Goal: Information Seeking & Learning: Learn about a topic

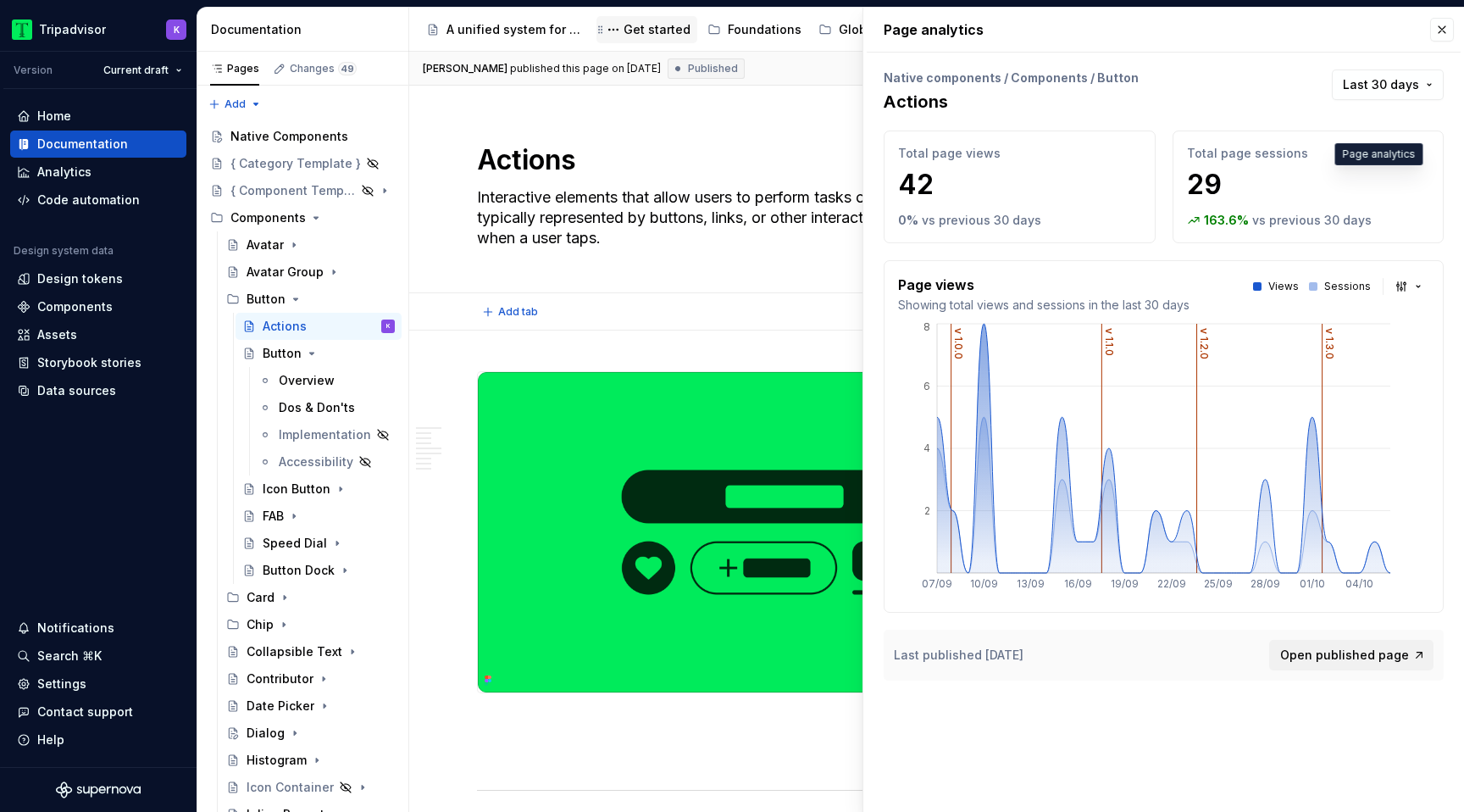
type textarea "*"
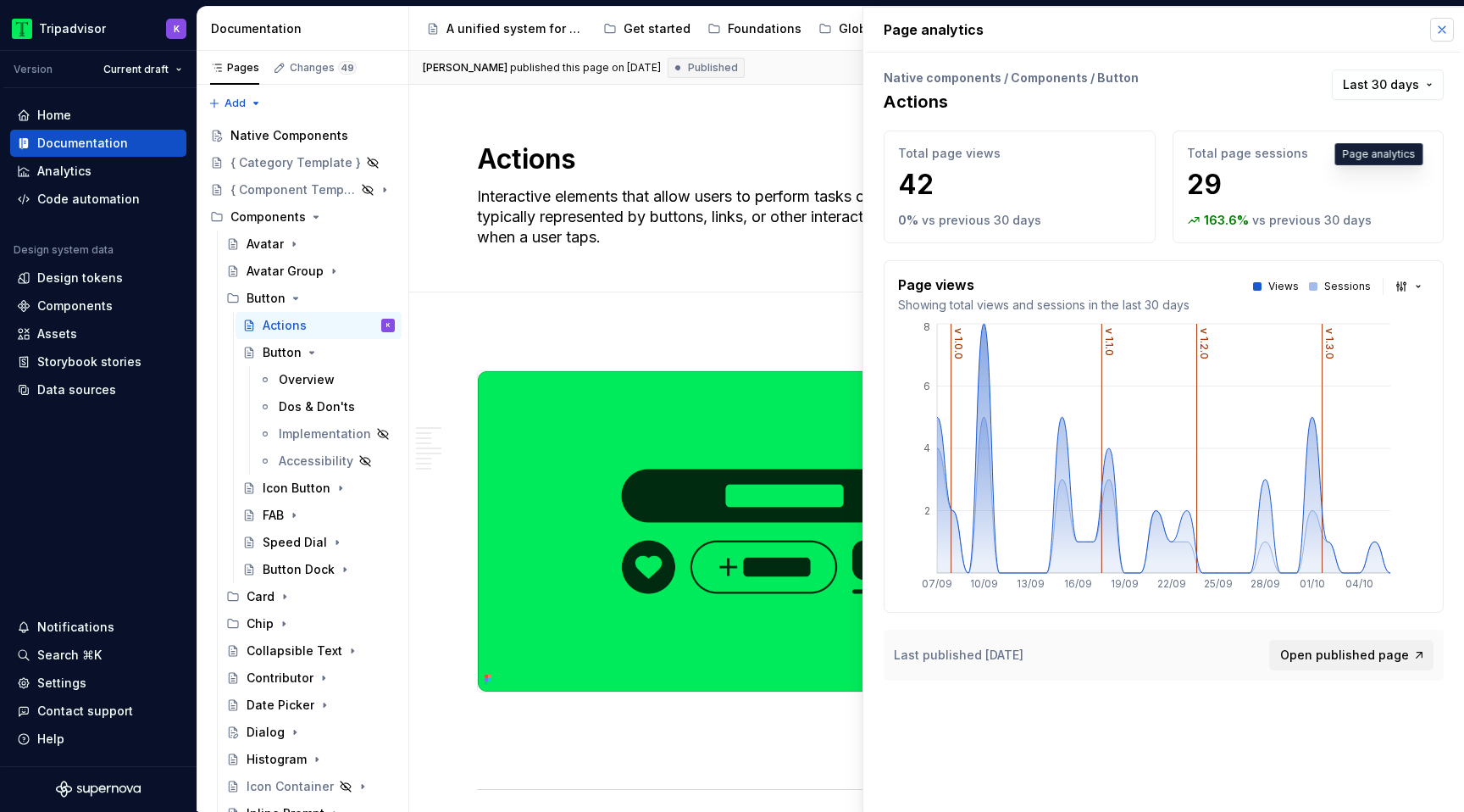
click at [1442, 27] on button "button" at bounding box center [1441, 30] width 24 height 24
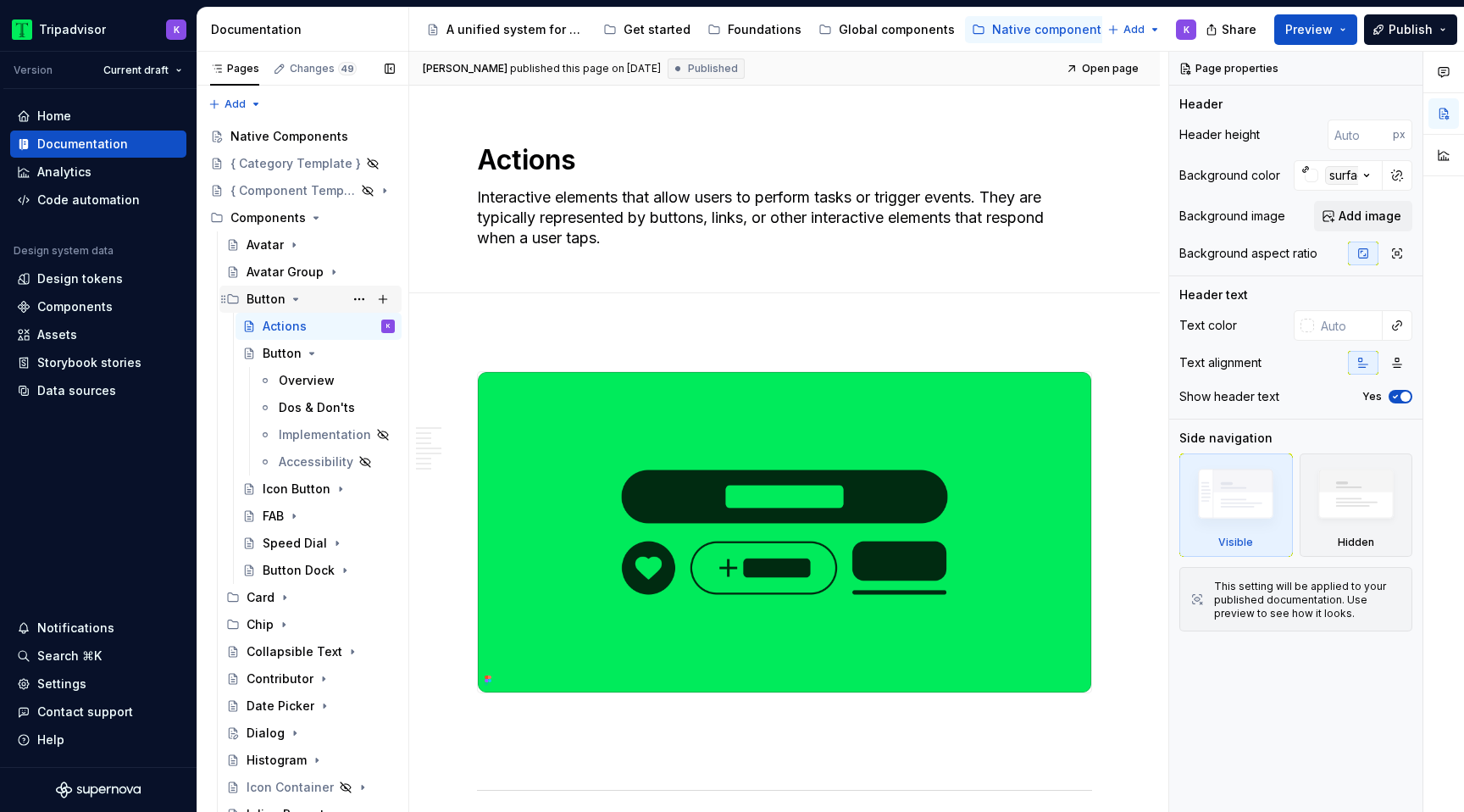
click at [296, 302] on icon "Page tree" at bounding box center [295, 299] width 13 height 13
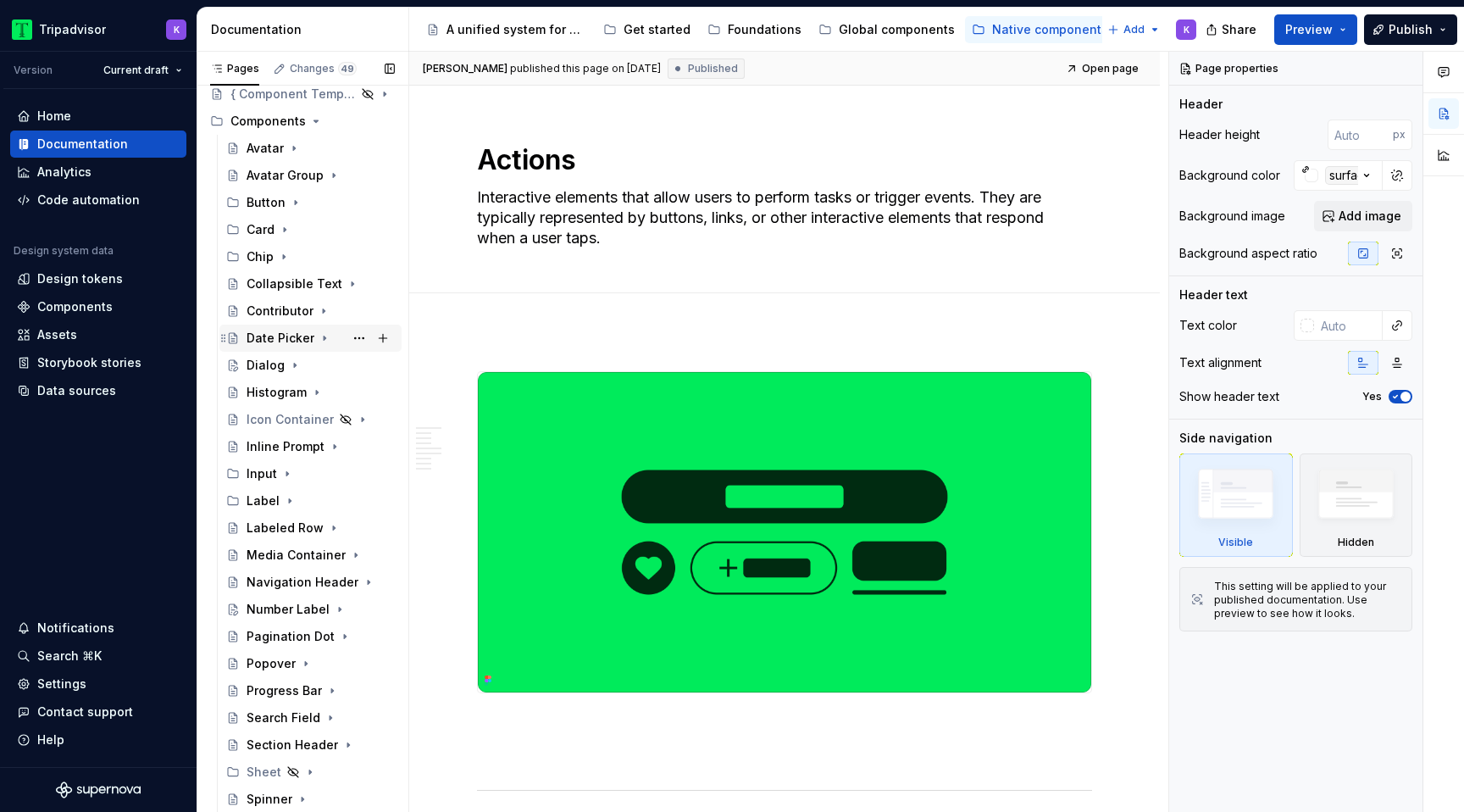
scroll to position [109, 0]
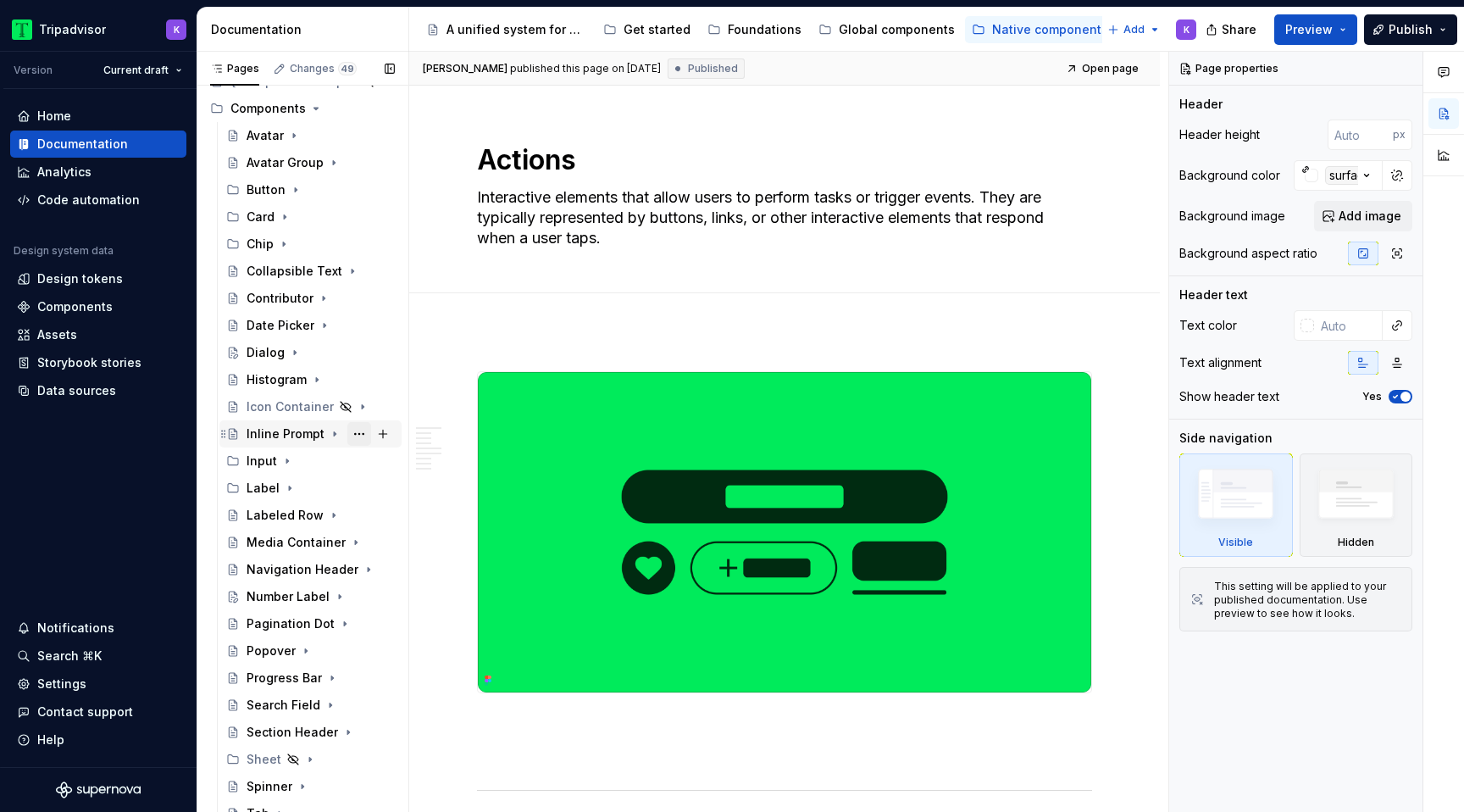
click at [358, 435] on button "Page tree" at bounding box center [359, 433] width 24 height 24
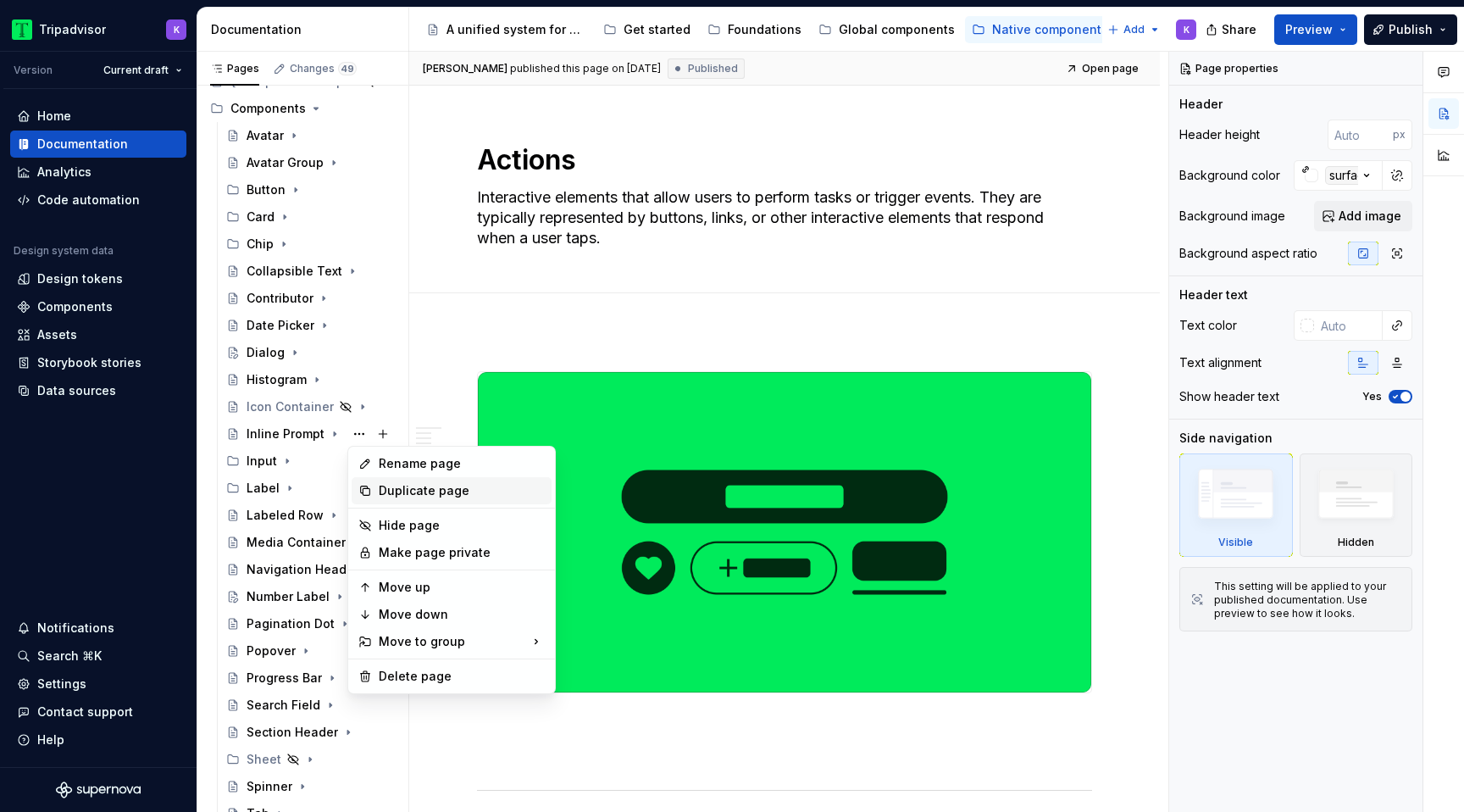
click at [429, 494] on div "Duplicate page" at bounding box center [462, 490] width 166 height 17
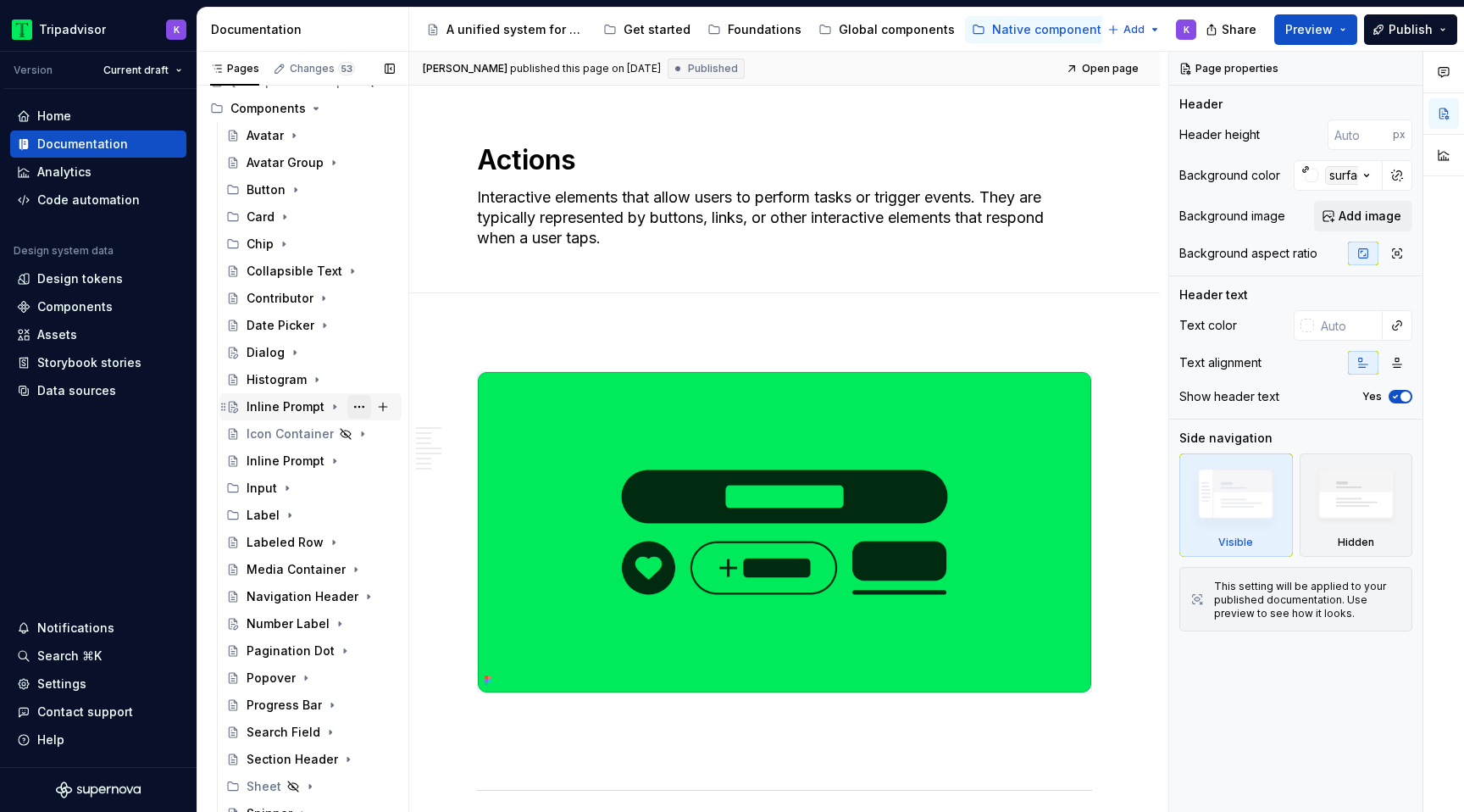
click at [359, 404] on button "Page tree" at bounding box center [359, 406] width 24 height 24
type textarea "*"
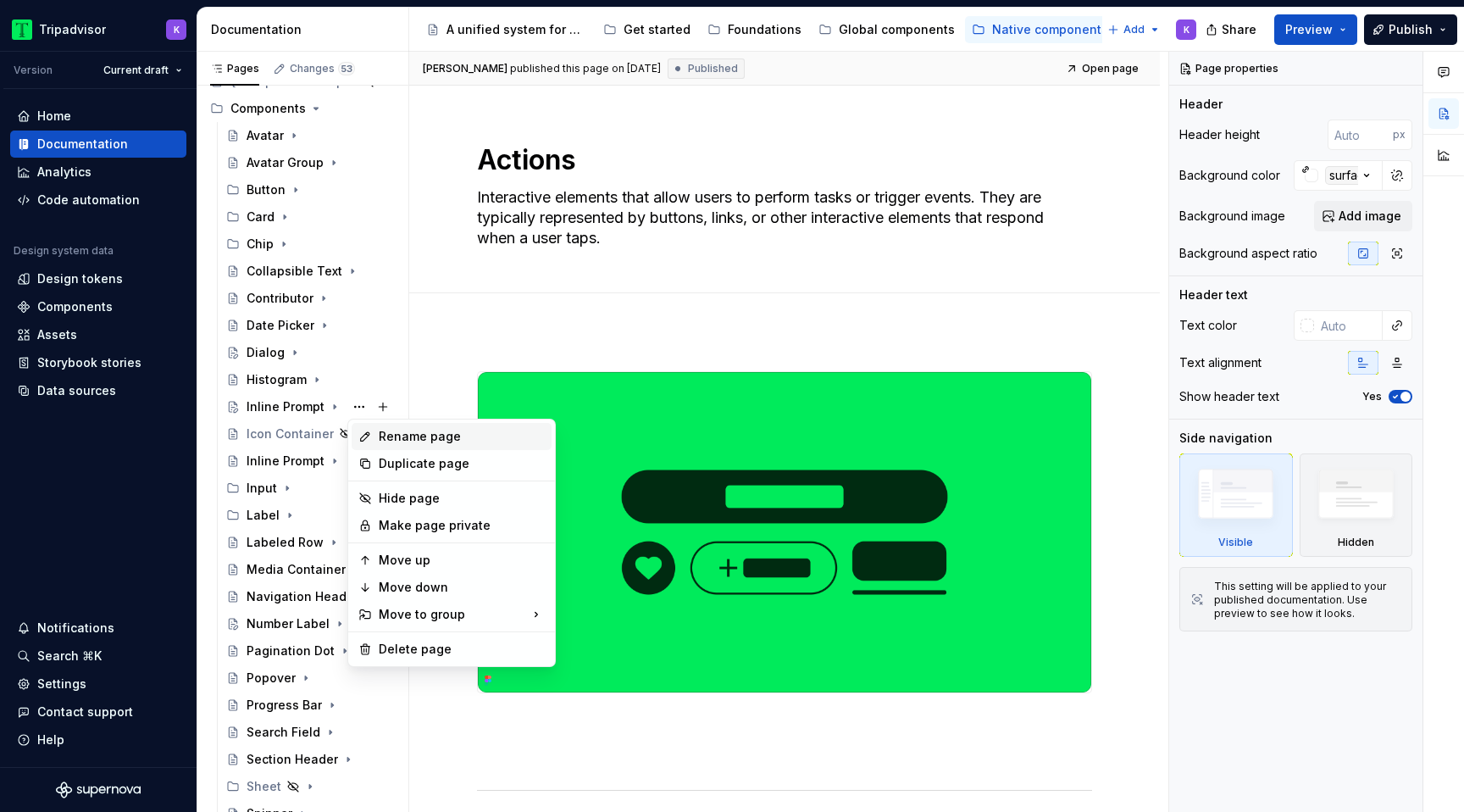
click at [426, 440] on div "Rename page" at bounding box center [462, 436] width 166 height 17
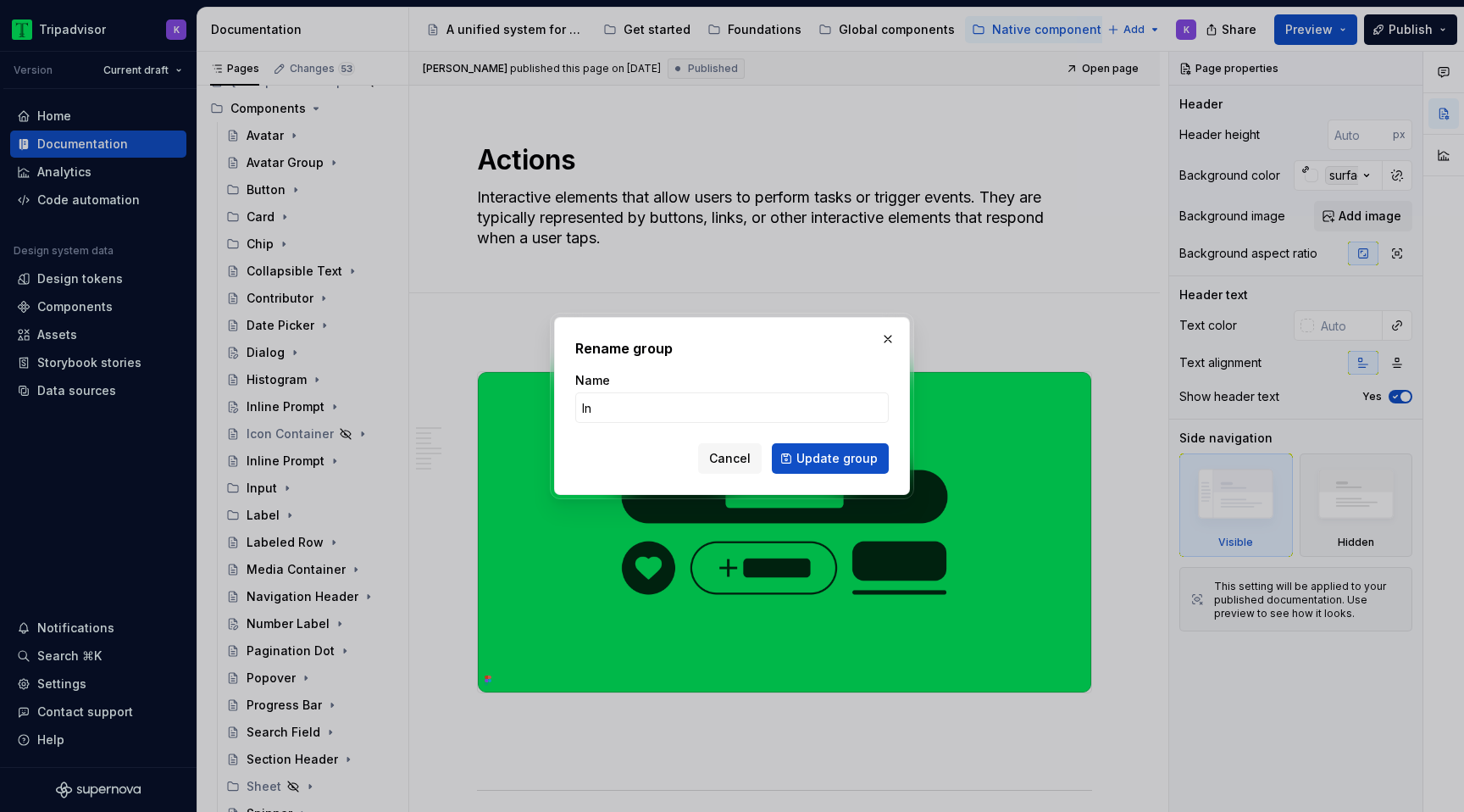
type input "Inl"
type textarea "*"
type input "Inline Alert"
click button "Update group" at bounding box center [830, 458] width 117 height 30
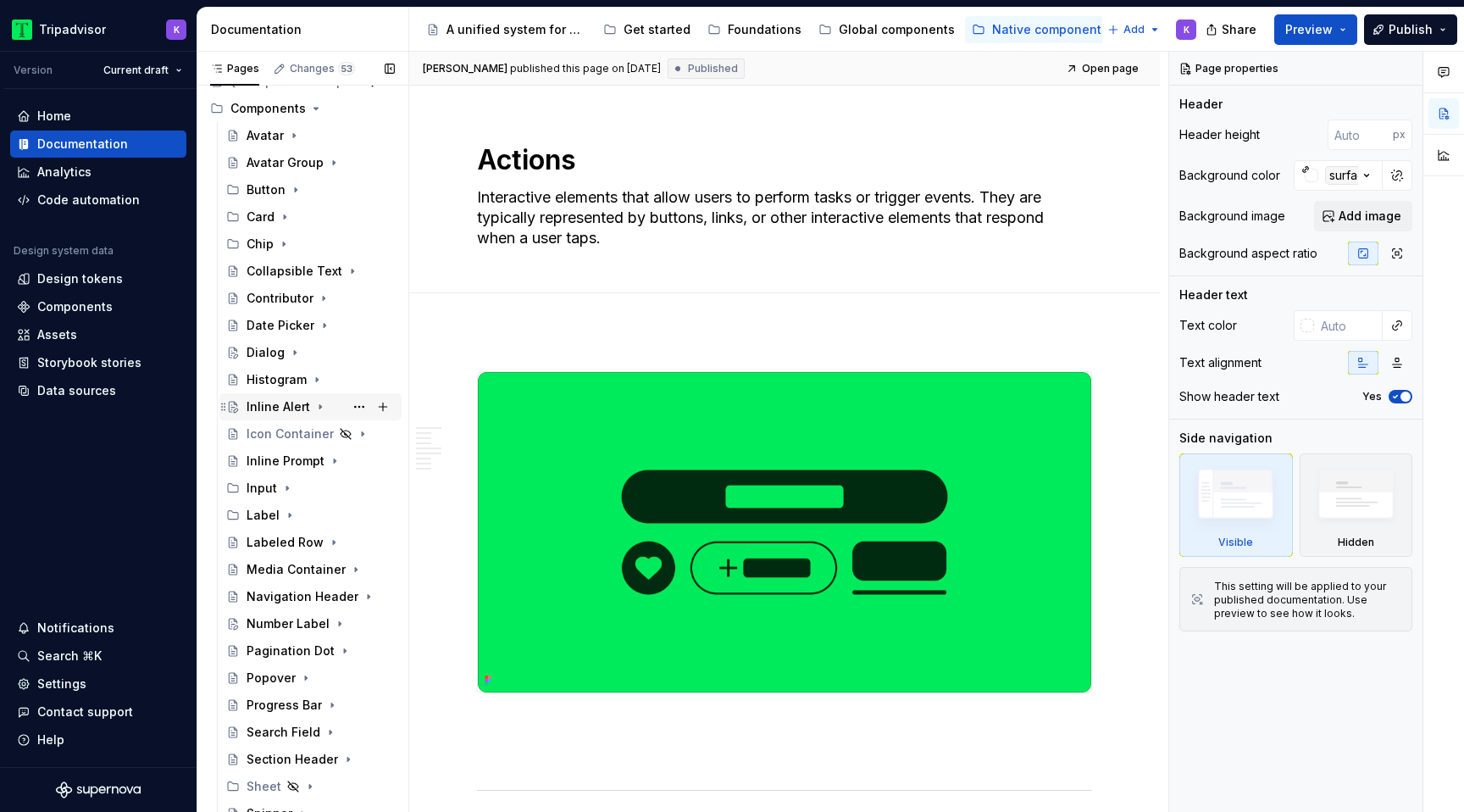
click at [274, 407] on div "Inline Alert" at bounding box center [278, 406] width 64 height 17
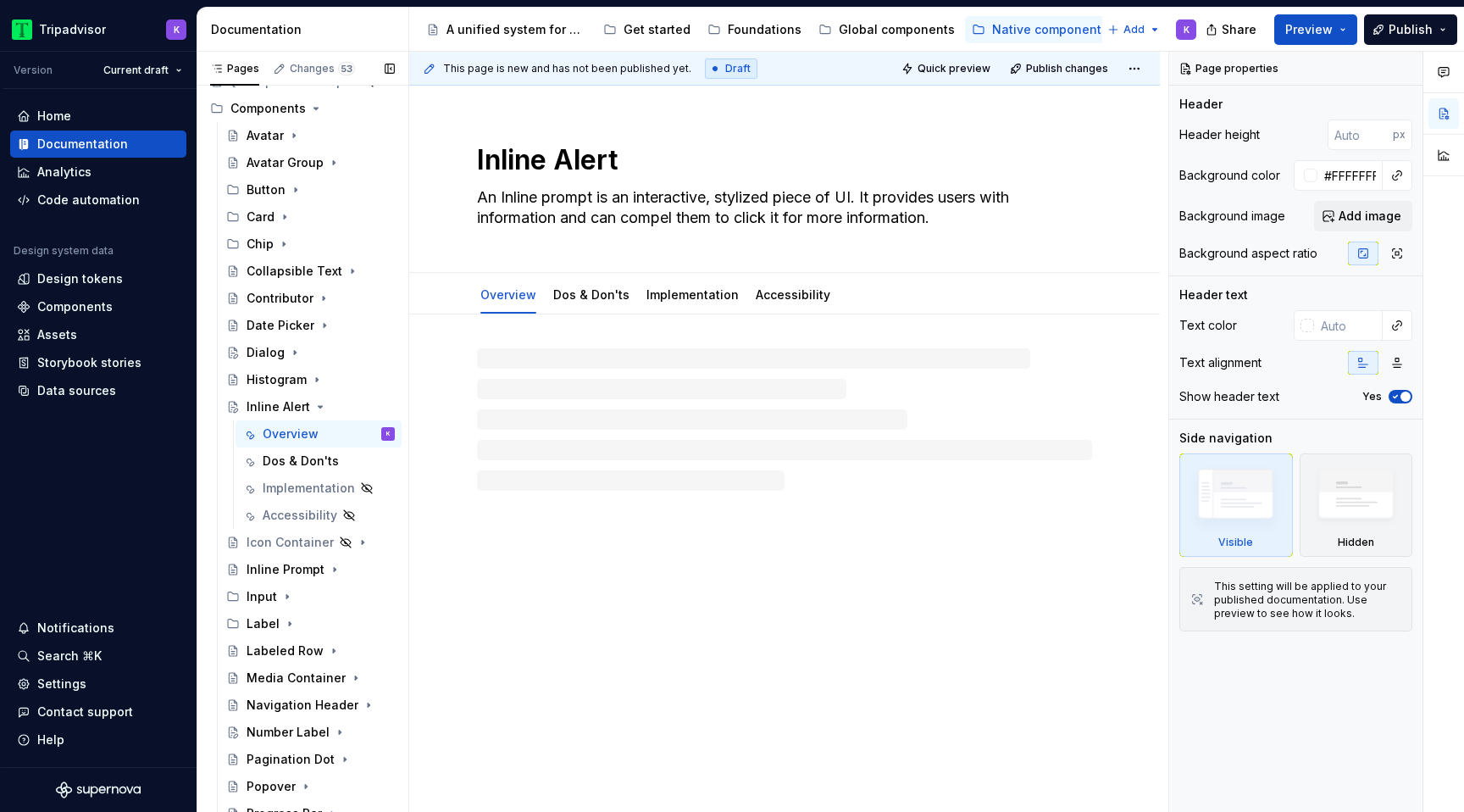
click at [0, 0] on button "Page tree" at bounding box center [0, 0] width 0 height 0
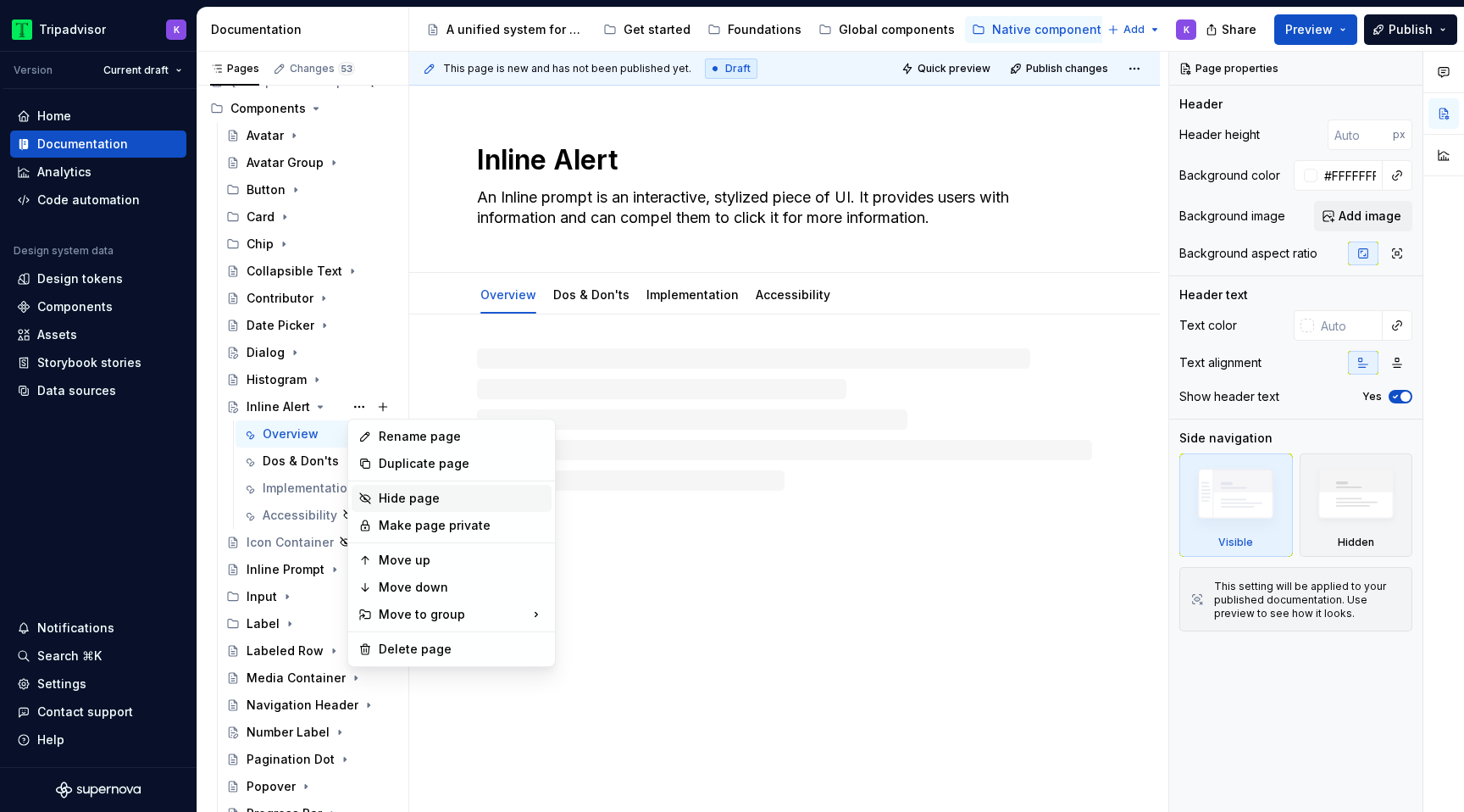
click at [404, 493] on div "Hide page" at bounding box center [462, 498] width 166 height 17
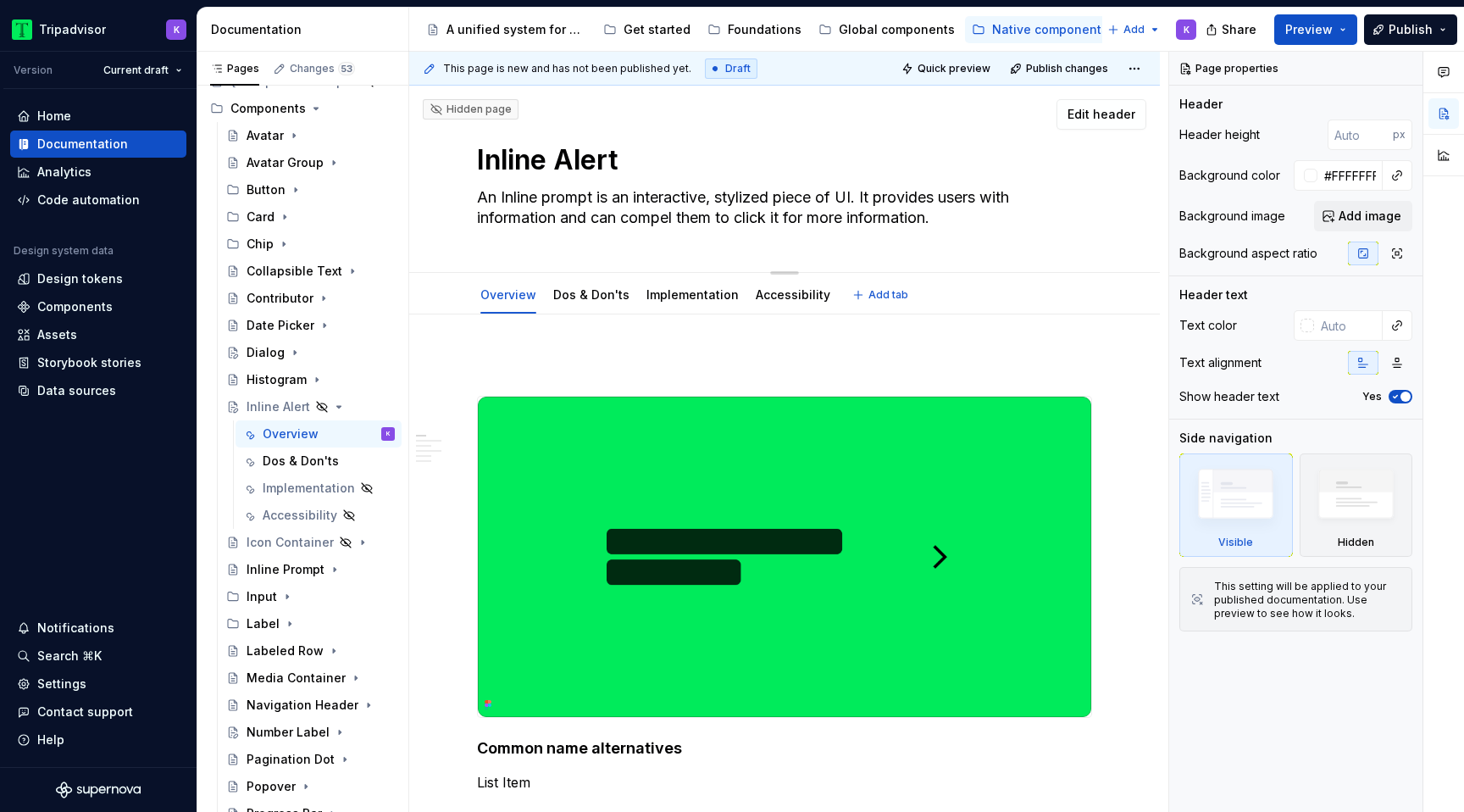
click at [687, 198] on textarea "An Inline prompt is an interactive, stylized piece of UI. It provides users wit…" at bounding box center [781, 208] width 615 height 48
paste textarea "inline alert is a stylized, interactive piece of UI. It displays a prominent me…"
type textarea "*"
type textarea "An inline alert is a stylized, interactive piece of UI. It displays a prominent…"
type textarea "*"
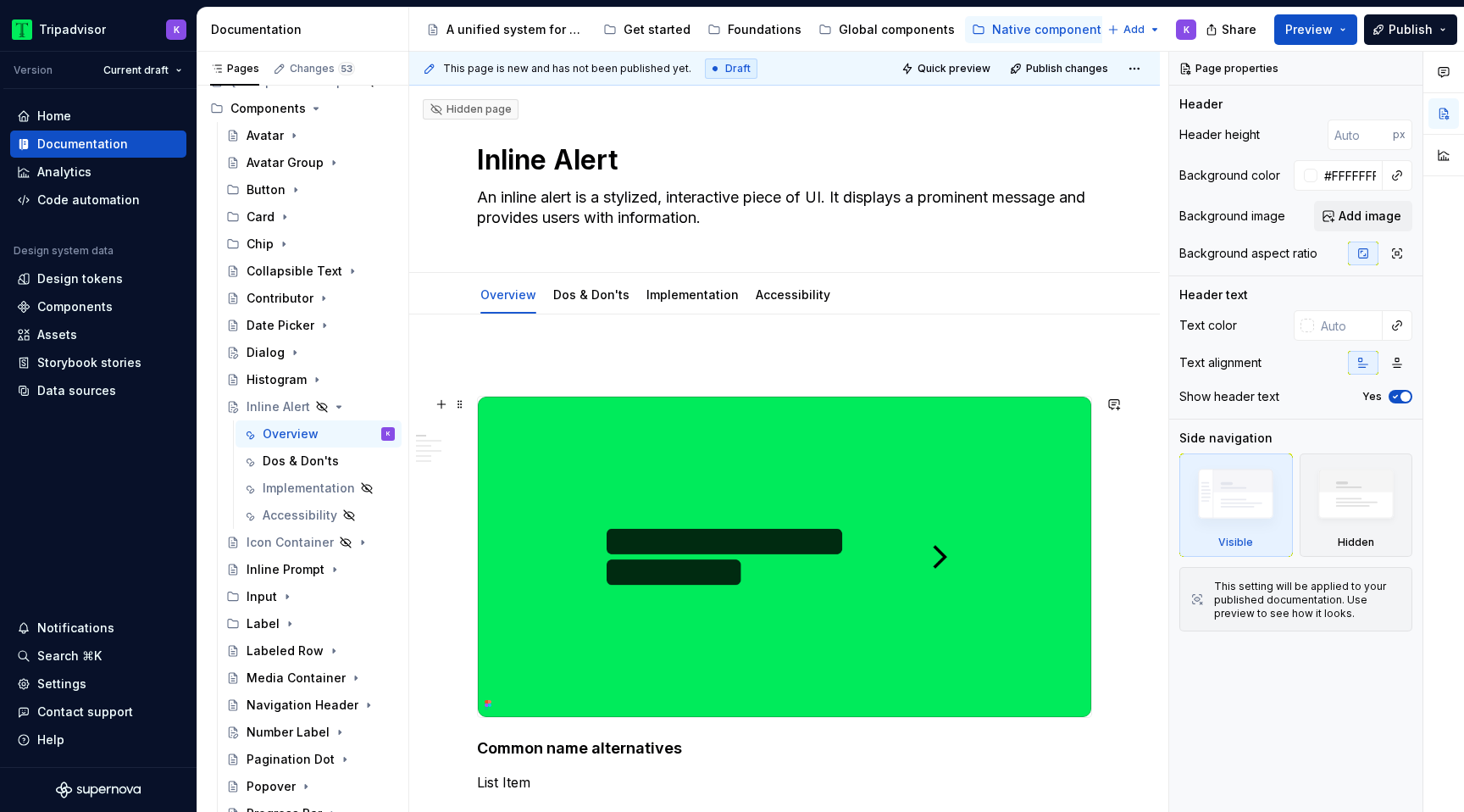
type textarea "An inline alert is a stylized, interactive piece of UI. It displays a prominent…"
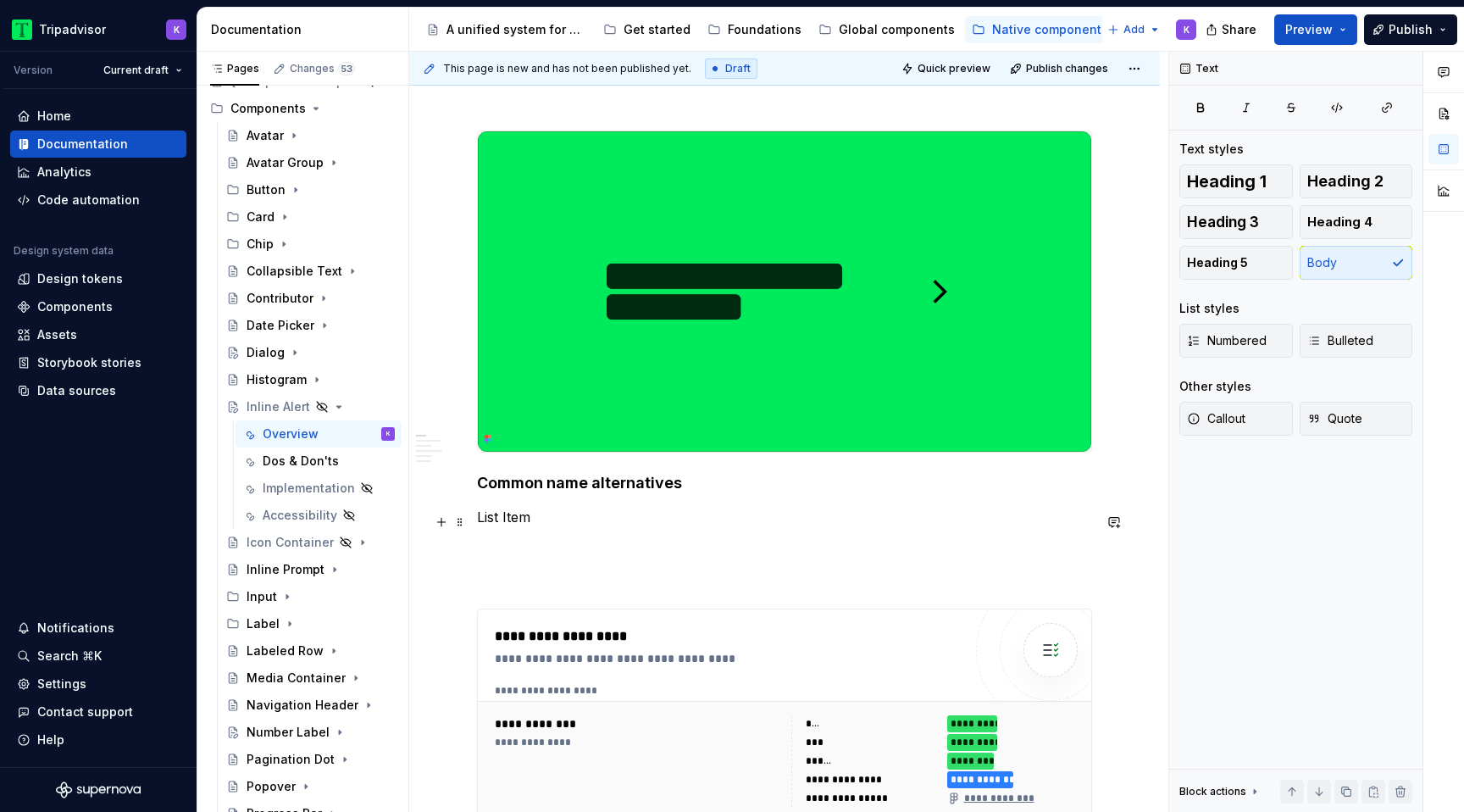
type textarea "*"
drag, startPoint x: 535, startPoint y: 525, endPoint x: 477, endPoint y: 525, distance: 58.0
click at [477, 525] on p "List Item" at bounding box center [784, 516] width 615 height 20
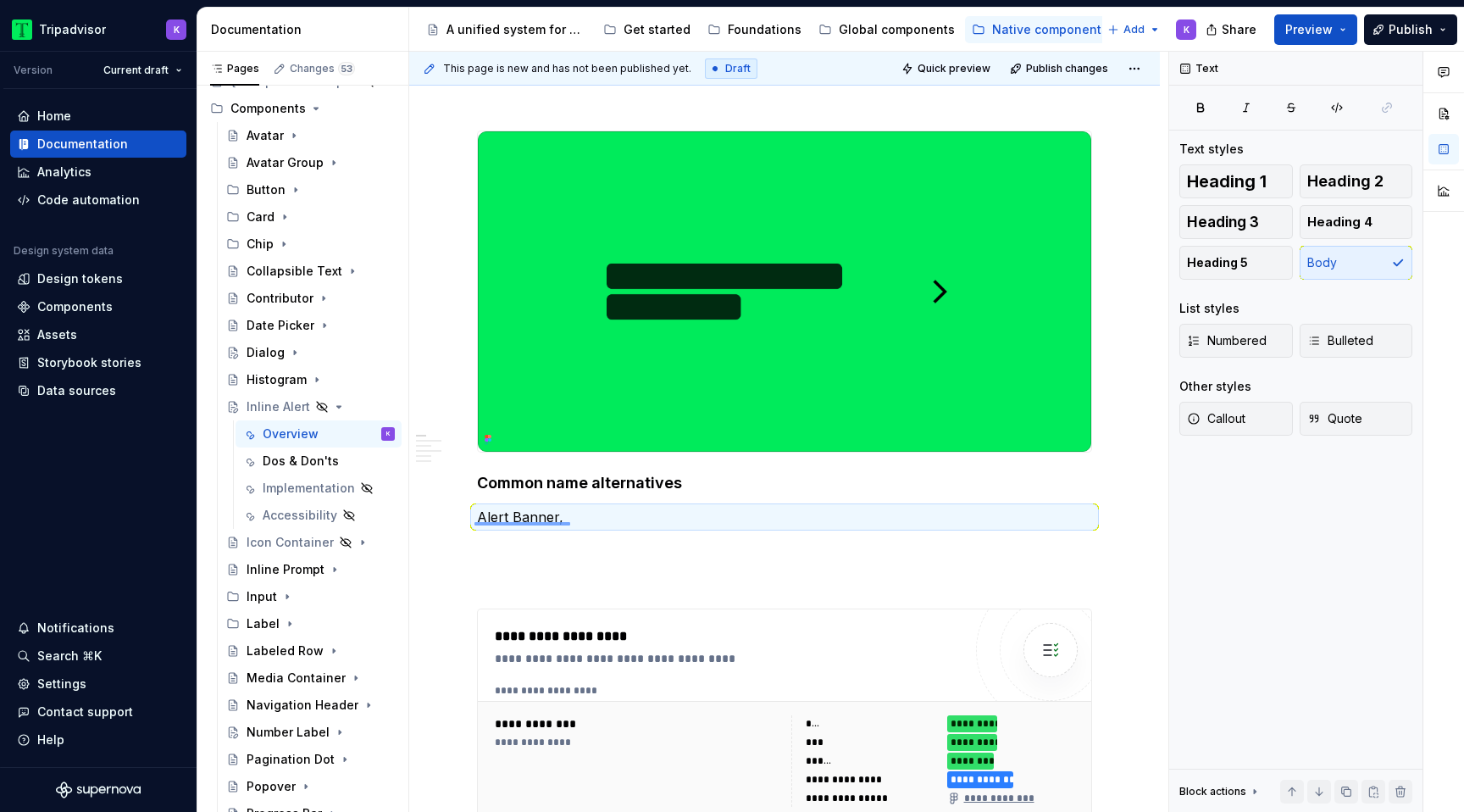
drag, startPoint x: 474, startPoint y: 522, endPoint x: 571, endPoint y: 522, distance: 97.0
click at [571, 522] on div "**********" at bounding box center [788, 431] width 759 height 761
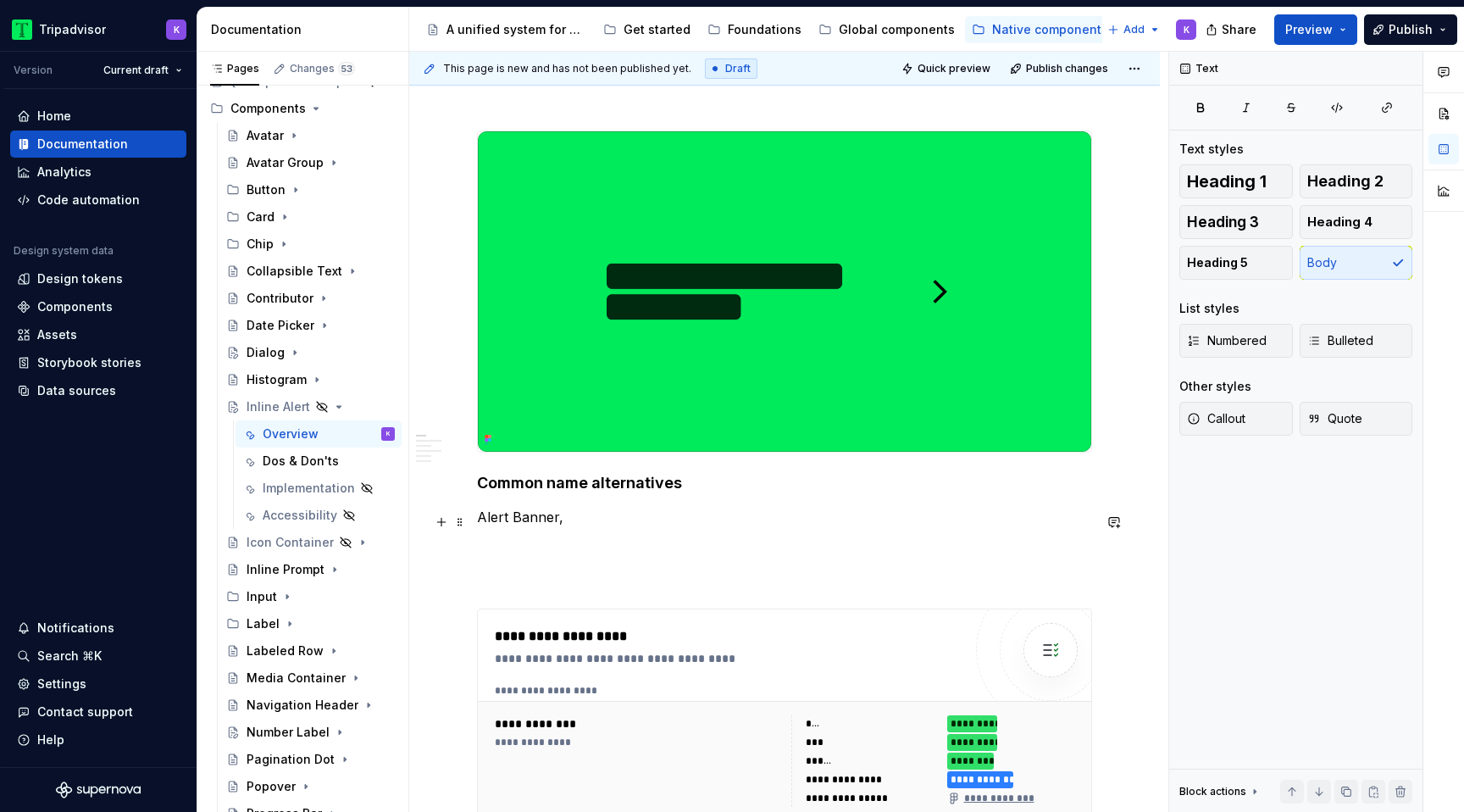
click at [553, 527] on p "Alert Banner," at bounding box center [784, 516] width 615 height 20
click at [643, 584] on p at bounding box center [784, 577] width 615 height 20
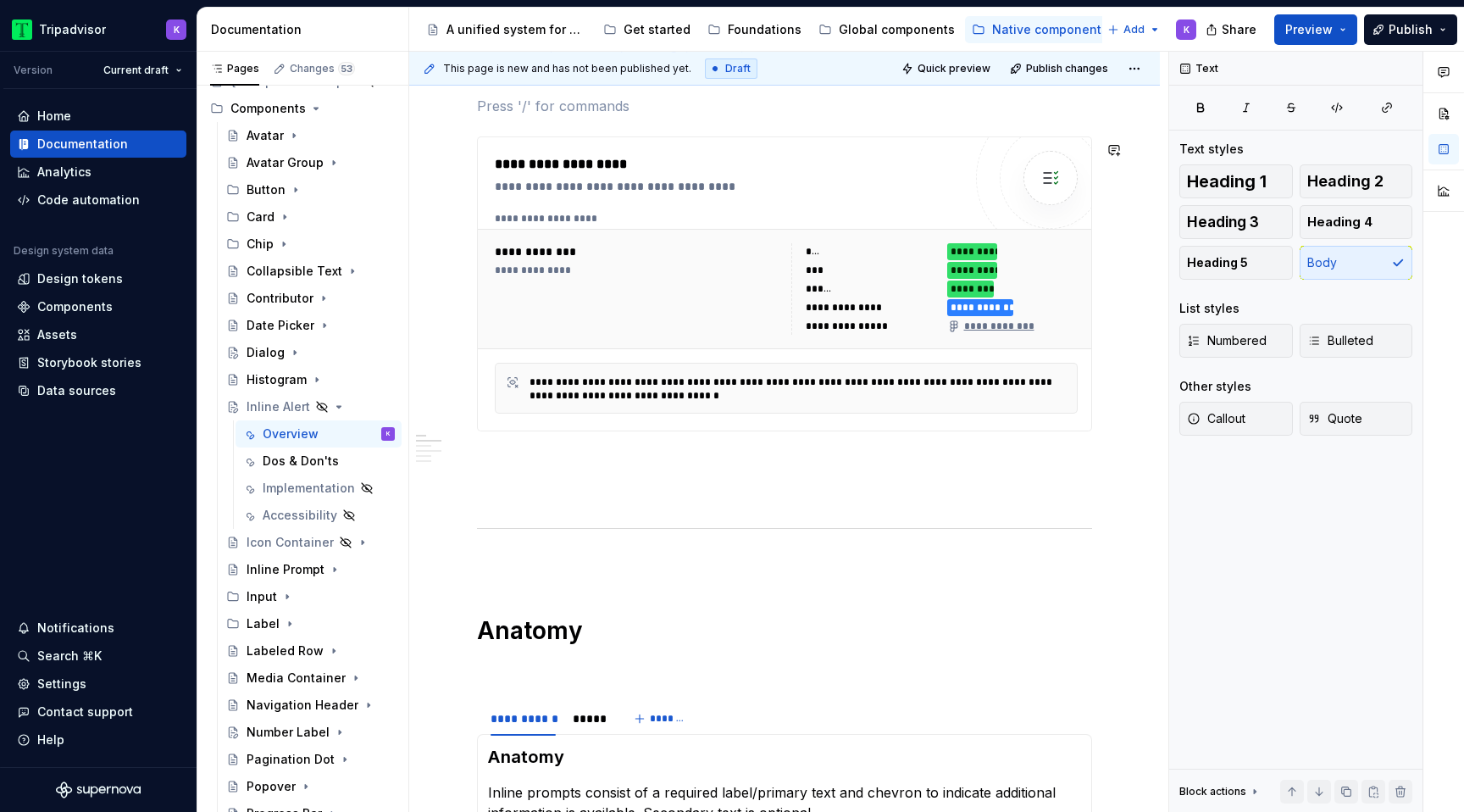
scroll to position [738, 0]
click at [89, 301] on div "Components" at bounding box center [74, 307] width 75 height 17
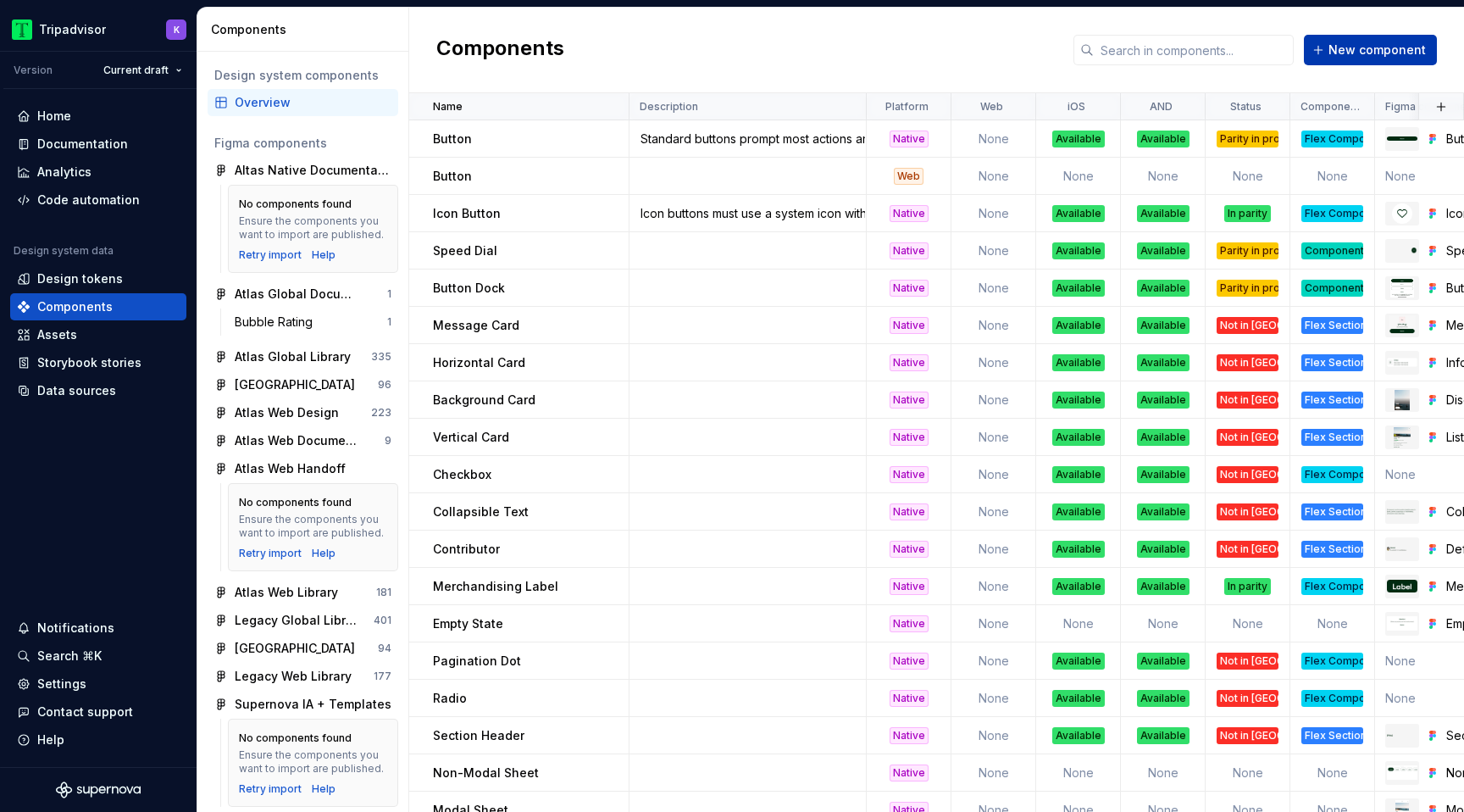
click at [1365, 51] on span "New component" at bounding box center [1376, 50] width 97 height 17
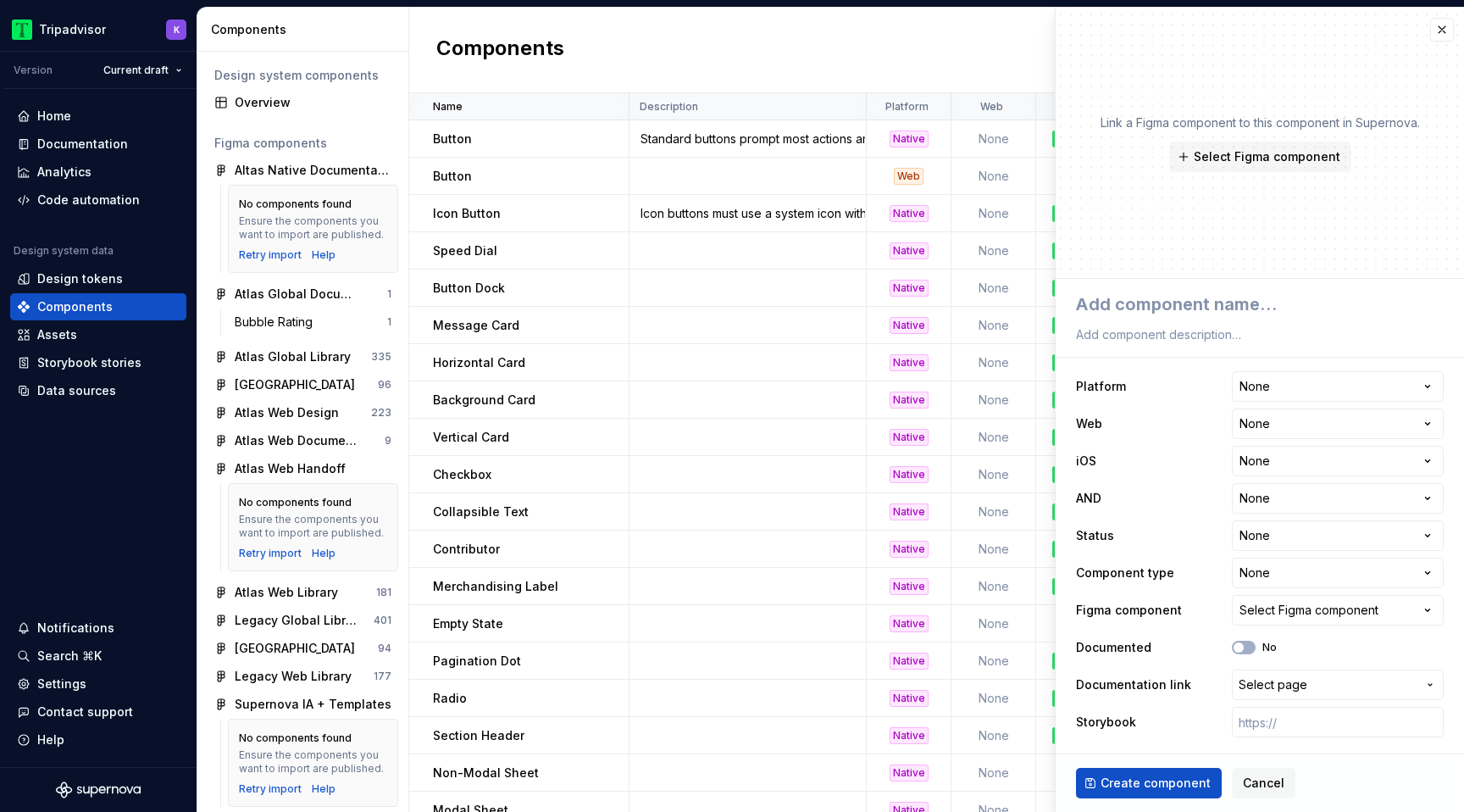
type textarea "*"
type textarea "In"
type textarea "*"
type textarea "Inl"
type textarea "*"
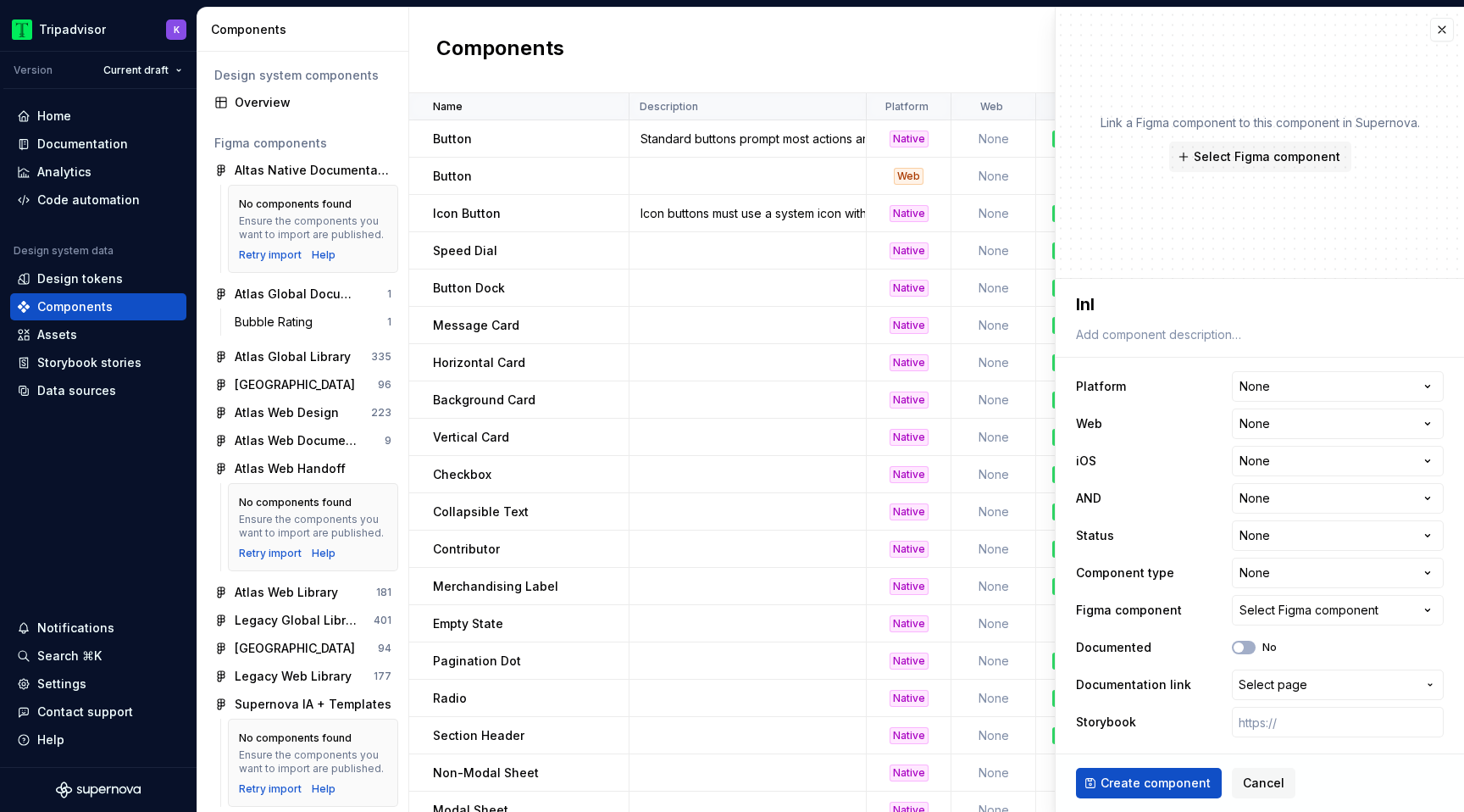
type textarea "Inli"
type textarea "*"
type textarea "Inline"
type textarea "*"
type textarea "Inline"
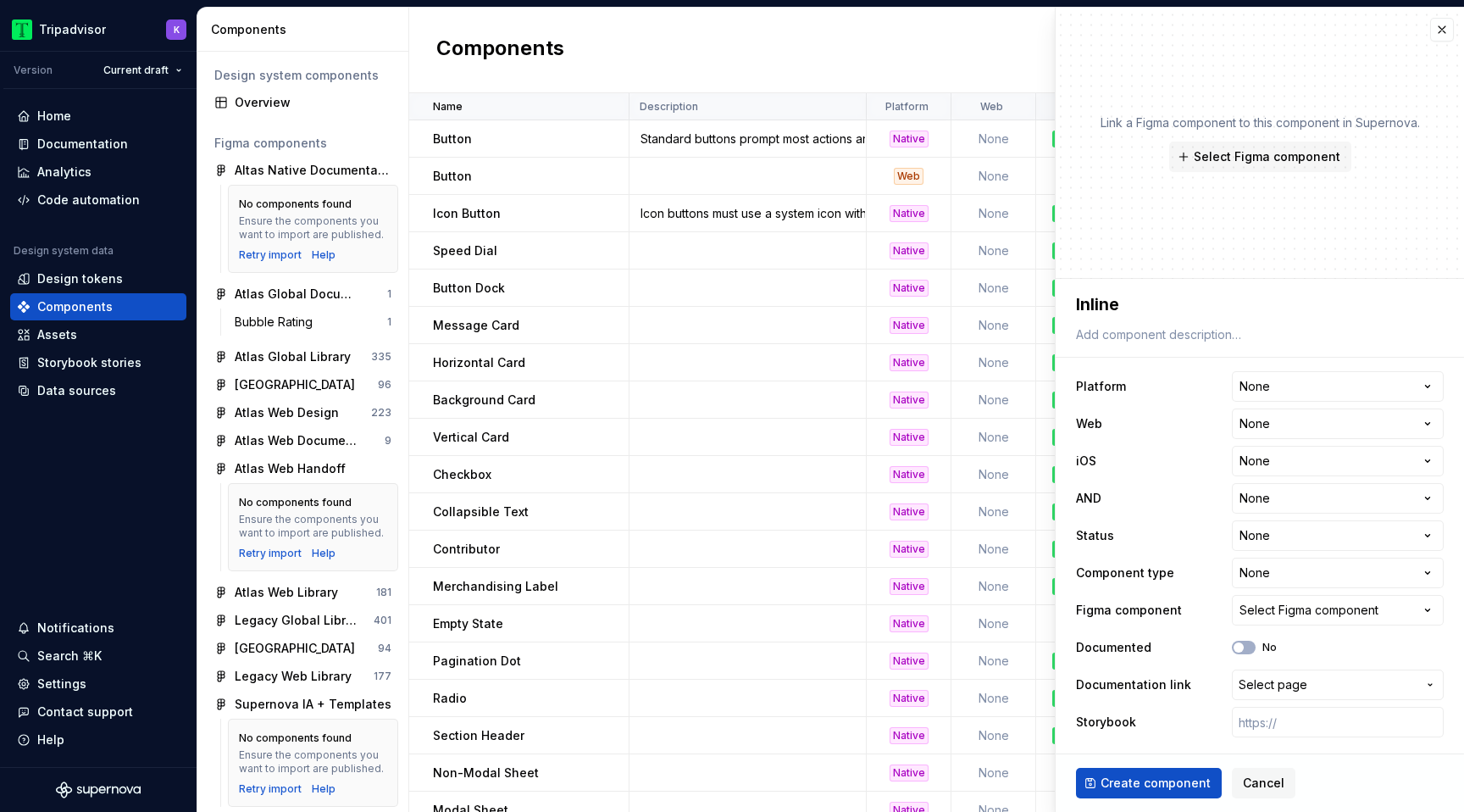
type textarea "*"
type textarea "Inline A"
type textarea "*"
type textarea "Inline Al"
type textarea "*"
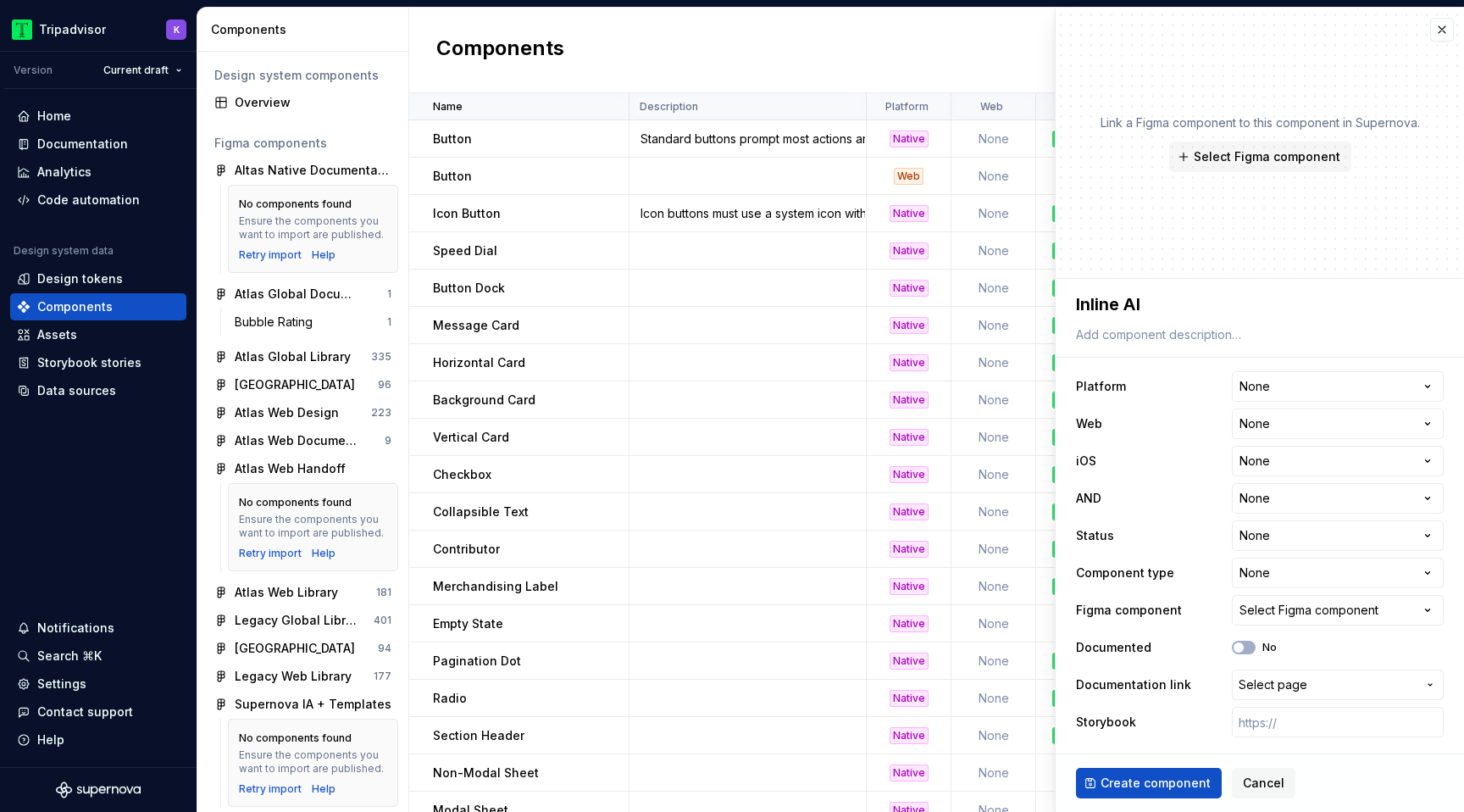
type textarea "Inline Ale"
type textarea "*"
type textarea "Inline Aler"
type textarea "*"
type textarea "Inline Alert"
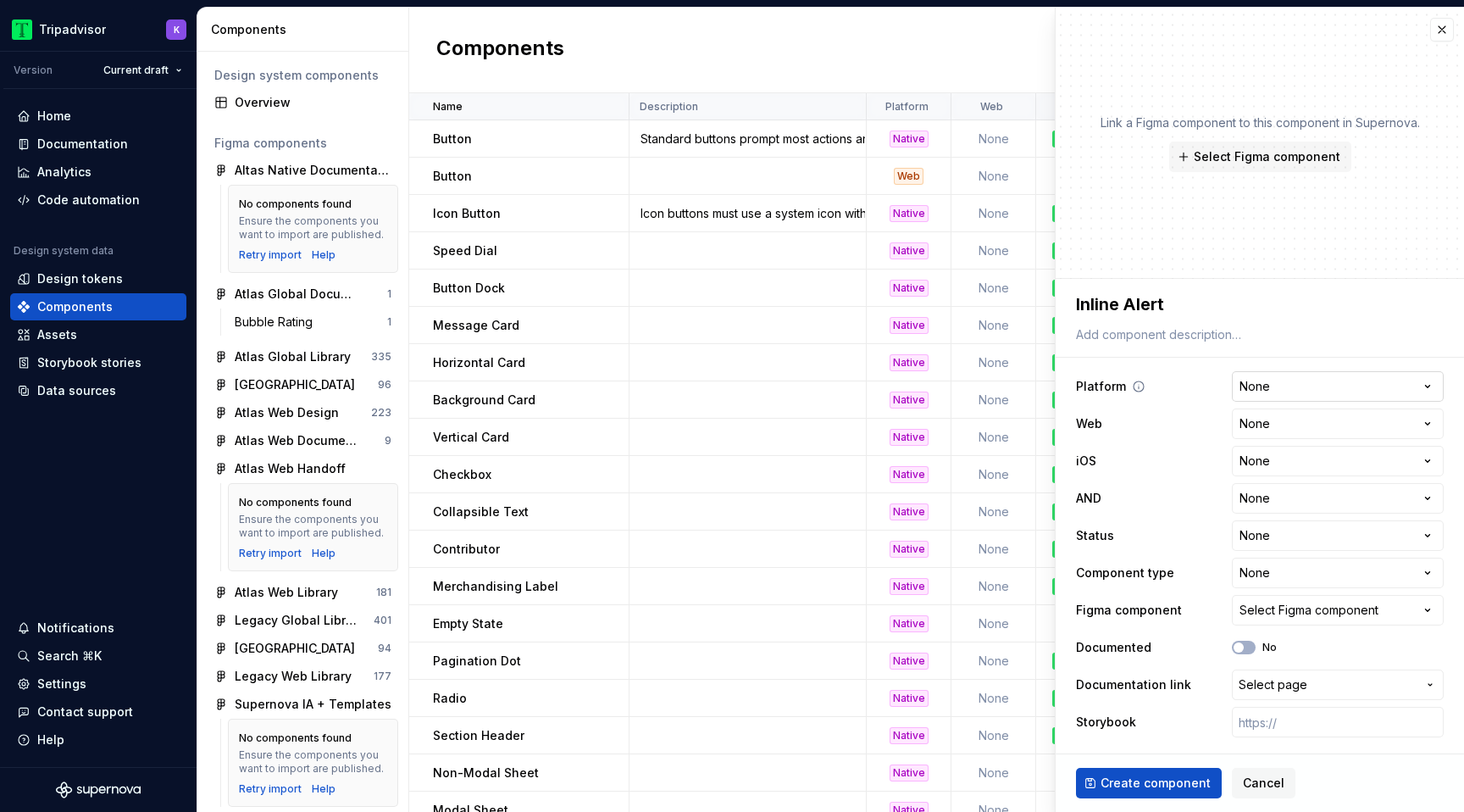
click at [1257, 388] on html "Tripadvisor K Version Current draft Home Documentation Analytics Code automatio…" at bounding box center [732, 406] width 1464 height 812
select select "**********"
type textarea "*"
click at [1252, 430] on html "Tripadvisor K Version Current draft Home Documentation Analytics Code automatio…" at bounding box center [732, 406] width 1464 height 812
click at [1261, 415] on html "Tripadvisor K Version Current draft Home Documentation Analytics Code automatio…" at bounding box center [732, 406] width 1464 height 812
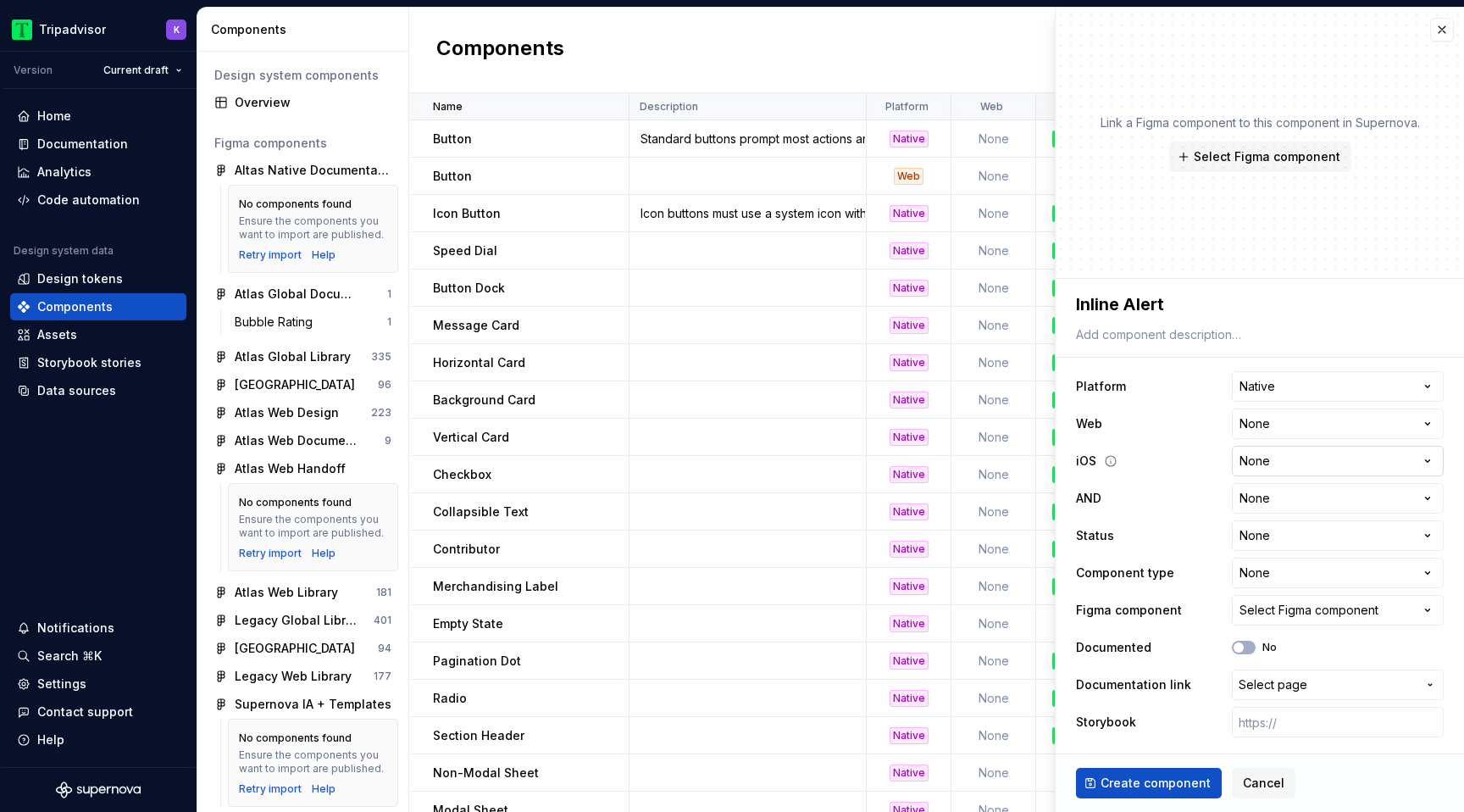
click at [1266, 466] on html "Tripadvisor K Version Current draft Home Documentation Analytics Code automatio…" at bounding box center [732, 406] width 1464 height 812
select select "**********"
type textarea "*"
click at [1270, 505] on html "Tripadvisor K Version Current draft Home Documentation Analytics Code automatio…" at bounding box center [732, 406] width 1464 height 812
select select "**********"
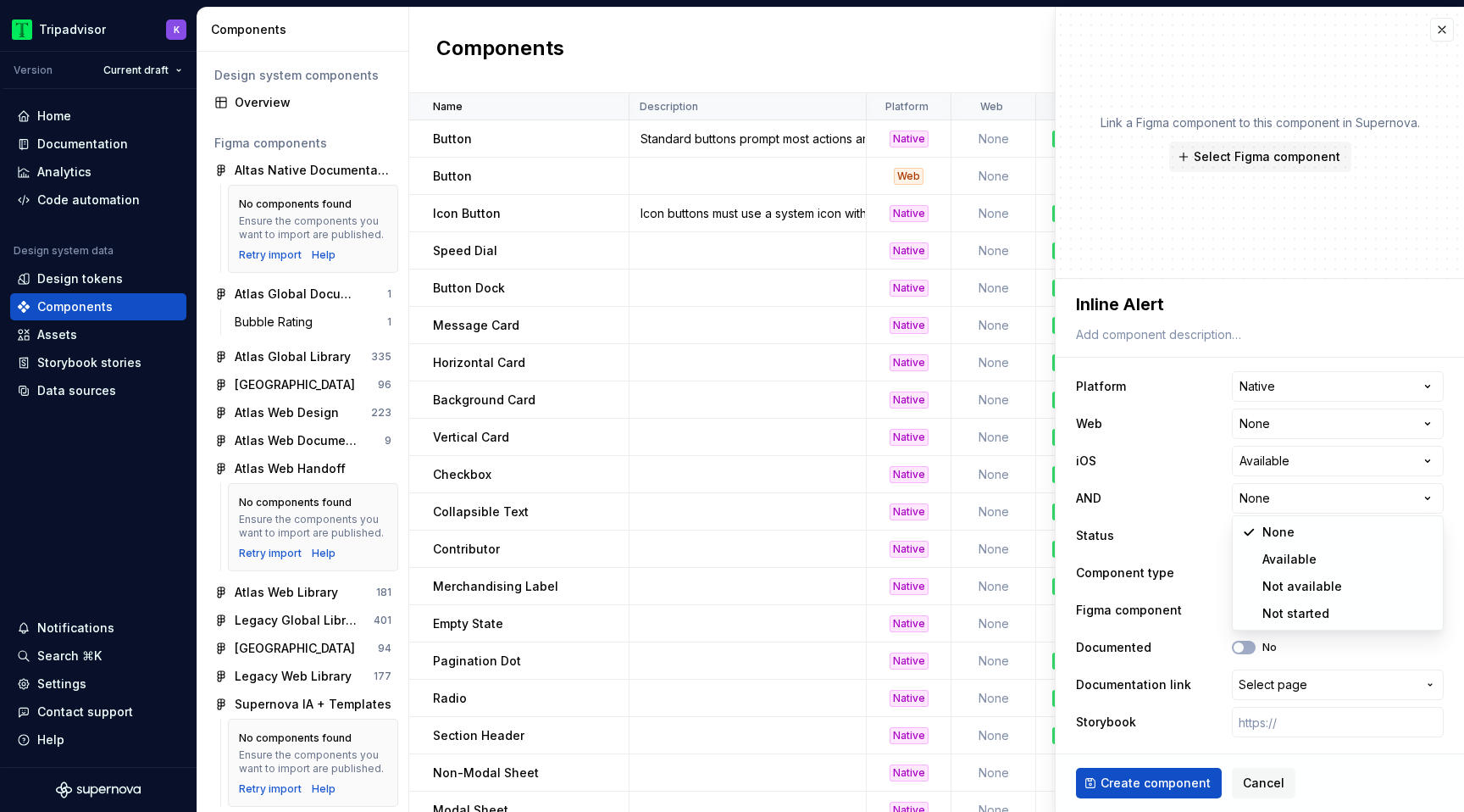
type textarea "*"
click at [1276, 528] on html "Tripadvisor K Version Current draft Home Documentation Analytics Code automatio…" at bounding box center [732, 406] width 1464 height 812
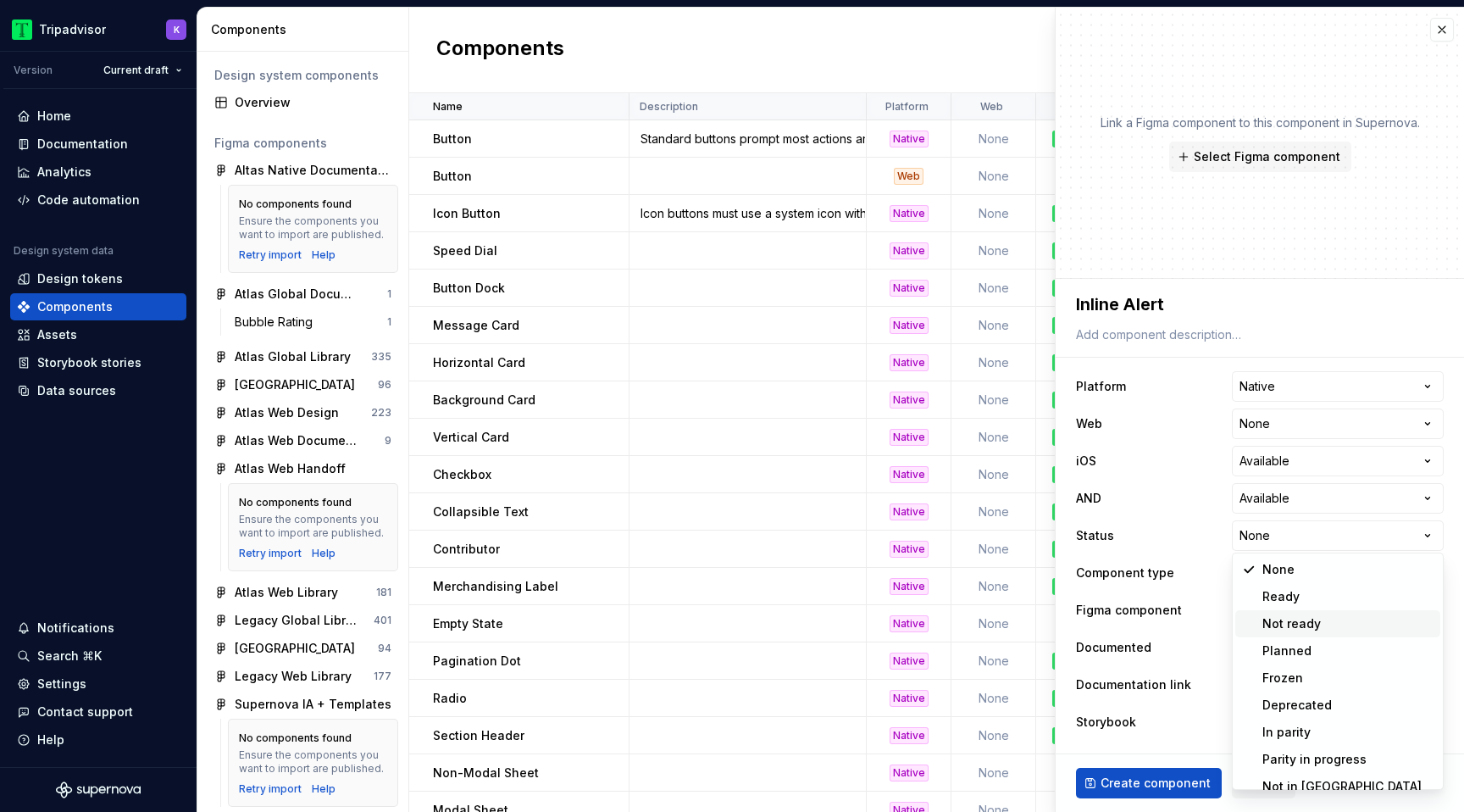
scroll to position [13, 0]
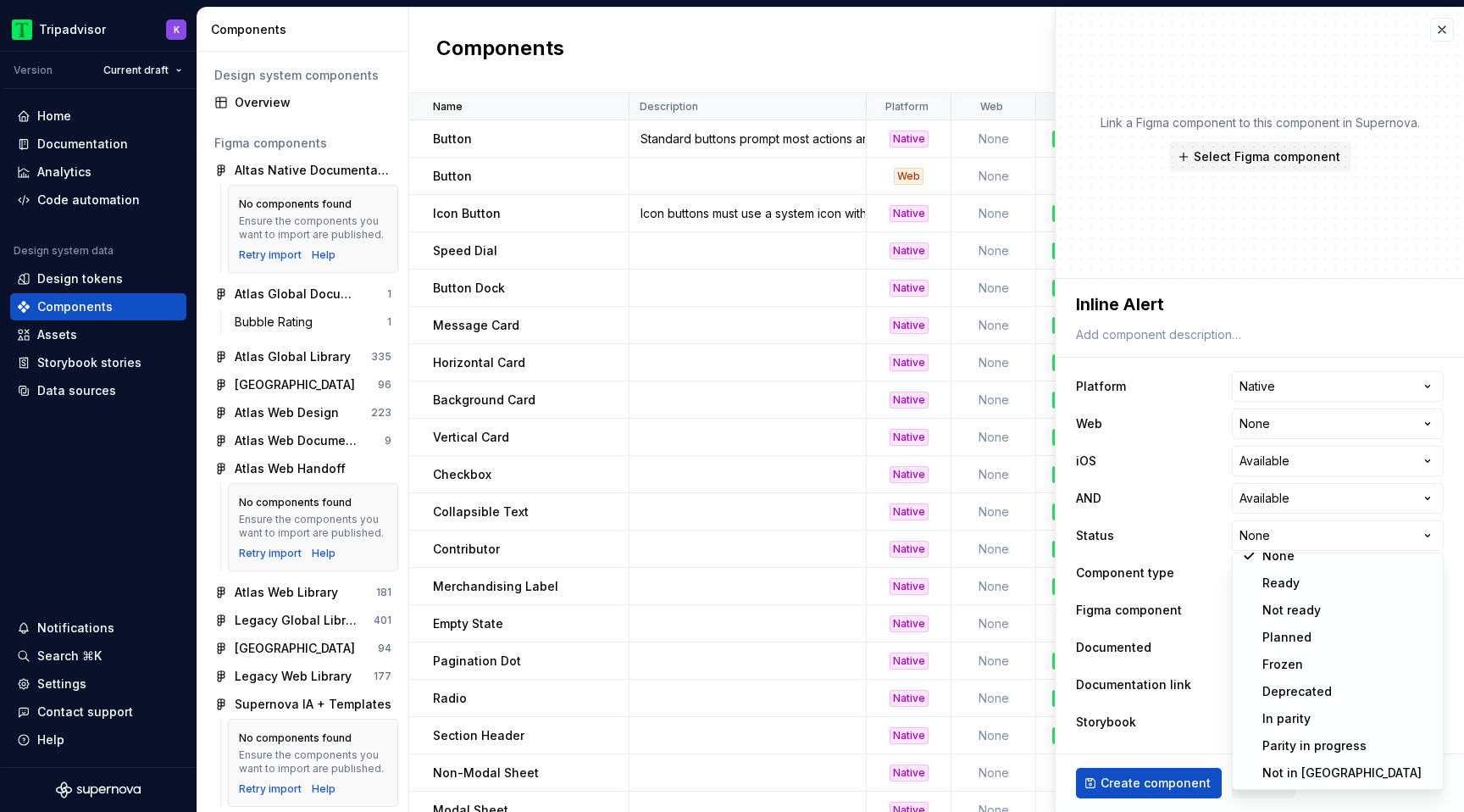
select select "**********"
type textarea "*"
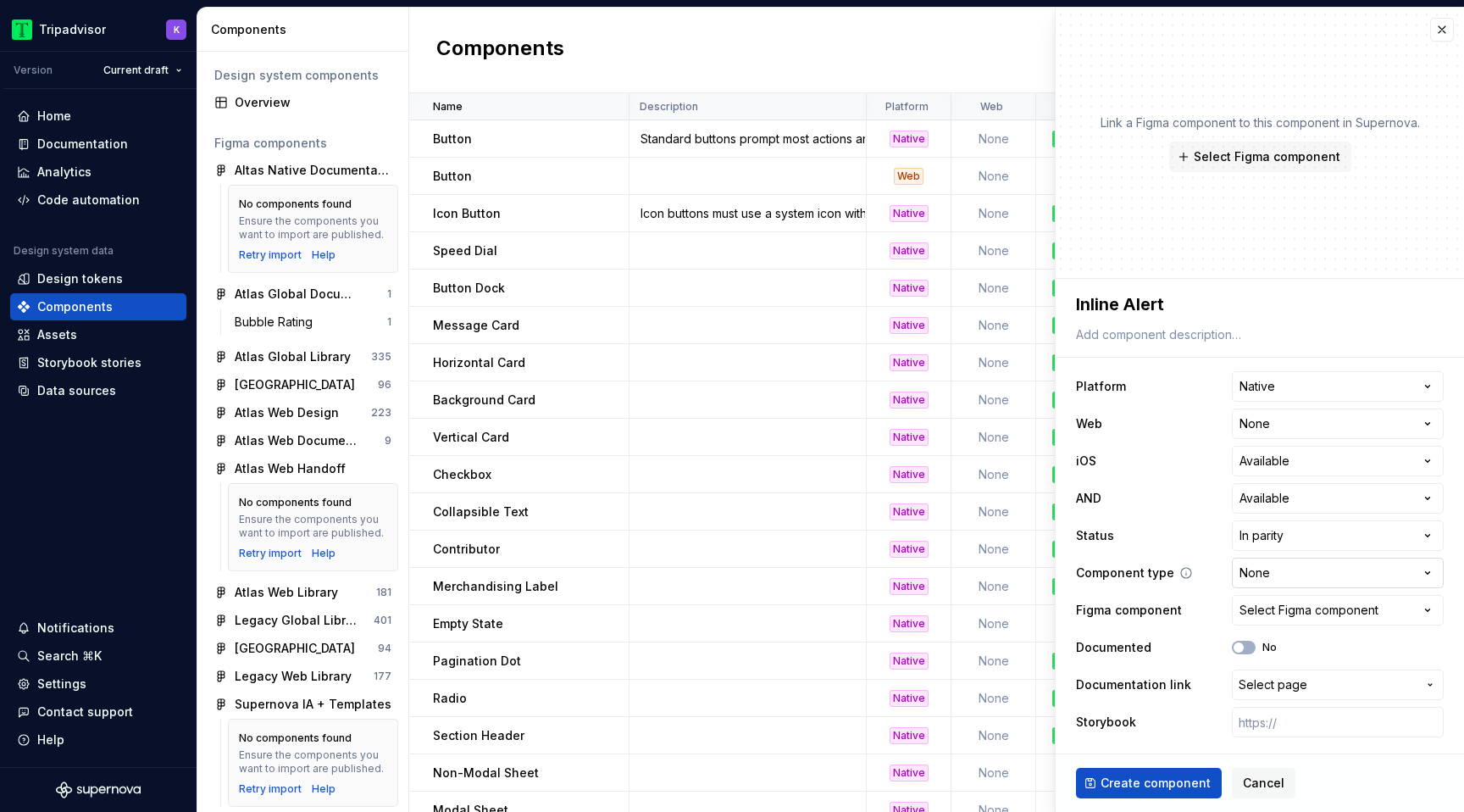
click at [1272, 568] on html "Tripadvisor K Version Current draft Home Documentation Analytics Code automatio…" at bounding box center [732, 406] width 1464 height 812
select select "**********"
type textarea "*"
click at [1288, 614] on div "Select Figma component" at bounding box center [1309, 610] width 139 height 17
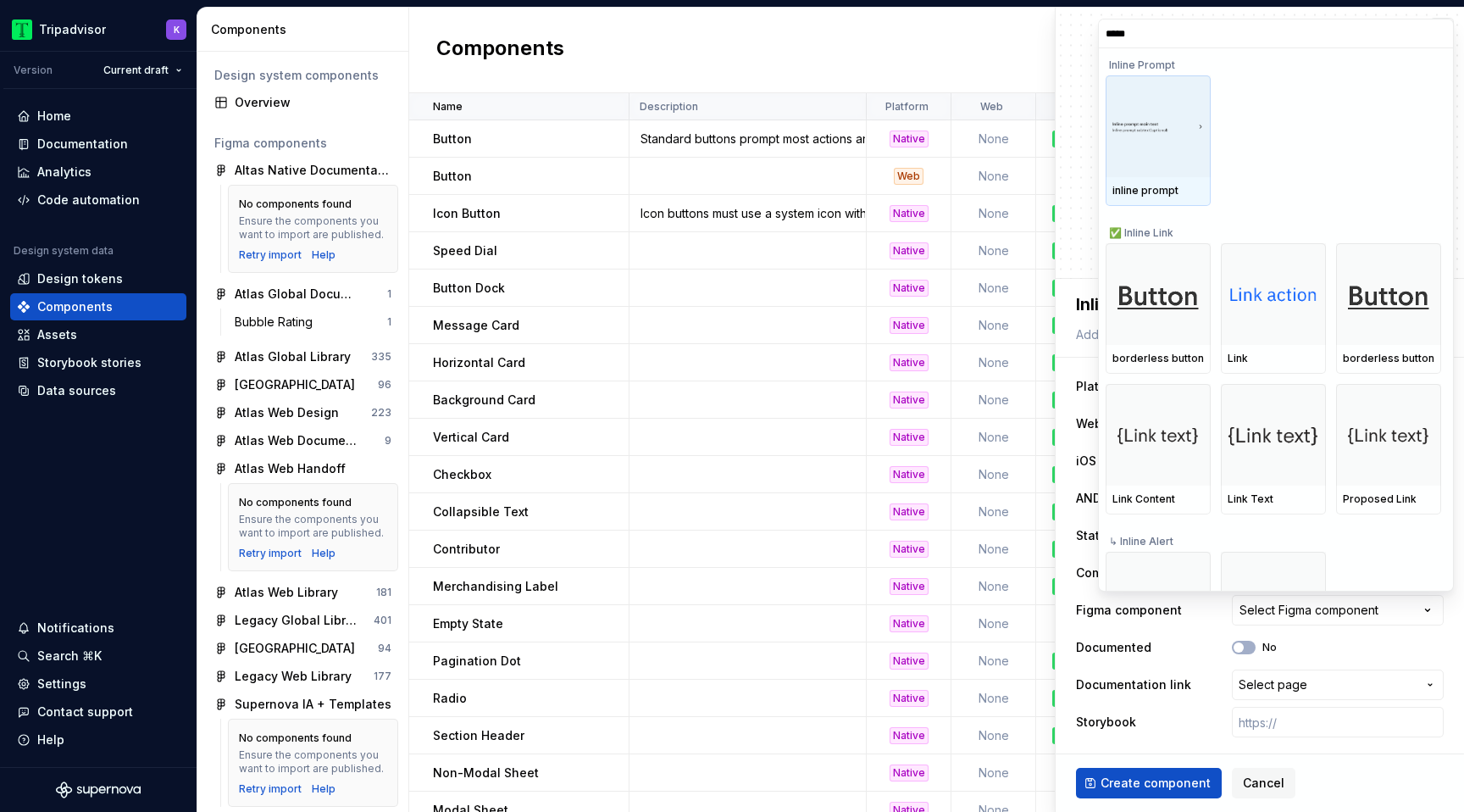
type input "******"
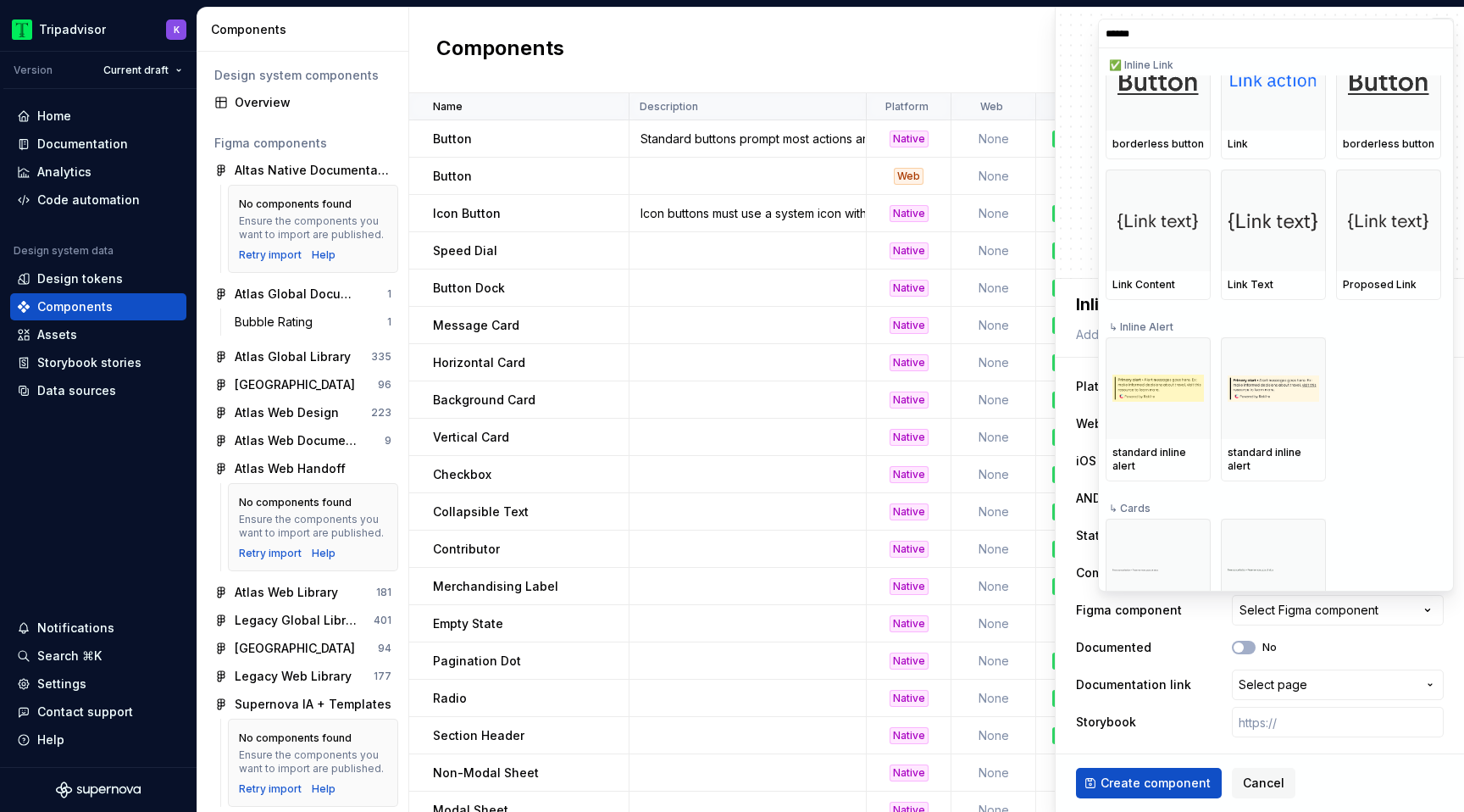
scroll to position [360, 0]
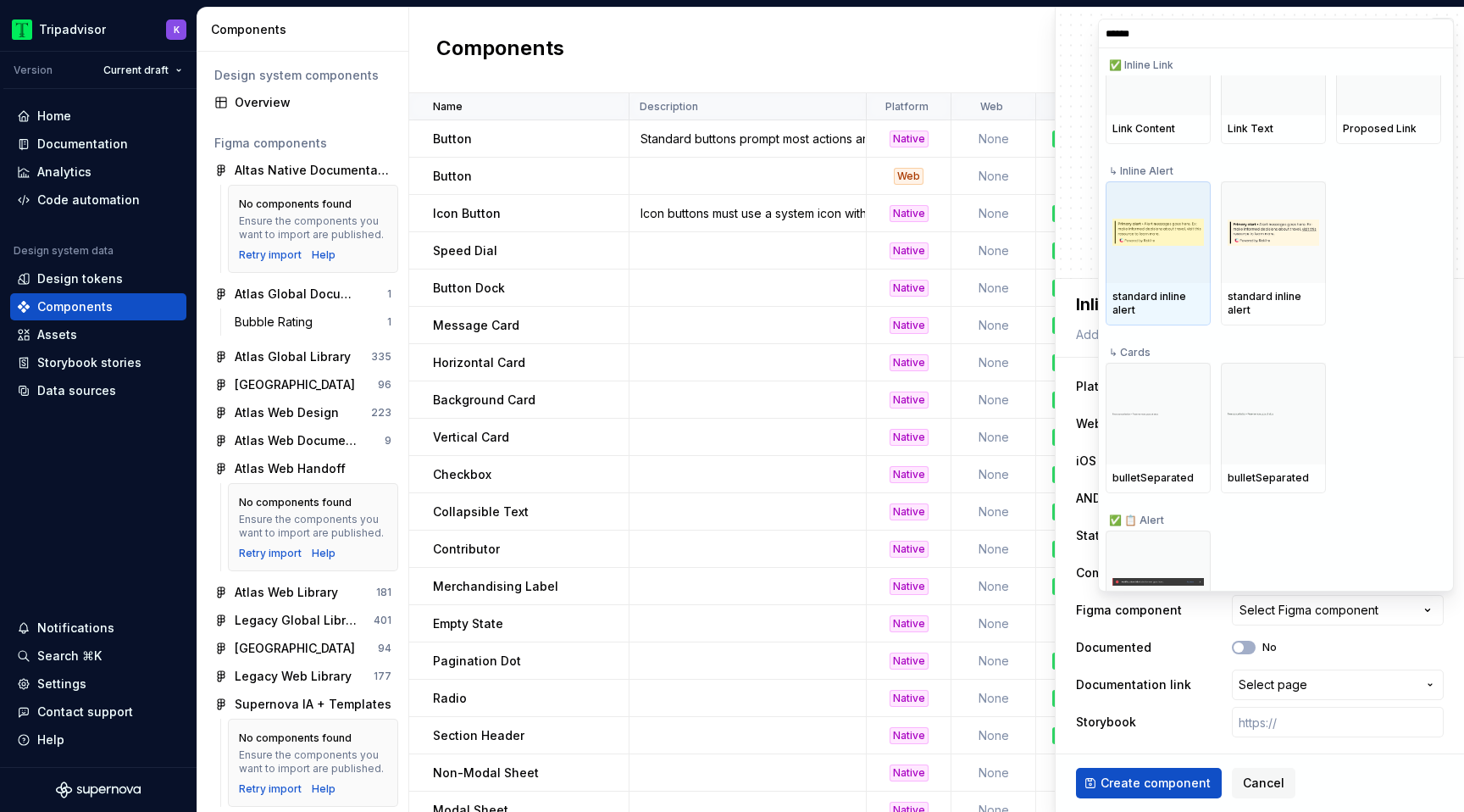
click at [1151, 233] on img at bounding box center [1157, 232] width 91 height 27
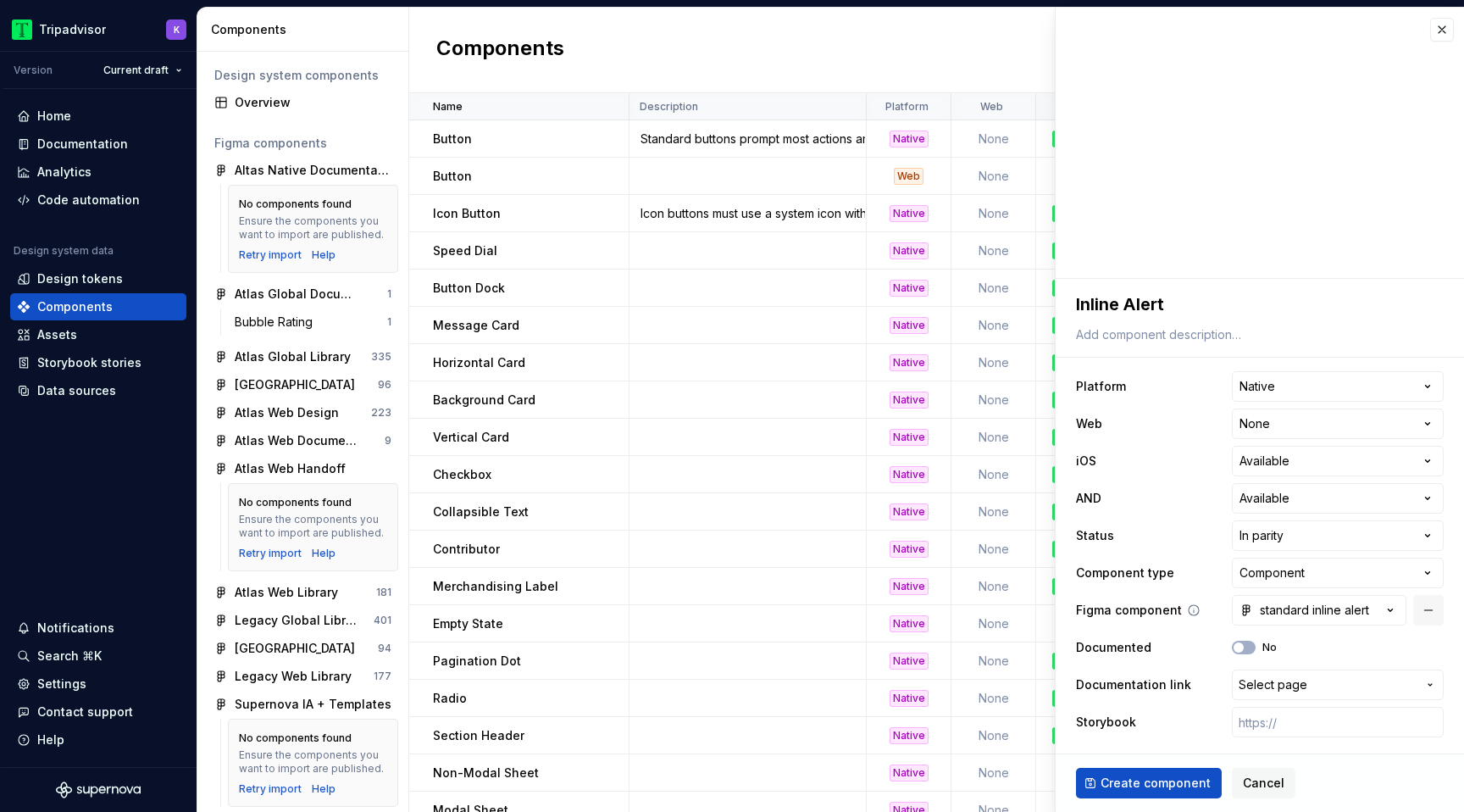
click at [1427, 612] on button "button" at bounding box center [1428, 610] width 30 height 30
click at [1380, 615] on button "Select Figma component" at bounding box center [1337, 610] width 211 height 30
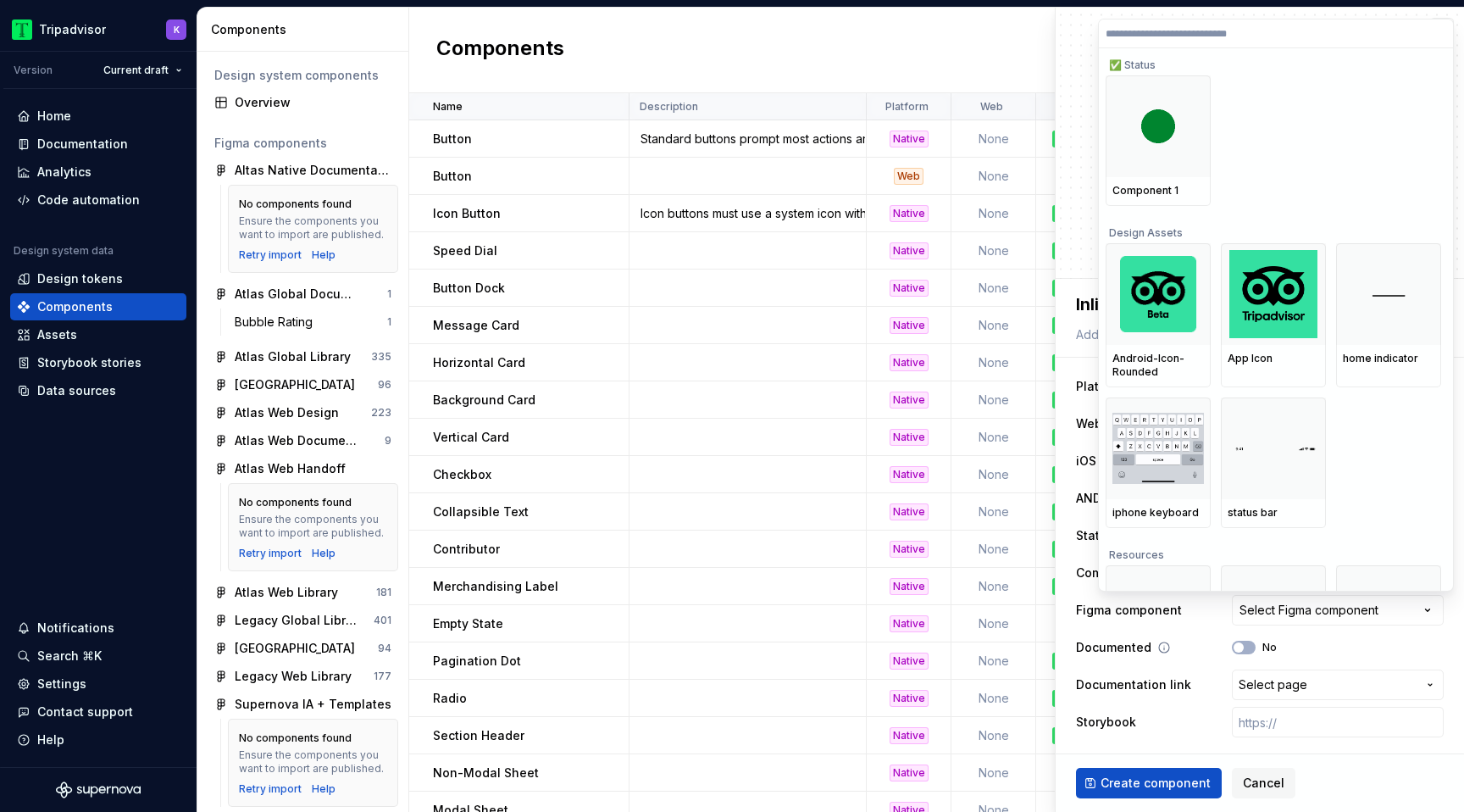
click at [1350, 646] on html "Tripadvisor K Version Current draft Home Documentation Analytics Code automatio…" at bounding box center [732, 406] width 1464 height 812
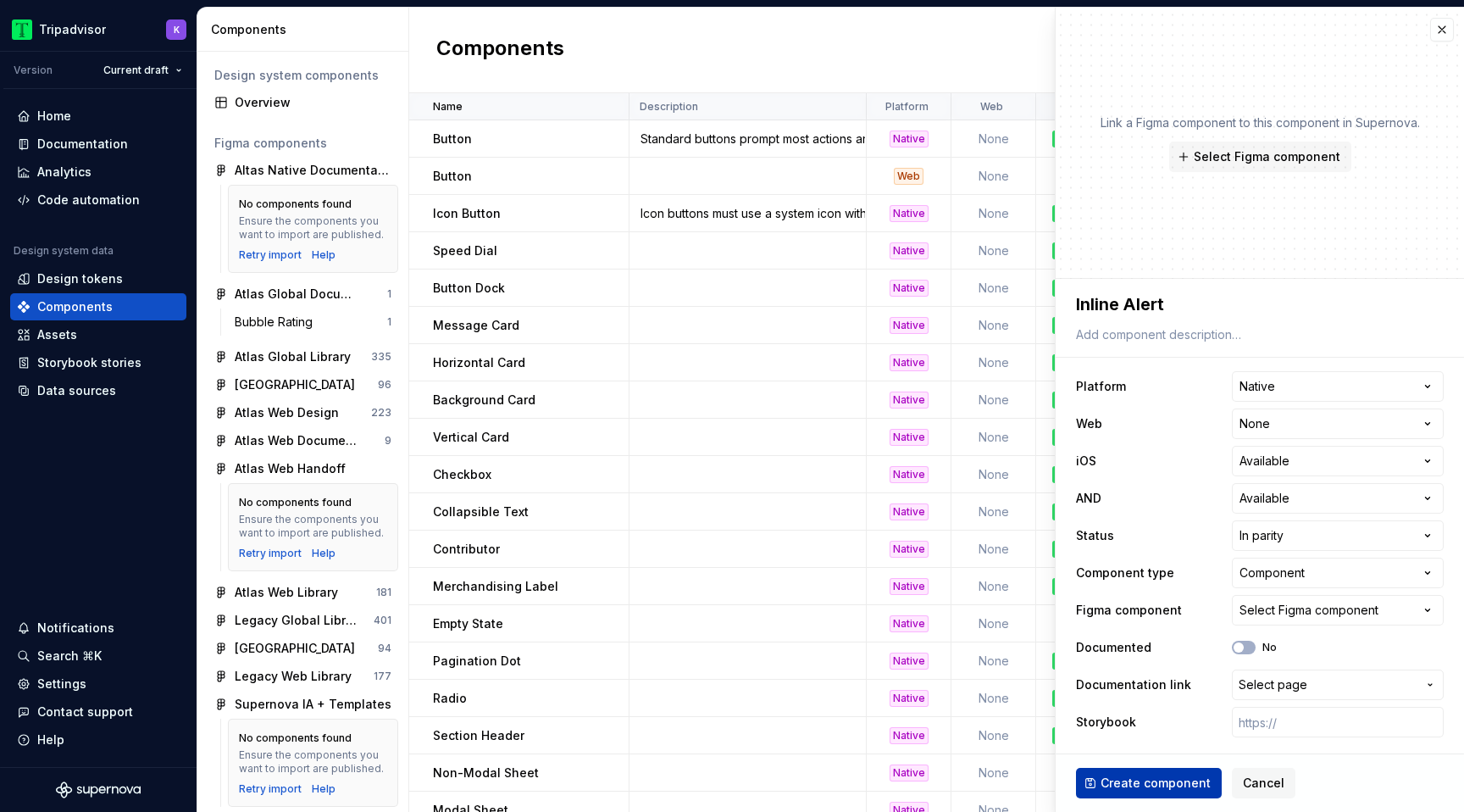
click at [1135, 788] on span "Create component" at bounding box center [1156, 782] width 110 height 17
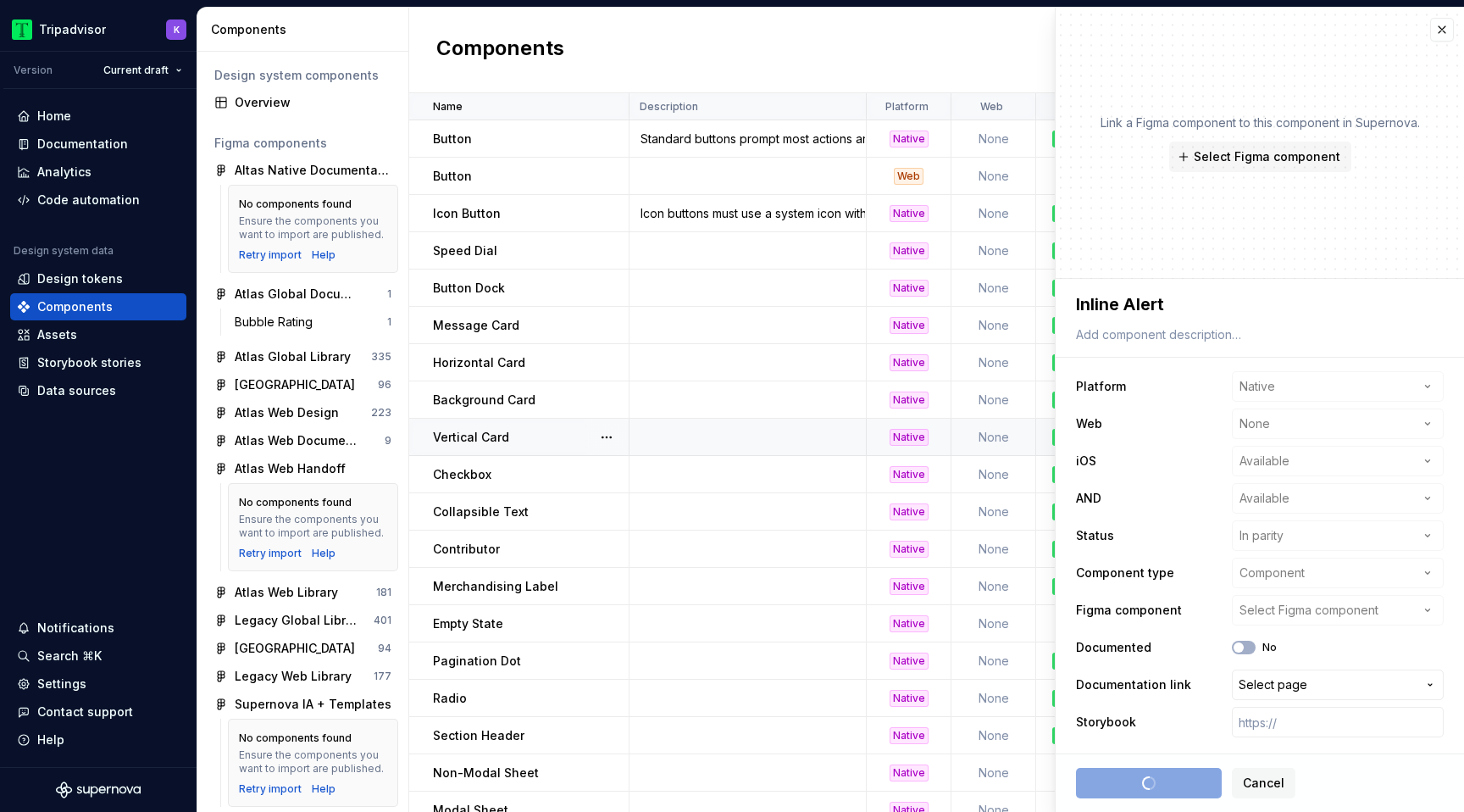
type textarea "*"
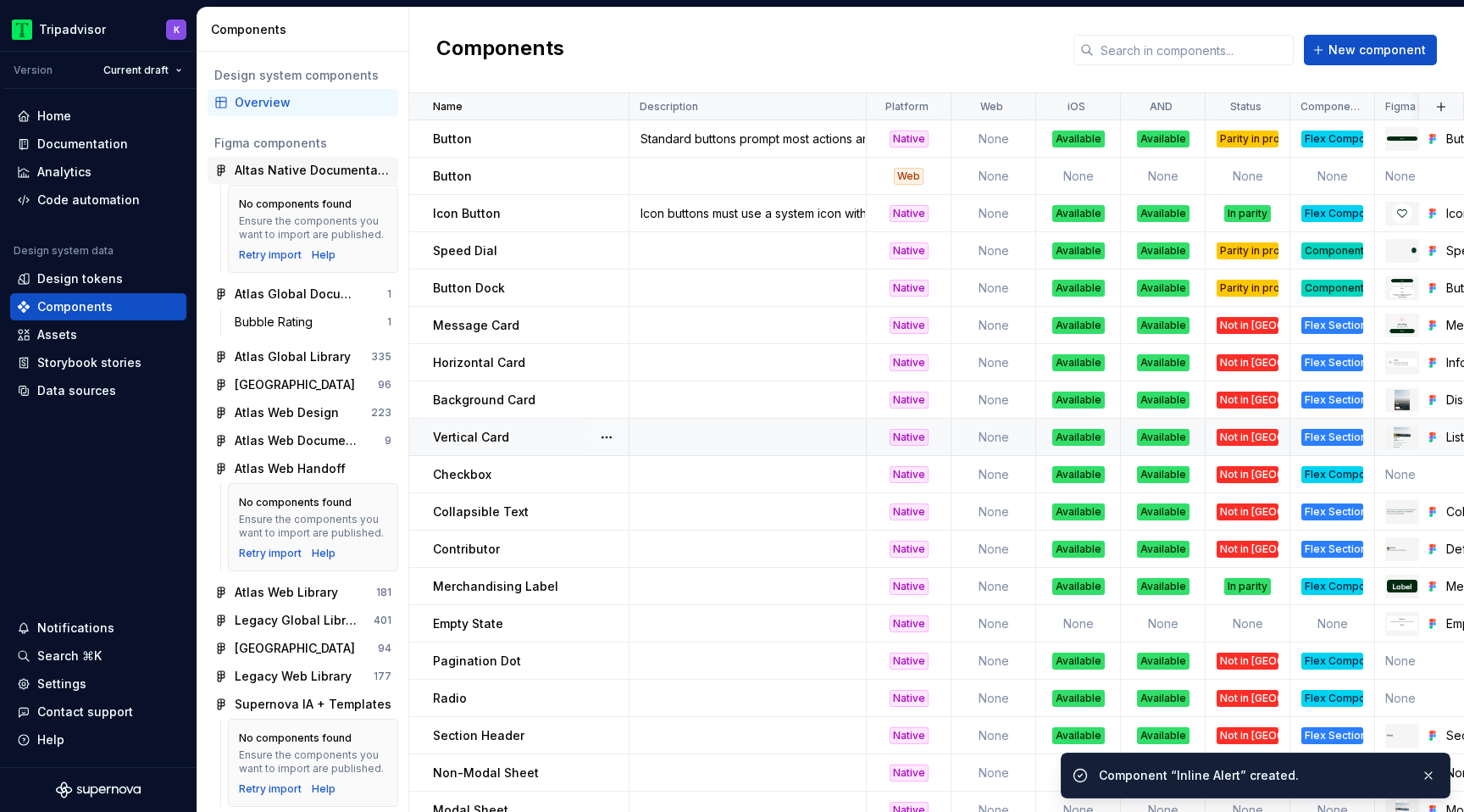
click at [289, 173] on div "Altas Native Documentation" at bounding box center [312, 170] width 157 height 17
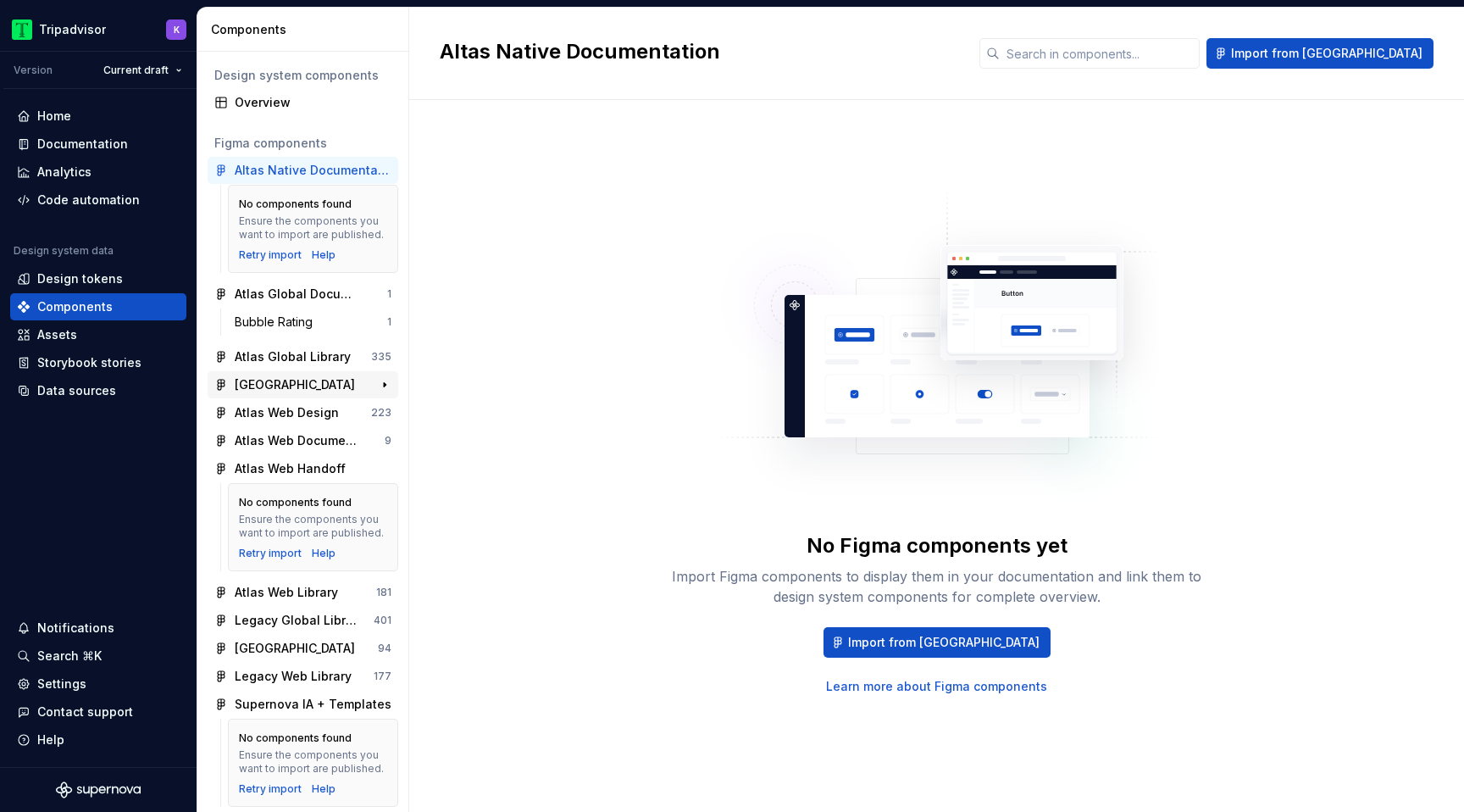
click at [308, 380] on div "Atlas Native Library" at bounding box center [294, 385] width 120 height 17
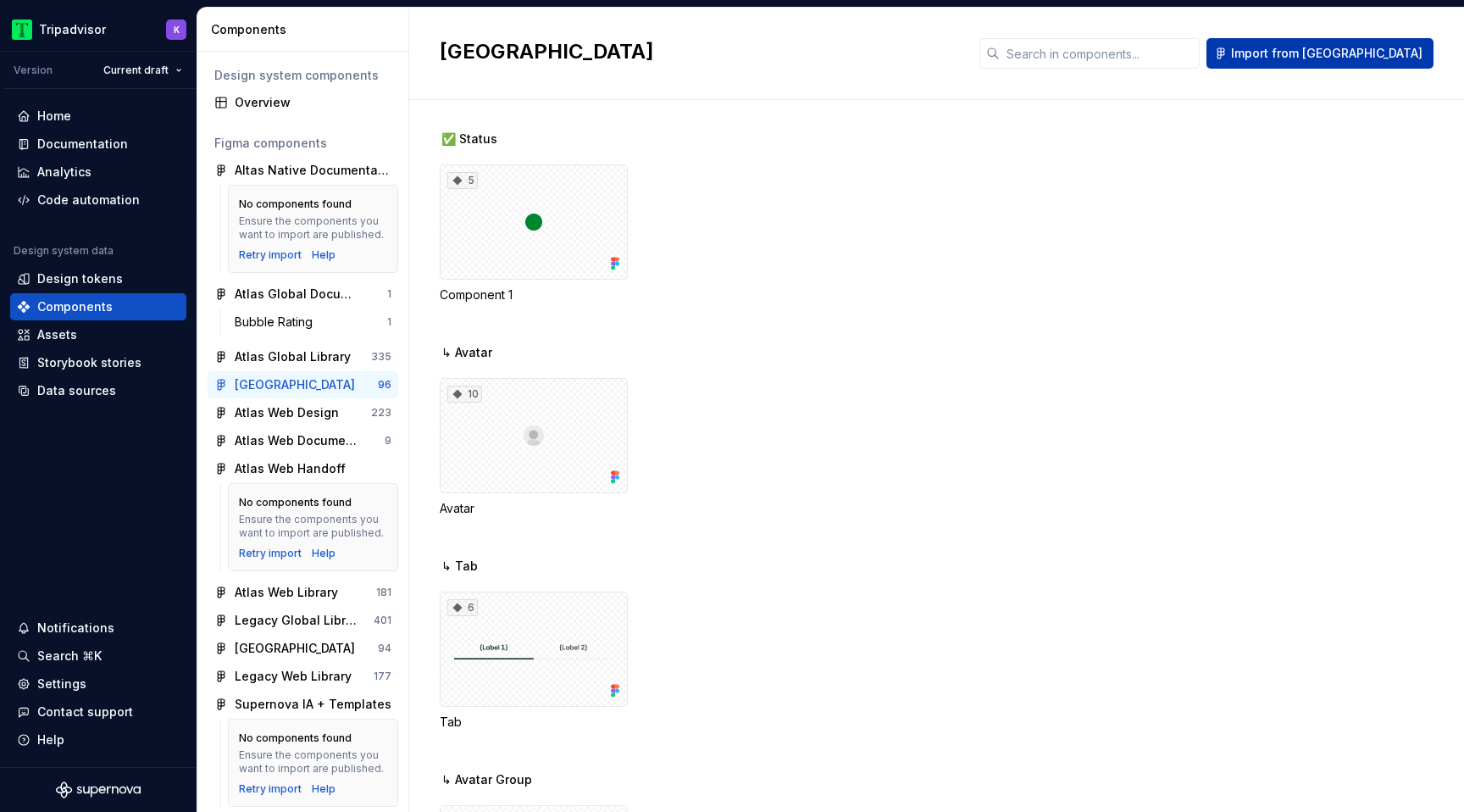
click at [1350, 63] on button "Import from Figma" at bounding box center [1319, 53] width 227 height 30
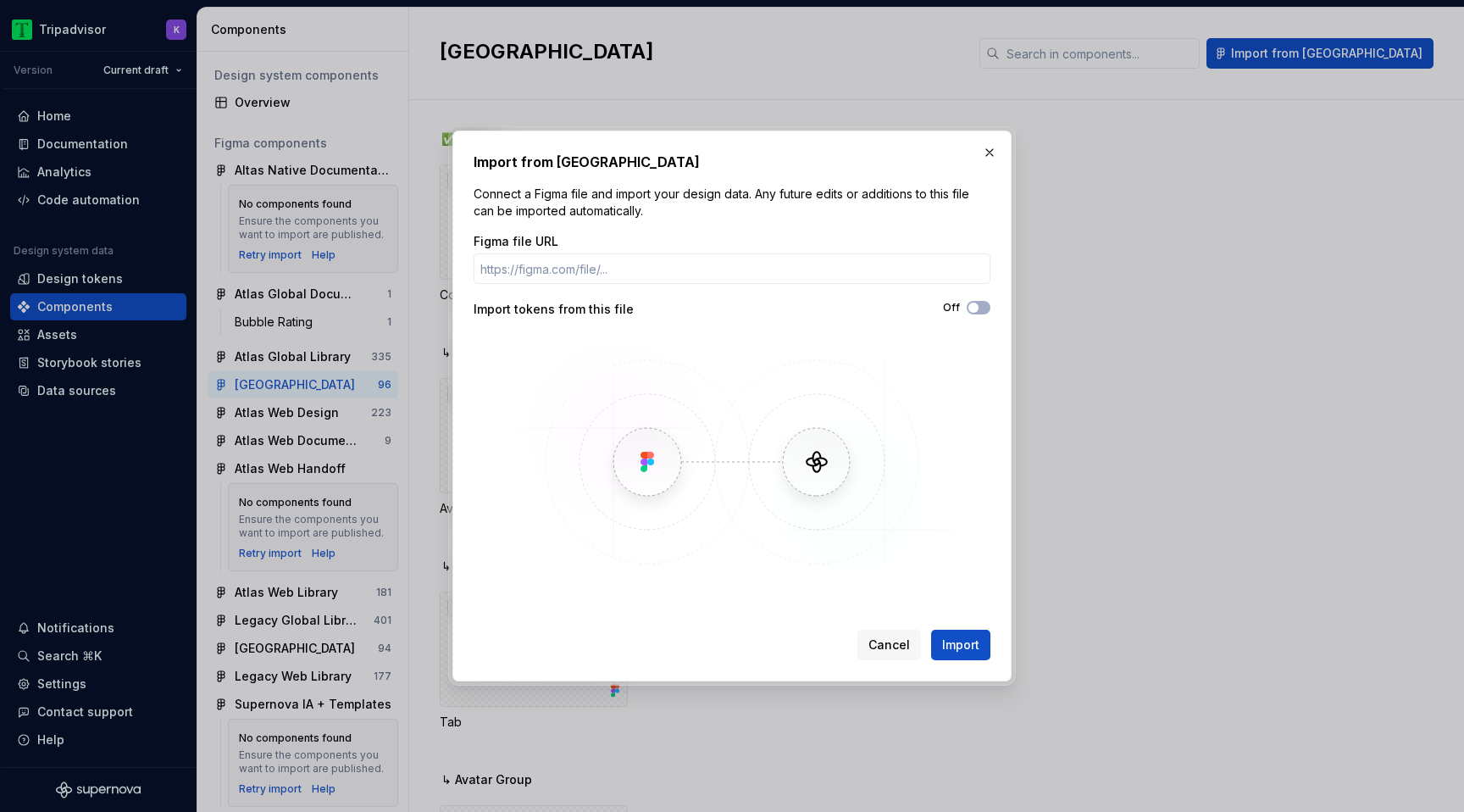
click at [657, 286] on div "Figma file URL Import tokens from this file Off" at bounding box center [731, 411] width 517 height 356
click at [659, 268] on input "Figma file URL" at bounding box center [731, 268] width 517 height 30
paste input "https://www.figma.com/design/7EgwLeLqh1k7h4dKIvyMOV/Atlas-Native-Library?node-i…"
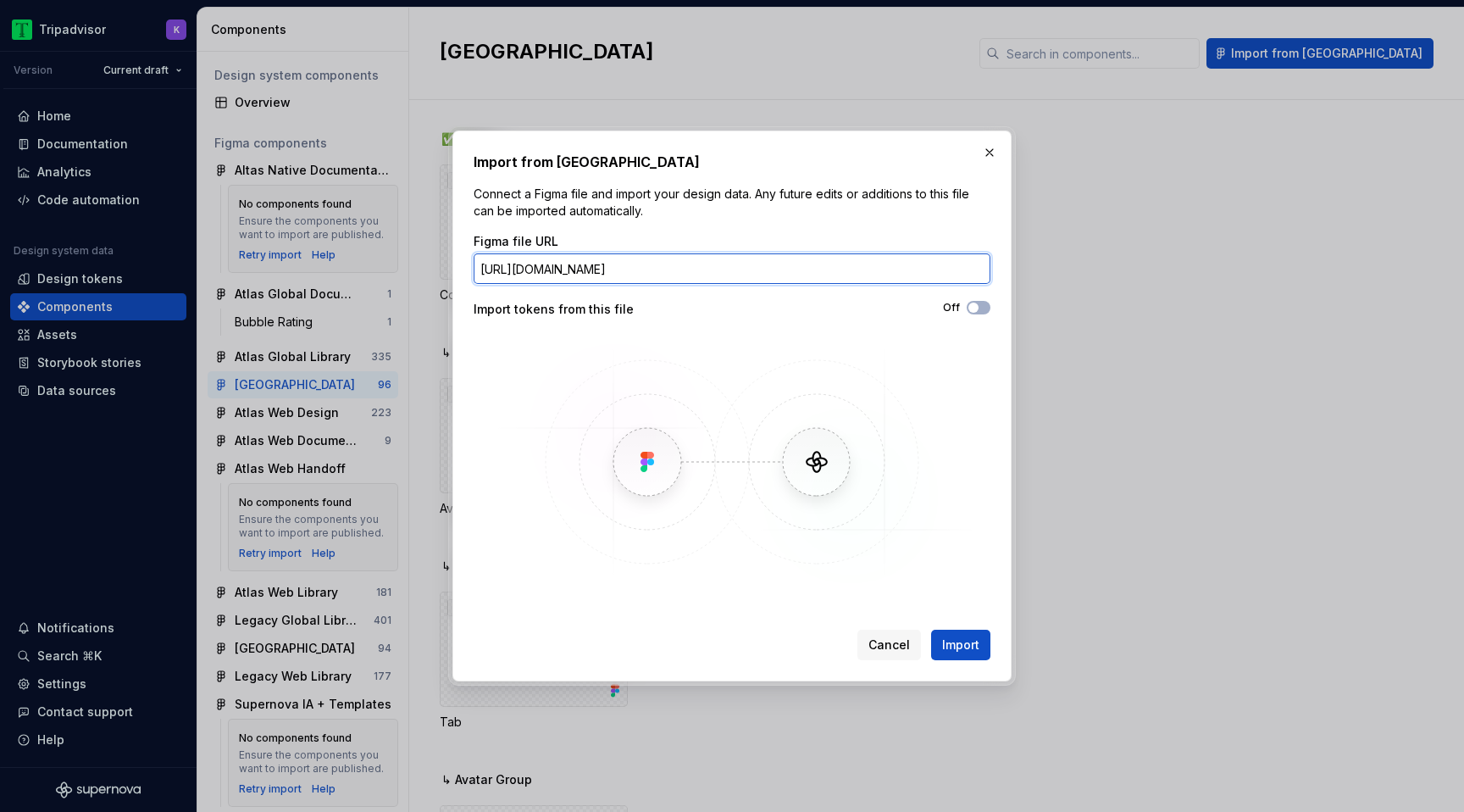
scroll to position [0, 211]
type input "https://www.figma.com/design/7EgwLeLqh1k7h4dKIvyMOV/Atlas-Native-Library?node-i…"
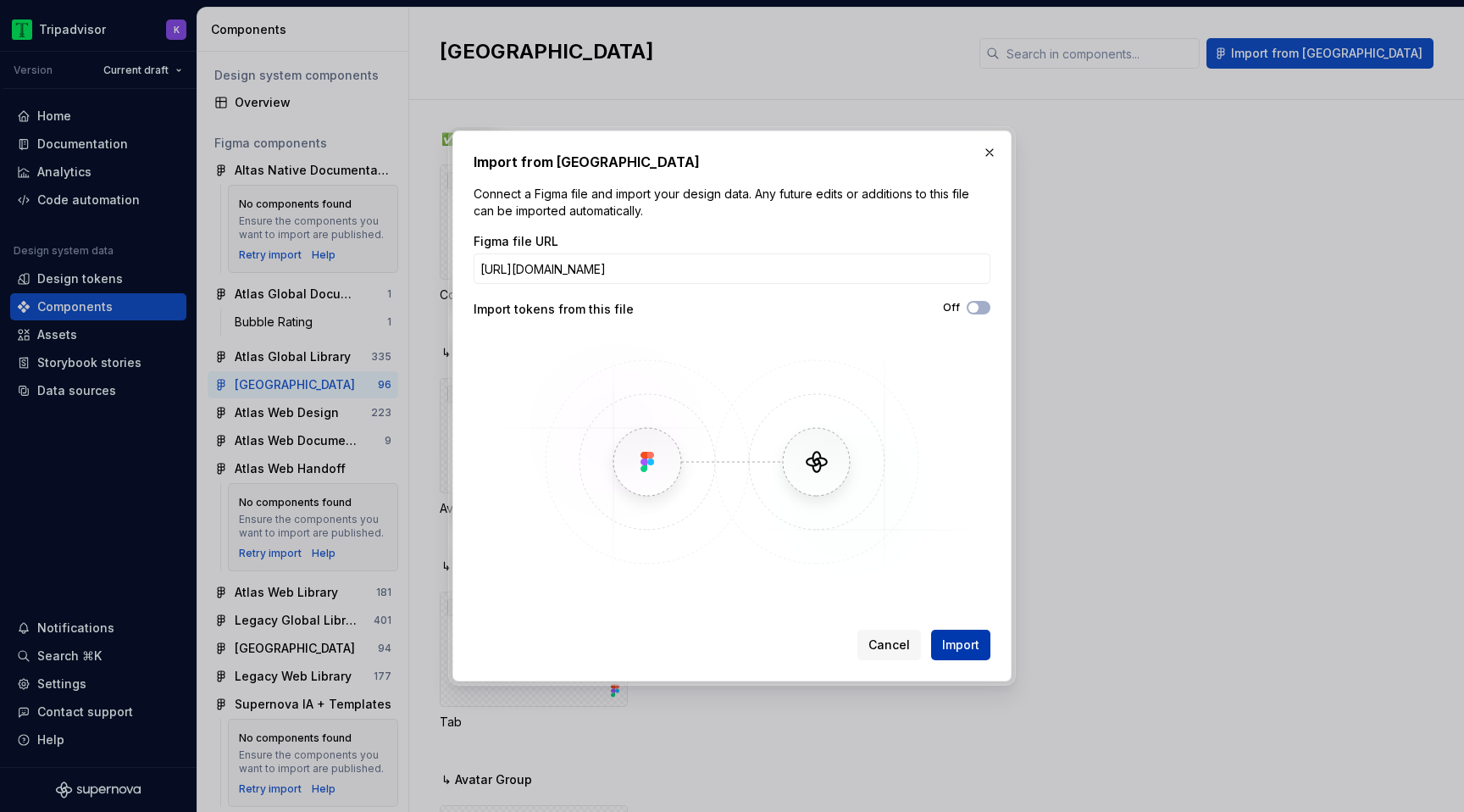
scroll to position [0, 0]
click at [950, 646] on span "Import" at bounding box center [960, 644] width 37 height 17
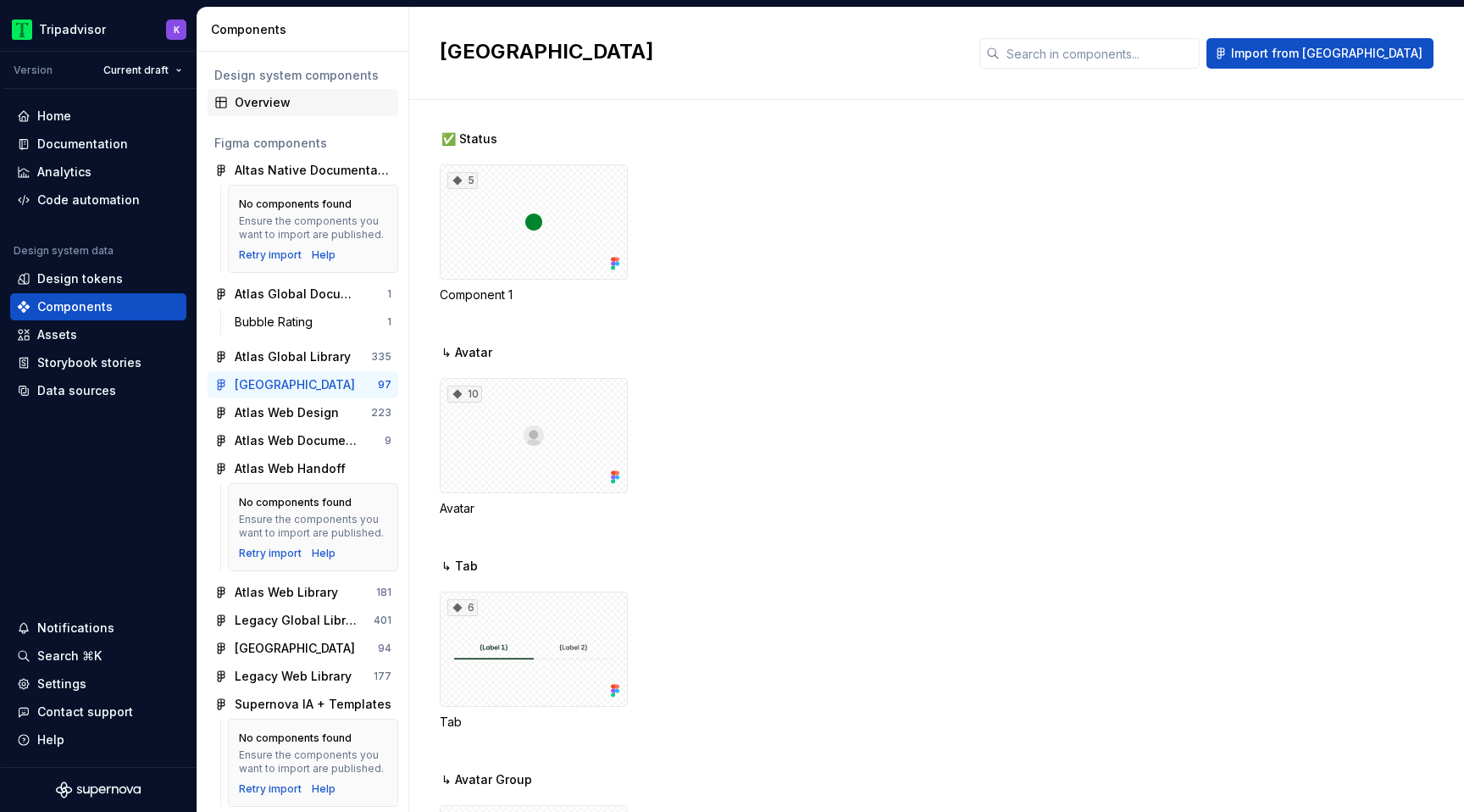
click at [250, 103] on div "Overview" at bounding box center [312, 103] width 157 height 17
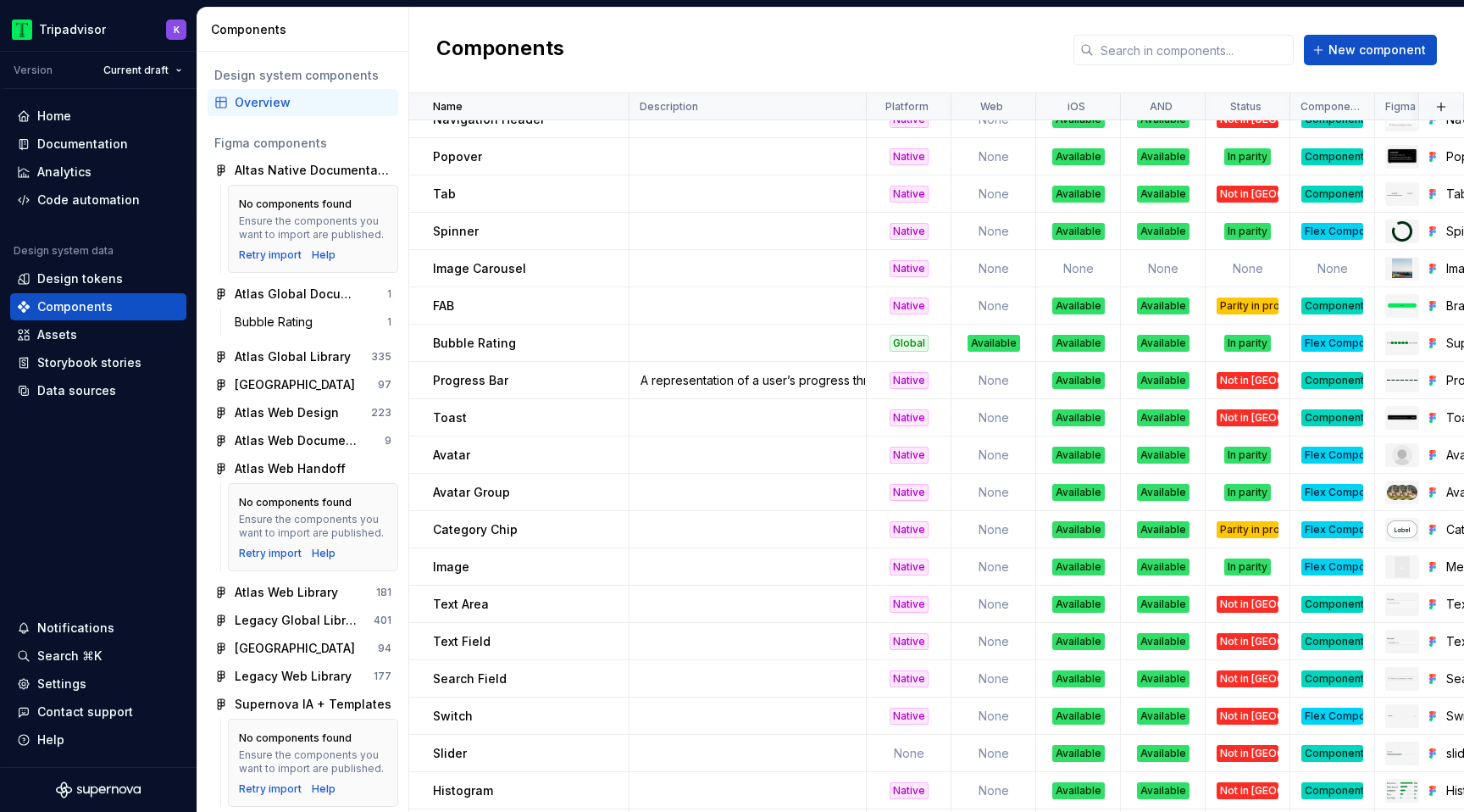
scroll to position [1321, 0]
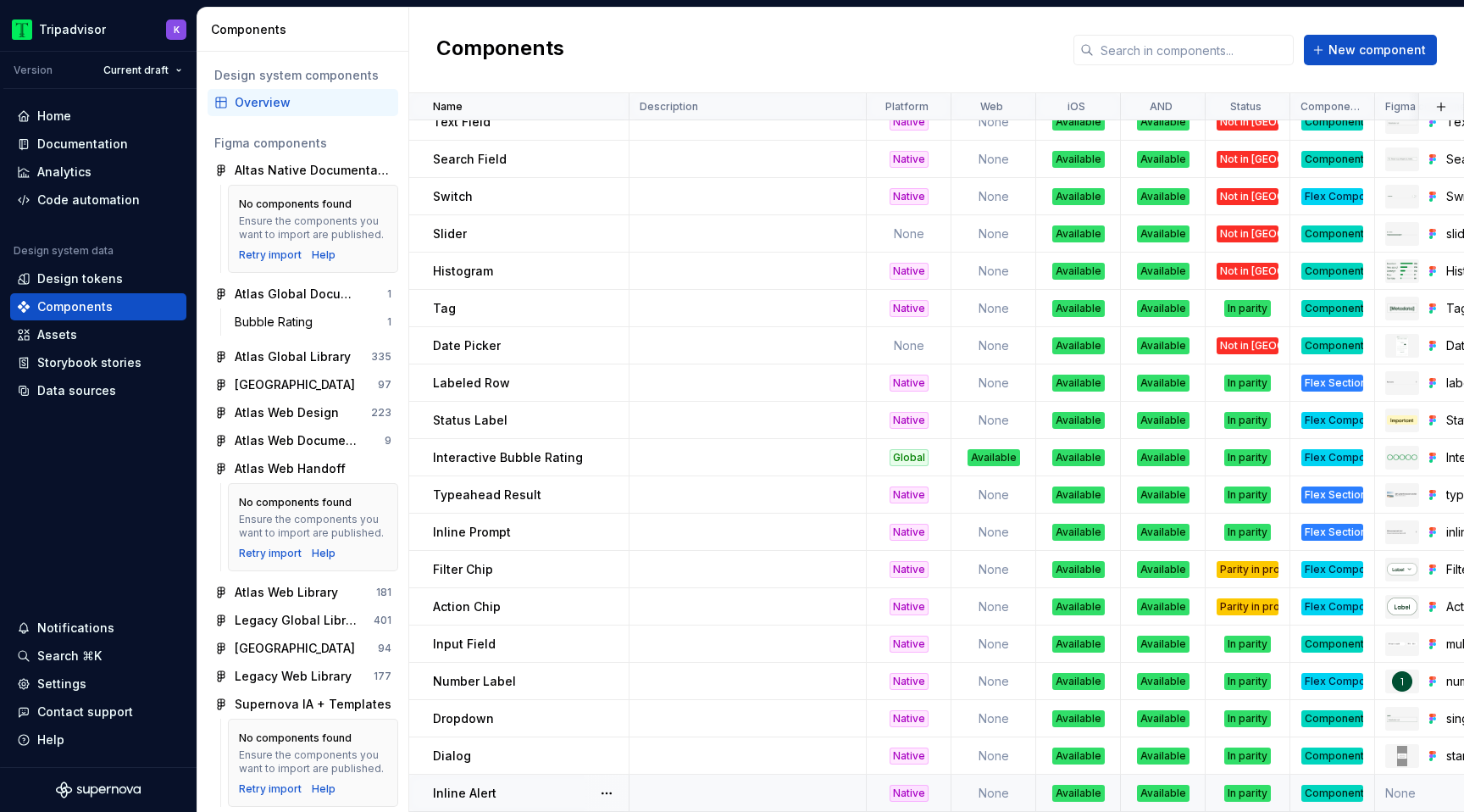
click at [780, 799] on td at bounding box center [747, 792] width 237 height 37
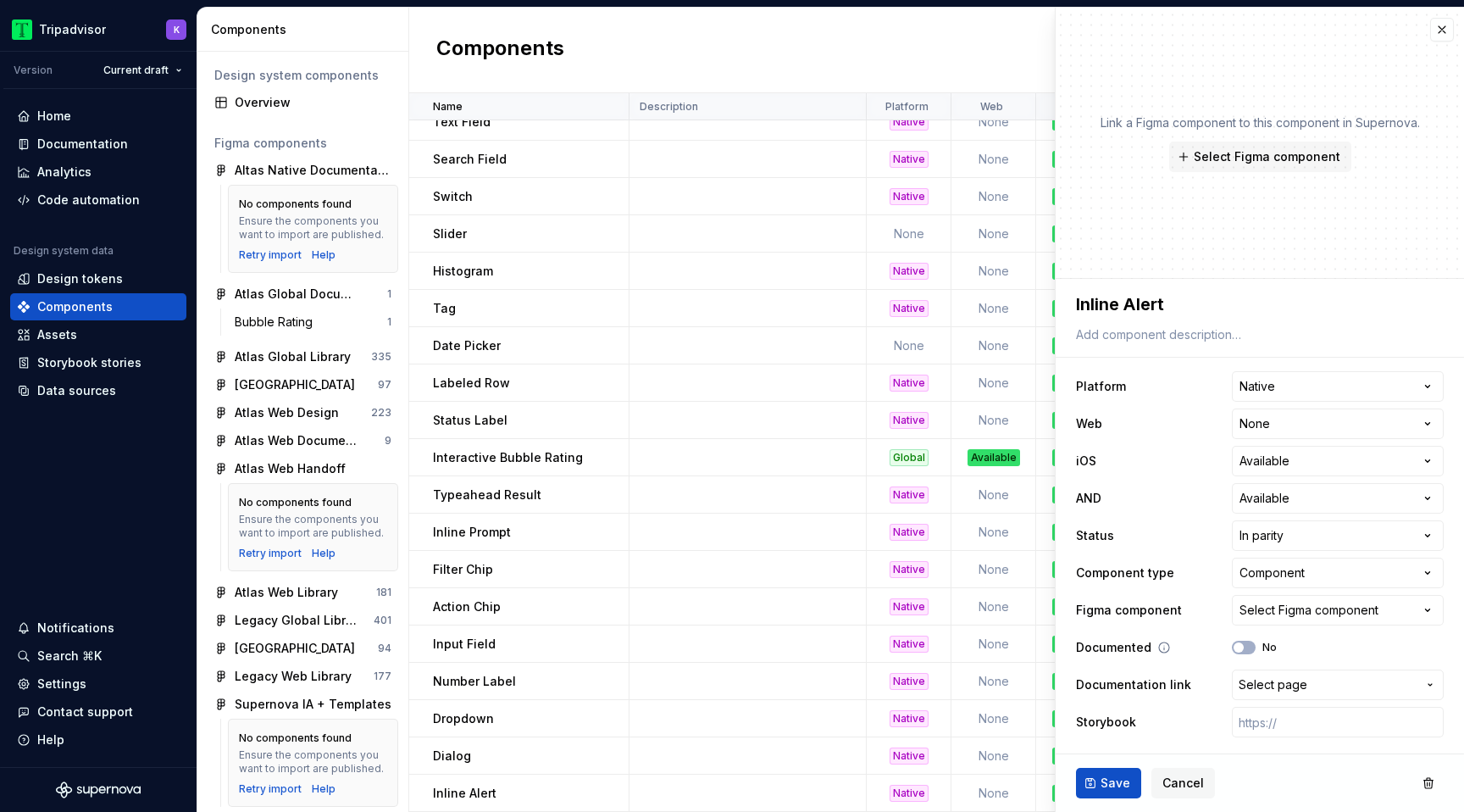
type textarea "*"
click at [1276, 609] on div "Select Figma component" at bounding box center [1309, 610] width 139 height 17
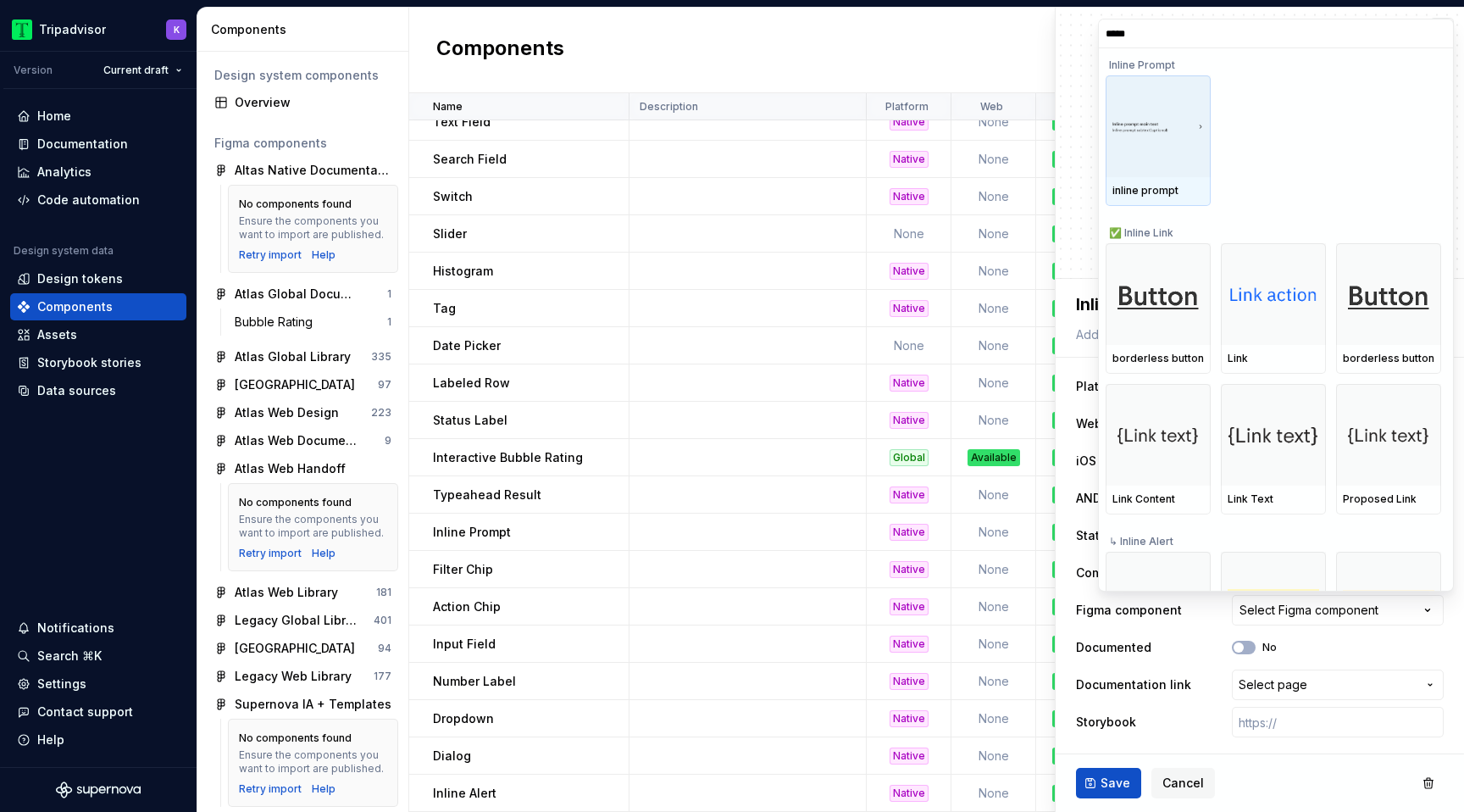
type input "******"
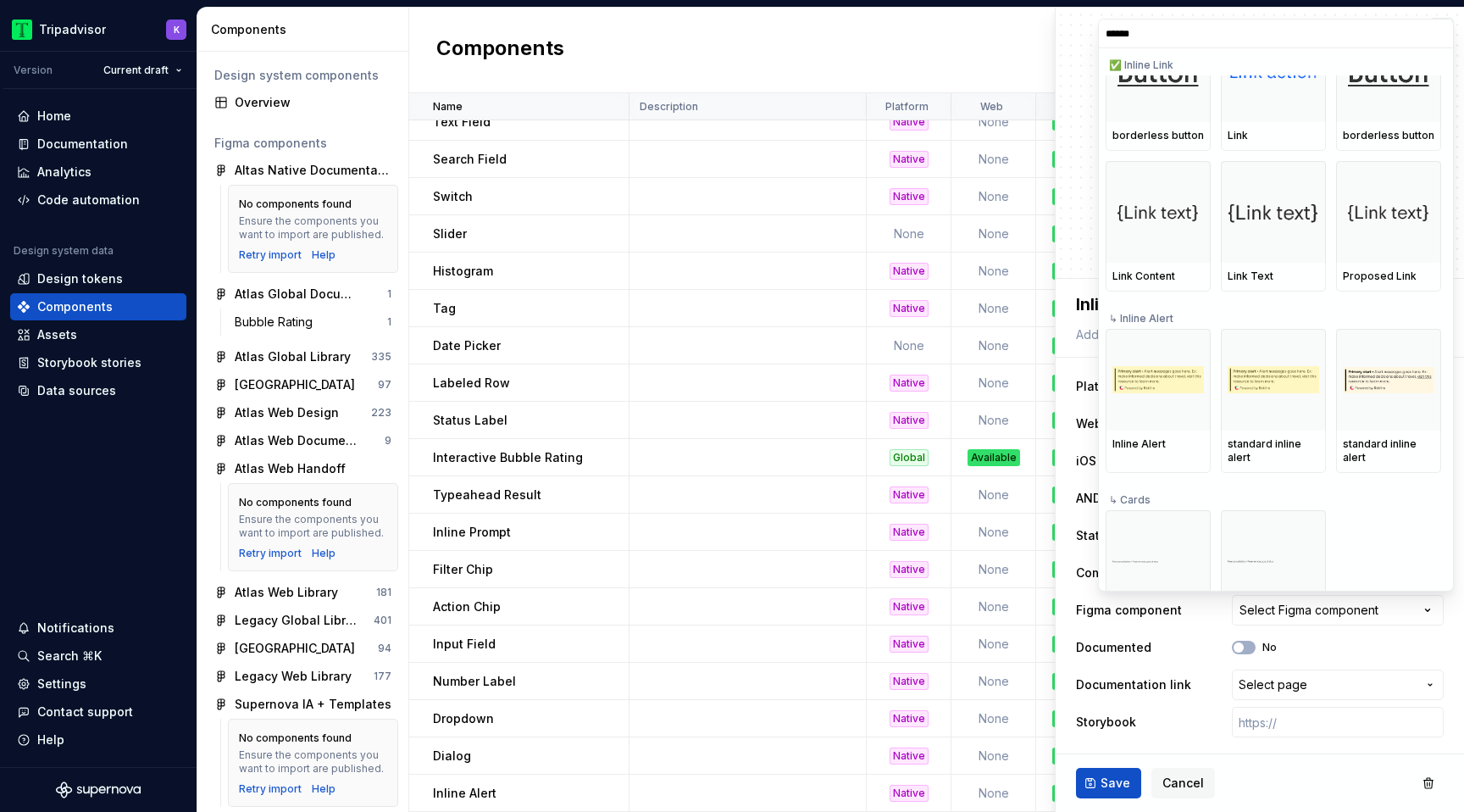
scroll to position [219, 0]
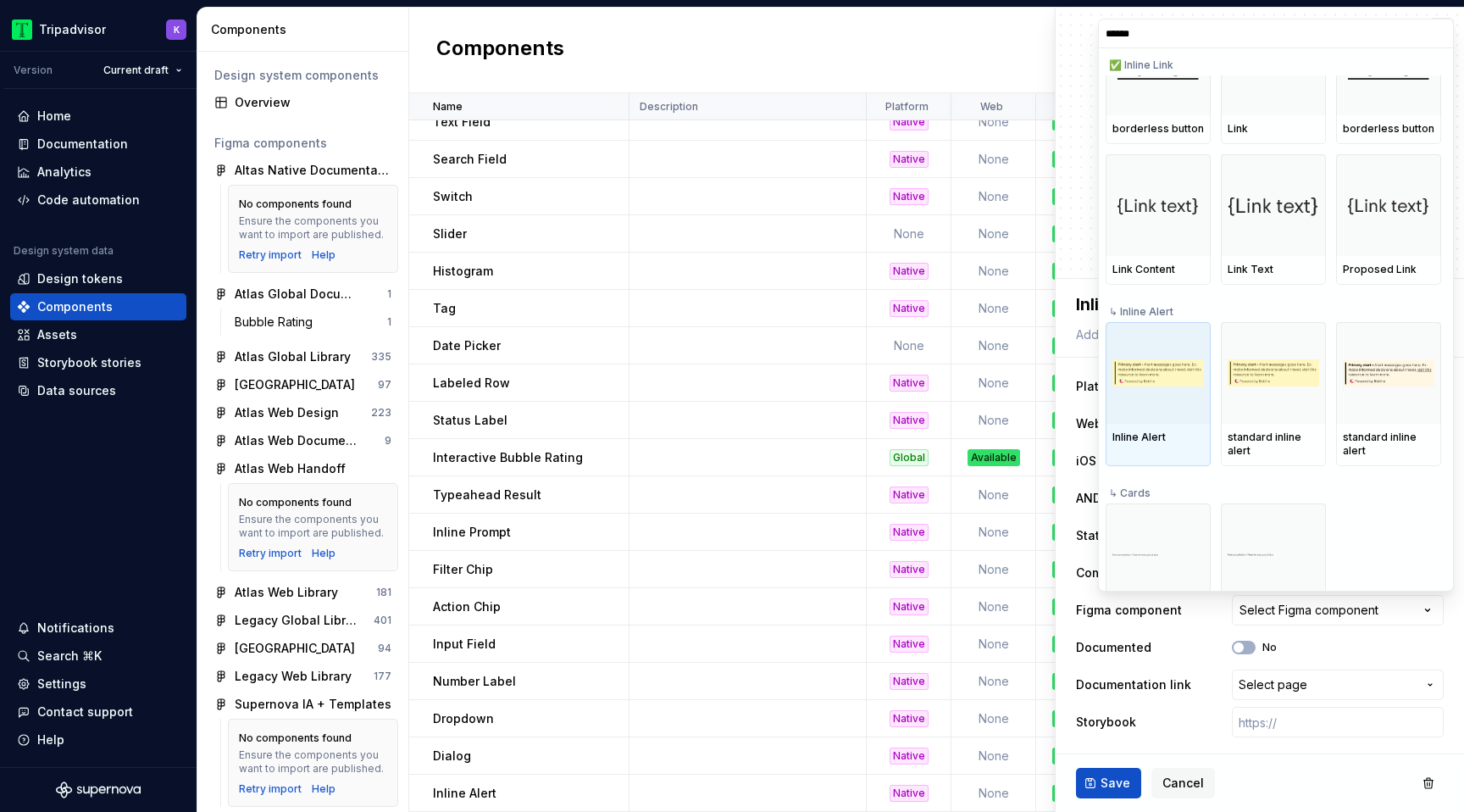
click at [1177, 400] on div at bounding box center [1157, 372] width 105 height 102
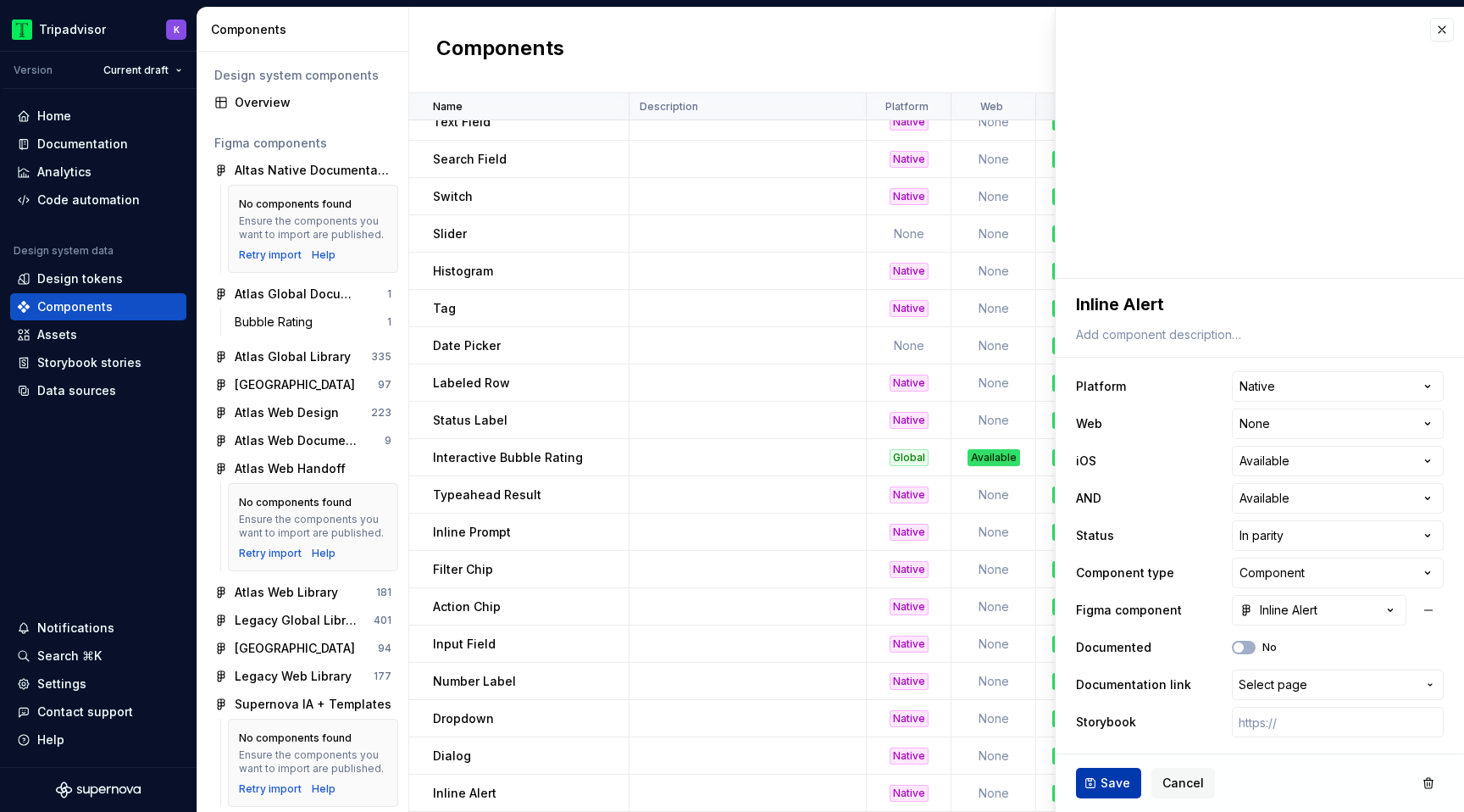
click at [1112, 778] on span "Save" at bounding box center [1115, 782] width 30 height 17
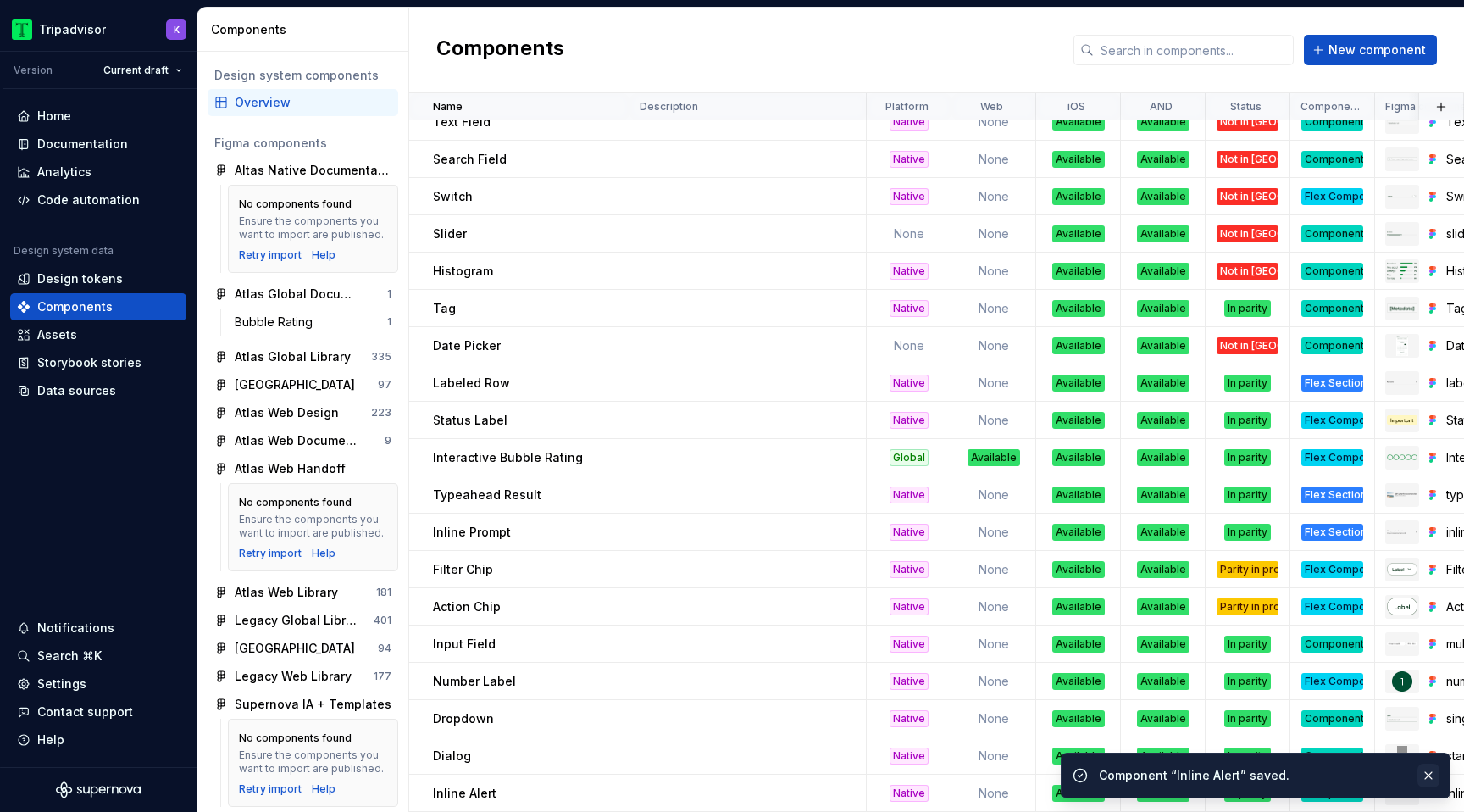
click at [1427, 775] on button "button" at bounding box center [1428, 775] width 22 height 24
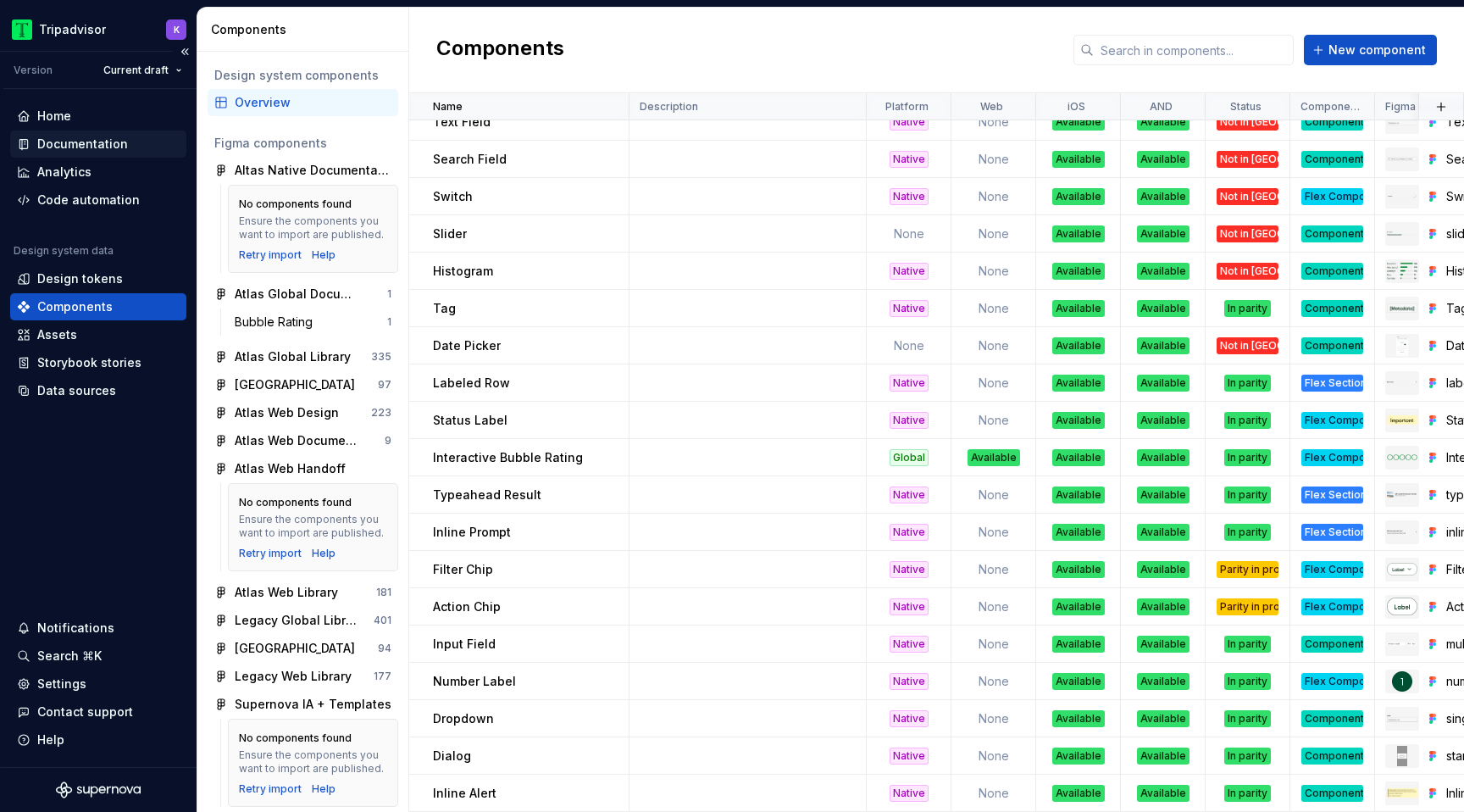
click at [60, 141] on div "Documentation" at bounding box center [82, 144] width 90 height 17
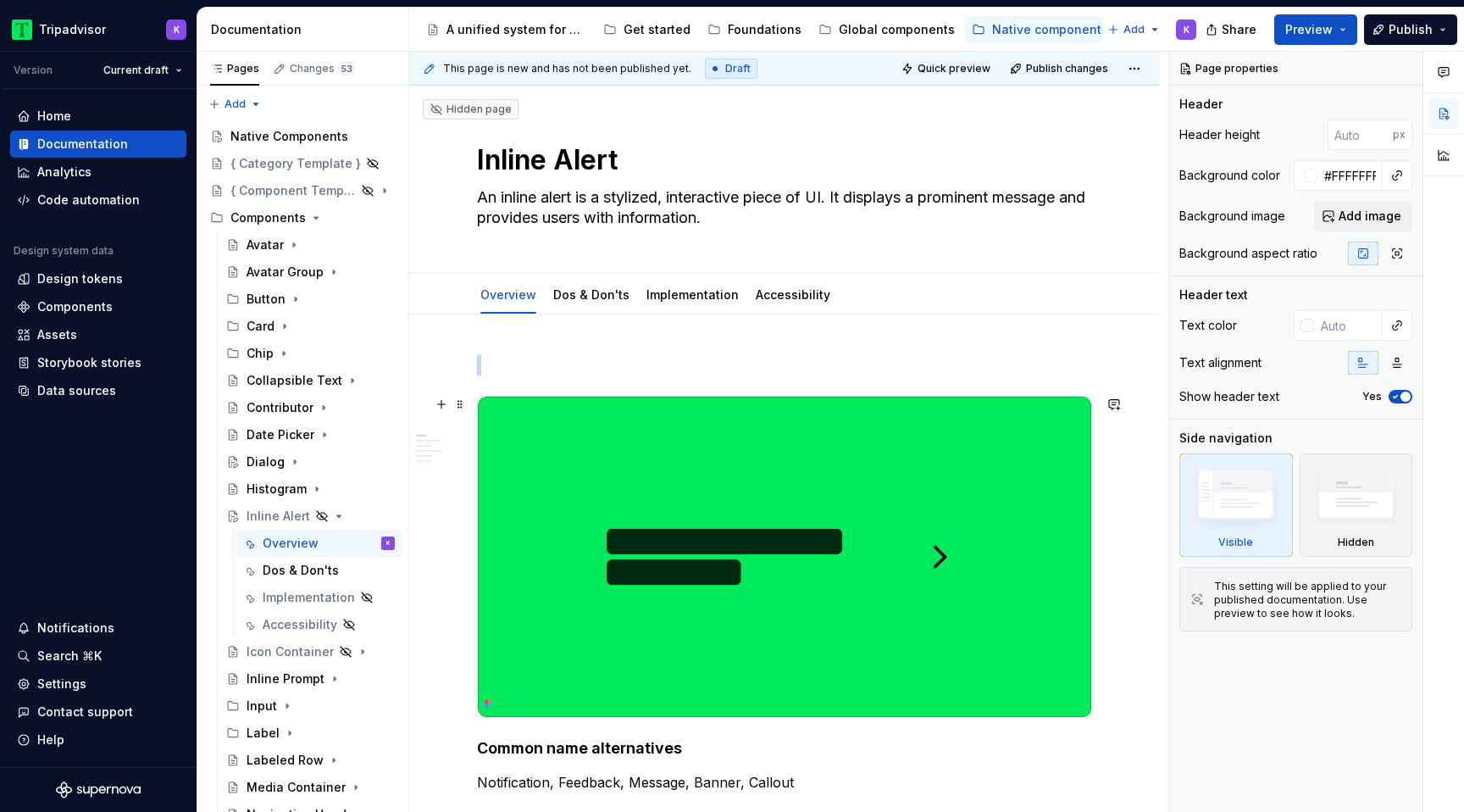
click at [742, 536] on img at bounding box center [784, 556] width 613 height 320
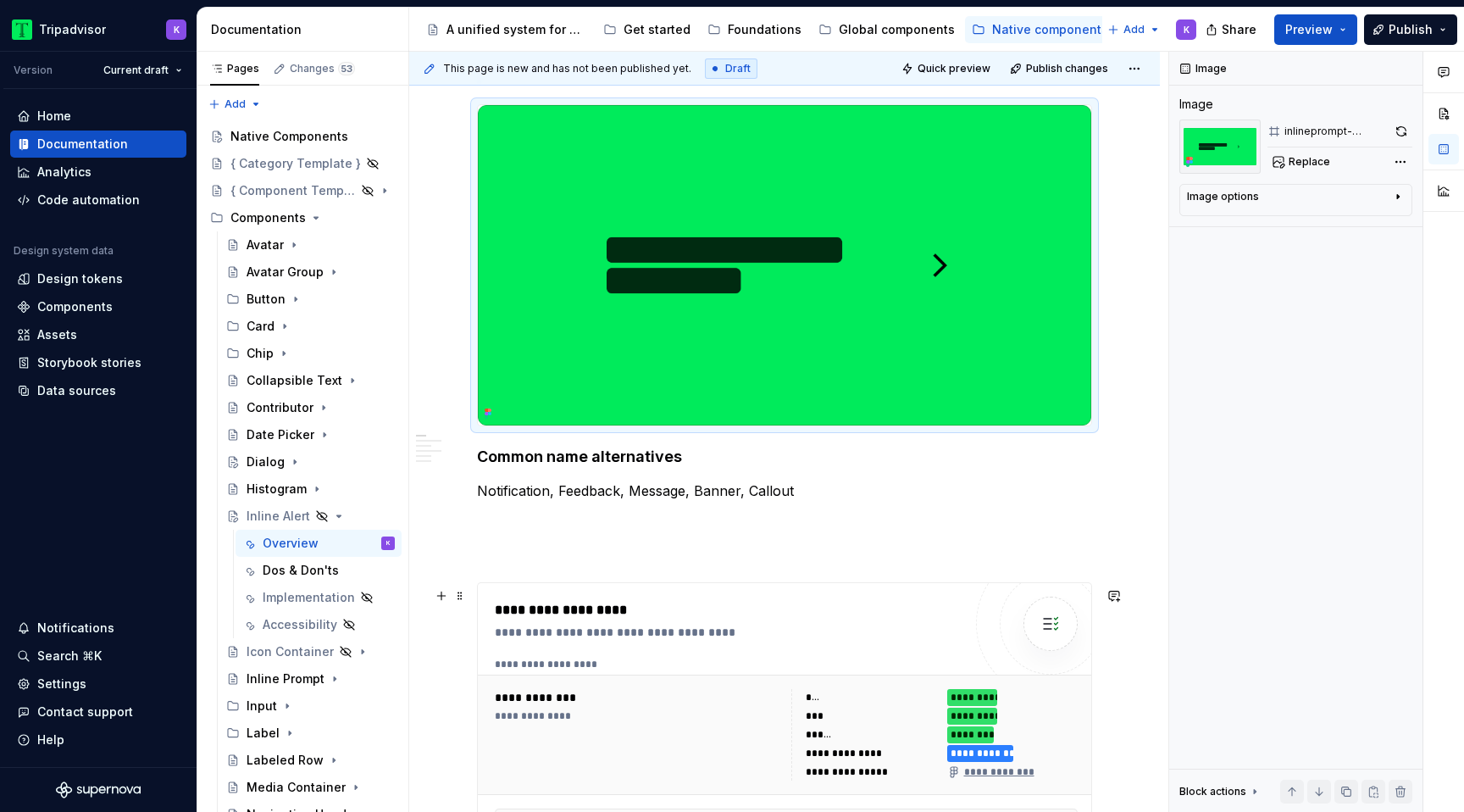
scroll to position [473, 0]
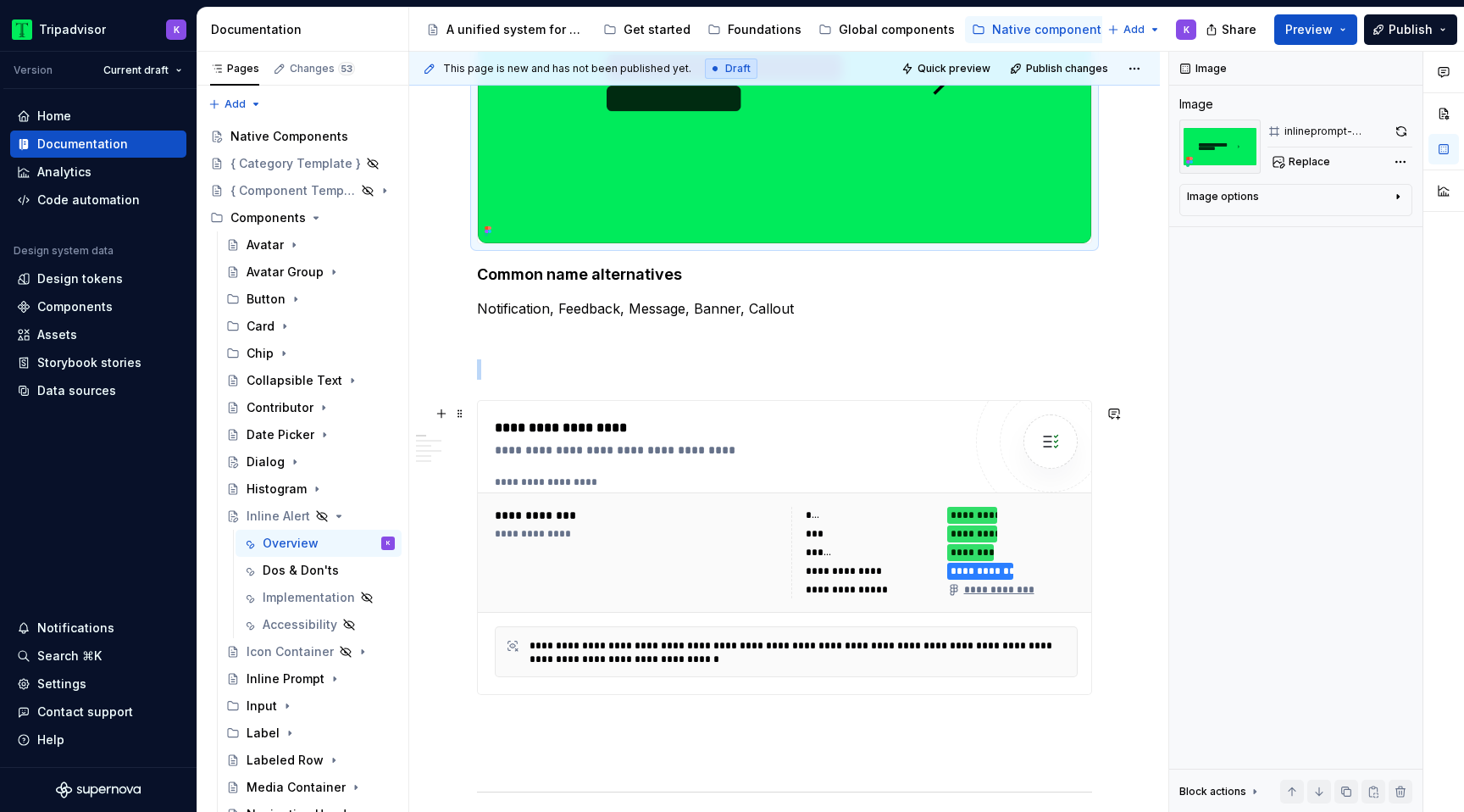
click at [742, 536] on div "**********" at bounding box center [640, 534] width 290 height 13
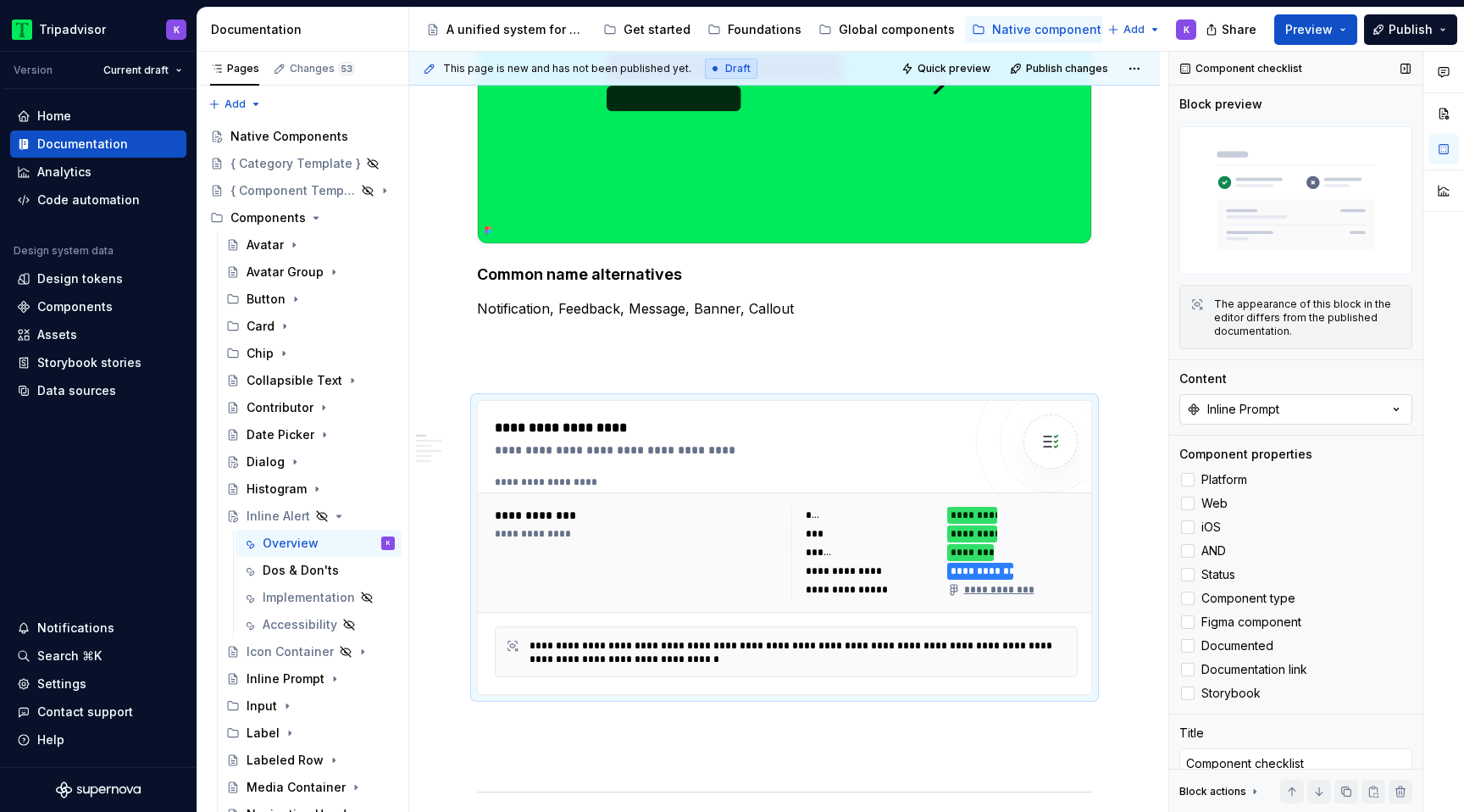
type textarea "*"
click at [1264, 406] on div "Inline Prompt" at bounding box center [1243, 409] width 72 height 17
type input "inline"
click at [1218, 525] on div "Inline Alert" at bounding box center [1220, 534] width 64 height 17
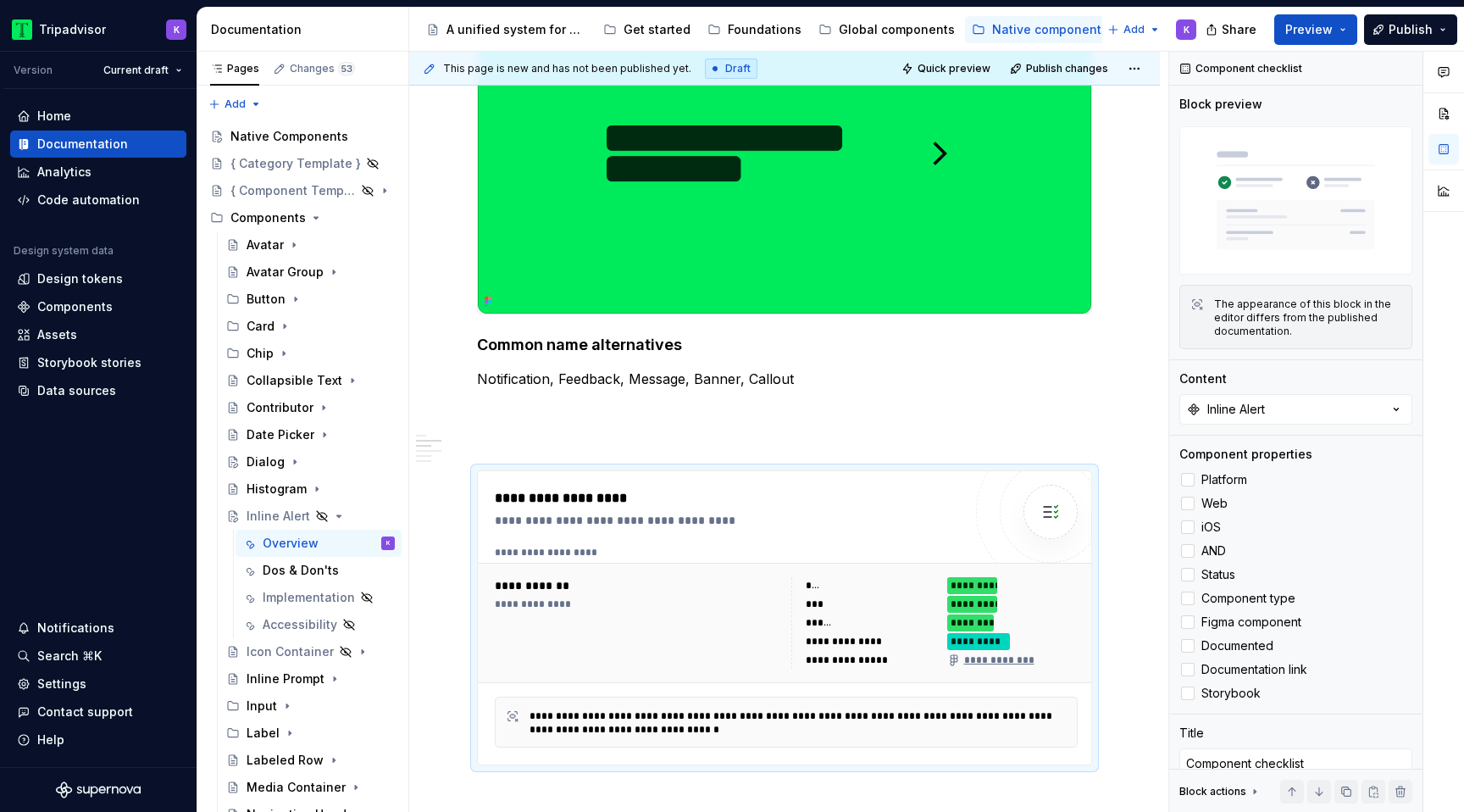
scroll to position [174, 0]
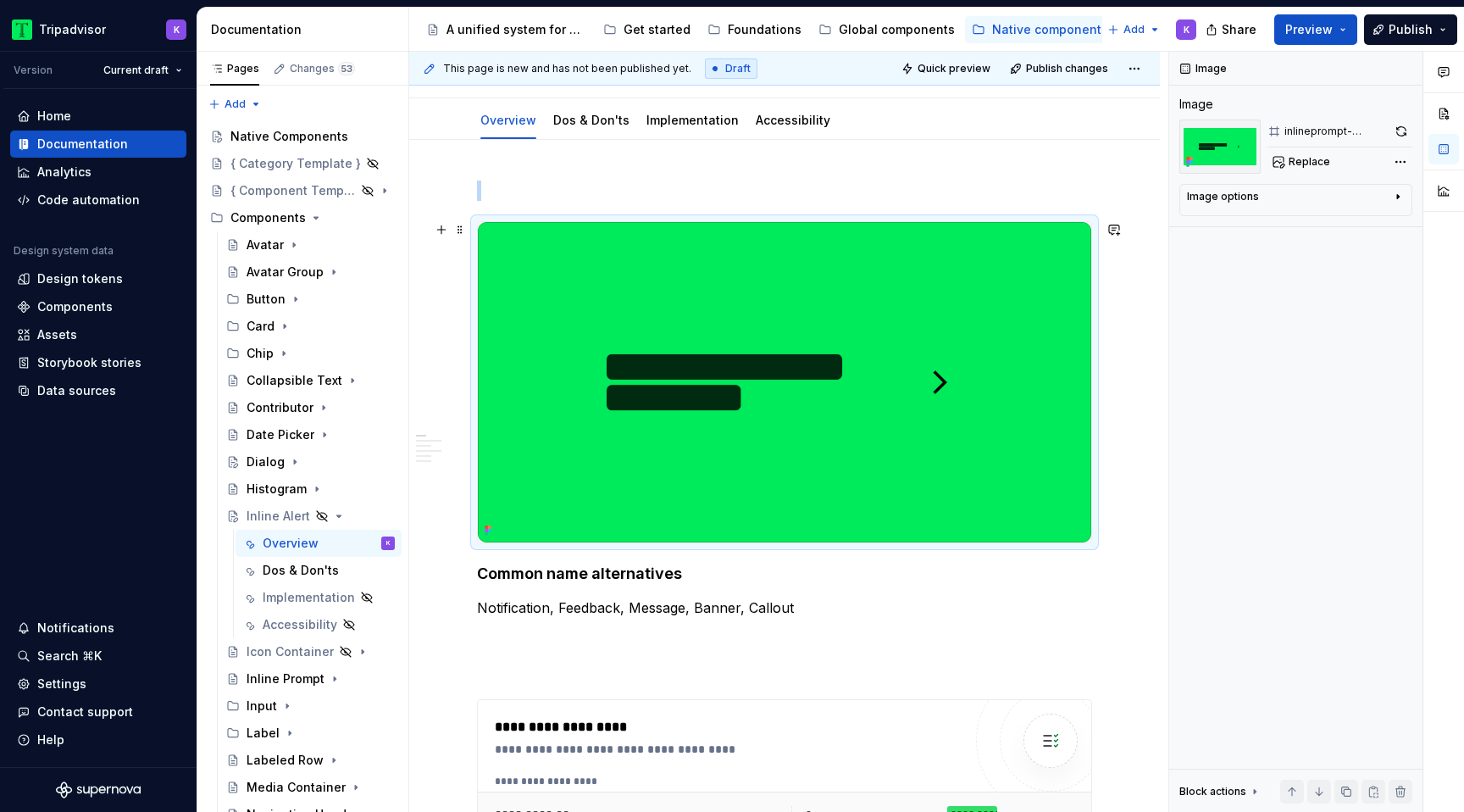
click at [651, 386] on img at bounding box center [784, 382] width 613 height 320
click at [842, 234] on img at bounding box center [784, 382] width 613 height 320
click at [1296, 158] on span "Replace" at bounding box center [1310, 162] width 42 height 13
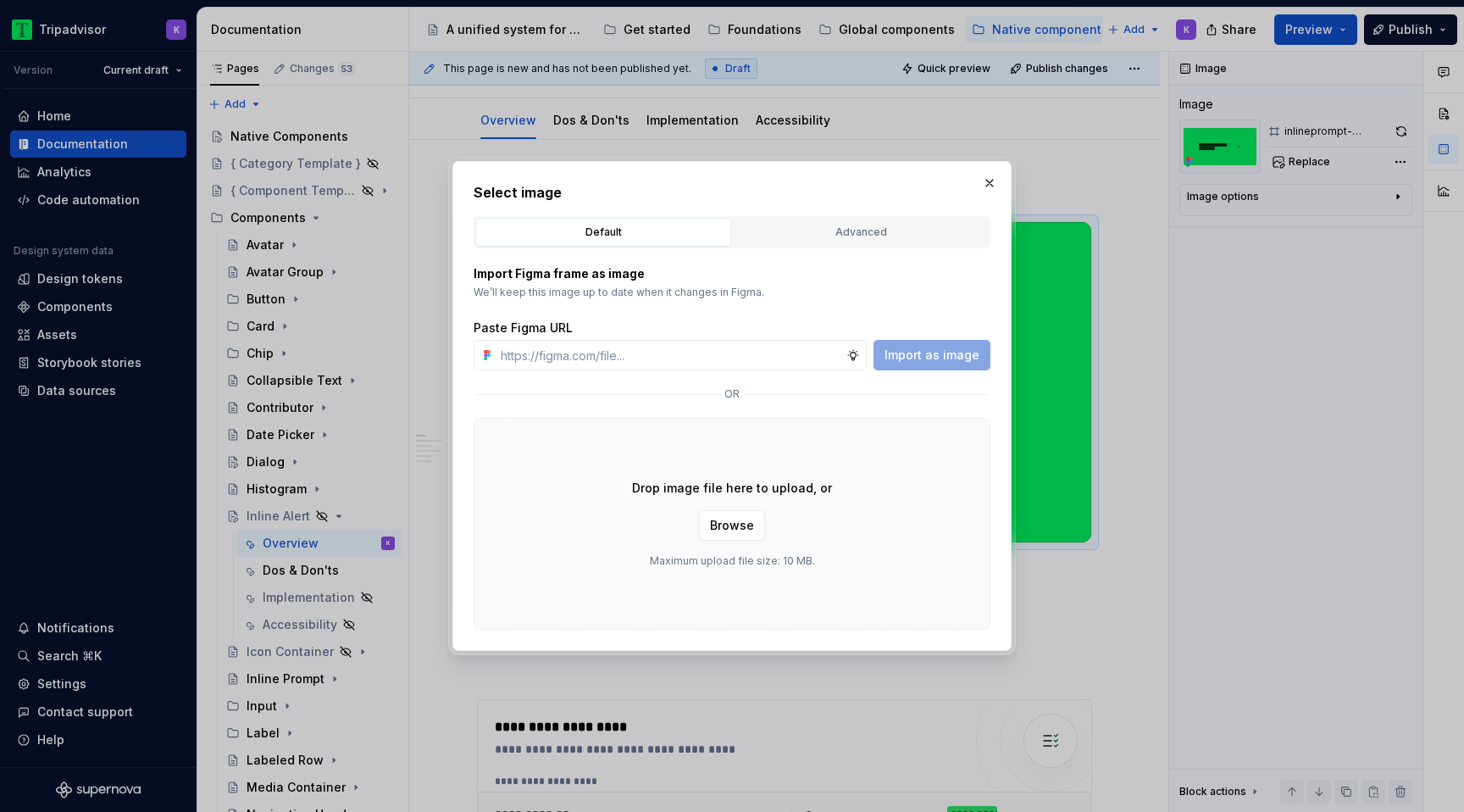
type textarea "*"
type input "https://www.figma.com/design/eWzZGbXTCMsZ0gwC1u1MU0/Altas-Native-Documentation?…"
click at [934, 359] on span "Import as image" at bounding box center [932, 355] width 95 height 17
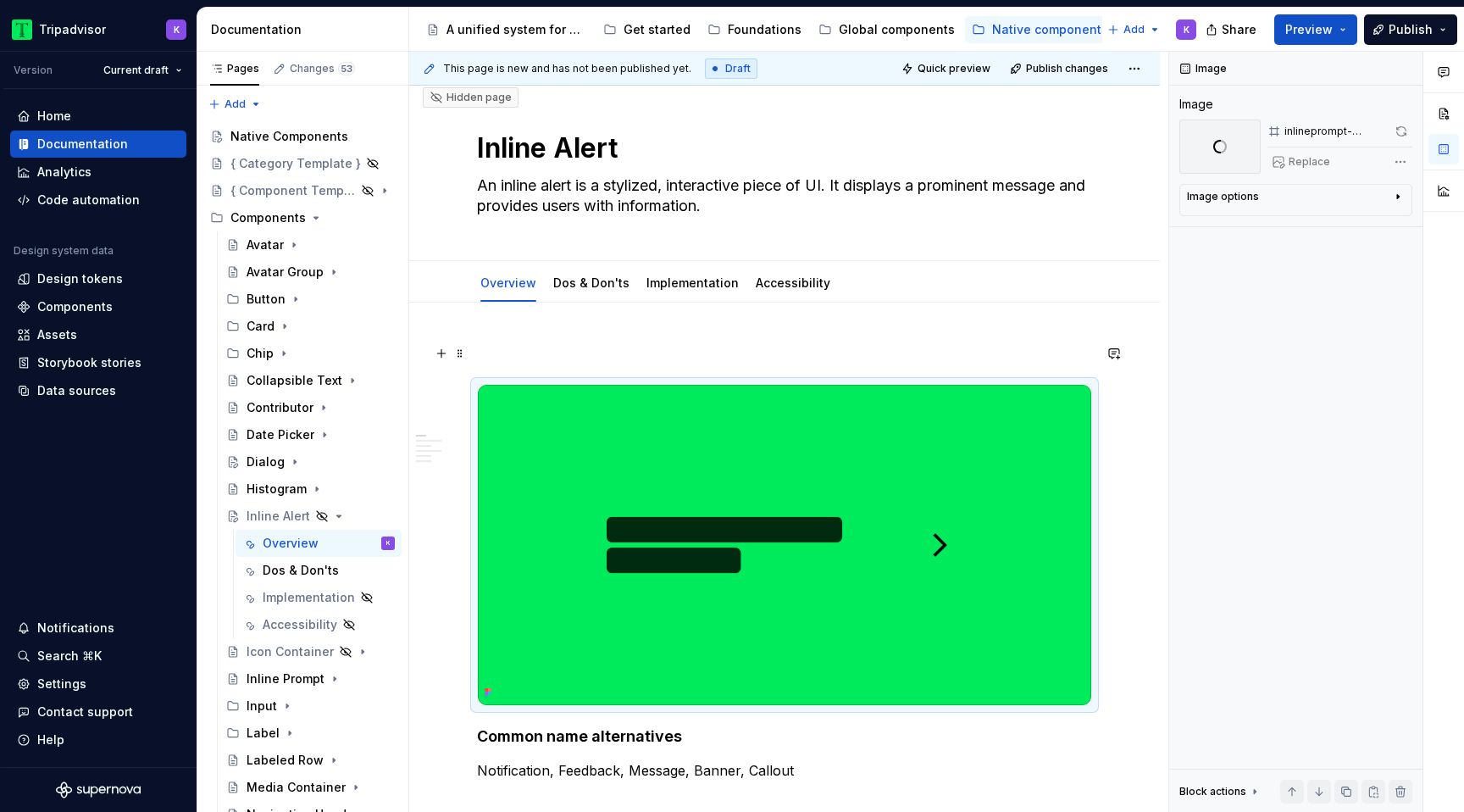
scroll to position [0, 0]
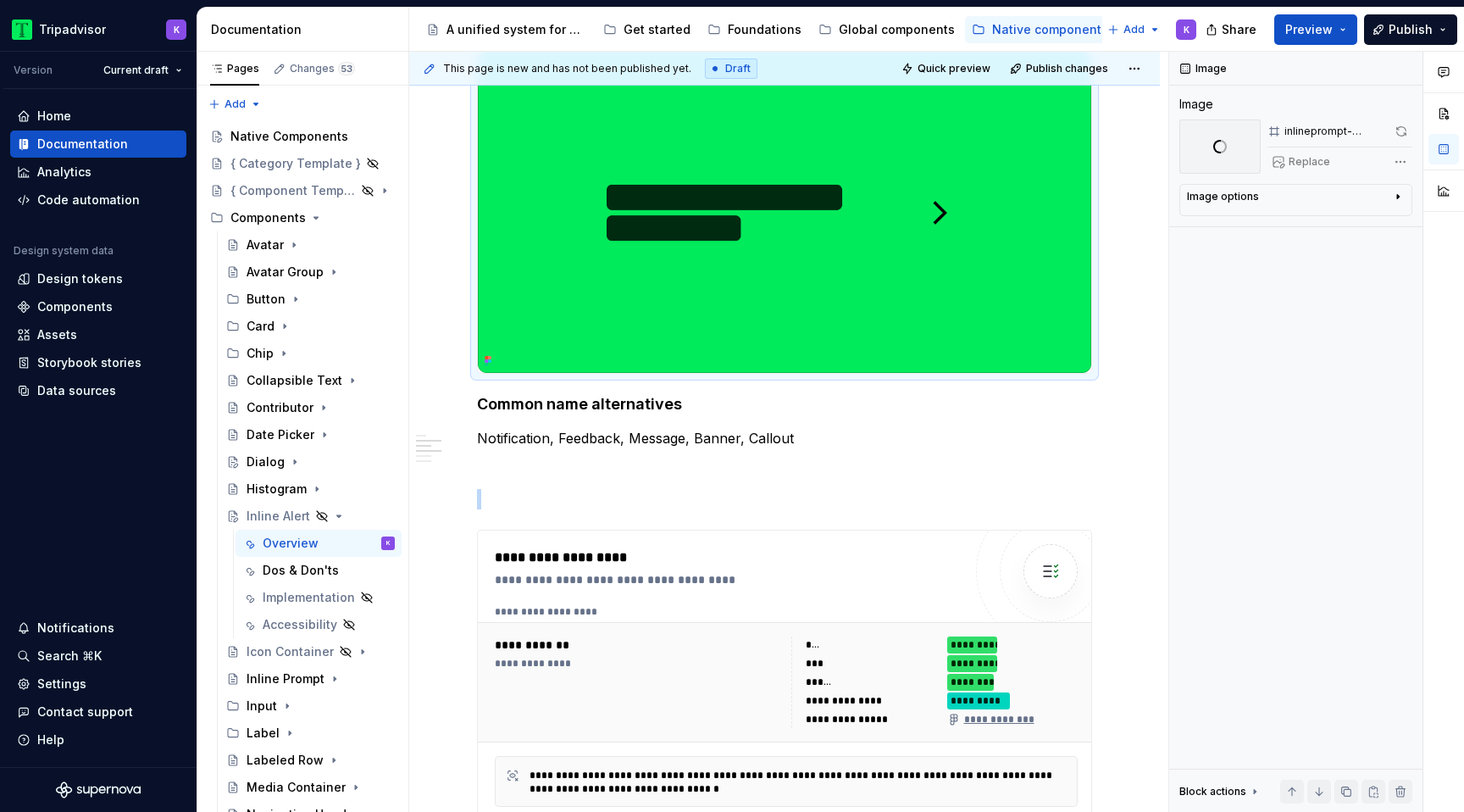
click at [608, 547] on div "**********" at bounding box center [728, 677] width 467 height 259
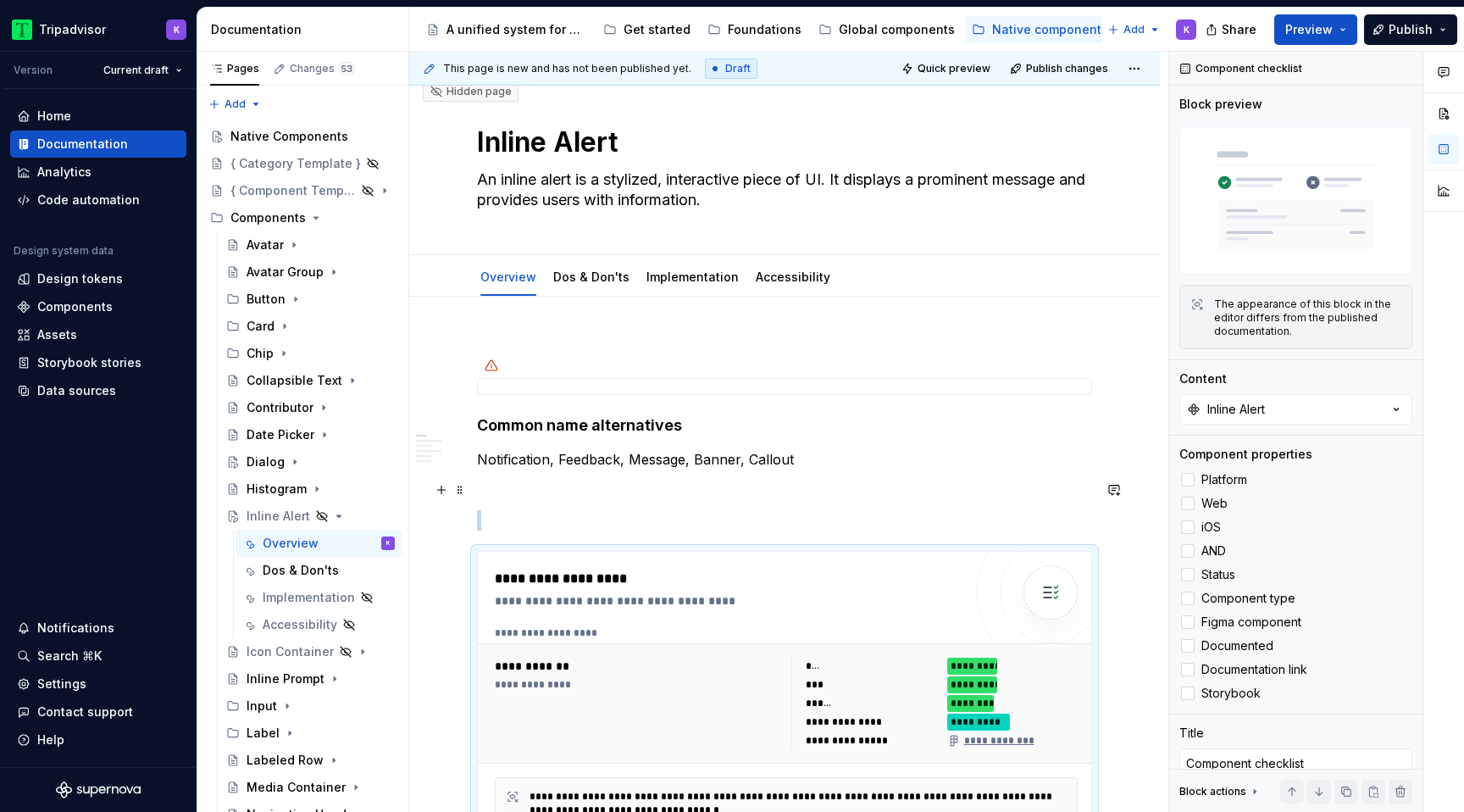
scroll to position [8, 0]
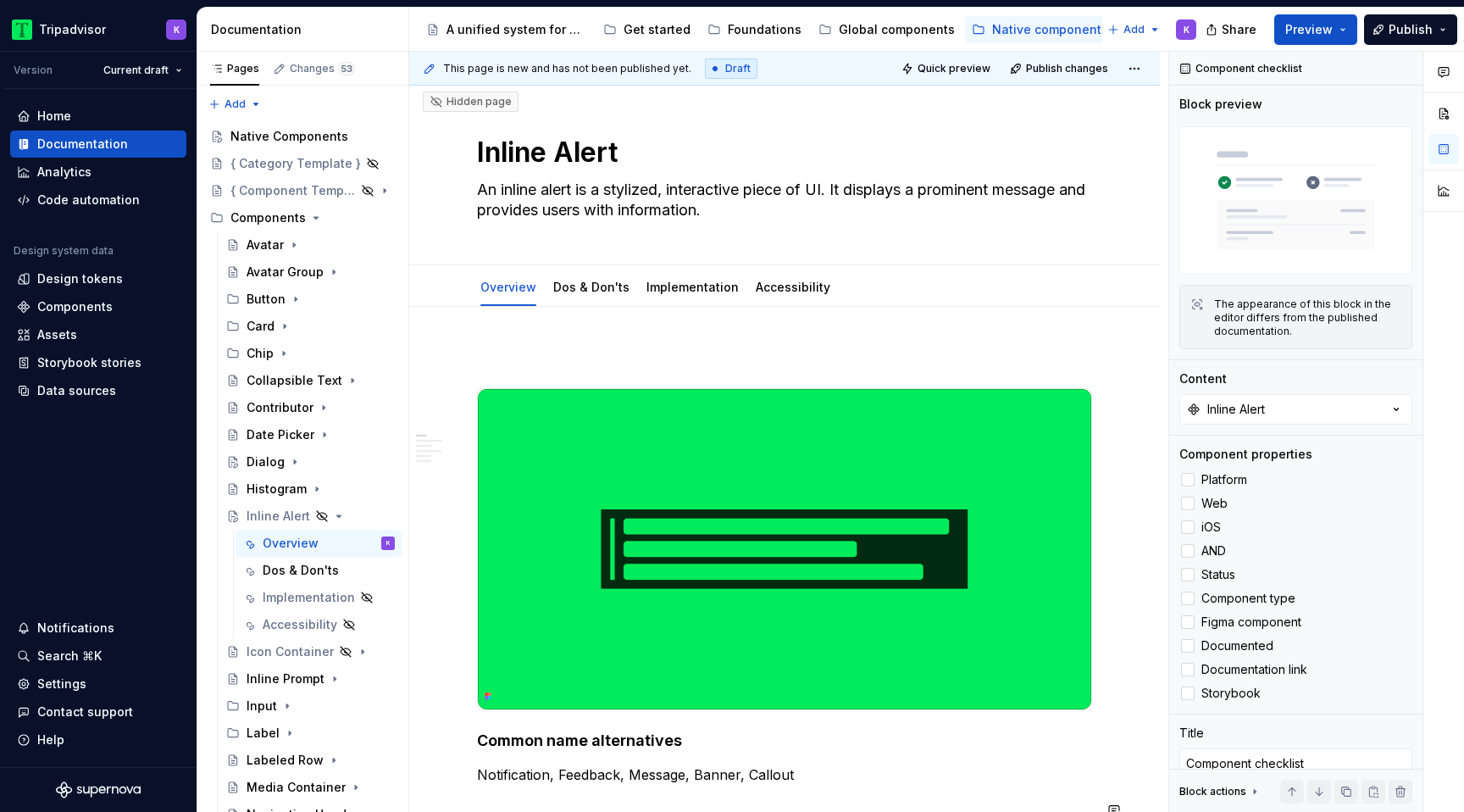
type textarea "*"
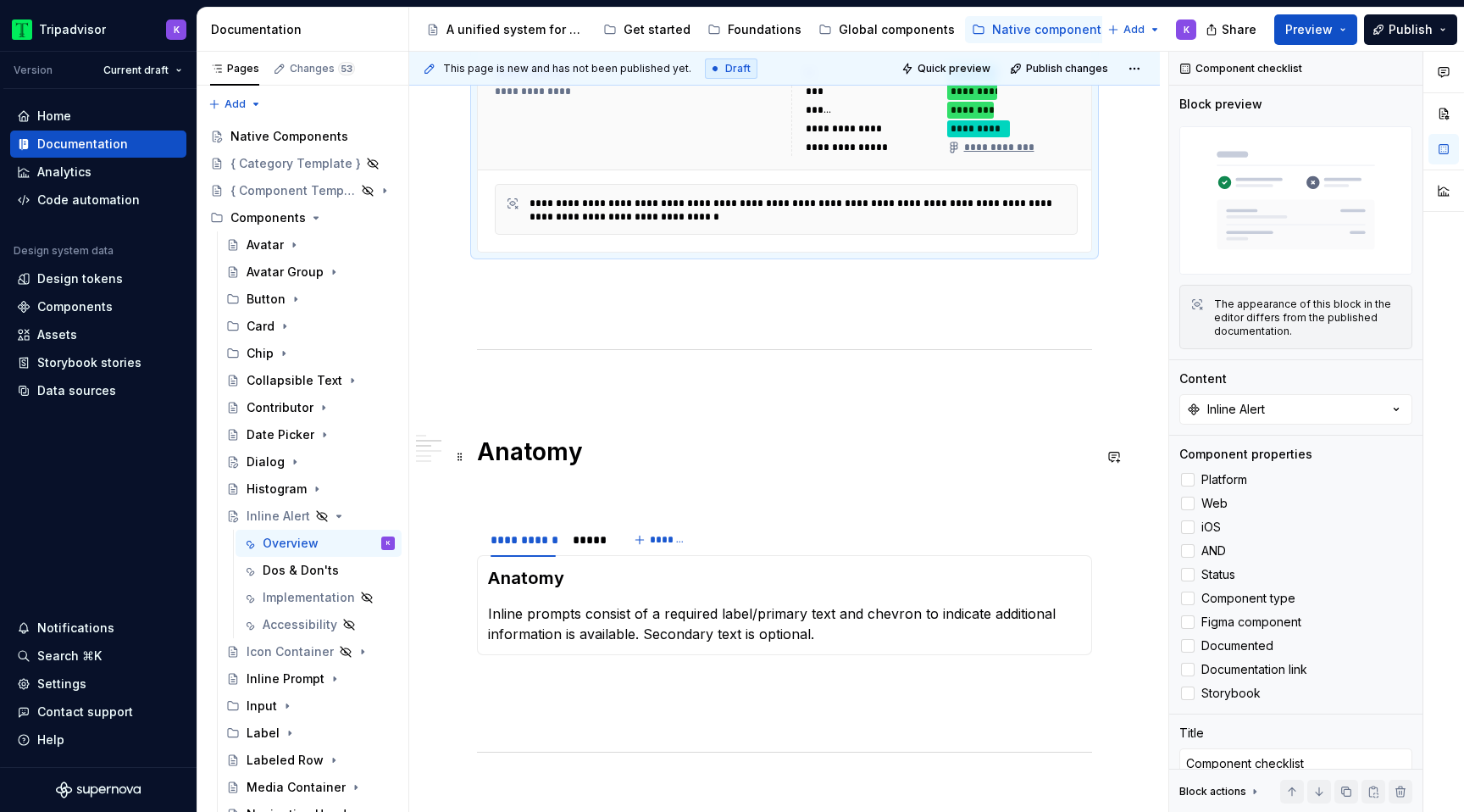
scroll to position [957, 0]
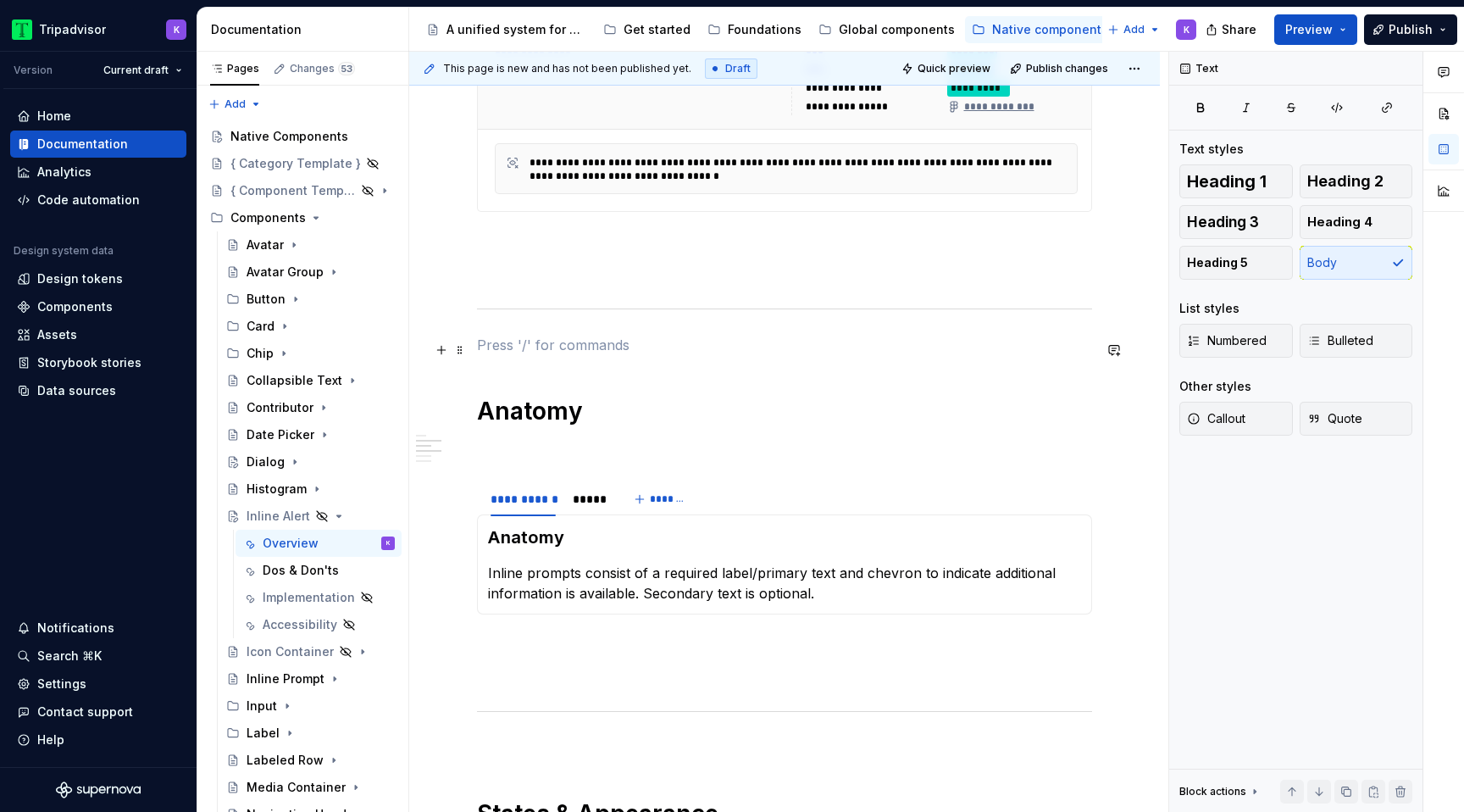
click at [603, 346] on p at bounding box center [784, 345] width 615 height 20
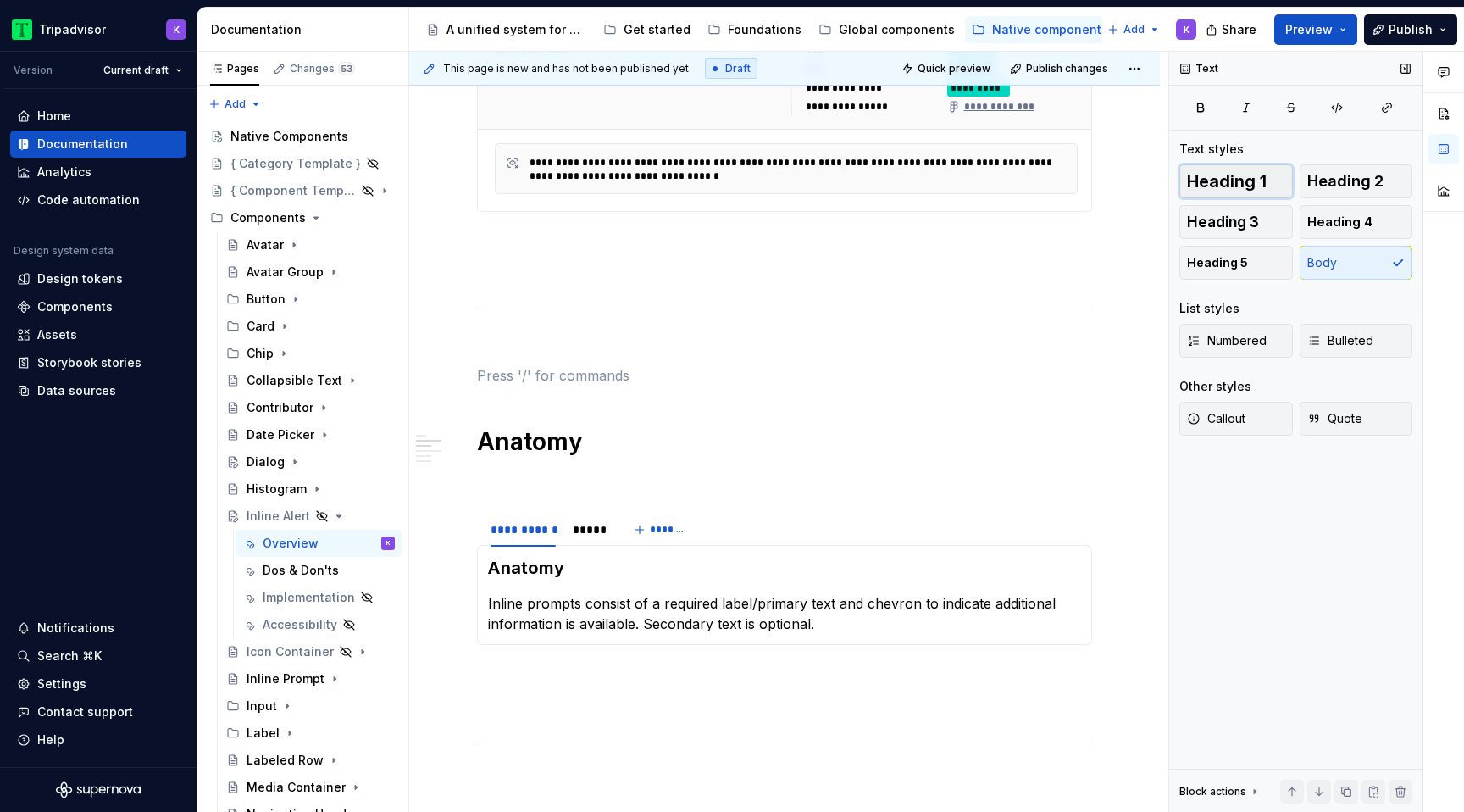
click at [1214, 182] on span "Heading 1" at bounding box center [1227, 182] width 80 height 17
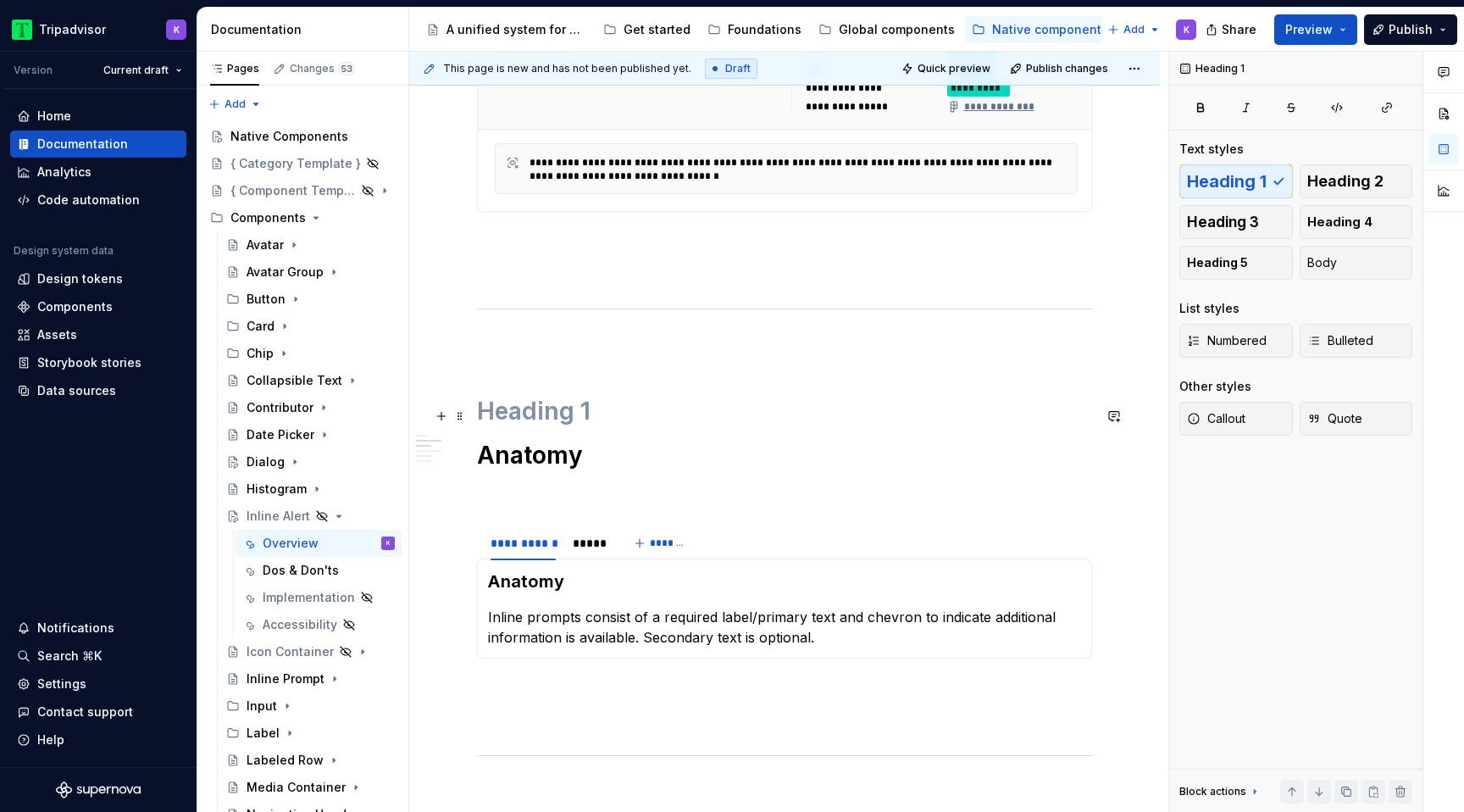
click at [619, 424] on h1 at bounding box center [784, 411] width 615 height 30
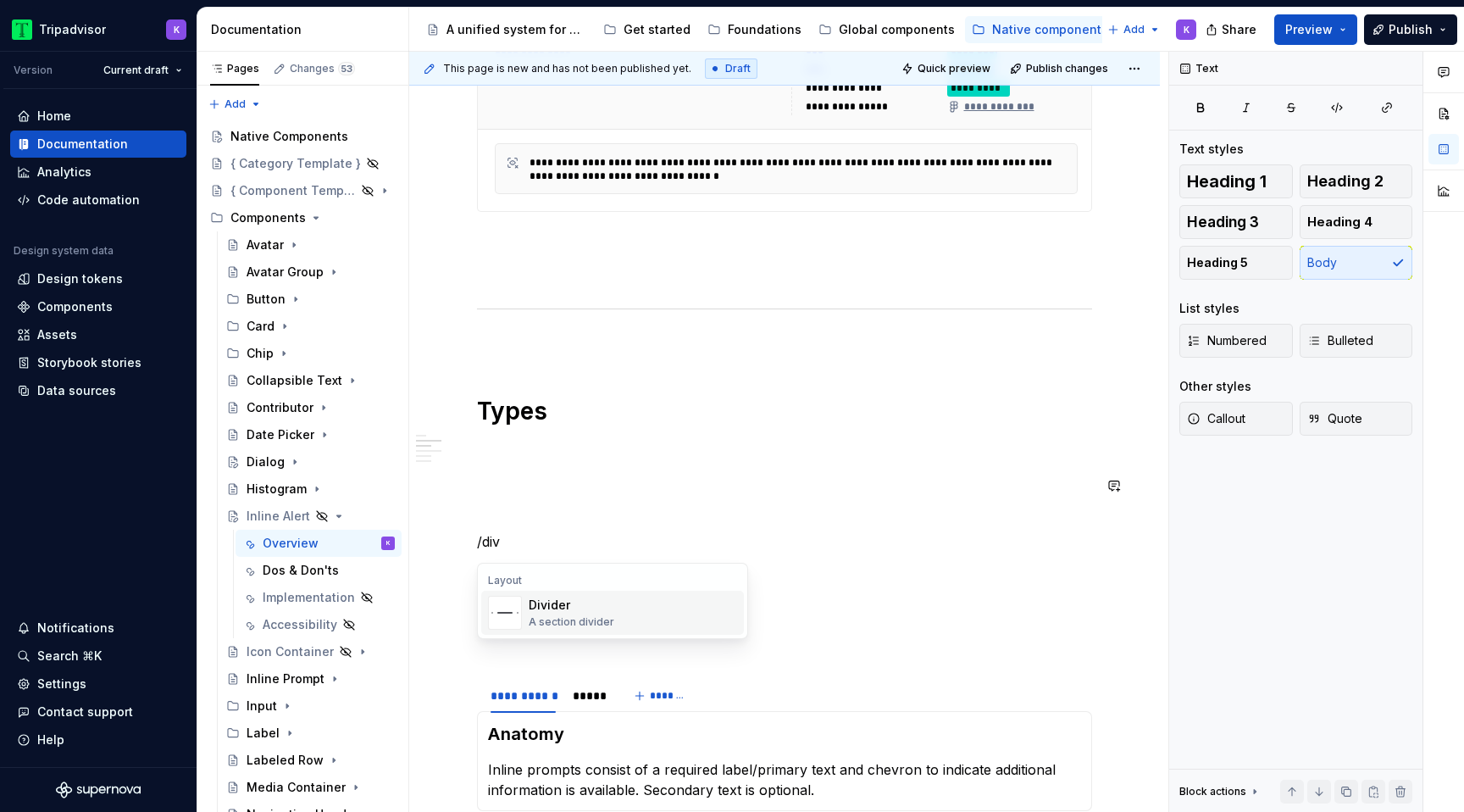
click at [573, 625] on div "A section divider" at bounding box center [571, 622] width 86 height 13
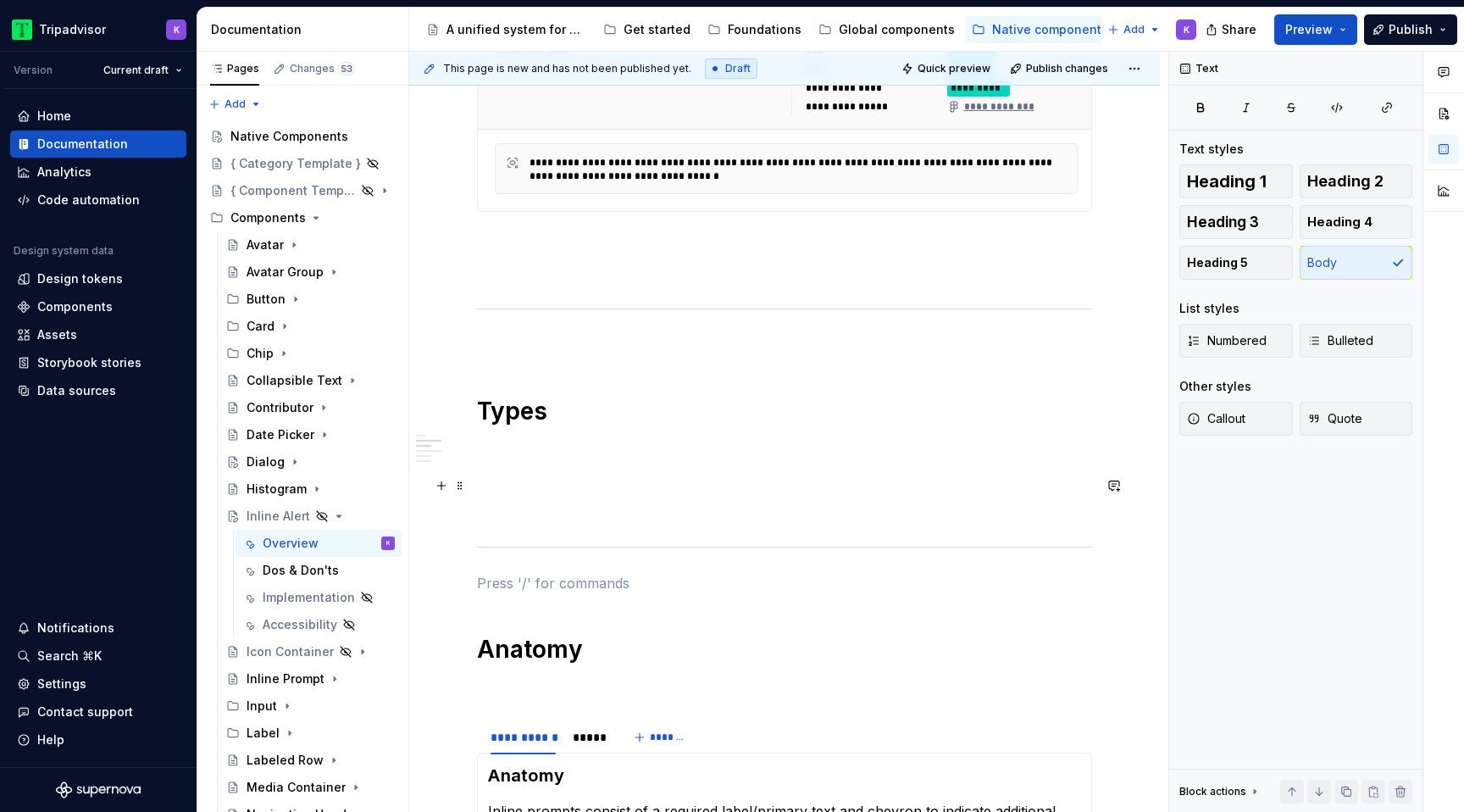
click at [500, 478] on p at bounding box center [784, 480] width 615 height 20
click at [503, 460] on p at bounding box center [784, 449] width 615 height 20
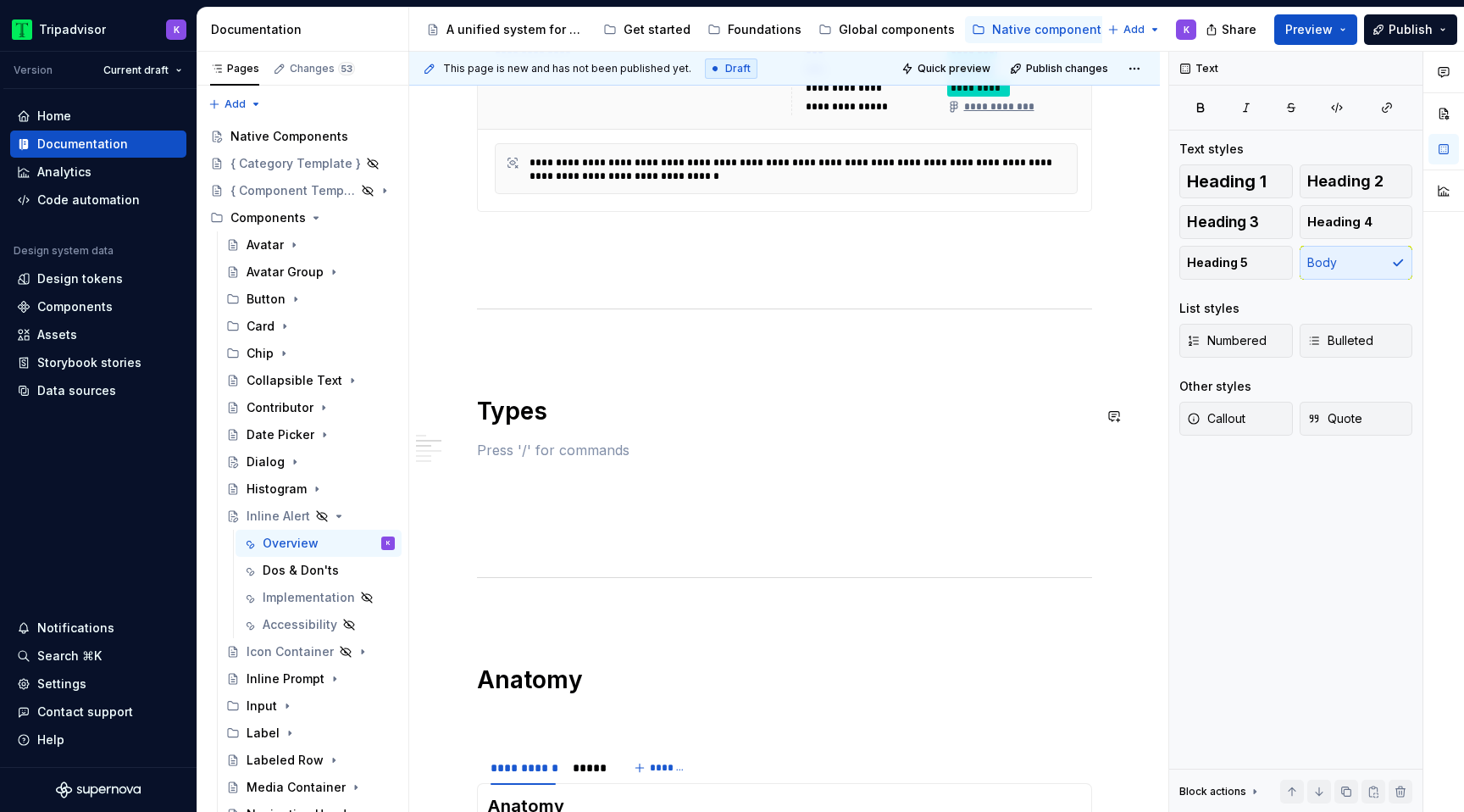
click at [507, 442] on div "**********" at bounding box center [784, 626] width 615 height 2456
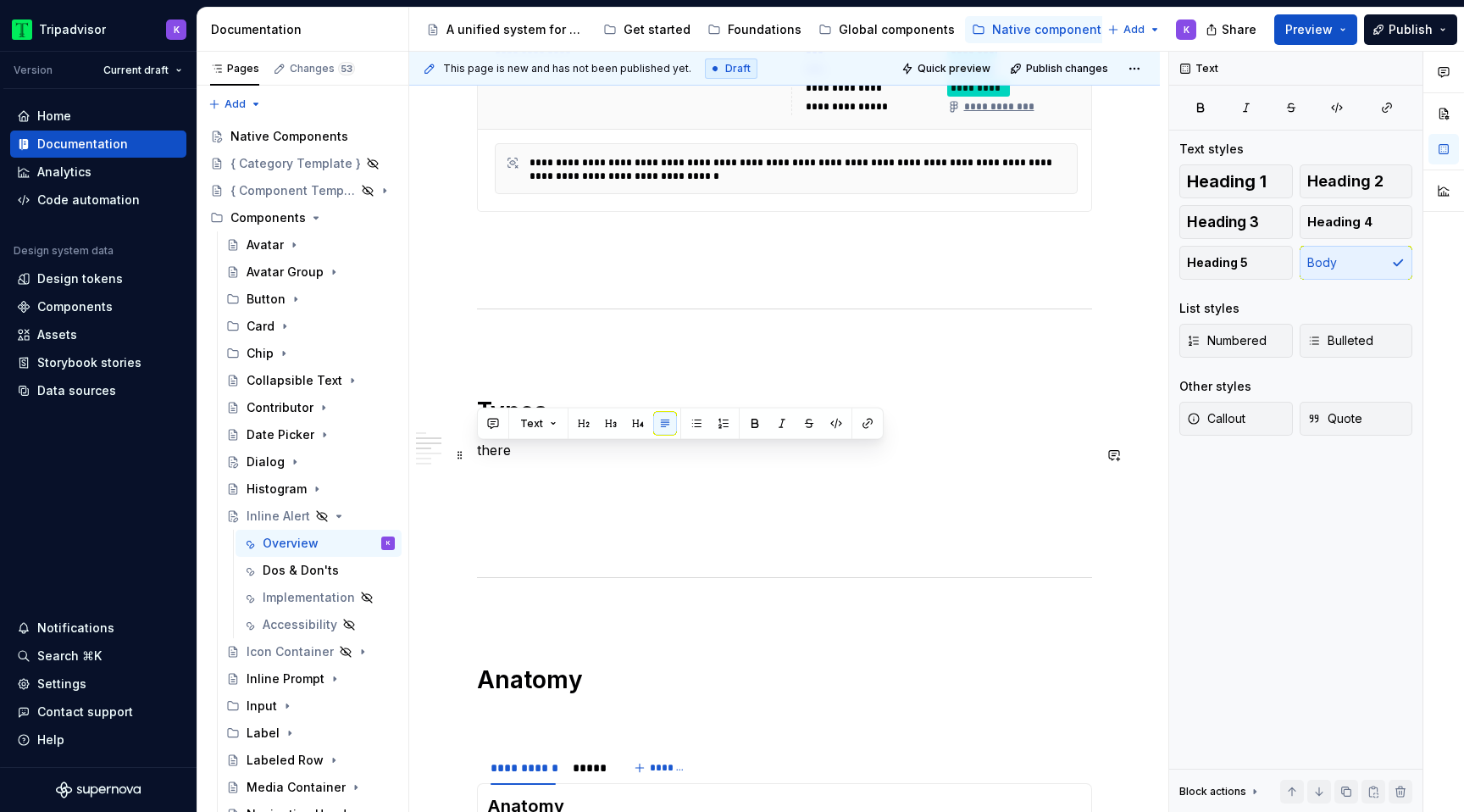
drag, startPoint x: 527, startPoint y: 454, endPoint x: 477, endPoint y: 454, distance: 50.0
click at [477, 454] on p "there" at bounding box center [784, 449] width 615 height 20
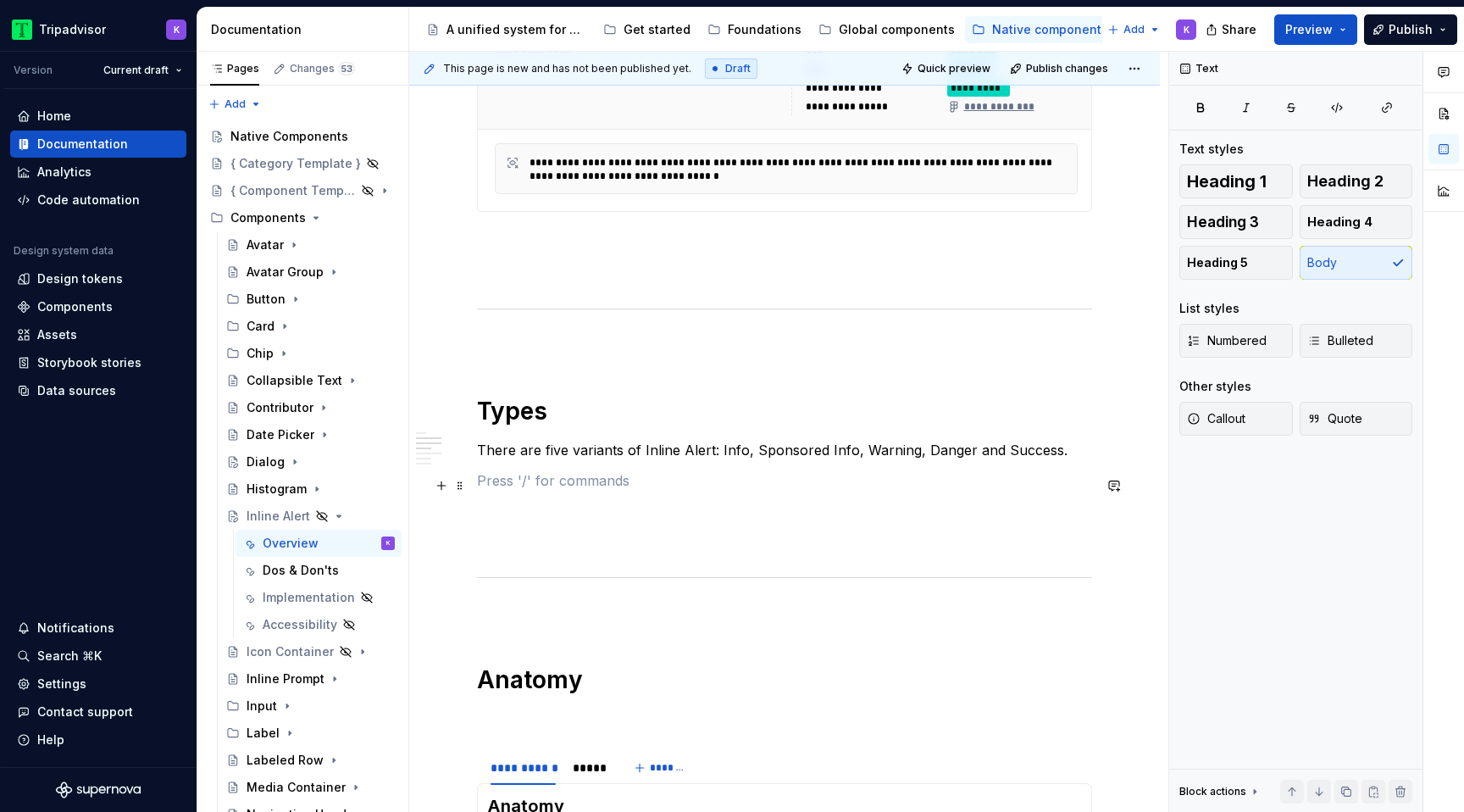
click at [760, 490] on p at bounding box center [784, 480] width 615 height 20
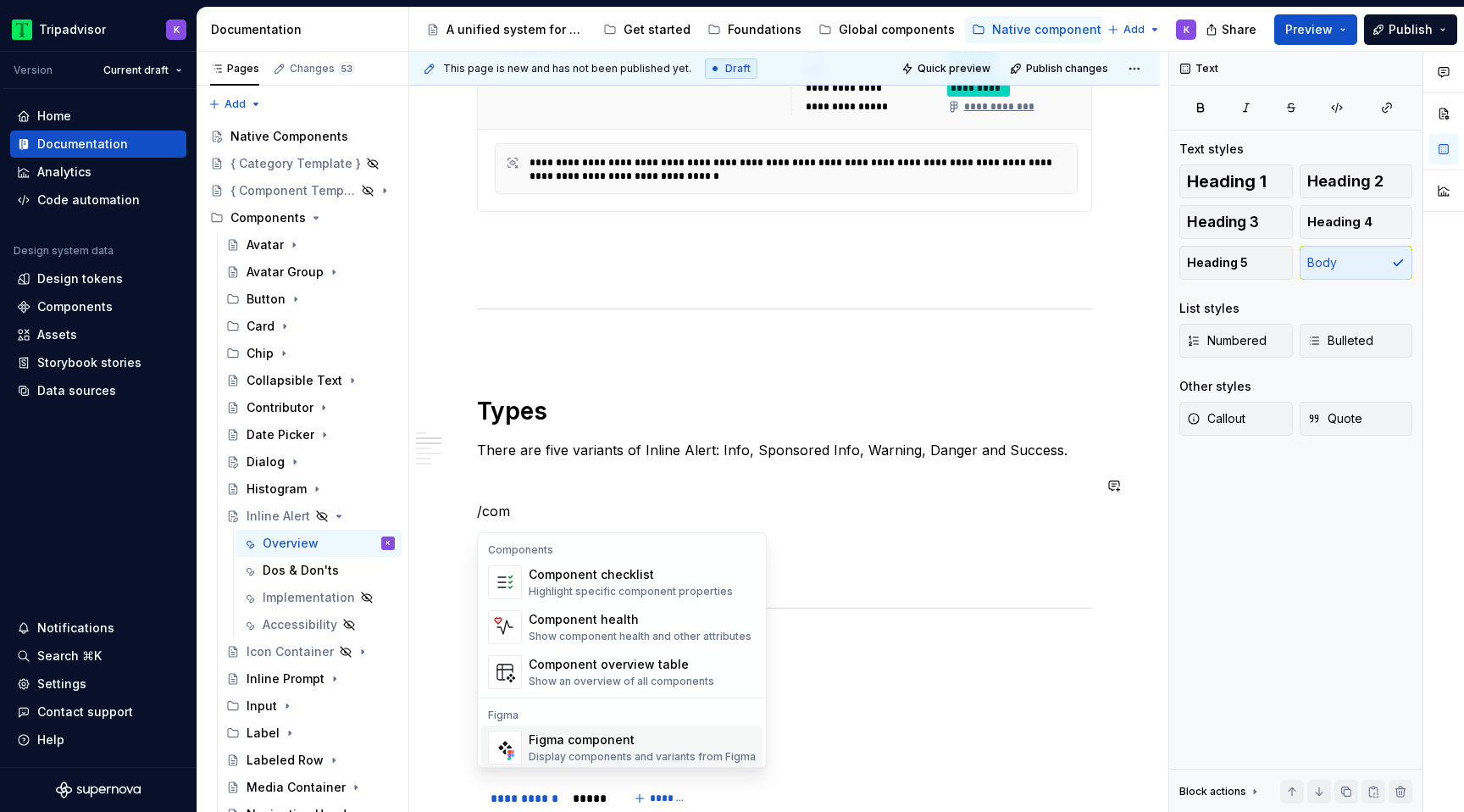
click at [644, 743] on div "Figma component" at bounding box center [642, 740] width 227 height 17
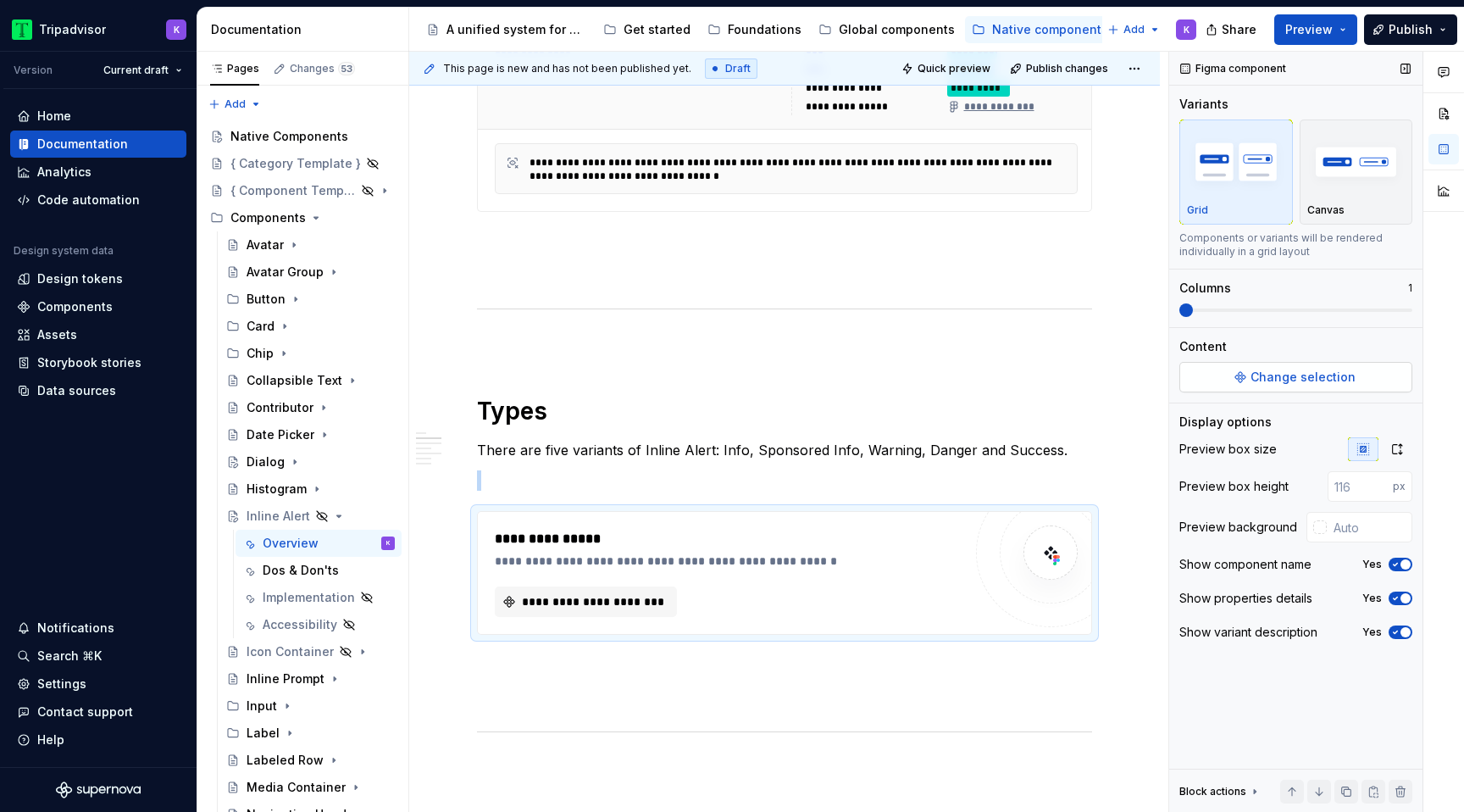
click at [1301, 379] on span "Change selection" at bounding box center [1302, 377] width 105 height 17
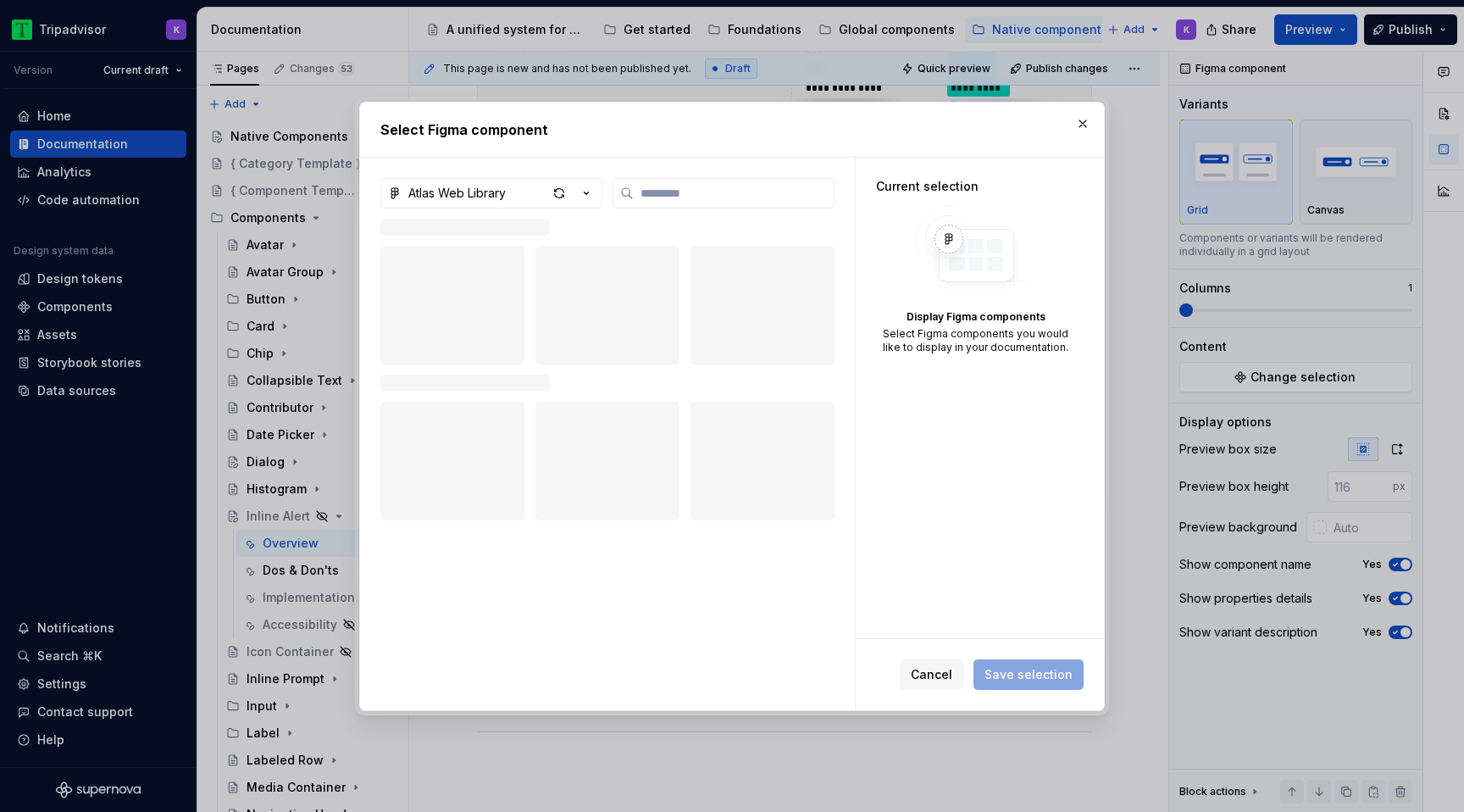
type textarea "*"
type input "******"
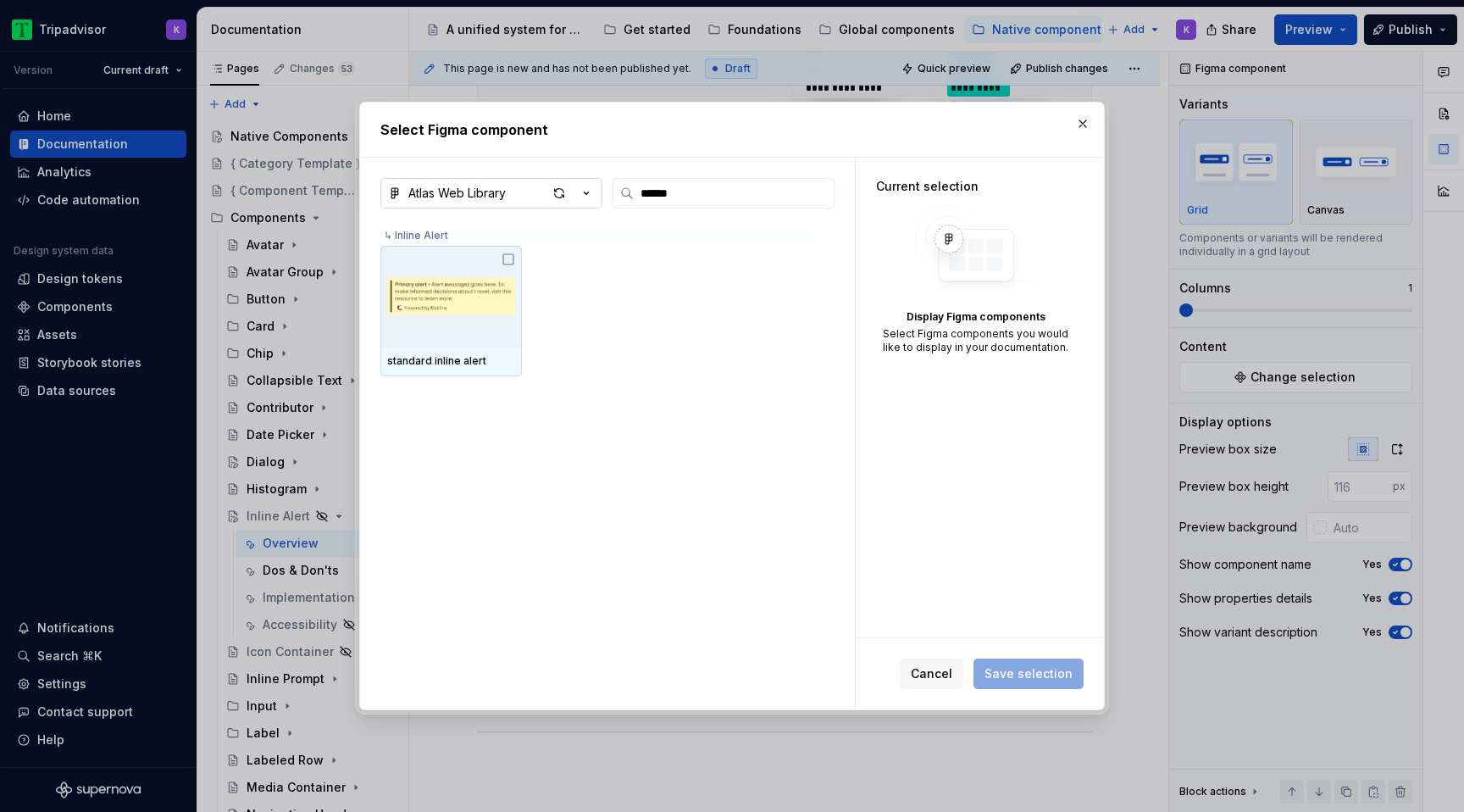
click at [525, 188] on button "Atlas Web Library" at bounding box center [491, 193] width 222 height 30
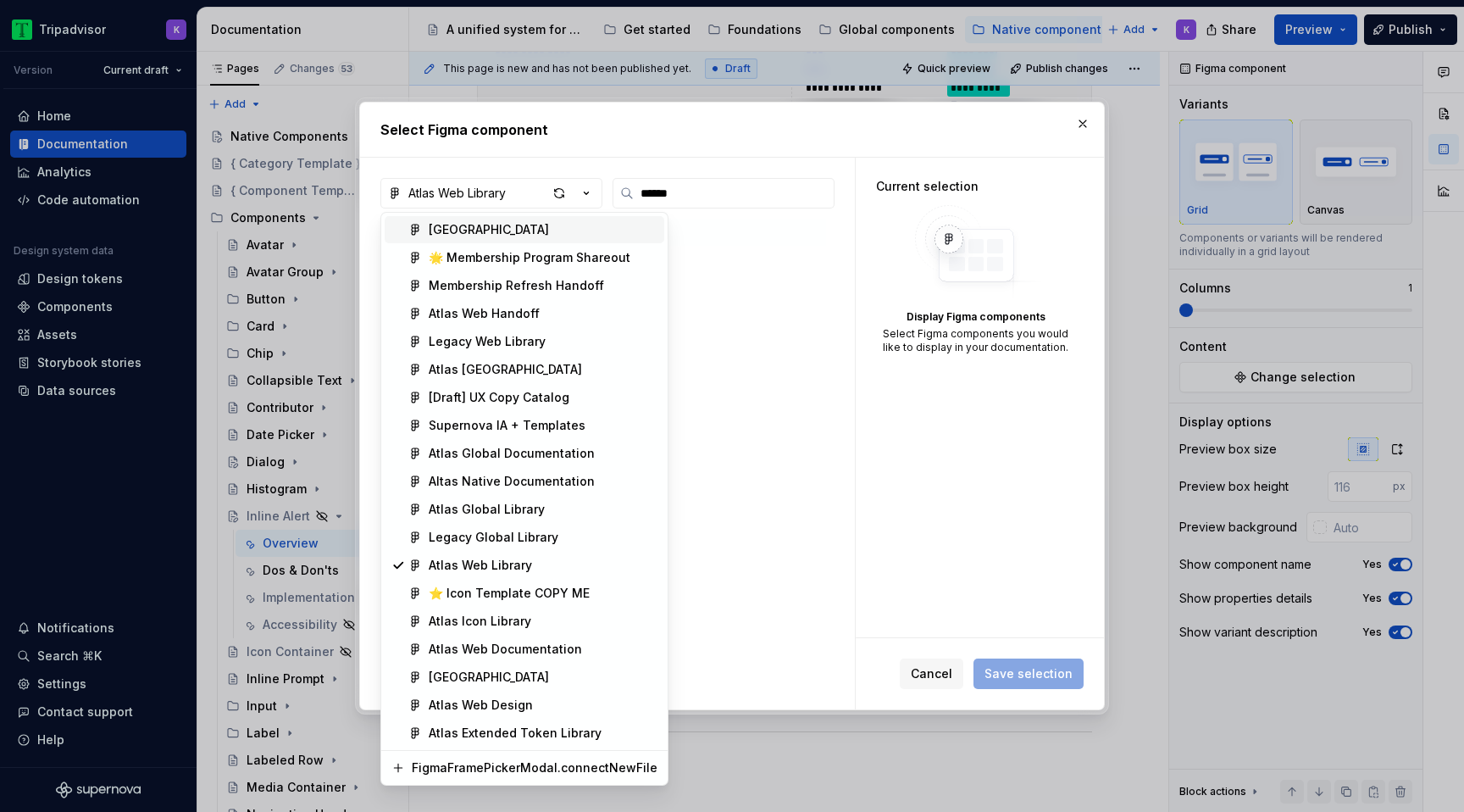
click at [516, 231] on div "Atlas Native Library" at bounding box center [488, 229] width 120 height 17
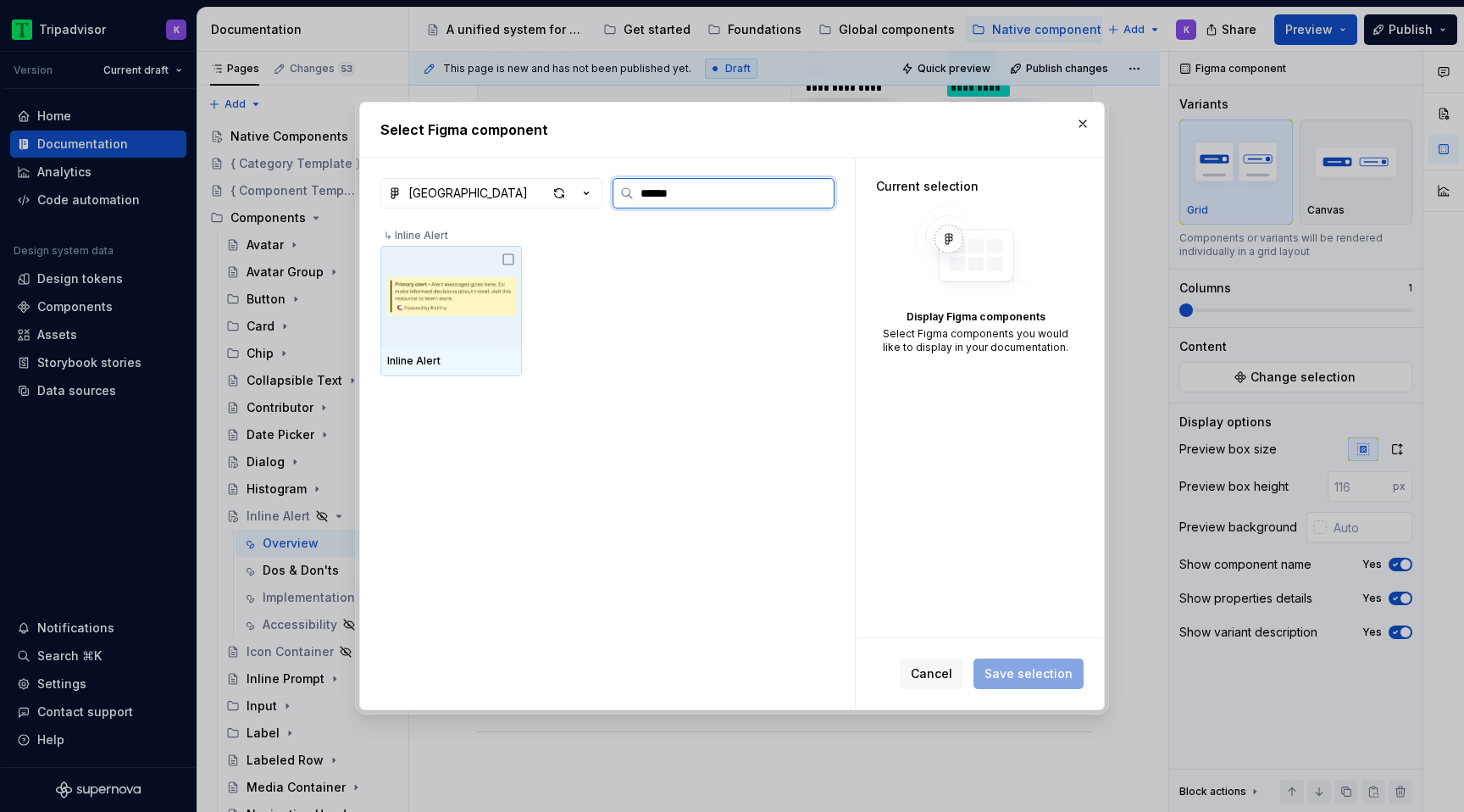
click at [494, 288] on img at bounding box center [451, 296] width 128 height 83
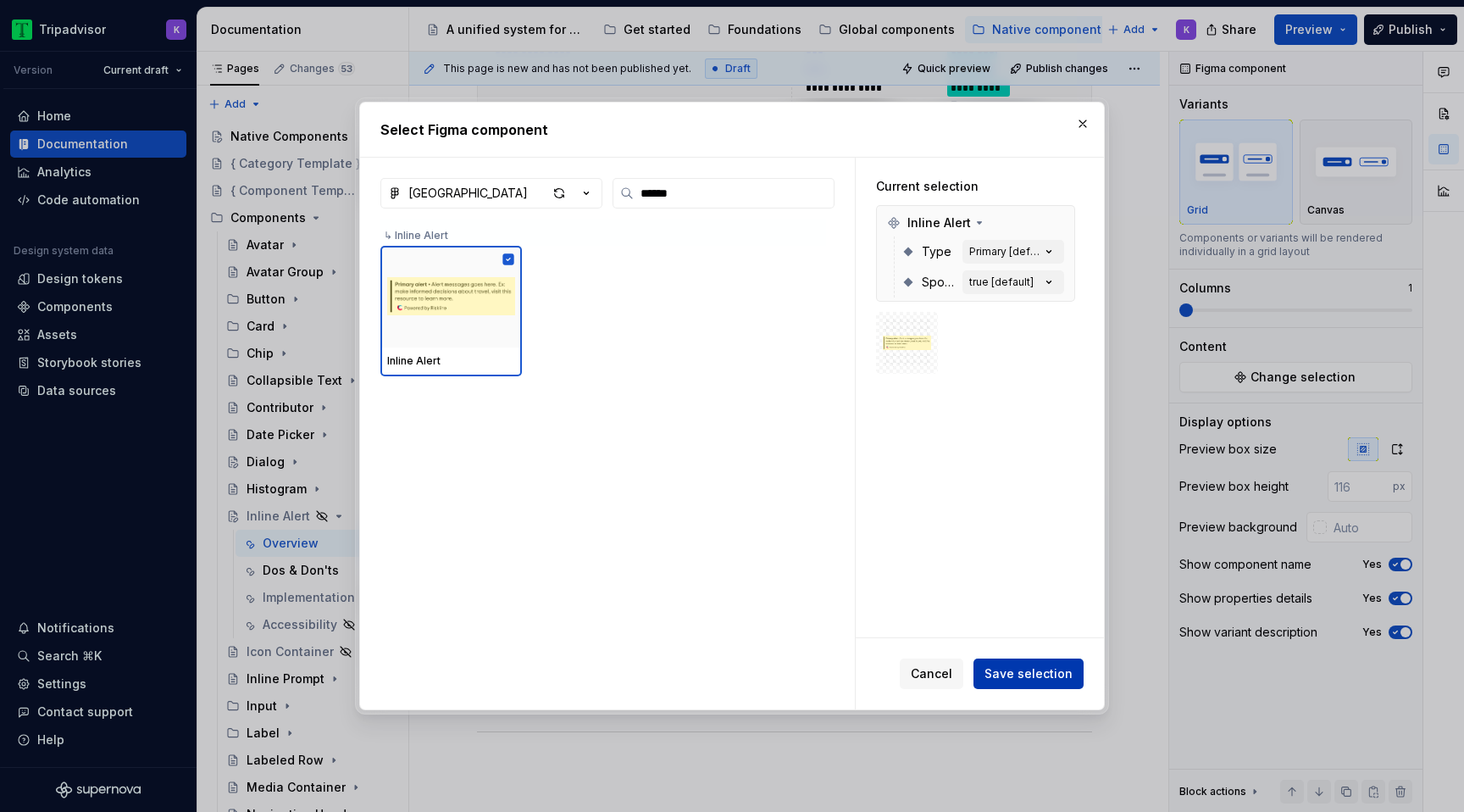
click at [1028, 667] on span "Save selection" at bounding box center [1028, 674] width 89 height 17
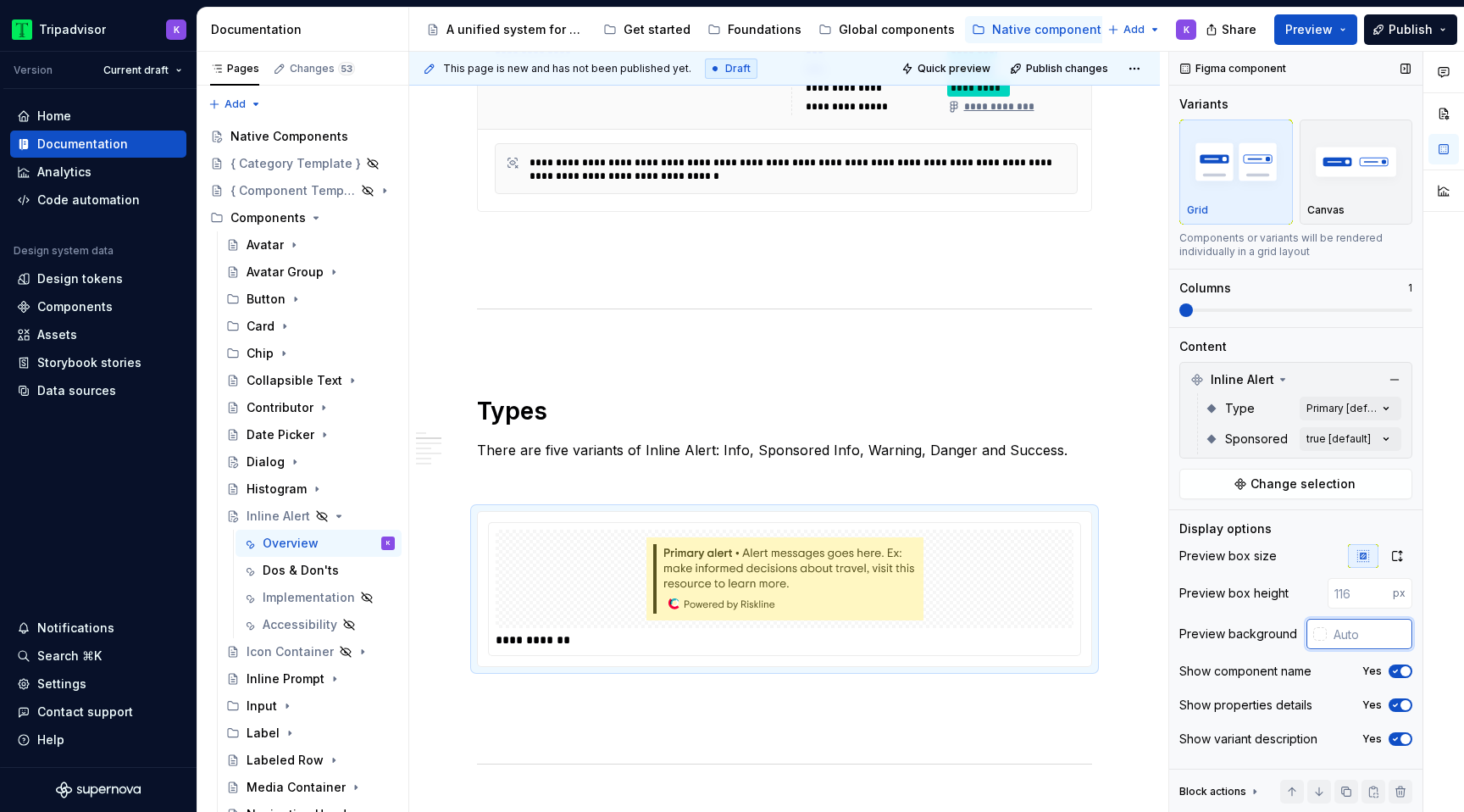
click at [1365, 635] on input "text" at bounding box center [1370, 634] width 86 height 30
type input "#F7F7F7"
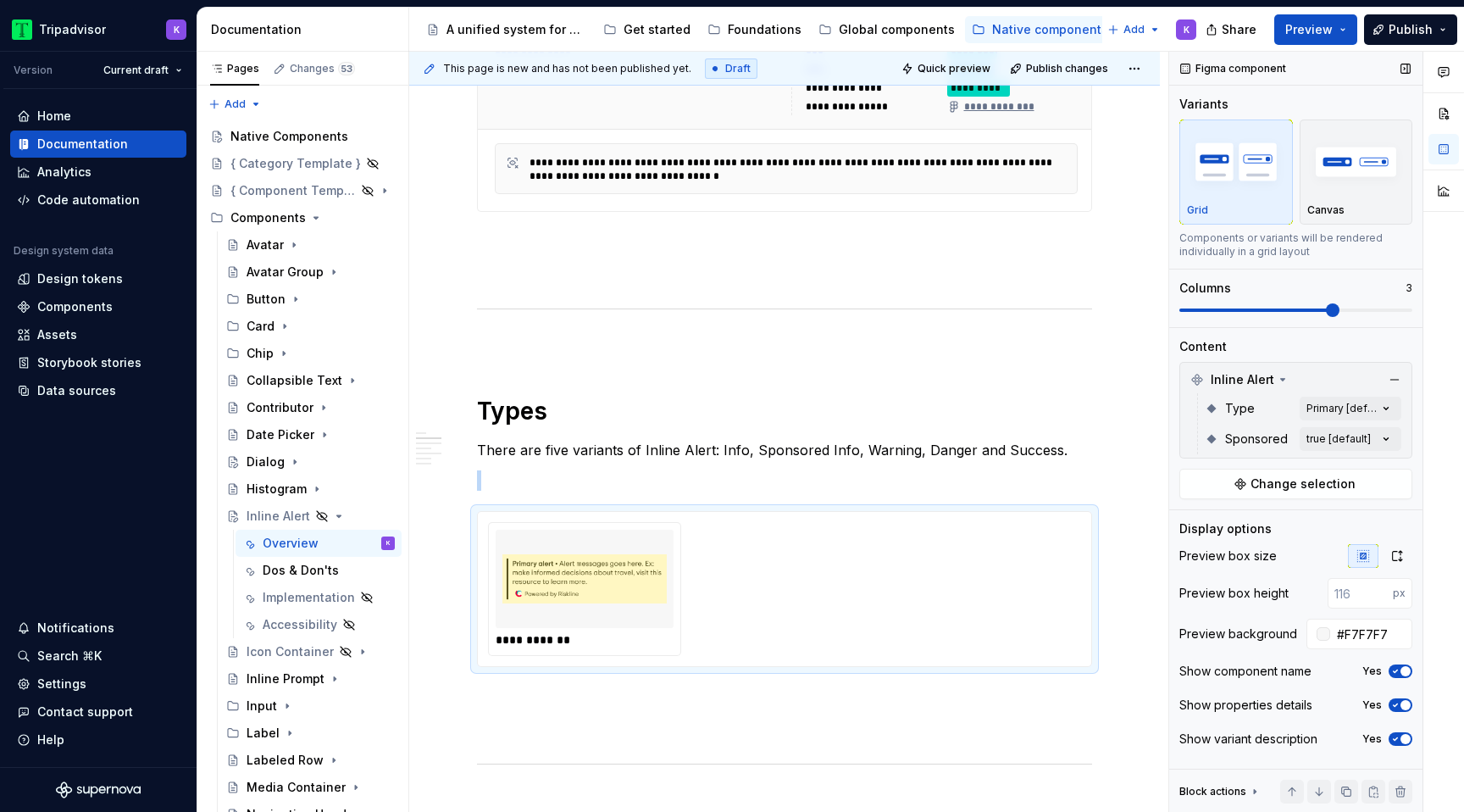
click at [1326, 309] on span at bounding box center [1333, 310] width 13 height 13
click at [1357, 411] on div "Comments Open comments No comments yet Select ‘Comment’ from the block context …" at bounding box center [1316, 431] width 295 height 761
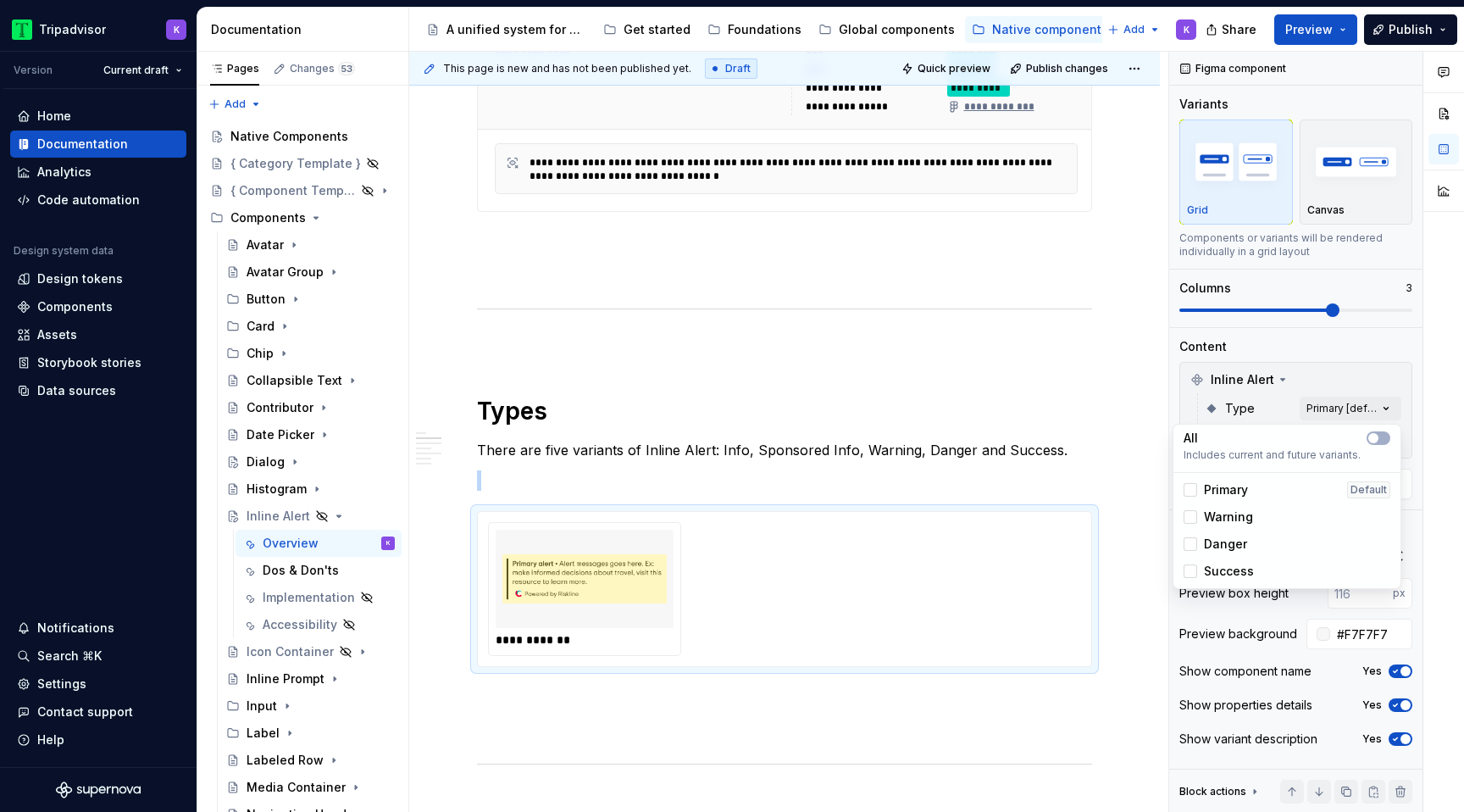
click at [1238, 487] on span "Primary" at bounding box center [1226, 489] width 44 height 17
click at [1236, 521] on span "Warning" at bounding box center [1229, 517] width 49 height 17
click at [1236, 545] on span "Danger" at bounding box center [1225, 544] width 43 height 17
click at [1236, 569] on span "Success" at bounding box center [1229, 571] width 50 height 17
click at [1370, 403] on div "Comments Open comments No comments yet Select ‘Comment’ from the block context …" at bounding box center [1316, 431] width 295 height 761
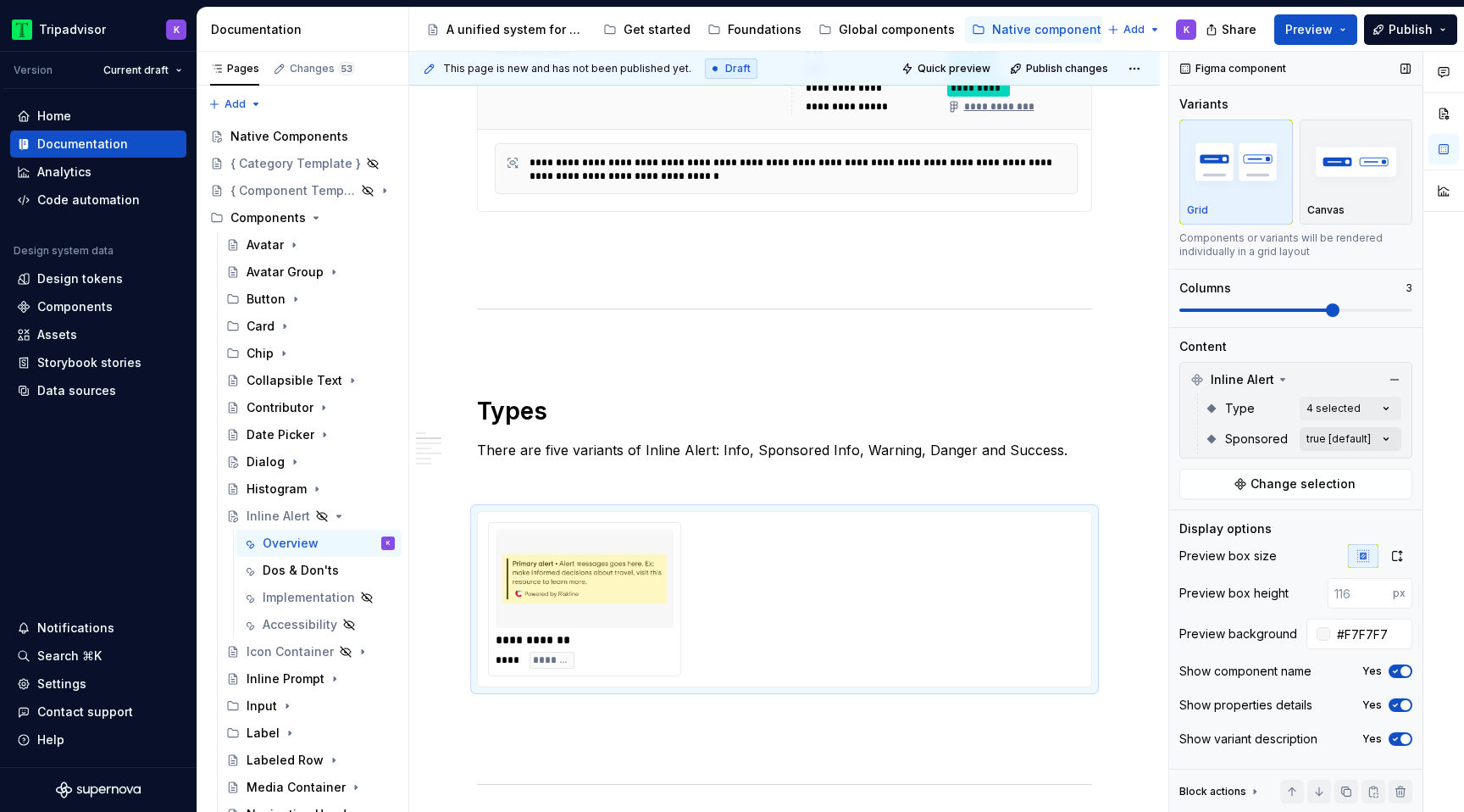
click at [1375, 446] on div "Comments Open comments No comments yet Select ‘Comment’ from the block context …" at bounding box center [1316, 431] width 295 height 761
click at [1241, 525] on div "true Default" at bounding box center [1286, 520] width 207 height 17
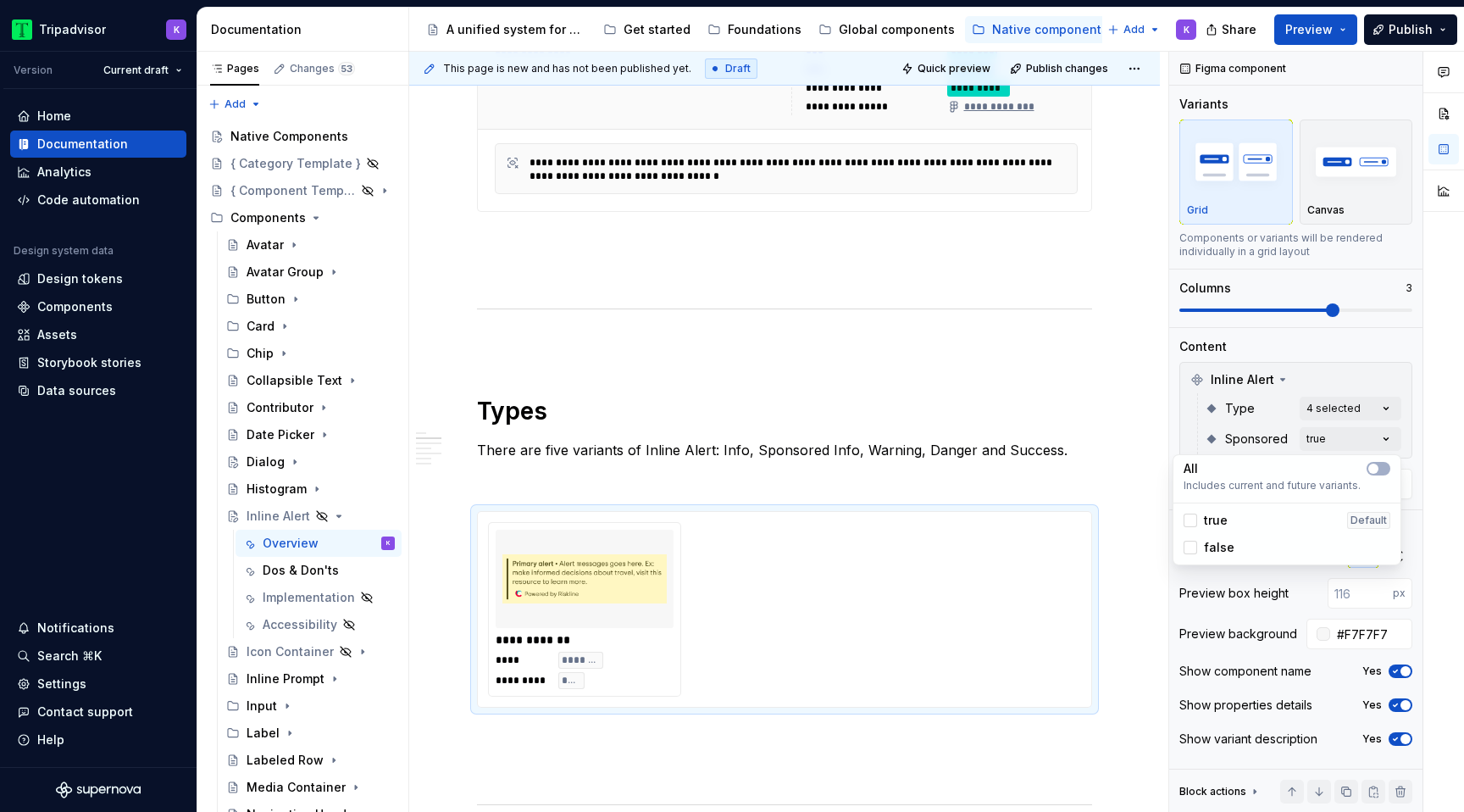
type textarea "*"
click at [650, 627] on html "Tripadvisor K Version Current draft Home Documentation Analytics Code automatio…" at bounding box center [732, 406] width 1464 height 812
click at [765, 647] on div "**********" at bounding box center [784, 608] width 593 height 174
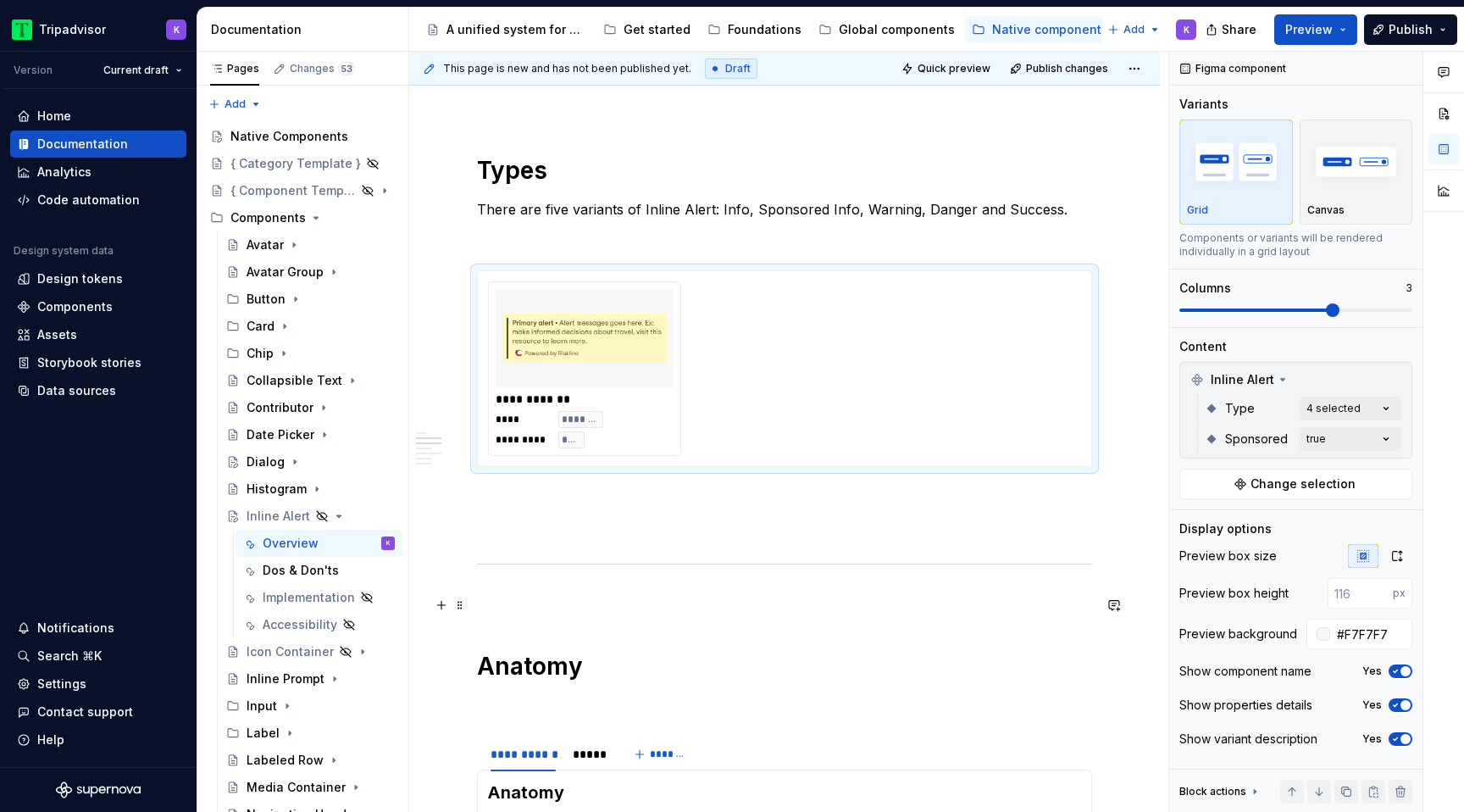
scroll to position [1199, 0]
click at [1326, 317] on span at bounding box center [1333, 310] width 13 height 13
click at [793, 355] on div "**********" at bounding box center [784, 366] width 593 height 174
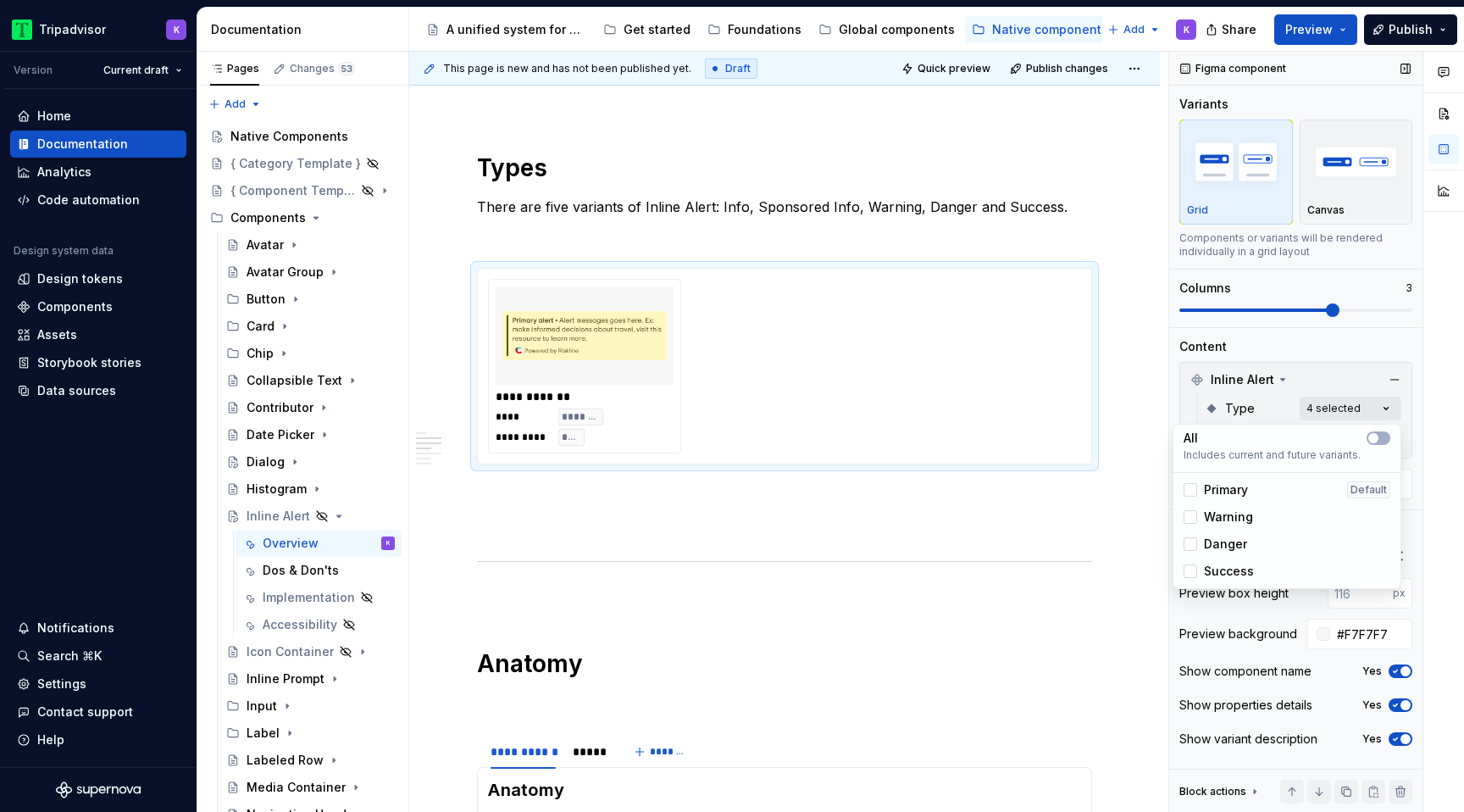
click at [1363, 404] on div "Comments Open comments No comments yet Select ‘Comment’ from the block context …" at bounding box center [1316, 431] width 295 height 761
click at [1373, 443] on button "button" at bounding box center [1377, 438] width 24 height 13
click at [1382, 434] on span "button" at bounding box center [1383, 438] width 10 height 10
click at [856, 402] on html "Tripadvisor K Version Current draft Home Documentation Analytics Code automatio…" at bounding box center [732, 406] width 1464 height 812
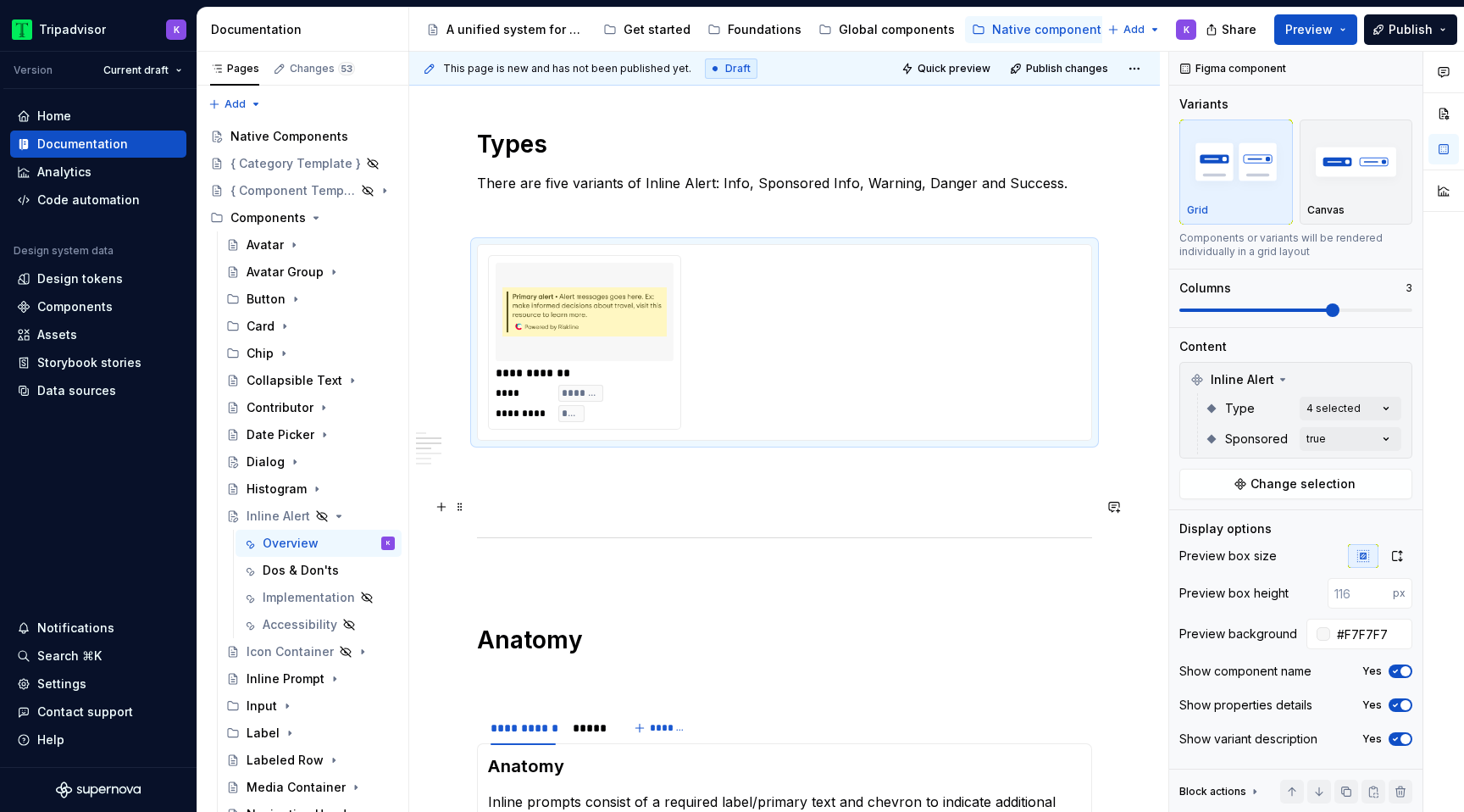
scroll to position [1234, 0]
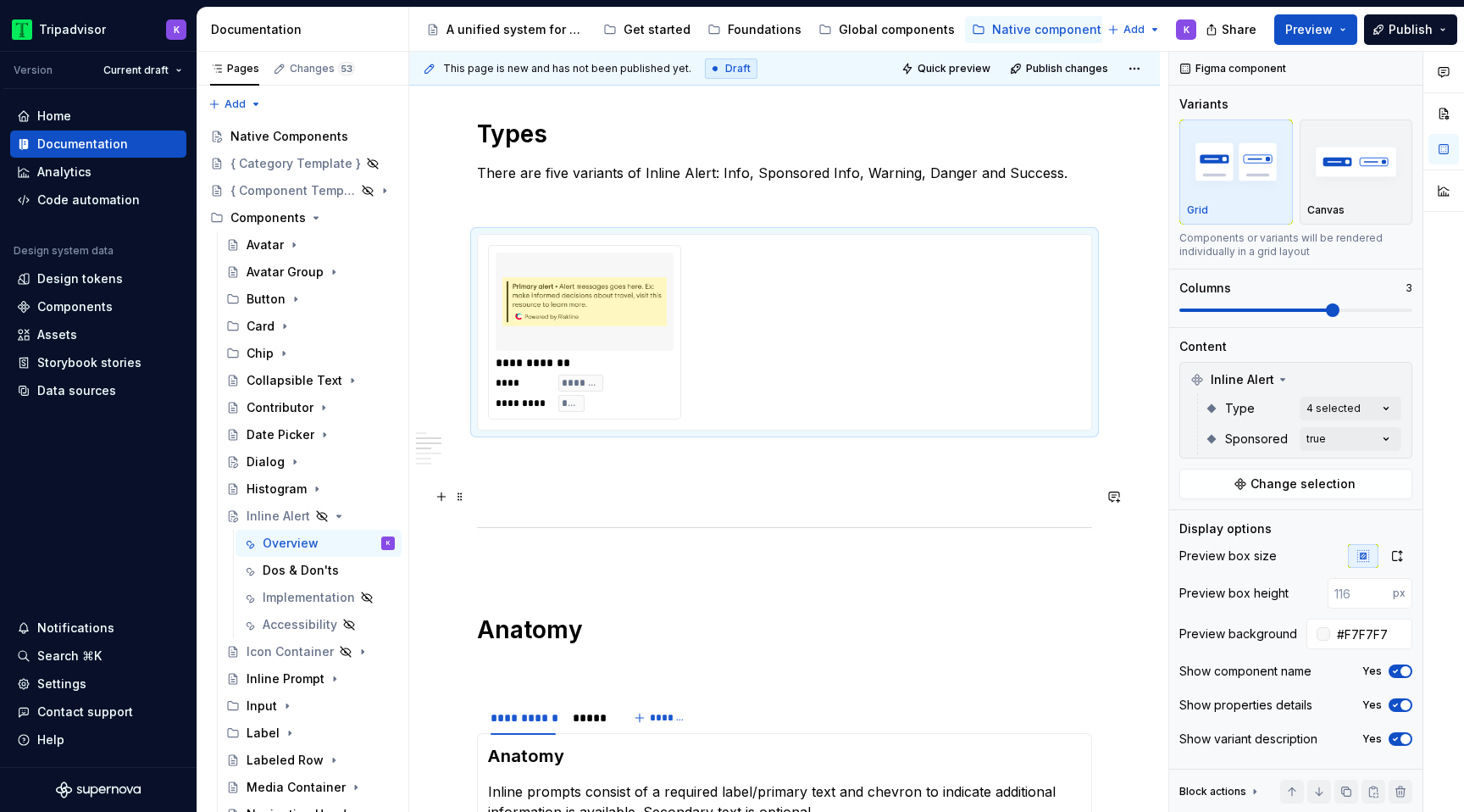
click at [876, 451] on div "**********" at bounding box center [784, 463] width 615 height 2683
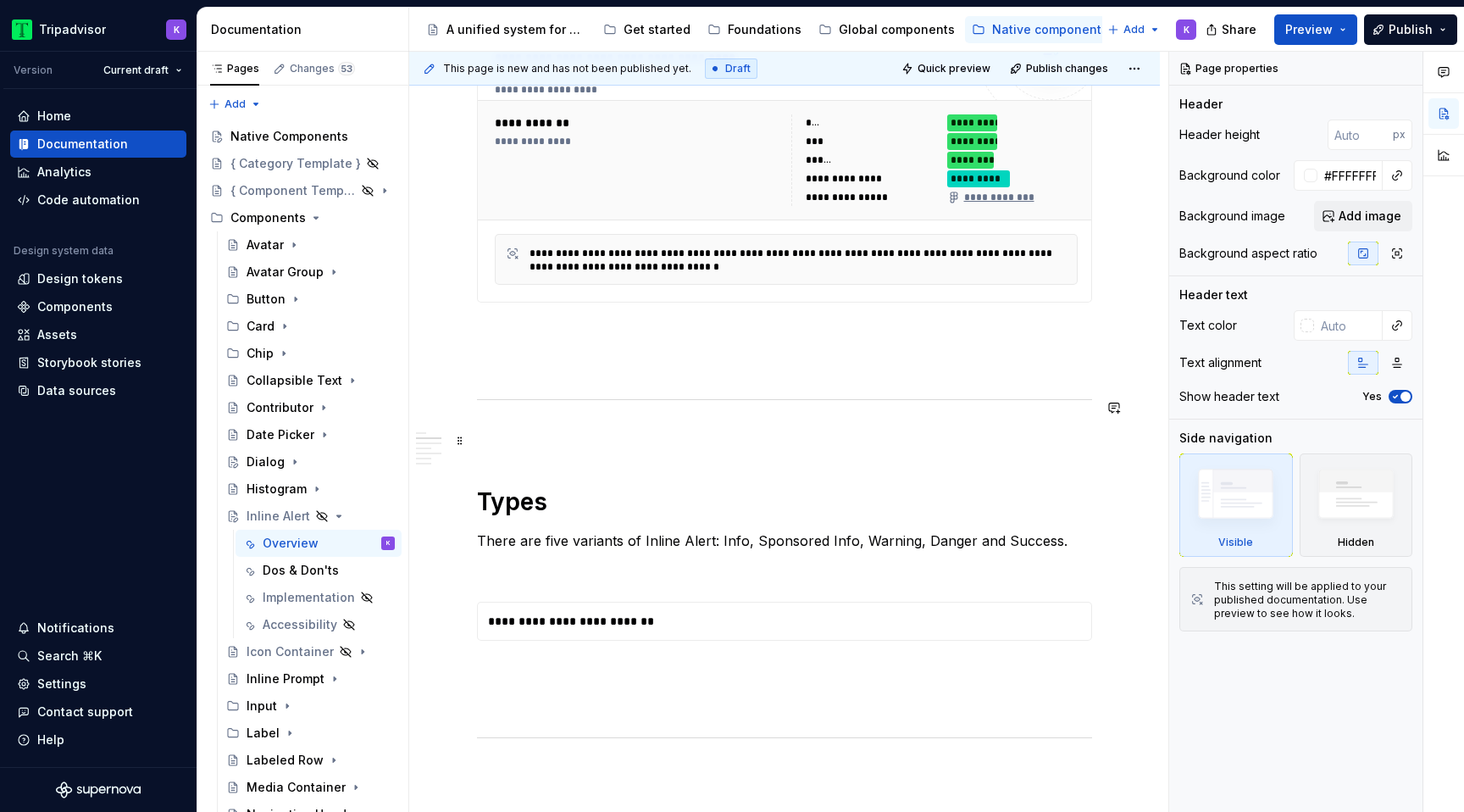
scroll to position [1021, 0]
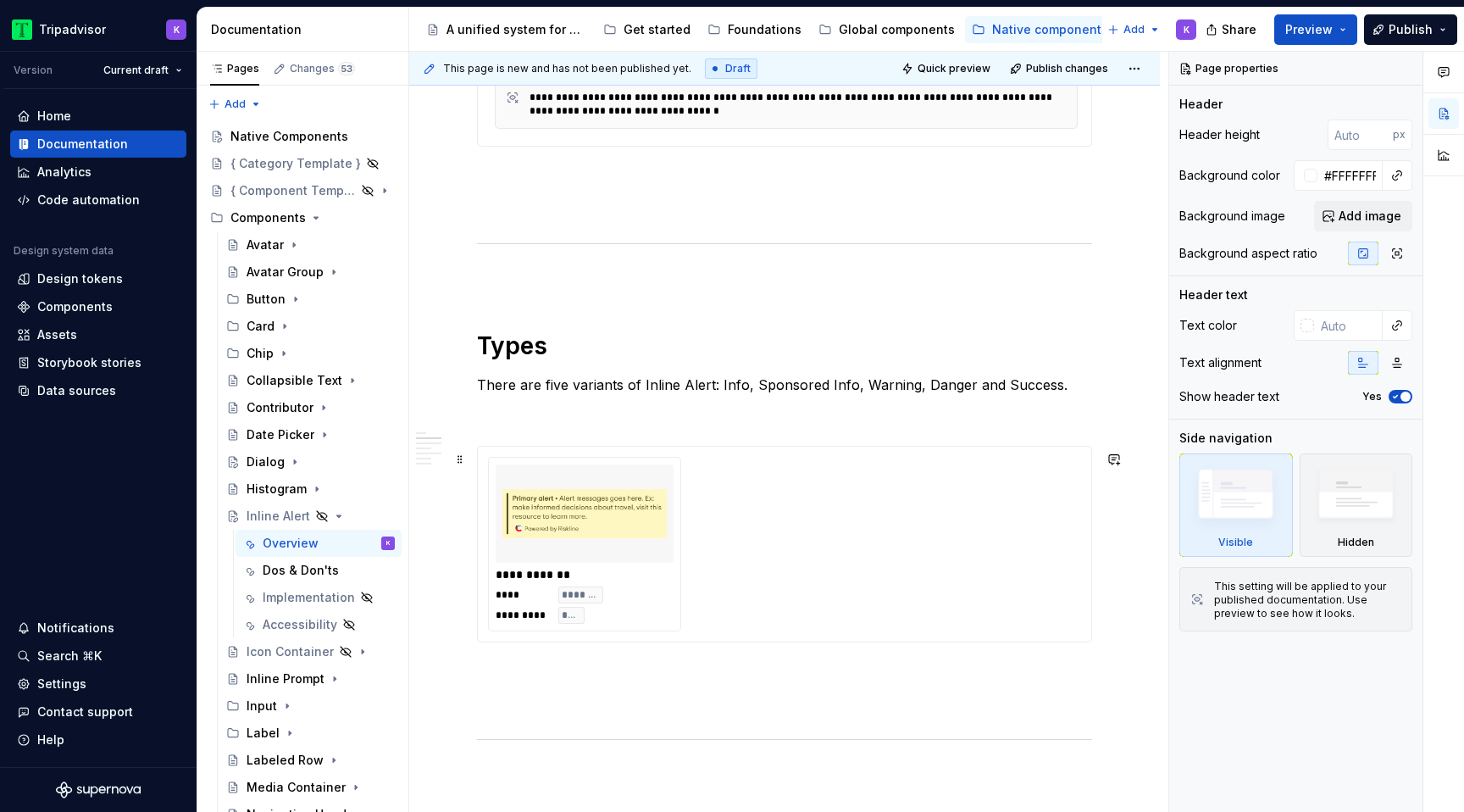
click at [712, 525] on div "**********" at bounding box center [784, 544] width 593 height 174
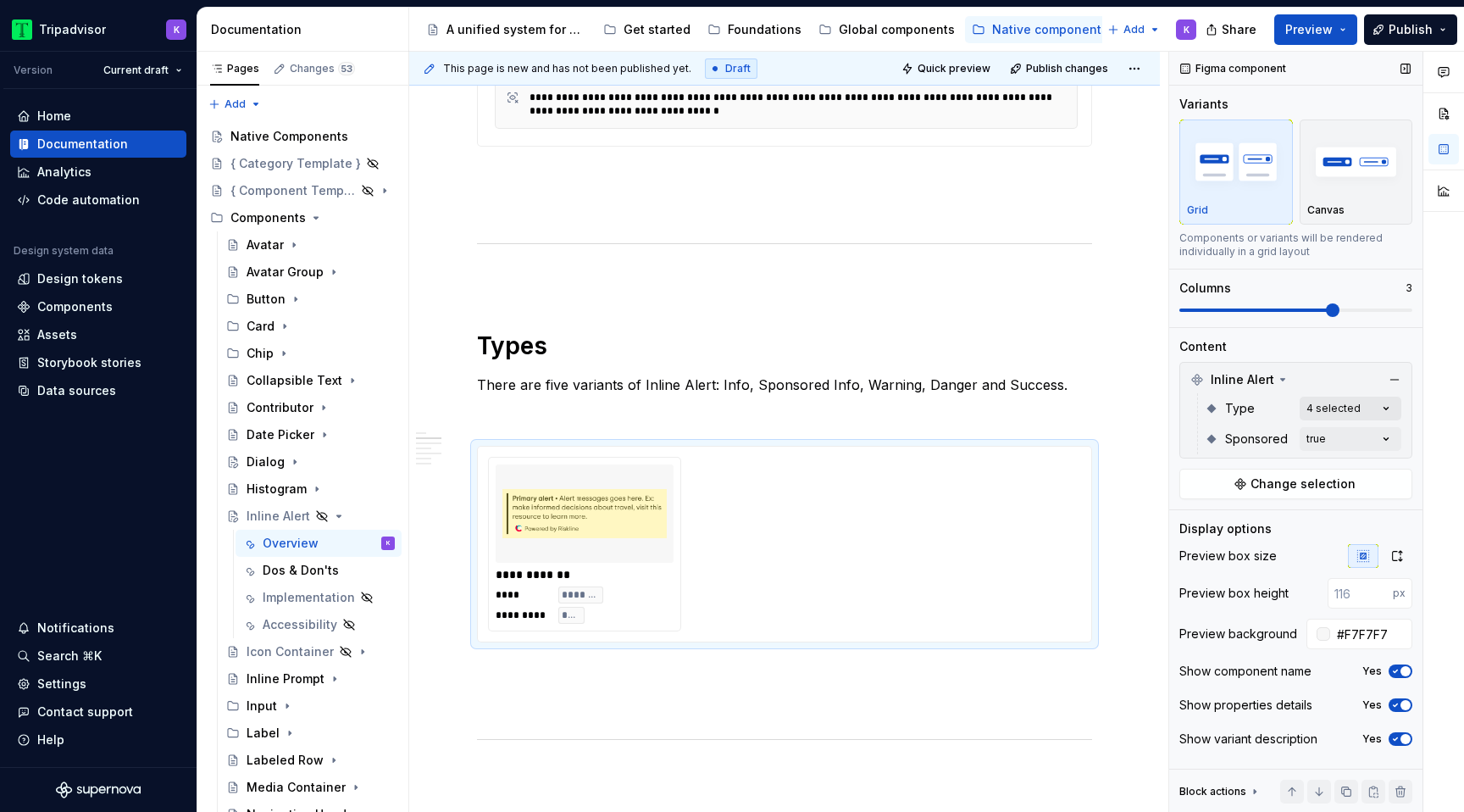
click at [1370, 409] on div "Comments Open comments No comments yet Select ‘Comment’ from the block context …" at bounding box center [1316, 431] width 295 height 761
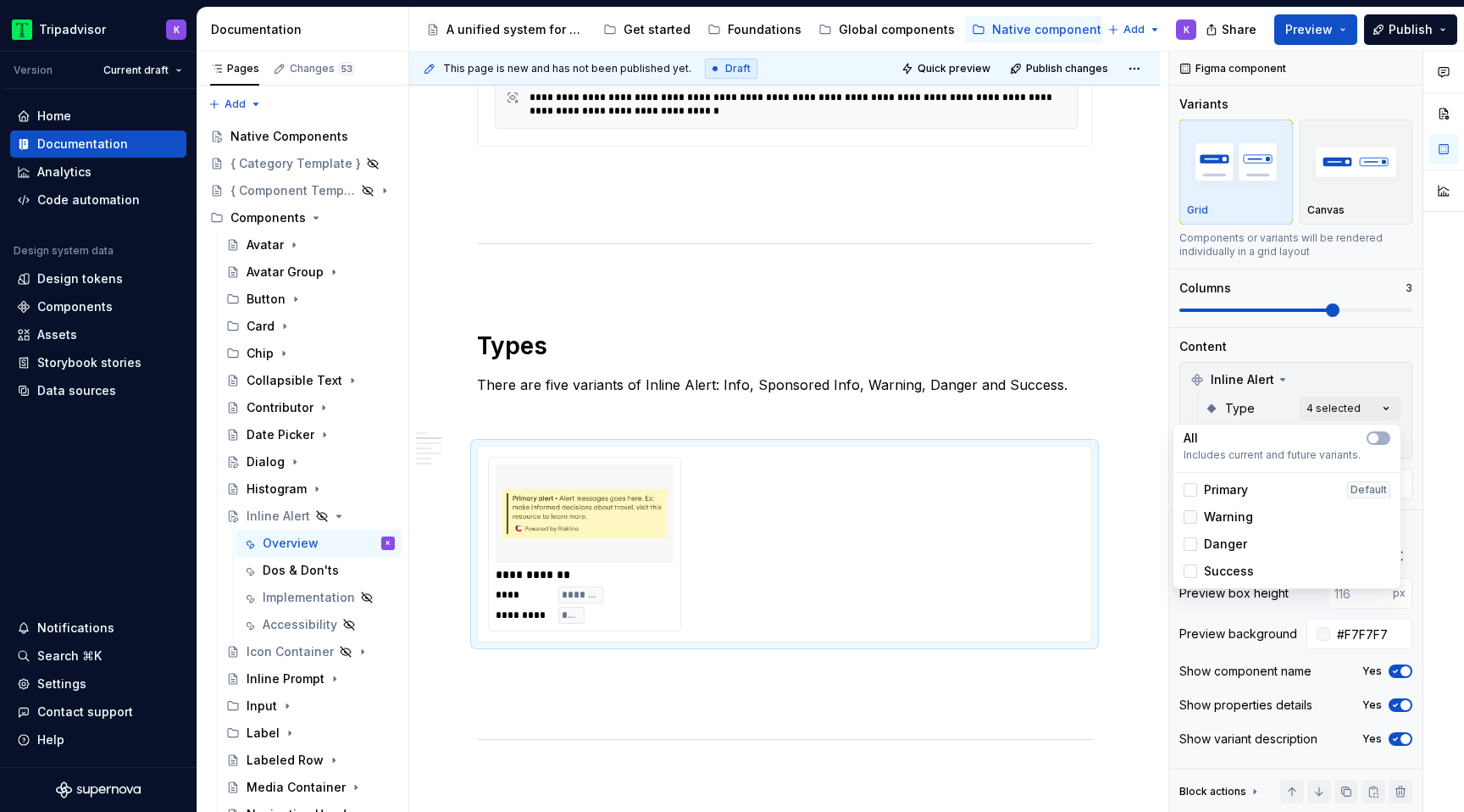
click at [1190, 517] on icon at bounding box center [1190, 517] width 0 height 0
click at [1193, 537] on div at bounding box center [1190, 544] width 13 height 13
click at [1190, 571] on icon at bounding box center [1190, 571] width 0 height 0
click at [1197, 473] on div "All Includes current and future variants. Primary Default Warning Danger Success" at bounding box center [1287, 506] width 228 height 166
click at [1197, 488] on div at bounding box center [1190, 489] width 13 height 13
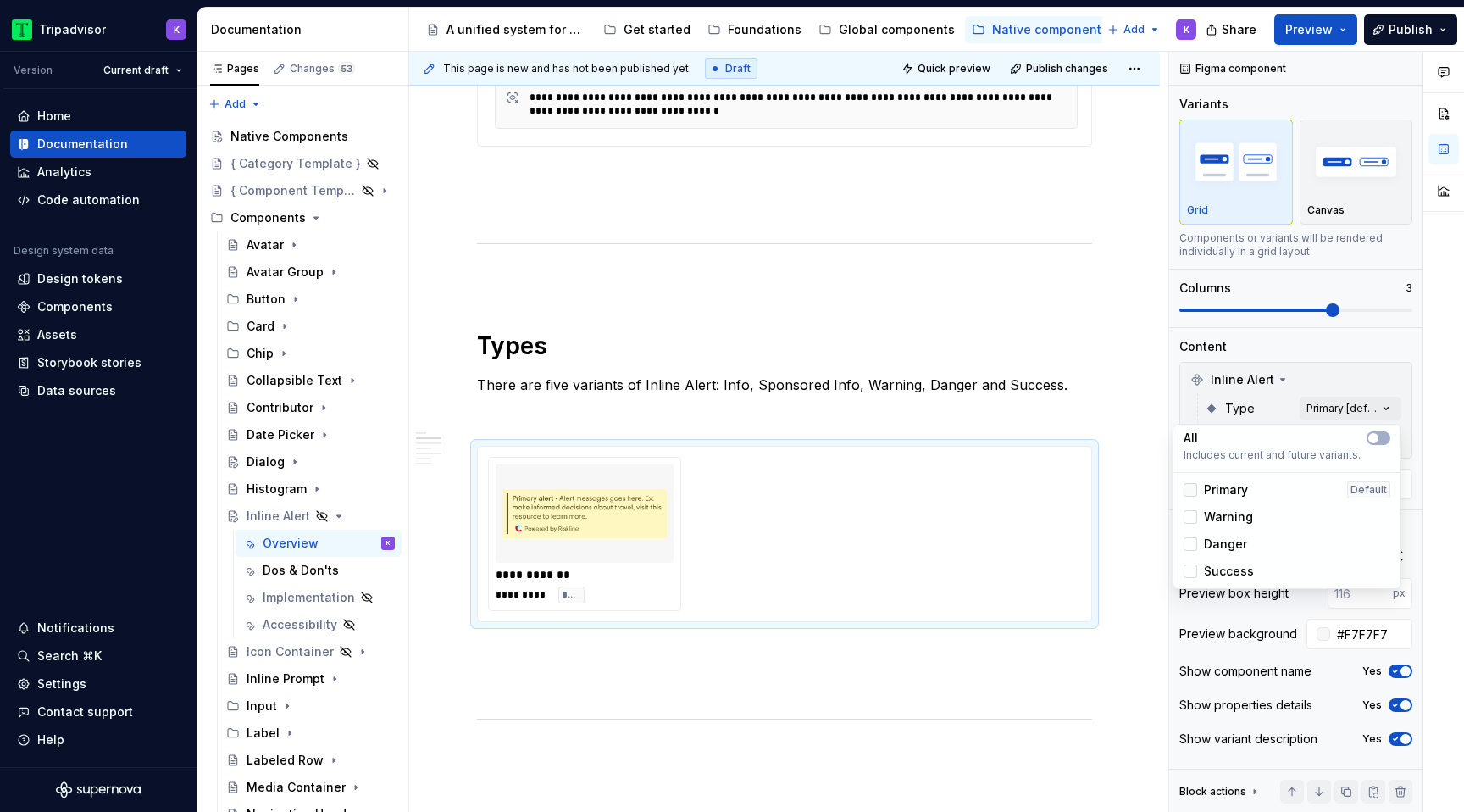
click at [1193, 488] on div at bounding box center [1190, 489] width 13 height 13
click at [1190, 519] on div at bounding box center [1190, 517] width 13 height 13
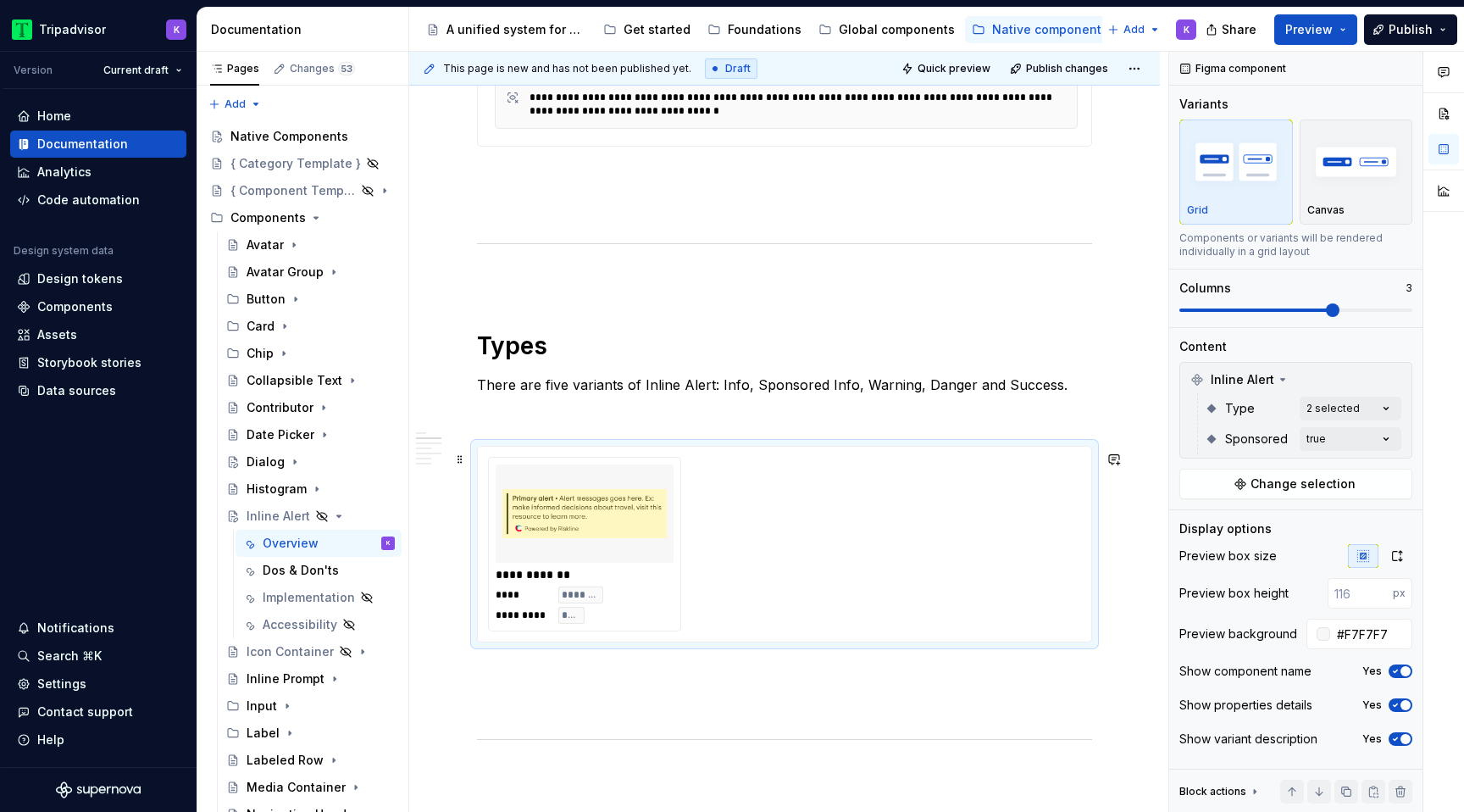
click at [1138, 460] on html "Tripadvisor K Version Current draft Home Documentation Analytics Code automatio…" at bounding box center [732, 406] width 1464 height 812
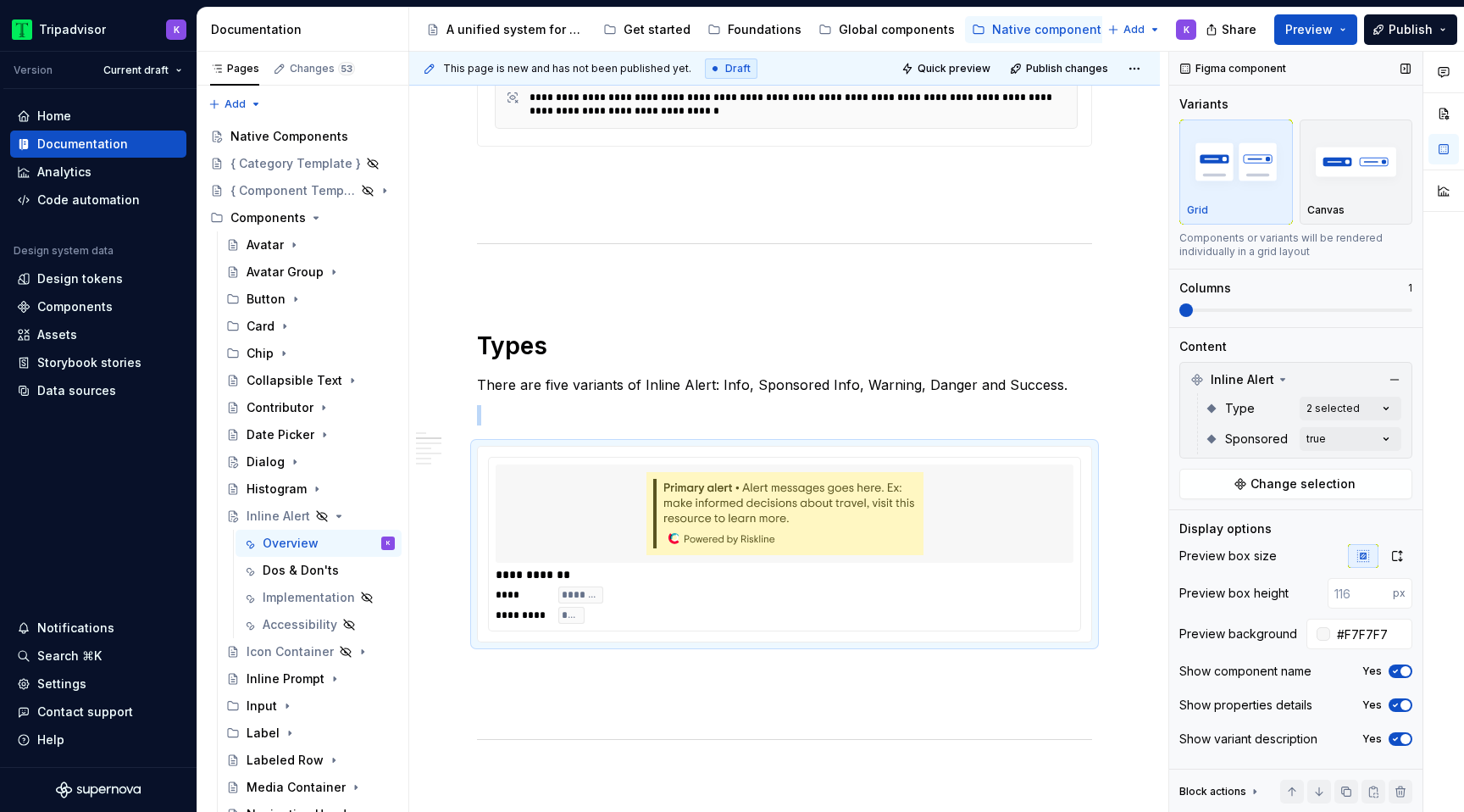
click at [1188, 304] on span at bounding box center [1186, 310] width 13 height 13
click at [1325, 436] on div "Comments Open comments No comments yet Select ‘Comment’ from the block context …" at bounding box center [1316, 431] width 295 height 761
click at [1373, 465] on span "button" at bounding box center [1373, 468] width 10 height 10
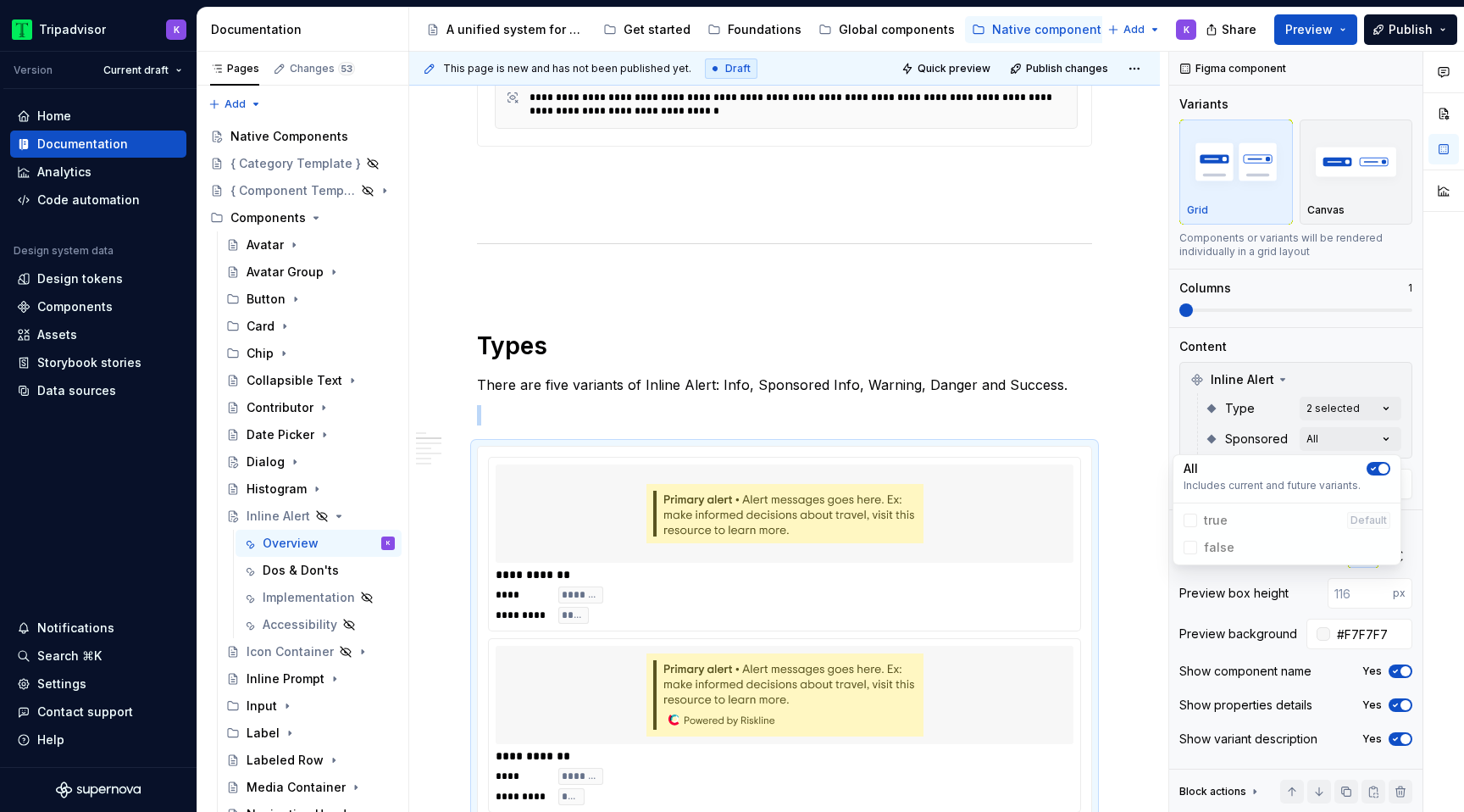
click at [1373, 465] on icon "button" at bounding box center [1373, 468] width 13 height 10
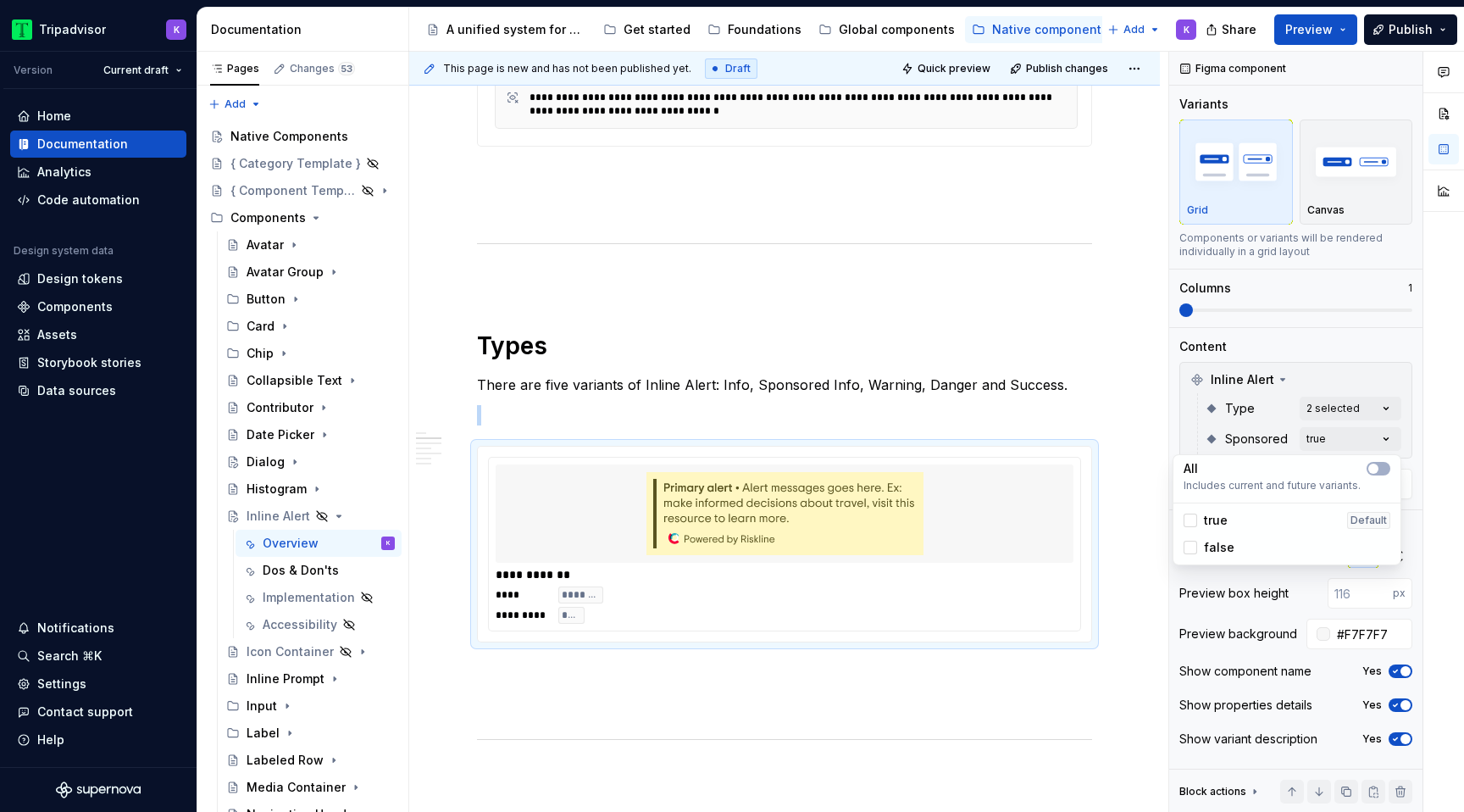
click at [1361, 403] on div "Comments Open comments No comments yet Select ‘Comment’ from the block context …" at bounding box center [1316, 431] width 295 height 761
click at [1362, 406] on div "Comments Open comments No comments yet Select ‘Comment’ from the block context …" at bounding box center [1316, 431] width 295 height 761
click at [1377, 438] on span "button" at bounding box center [1373, 438] width 10 height 10
click at [1377, 438] on icon "button" at bounding box center [1373, 438] width 13 height 10
click at [1377, 438] on span "button" at bounding box center [1373, 438] width 10 height 10
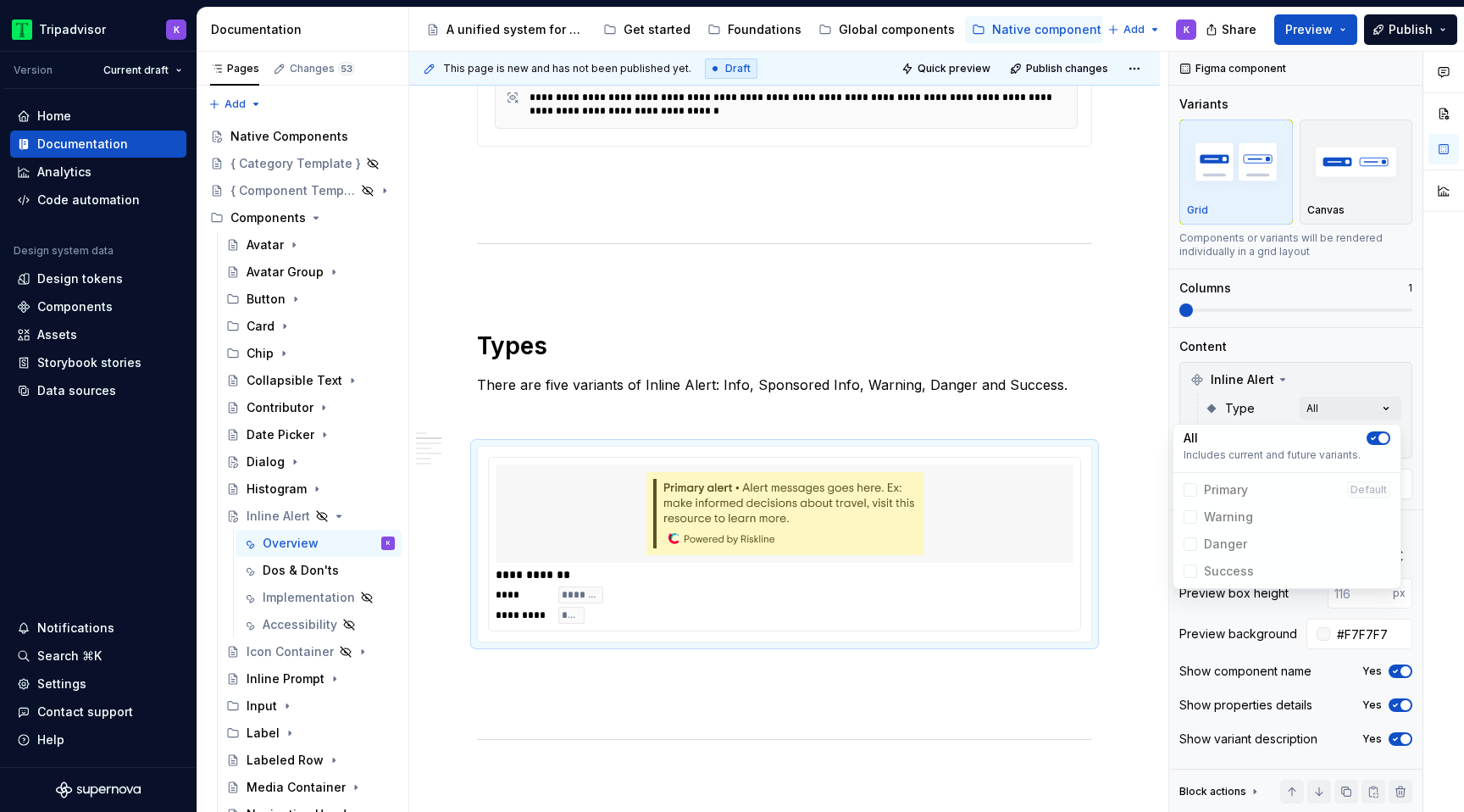
click at [1215, 565] on span "Success" at bounding box center [1286, 571] width 220 height 27
click at [1138, 465] on html "Tripadvisor K Version Current draft Home Documentation Analytics Code automatio…" at bounding box center [732, 406] width 1464 height 812
click at [982, 553] on div at bounding box center [784, 513] width 578 height 98
click at [1341, 441] on div "Comments Open comments No comments yet Select ‘Comment’ from the block context …" at bounding box center [1316, 431] width 295 height 761
click at [1186, 545] on div at bounding box center [1190, 547] width 13 height 13
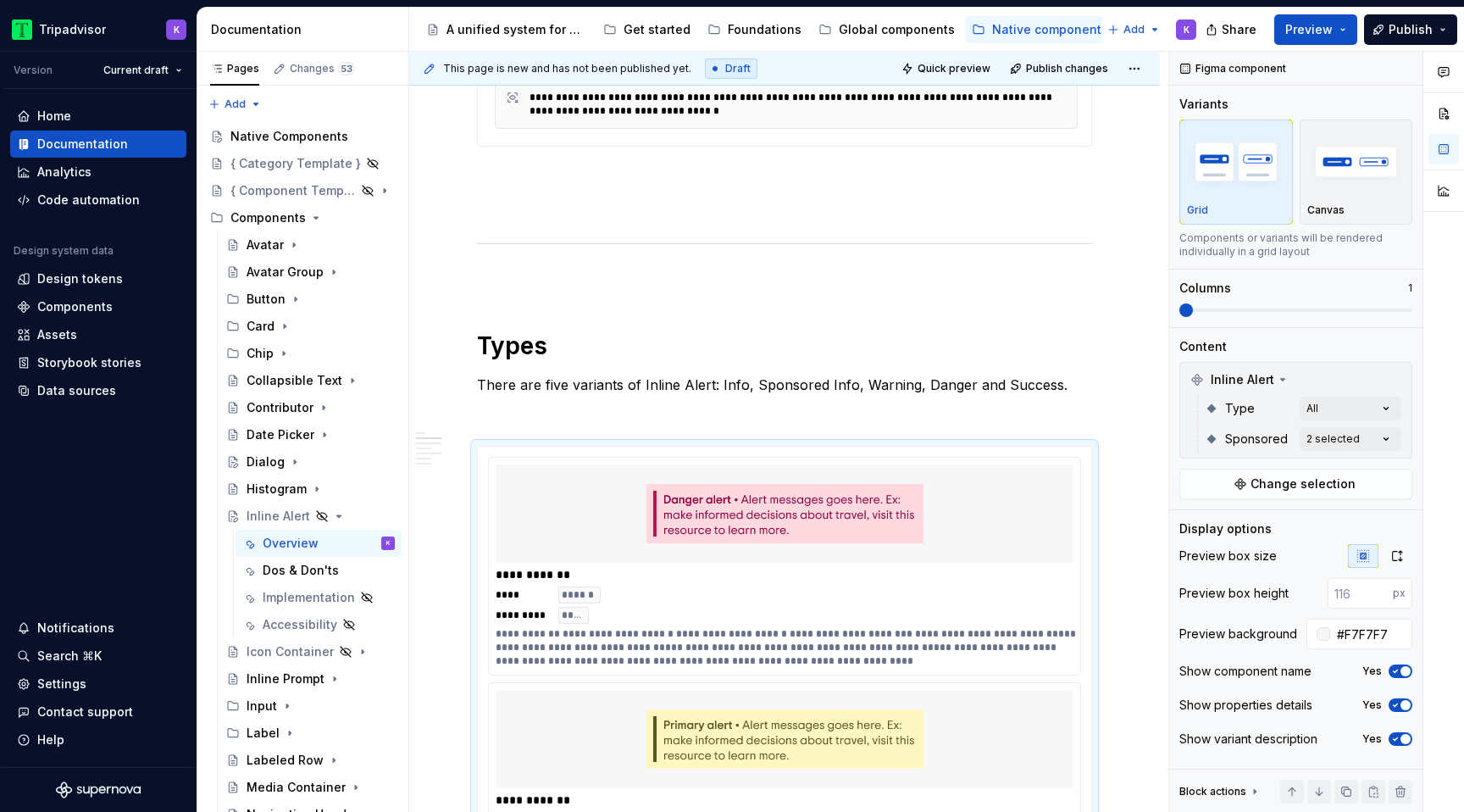
click at [1405, 674] on div "Comments Open comments No comments yet Select ‘Comment’ from the block context …" at bounding box center [1316, 431] width 295 height 761
click at [1405, 672] on span "button" at bounding box center [1405, 670] width 10 height 10
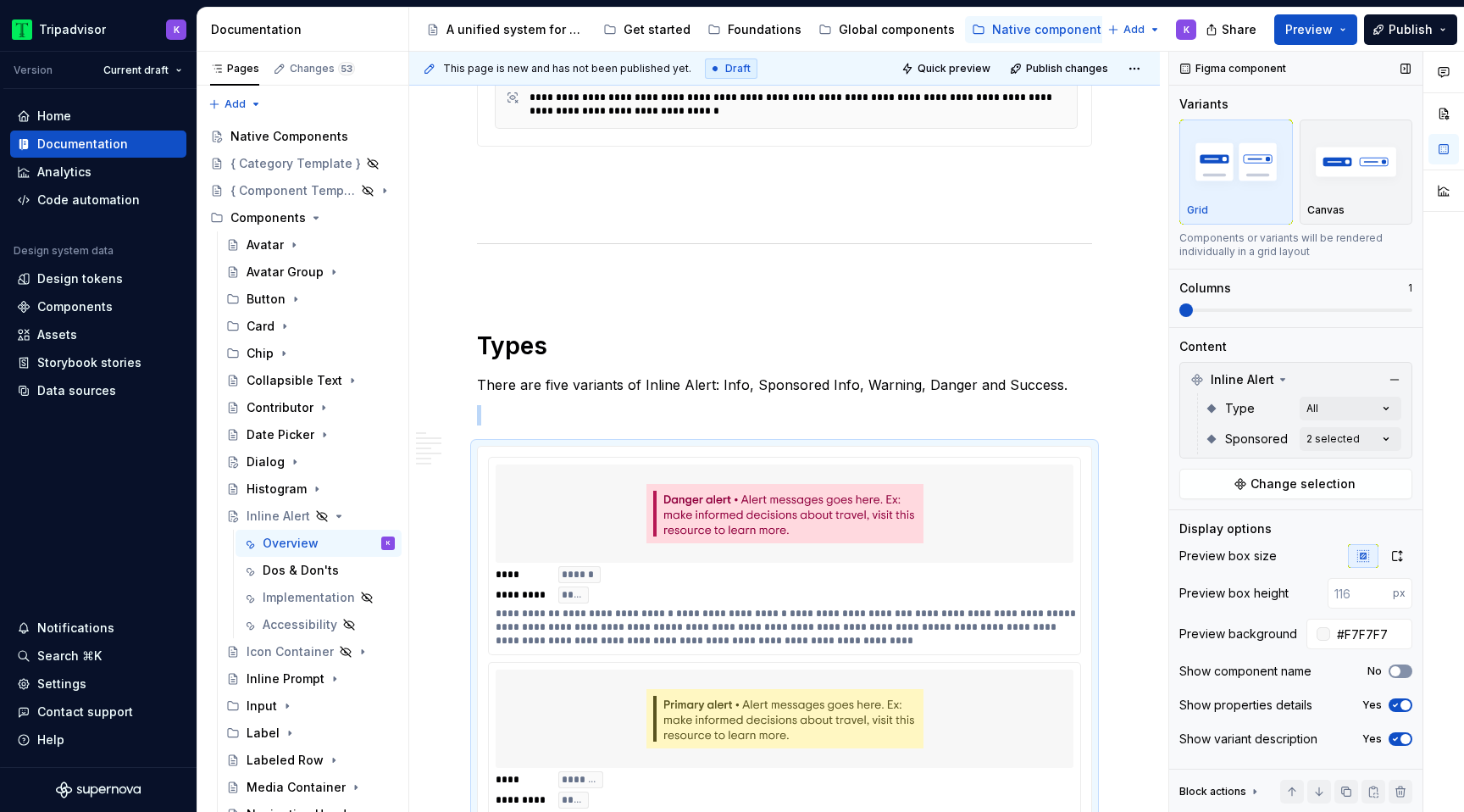
scroll to position [1419, 0]
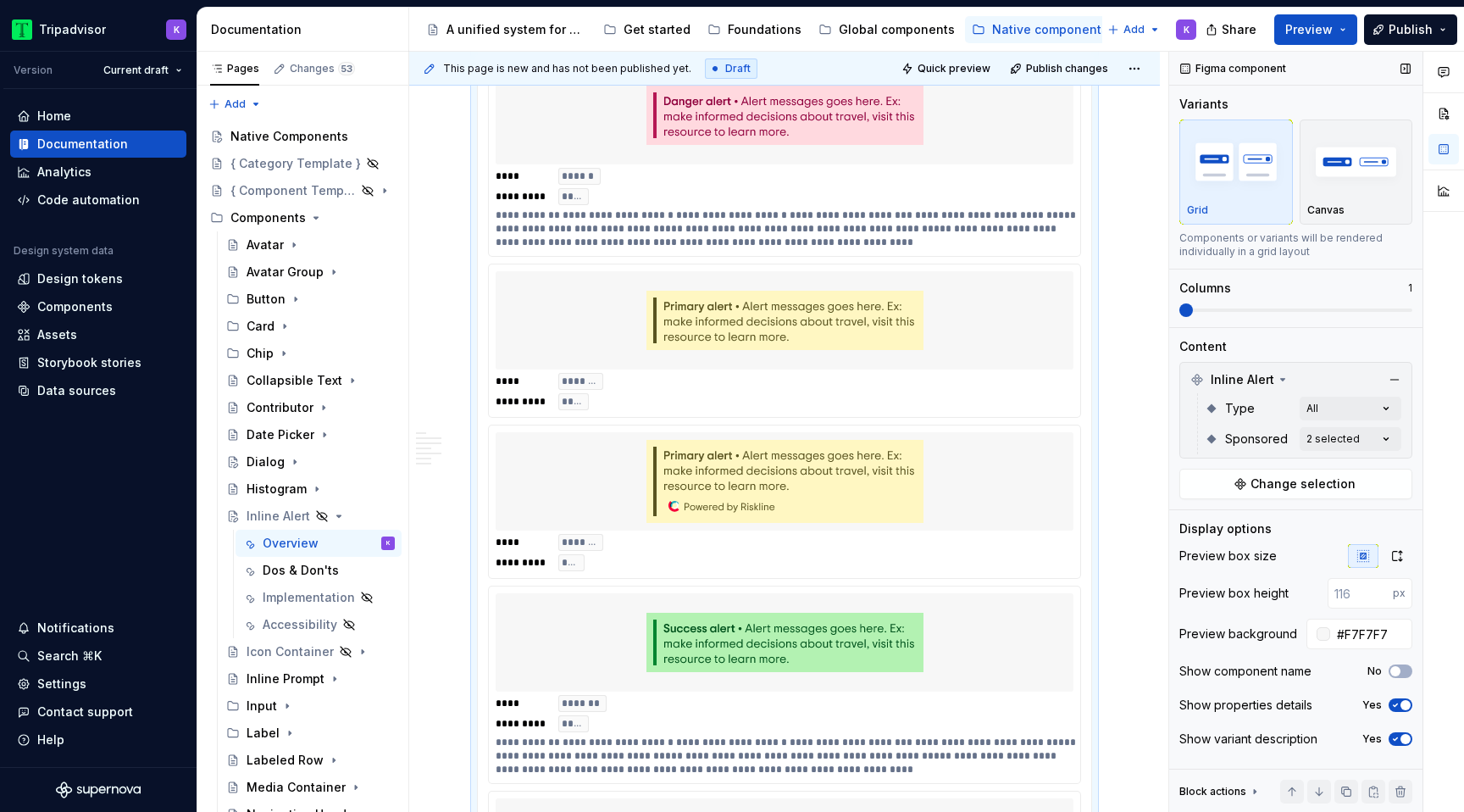
click at [1403, 743] on span "button" at bounding box center [1405, 739] width 10 height 10
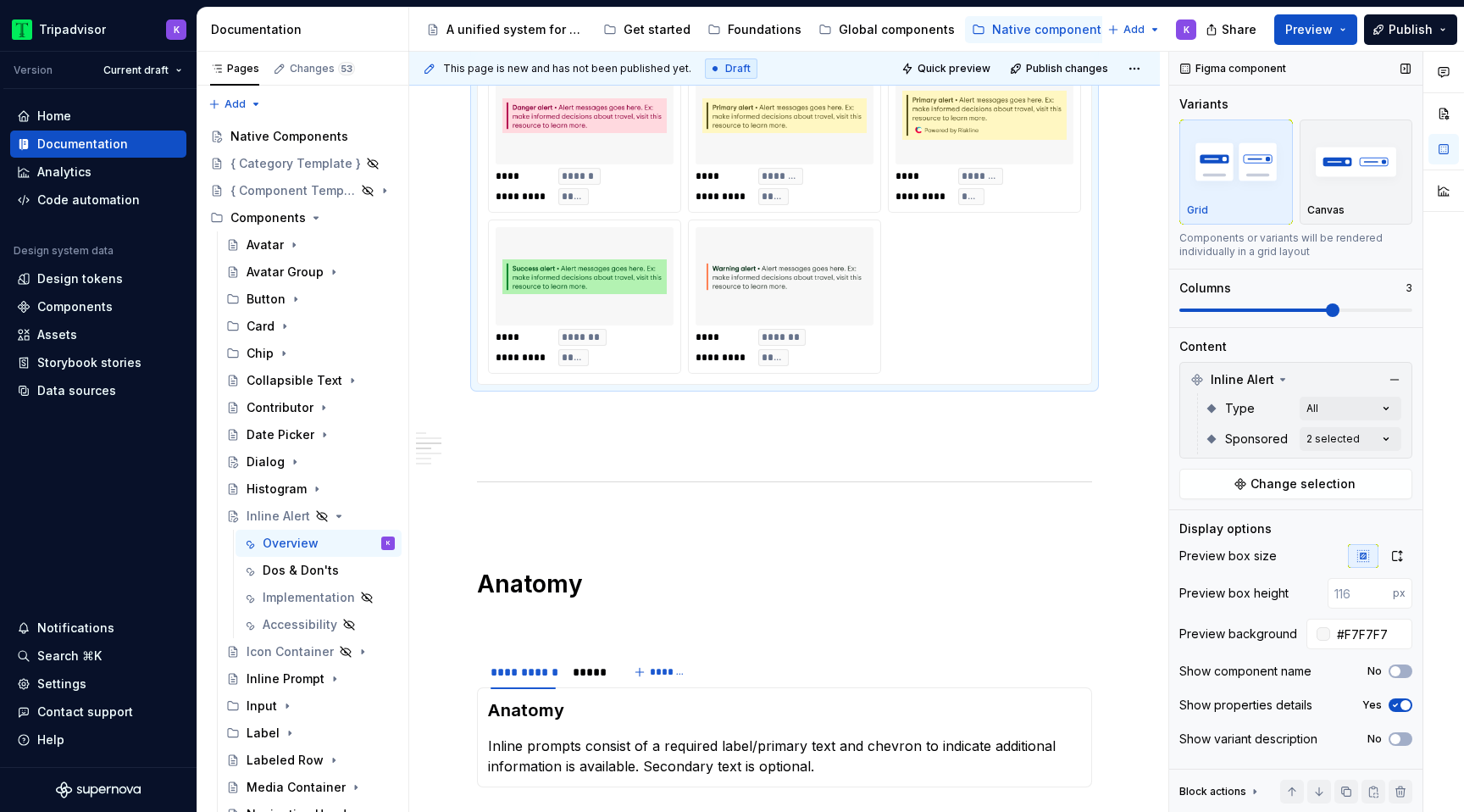
click at [1326, 309] on span at bounding box center [1333, 310] width 13 height 13
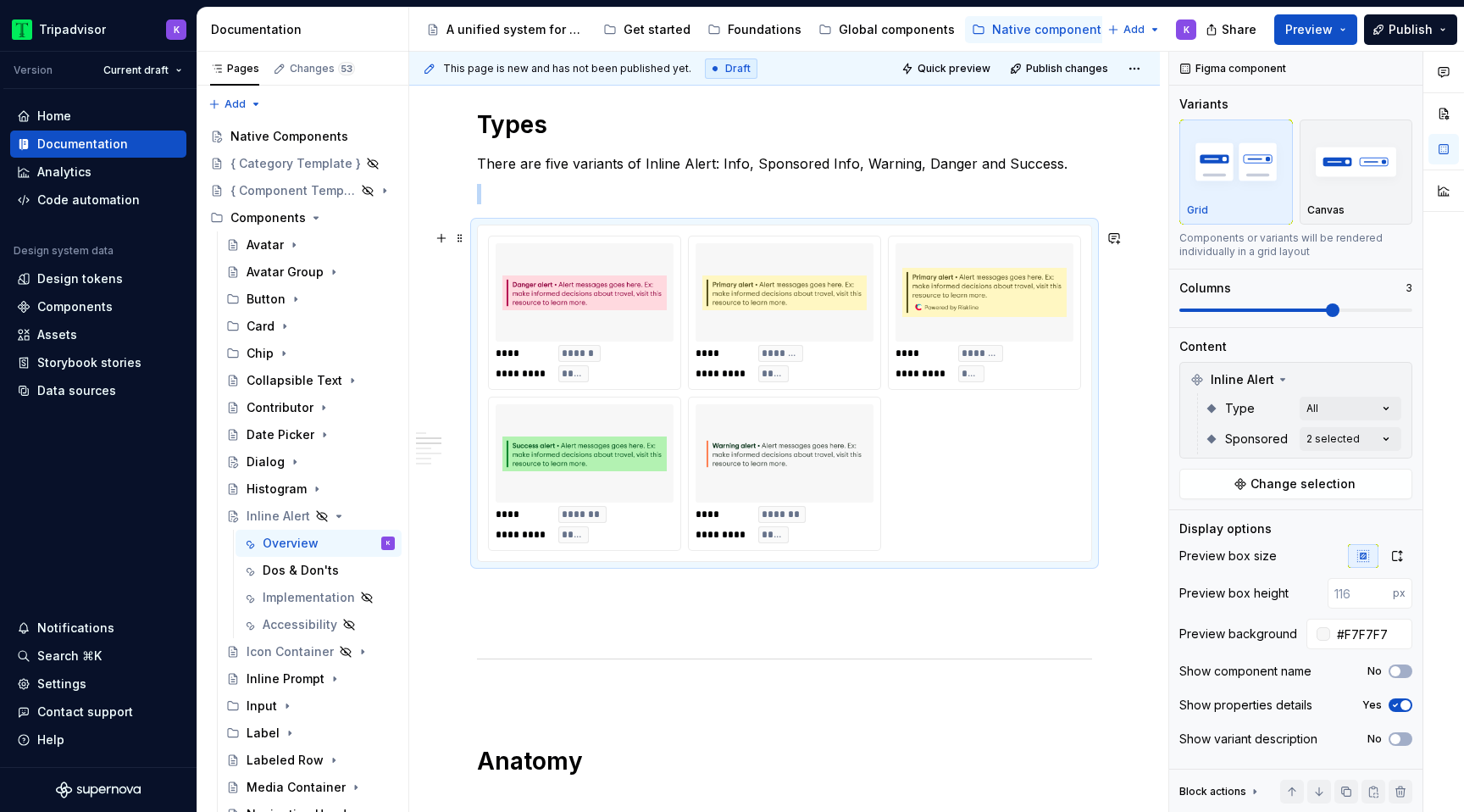
scroll to position [1212, 0]
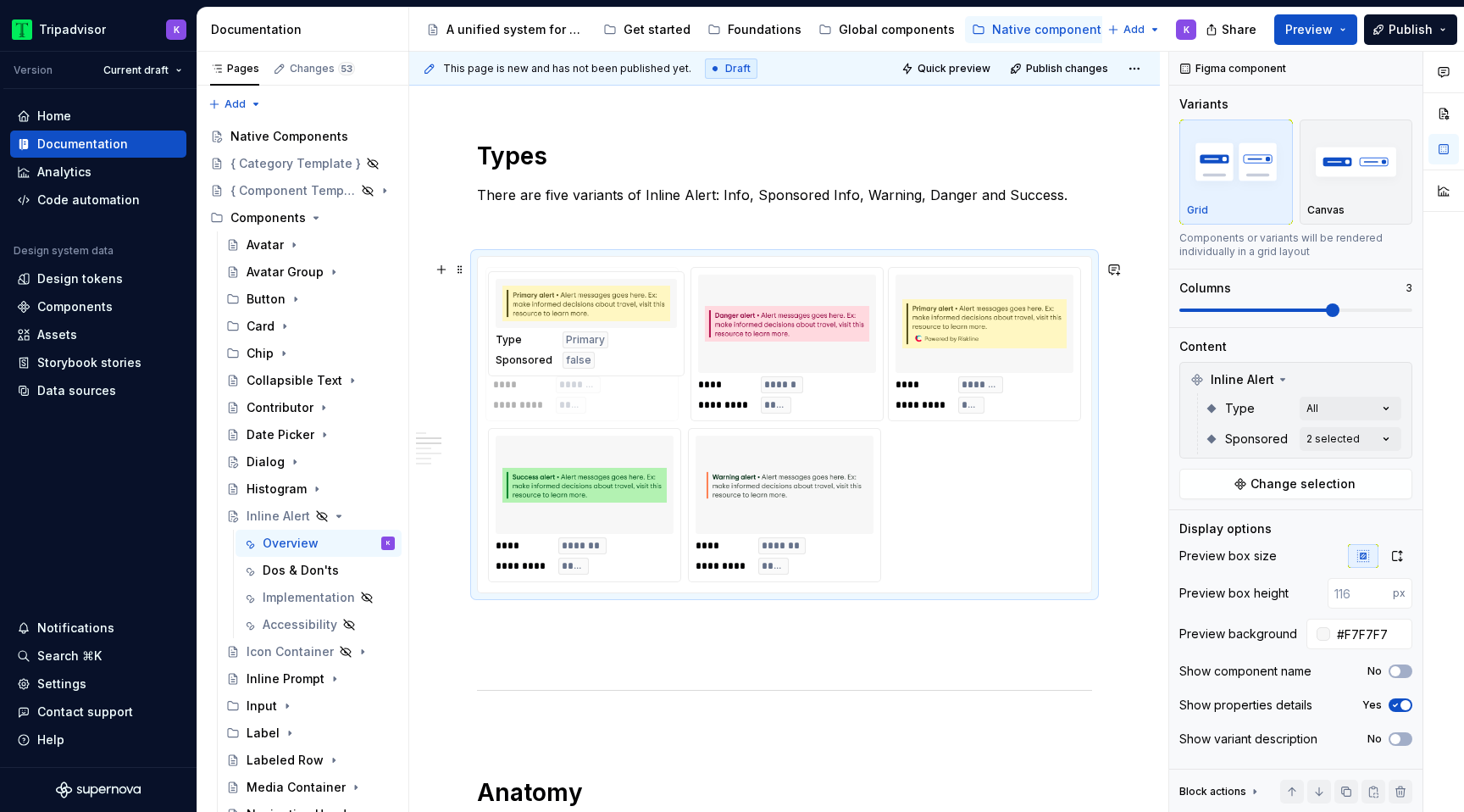
drag, startPoint x: 802, startPoint y: 342, endPoint x: 592, endPoint y: 342, distance: 210.0
click at [592, 342] on body "Tripadvisor K Version Current draft Home Documentation Analytics Code automatio…" at bounding box center [732, 406] width 1464 height 812
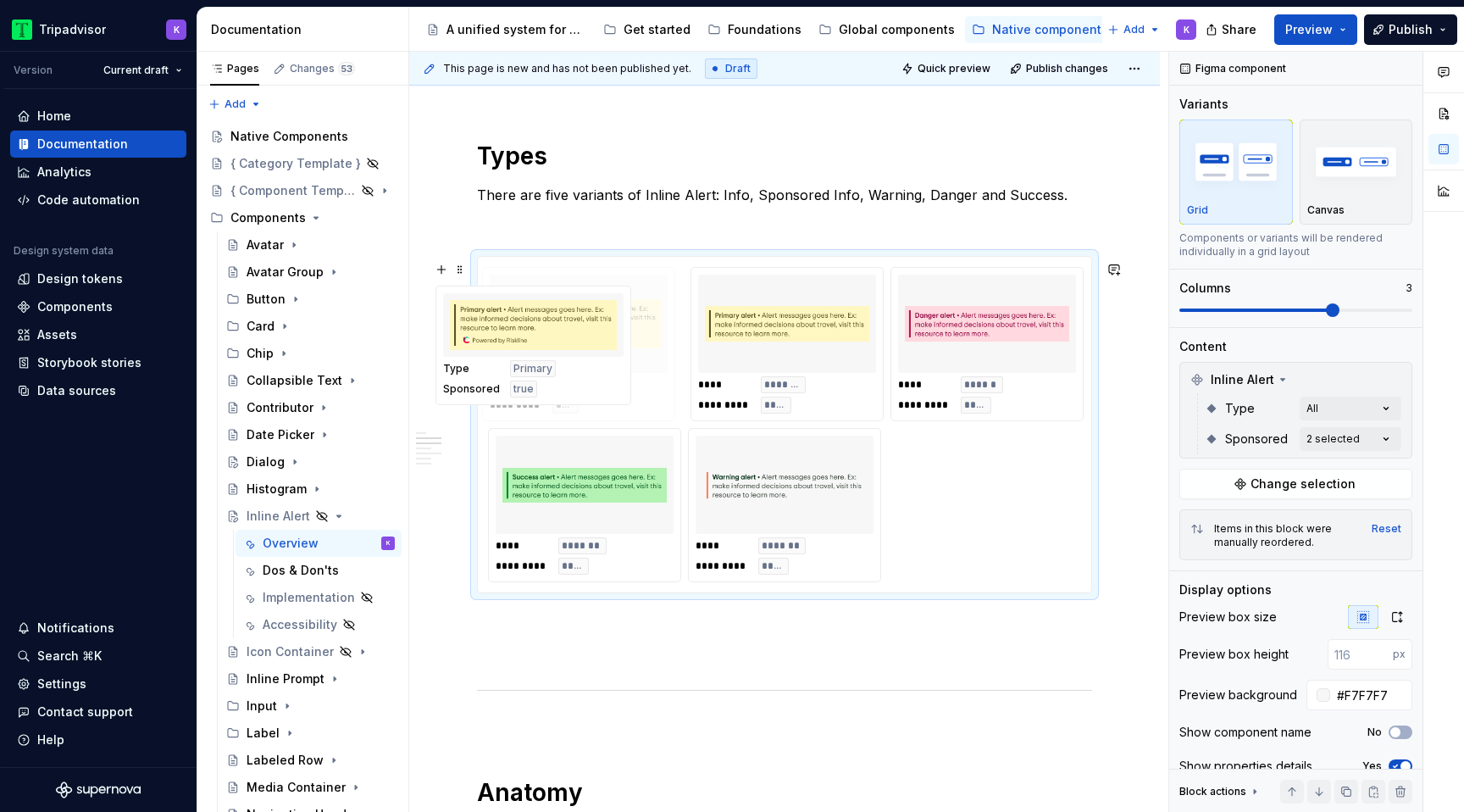
drag, startPoint x: 990, startPoint y: 344, endPoint x: 549, endPoint y: 358, distance: 441.2
click at [549, 358] on body "Tripadvisor K Version Current draft Home Documentation Analytics Code automatio…" at bounding box center [732, 406] width 1464 height 812
type textarea "*"
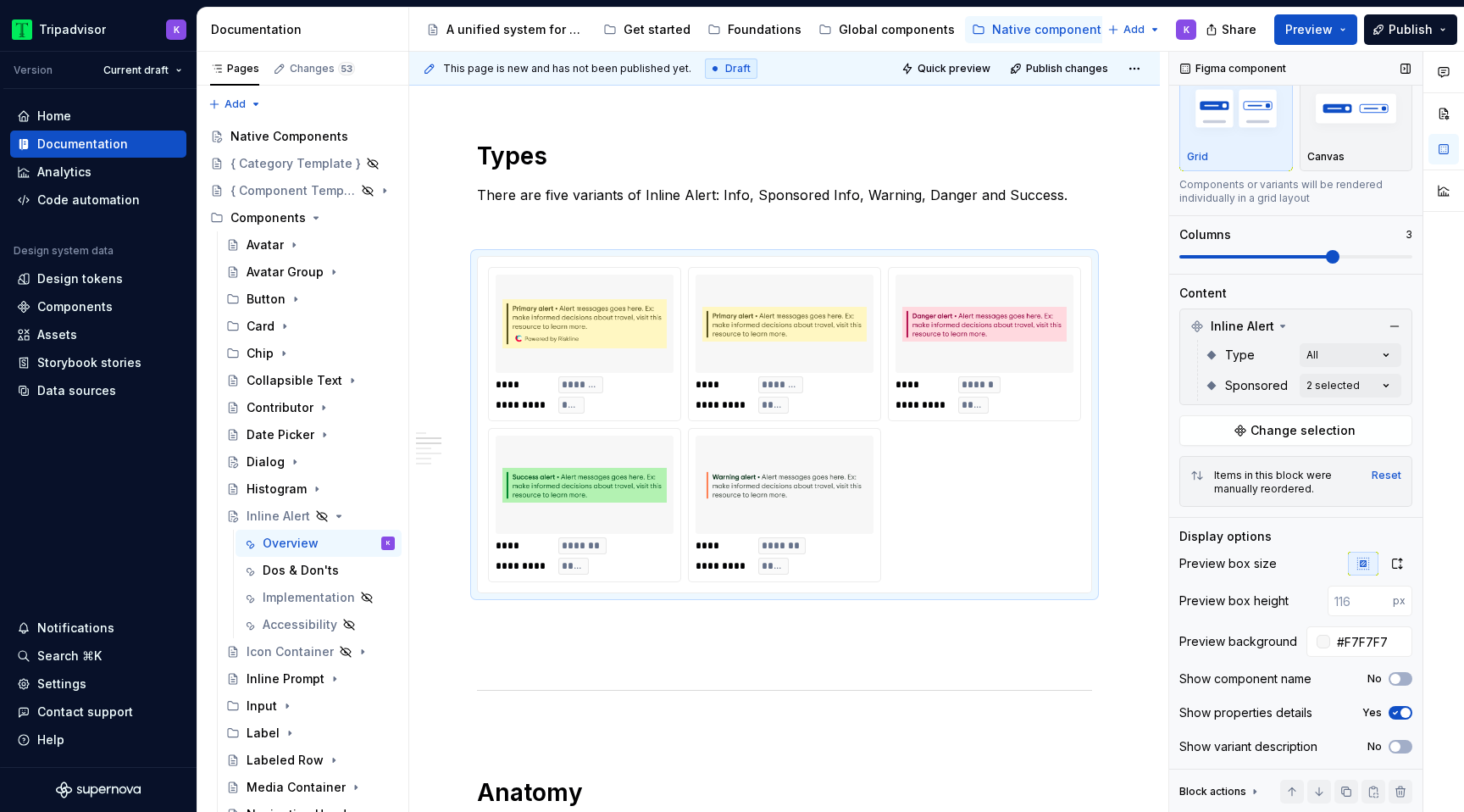
click at [1400, 710] on span "button" at bounding box center [1405, 712] width 10 height 10
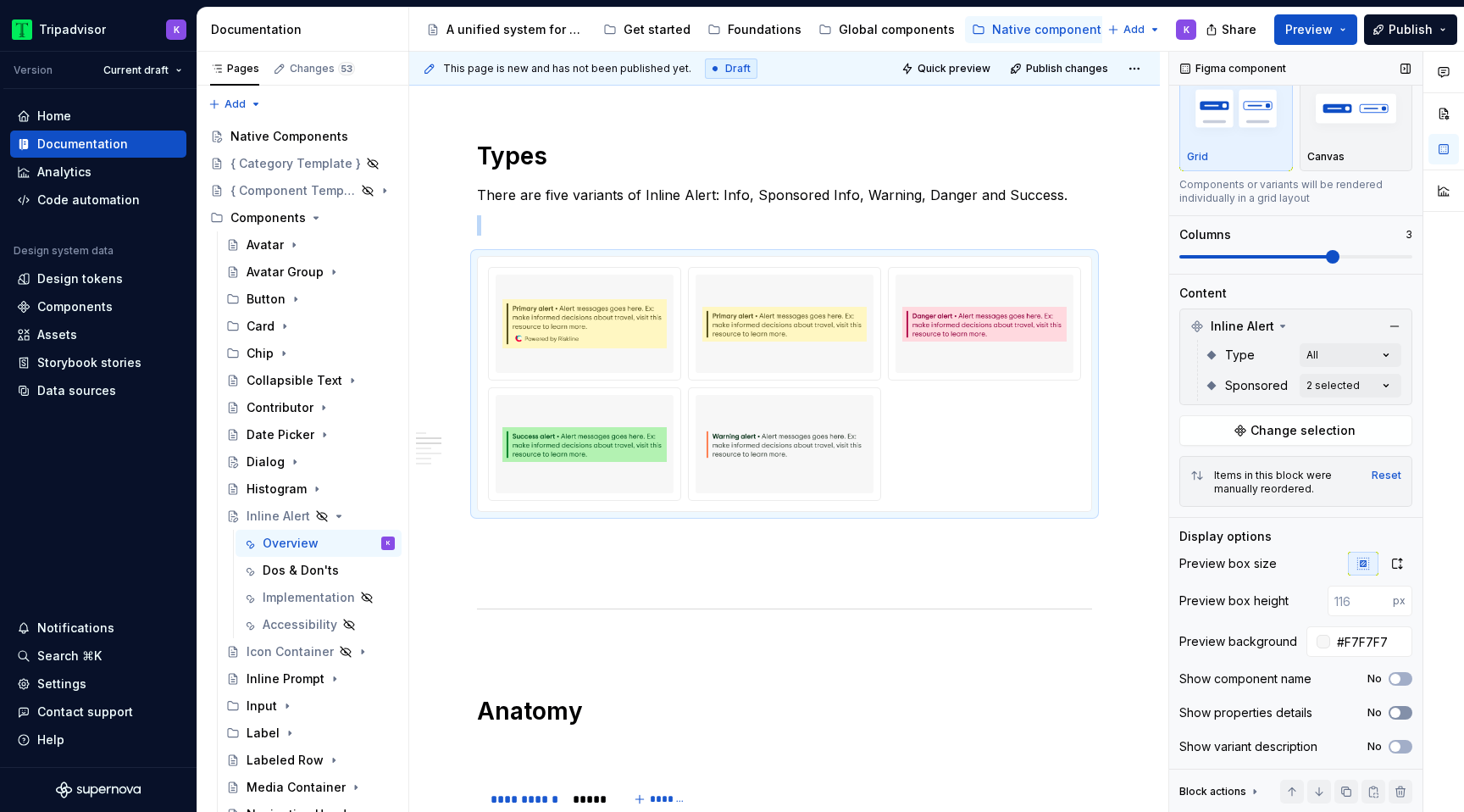
click at [1395, 713] on span "button" at bounding box center [1395, 712] width 10 height 10
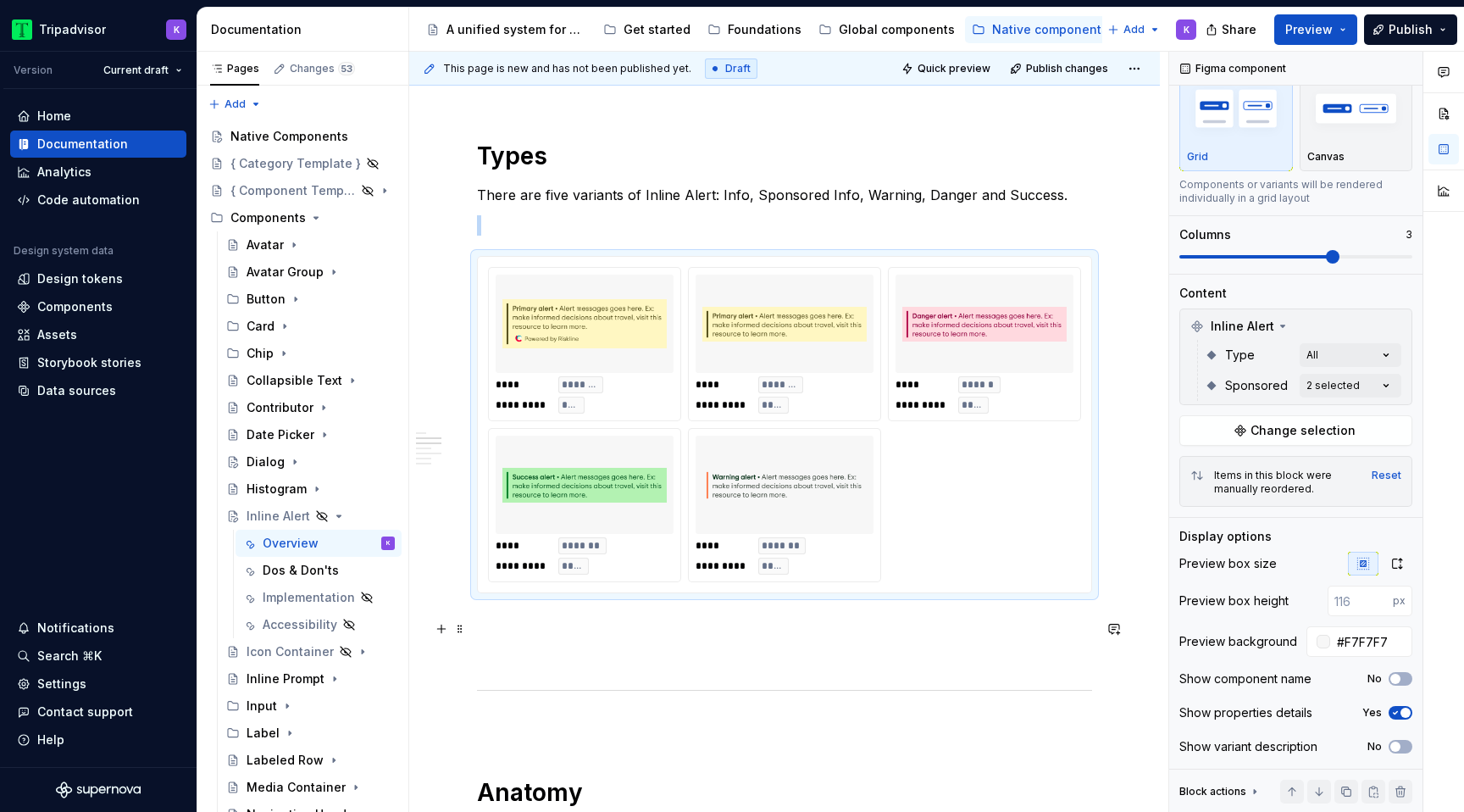
click at [932, 633] on p at bounding box center [784, 623] width 615 height 20
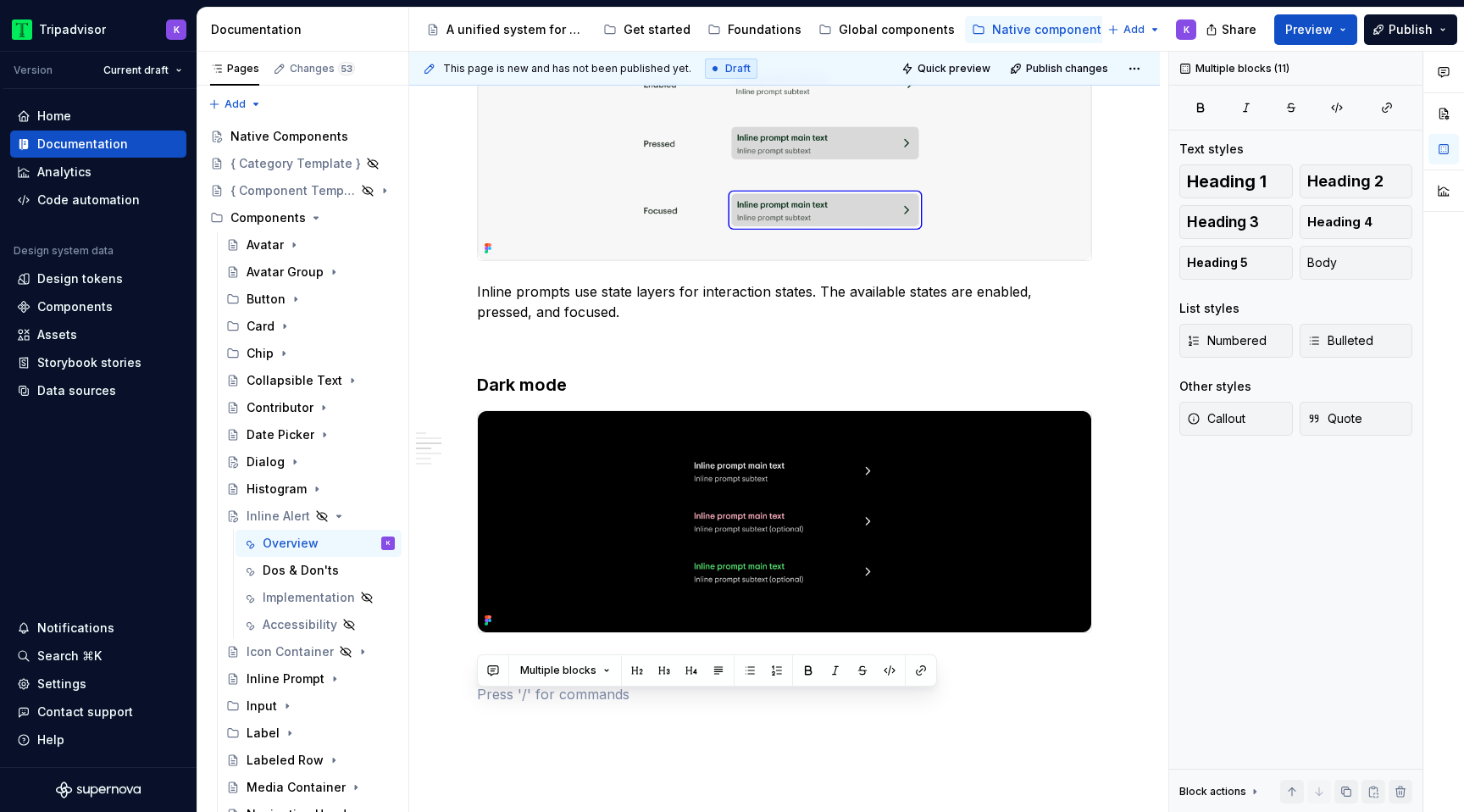
scroll to position [2641, 0]
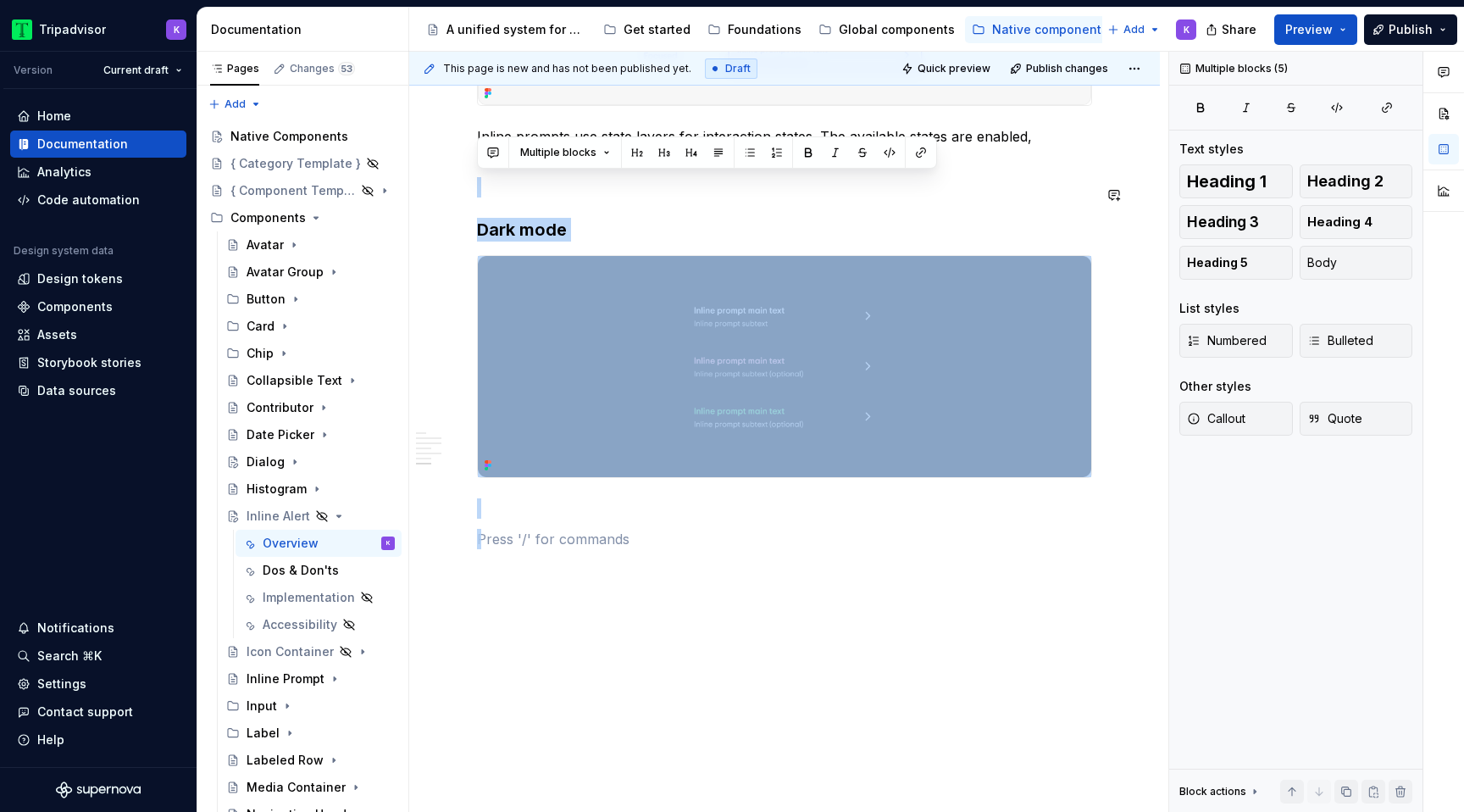
drag, startPoint x: 518, startPoint y: 703, endPoint x: 486, endPoint y: 171, distance: 533.0
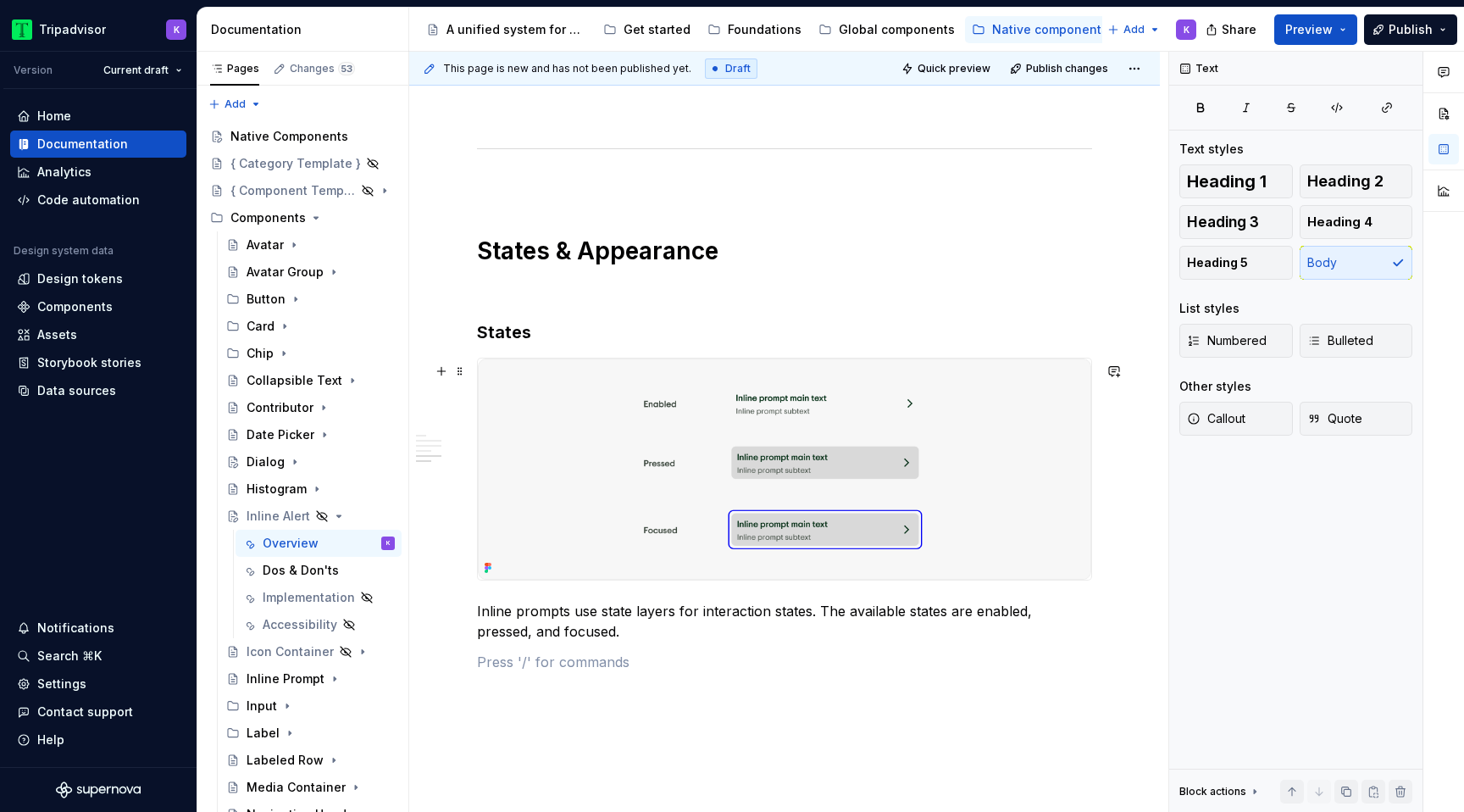
scroll to position [2134, 0]
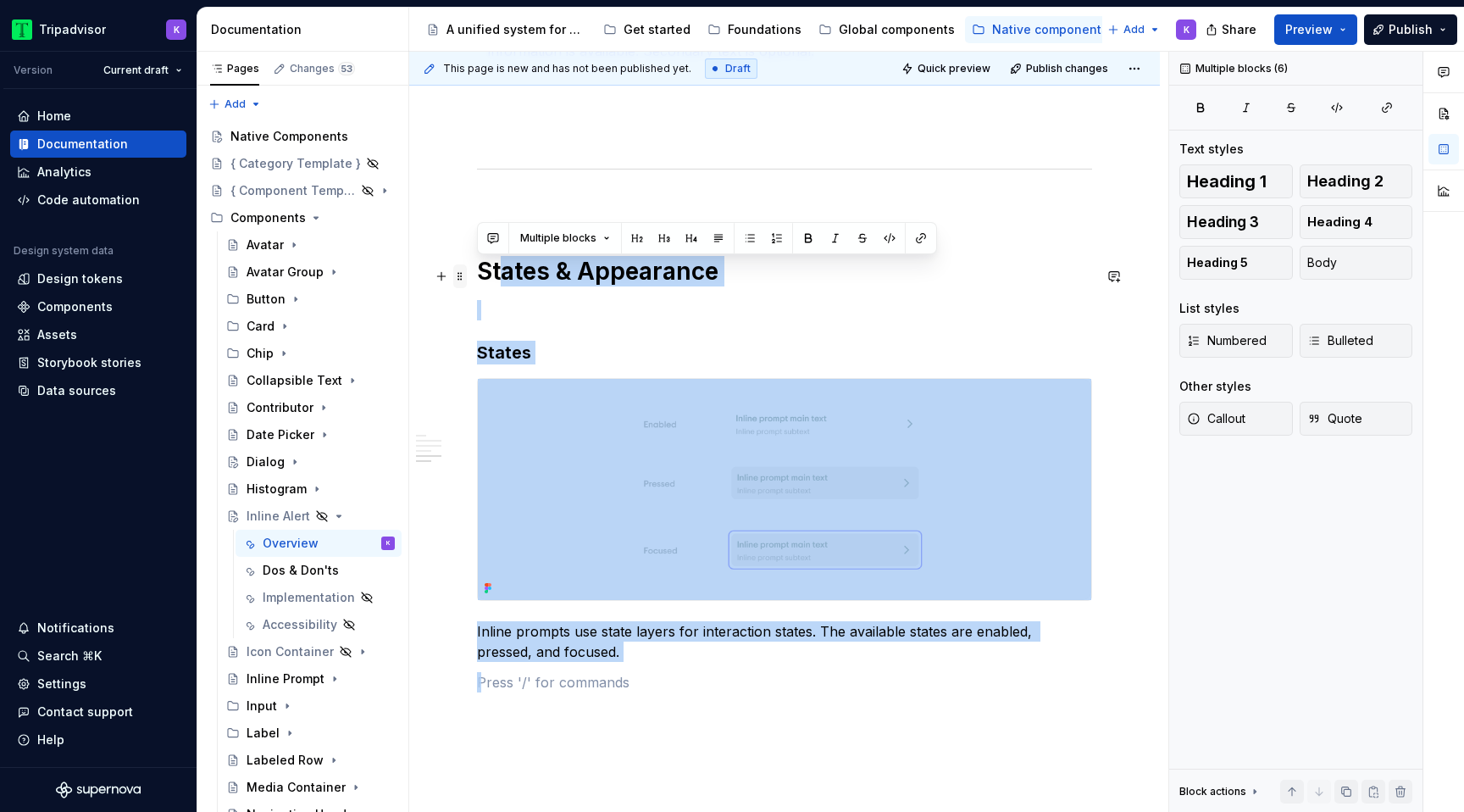
drag, startPoint x: 488, startPoint y: 579, endPoint x: 460, endPoint y: 267, distance: 313.3
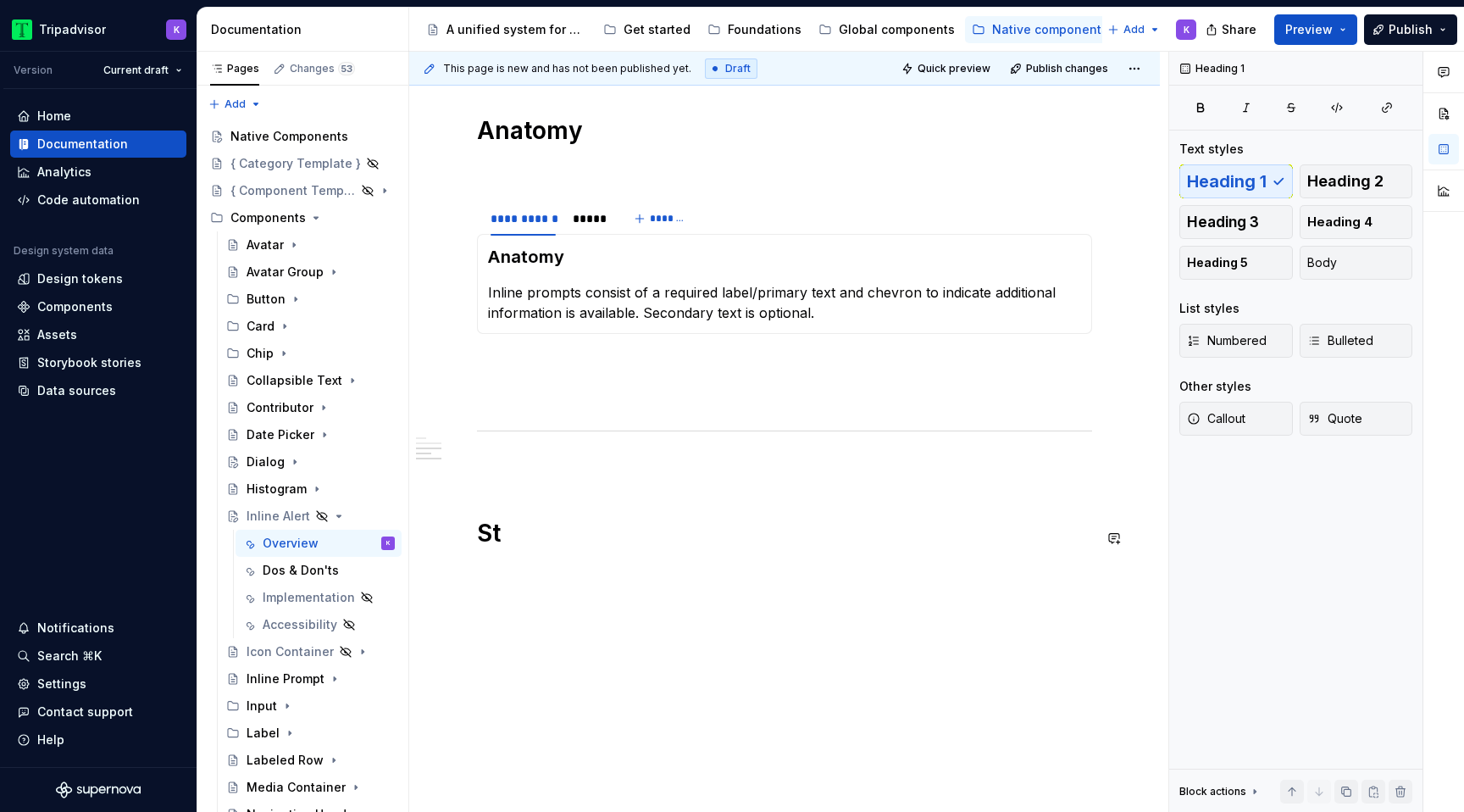
scroll to position [1877, 0]
click at [627, 136] on h1 "Anatomy" at bounding box center [784, 130] width 615 height 30
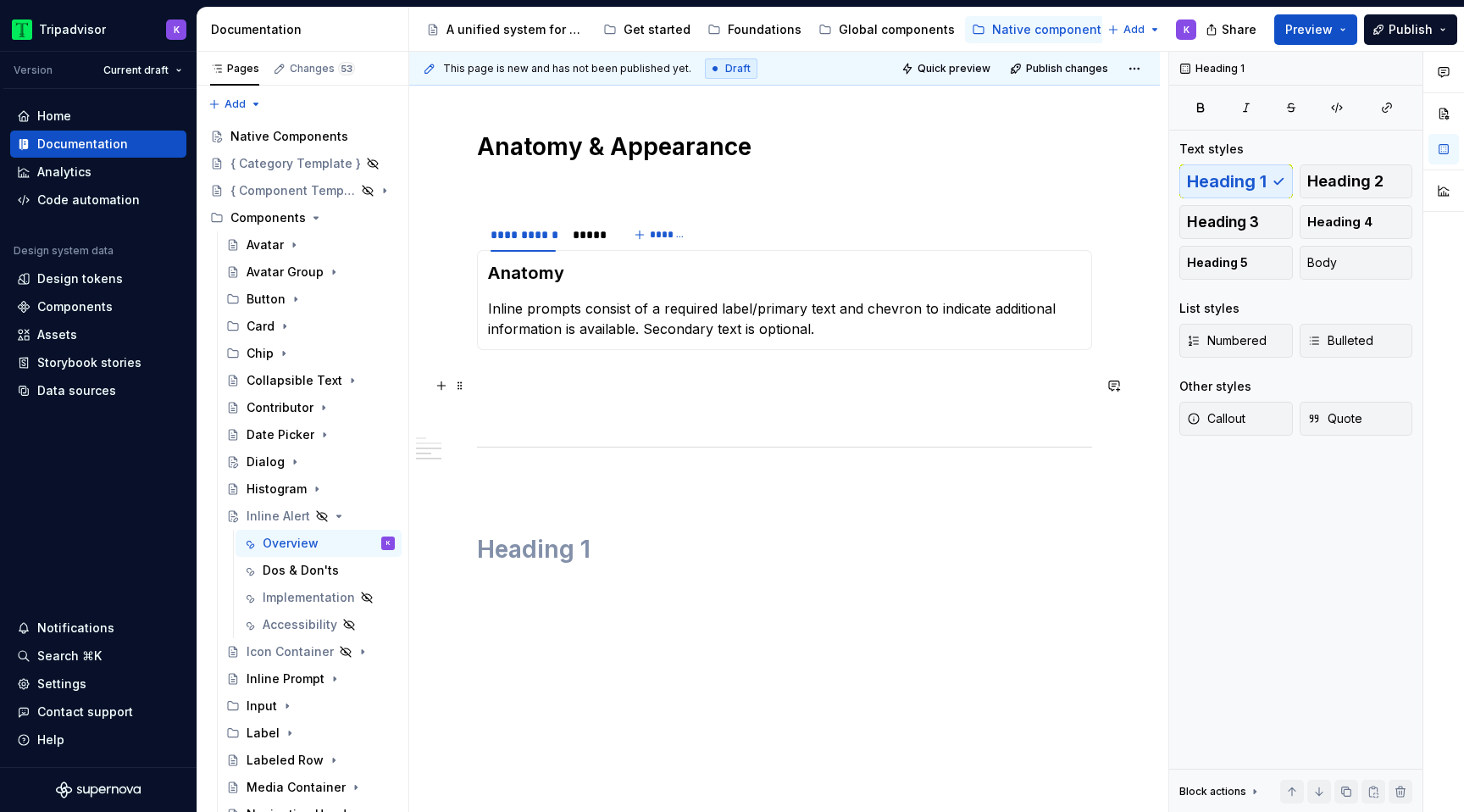
click at [477, 240] on section "**********" at bounding box center [784, 283] width 615 height 134
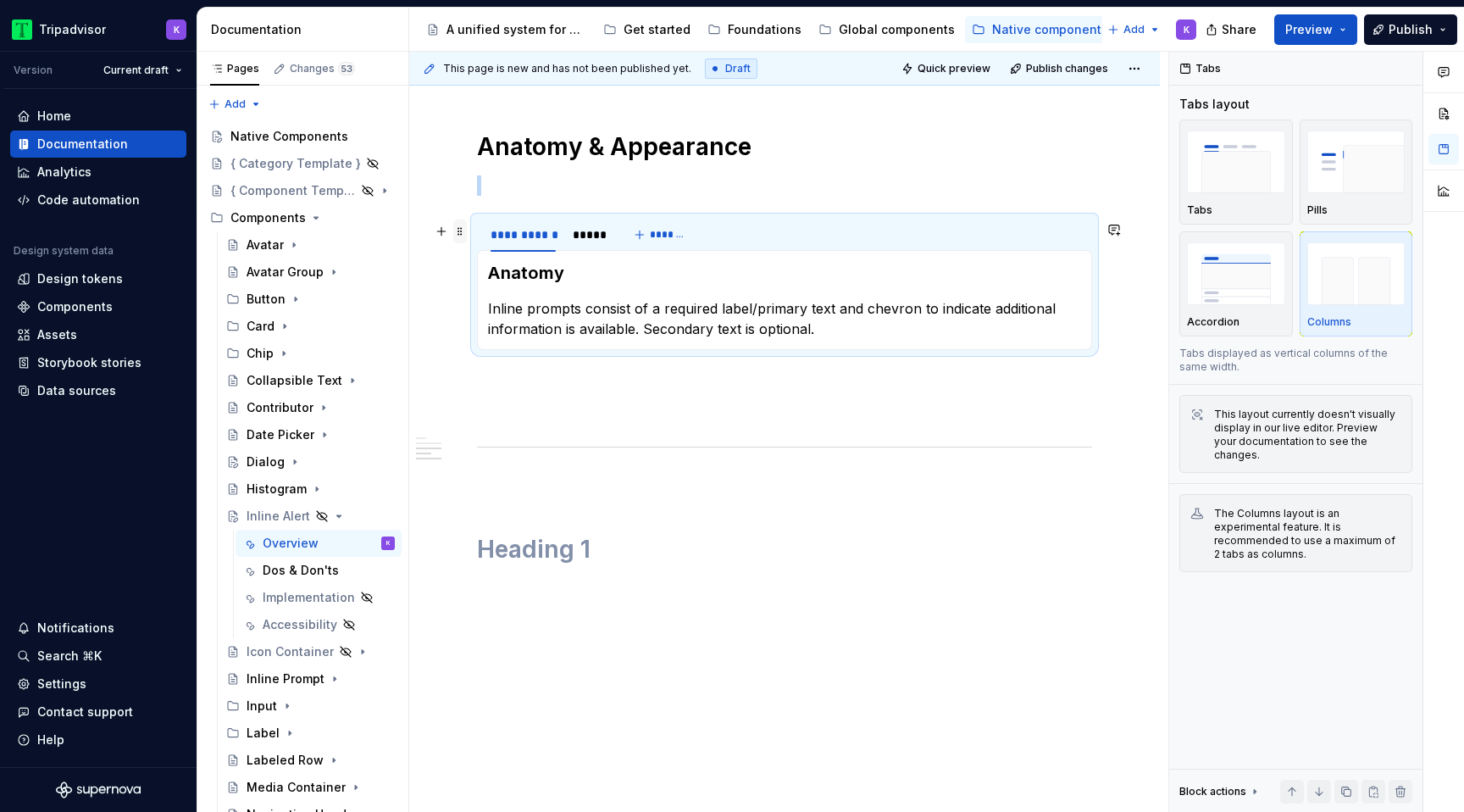
click at [458, 234] on span at bounding box center [460, 230] width 13 height 24
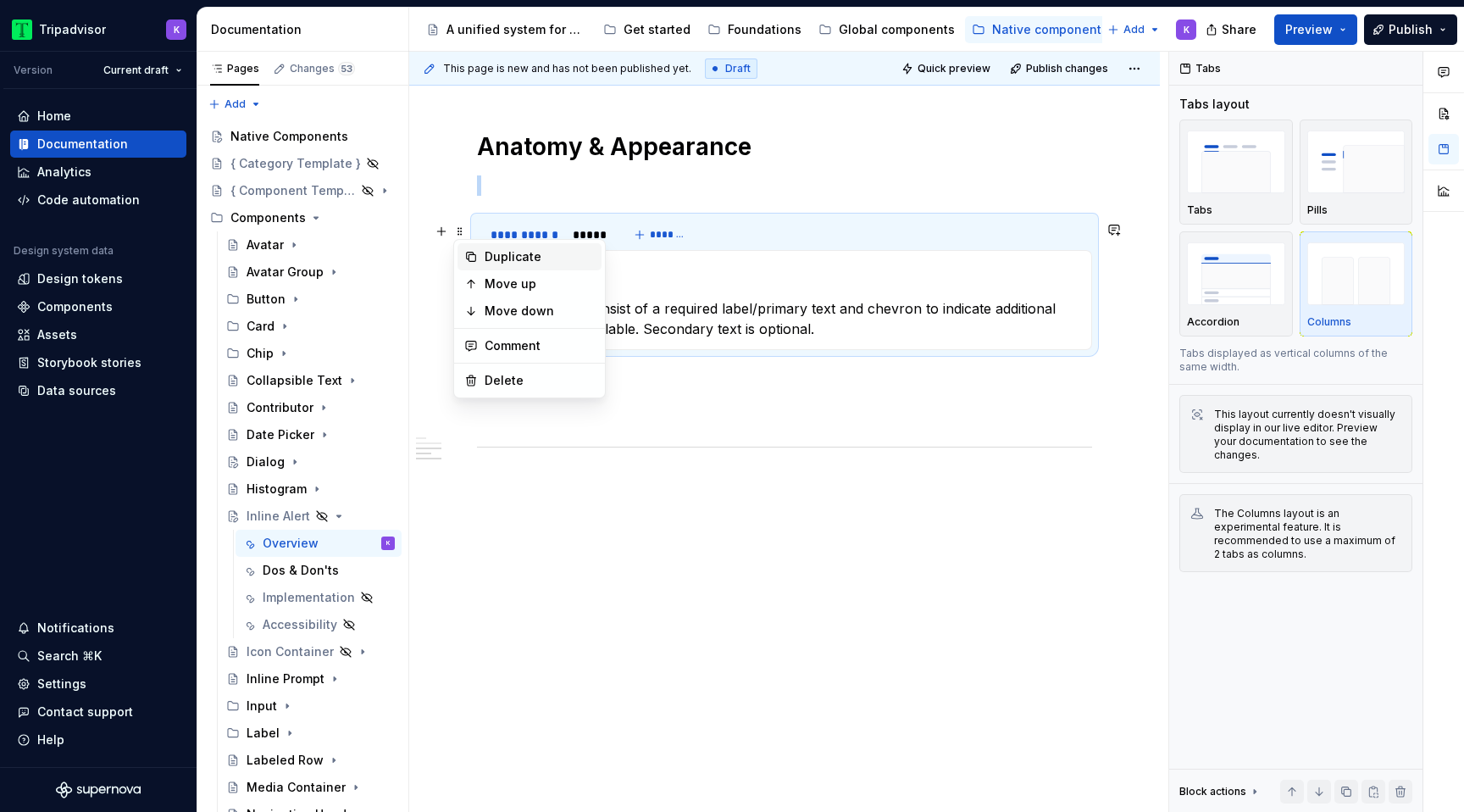
click at [524, 258] on div "Duplicate" at bounding box center [540, 257] width 110 height 17
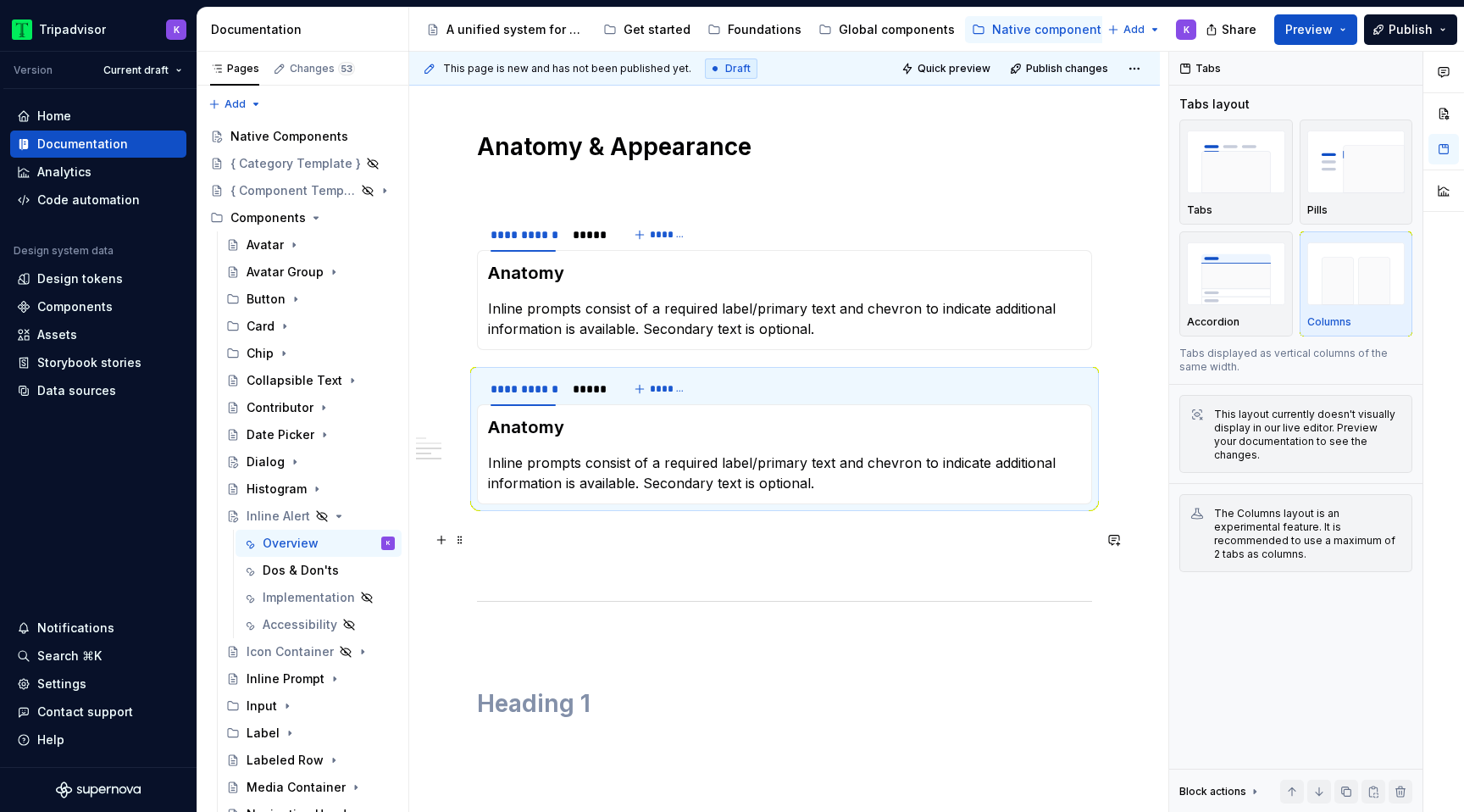
click at [597, 545] on p at bounding box center [784, 534] width 615 height 20
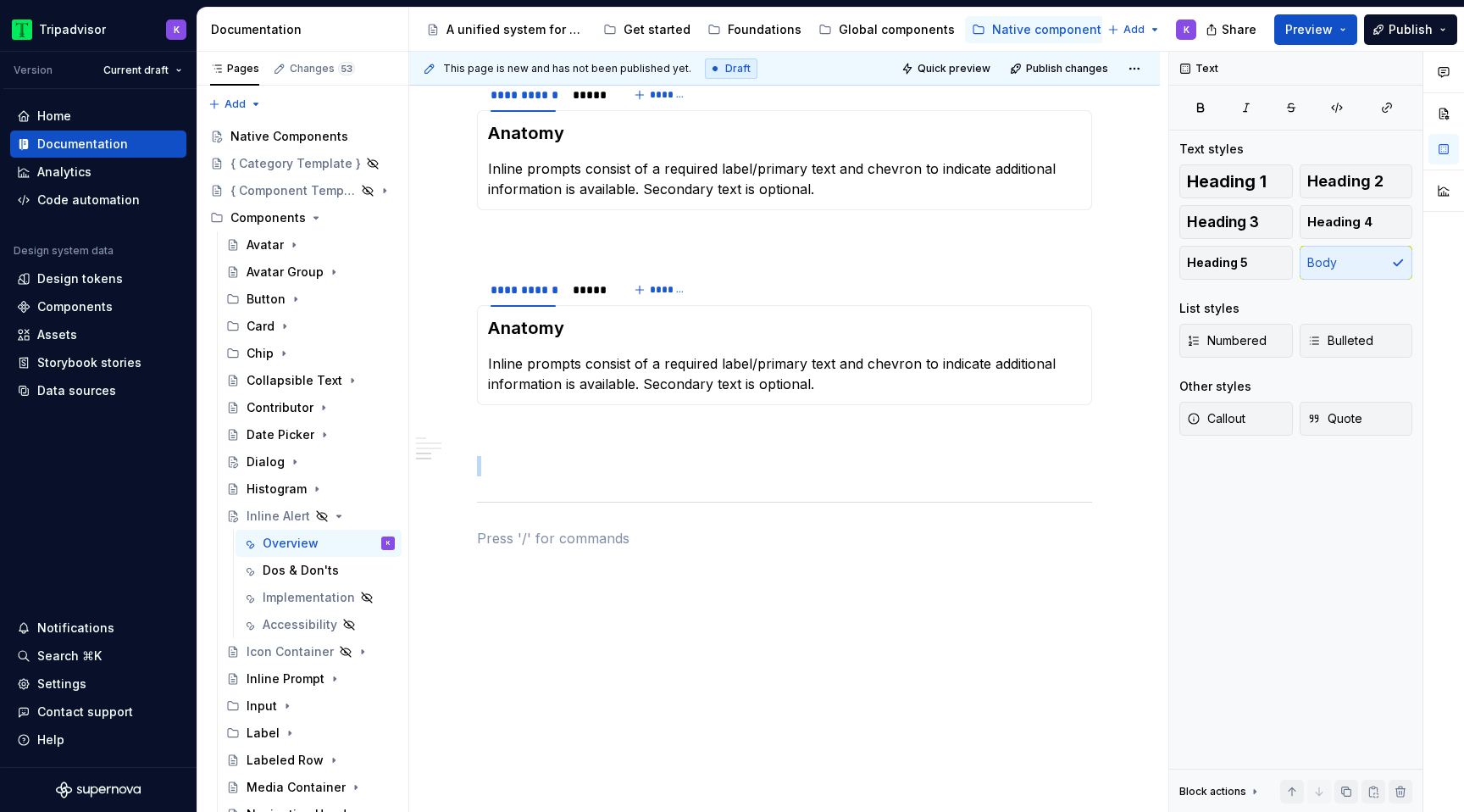
scroll to position [1960, 0]
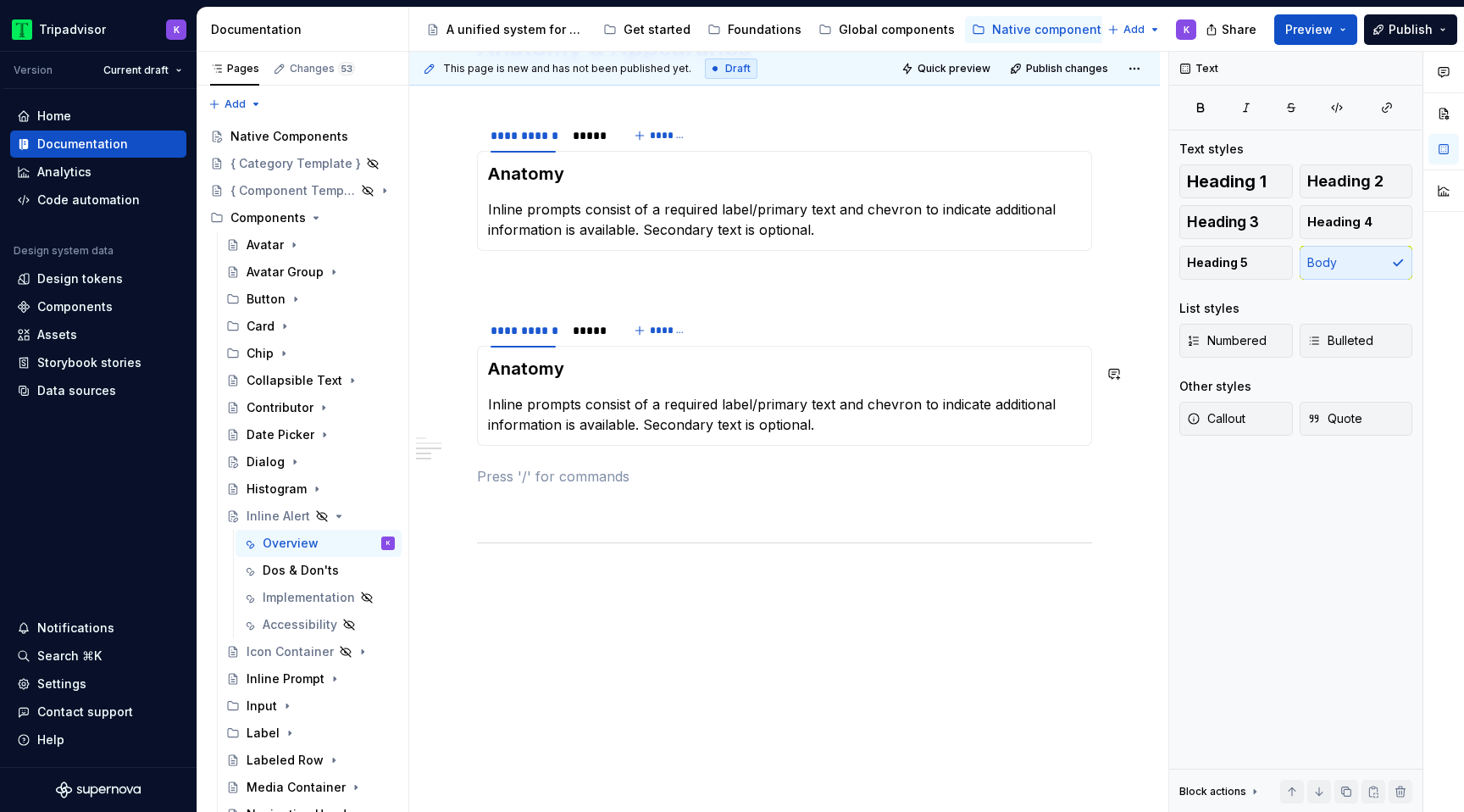
click at [562, 283] on p at bounding box center [784, 281] width 615 height 20
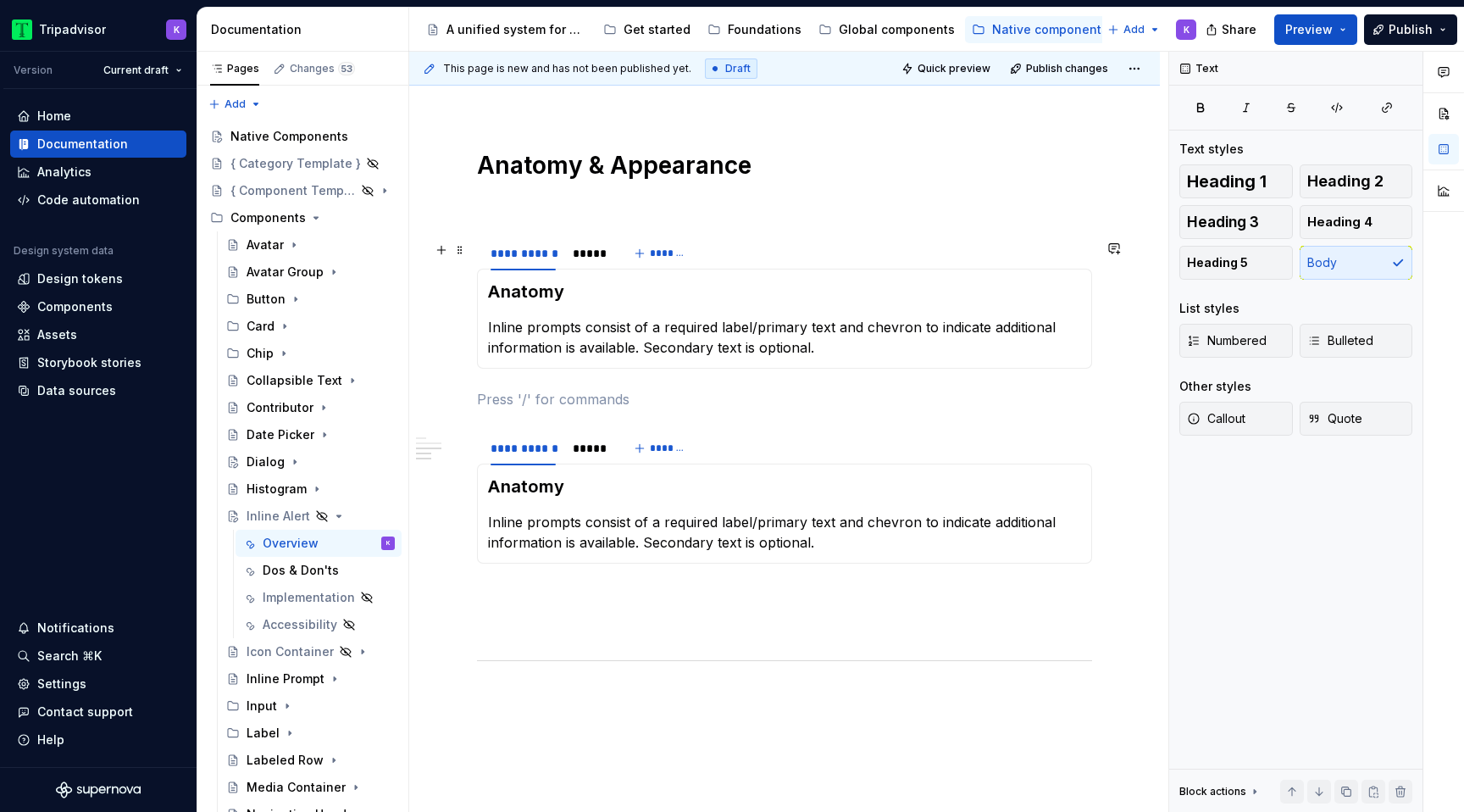
scroll to position [1802, 0]
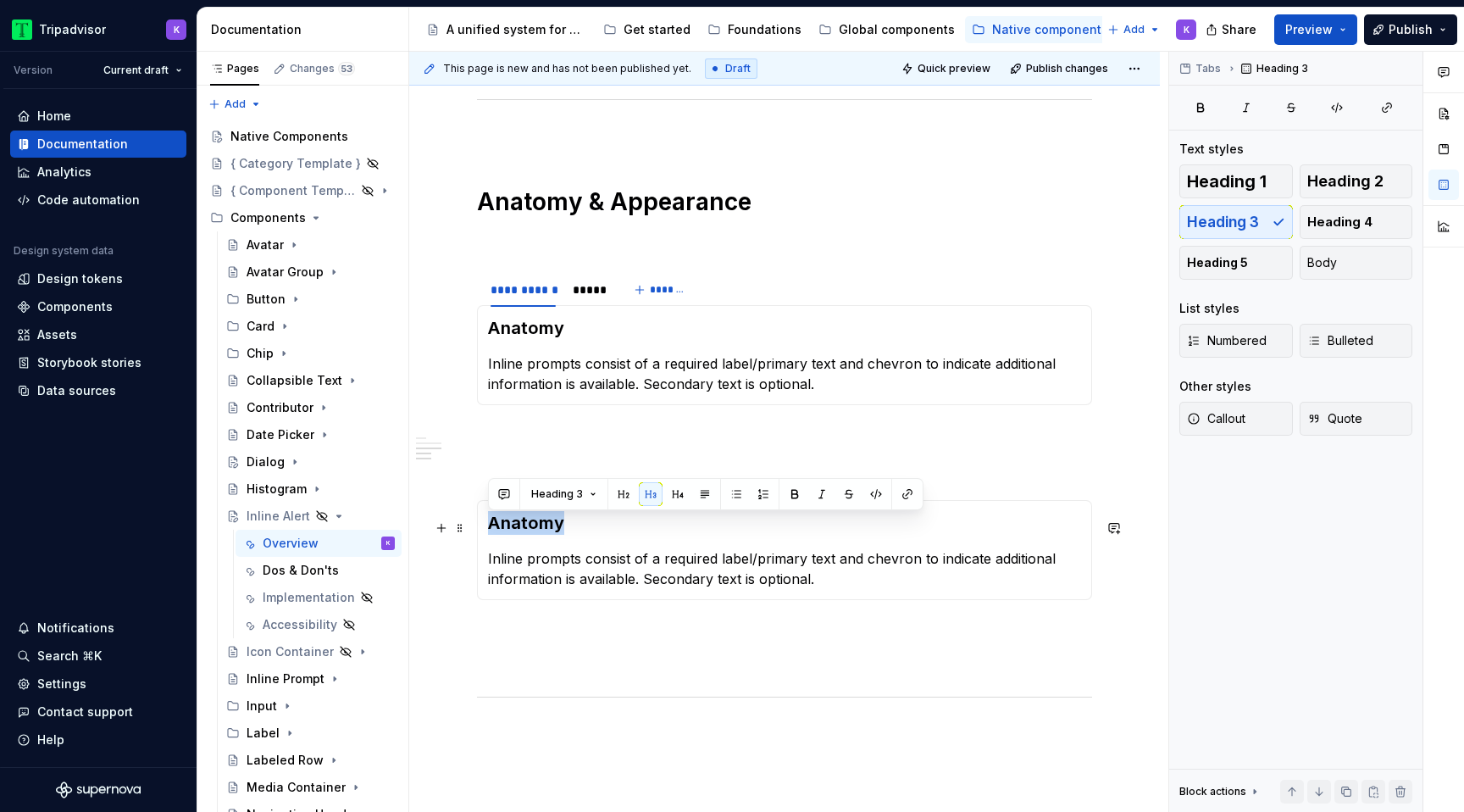
drag, startPoint x: 536, startPoint y: 527, endPoint x: 486, endPoint y: 527, distance: 50.0
click at [486, 527] on div "Anatomy Inline prompts consist of a required label/primary text and chevron to …" at bounding box center [784, 549] width 615 height 100
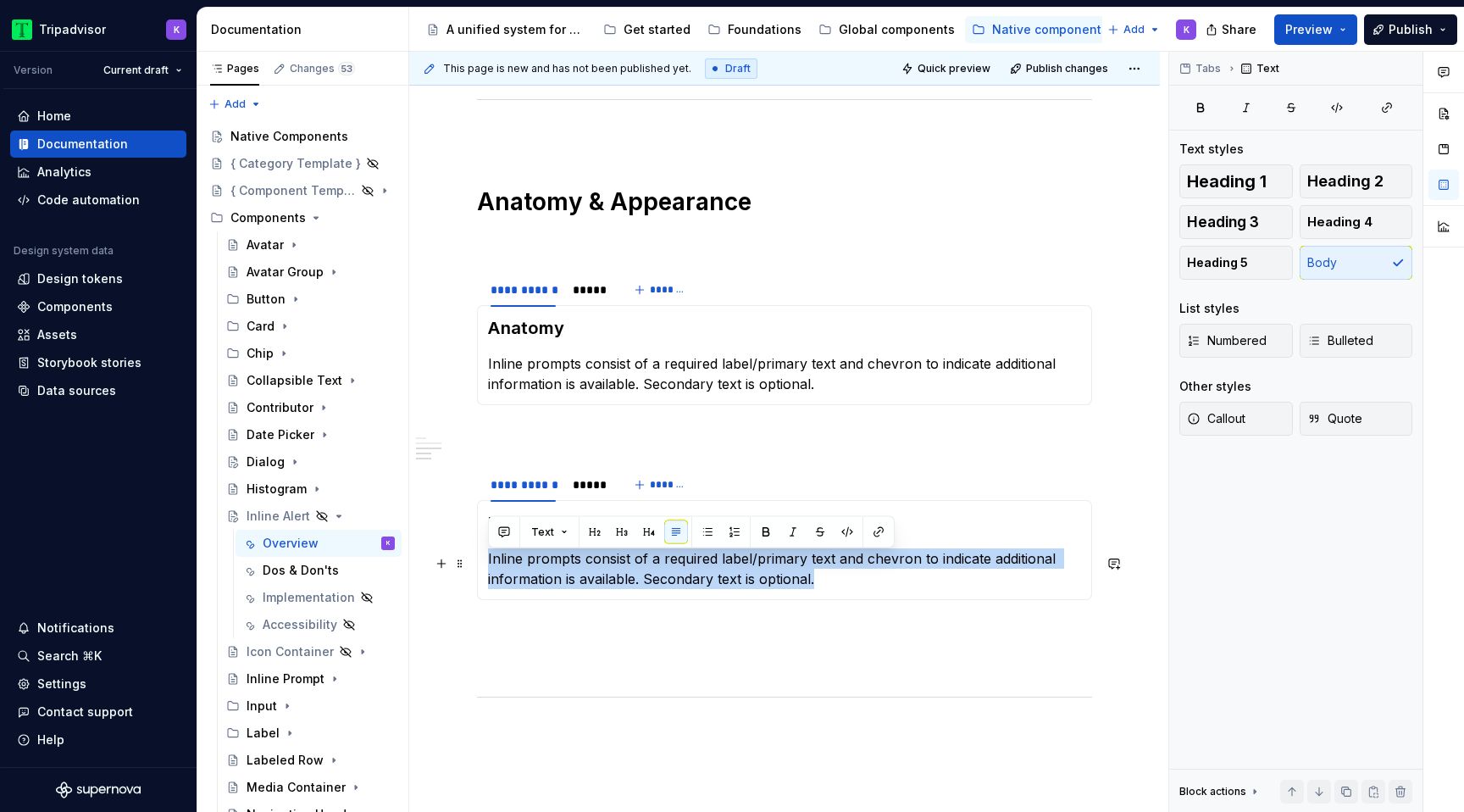
drag, startPoint x: 837, startPoint y: 583, endPoint x: 481, endPoint y: 561, distance: 356.7
click at [481, 561] on div "Dark Mode Inline prompts consist of a required label/primary text and chevron t…" at bounding box center [784, 549] width 615 height 100
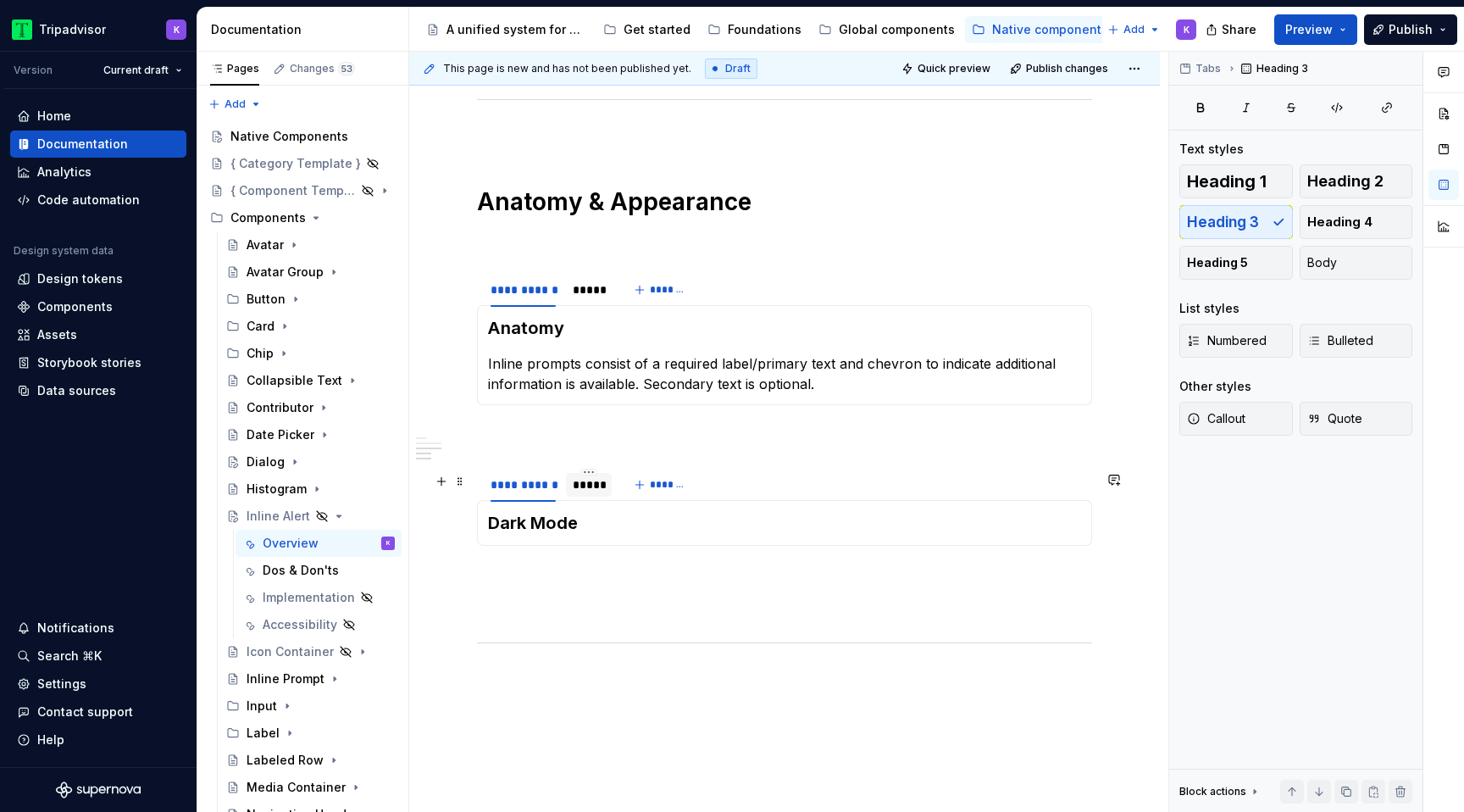
click at [588, 488] on div "*****" at bounding box center [589, 485] width 32 height 17
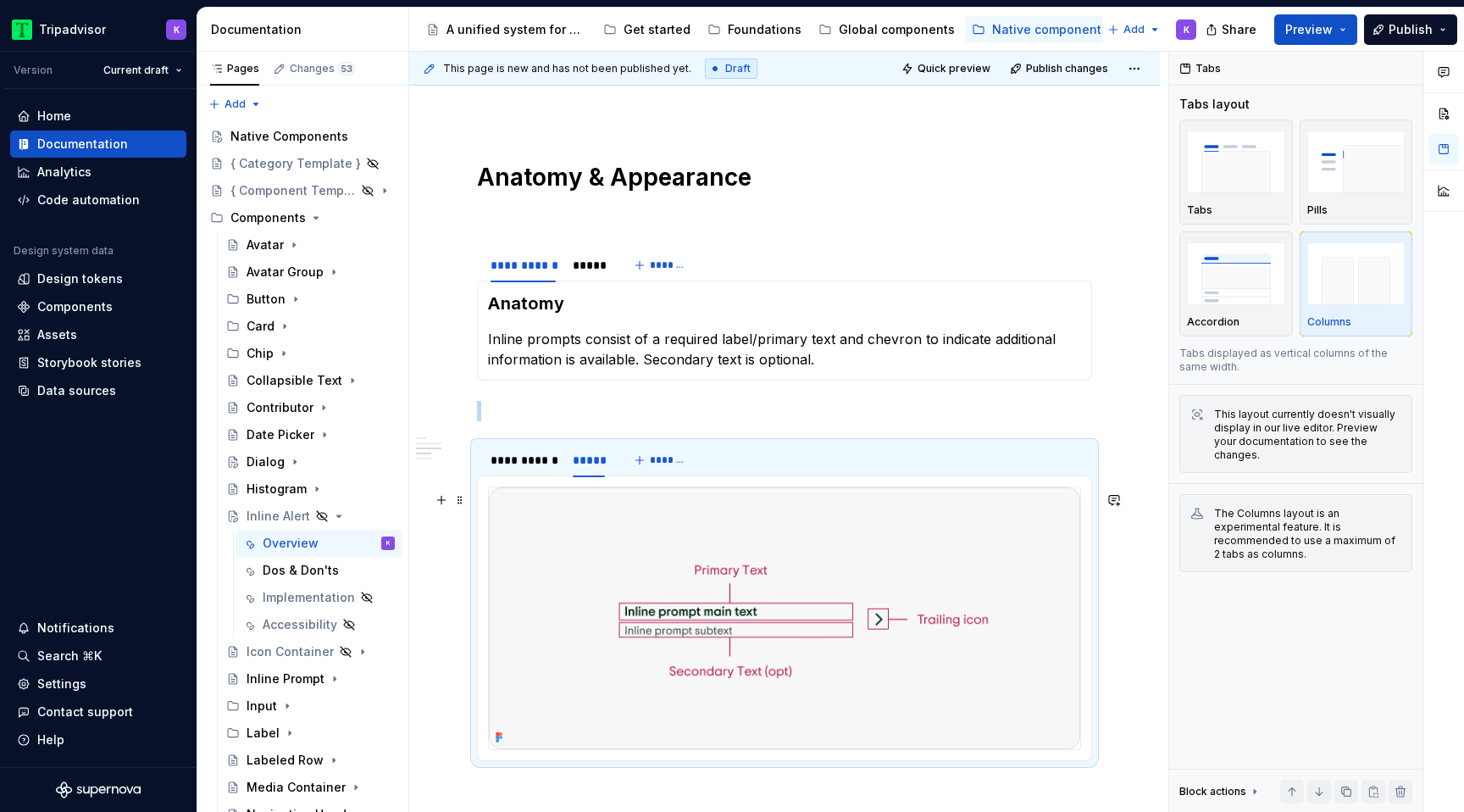
scroll to position [1852, 0]
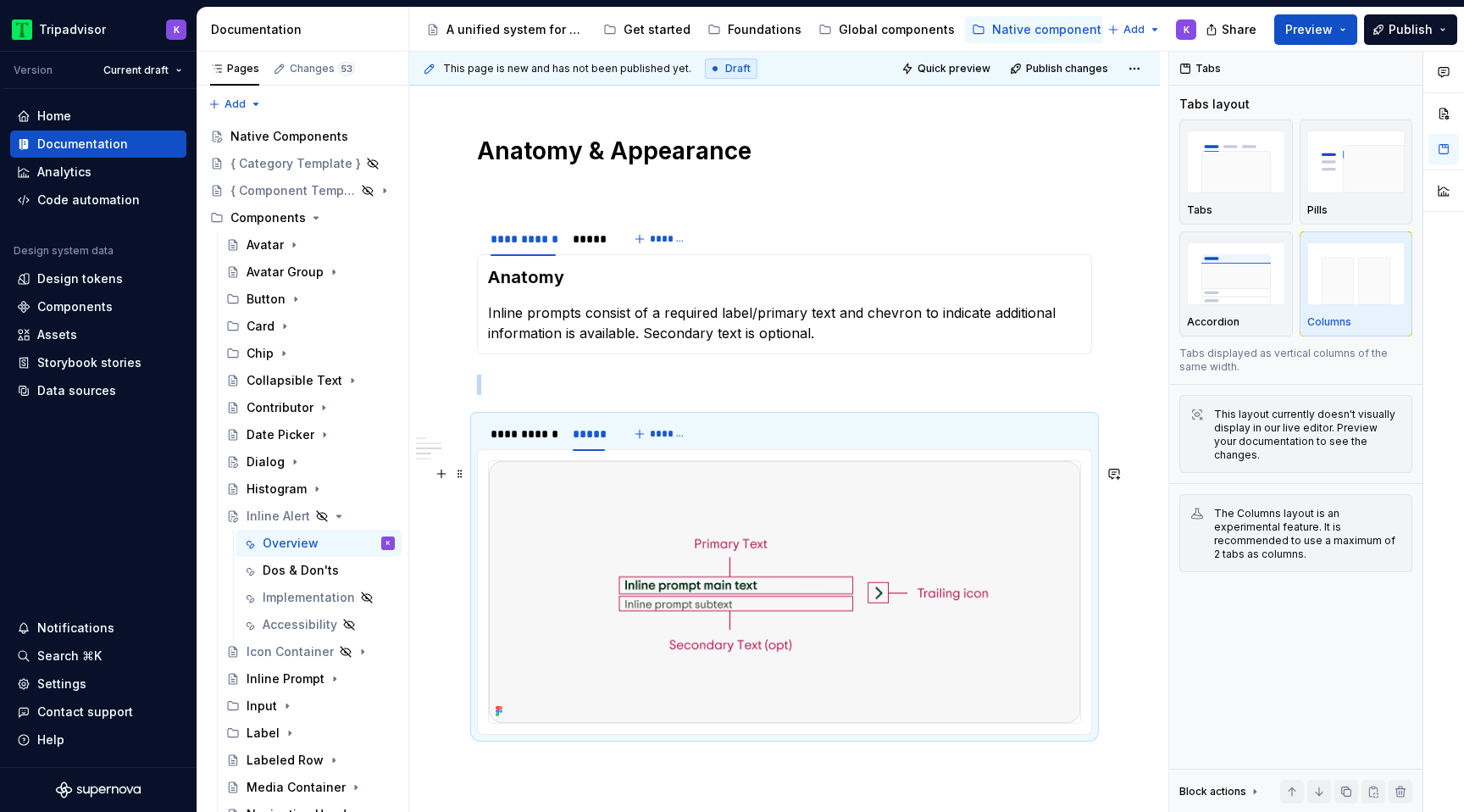
click at [722, 579] on img at bounding box center [783, 591] width 591 height 262
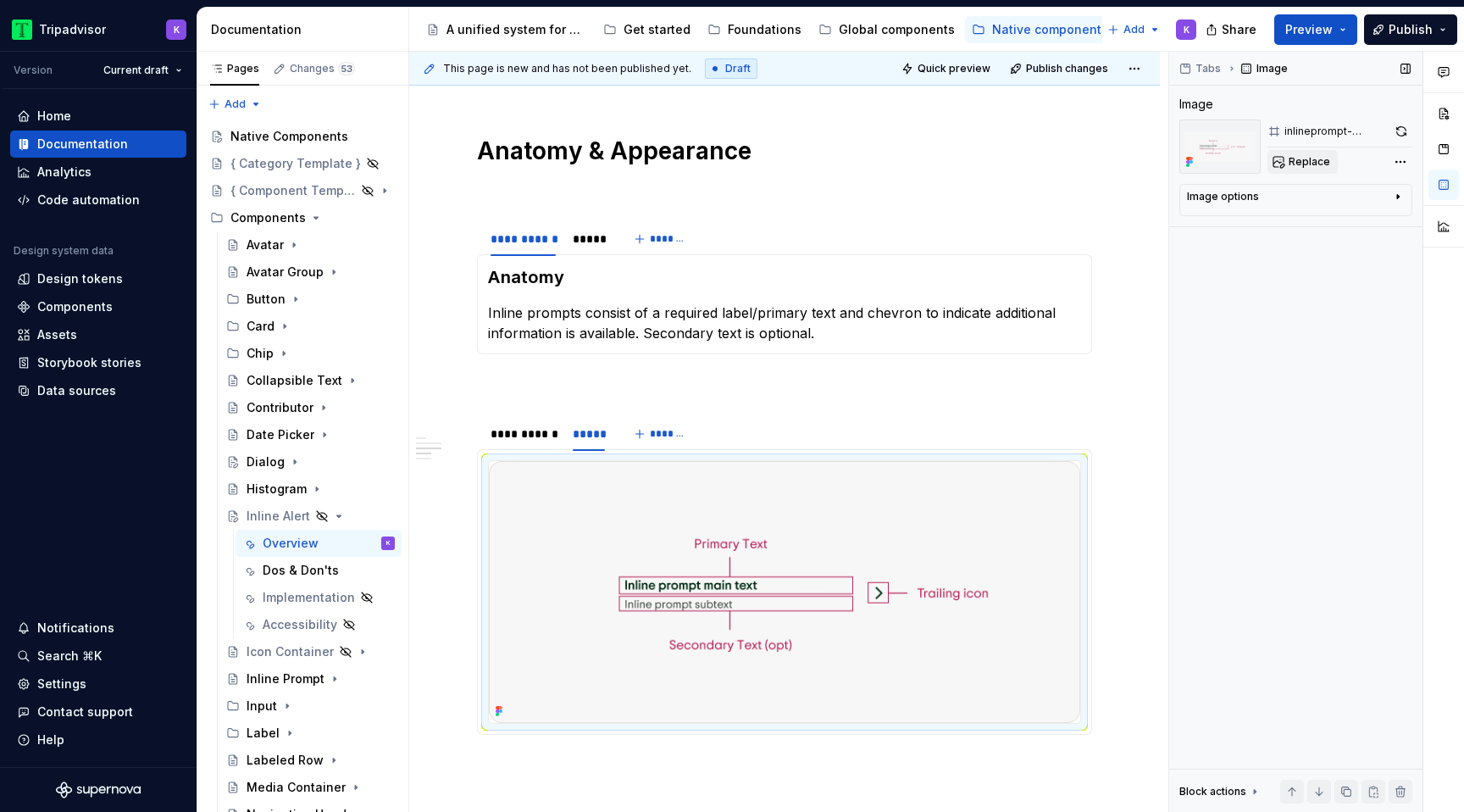
click at [1283, 166] on button "Replace" at bounding box center [1302, 162] width 70 height 24
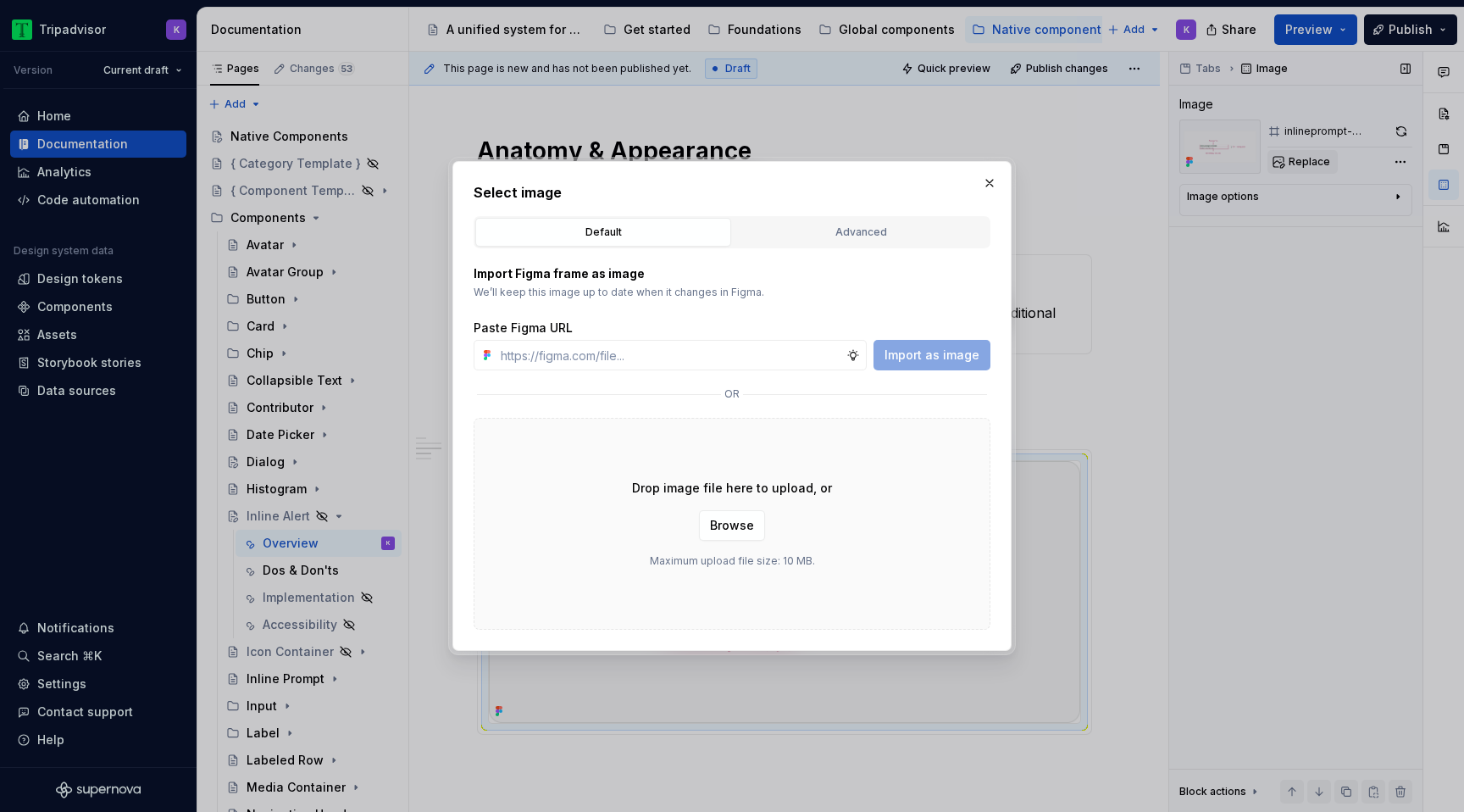
type textarea "*"
type input "[URL][DOMAIN_NAME]"
type textarea "*"
type input "[URL][DOMAIN_NAME]"
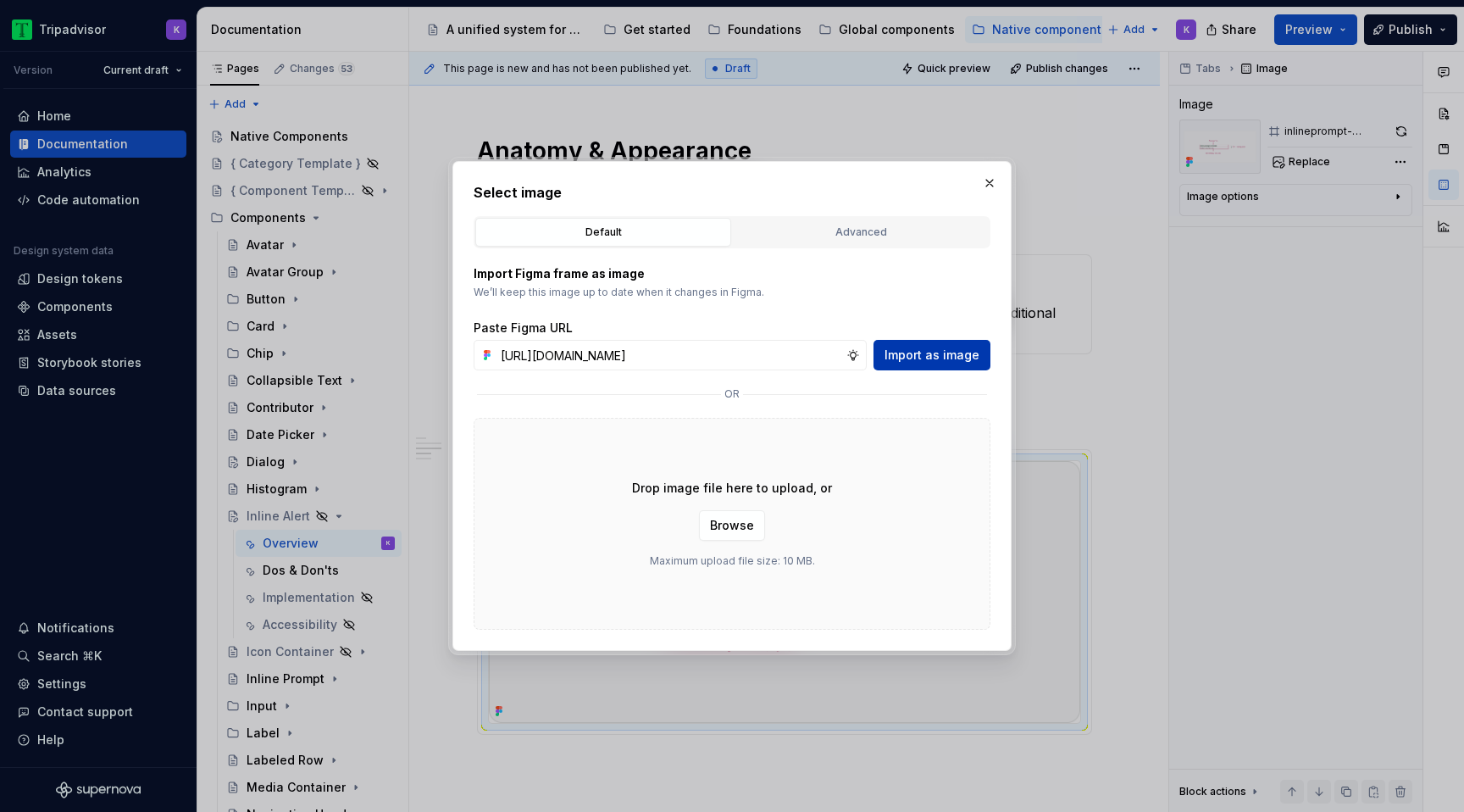
scroll to position [0, 0]
click at [956, 356] on span "Import as image" at bounding box center [932, 355] width 95 height 17
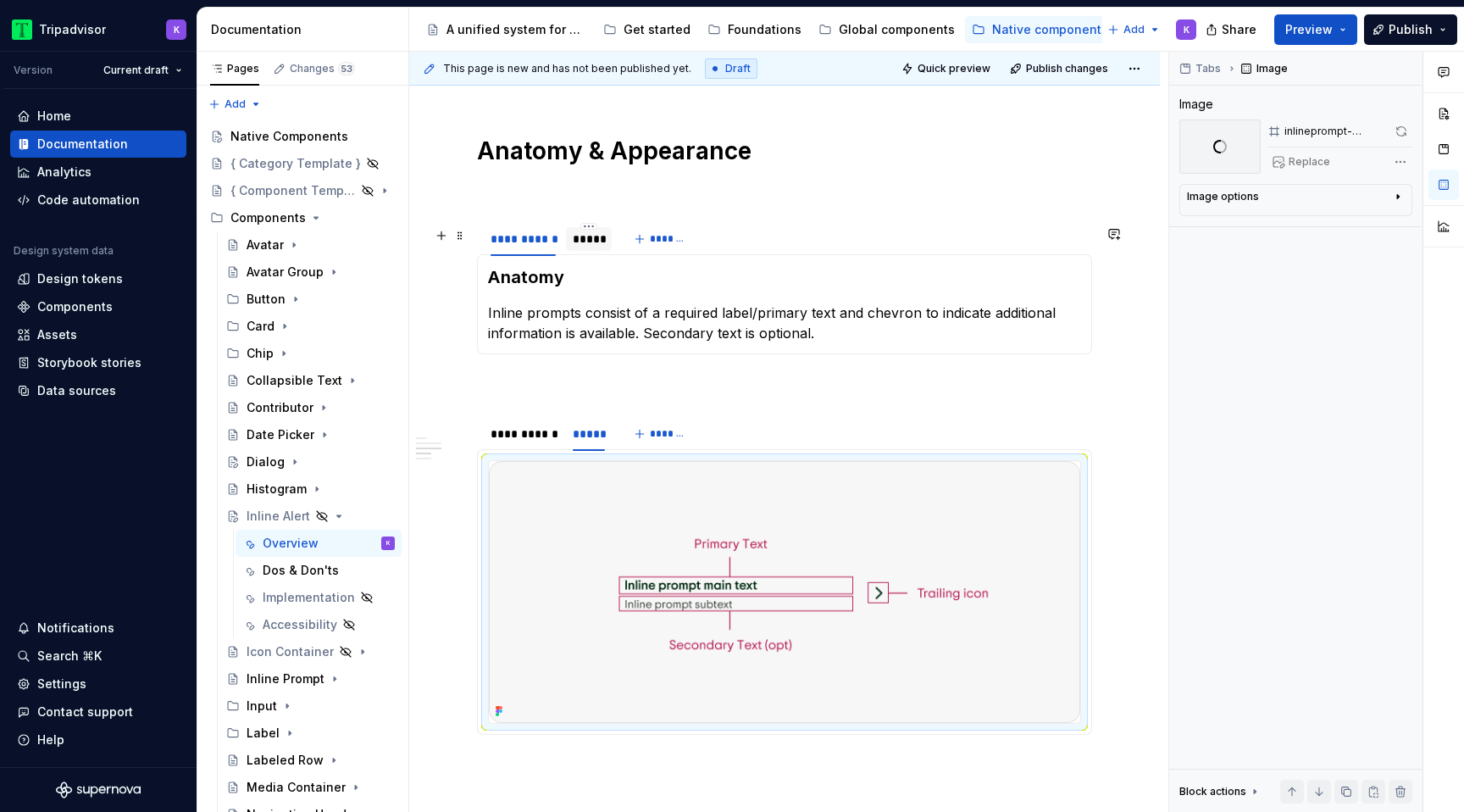
click at [597, 243] on div "*****" at bounding box center [589, 239] width 32 height 17
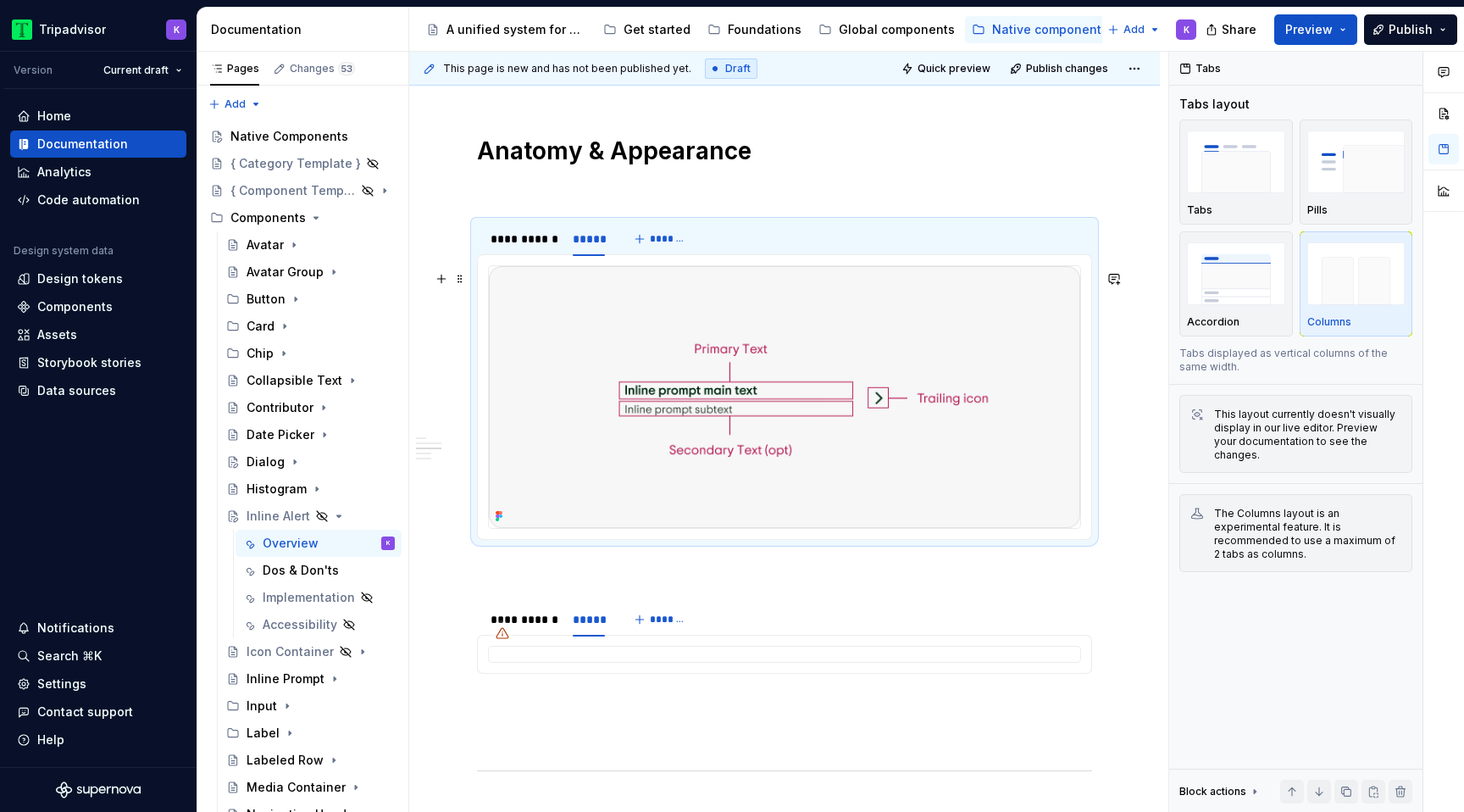
click at [858, 348] on img at bounding box center [783, 396] width 591 height 262
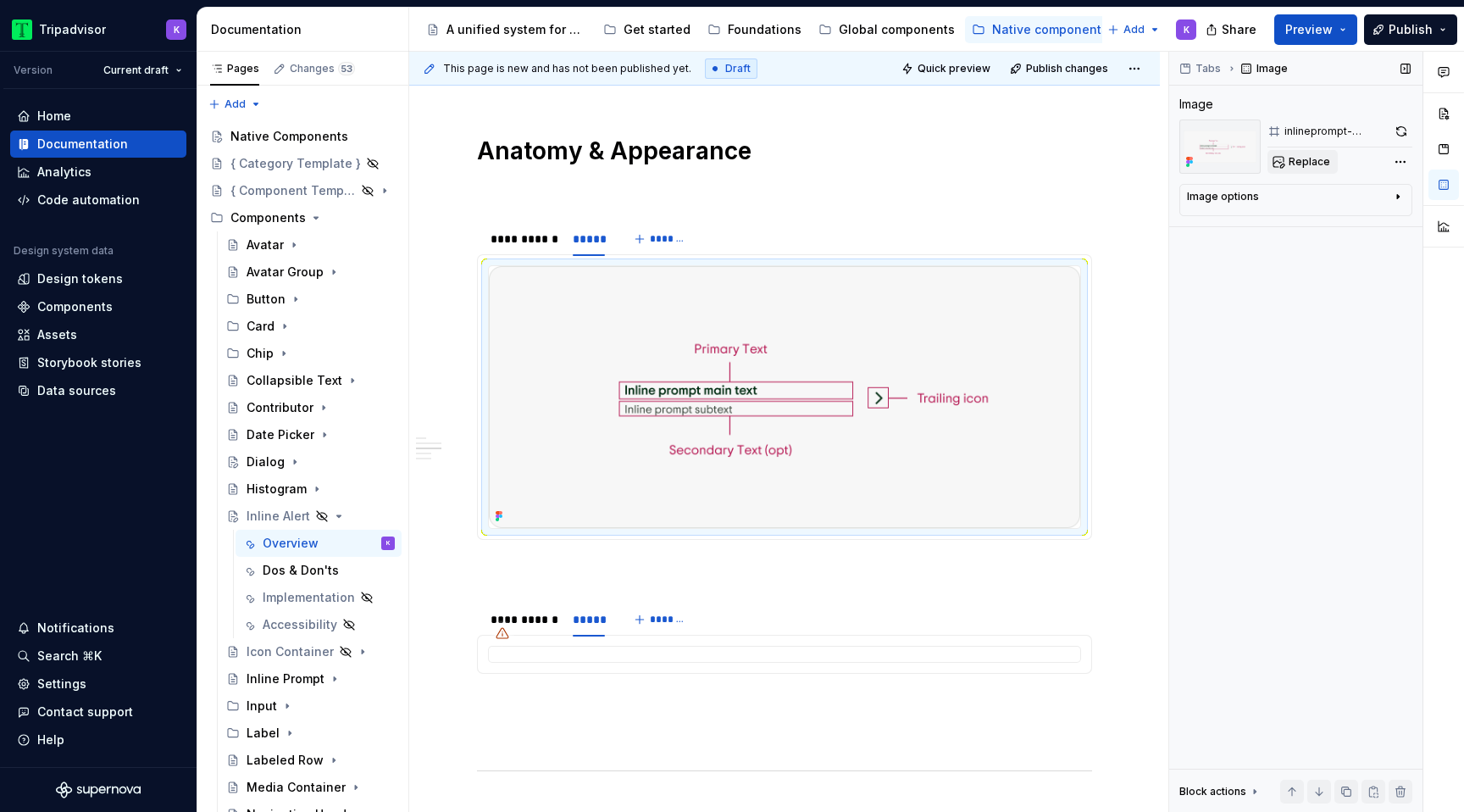
click at [1299, 164] on span "Replace" at bounding box center [1310, 162] width 42 height 13
type textarea "*"
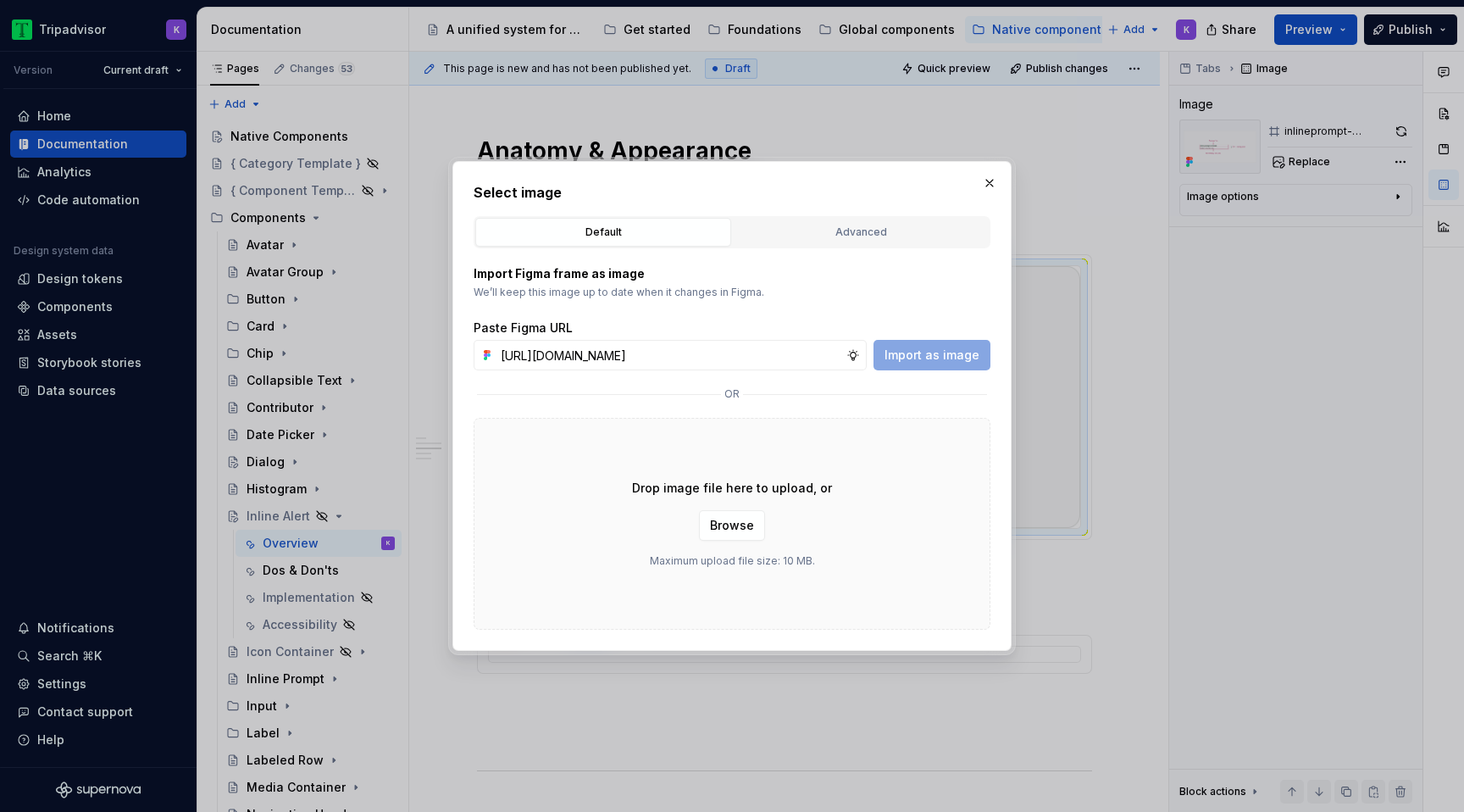
scroll to position [0, 435]
type input "[URL][DOMAIN_NAME]"
click at [929, 365] on button "Import as image" at bounding box center [931, 355] width 117 height 30
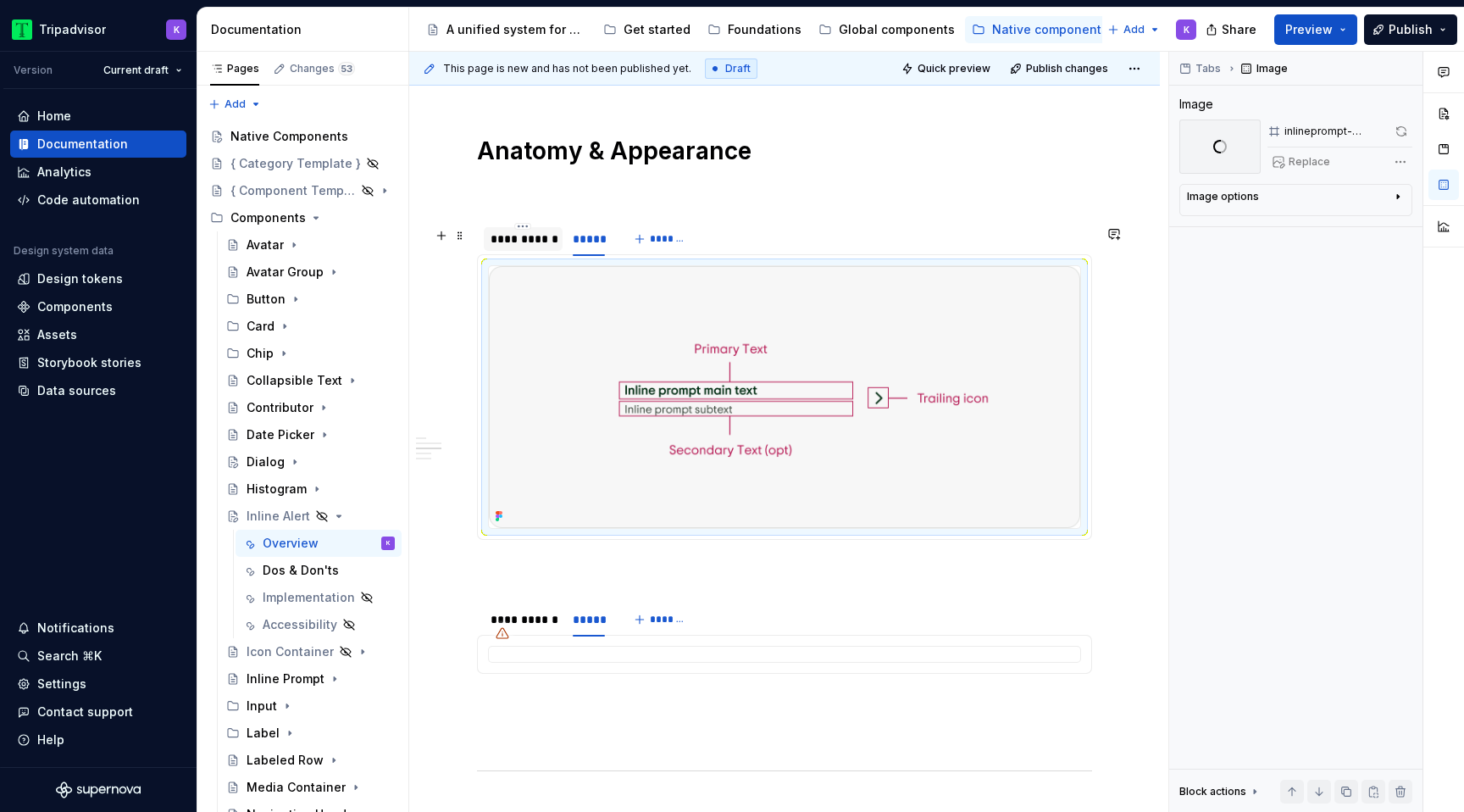
click at [519, 242] on div "**********" at bounding box center [523, 239] width 66 height 17
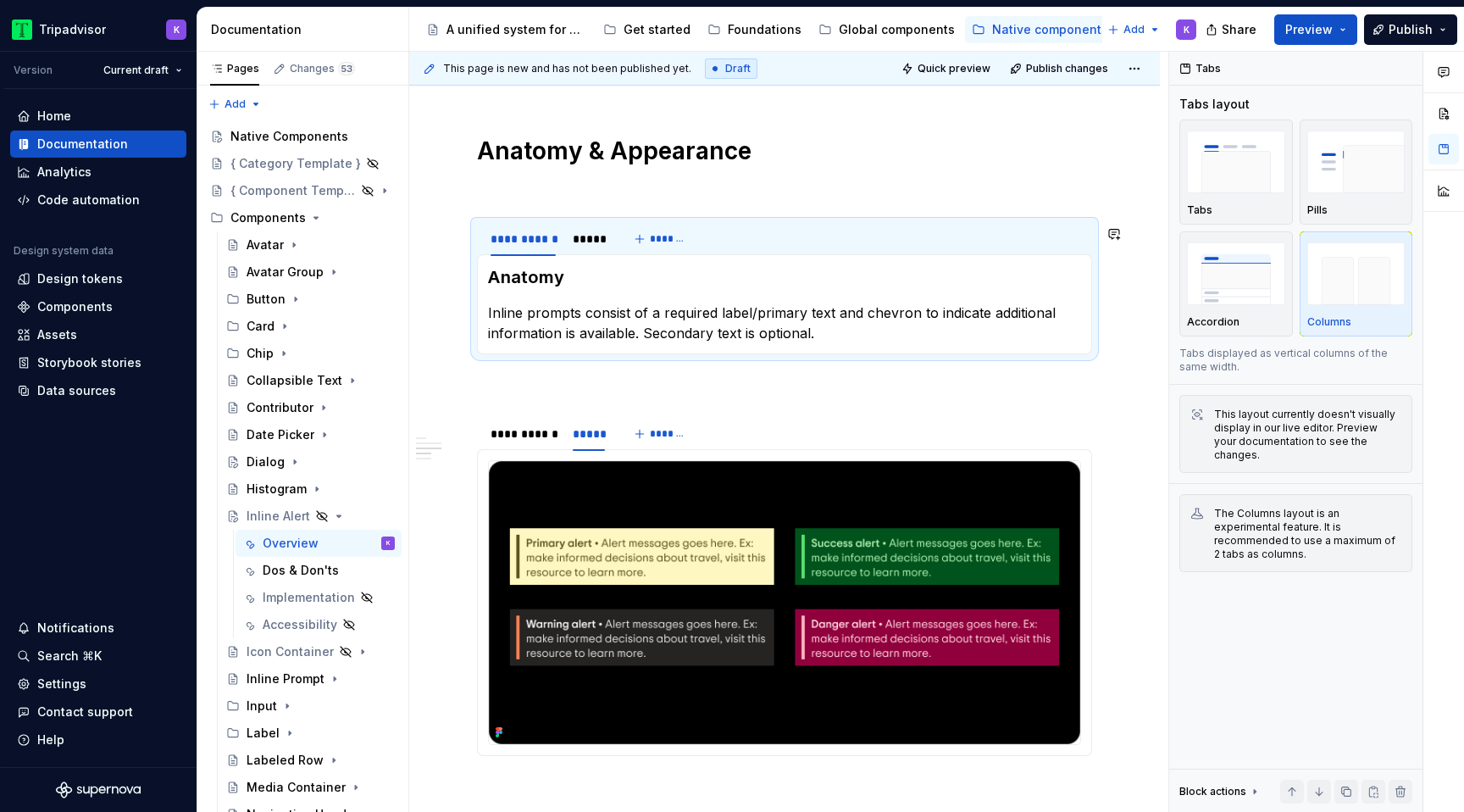
click at [627, 340] on p "Inline prompts consist of a required label/primary text and chevron to indicate…" at bounding box center [784, 323] width 593 height 41
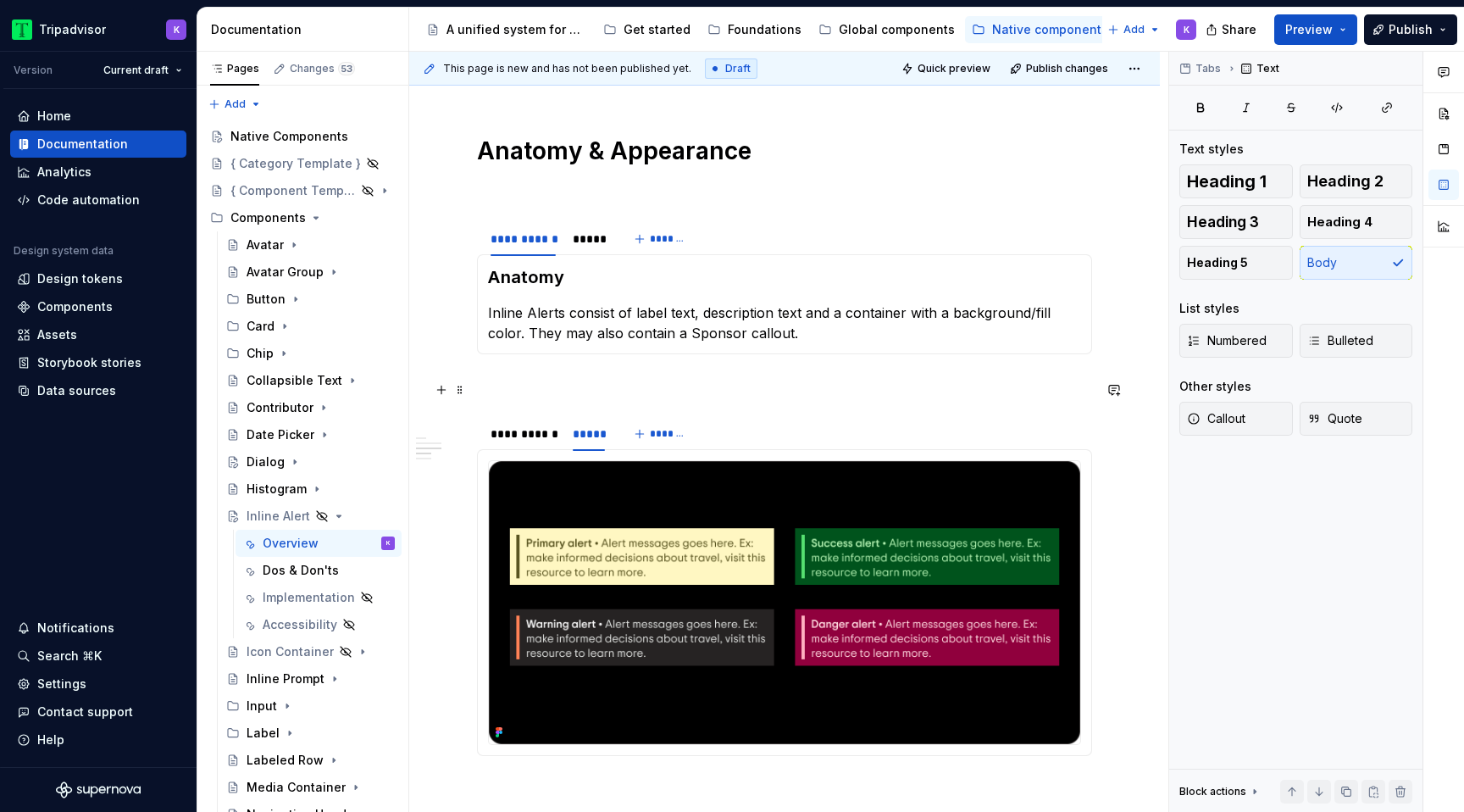
click at [643, 393] on p at bounding box center [784, 384] width 615 height 20
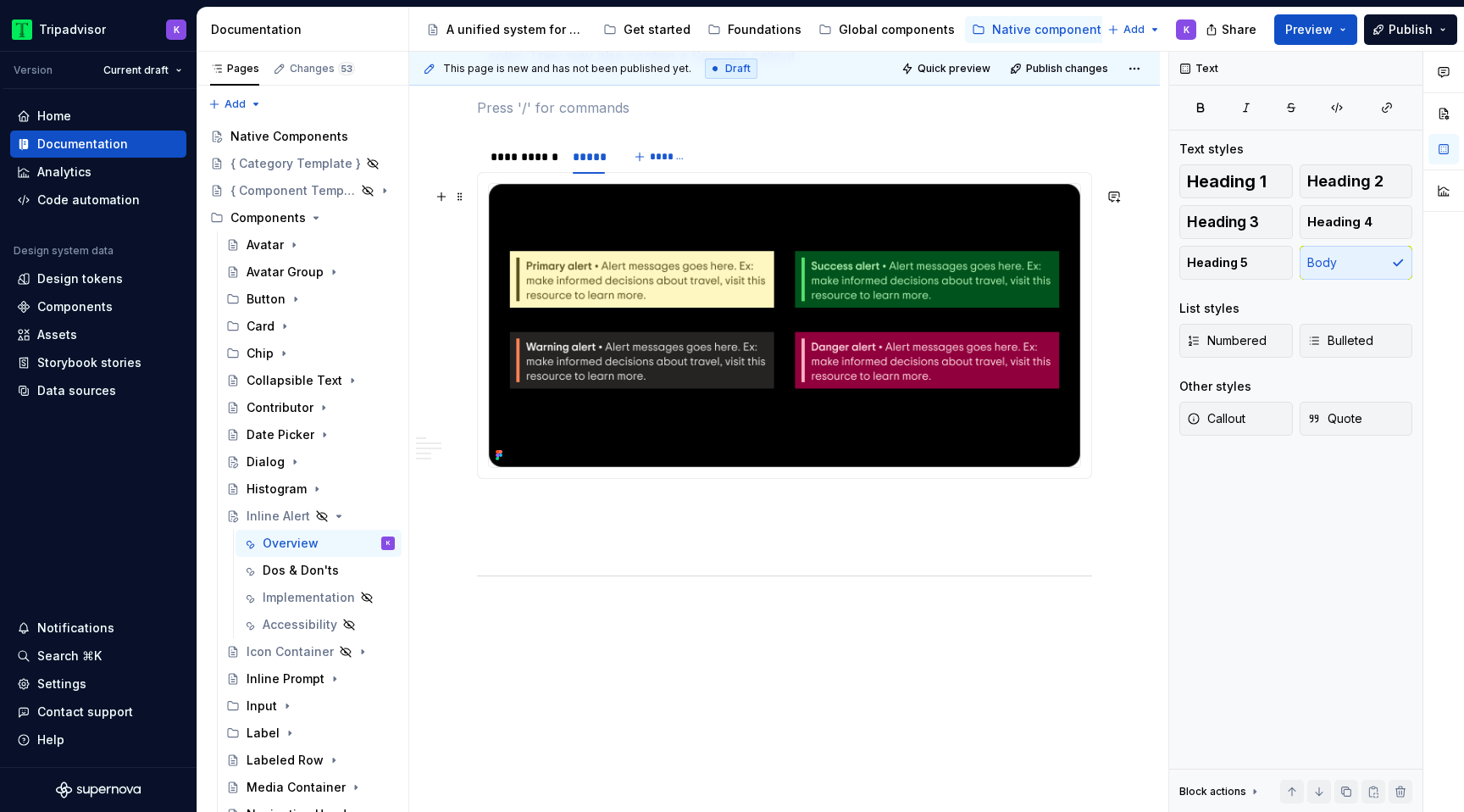
scroll to position [2143, 0]
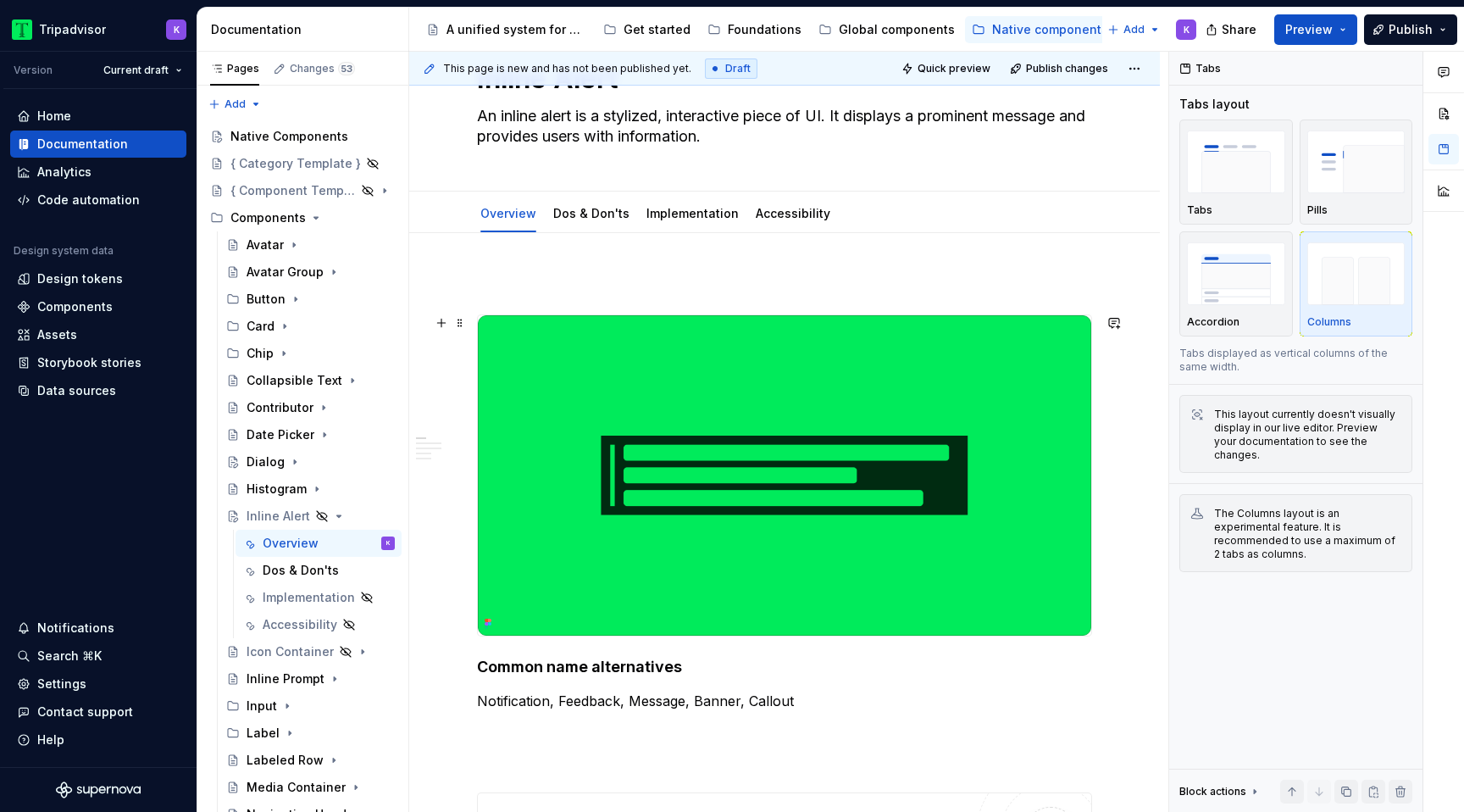
scroll to position [0, 0]
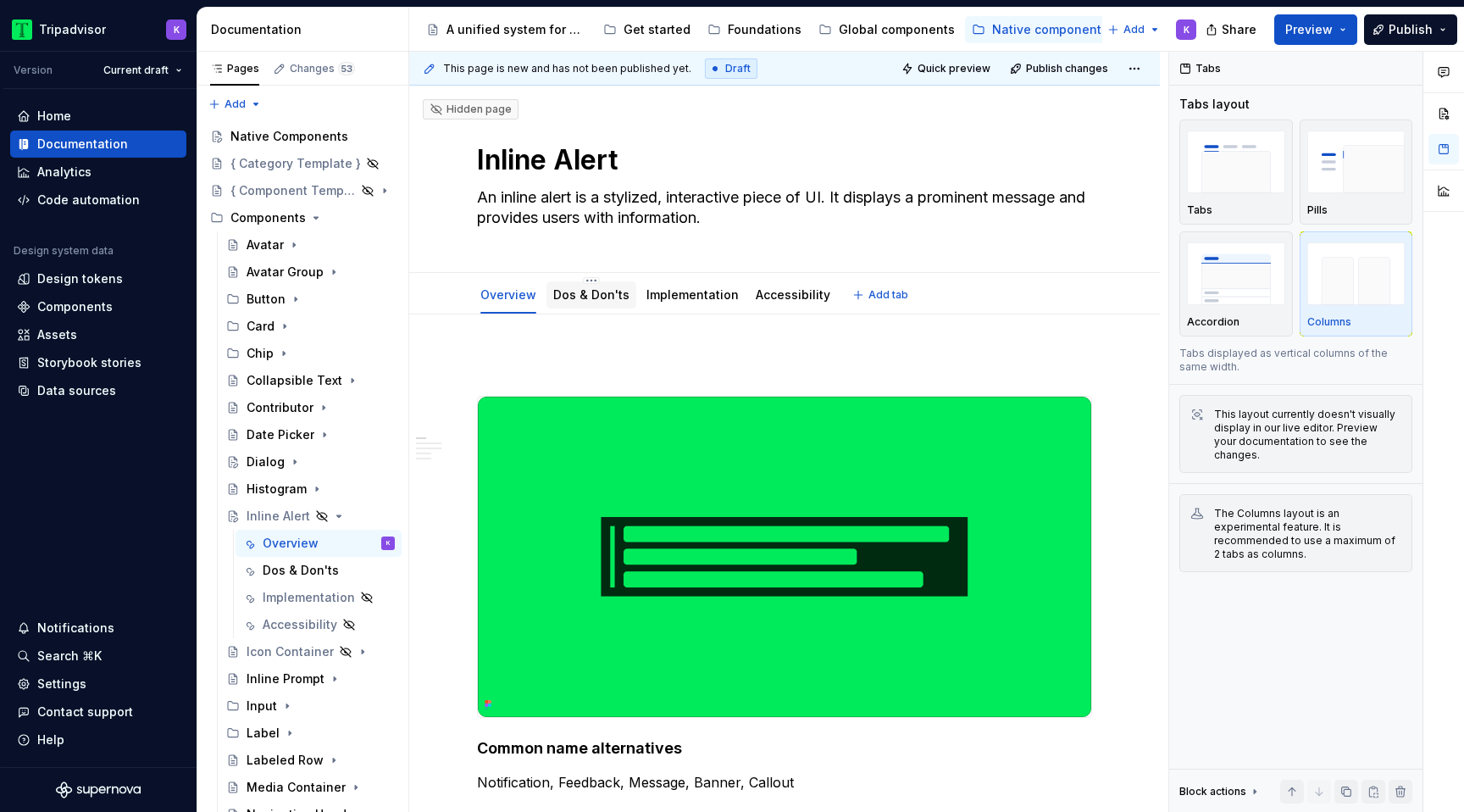
click at [579, 302] on div "Dos & Don'ts" at bounding box center [591, 295] width 76 height 17
click at [584, 288] on link "Dos & Don'ts" at bounding box center [591, 294] width 76 height 14
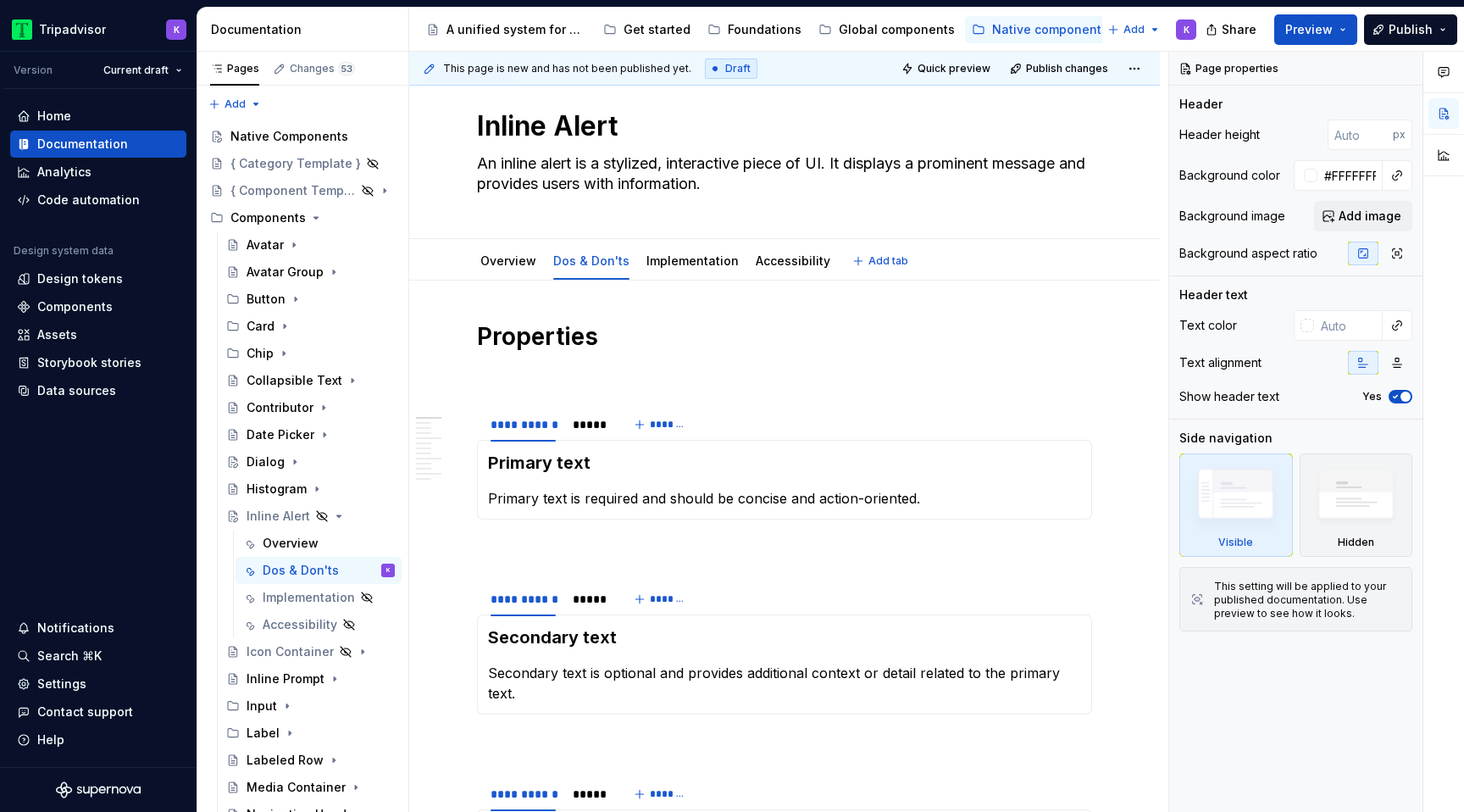
scroll to position [51, 0]
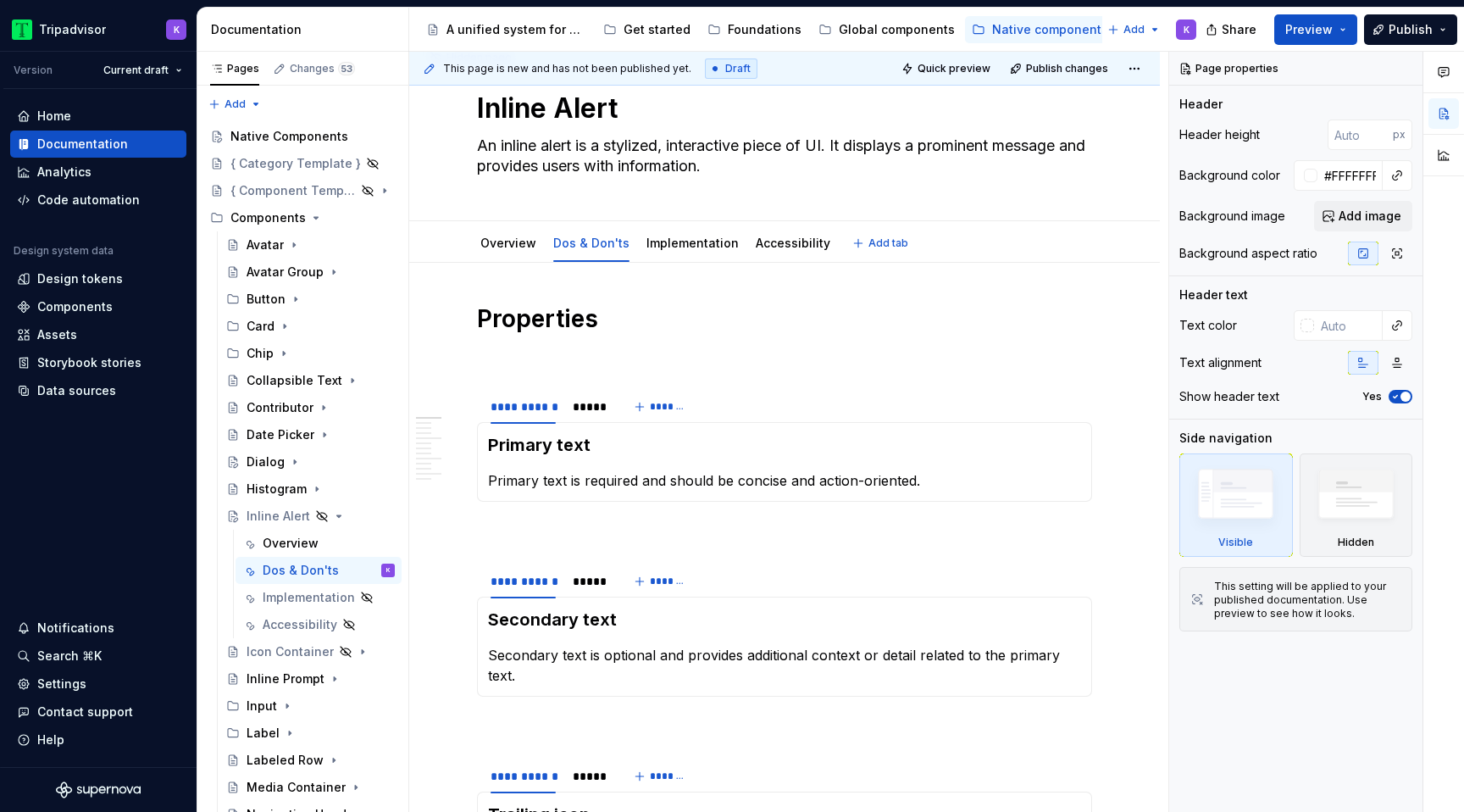
type textarea "*"
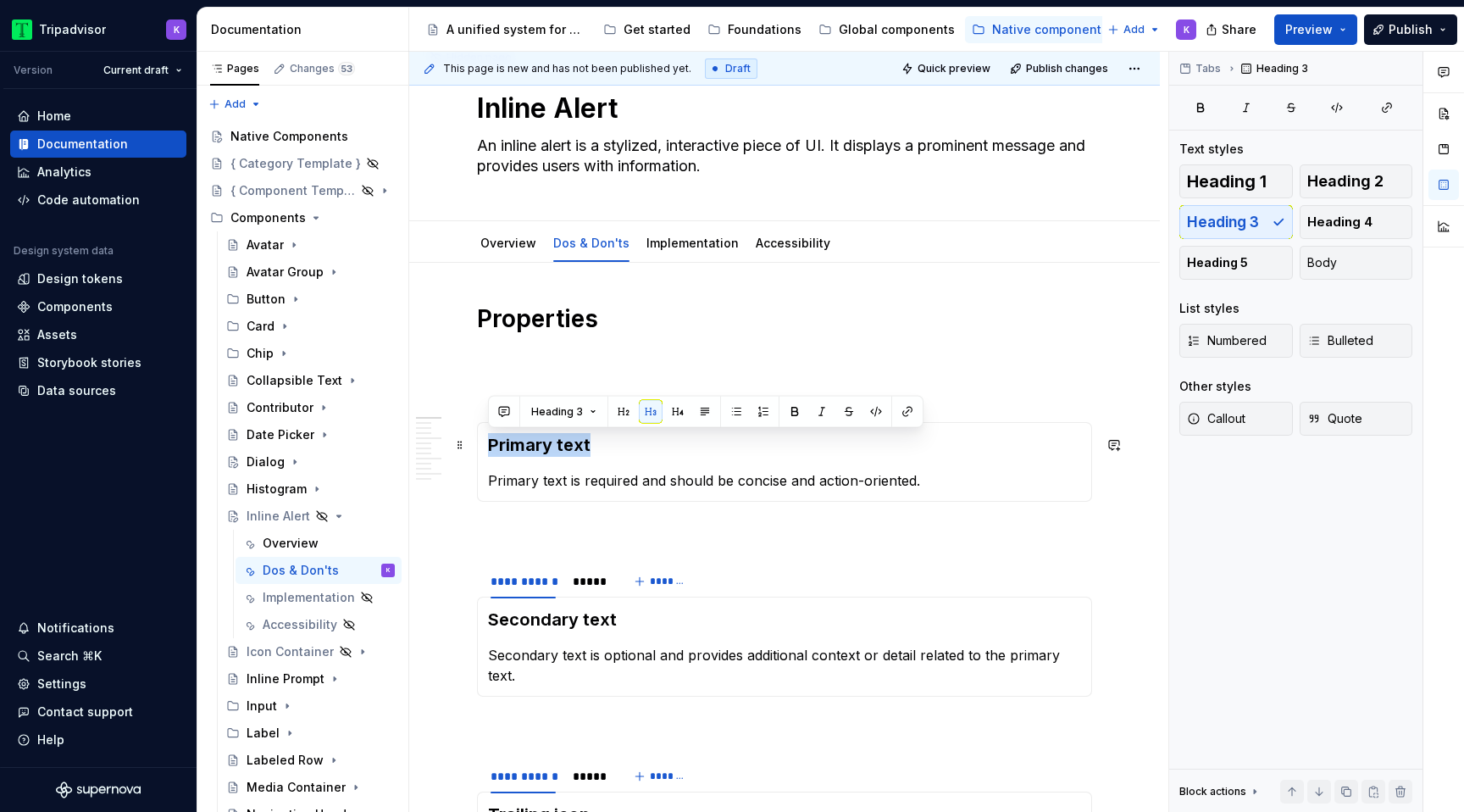
drag, startPoint x: 537, startPoint y: 443, endPoint x: 490, endPoint y: 442, distance: 47.0
click at [490, 442] on h3 "Primary text" at bounding box center [784, 445] width 593 height 24
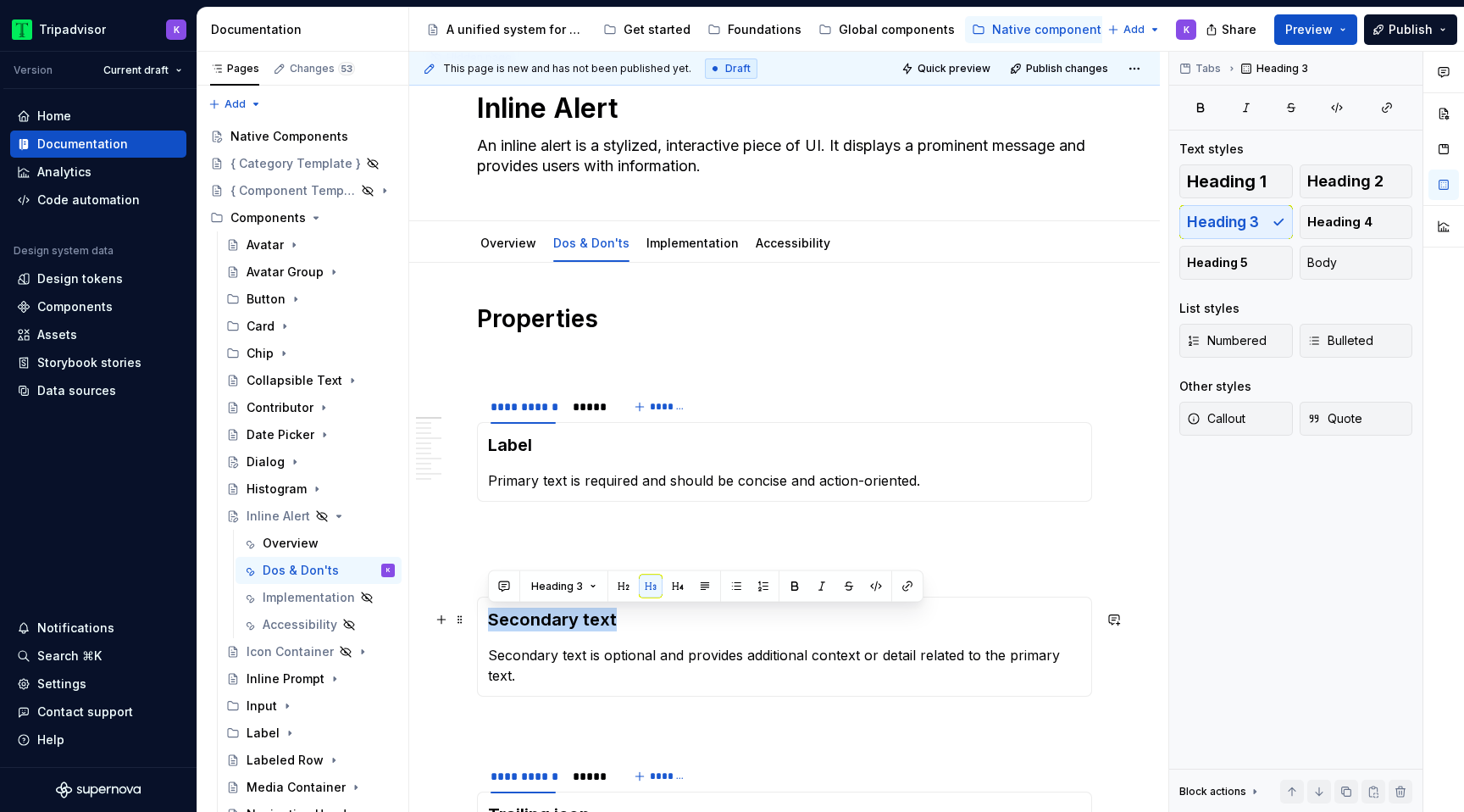
drag, startPoint x: 614, startPoint y: 613, endPoint x: 492, endPoint y: 616, distance: 122.0
click at [492, 616] on h3 "Secondary text" at bounding box center [784, 619] width 593 height 24
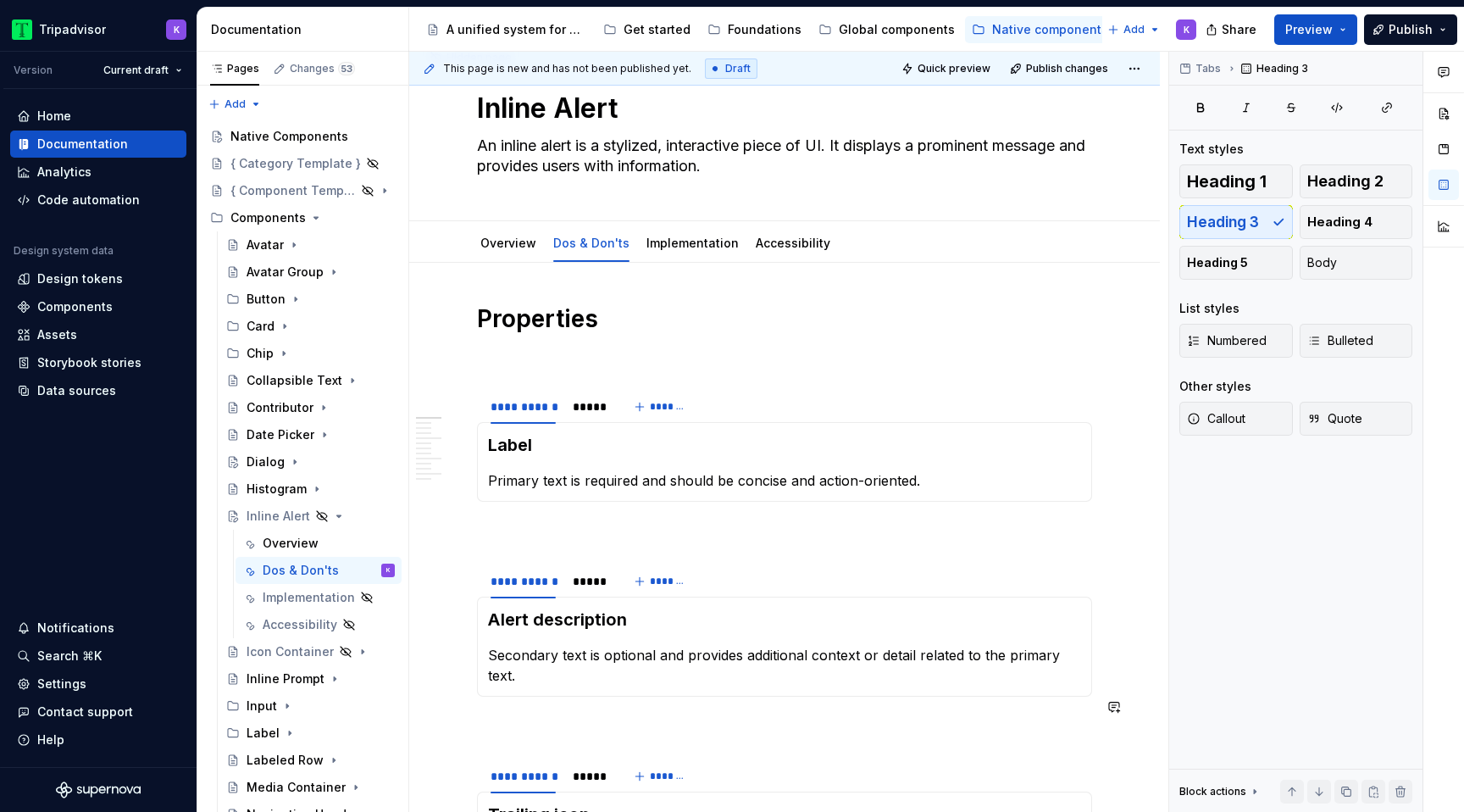
scroll to position [136, 0]
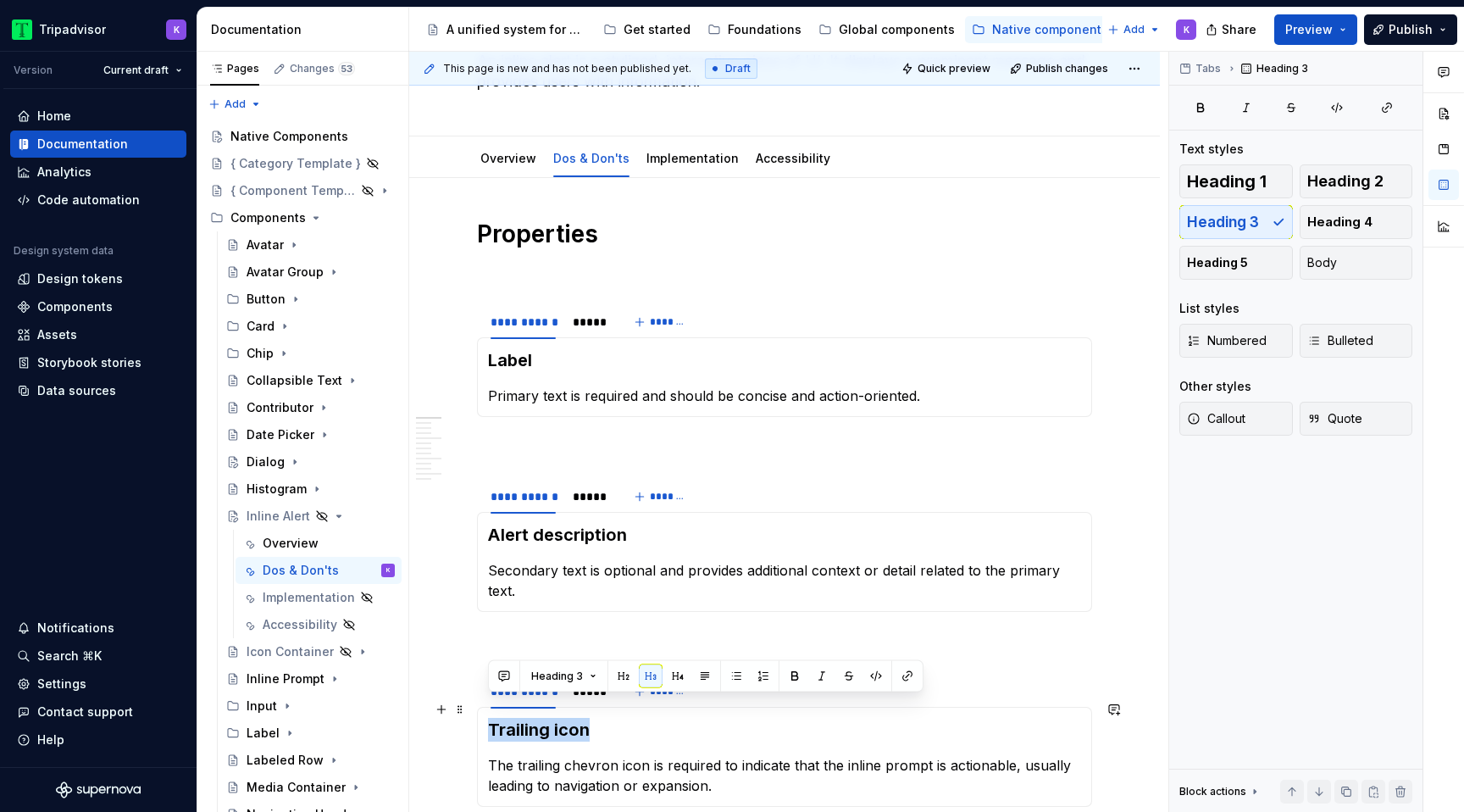
drag, startPoint x: 588, startPoint y: 708, endPoint x: 478, endPoint y: 708, distance: 110.0
click at [478, 708] on div "Trailing icon The trailing chevron icon is required to indicate that the inline…" at bounding box center [784, 756] width 615 height 100
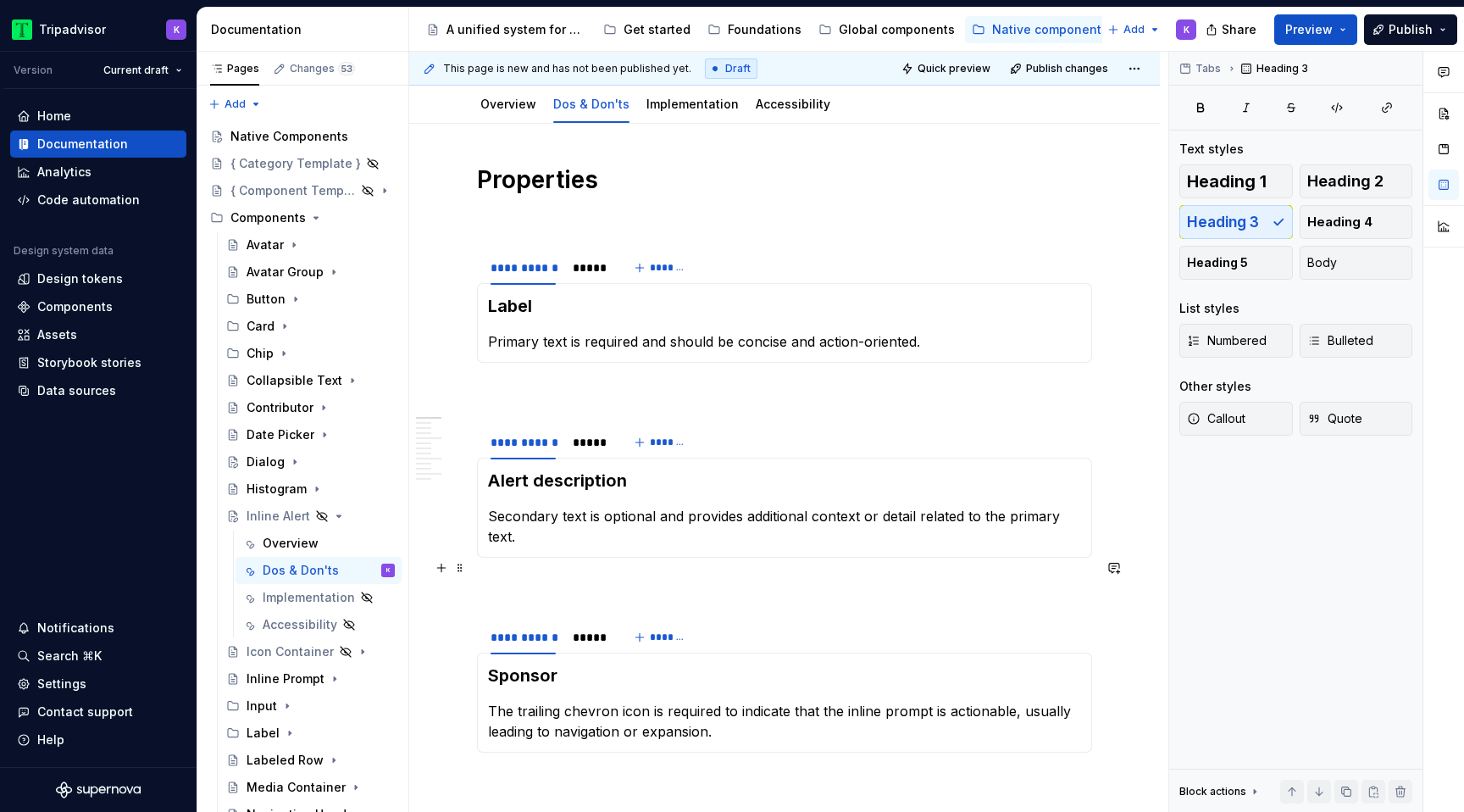
click at [521, 578] on p at bounding box center [784, 587] width 615 height 20
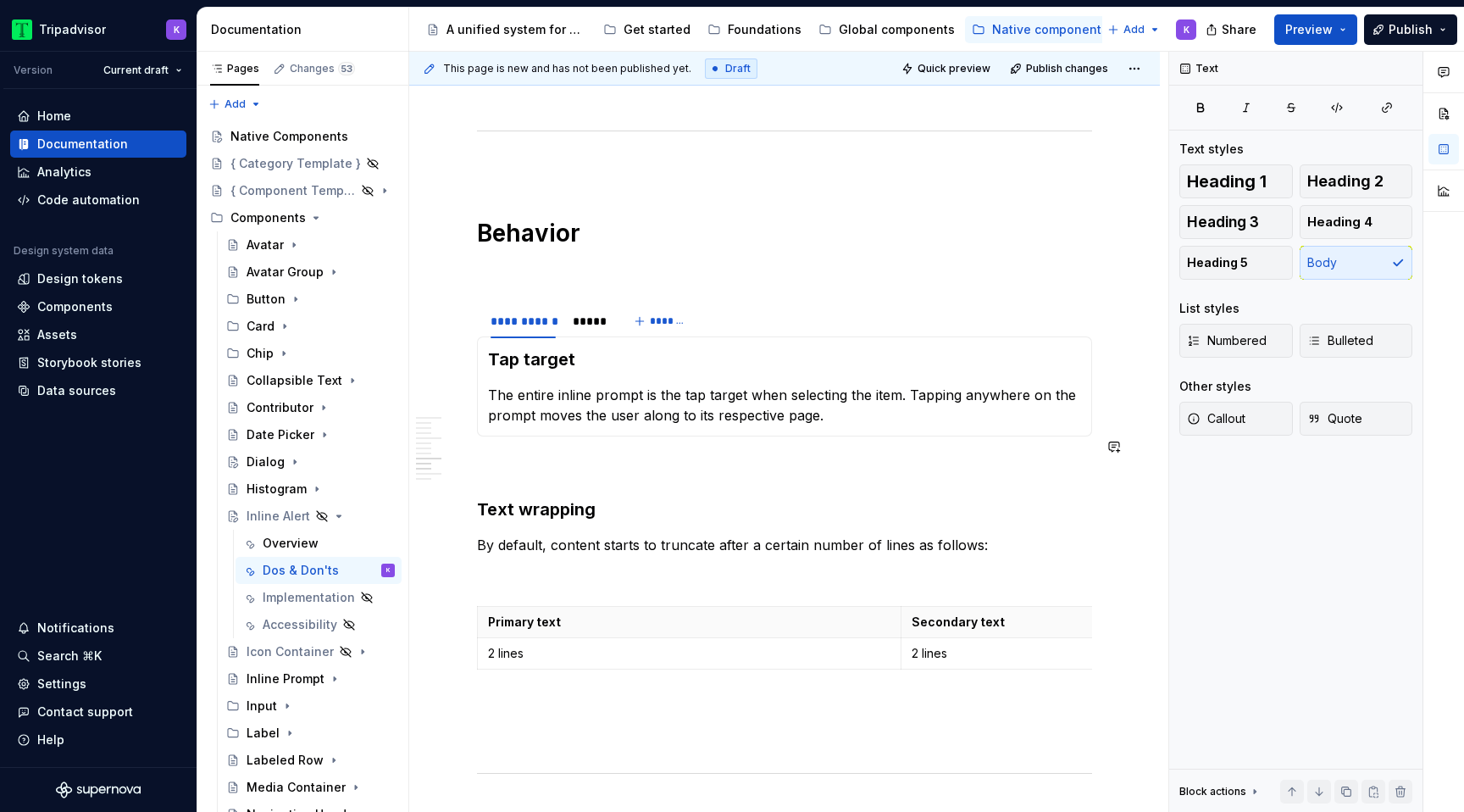
scroll to position [1789, 0]
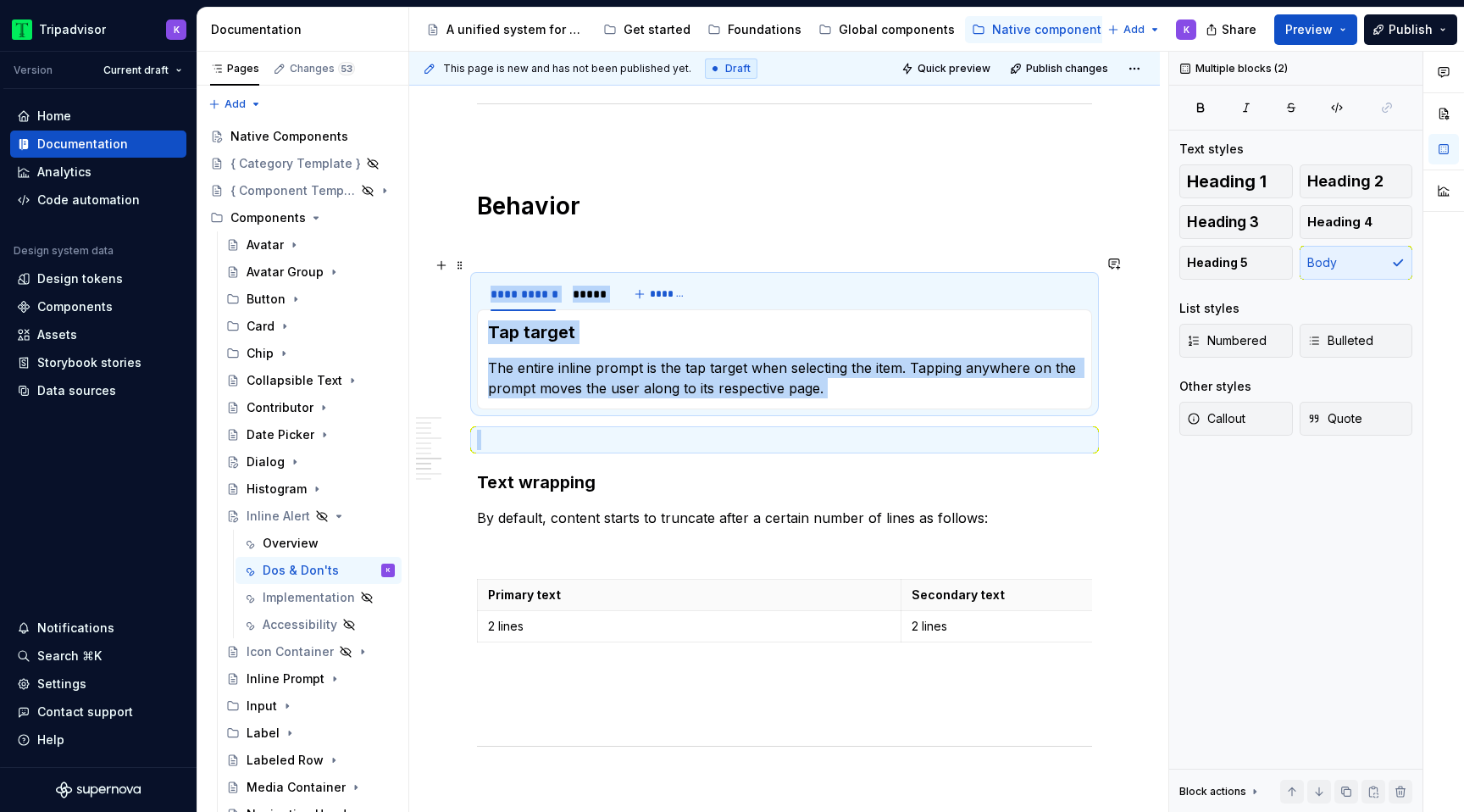
drag, startPoint x: 521, startPoint y: 399, endPoint x: 481, endPoint y: 288, distance: 118.0
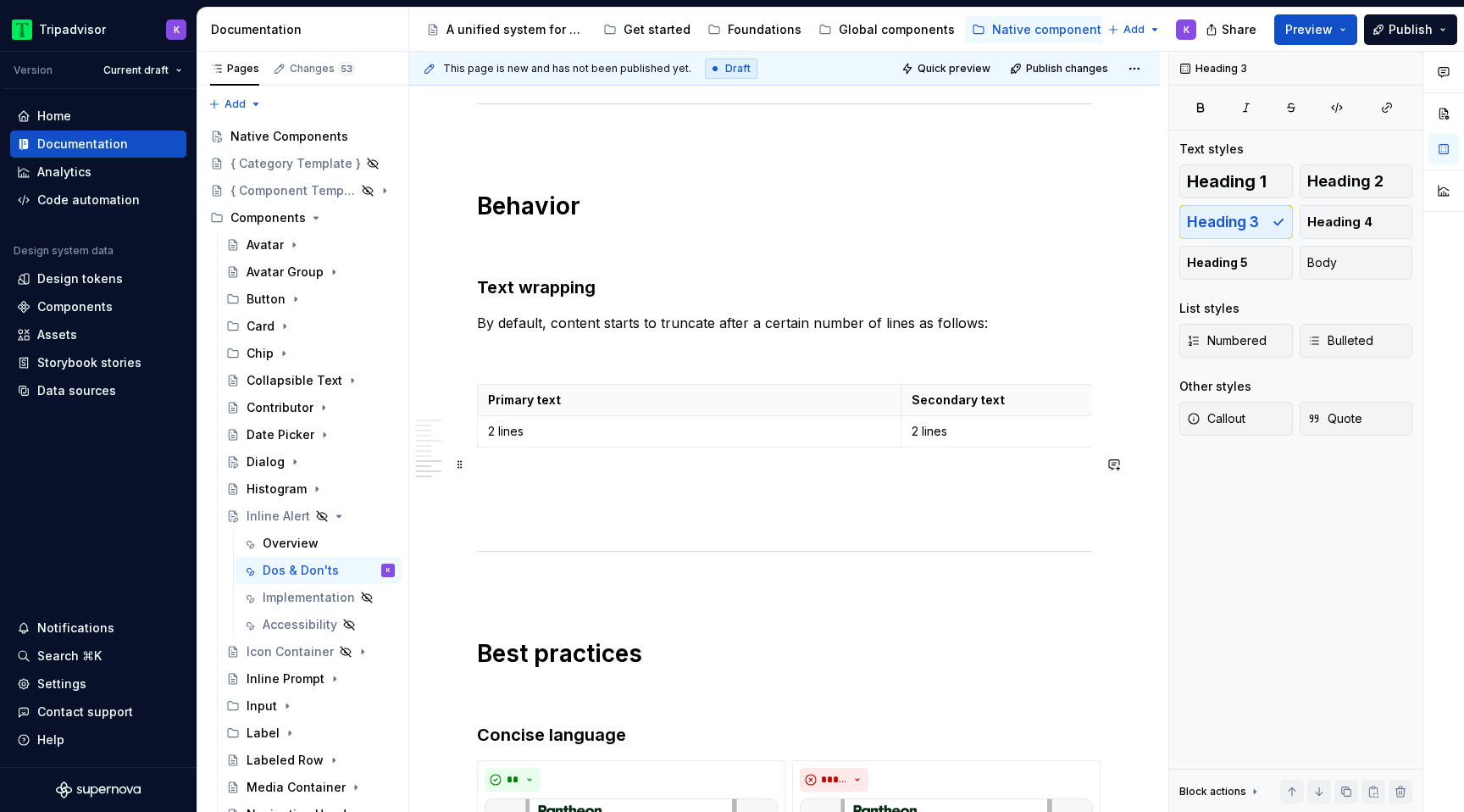
click at [702, 474] on p at bounding box center [784, 484] width 615 height 20
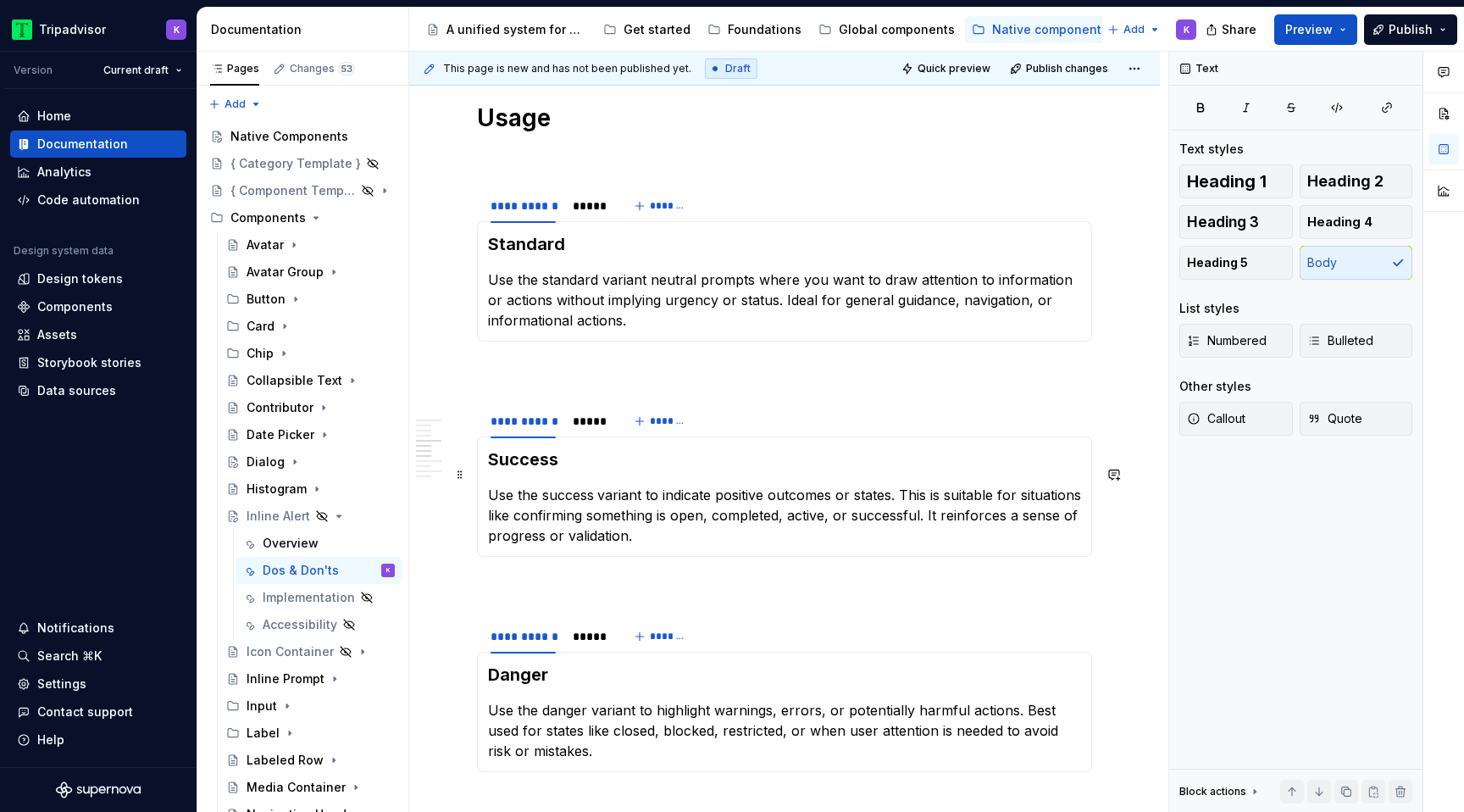
scroll to position [1032, 0]
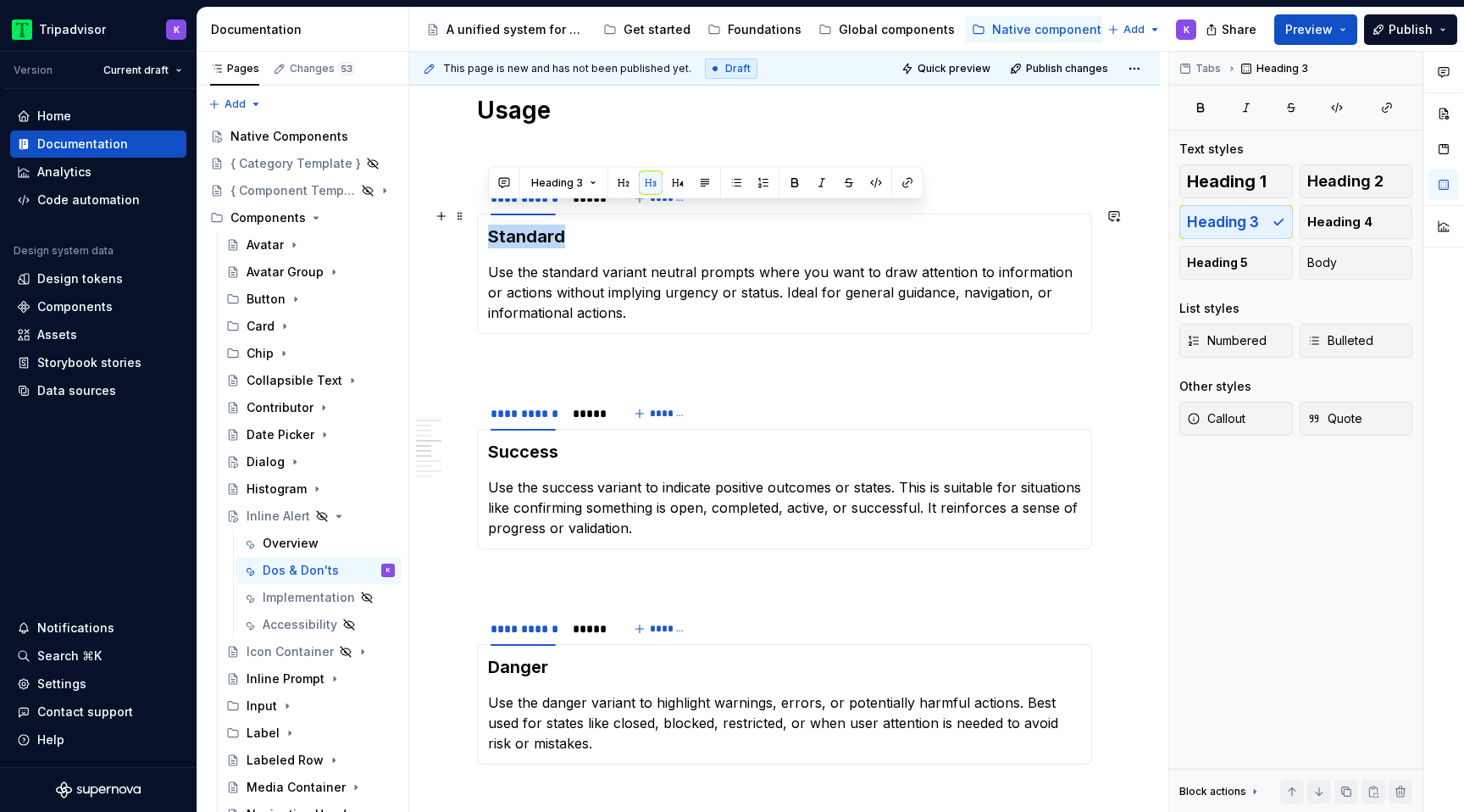
drag, startPoint x: 571, startPoint y: 216, endPoint x: 485, endPoint y: 214, distance: 86.0
click at [485, 214] on div "Standard Use the standard variant neutral prompts where you want to draw attent…" at bounding box center [784, 273] width 615 height 120
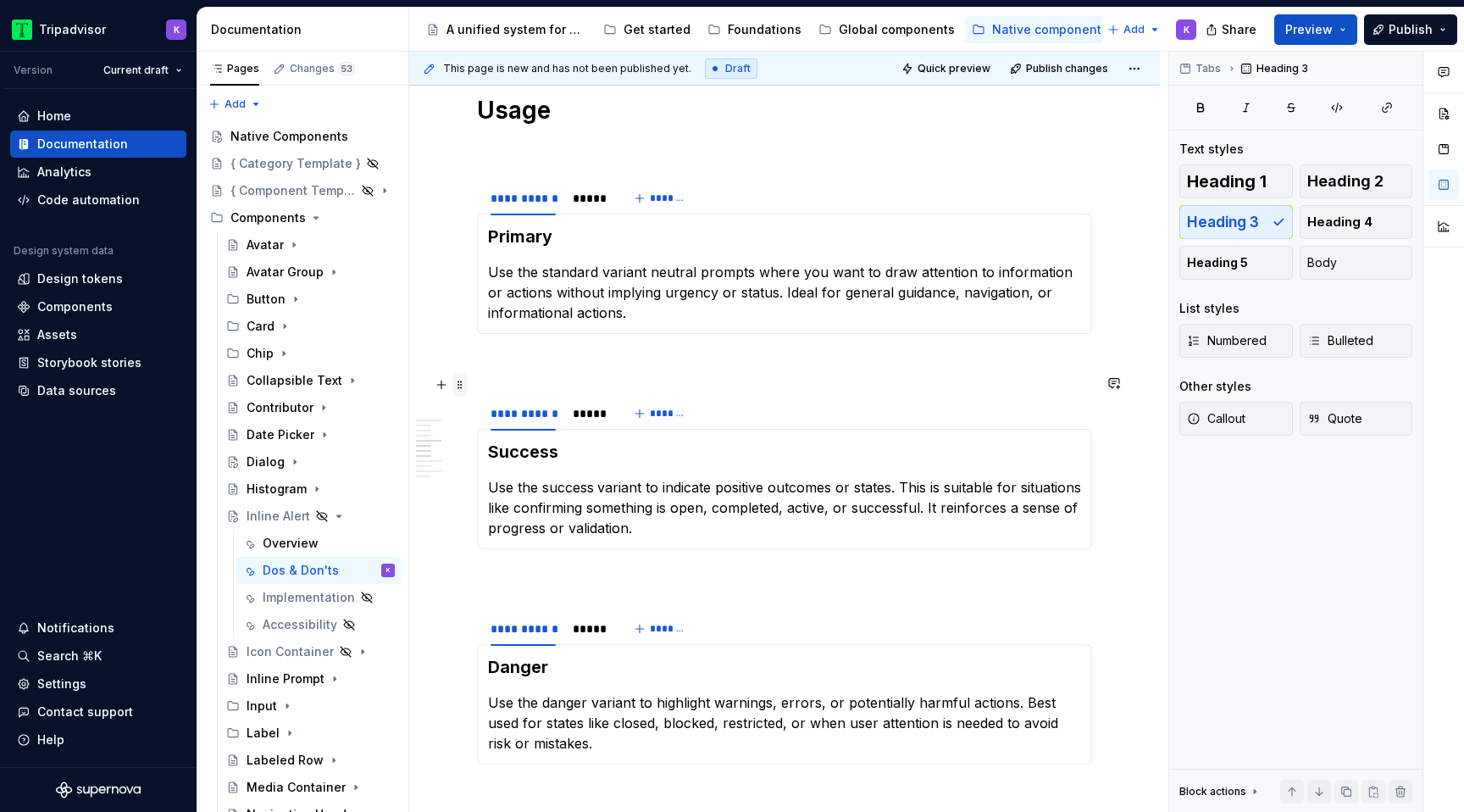
click at [461, 392] on span at bounding box center [460, 385] width 13 height 24
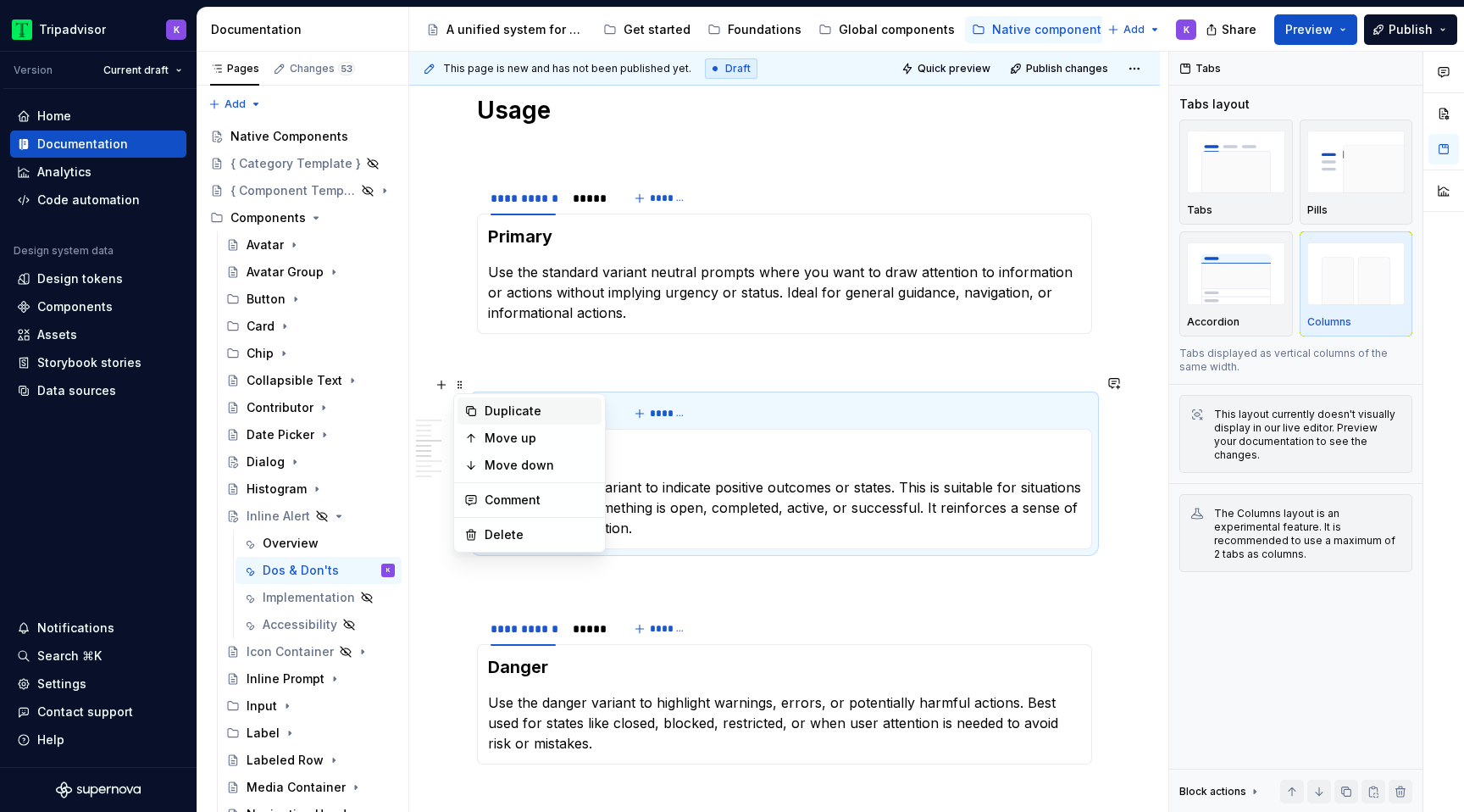
click at [504, 412] on div "Duplicate" at bounding box center [540, 411] width 110 height 17
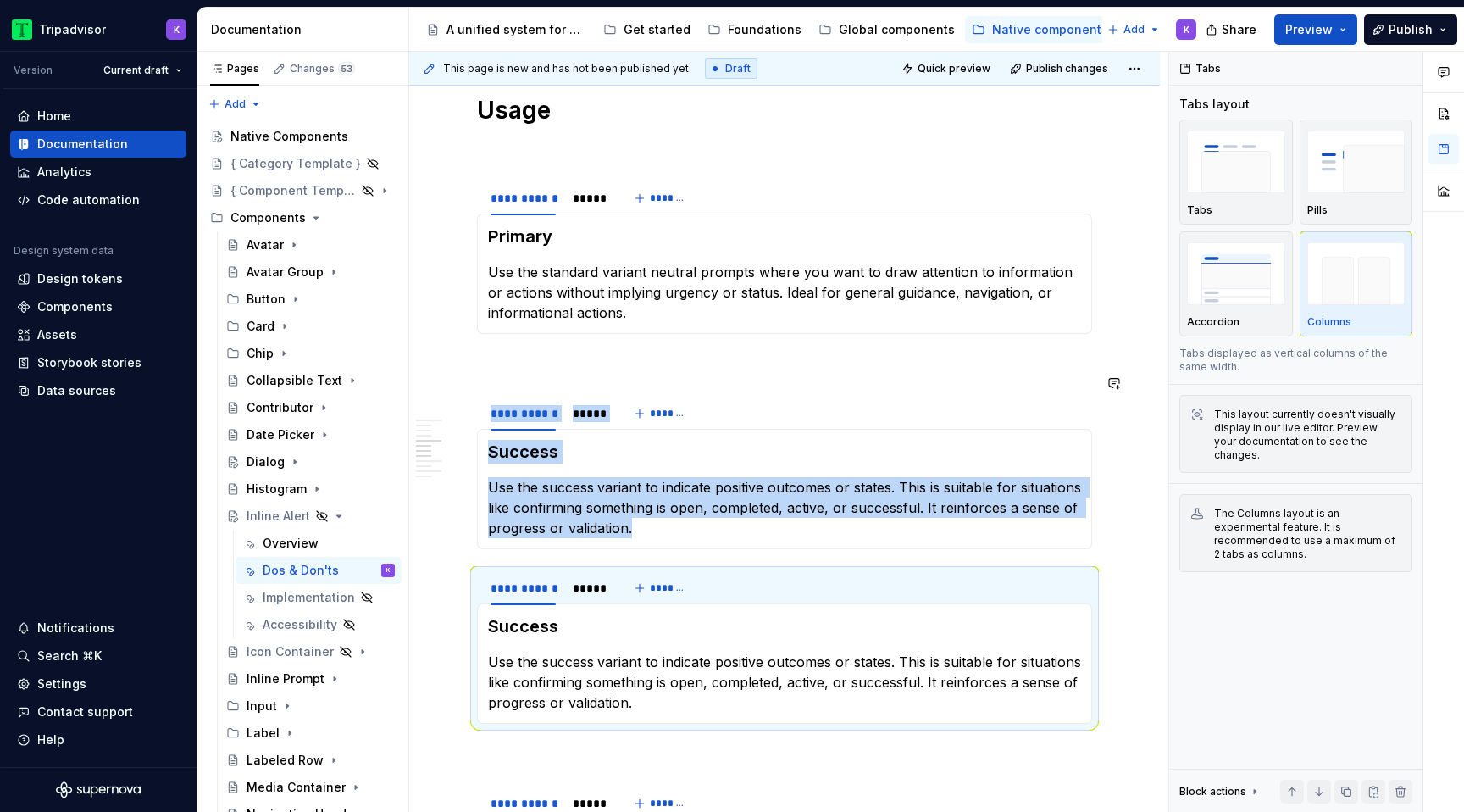
click at [465, 533] on div "**********" at bounding box center [784, 777] width 750 height 2990
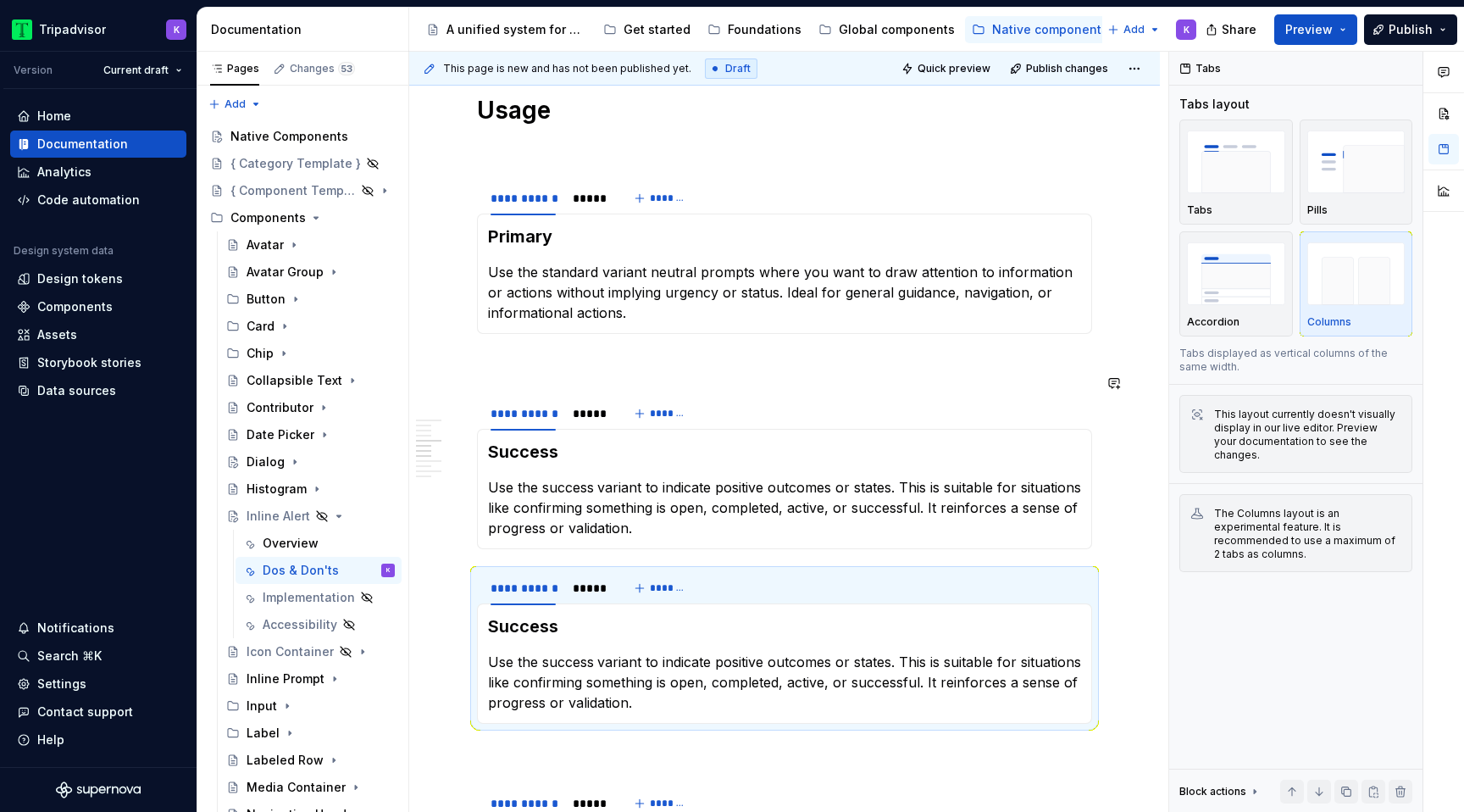
click at [477, 524] on section "**********" at bounding box center [784, 472] width 615 height 154
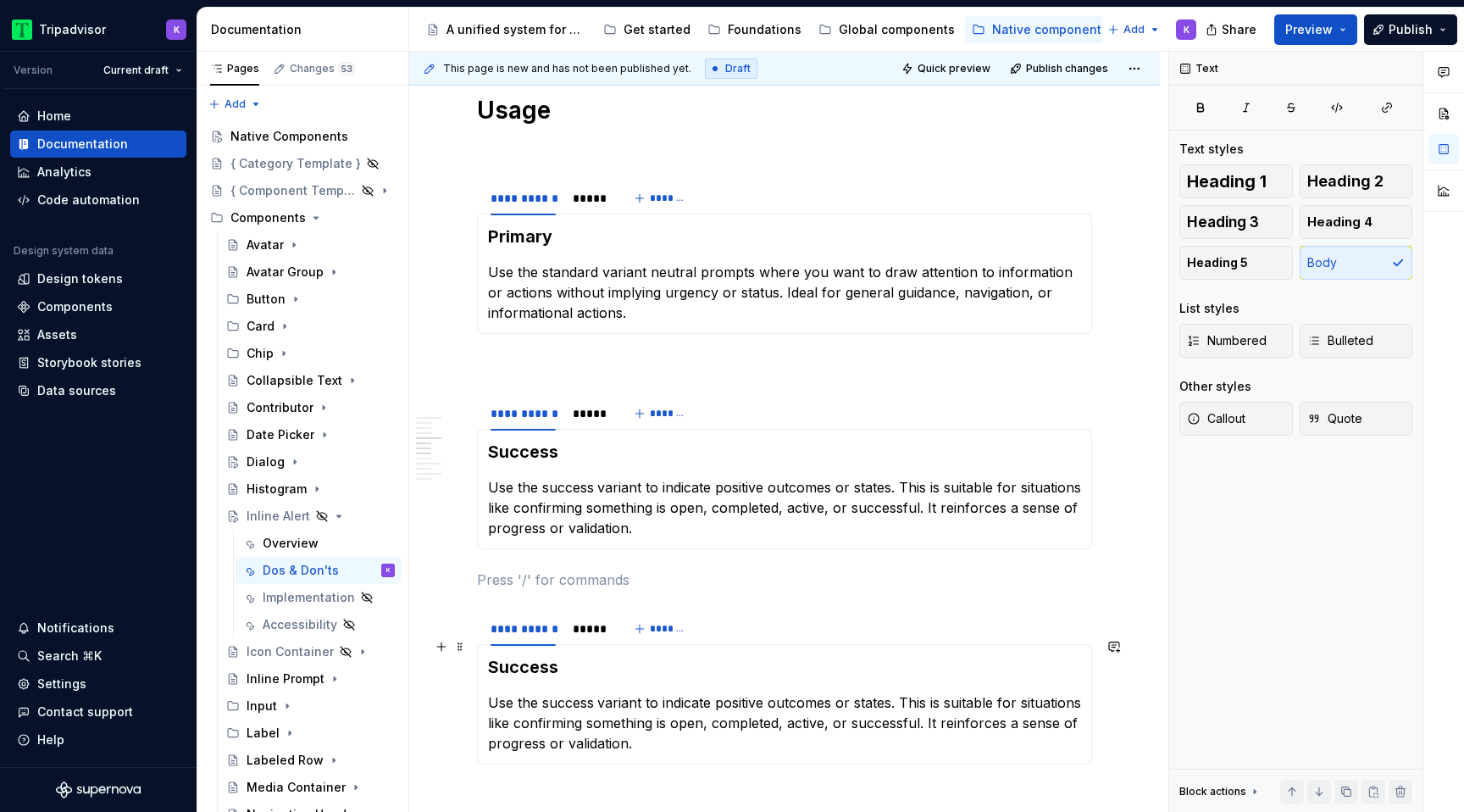
scroll to position [1050, 0]
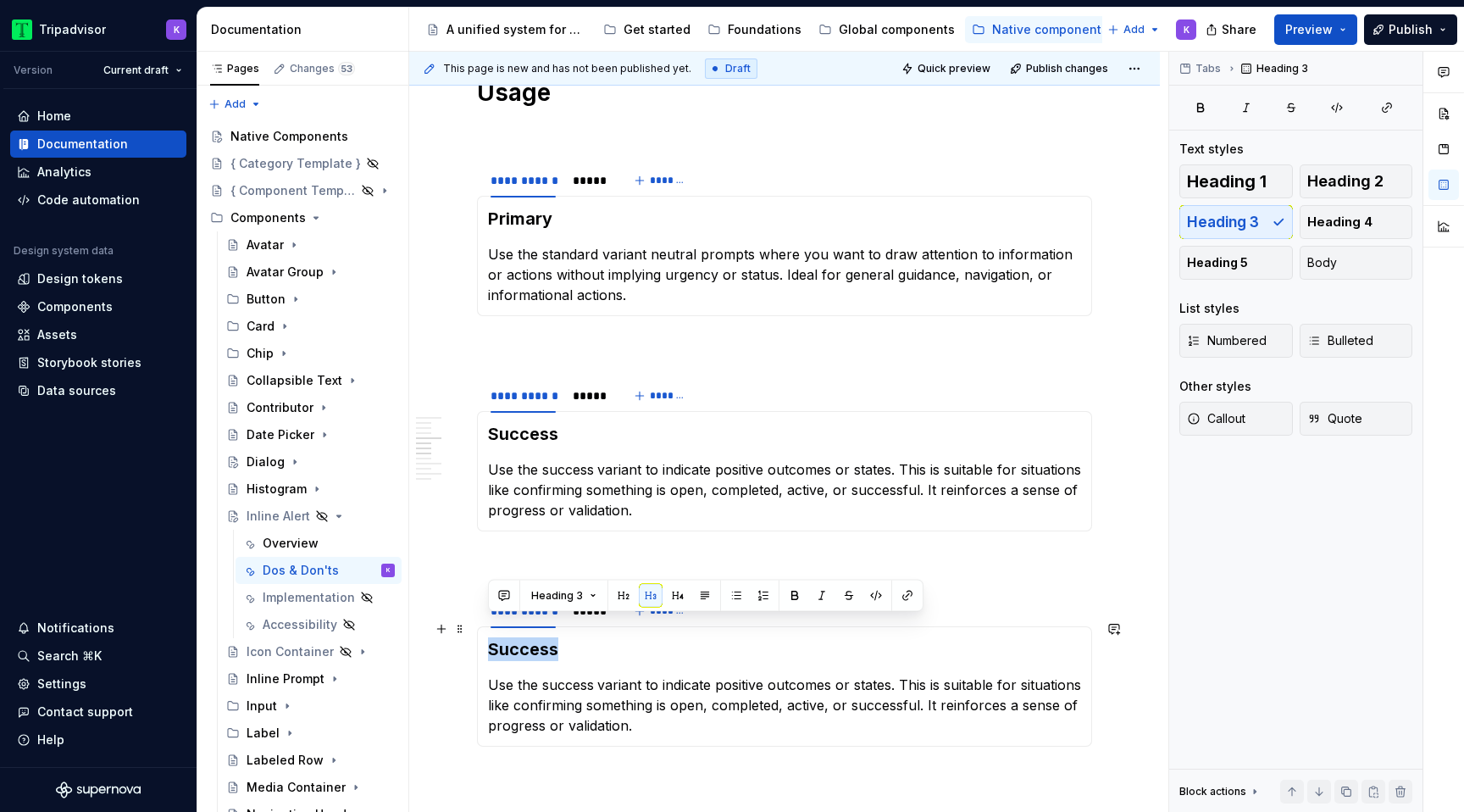
drag, startPoint x: 558, startPoint y: 624, endPoint x: 488, endPoint y: 624, distance: 70.0
click at [488, 637] on h3 "Success" at bounding box center [784, 648] width 593 height 24
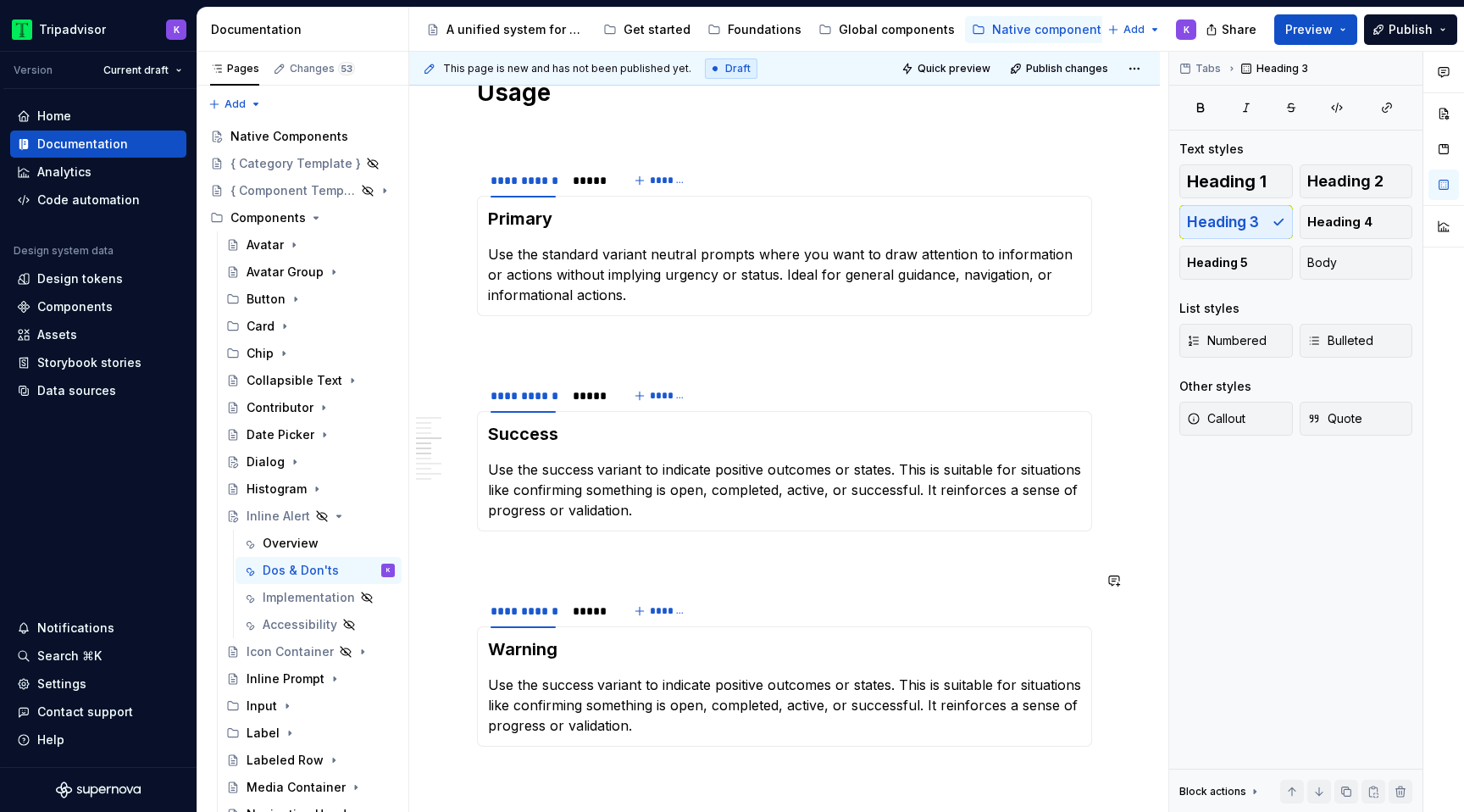
click at [588, 551] on p at bounding box center [784, 561] width 615 height 20
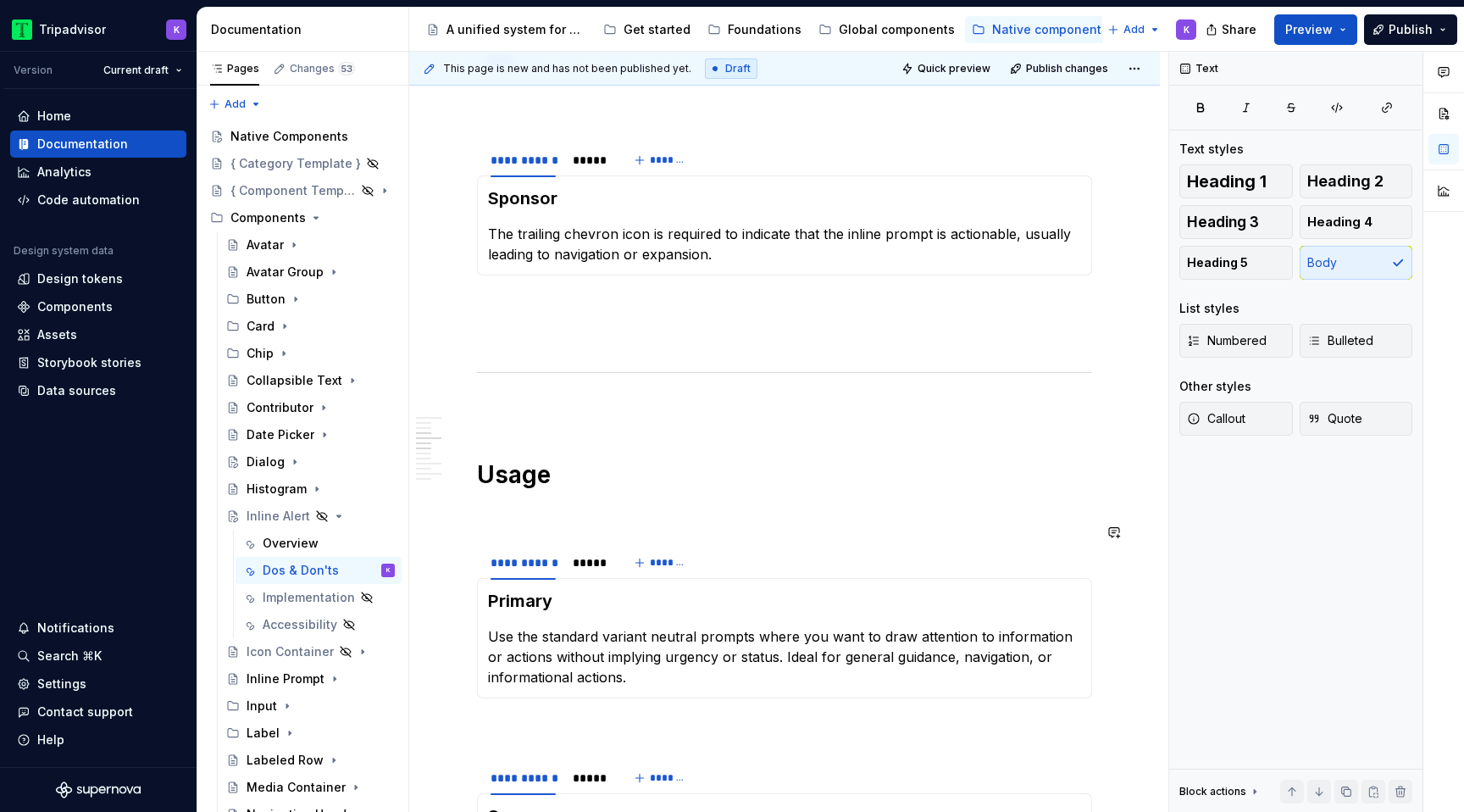
scroll to position [639, 0]
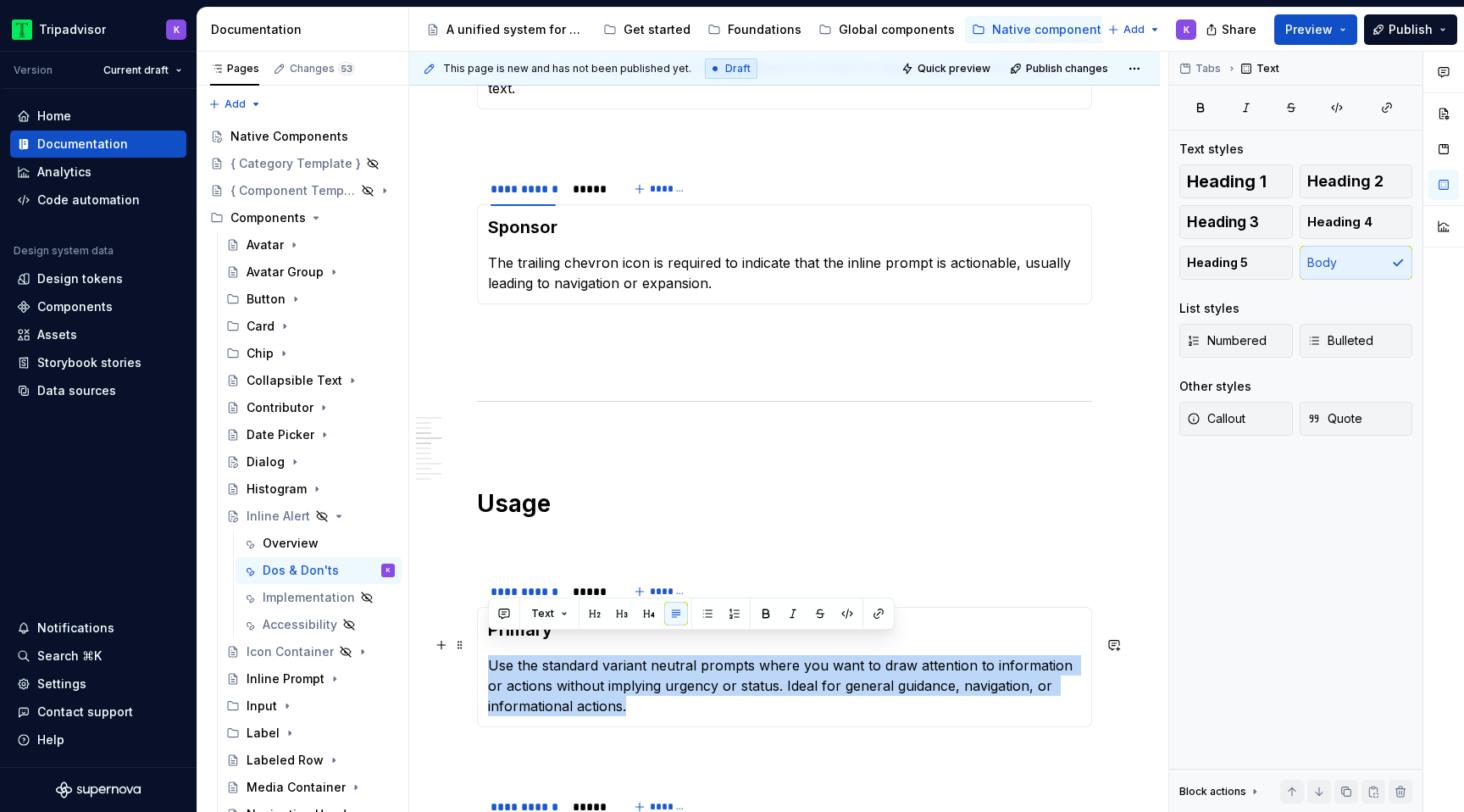
drag, startPoint x: 633, startPoint y: 688, endPoint x: 485, endPoint y: 650, distance: 152.8
click at [485, 650] on div "Primary Use the standard variant neutral prompts where you want to draw attenti…" at bounding box center [784, 666] width 615 height 120
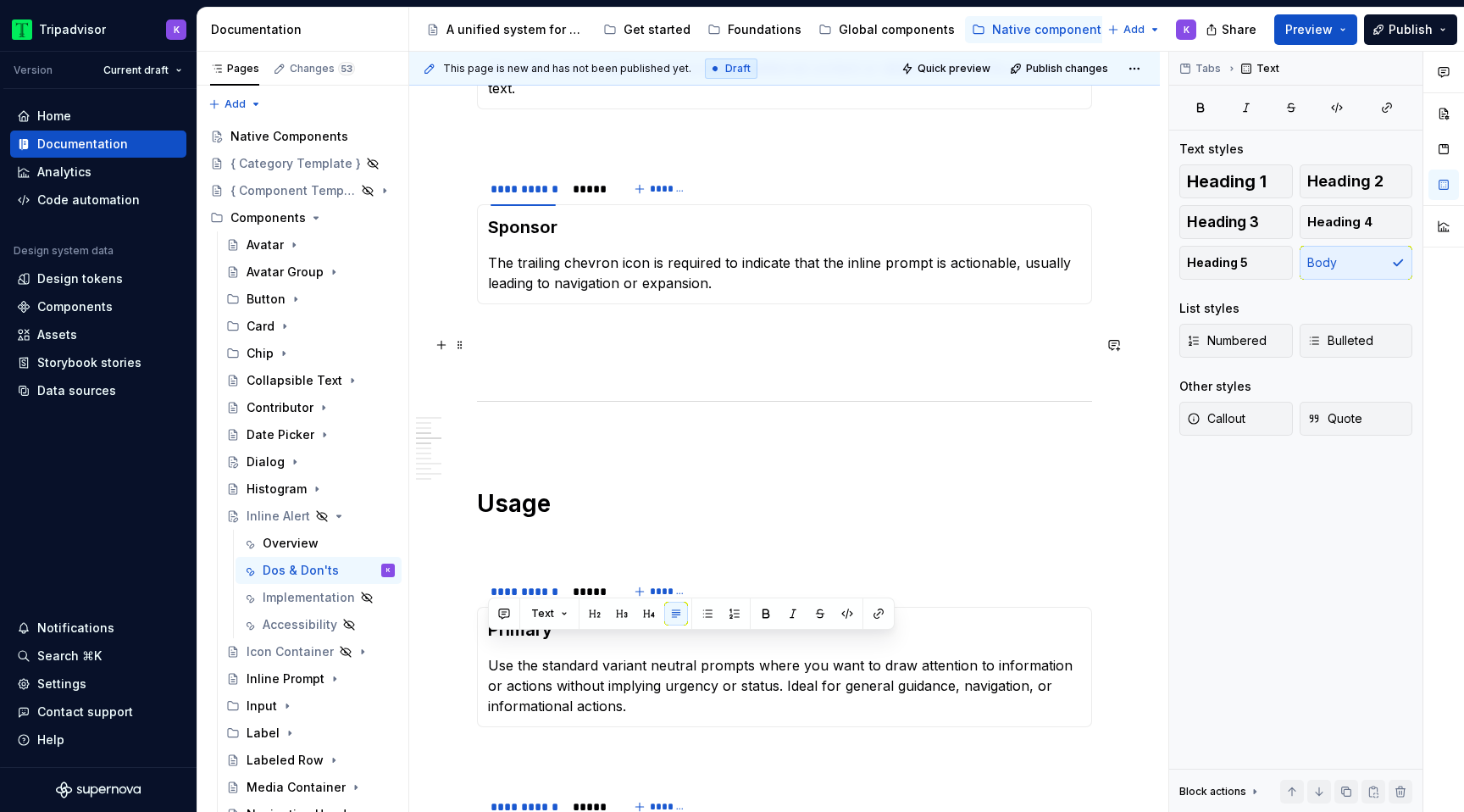
click at [635, 325] on p at bounding box center [784, 334] width 615 height 20
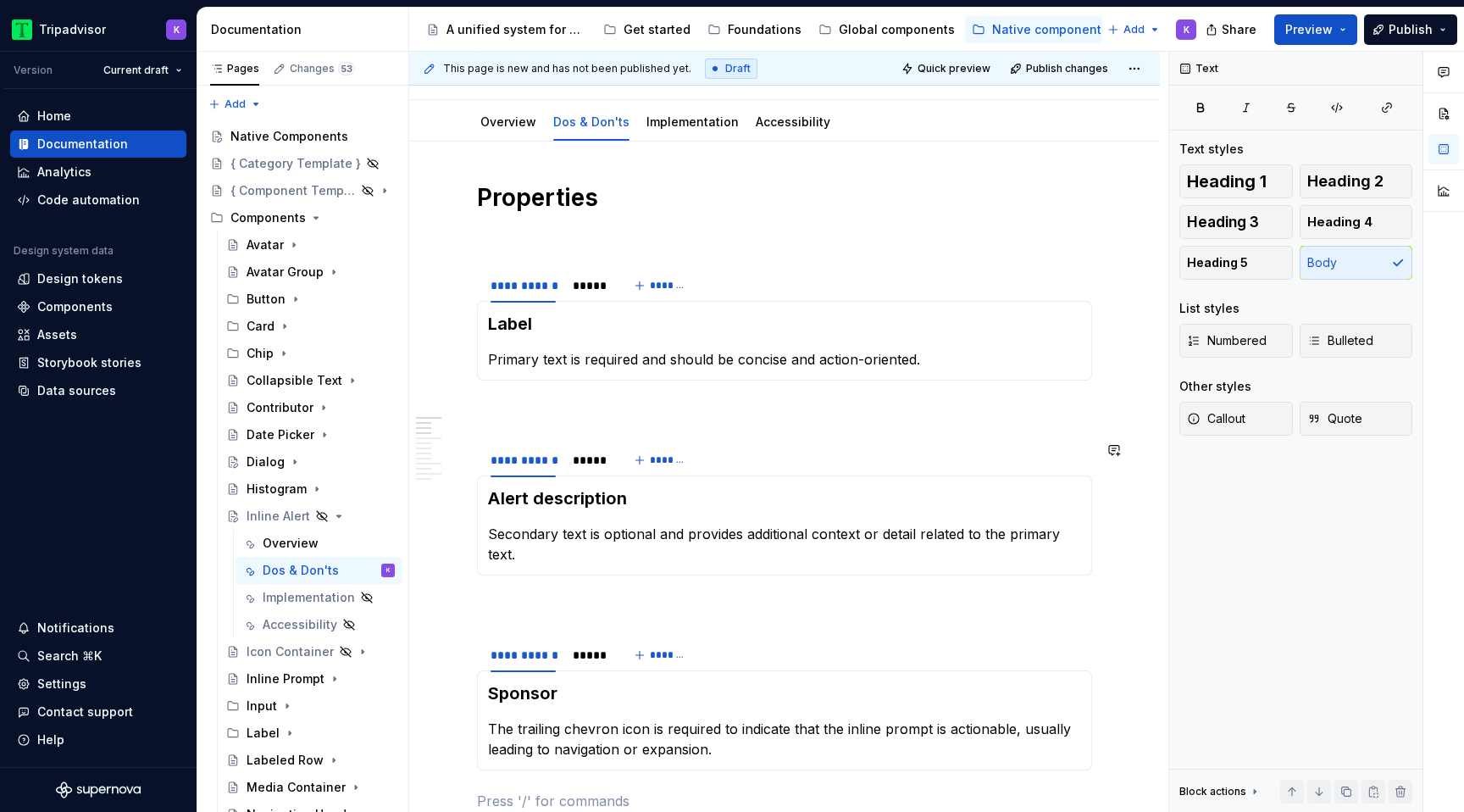
scroll to position [0, 0]
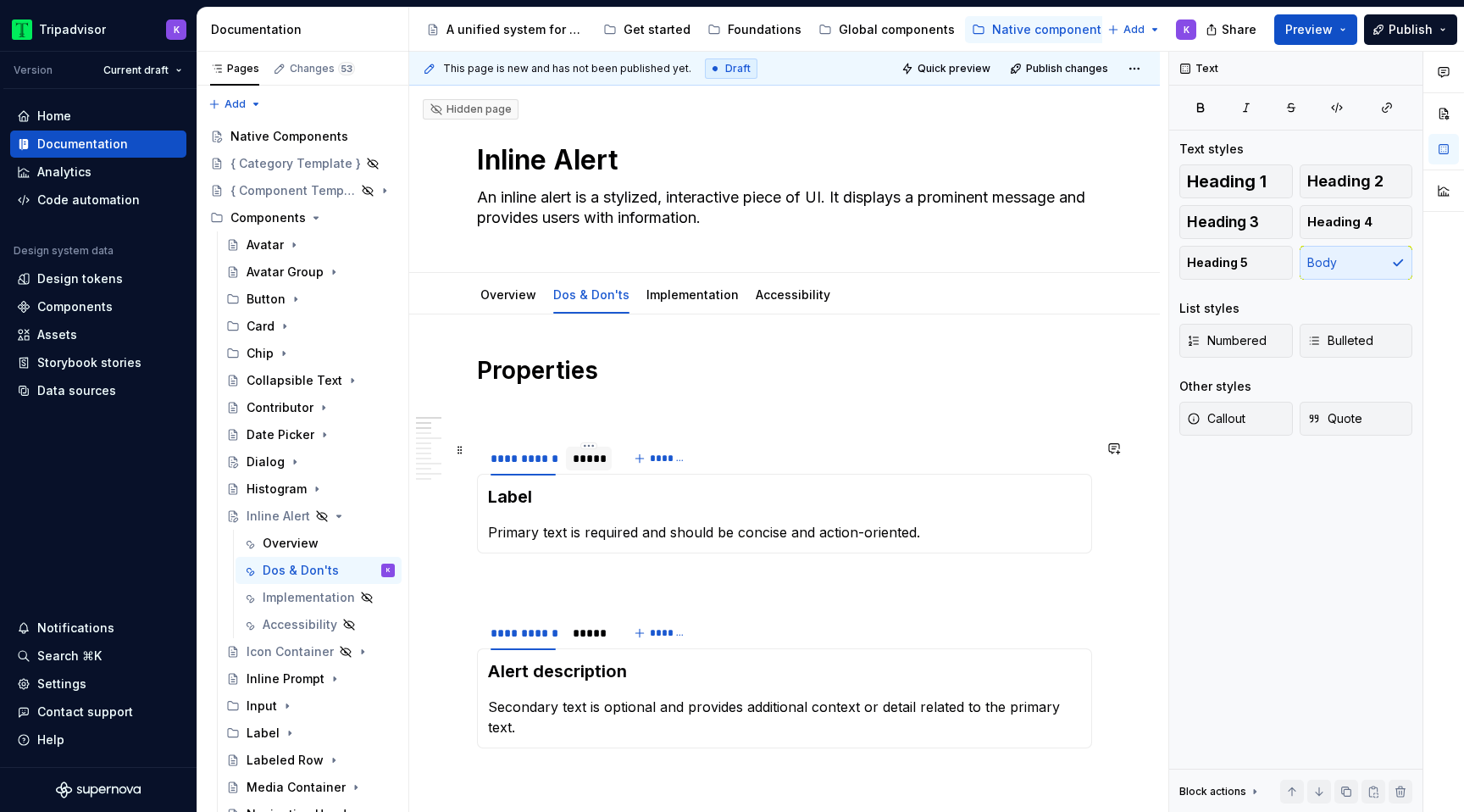
click at [576, 462] on div "*****" at bounding box center [589, 459] width 32 height 17
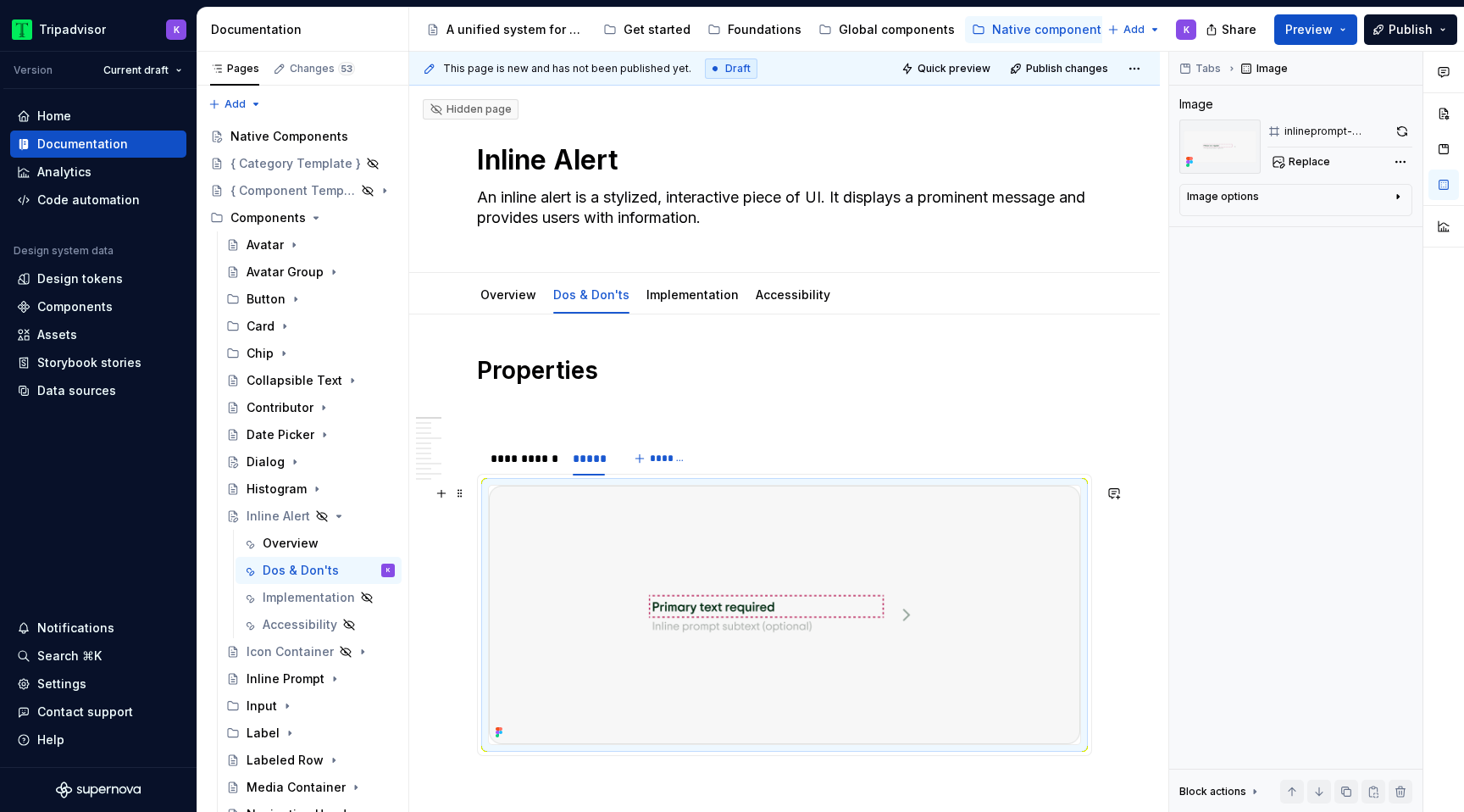
click at [689, 558] on img at bounding box center [783, 614] width 591 height 258
click at [1303, 168] on span "Replace" at bounding box center [1310, 162] width 42 height 13
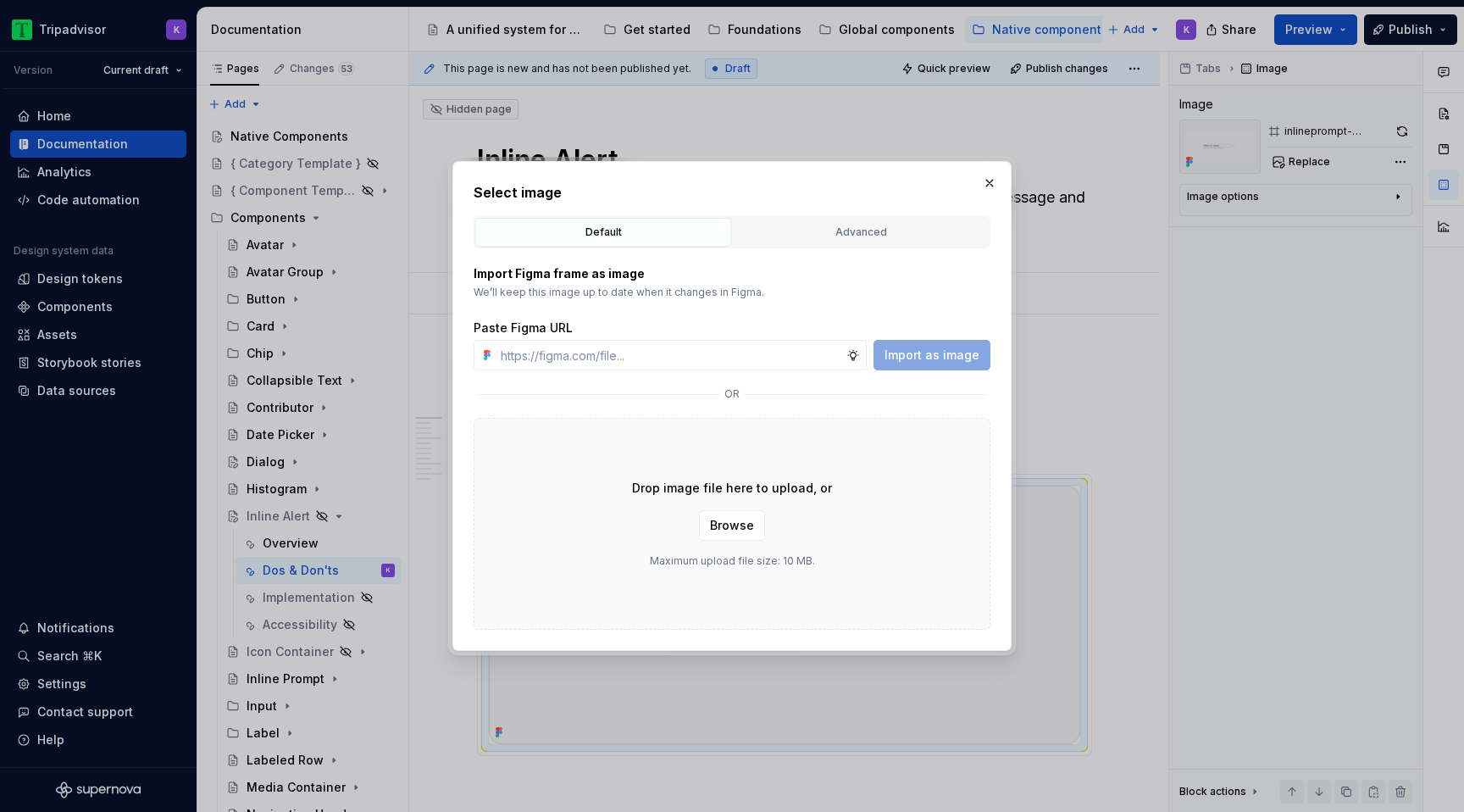
type textarea "*"
type input "[URL][DOMAIN_NAME]"
click at [944, 354] on span "Import as image" at bounding box center [932, 355] width 95 height 17
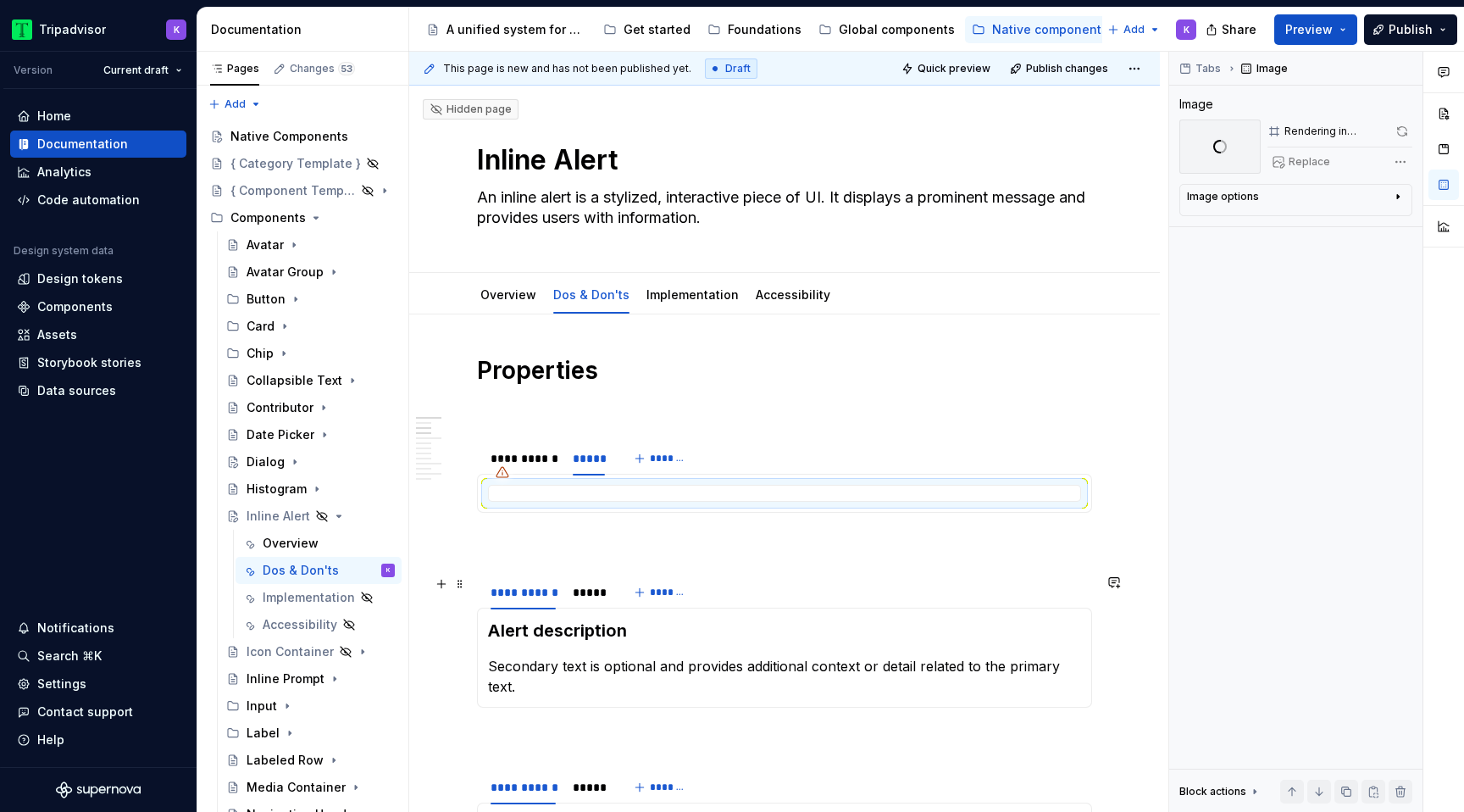
click at [581, 607] on div "**********" at bounding box center [547, 596] width 142 height 42
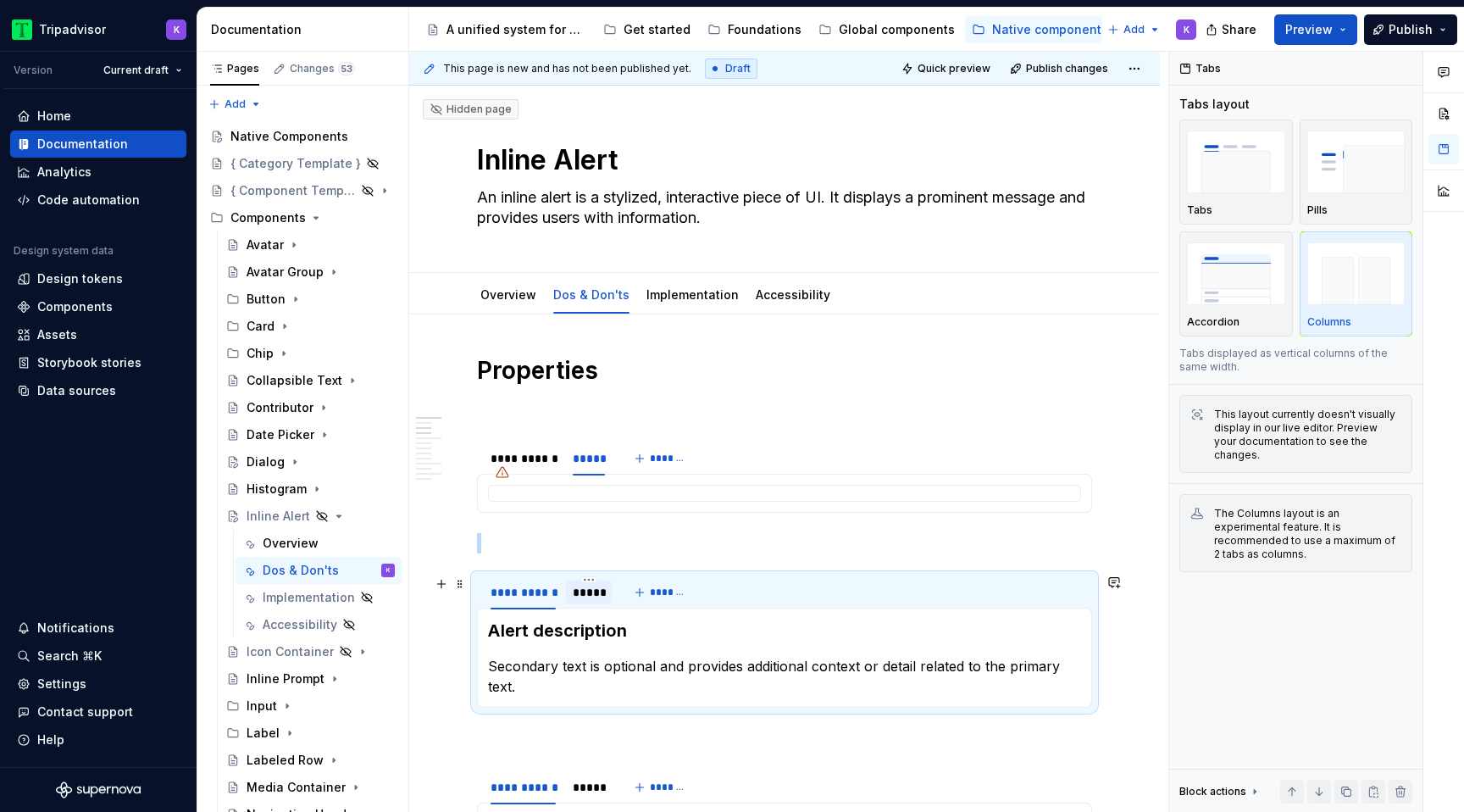
click at [581, 597] on div "*****" at bounding box center [589, 592] width 32 height 17
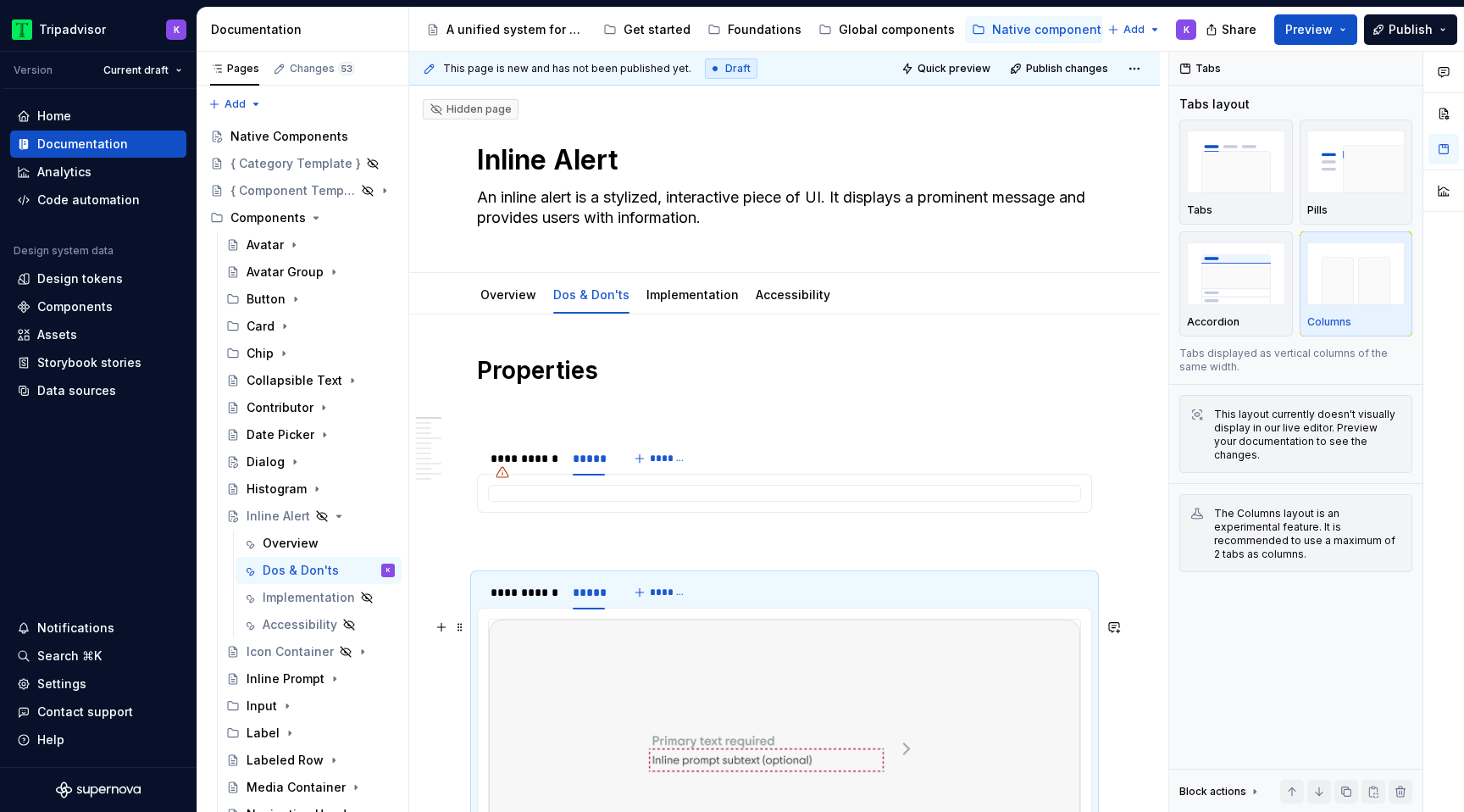
click at [642, 671] on img at bounding box center [783, 747] width 591 height 258
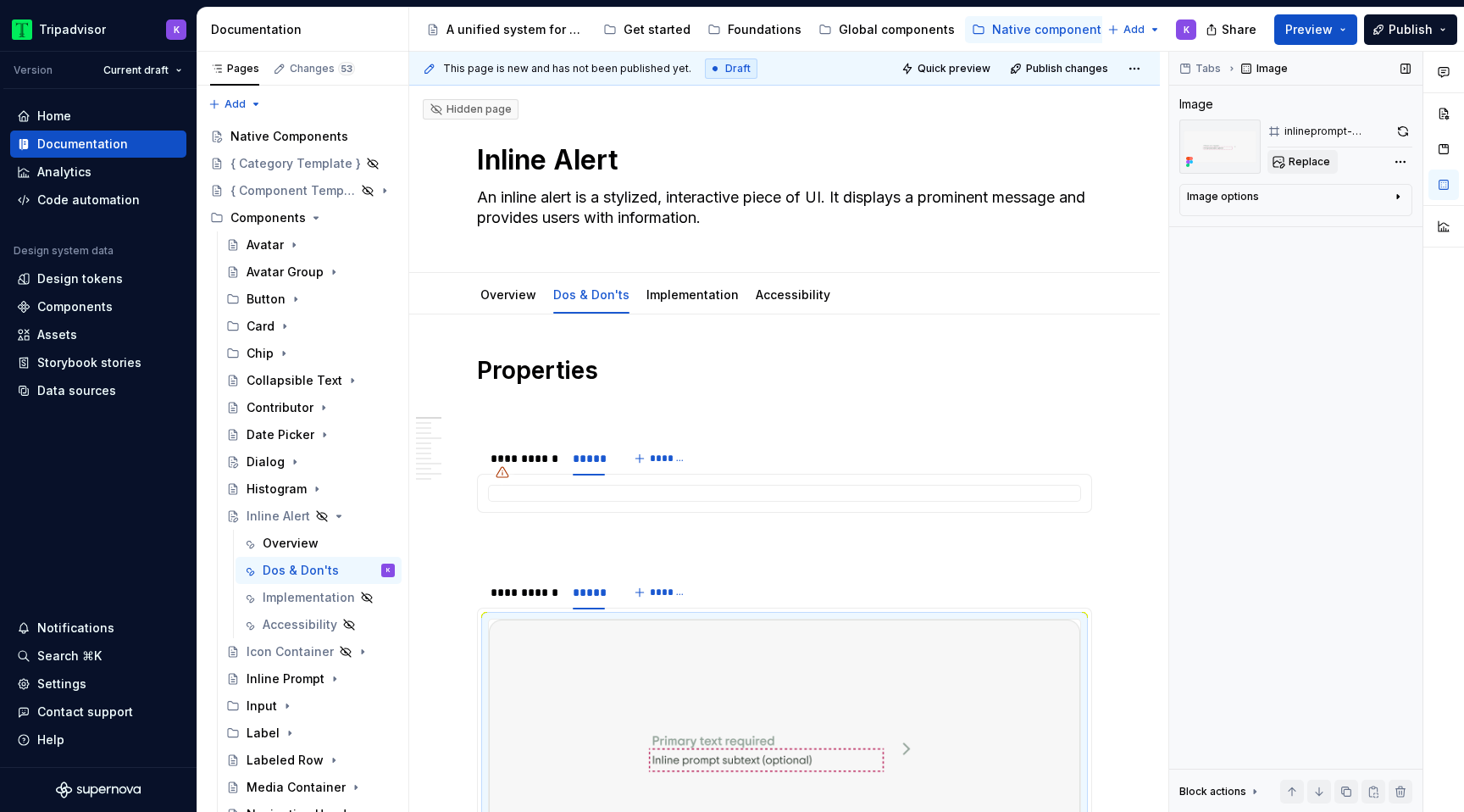
click at [1287, 165] on button "Replace" at bounding box center [1302, 162] width 70 height 24
type textarea "*"
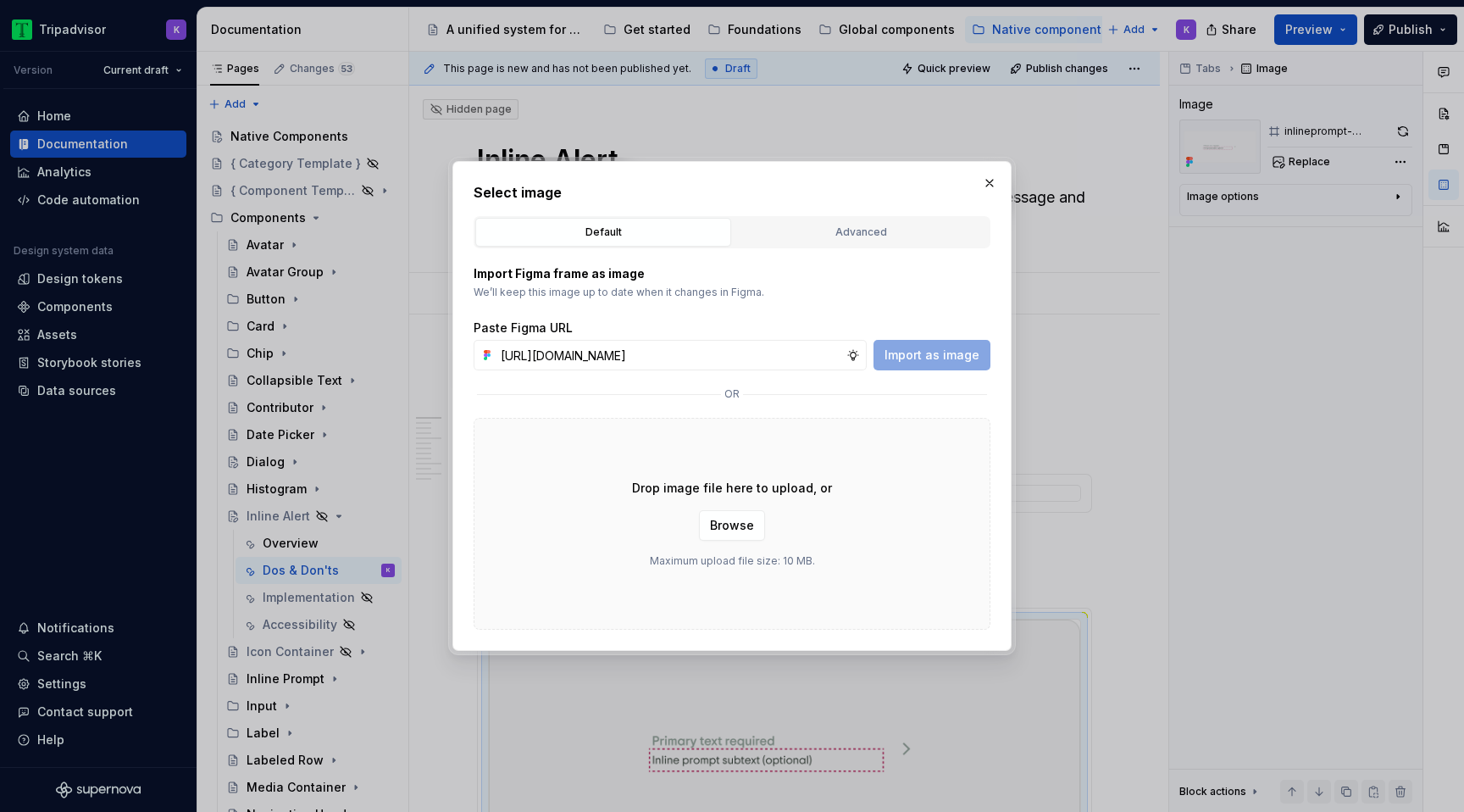
scroll to position [0, 429]
type input "[URL][DOMAIN_NAME]"
click at [971, 337] on div "Paste Figma URL [URL][DOMAIN_NAME] Import as image" at bounding box center [731, 344] width 517 height 50
click at [965, 348] on span "Import as image" at bounding box center [932, 355] width 95 height 17
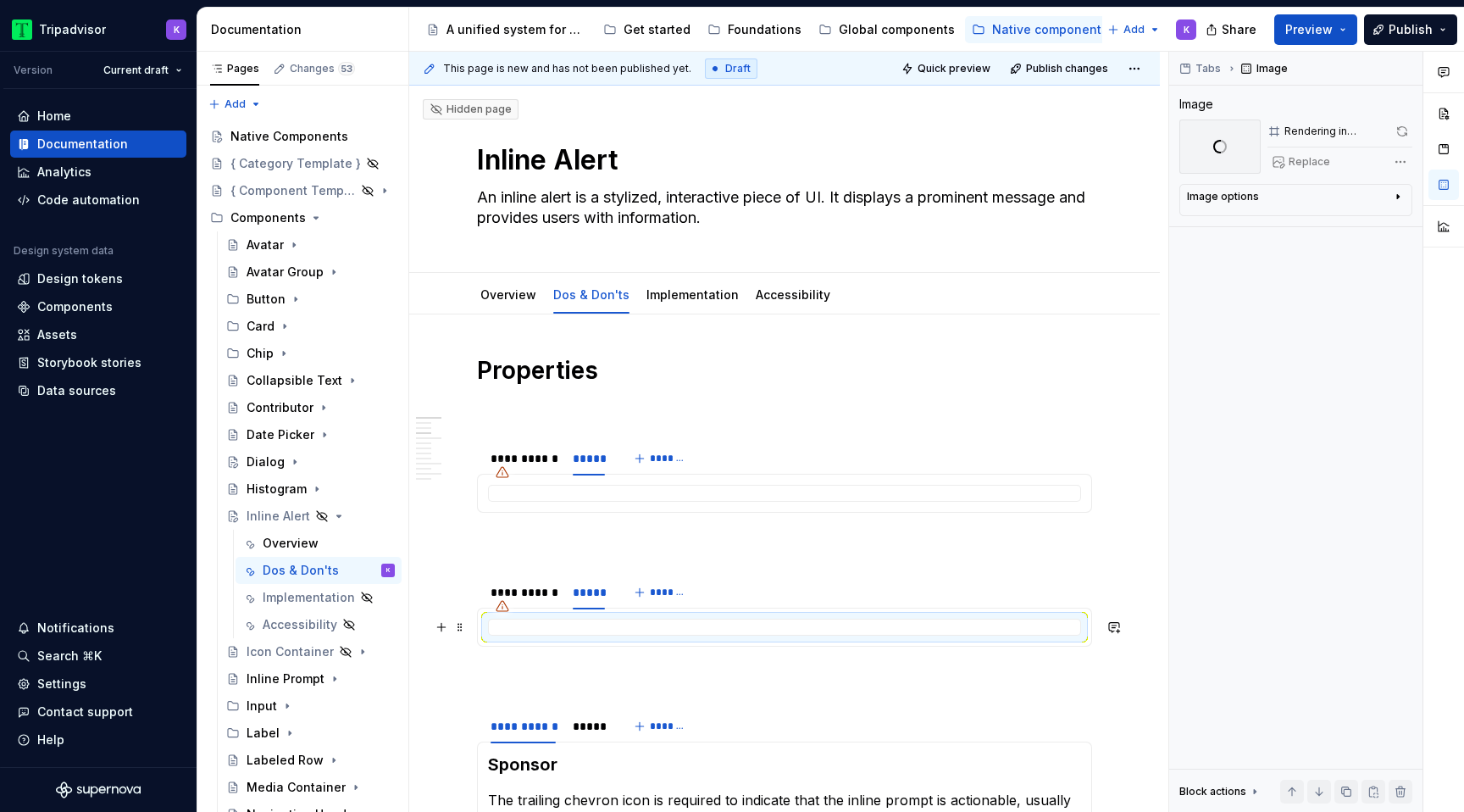
scroll to position [50, 0]
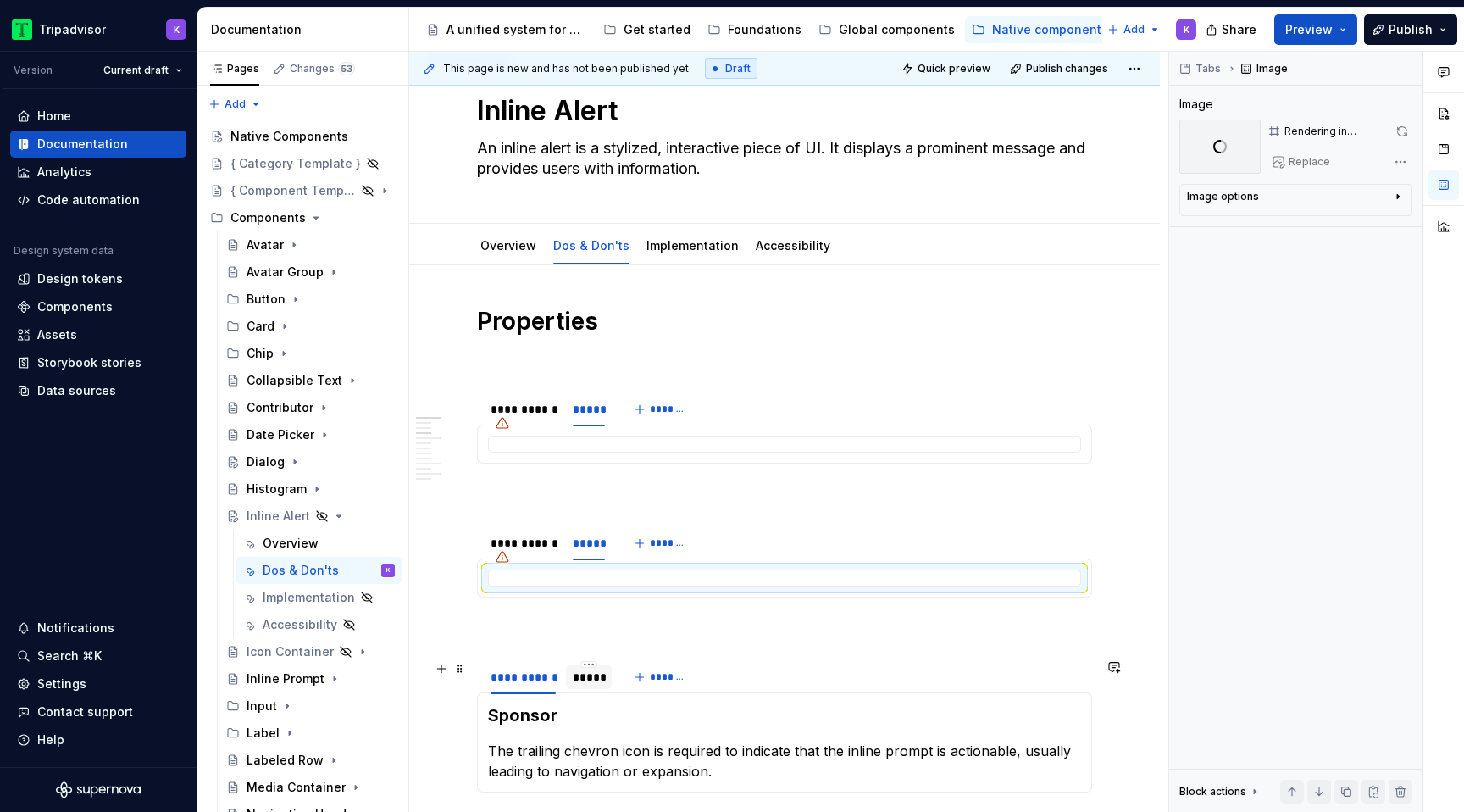
click at [577, 677] on div "*****" at bounding box center [589, 677] width 32 height 17
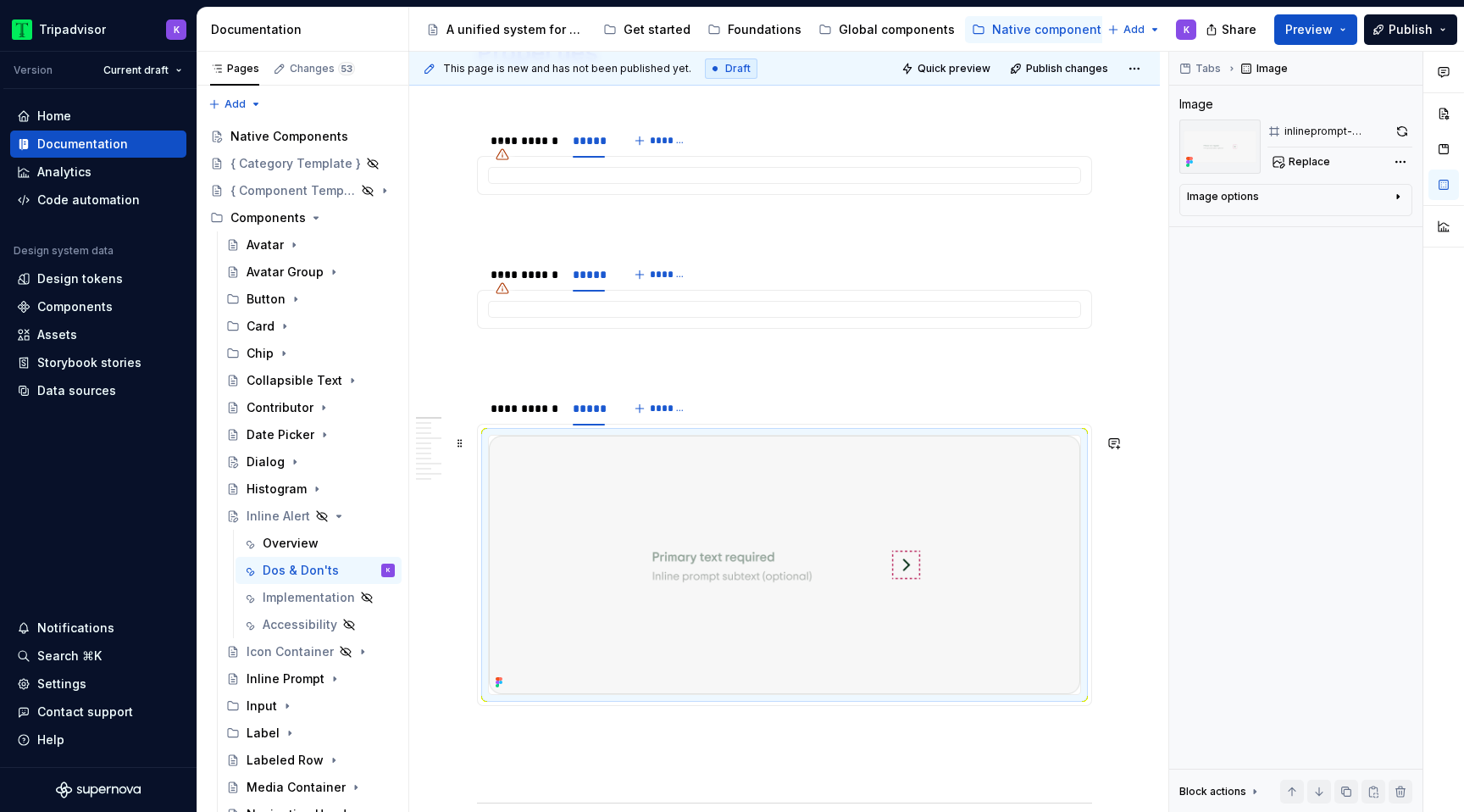
scroll to position [420, 0]
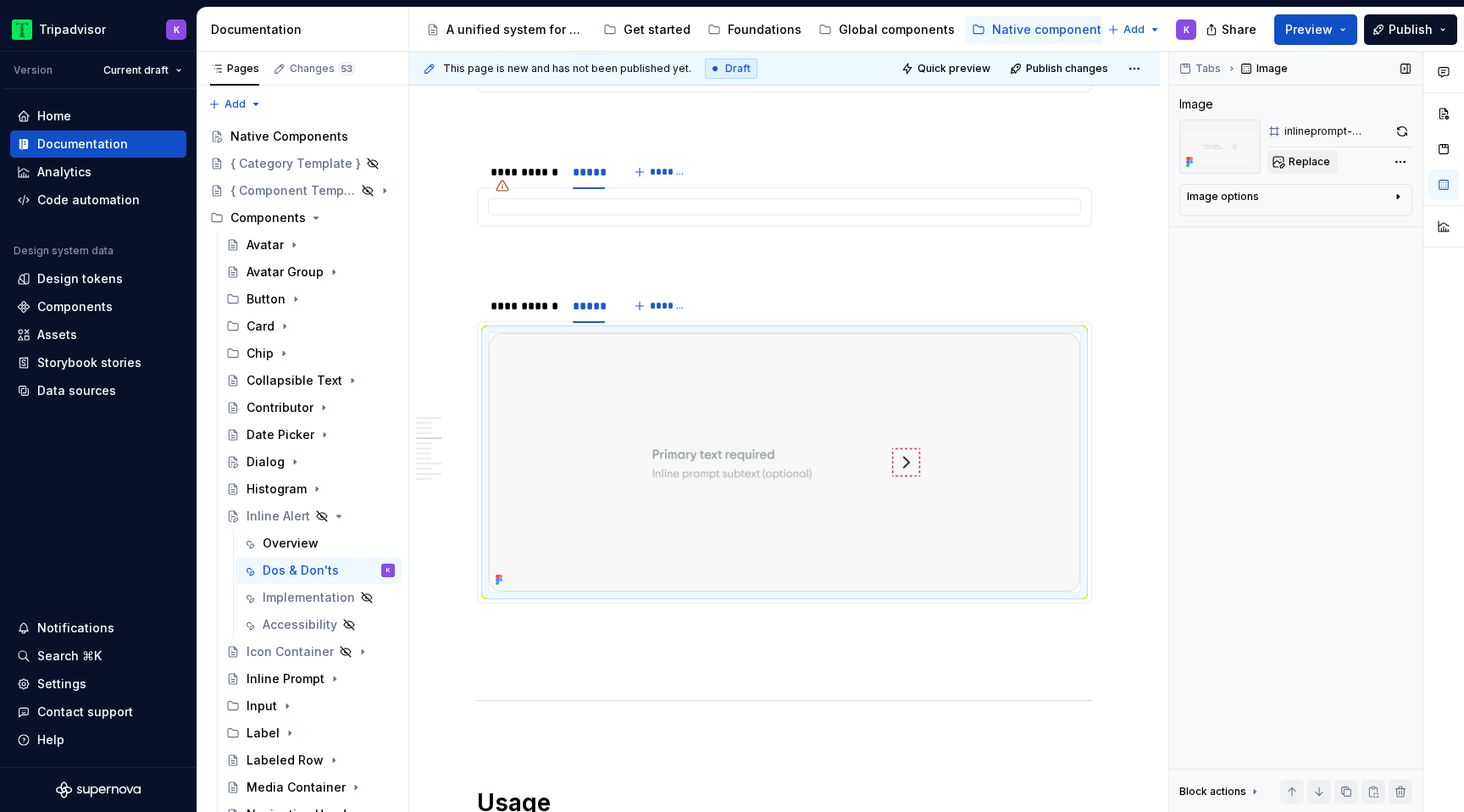
click at [1285, 159] on button "Replace" at bounding box center [1302, 162] width 70 height 24
type textarea "*"
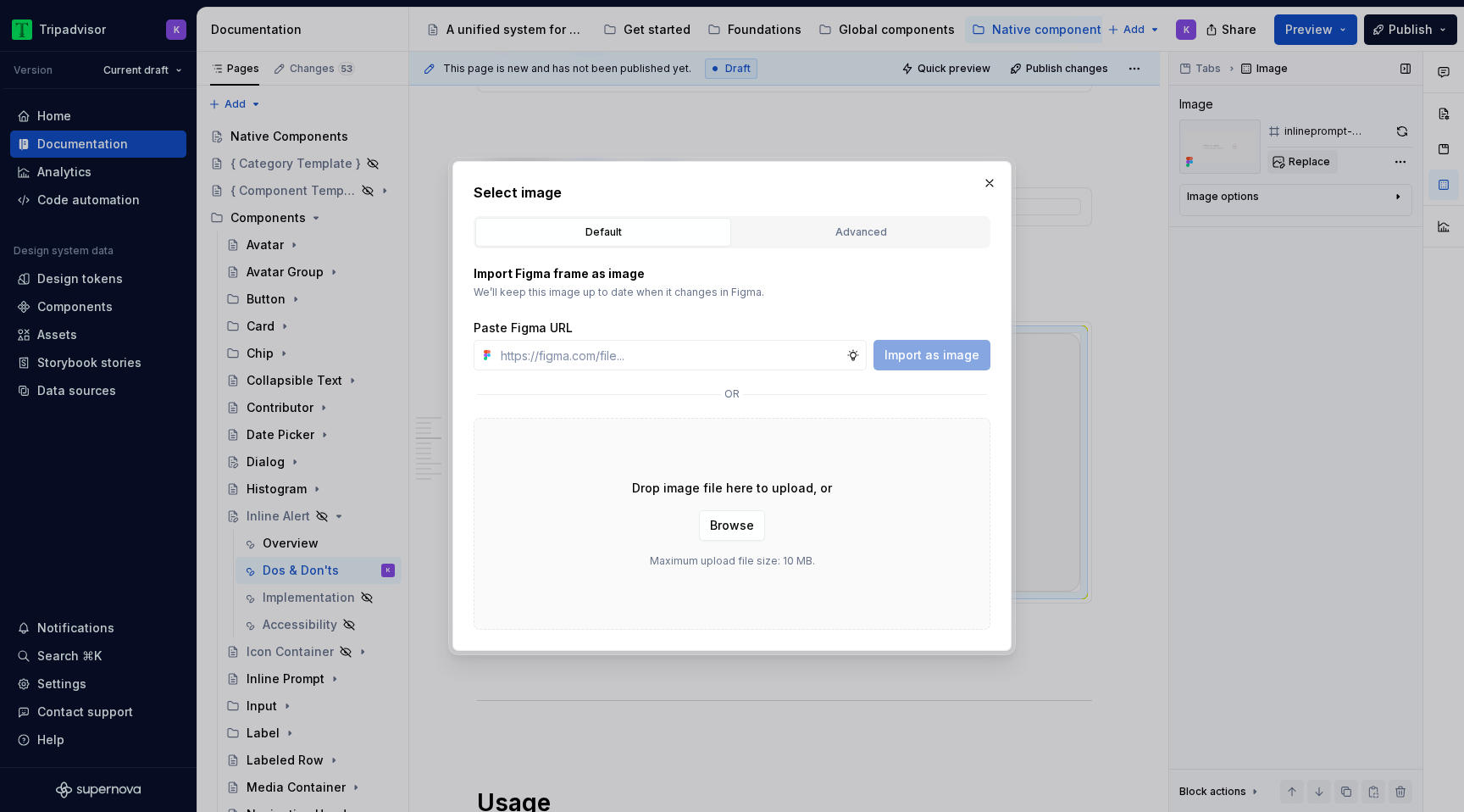
type input "[URL][DOMAIN_NAME]"
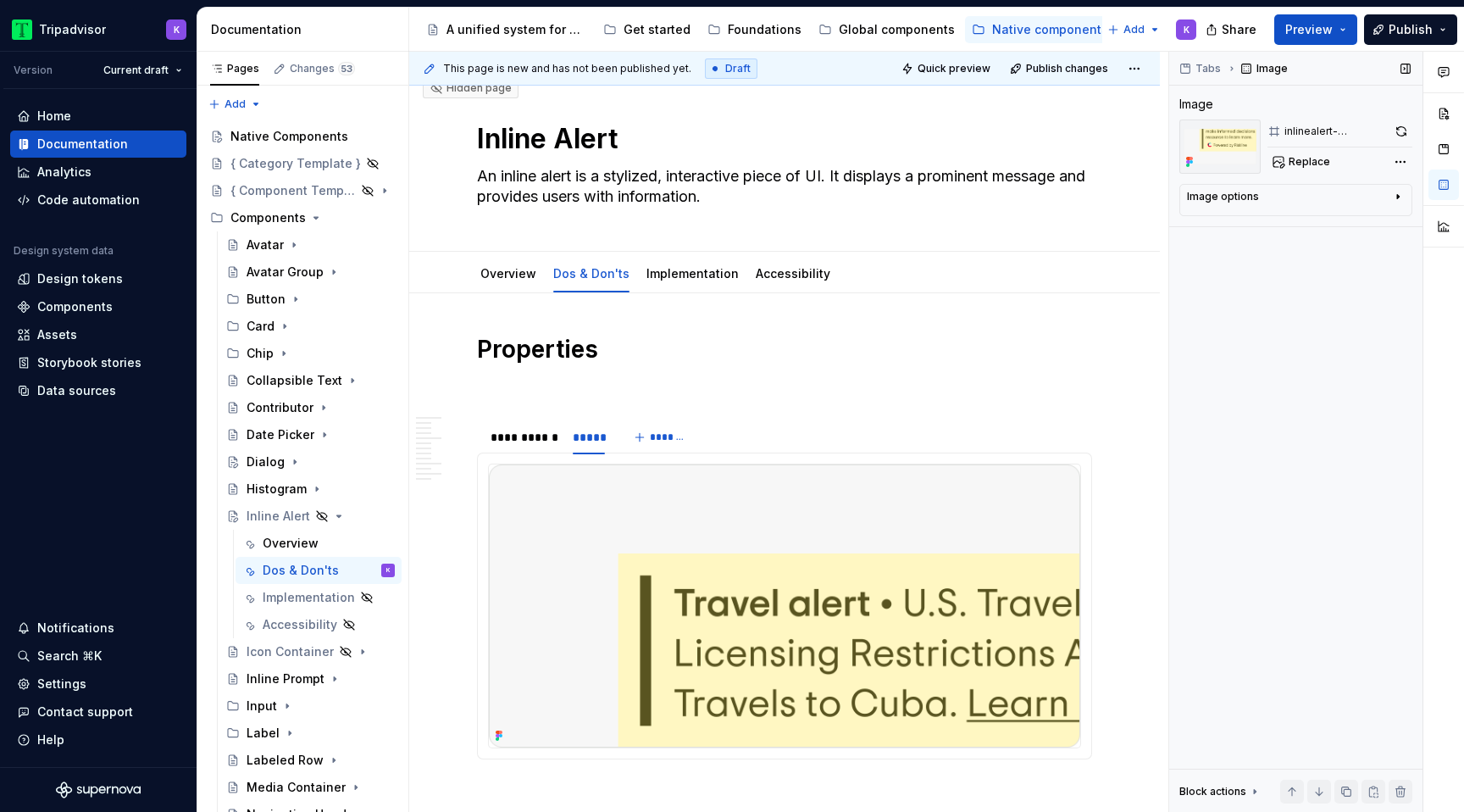
scroll to position [0, 0]
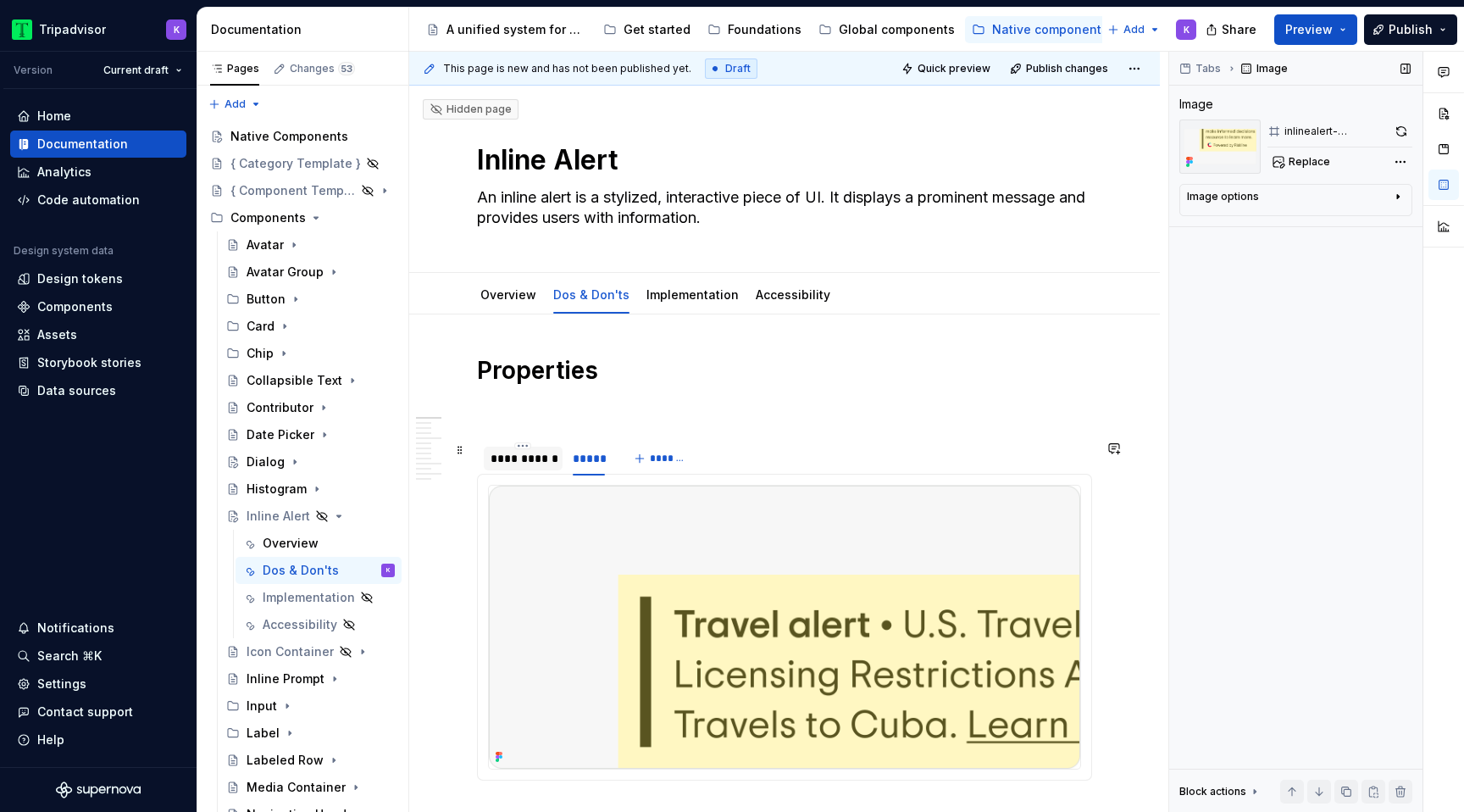
click at [529, 463] on div "**********" at bounding box center [523, 459] width 66 height 17
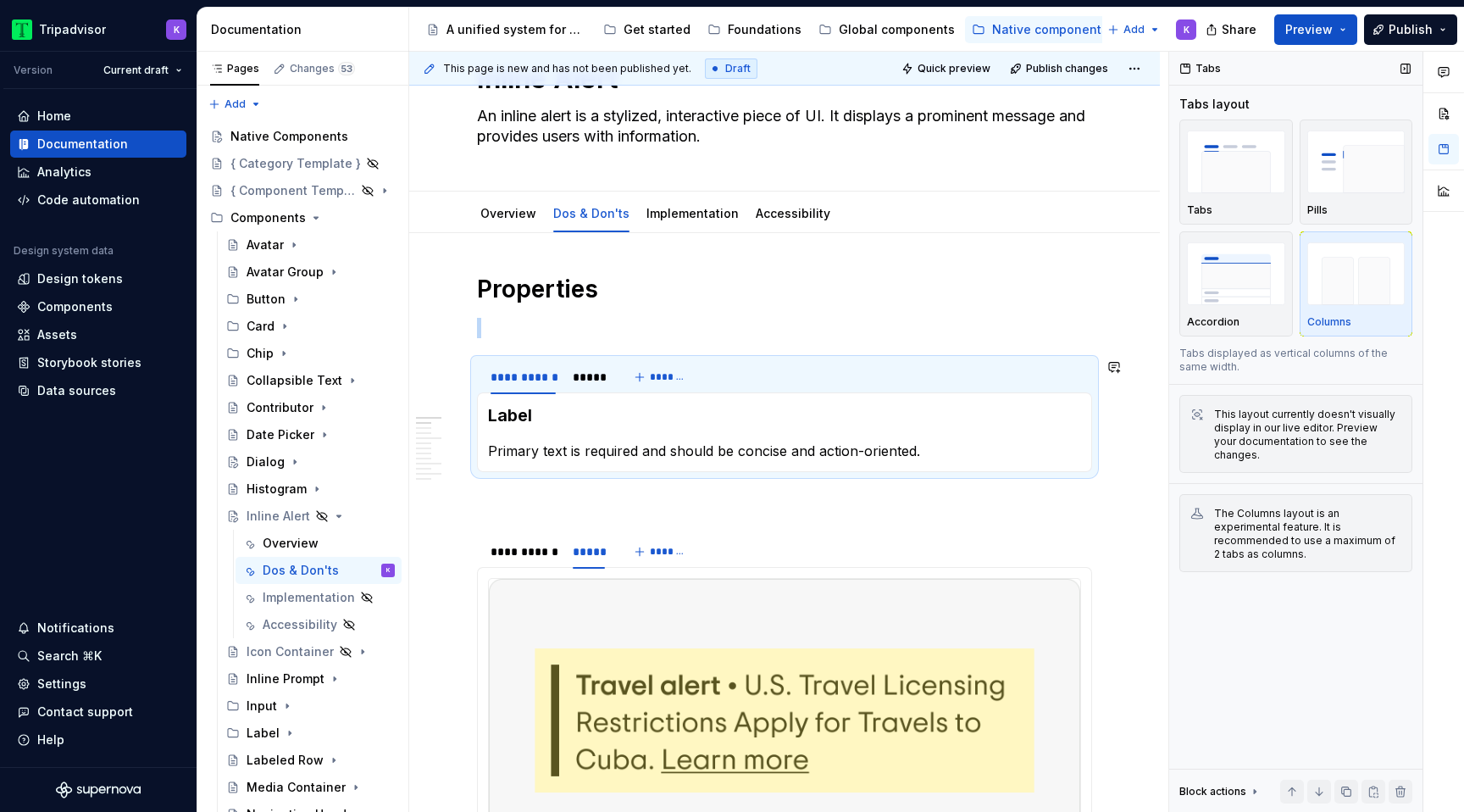
scroll to position [102, 0]
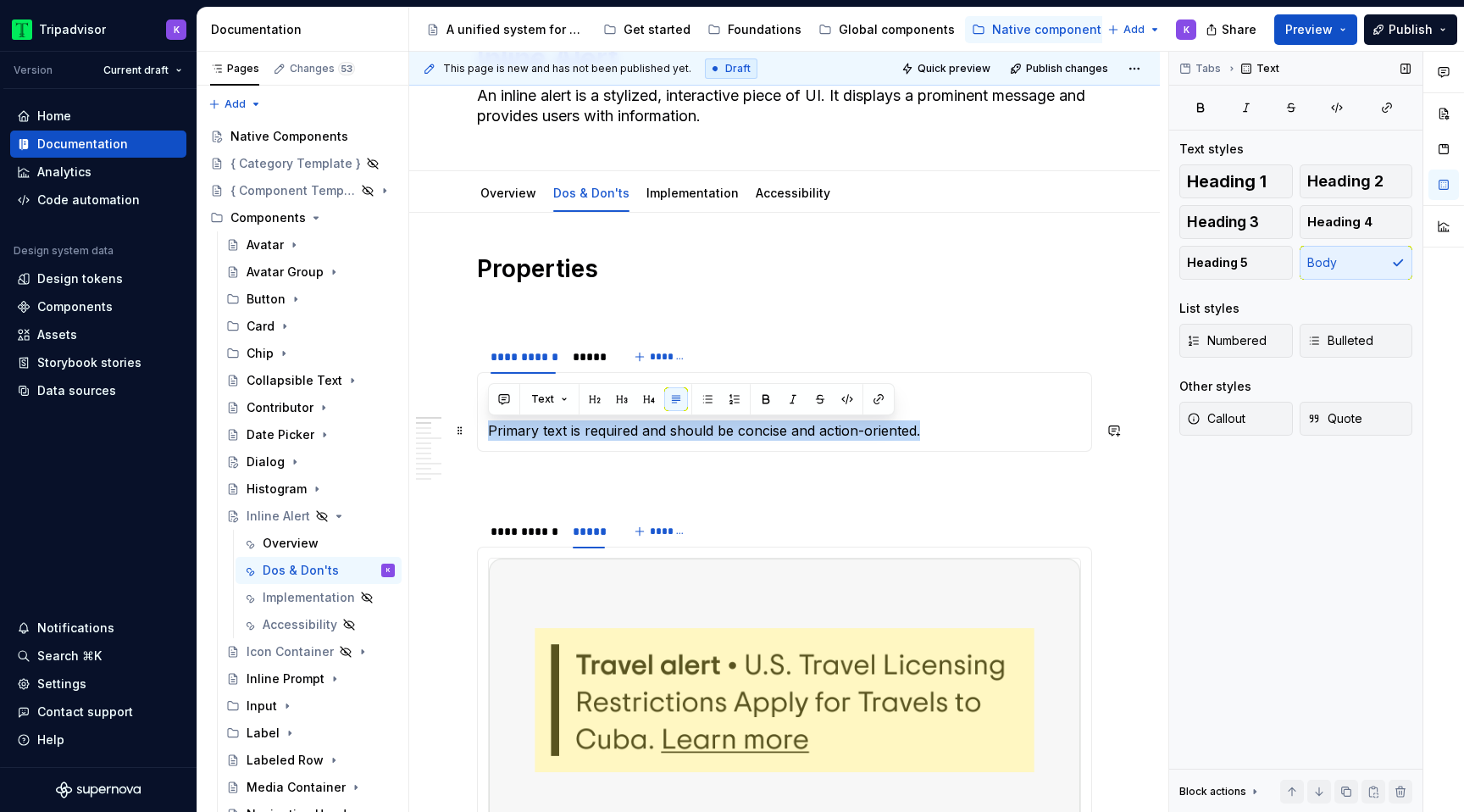
drag, startPoint x: 920, startPoint y: 430, endPoint x: 489, endPoint y: 435, distance: 431.0
click at [489, 435] on p "Primary text is required and should be concise and action-oriented." at bounding box center [784, 429] width 593 height 20
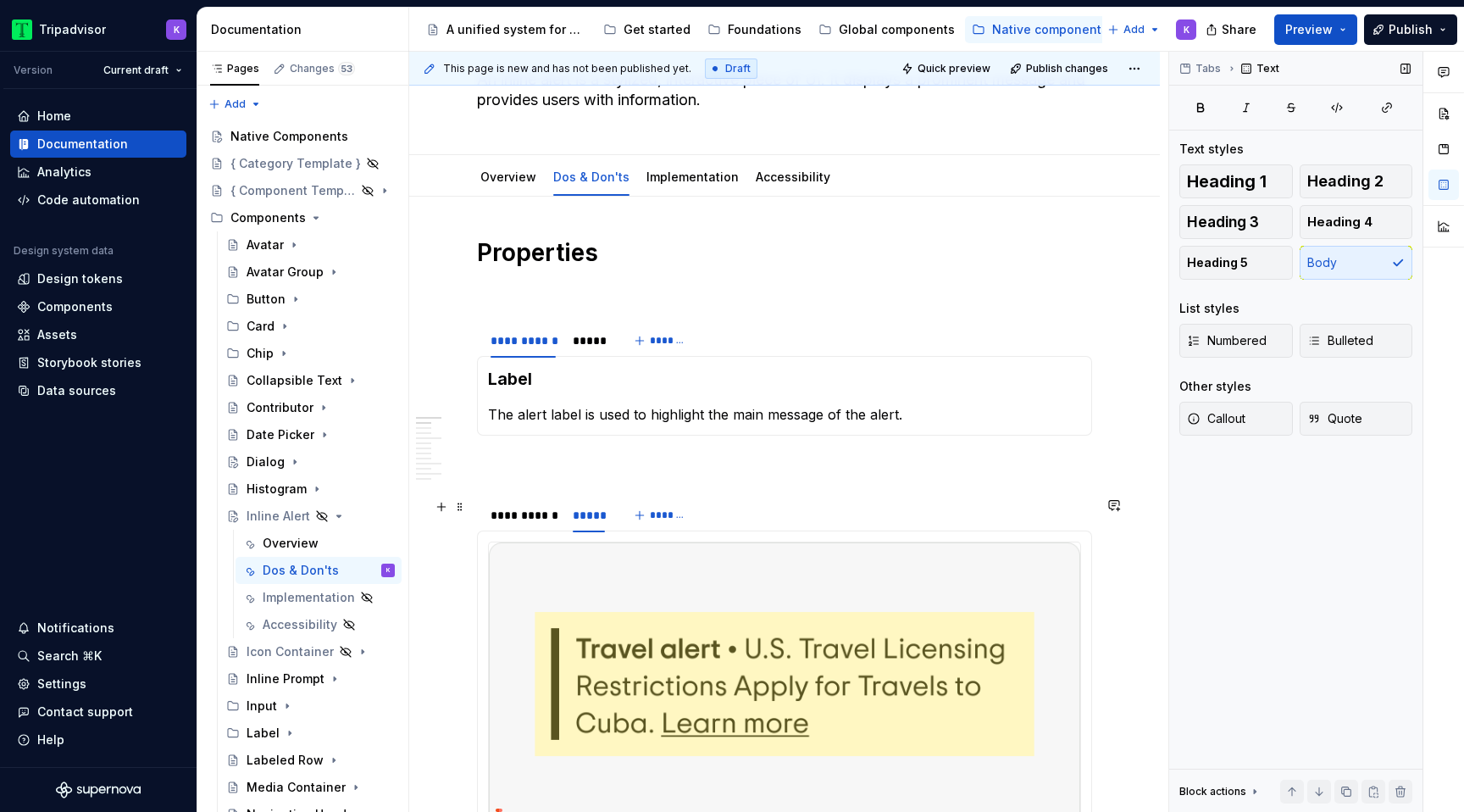
scroll to position [127, 0]
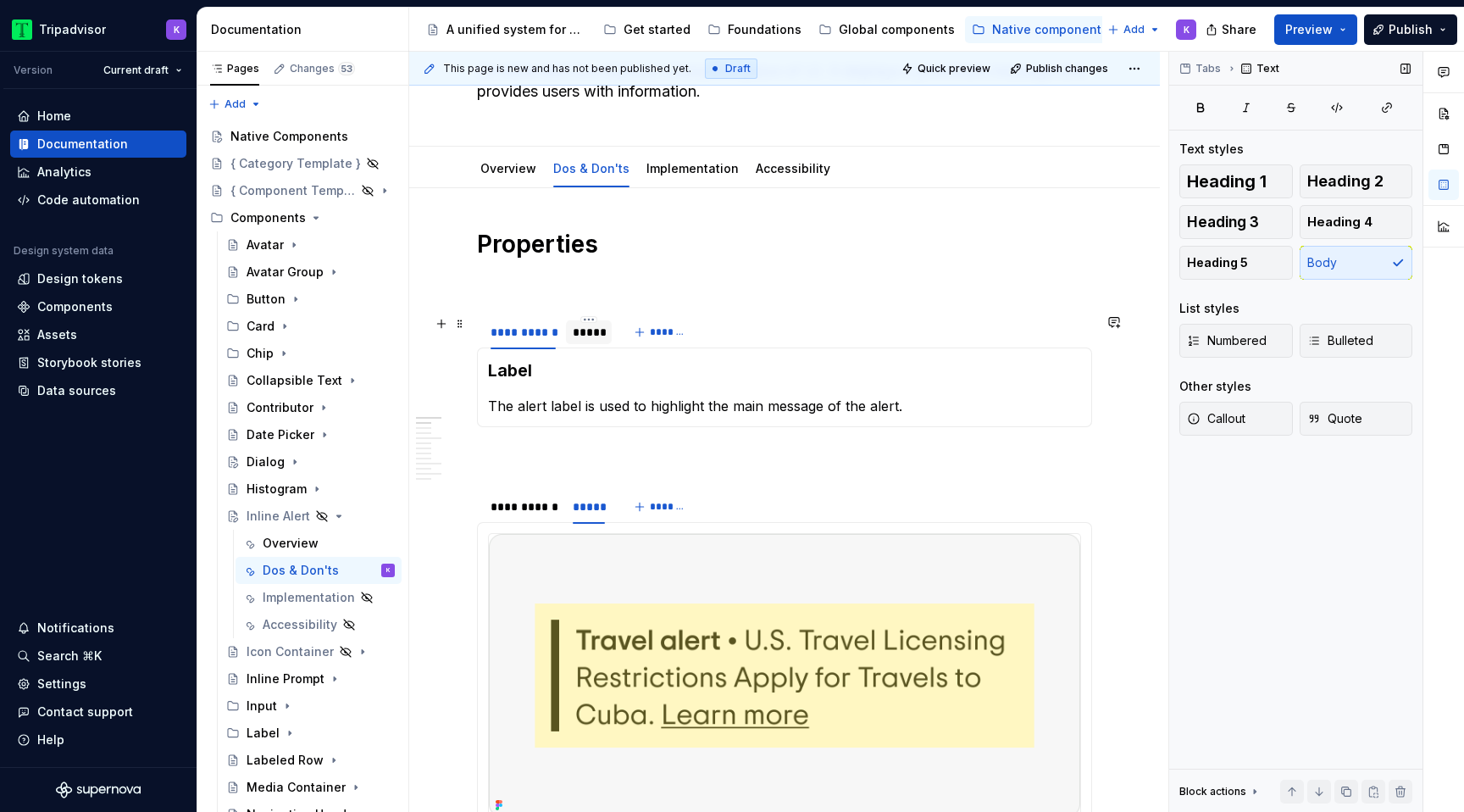
click at [599, 327] on div "*****" at bounding box center [589, 332] width 32 height 17
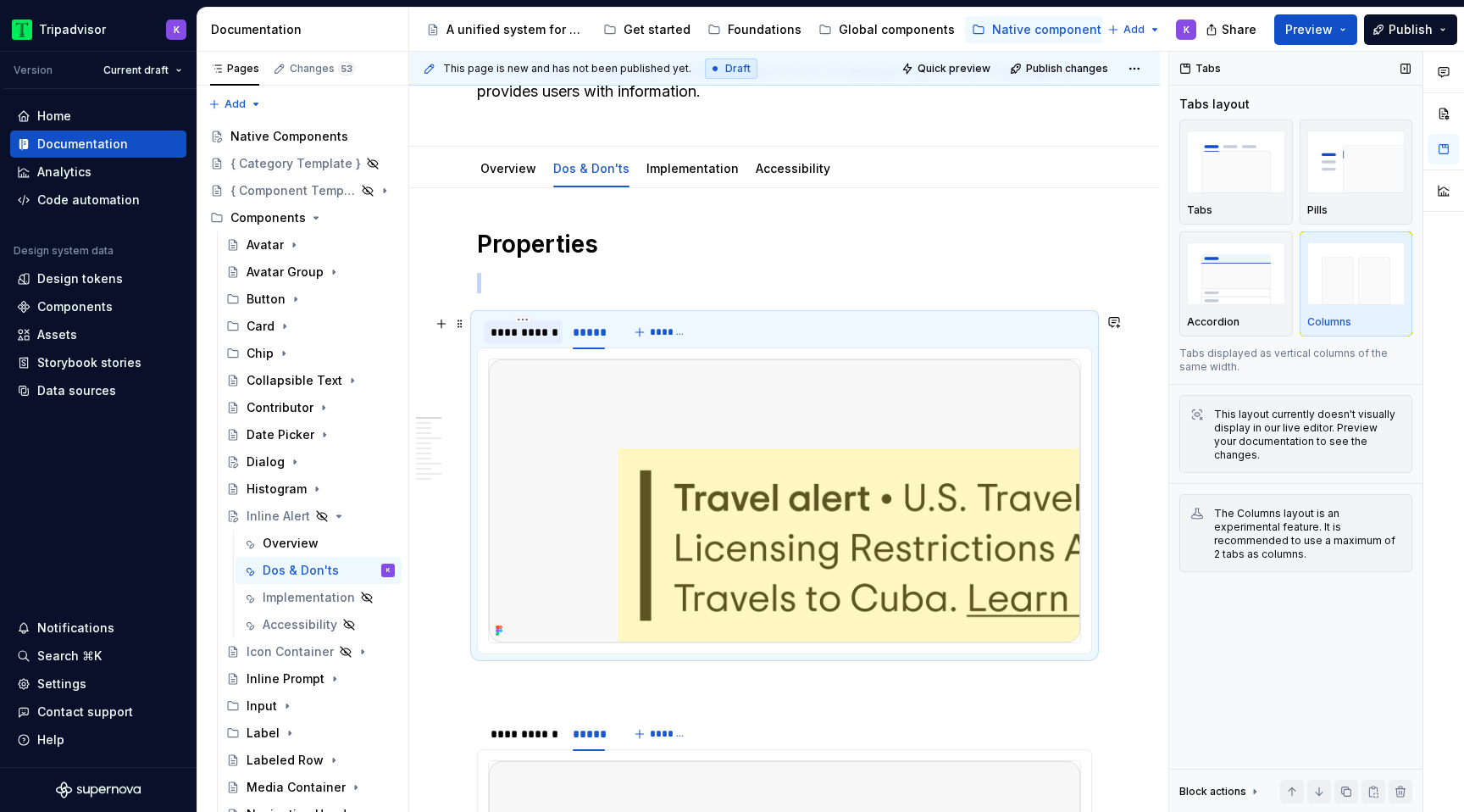
click at [535, 332] on div "**********" at bounding box center [523, 332] width 66 height 17
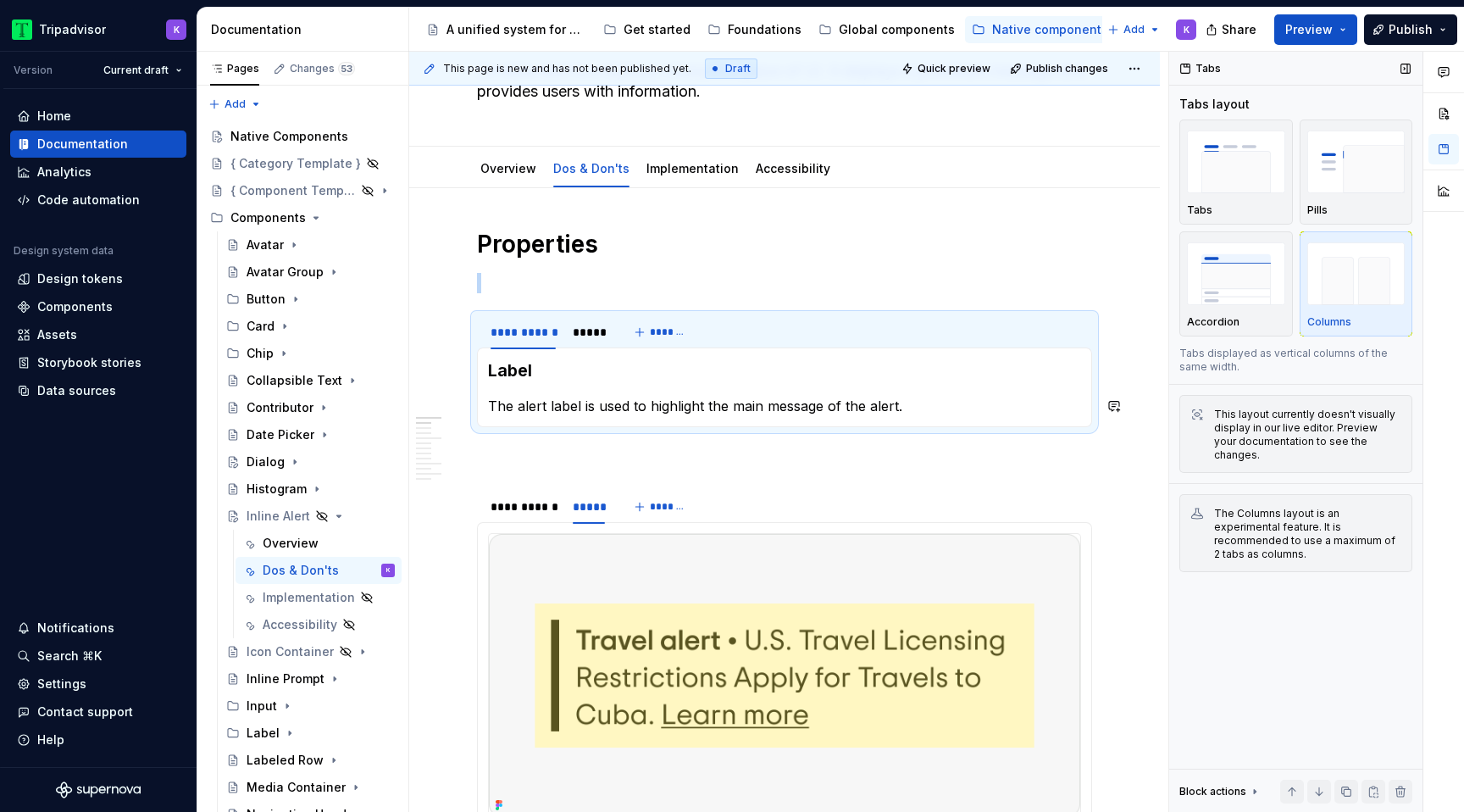
scroll to position [243, 0]
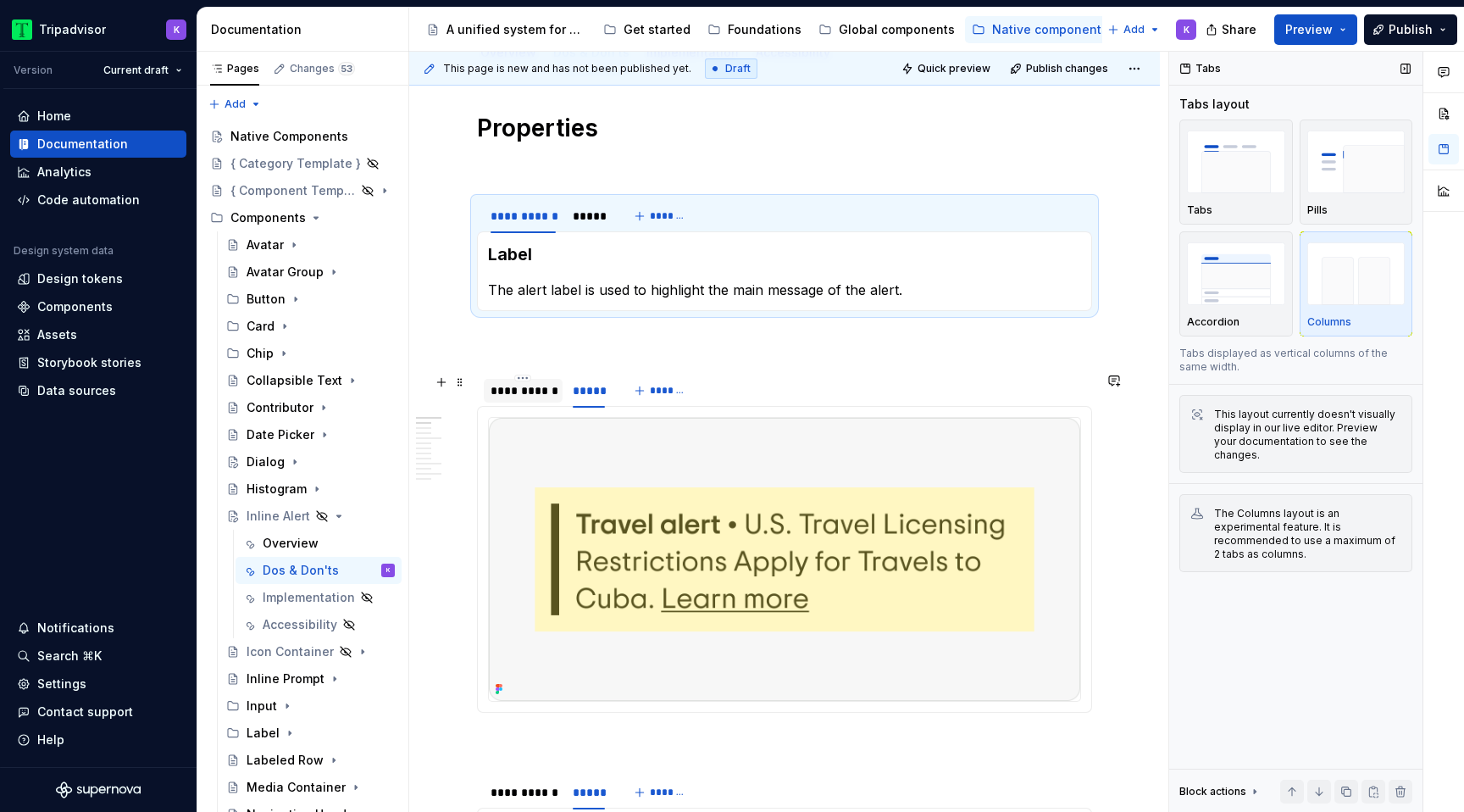
click at [540, 400] on div "**********" at bounding box center [523, 390] width 79 height 24
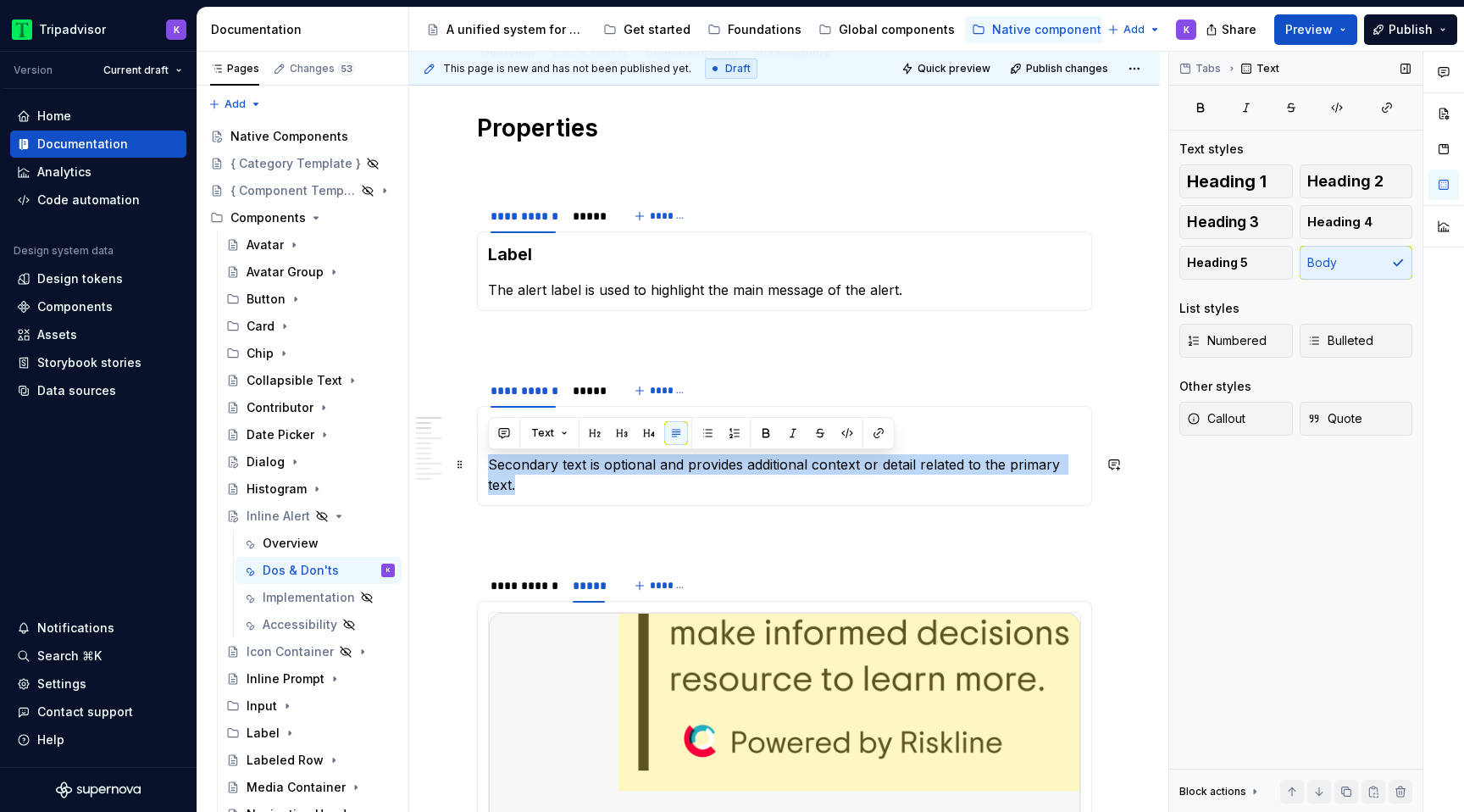
drag, startPoint x: 1089, startPoint y: 465, endPoint x: 490, endPoint y: 463, distance: 599.0
click at [490, 463] on div "Alert description Secondary text is optional and provides additional context or…" at bounding box center [784, 455] width 615 height 100
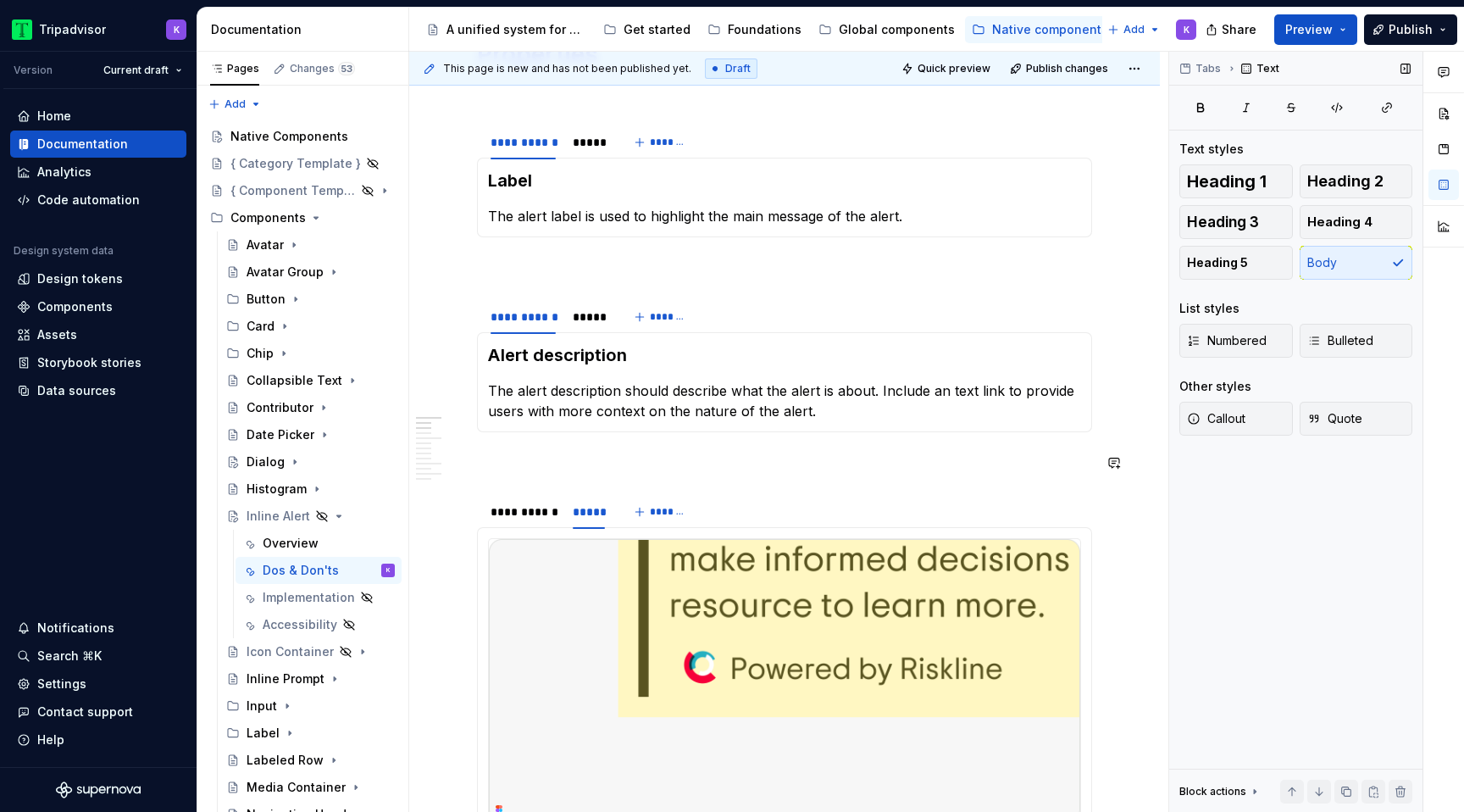
scroll to position [325, 0]
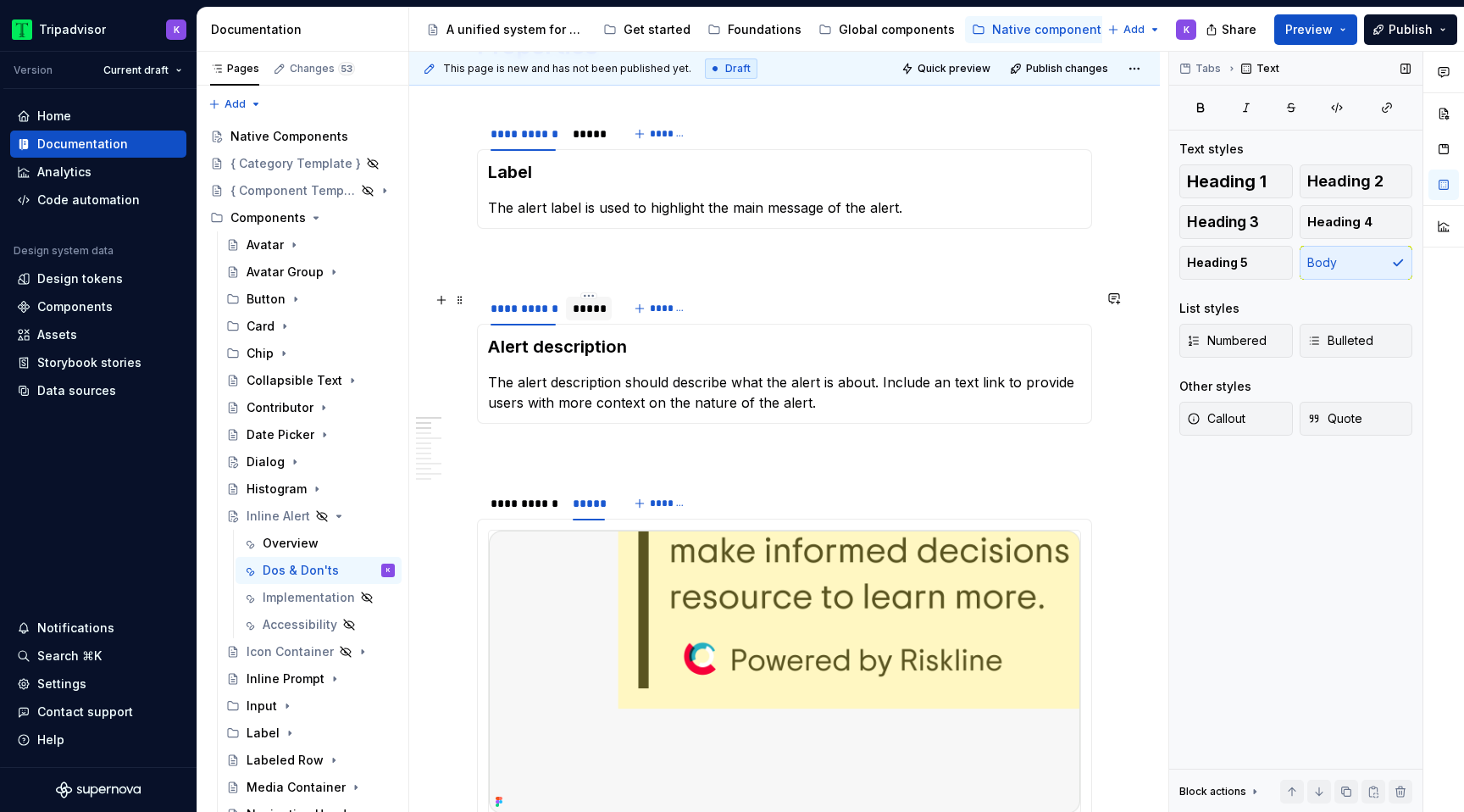
click at [593, 318] on div "*****" at bounding box center [588, 307] width 46 height 24
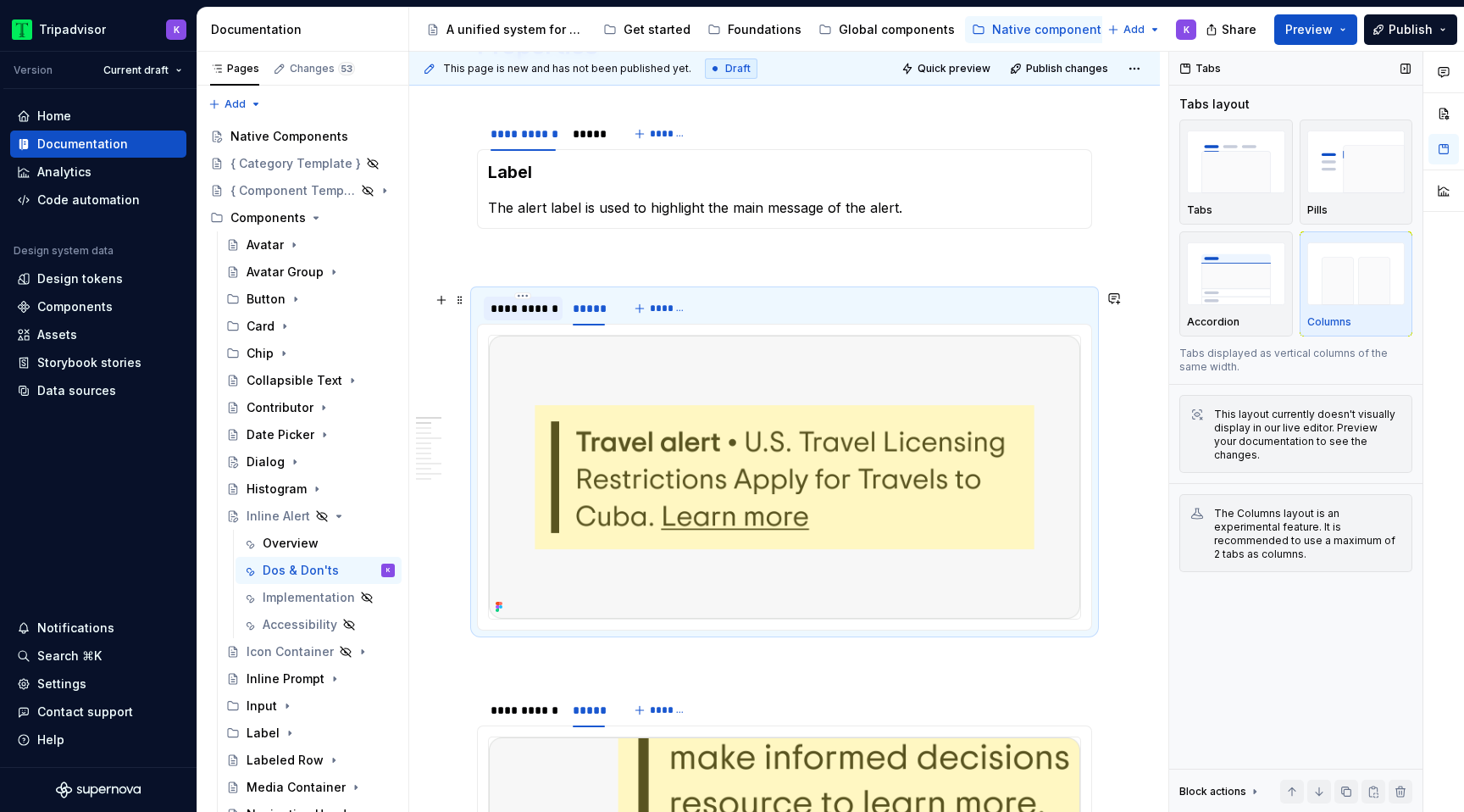
click at [527, 313] on div "**********" at bounding box center [523, 308] width 66 height 17
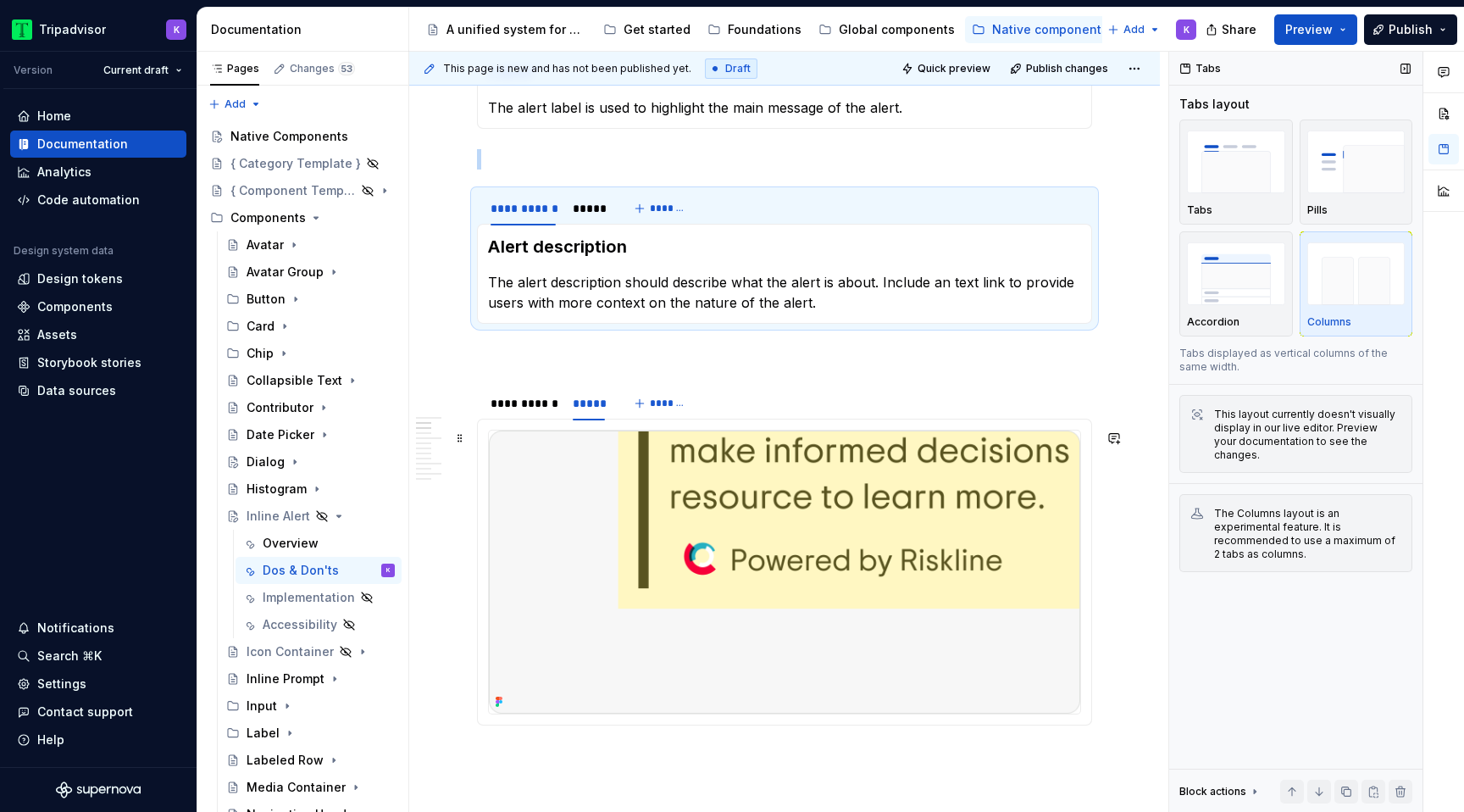
scroll to position [439, 0]
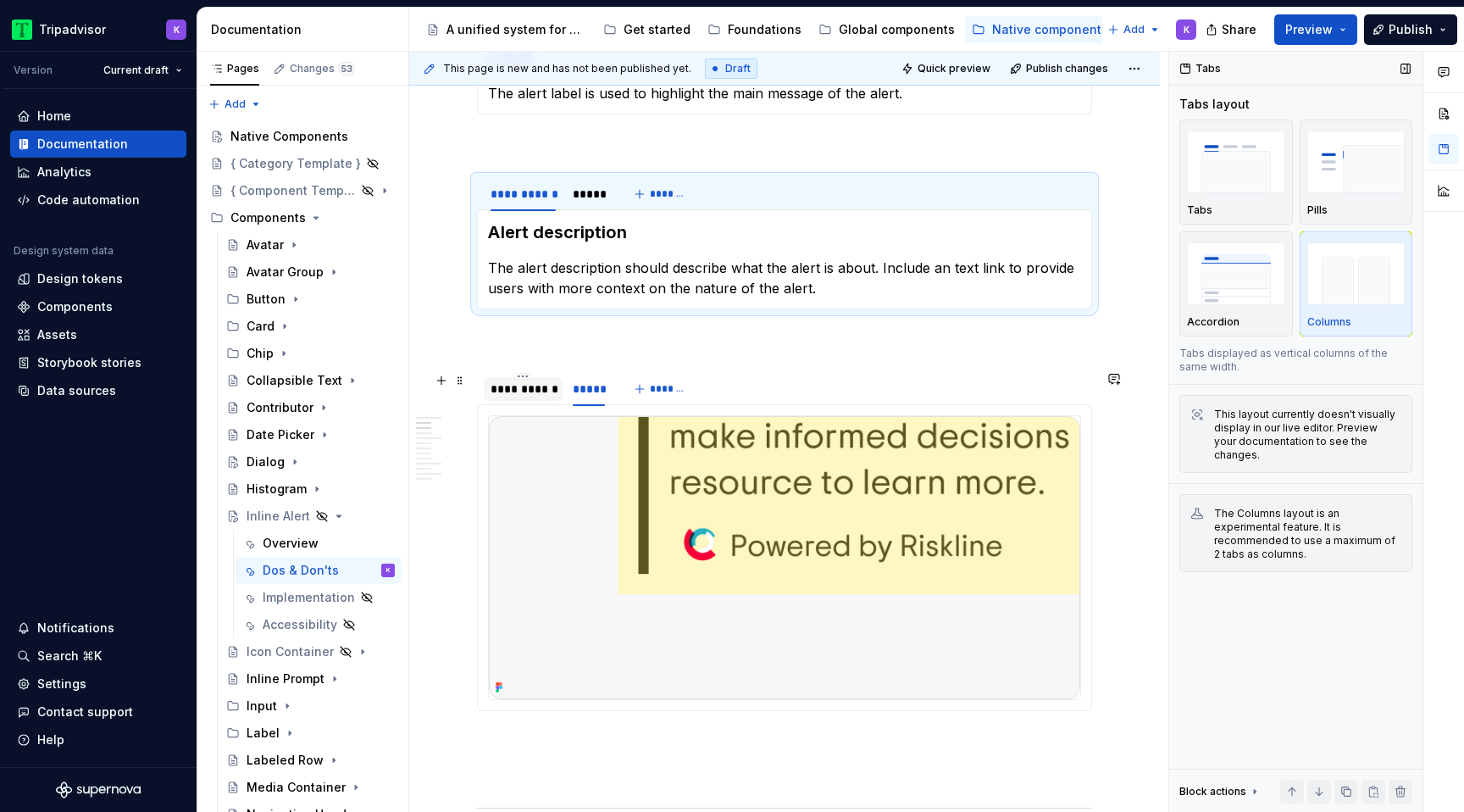
click at [510, 400] on div "**********" at bounding box center [523, 388] width 79 height 24
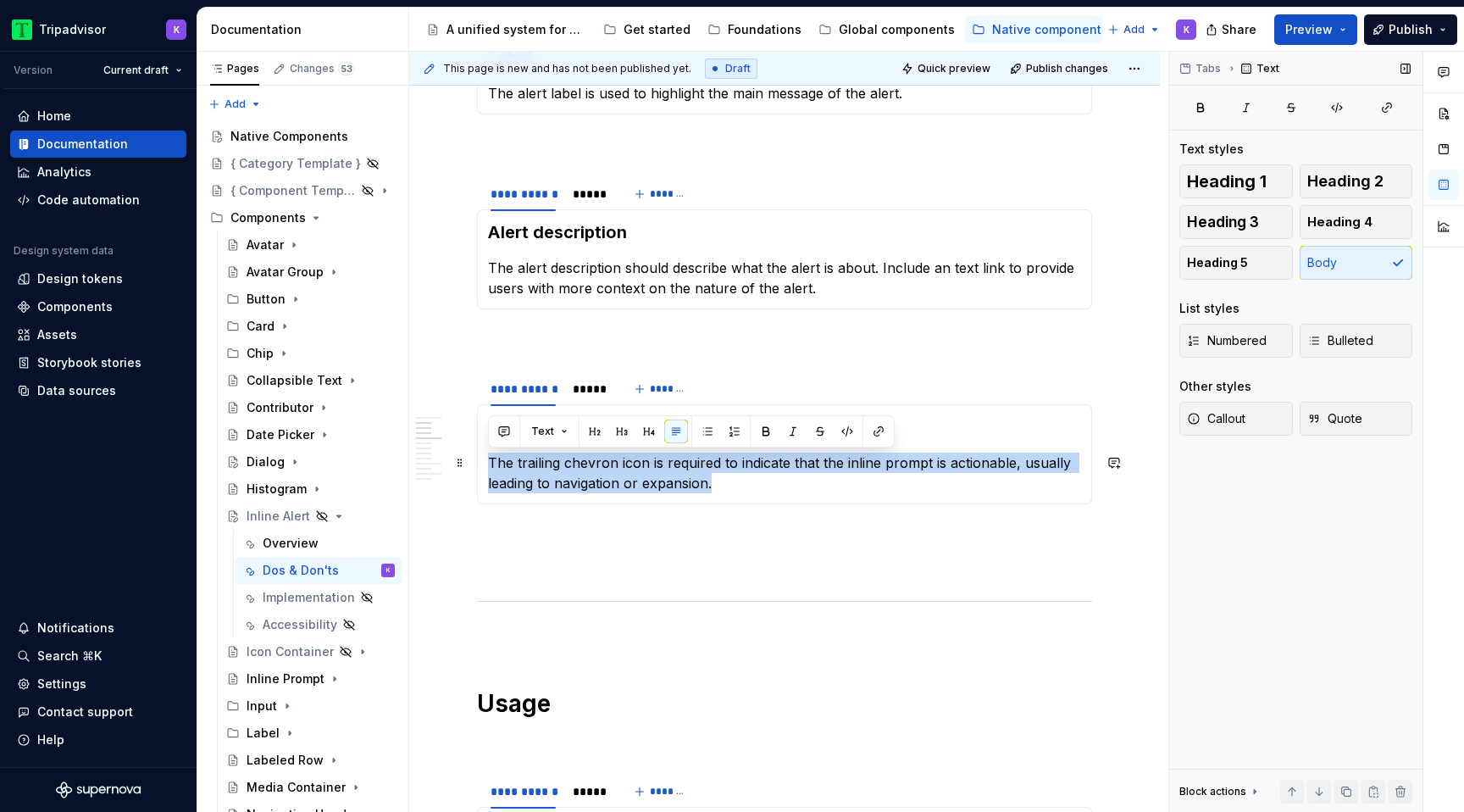
drag, startPoint x: 731, startPoint y: 487, endPoint x: 489, endPoint y: 465, distance: 243.0
click at [489, 465] on p "The trailing chevron icon is required to indicate that the inline prompt is act…" at bounding box center [784, 472] width 593 height 41
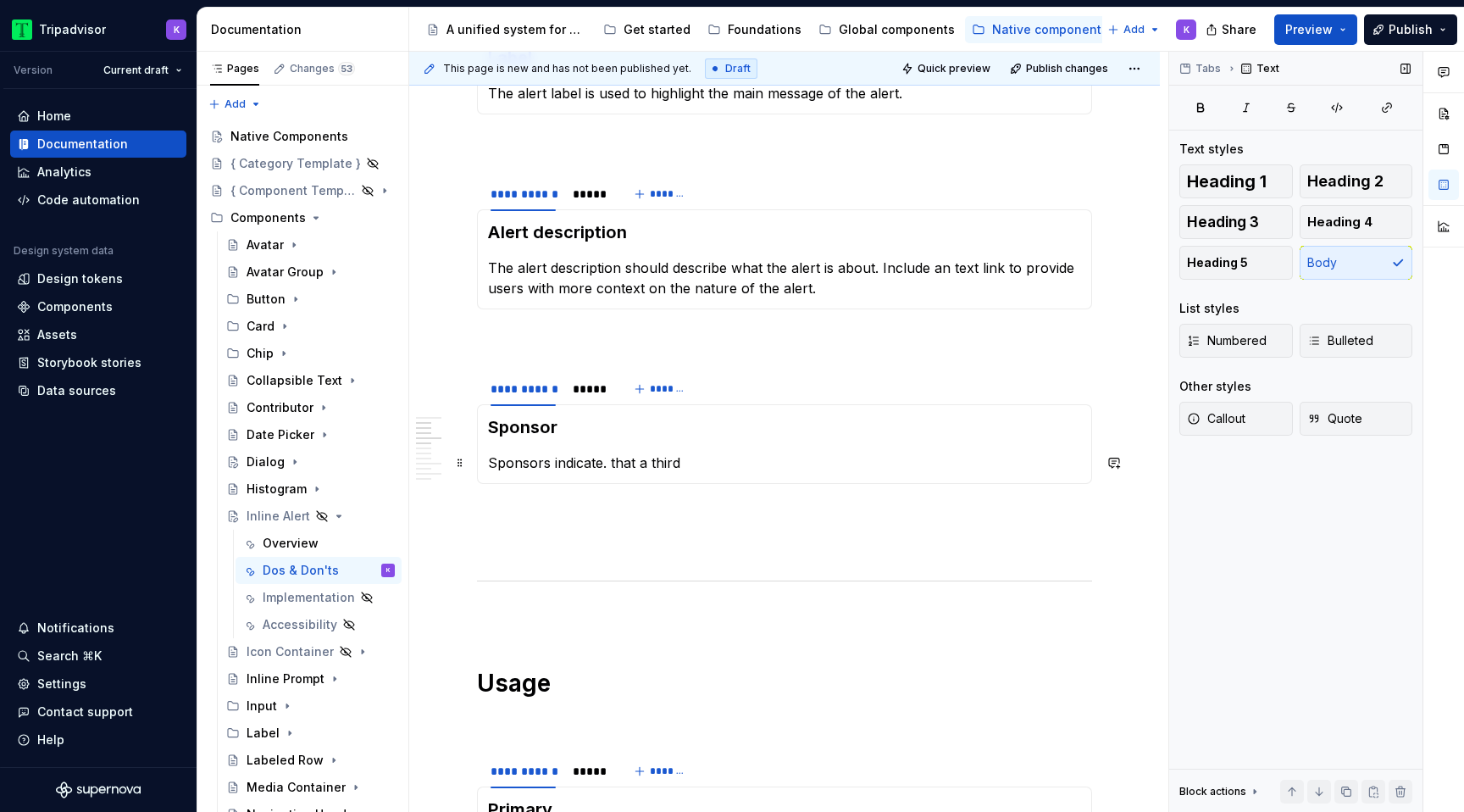
click at [611, 470] on p "Sponsors indicate. that a third" at bounding box center [784, 462] width 593 height 20
click at [704, 458] on p "Sponsors indicate that a third" at bounding box center [784, 462] width 593 height 20
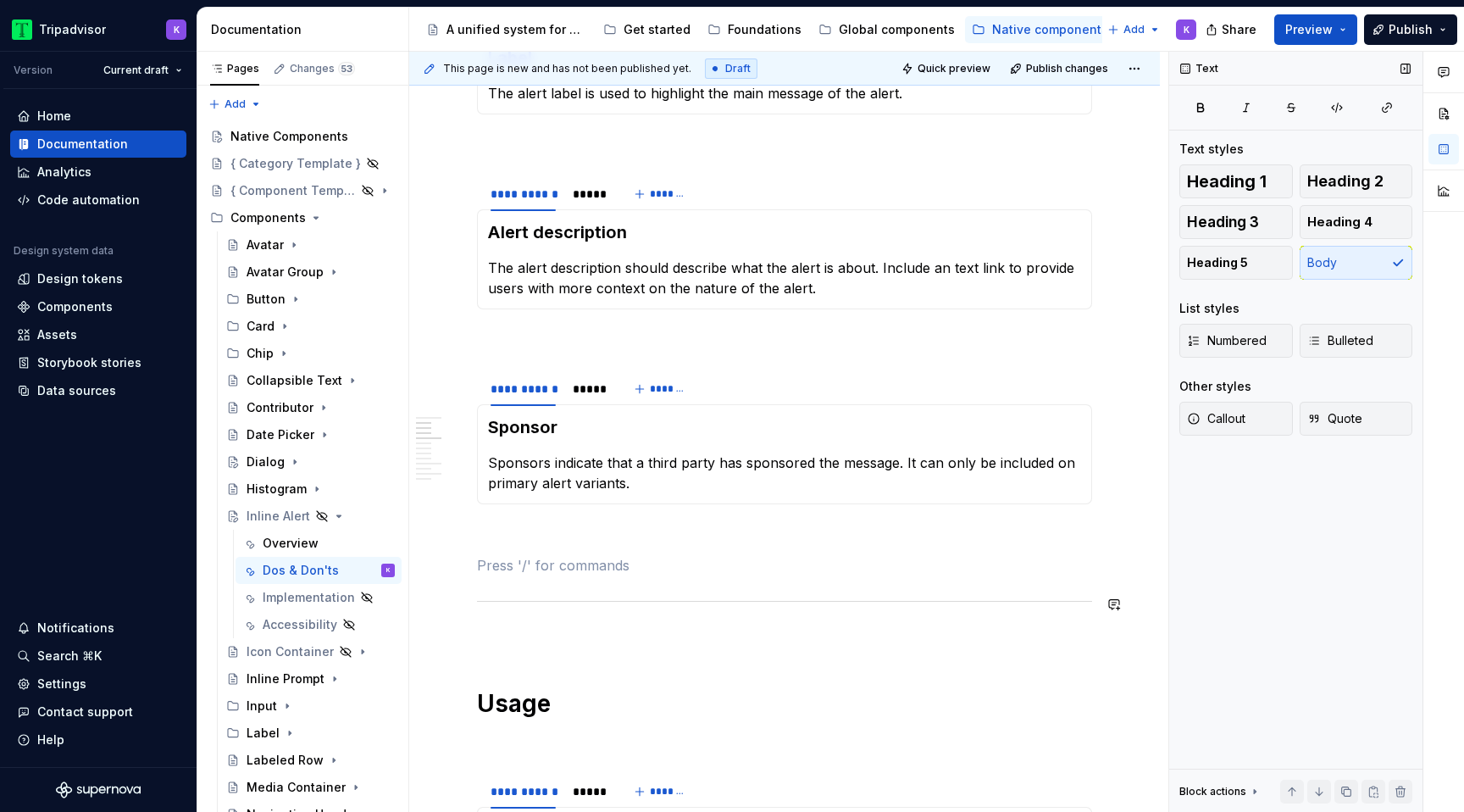
click at [596, 504] on section "**********" at bounding box center [784, 437] width 615 height 134
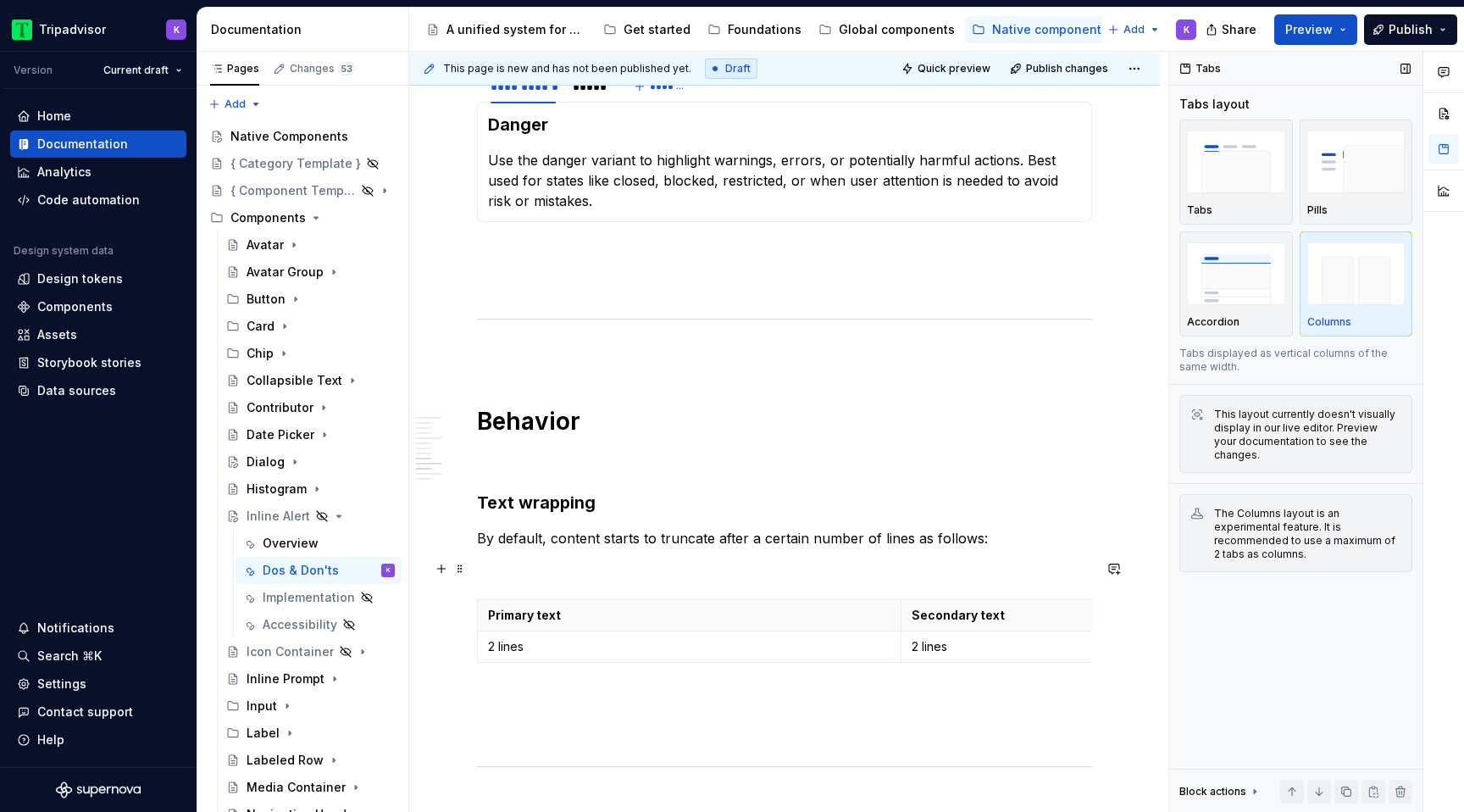
scroll to position [1820, 0]
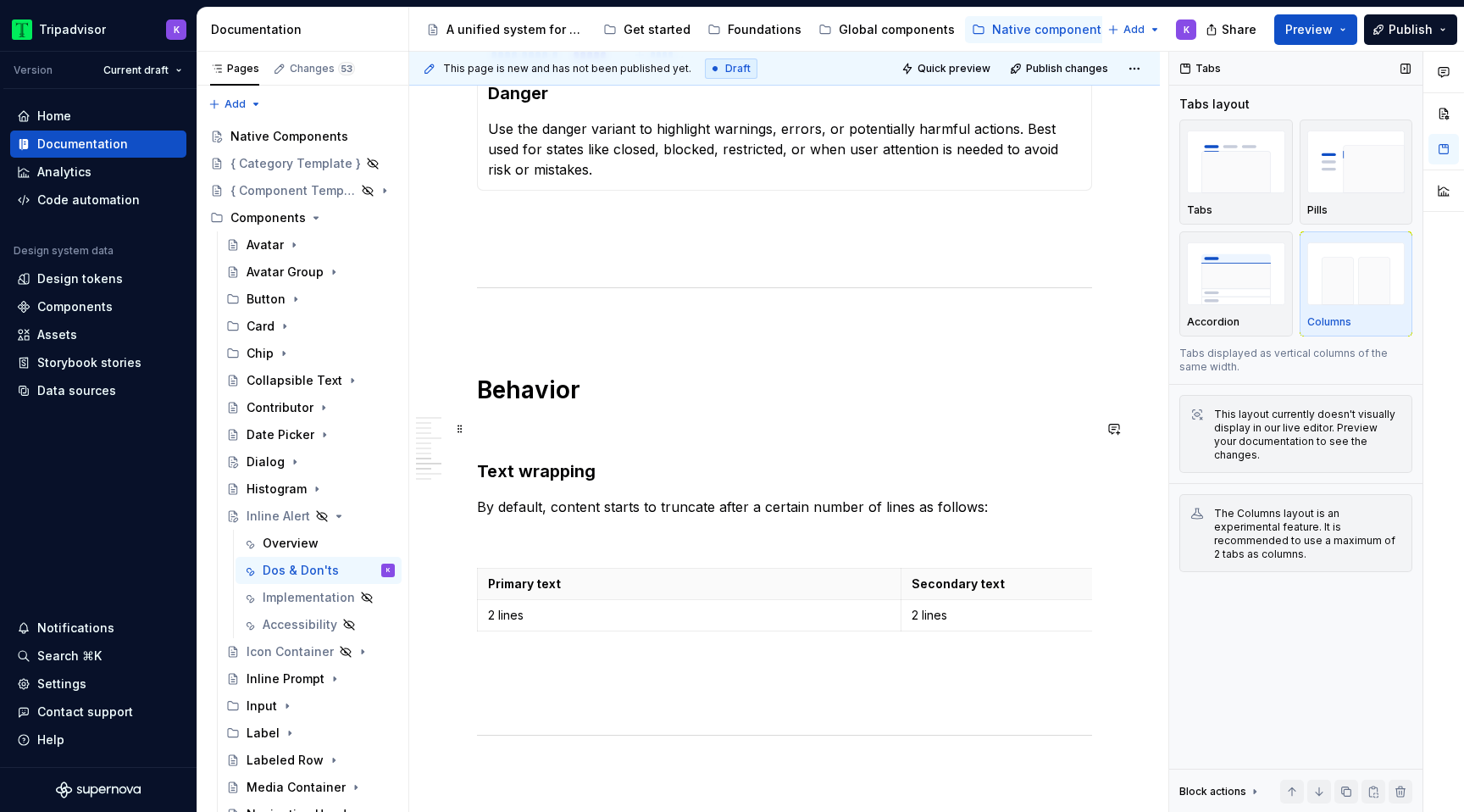
click at [551, 426] on p at bounding box center [784, 428] width 615 height 20
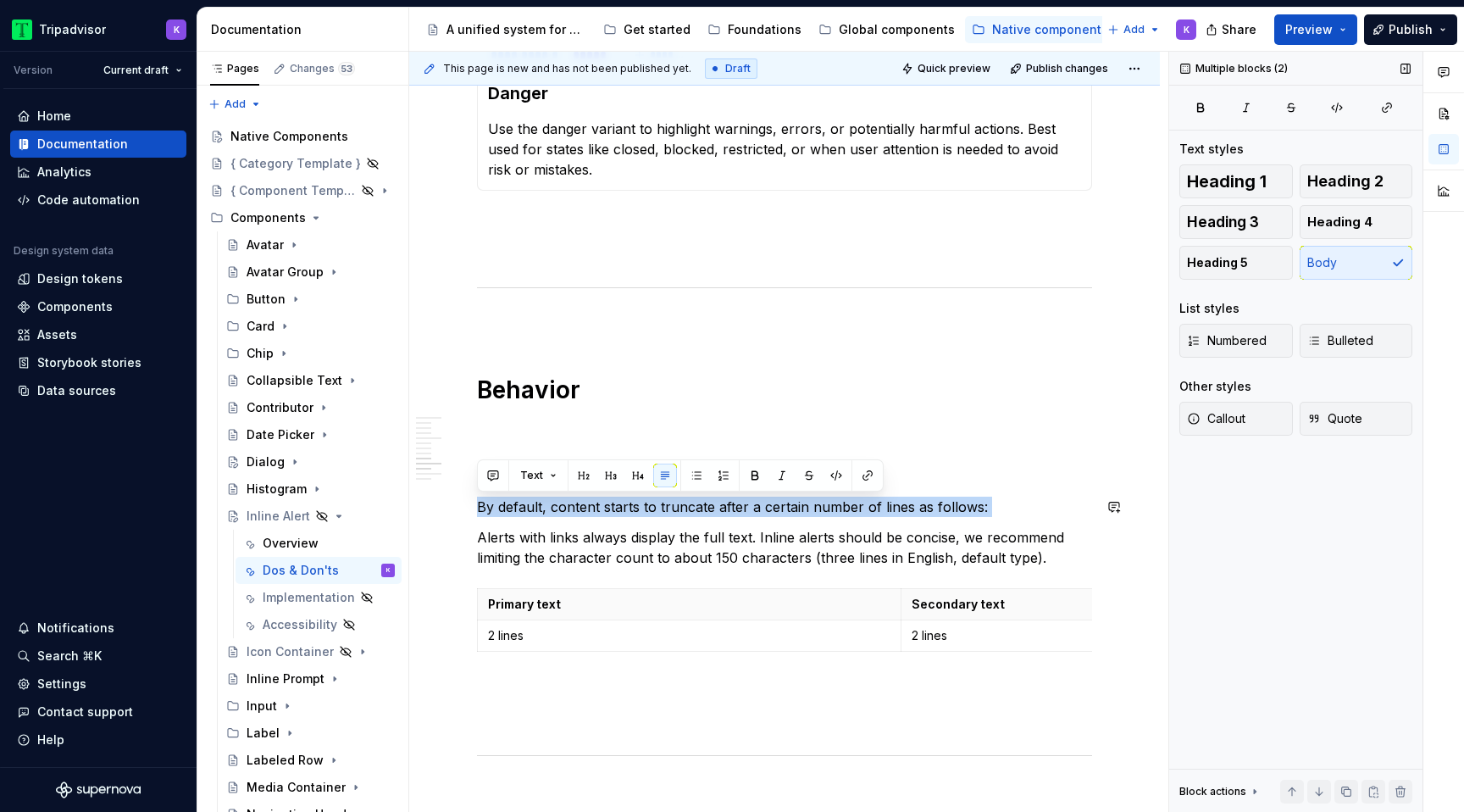
drag, startPoint x: 511, startPoint y: 506, endPoint x: 1006, endPoint y: 519, distance: 495.2
drag, startPoint x: 477, startPoint y: 499, endPoint x: 638, endPoint y: 496, distance: 161.0
click at [638, 496] on p "By default, content starts to truncate after a certain number of lines as follo…" at bounding box center [784, 505] width 615 height 20
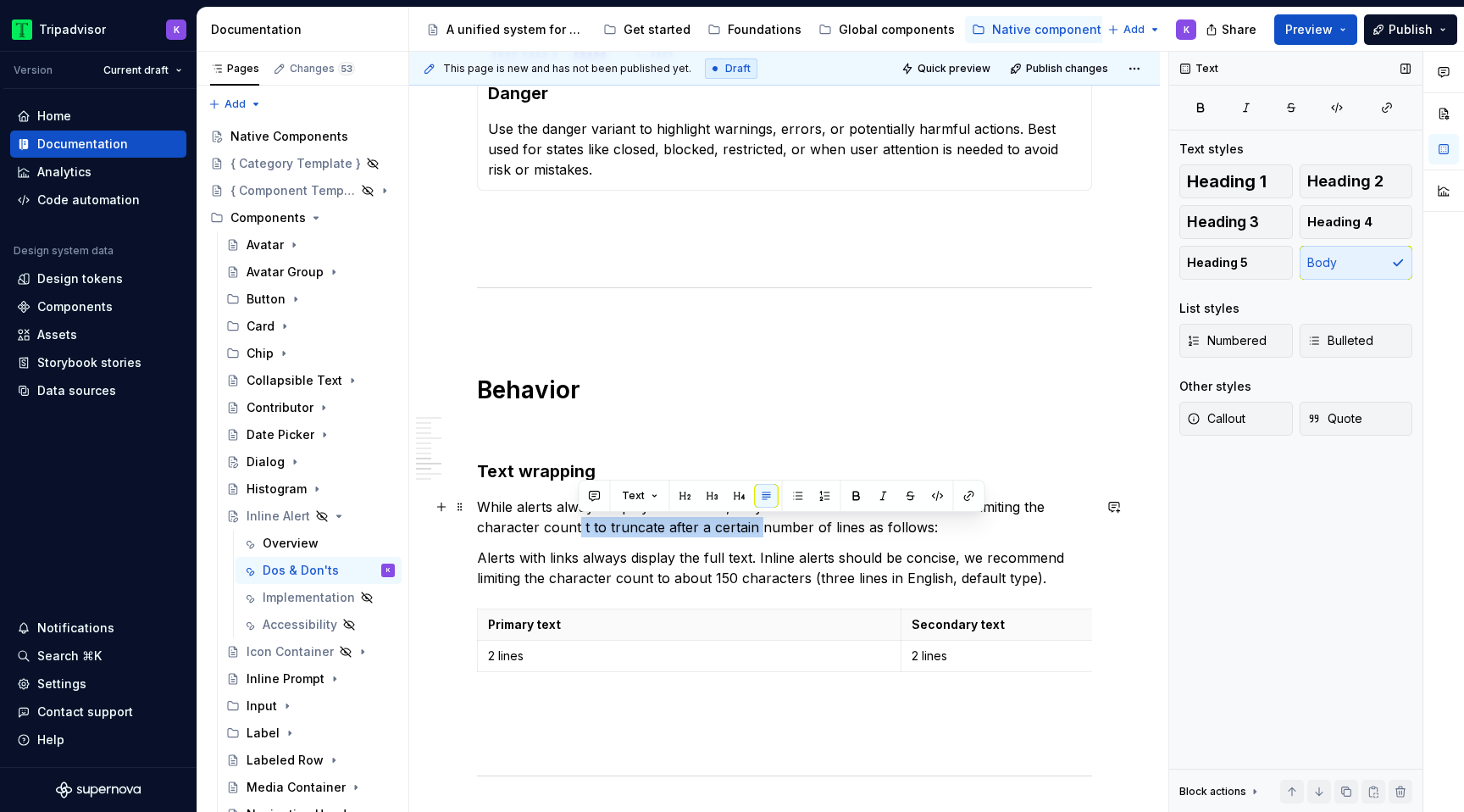
drag, startPoint x: 580, startPoint y: 527, endPoint x: 758, endPoint y: 525, distance: 178.0
click at [758, 525] on p "While alerts always display the full text, they should concise. We recommend li…" at bounding box center [784, 516] width 615 height 41
click at [583, 627] on p "Primary text" at bounding box center [689, 624] width 403 height 17
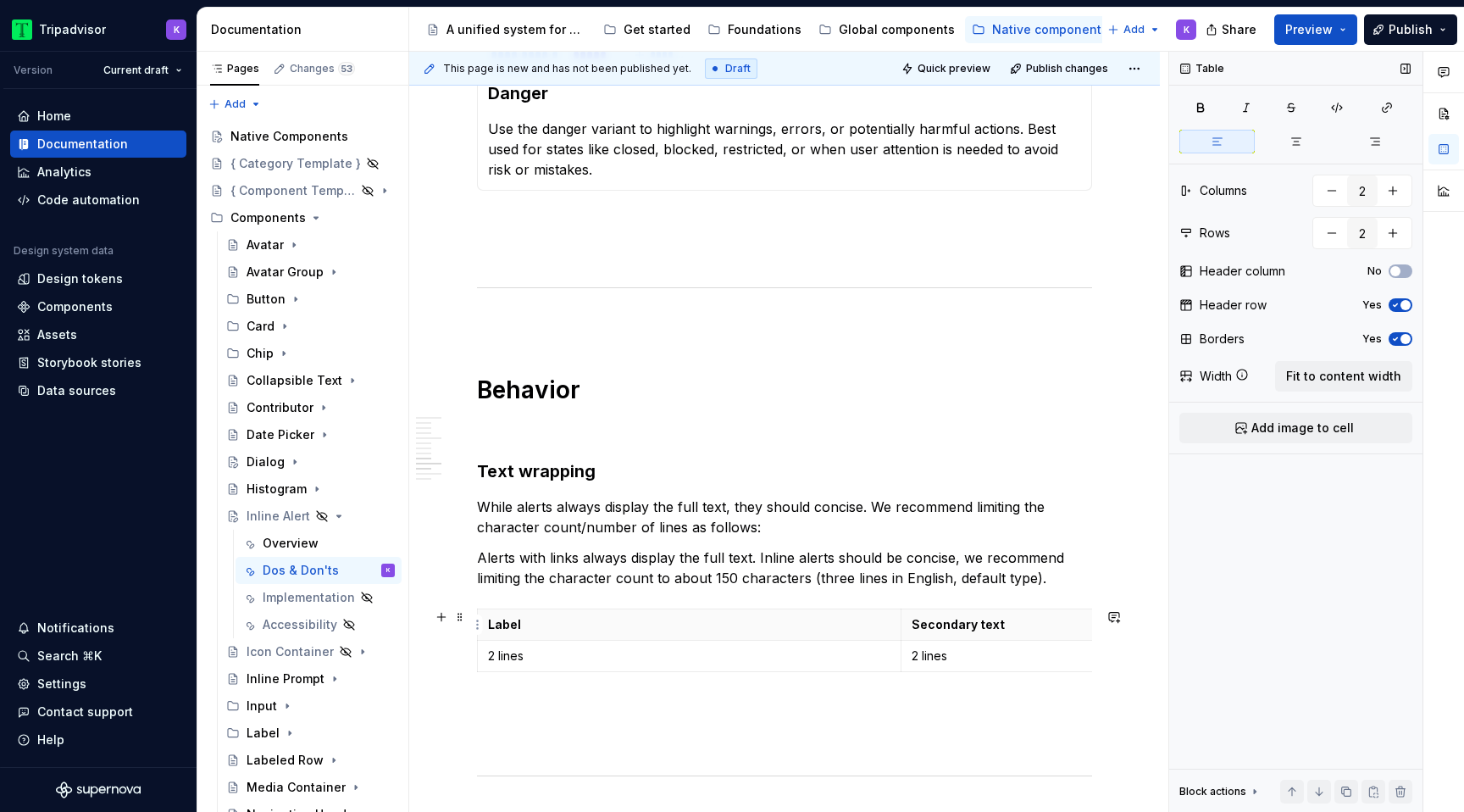
click at [979, 621] on p "Secondary text" at bounding box center [1113, 624] width 403 height 17
click at [918, 652] on p "2 lines" at bounding box center [1113, 656] width 403 height 17
click at [963, 656] on p "3 lines" at bounding box center [1113, 656] width 403 height 17
click at [574, 649] on p "2 lines" at bounding box center [689, 656] width 403 height 17
click at [489, 656] on p "2 lines" at bounding box center [689, 656] width 403 height 17
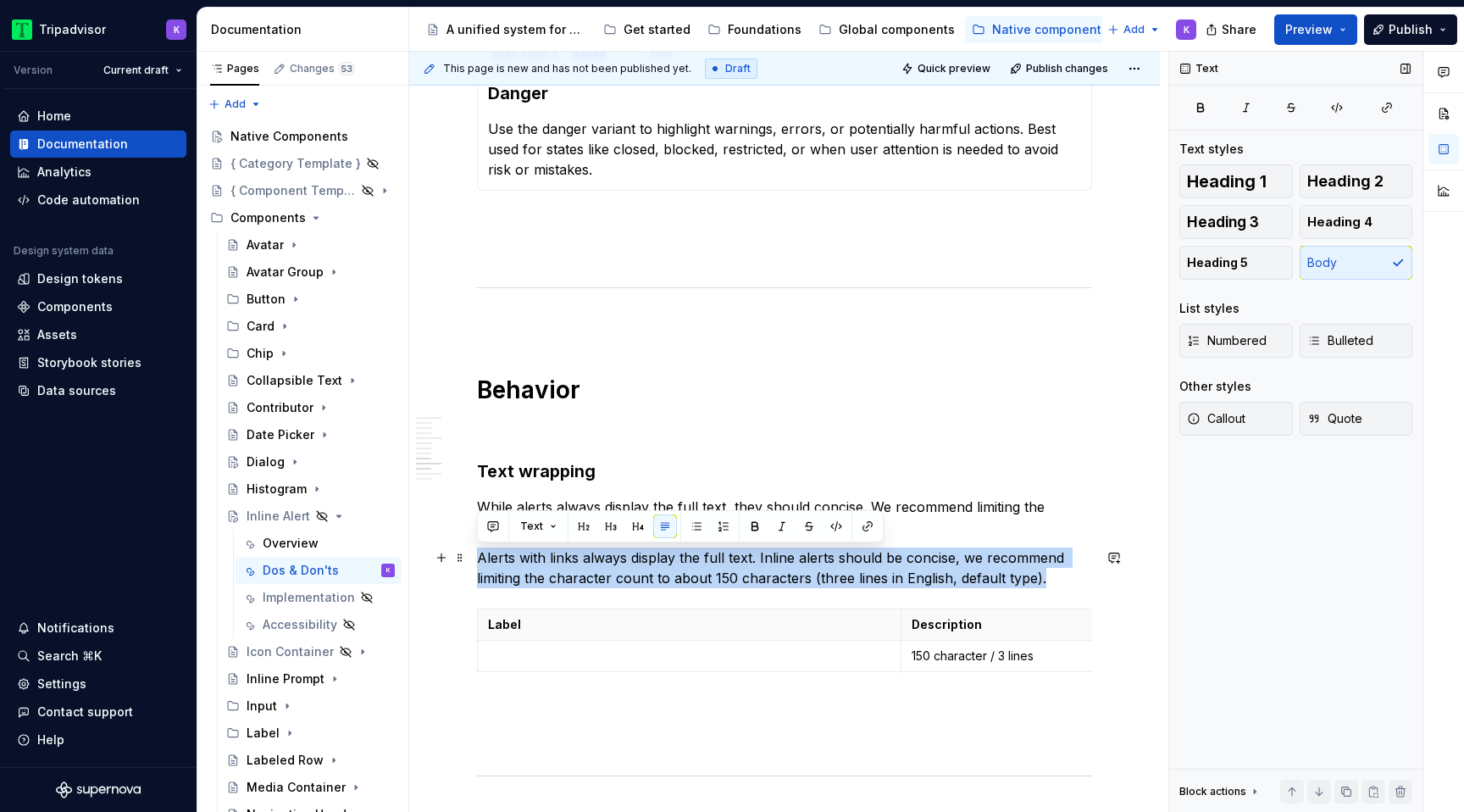
drag, startPoint x: 1042, startPoint y: 582, endPoint x: 475, endPoint y: 564, distance: 567.3
click at [475, 564] on div "**********" at bounding box center [784, 30] width 750 height 3072
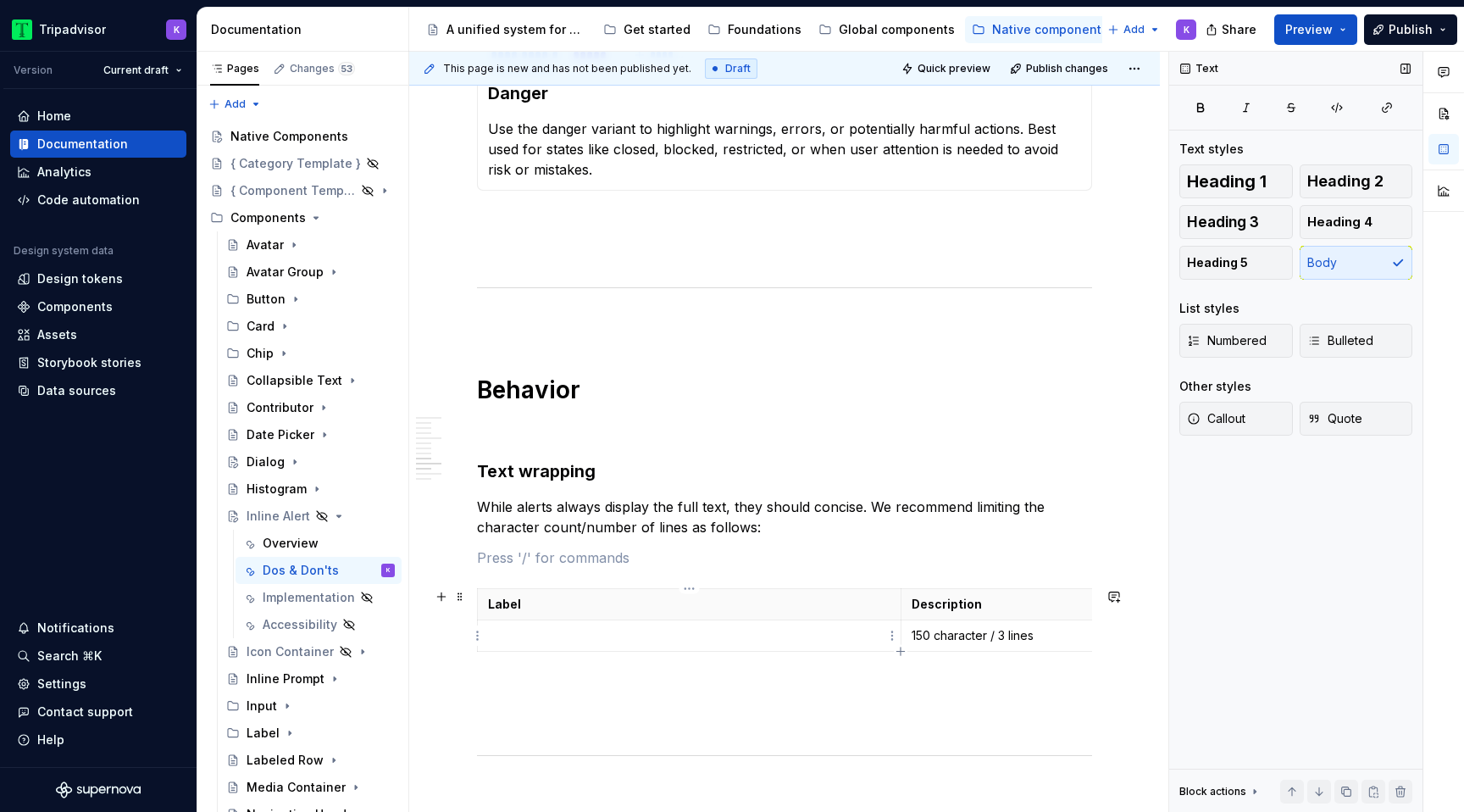
click at [510, 625] on td at bounding box center [689, 635] width 424 height 31
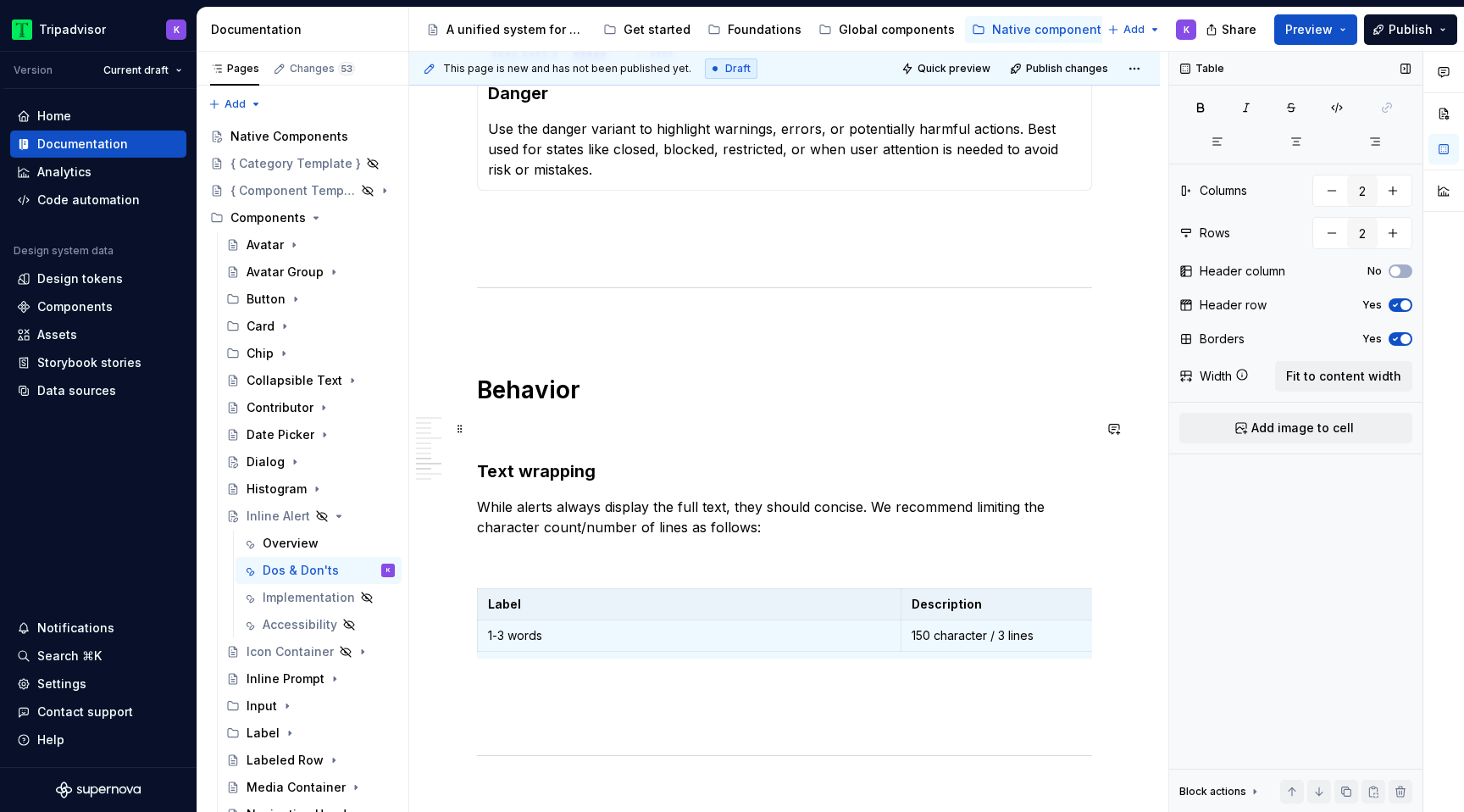
click at [686, 434] on p at bounding box center [784, 428] width 615 height 20
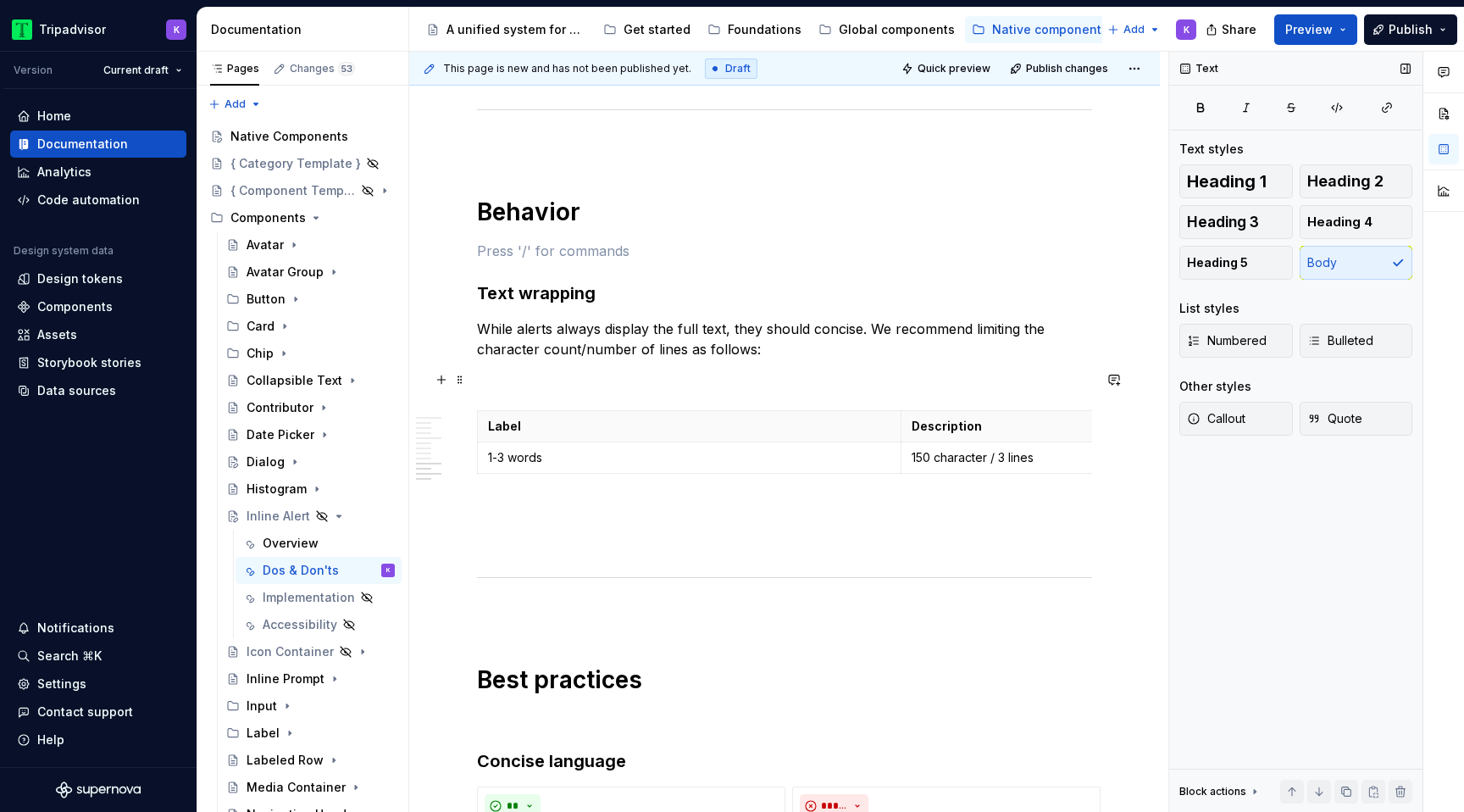
scroll to position [2008, 0]
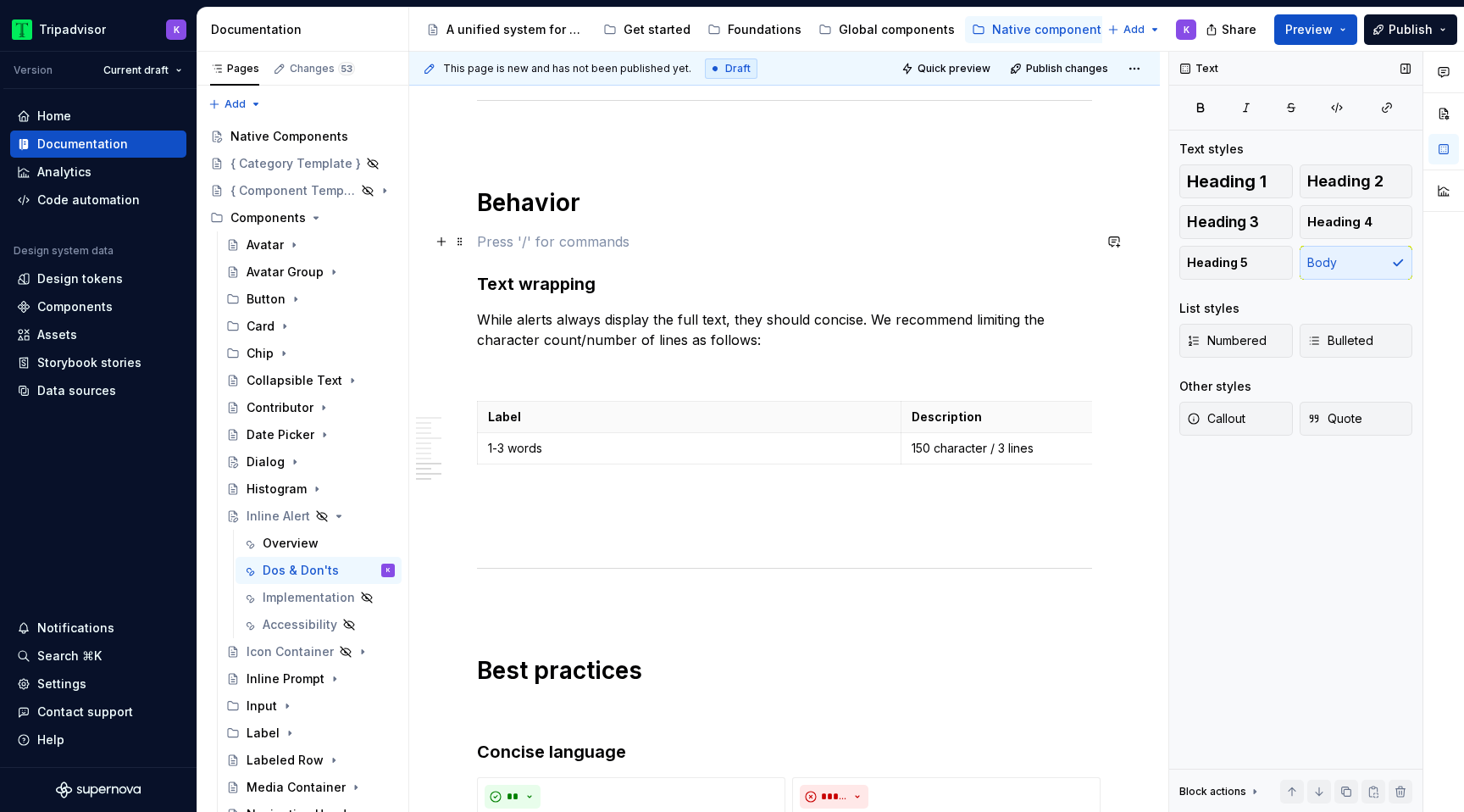
click at [544, 250] on p at bounding box center [784, 241] width 615 height 20
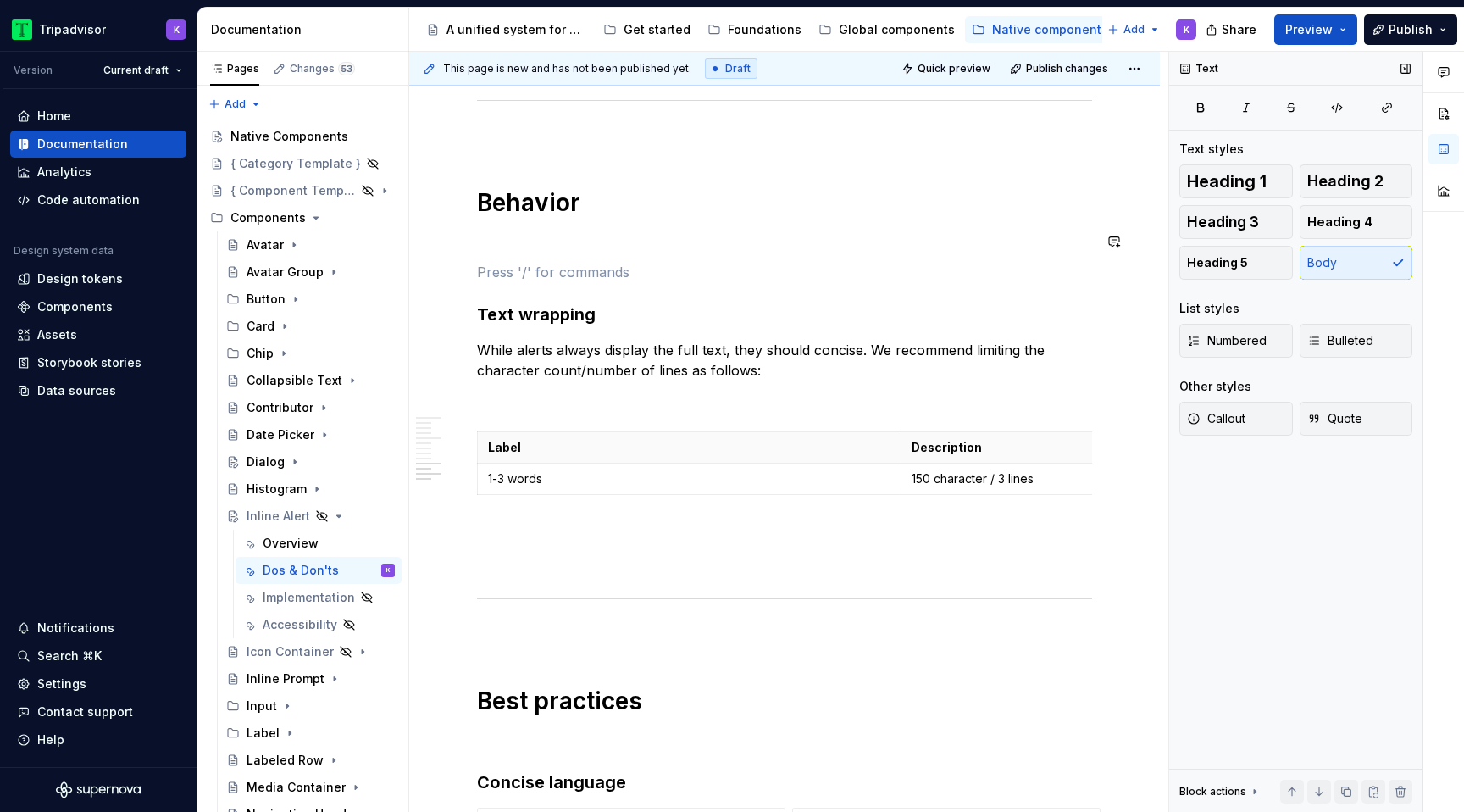
scroll to position [1543, 0]
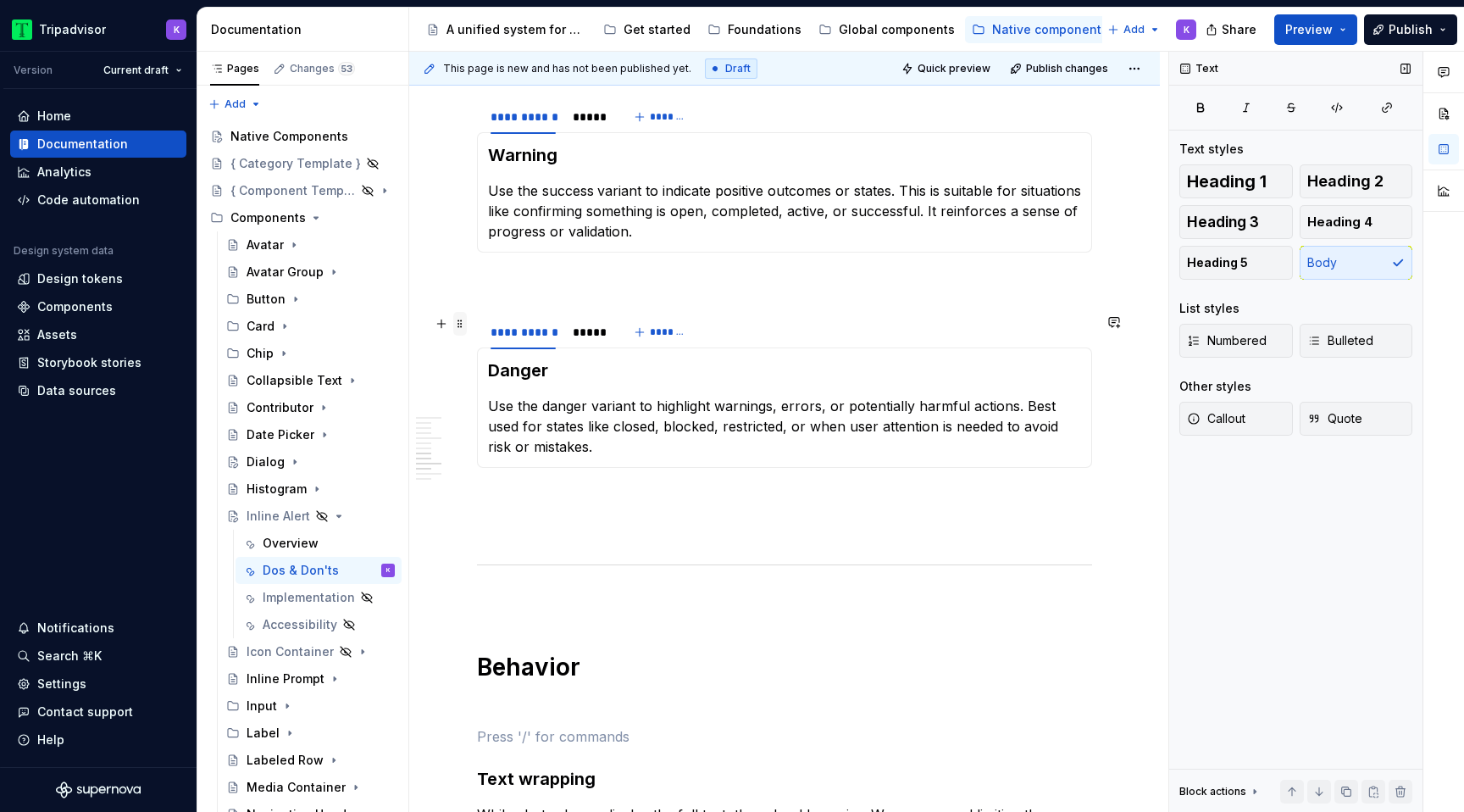
click at [463, 320] on span at bounding box center [460, 323] width 13 height 24
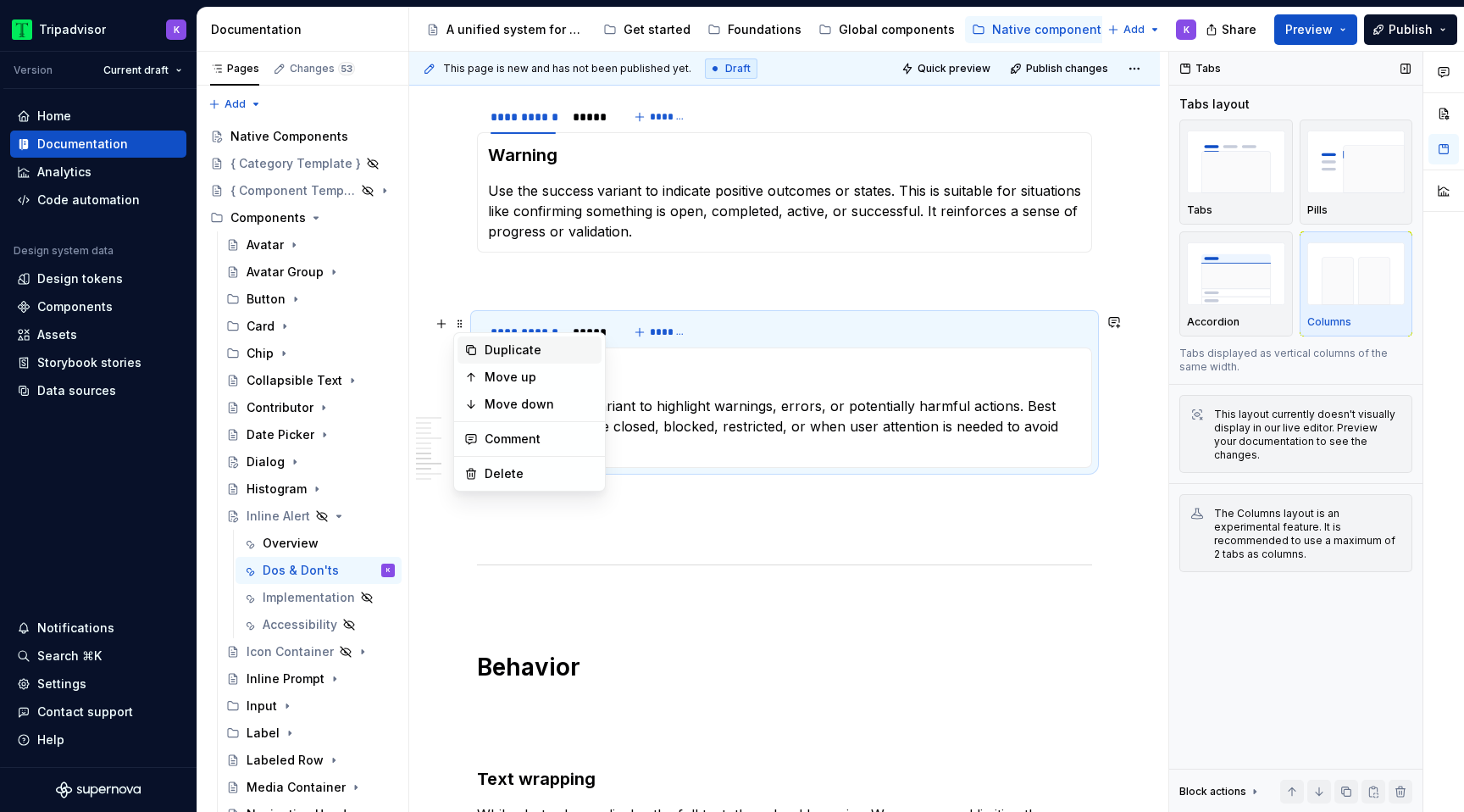
click at [518, 347] on div "Duplicate" at bounding box center [540, 350] width 110 height 17
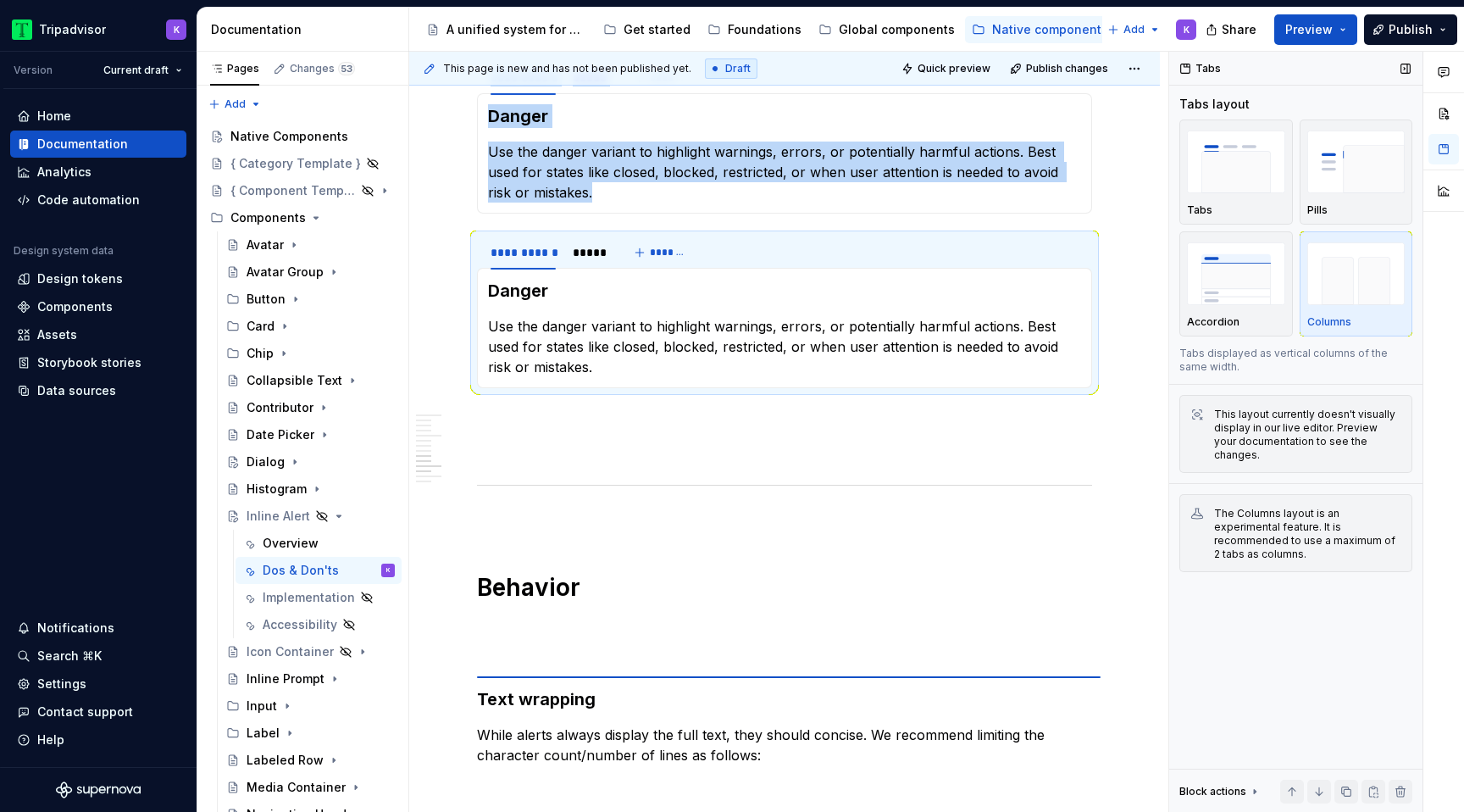
scroll to position [1830, 0]
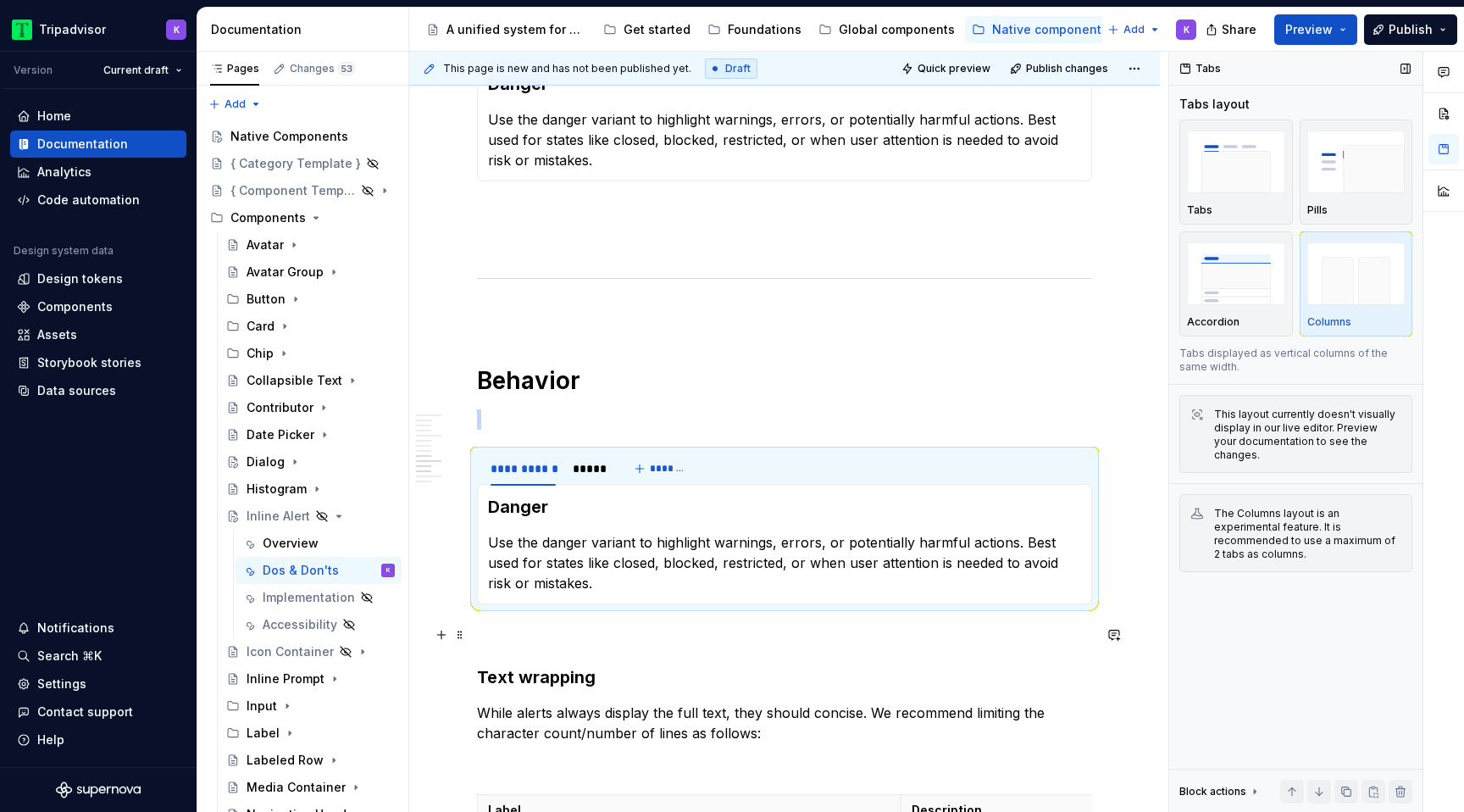
click at [541, 636] on p at bounding box center [784, 634] width 615 height 20
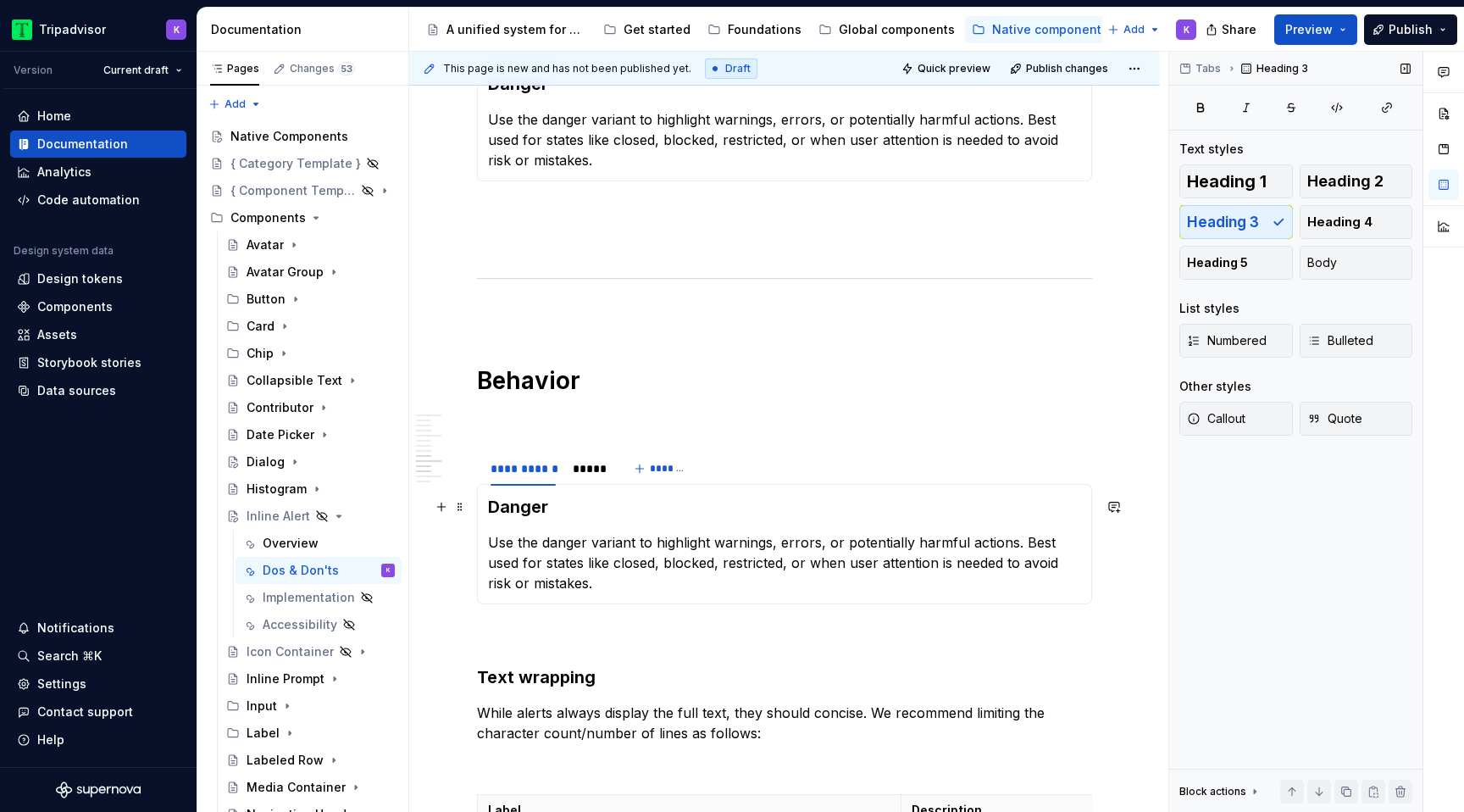
click at [542, 505] on h3 "Danger" at bounding box center [784, 506] width 593 height 24
drag, startPoint x: 554, startPoint y: 505, endPoint x: 485, endPoint y: 506, distance: 69.0
click at [485, 506] on div "Danger Use the danger variant to highlight warnings, errors, or potentially har…" at bounding box center [784, 544] width 615 height 120
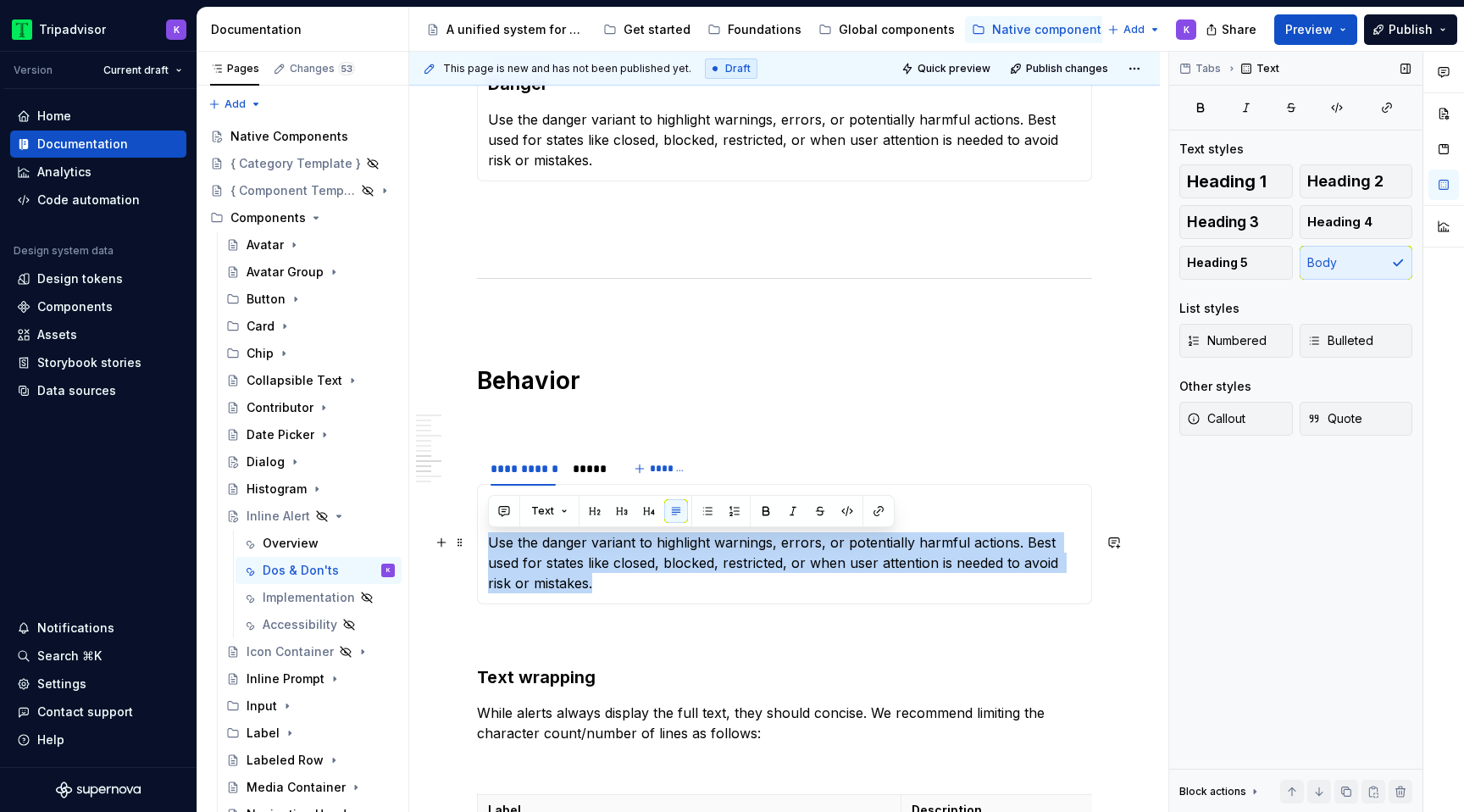
drag, startPoint x: 549, startPoint y: 581, endPoint x: 480, endPoint y: 545, distance: 77.8
click at [480, 545] on div "Alert stacking Use the danger variant to highlight warnings, errors, or potenti…" at bounding box center [784, 544] width 615 height 120
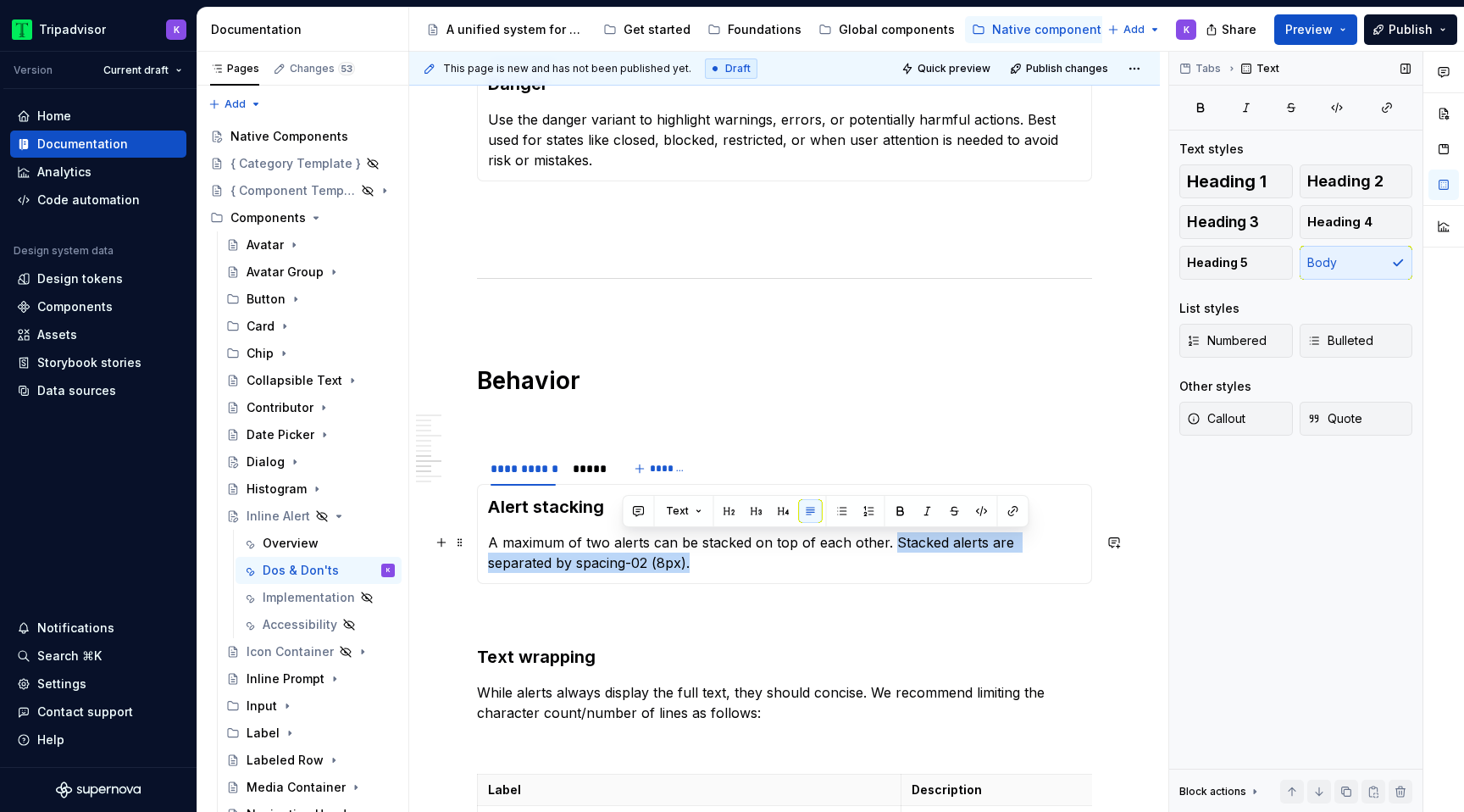
drag, startPoint x: 624, startPoint y: 564, endPoint x: 888, endPoint y: 541, distance: 265.0
click at [888, 541] on p "A maximum of two alerts can be stacked on top of each other. Stacked alerts are…" at bounding box center [784, 552] width 593 height 41
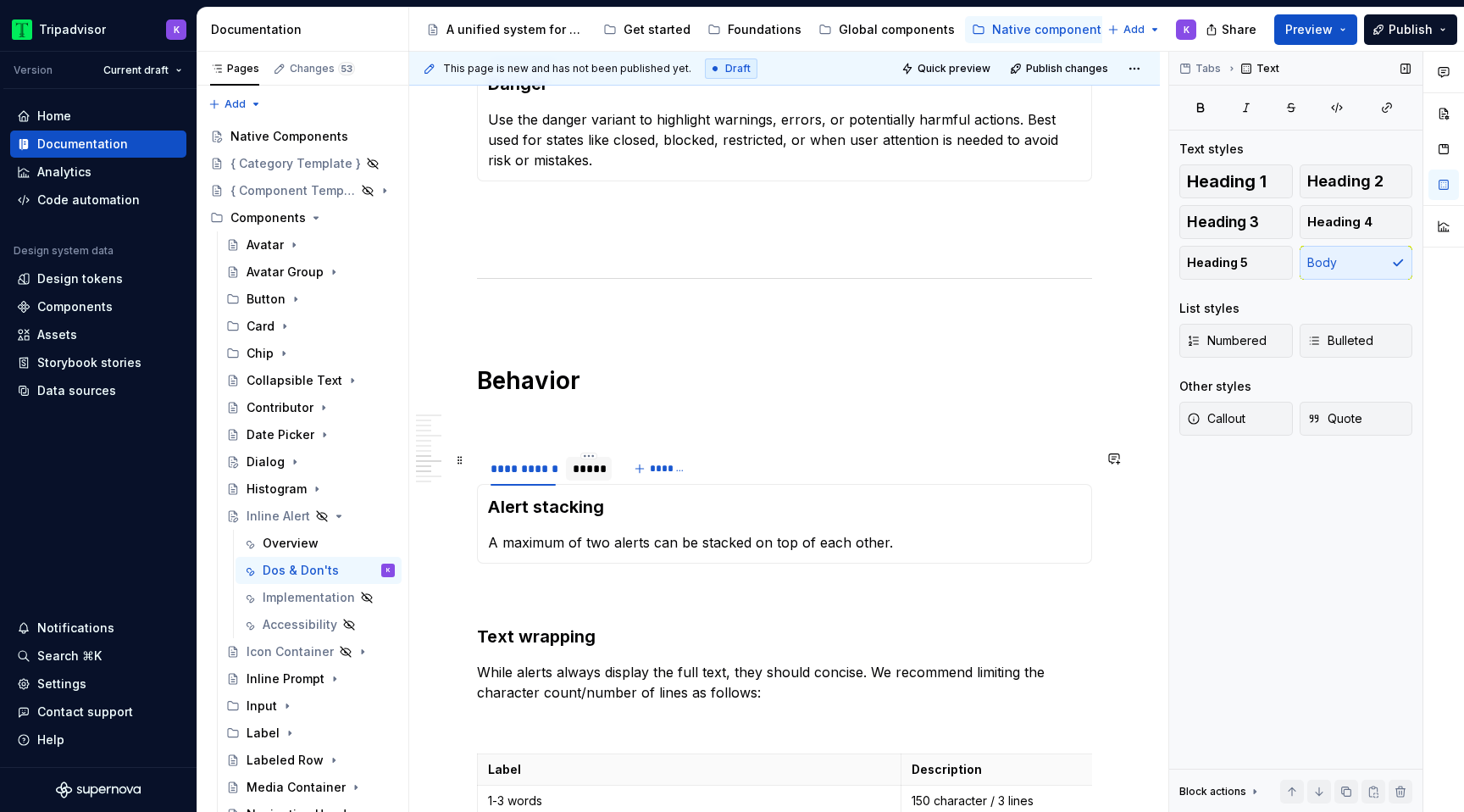
click at [580, 479] on div "*****" at bounding box center [588, 468] width 46 height 24
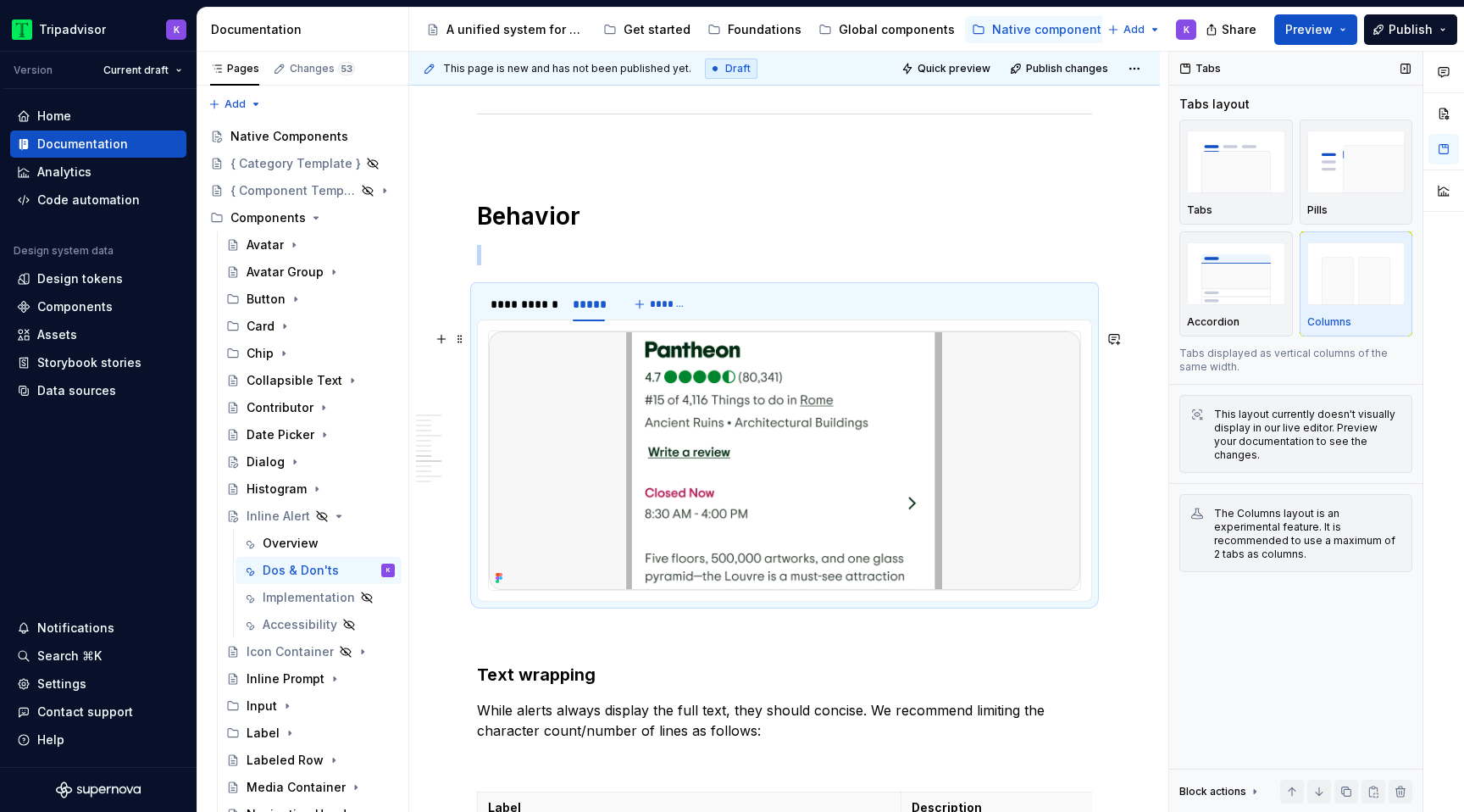
scroll to position [2051, 0]
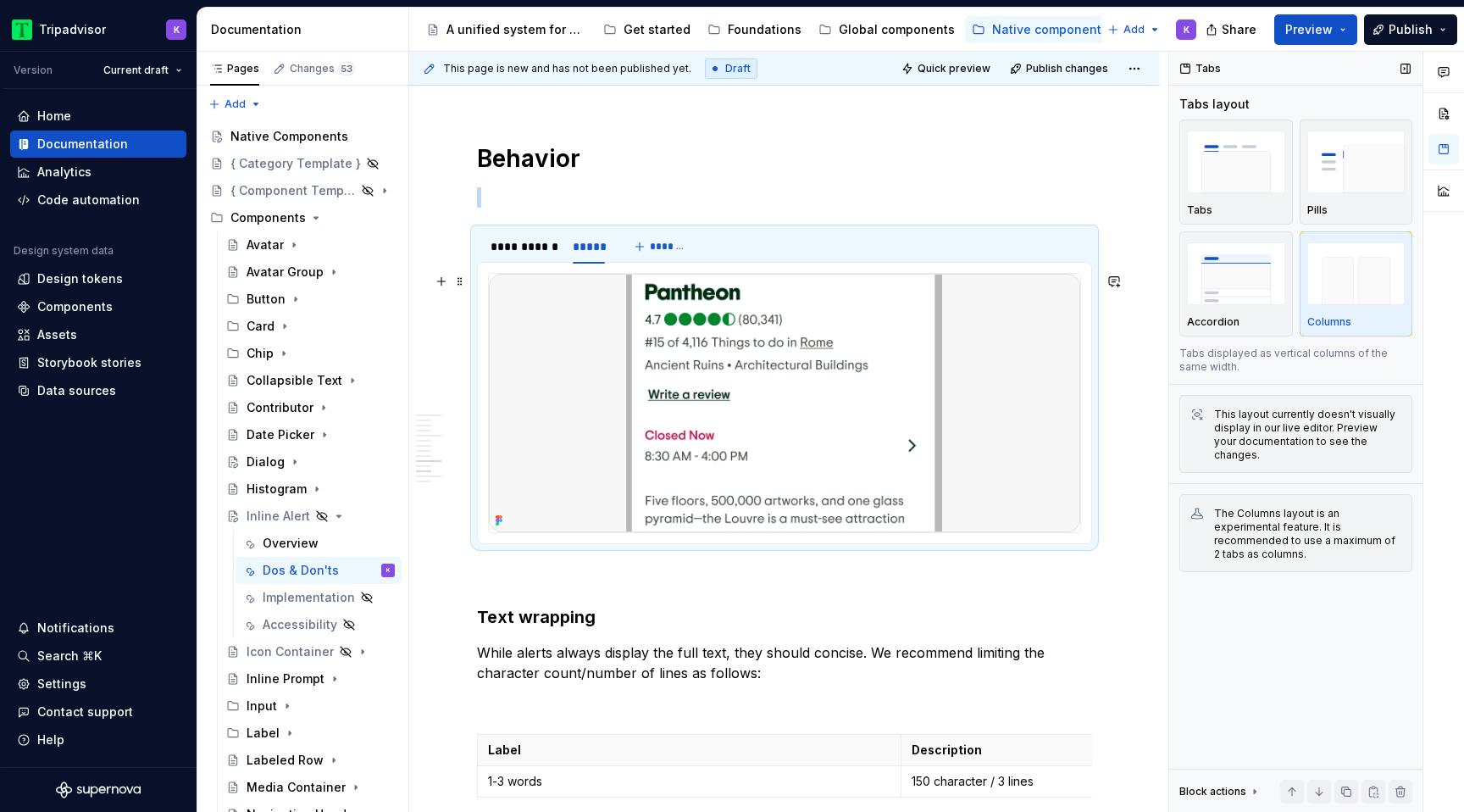
click at [688, 402] on img at bounding box center [783, 402] width 591 height 258
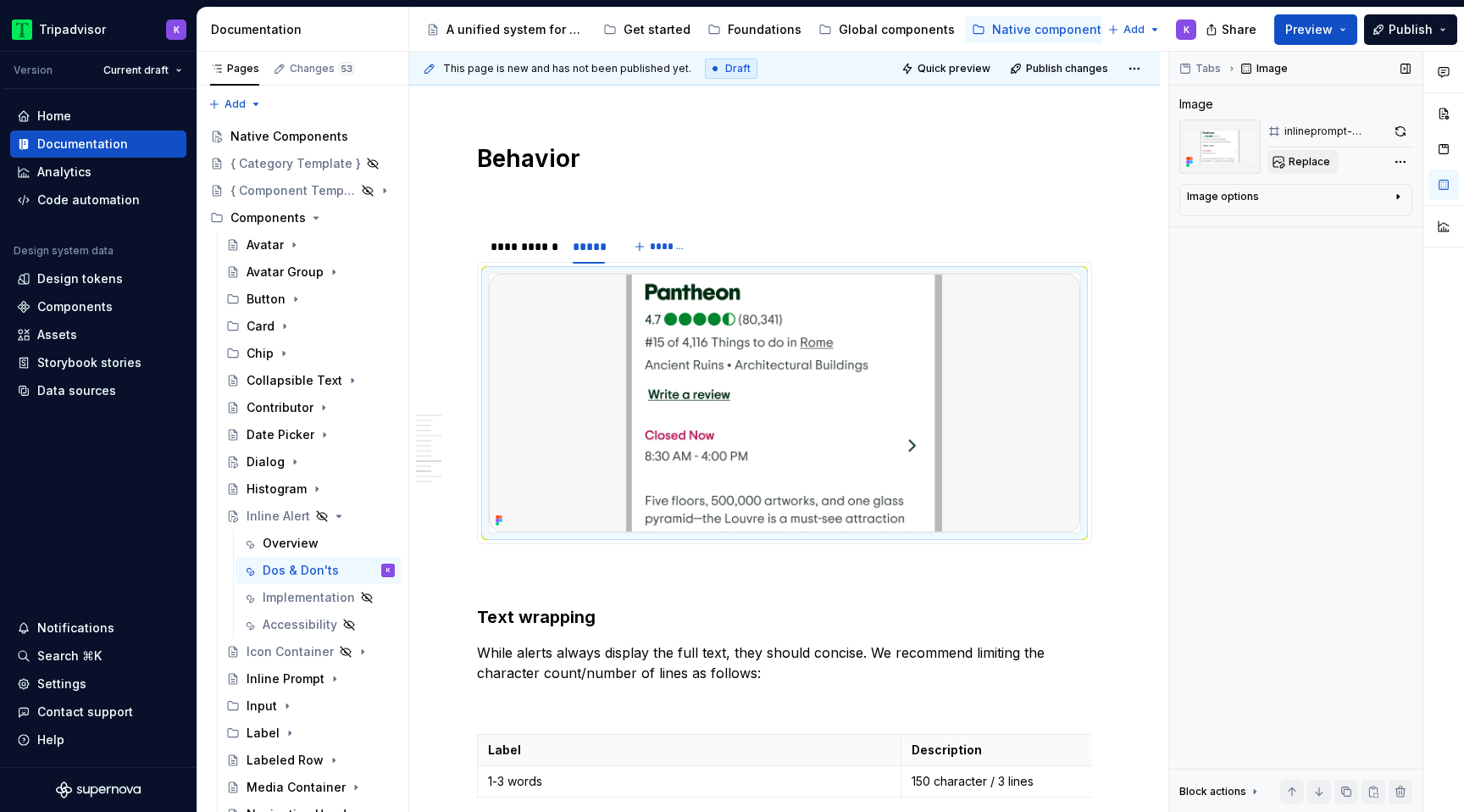
click at [1306, 168] on button "Replace" at bounding box center [1302, 162] width 70 height 24
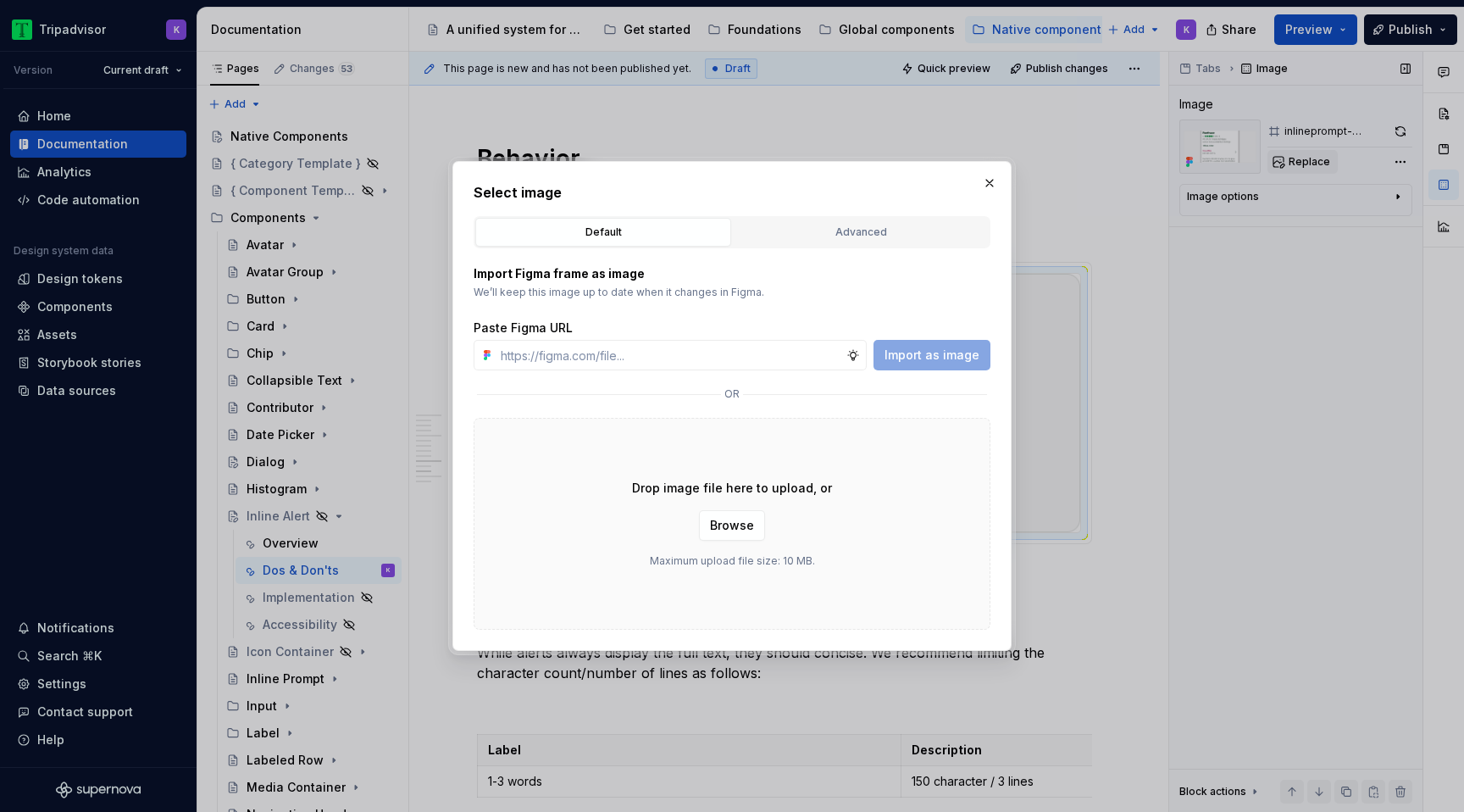
type textarea "*"
type input "[URL][DOMAIN_NAME]"
type textarea "*"
type input "[URL][DOMAIN_NAME]"
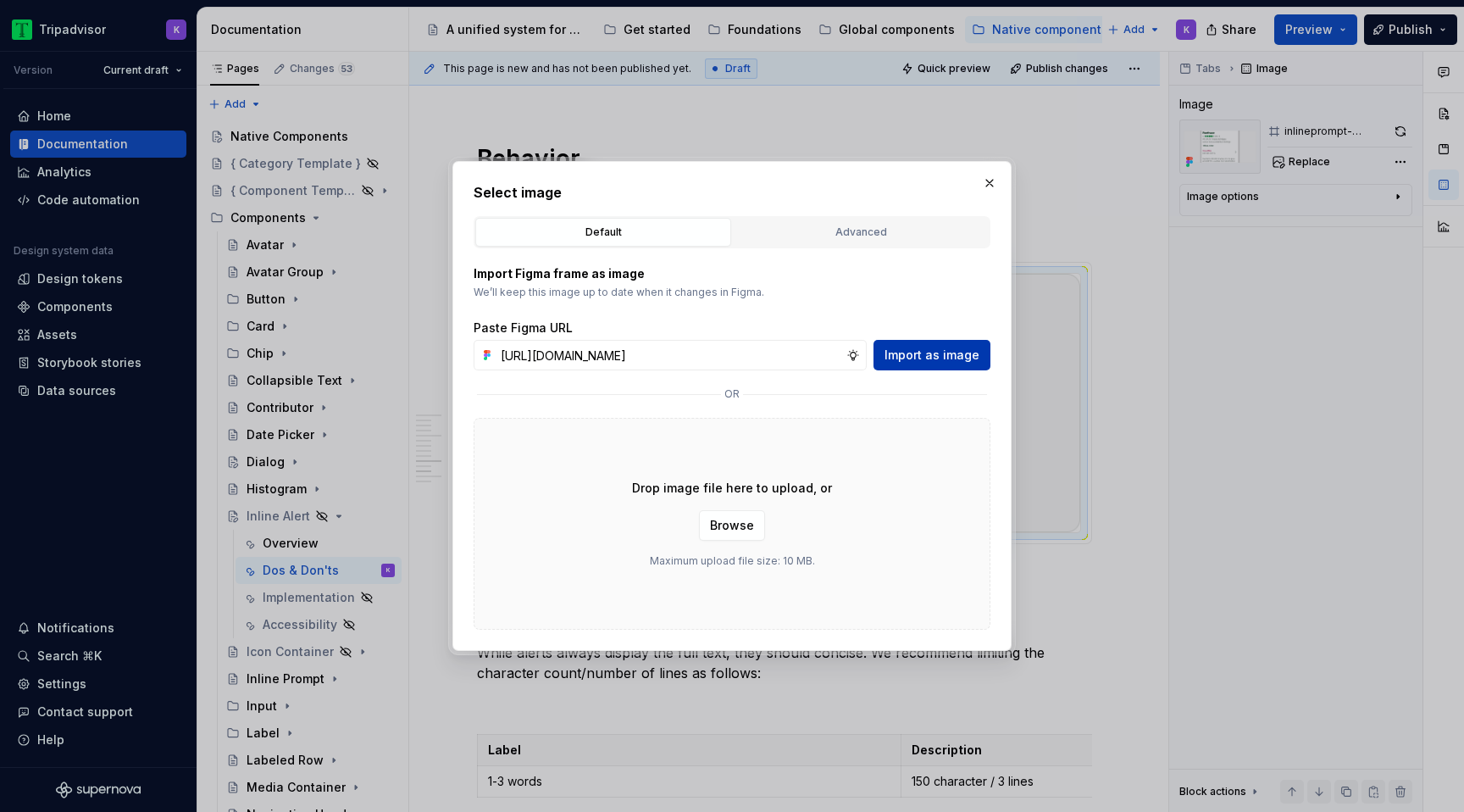
click at [944, 358] on span "Import as image" at bounding box center [932, 355] width 95 height 17
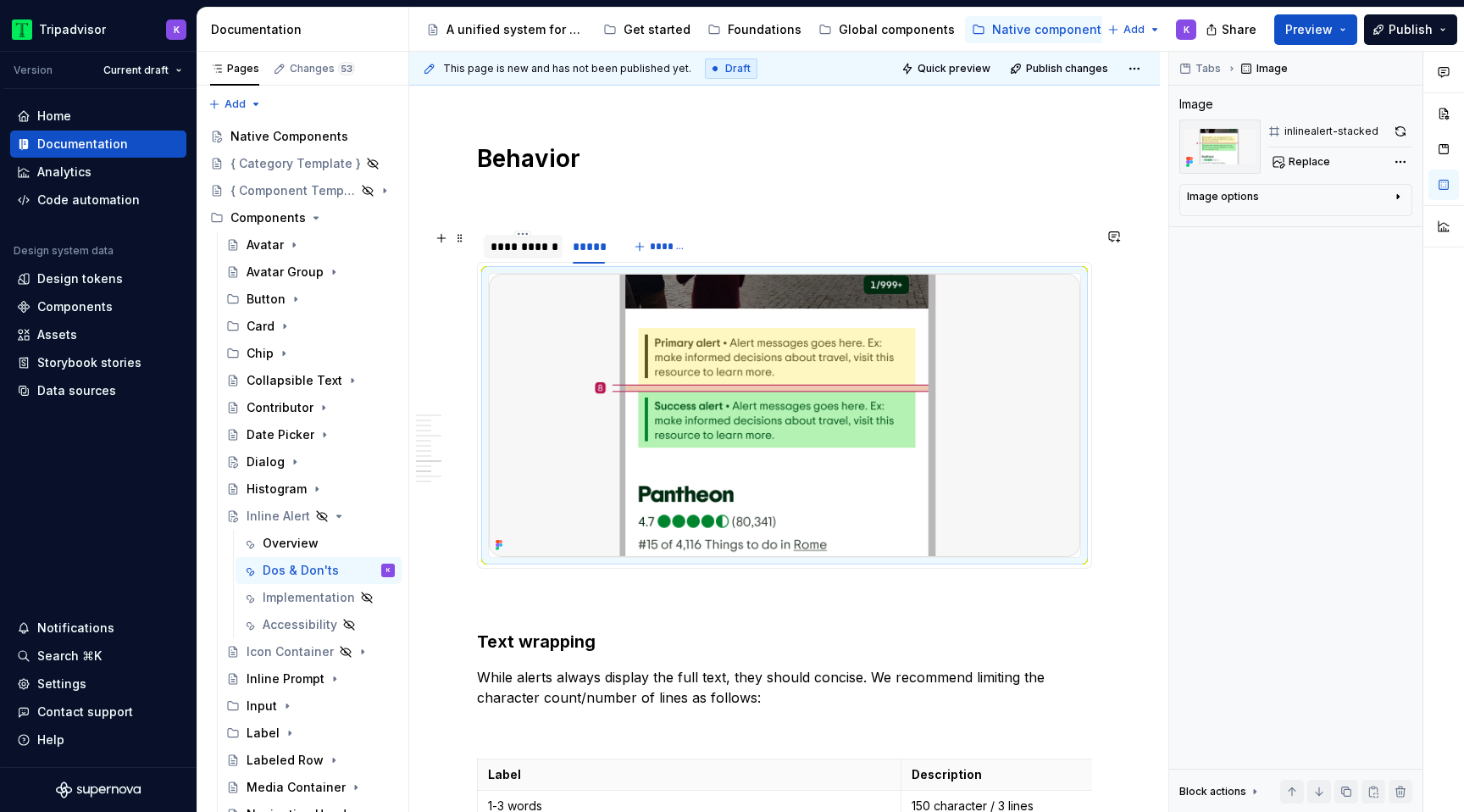
type textarea "*"
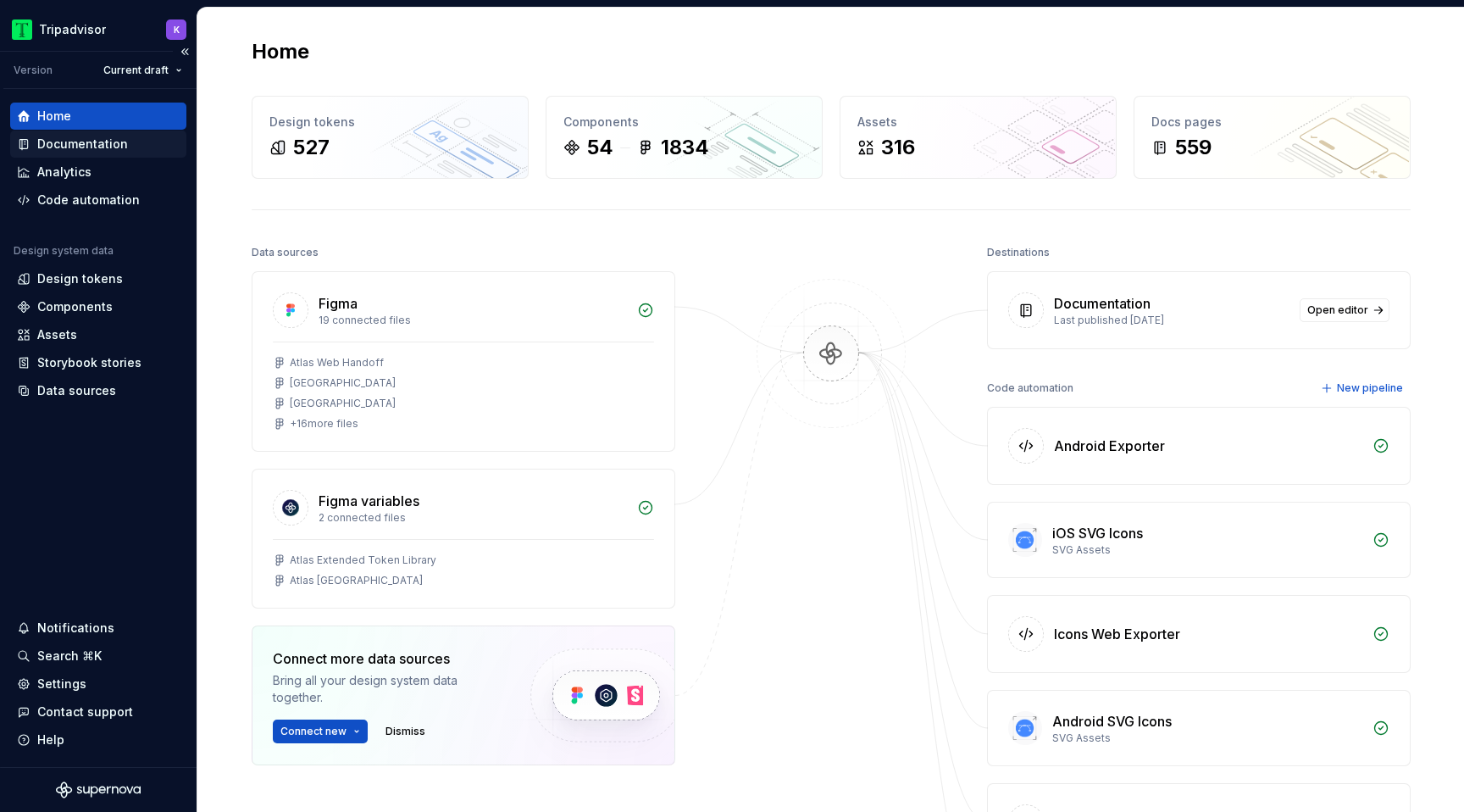
click at [80, 148] on div "Documentation" at bounding box center [82, 144] width 90 height 17
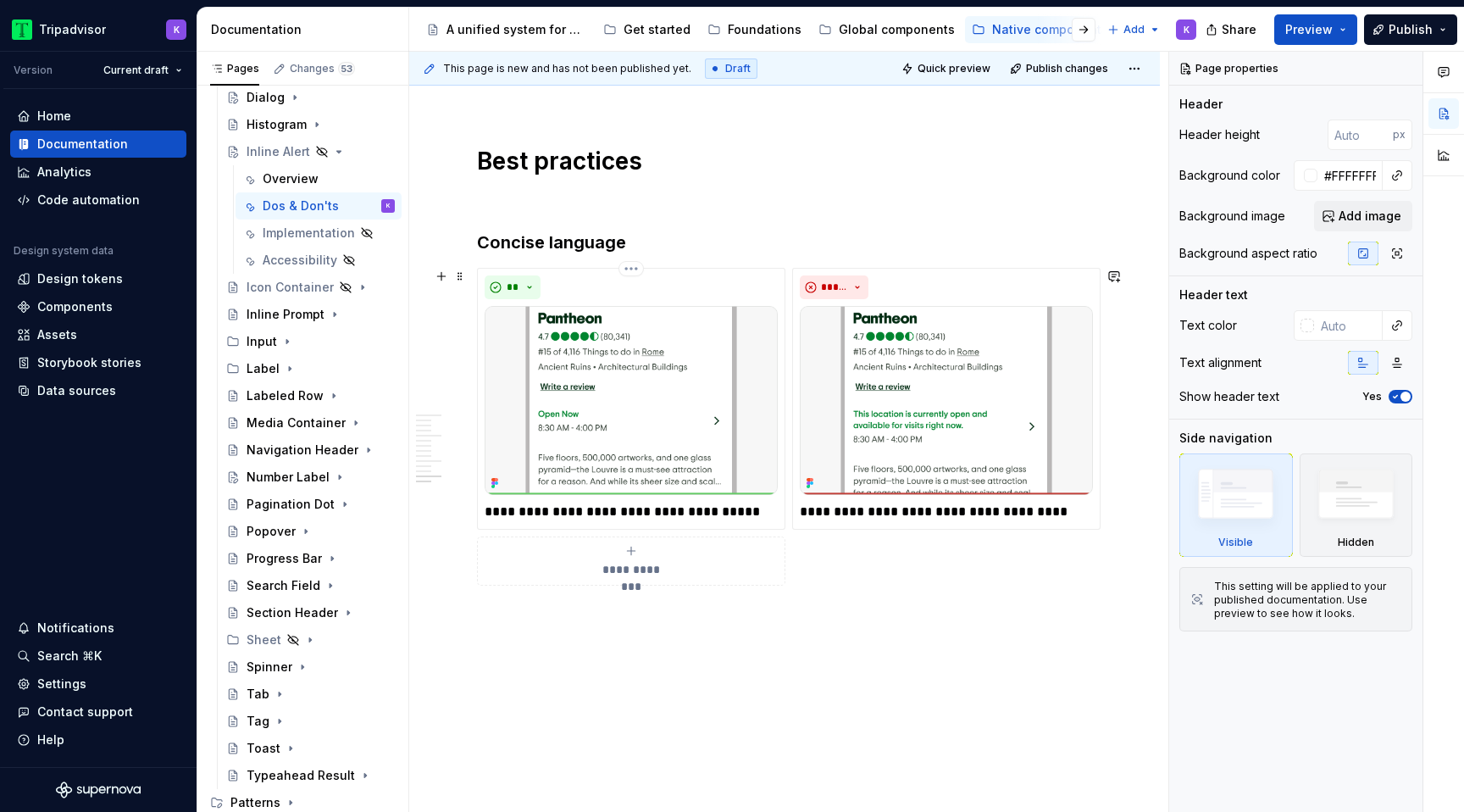
scroll to position [2727, 0]
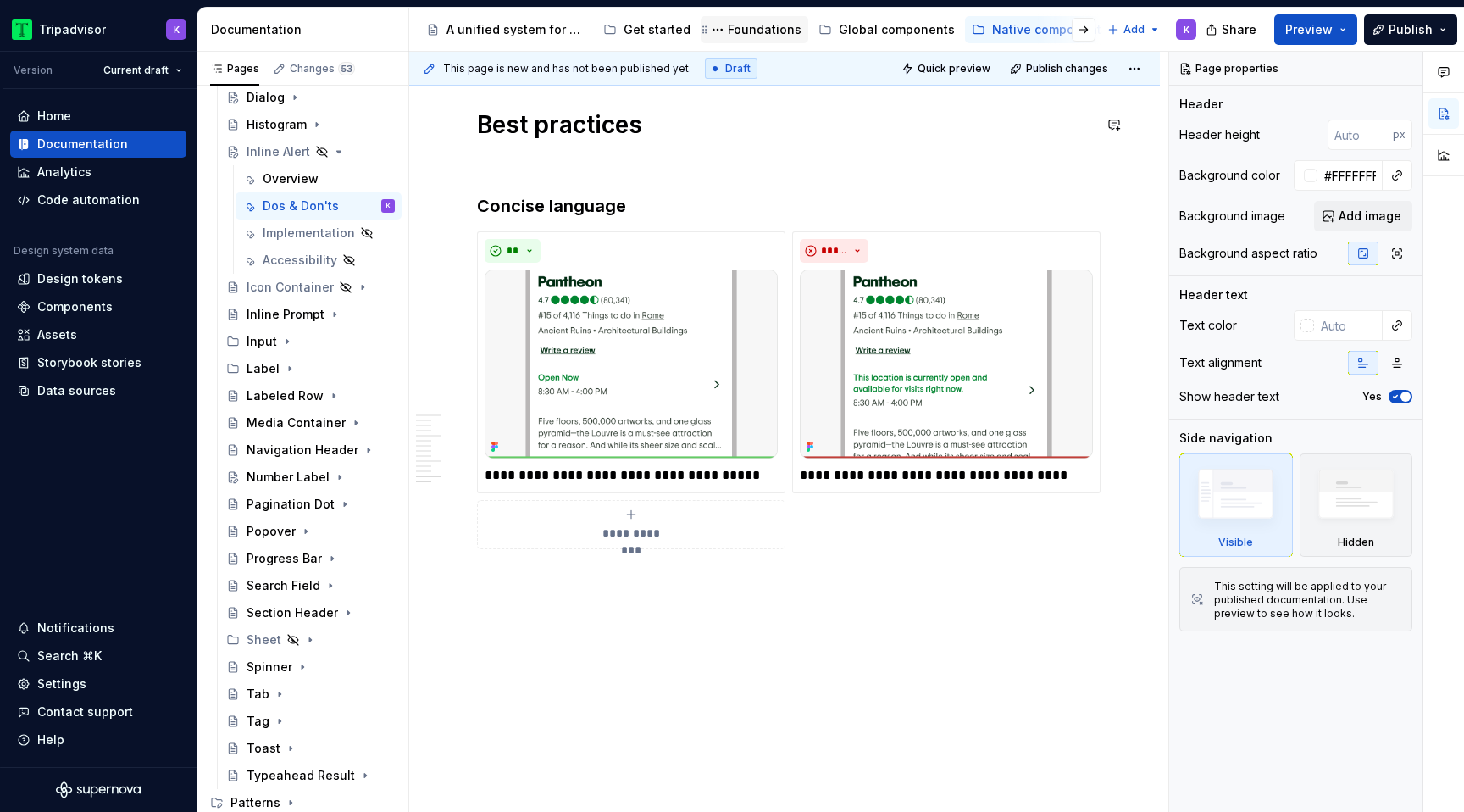
type textarea "*"
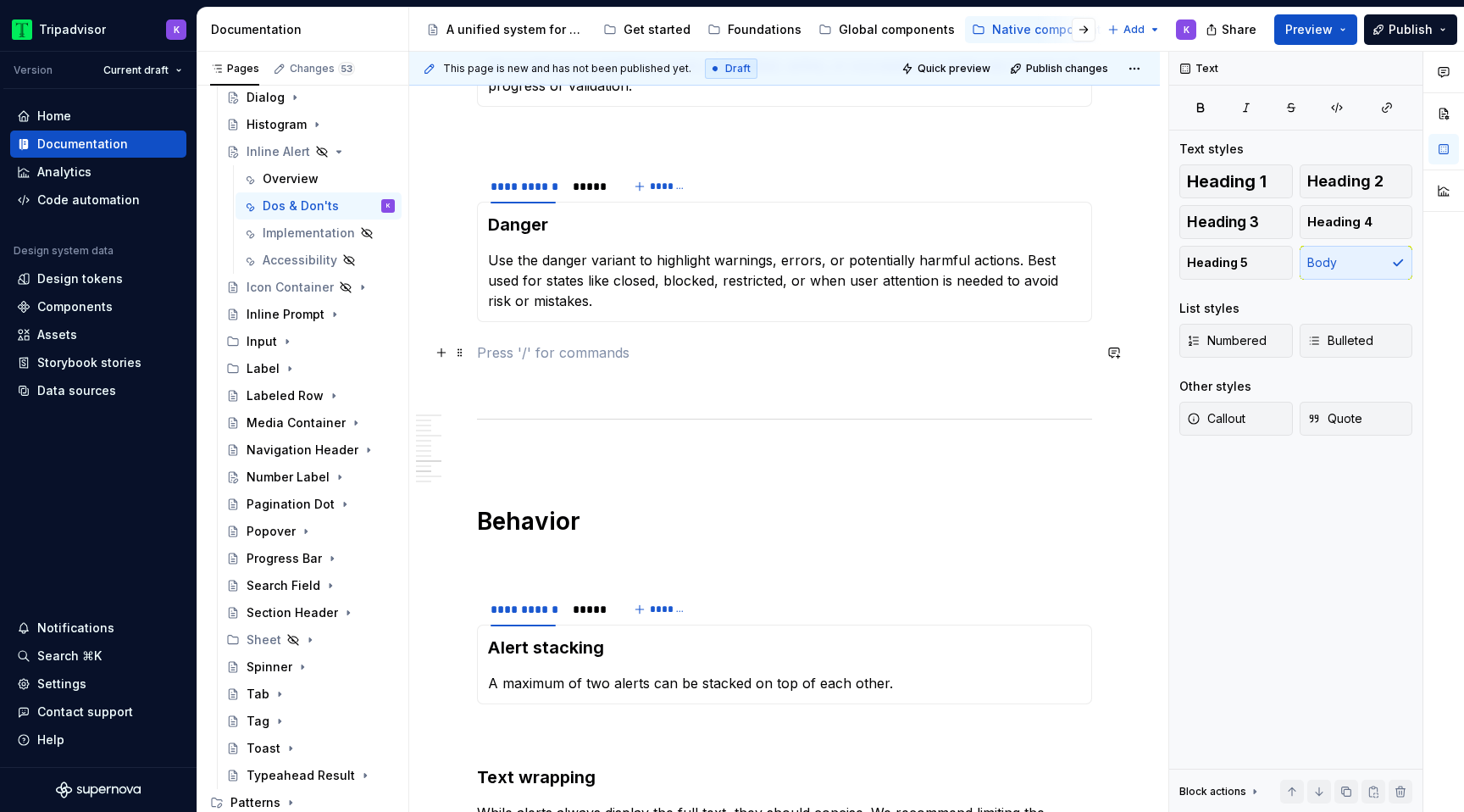
click at [649, 360] on p at bounding box center [784, 352] width 615 height 20
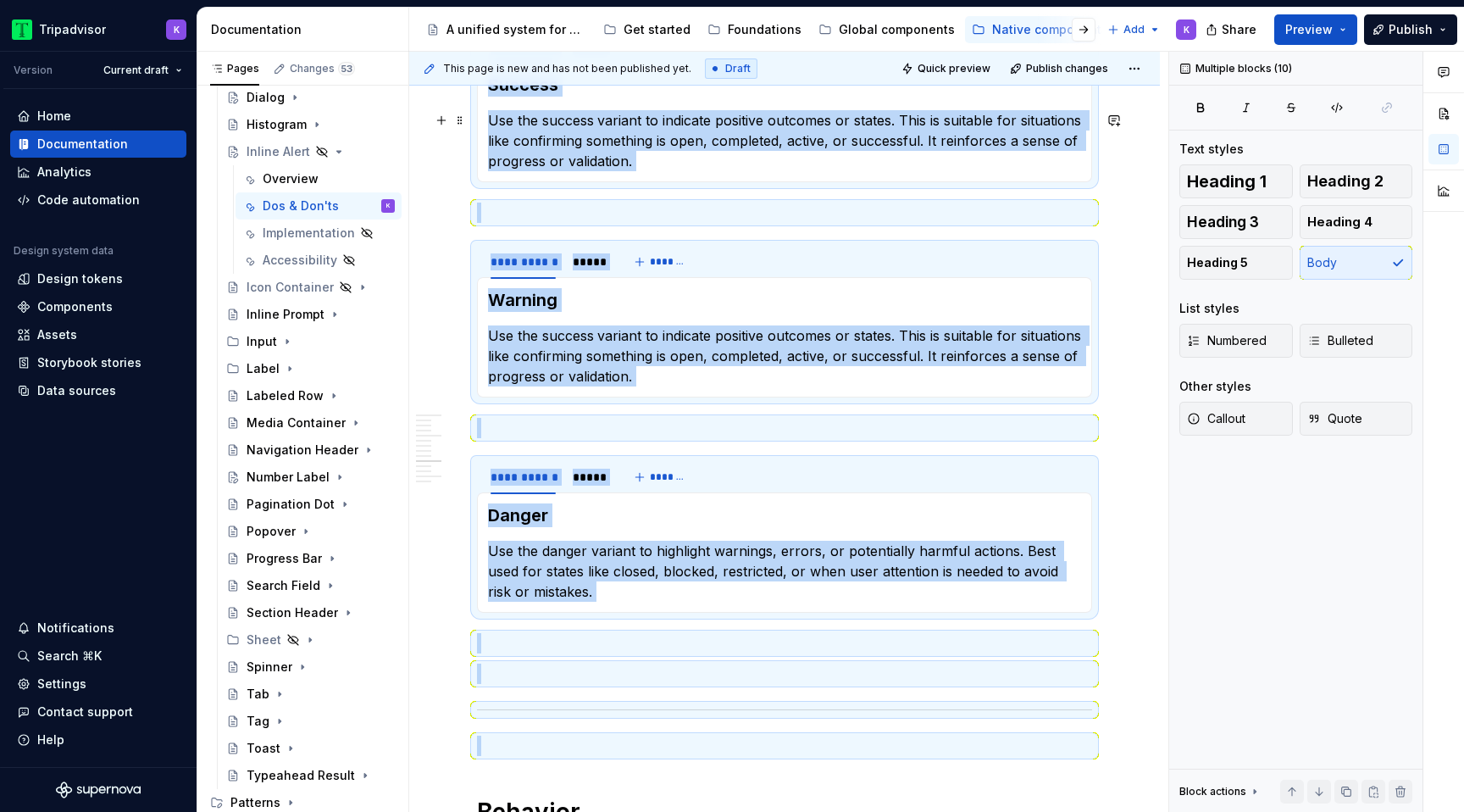
drag, startPoint x: 534, startPoint y: 790, endPoint x: 472, endPoint y: 156, distance: 637.0
click at [477, 156] on div "**********" at bounding box center [784, 417] width 615 height 2921
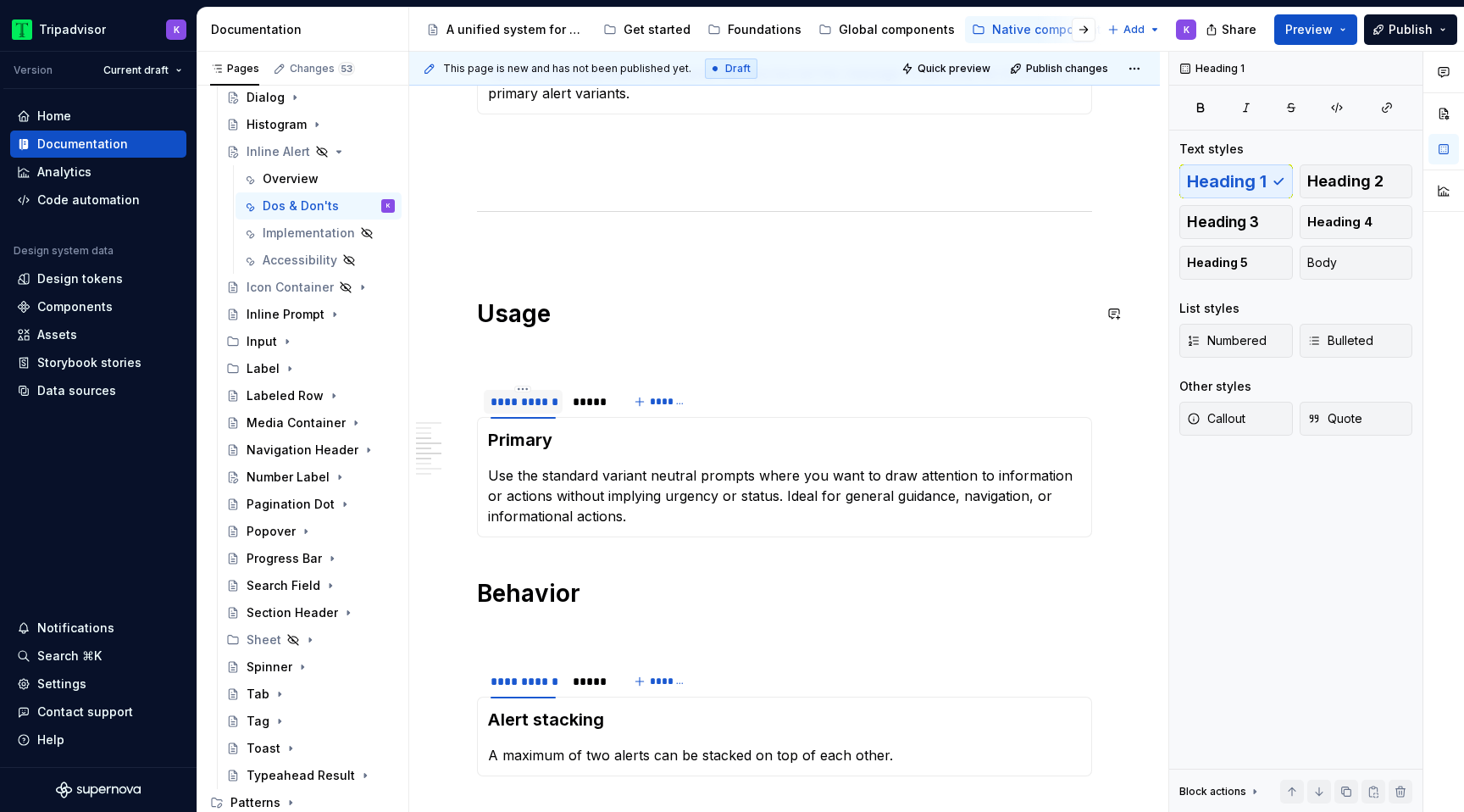
scroll to position [802, 0]
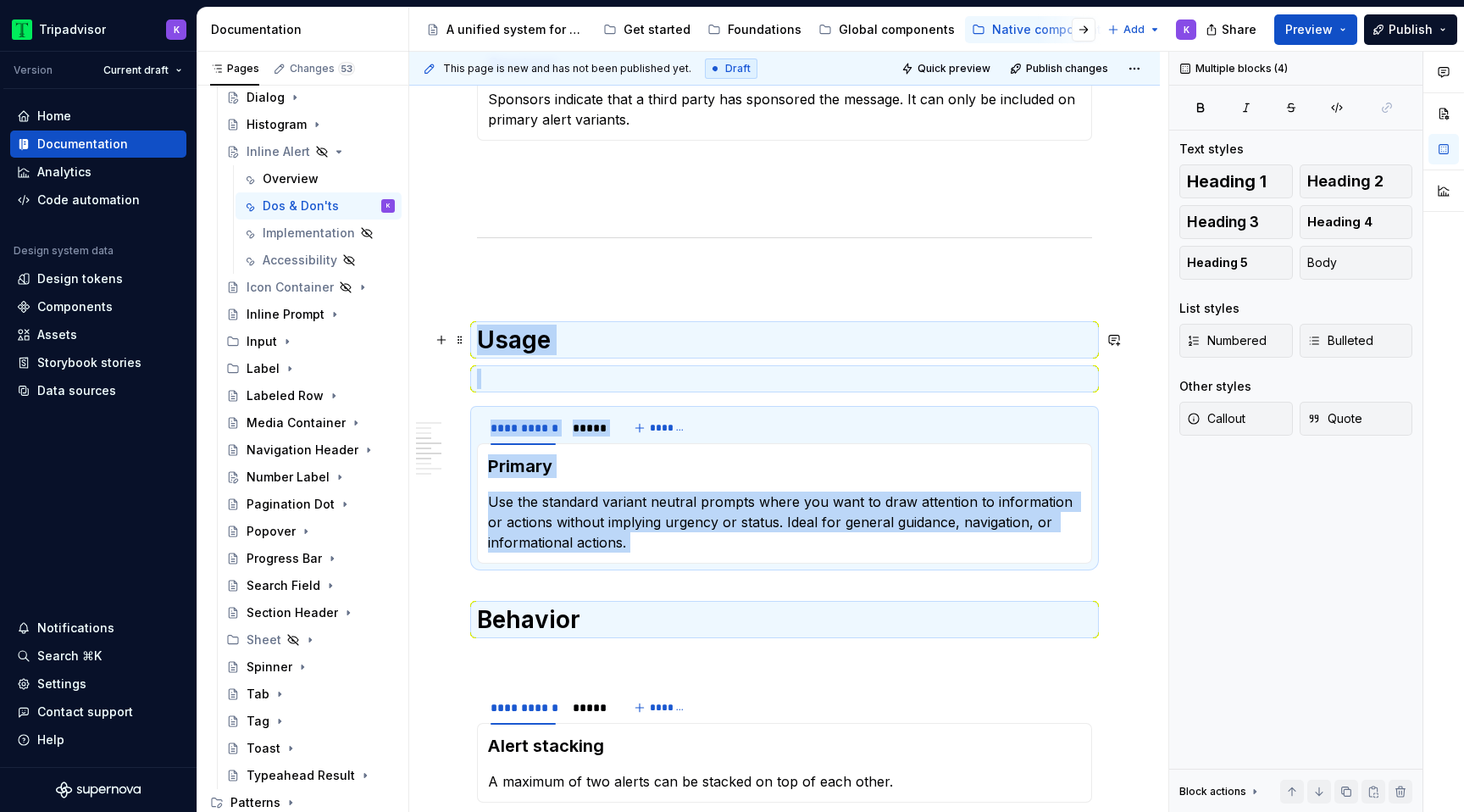
drag, startPoint x: 509, startPoint y: 577, endPoint x: 448, endPoint y: 354, distance: 231.2
click at [477, 328] on div "**********" at bounding box center [784, 629] width 615 height 2153
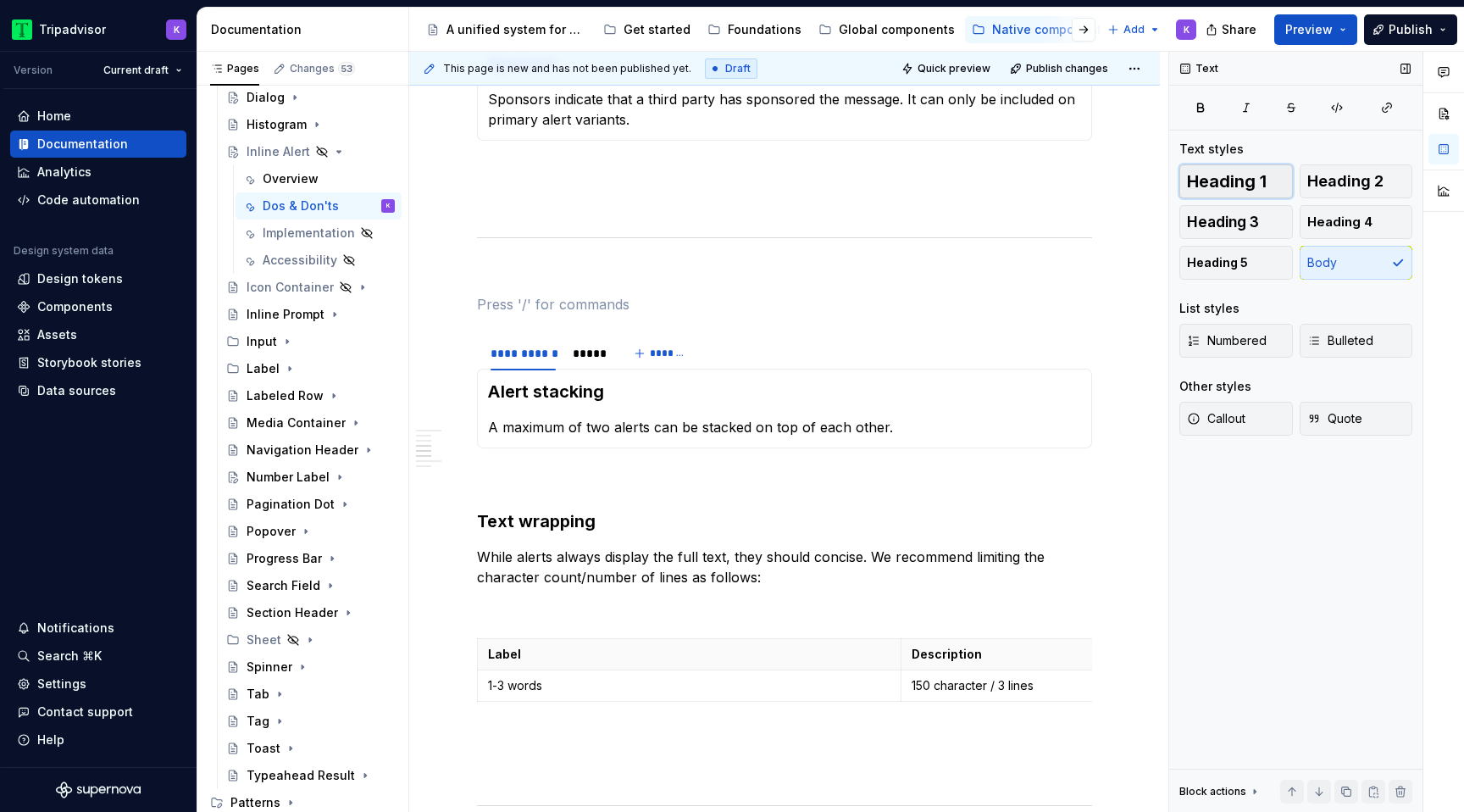
click at [1227, 179] on span "Heading 1" at bounding box center [1227, 182] width 80 height 17
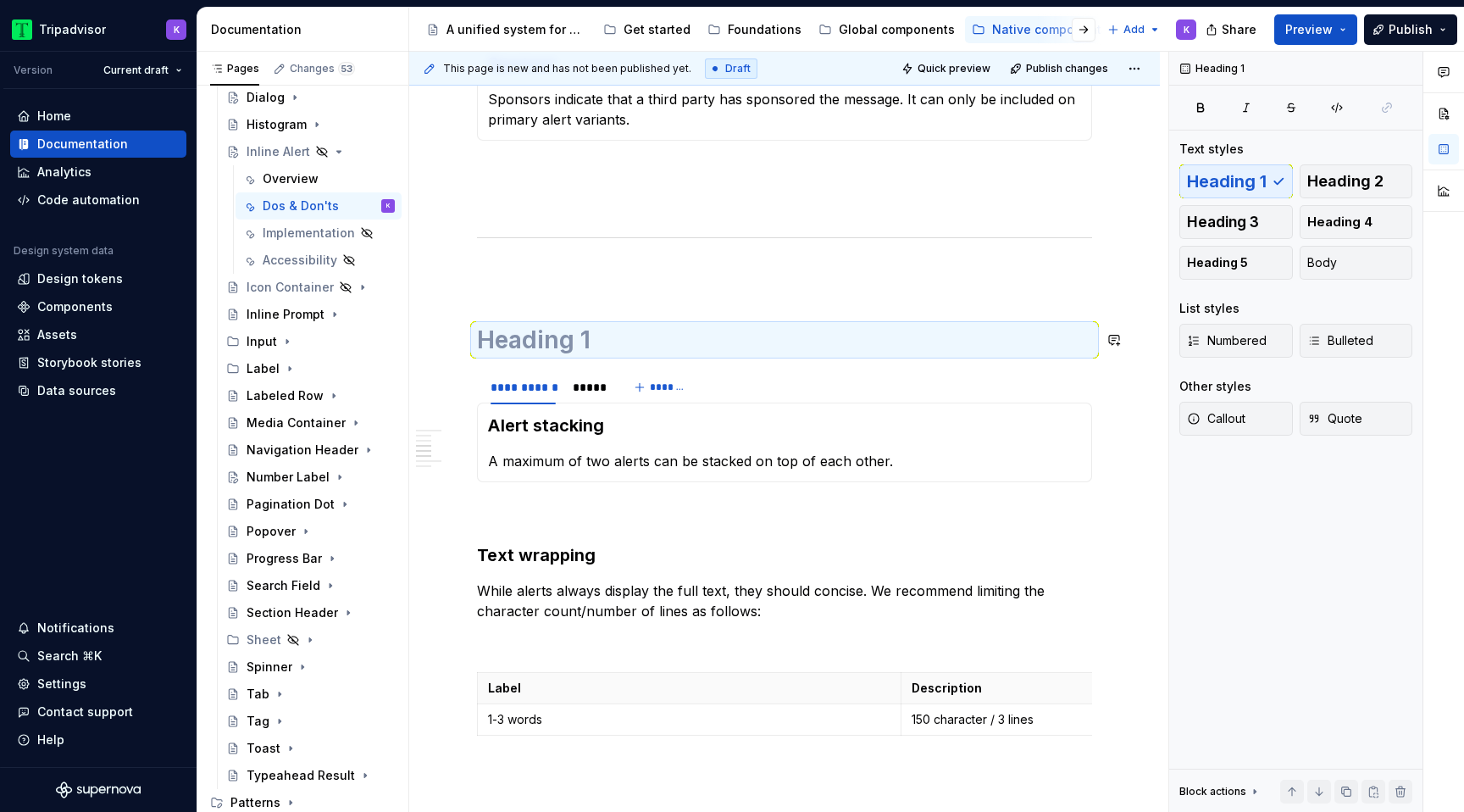
click at [631, 340] on h1 at bounding box center [784, 340] width 615 height 30
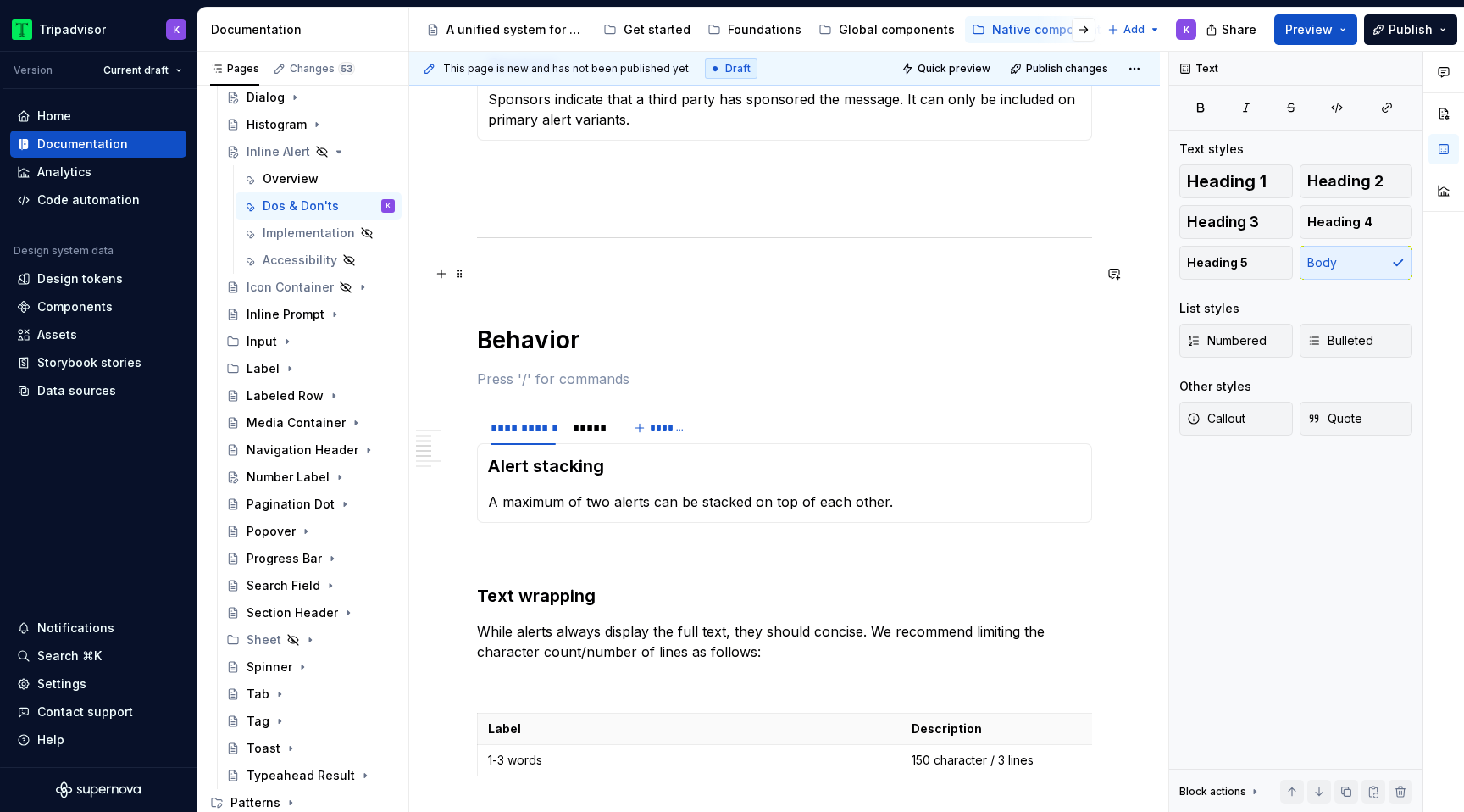
click at [545, 278] on p at bounding box center [784, 273] width 615 height 20
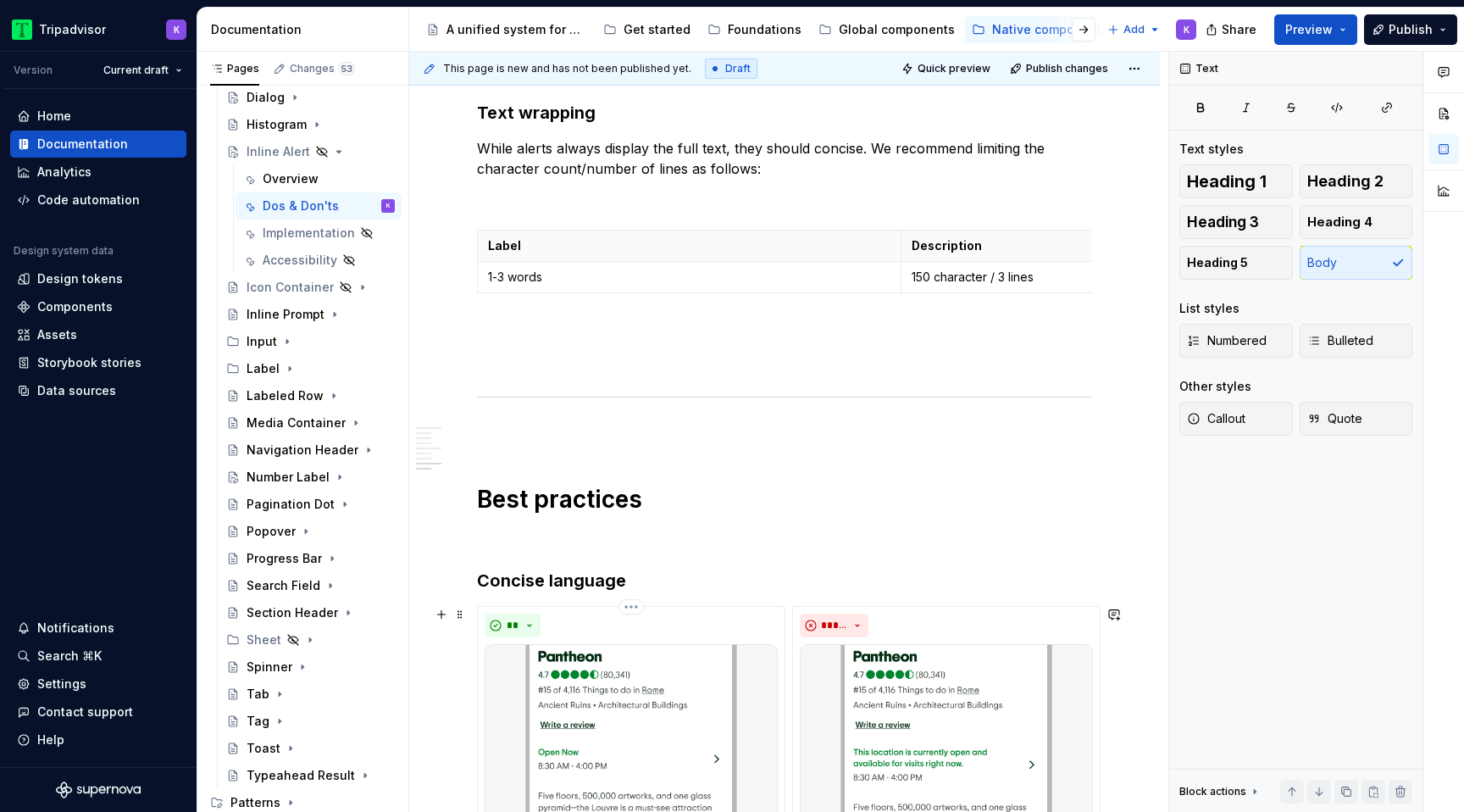
scroll to position [1659, 0]
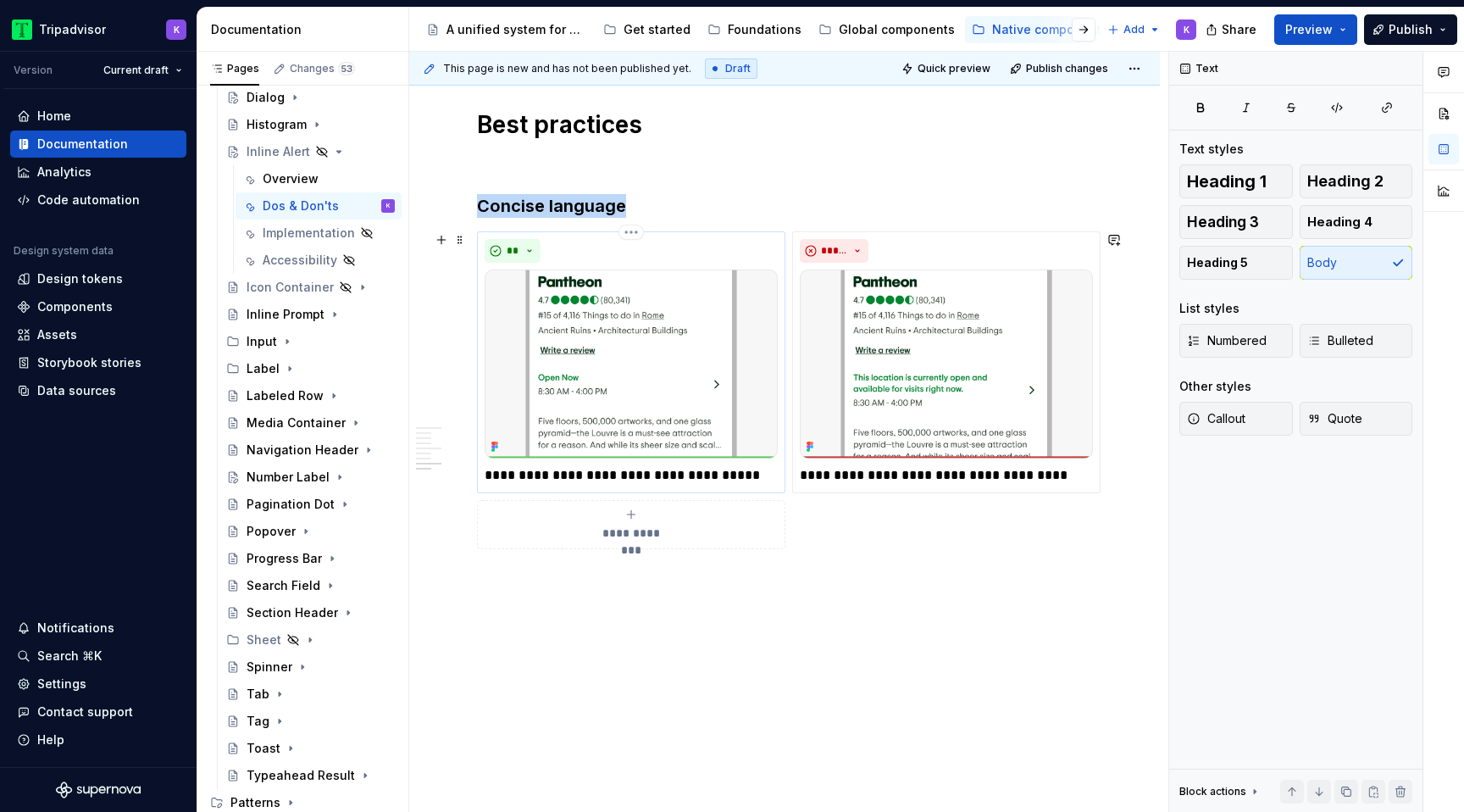
click at [603, 381] on img at bounding box center [631, 364] width 293 height 188
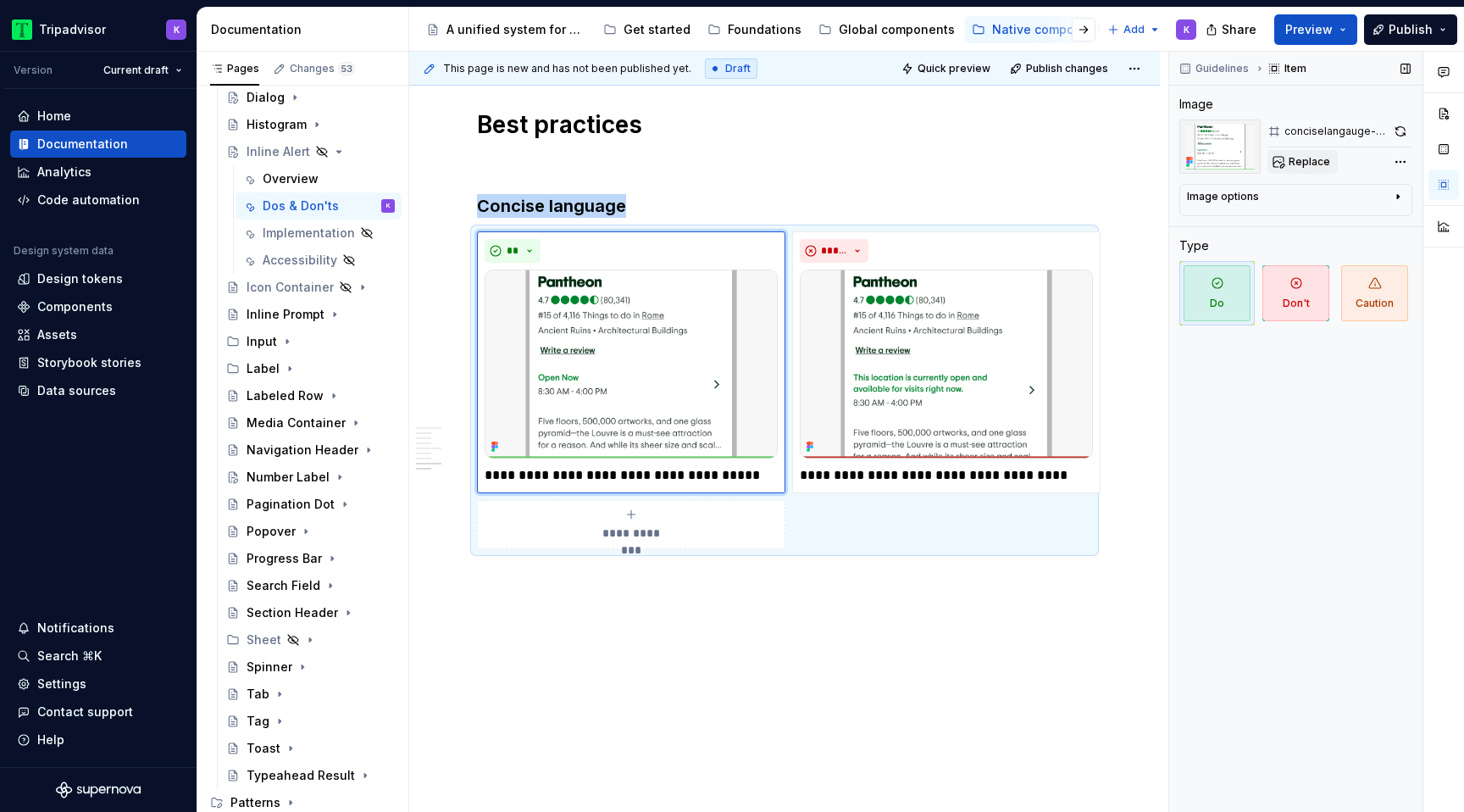
click at [1270, 167] on button "Replace" at bounding box center [1302, 162] width 70 height 24
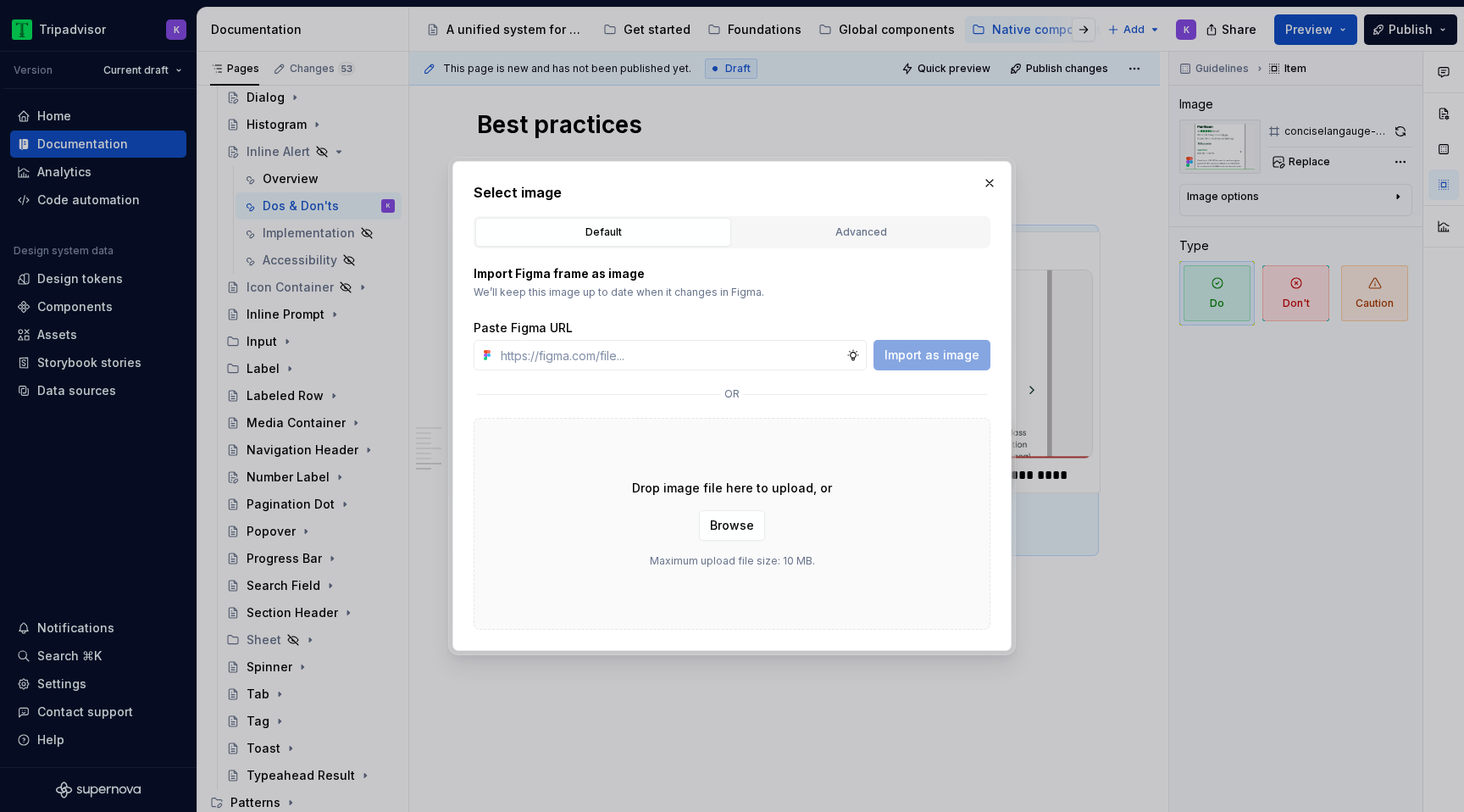
type textarea "*"
type input "https://www.figma.com/design/eWzZGbXTCMsZ0gwC1u1MU0/Altas-Native-Documentation?…"
type textarea "*"
type input "https://www.figma.com/design/eWzZGbXTCMsZ0gwC1u1MU0/Altas-Native-Documentation?…"
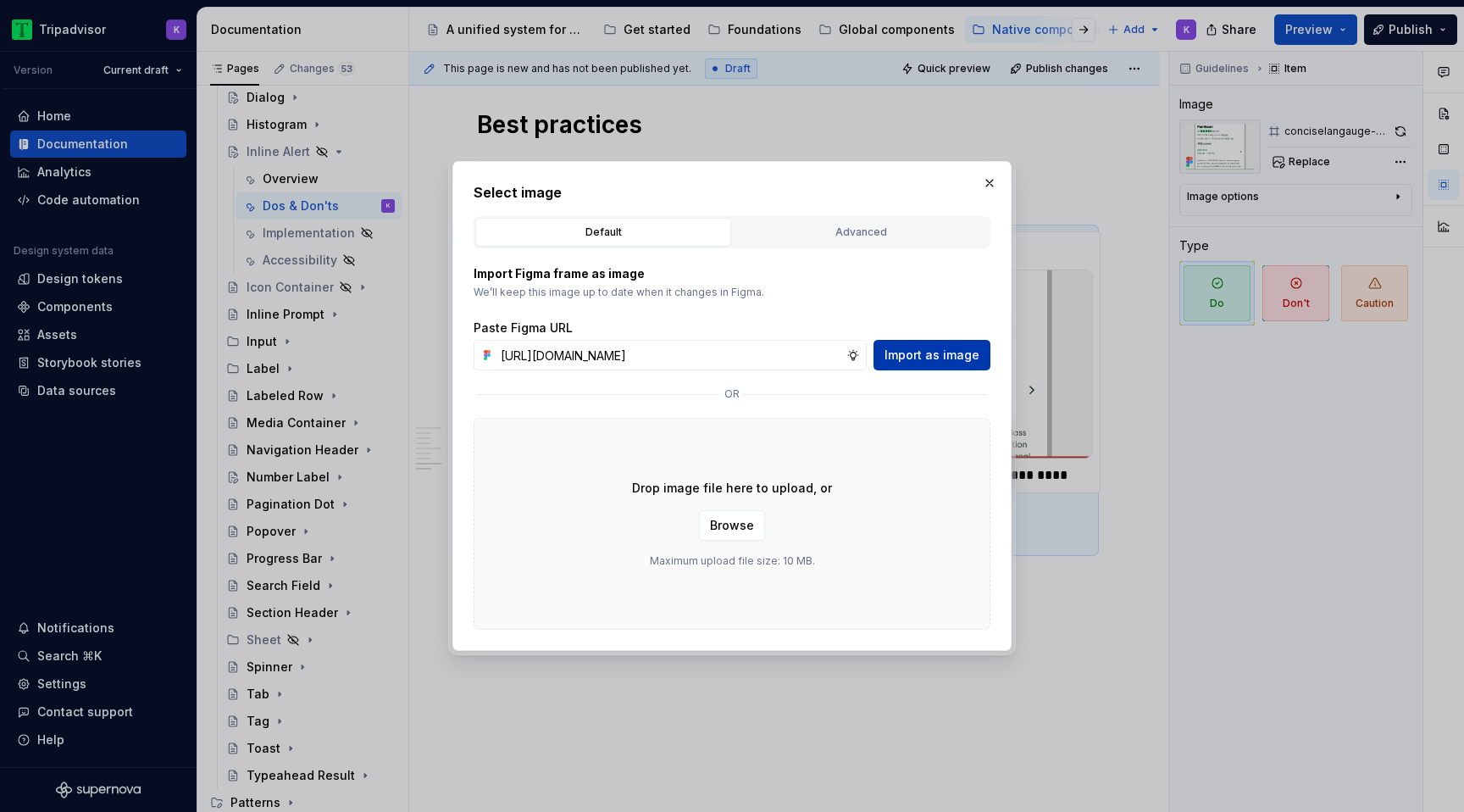
click at [983, 351] on button "Import as image" at bounding box center [931, 355] width 117 height 30
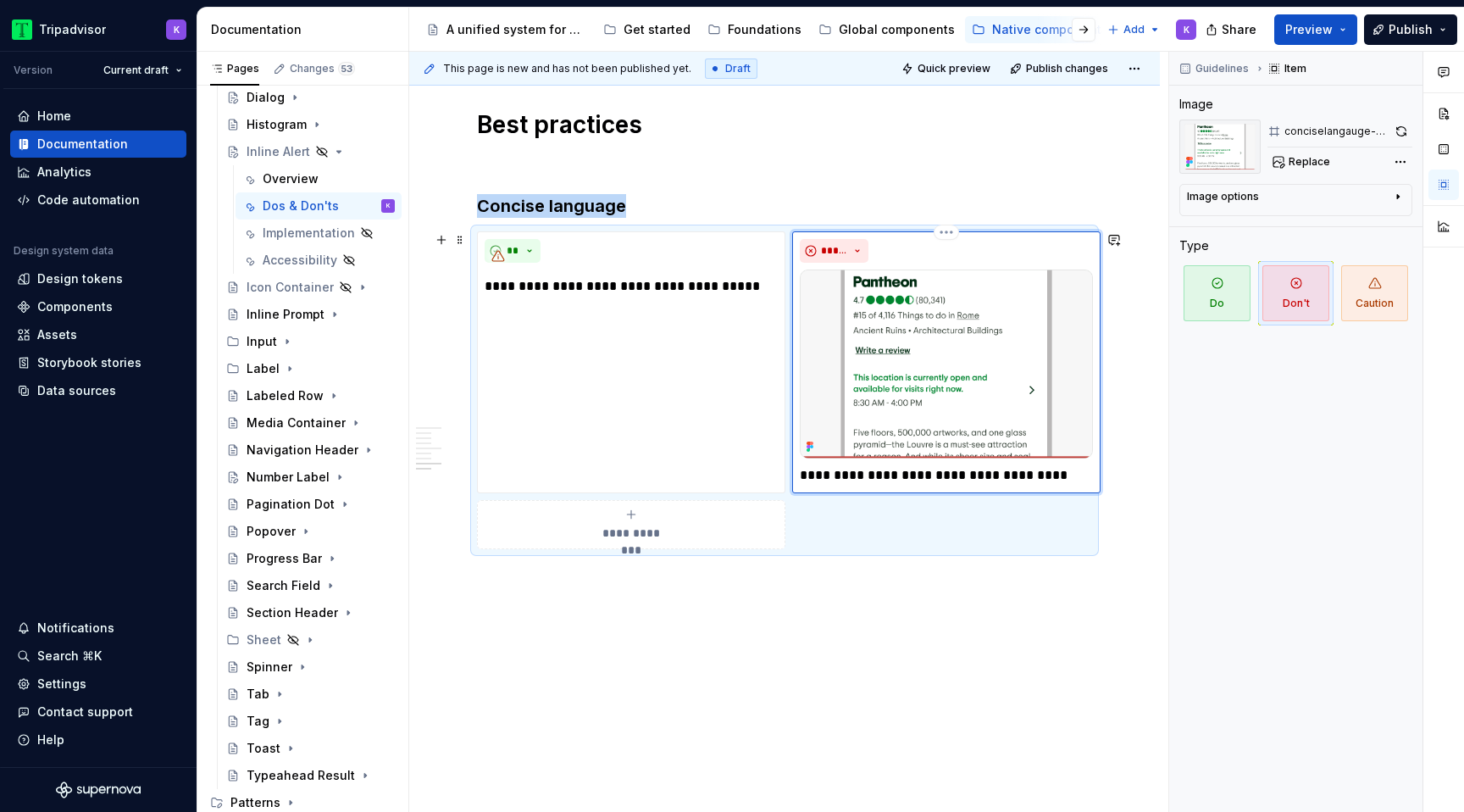
click at [920, 370] on img at bounding box center [946, 364] width 293 height 188
click at [1305, 166] on span "Replace" at bounding box center [1310, 162] width 42 height 13
type textarea "*"
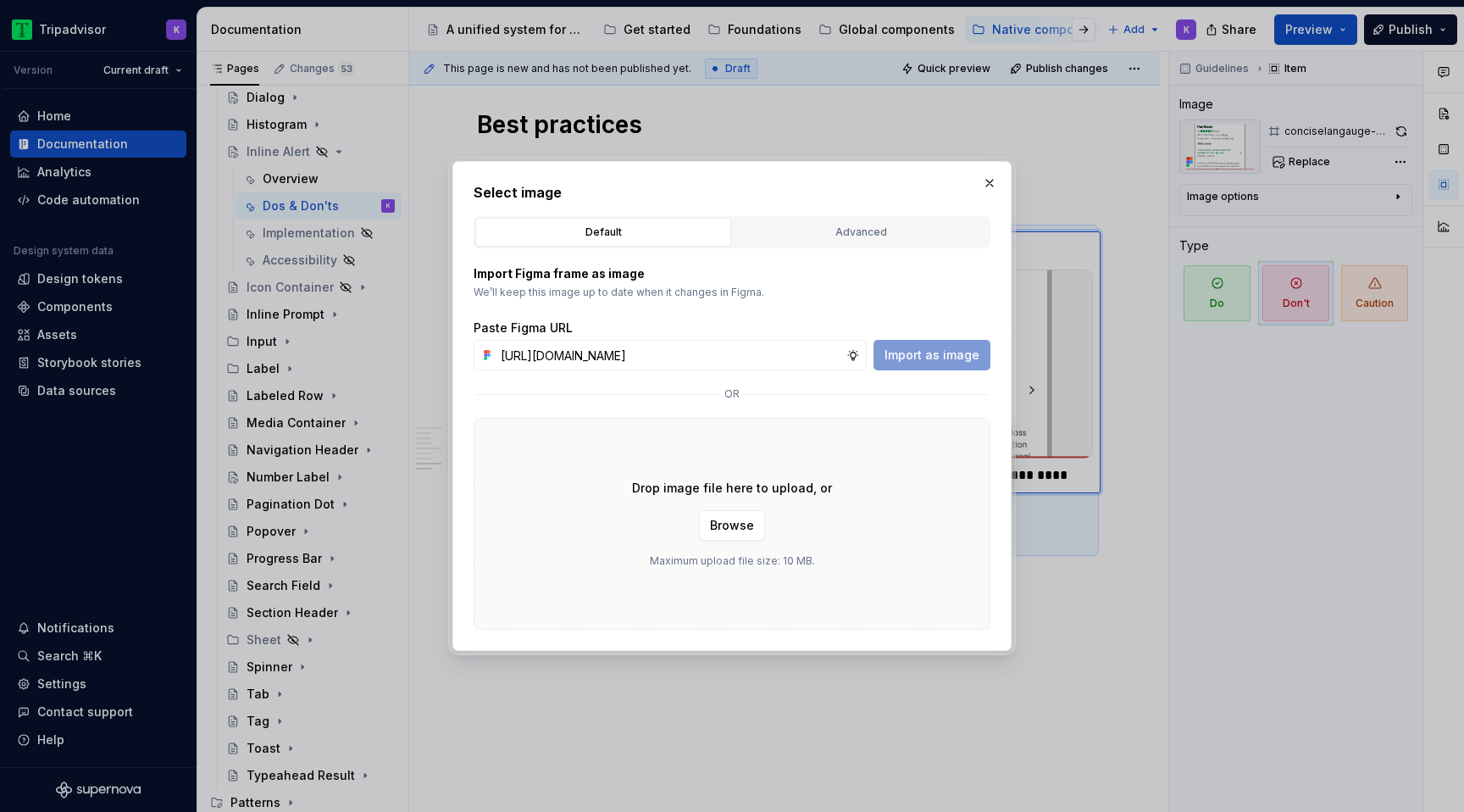
scroll to position [0, 430]
type input "https://www.figma.com/design/eWzZGbXTCMsZ0gwC1u1MU0/Altas-Native-Documentation?…"
click at [919, 359] on span "Import as image" at bounding box center [932, 355] width 95 height 17
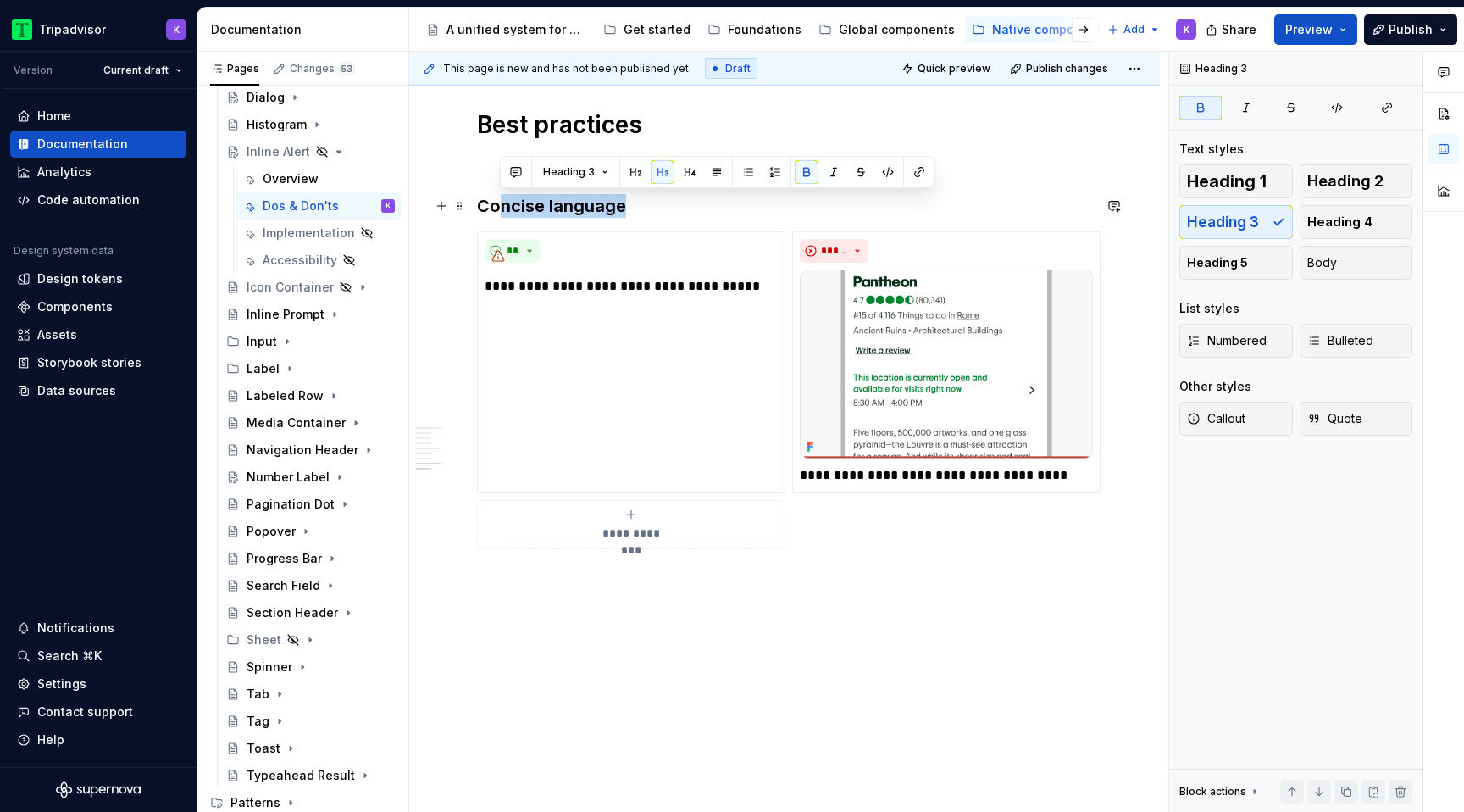
drag, startPoint x: 627, startPoint y: 211, endPoint x: 503, endPoint y: 213, distance: 124.0
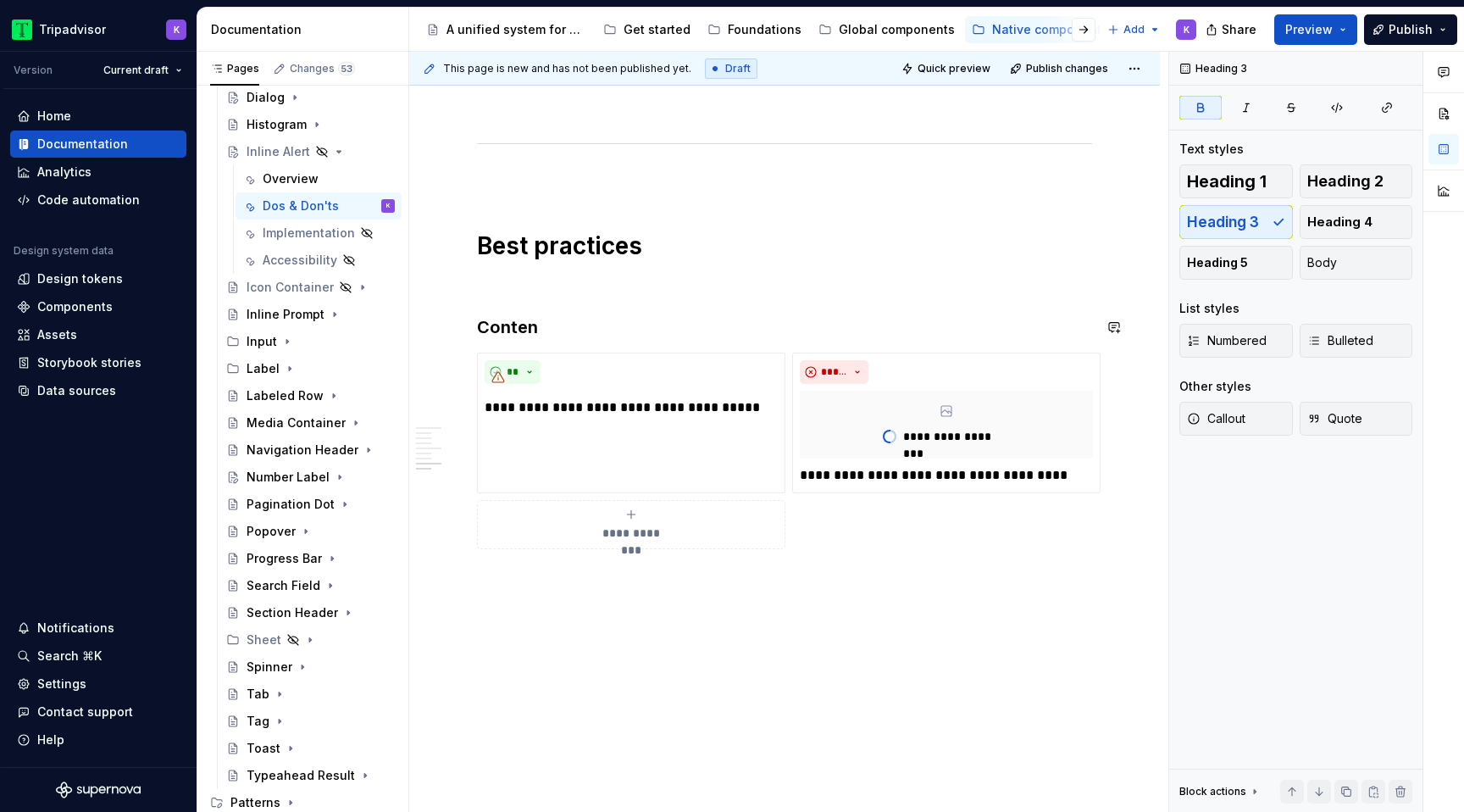
scroll to position [1471, 0]
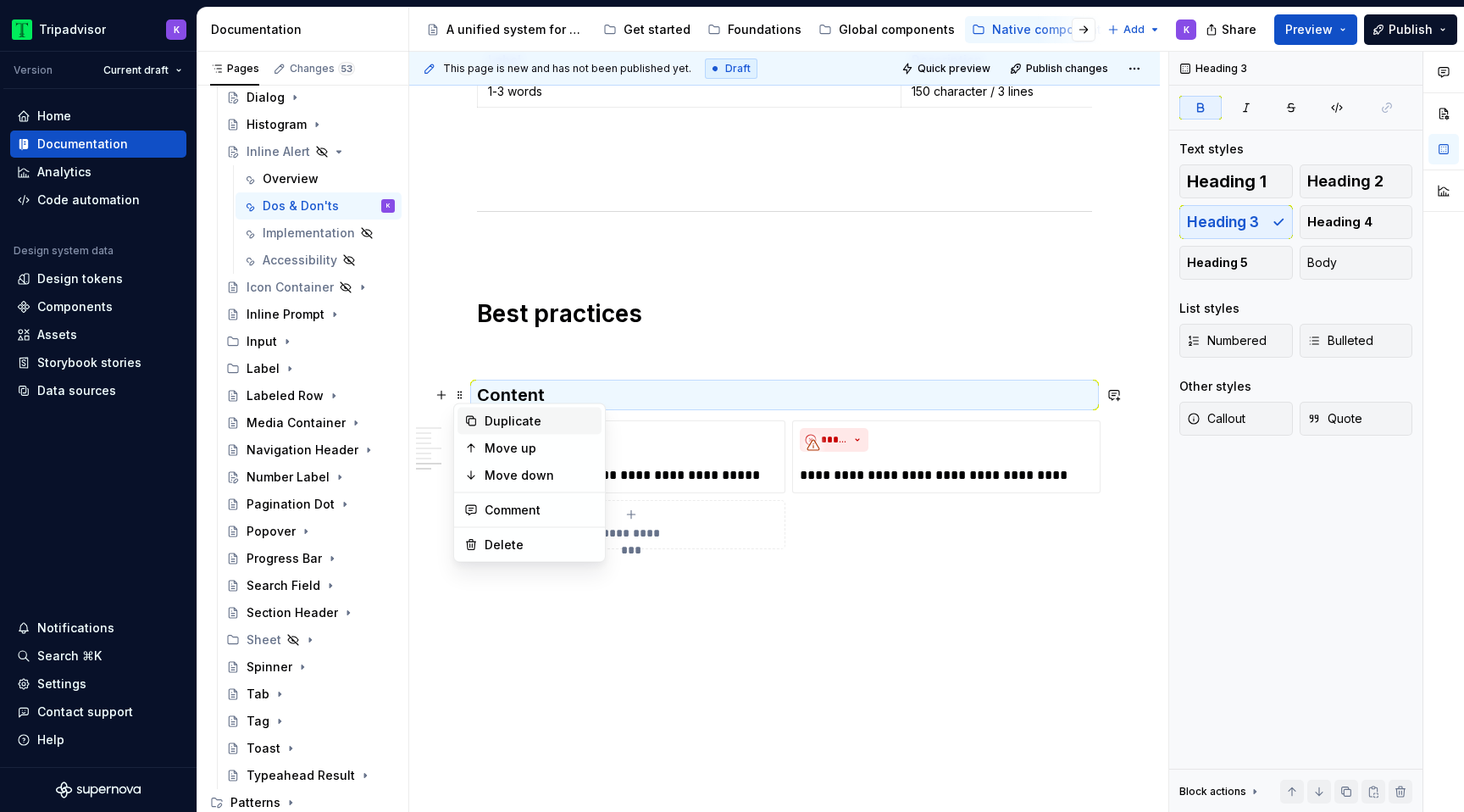
click at [485, 419] on div "Duplicate" at bounding box center [540, 421] width 110 height 17
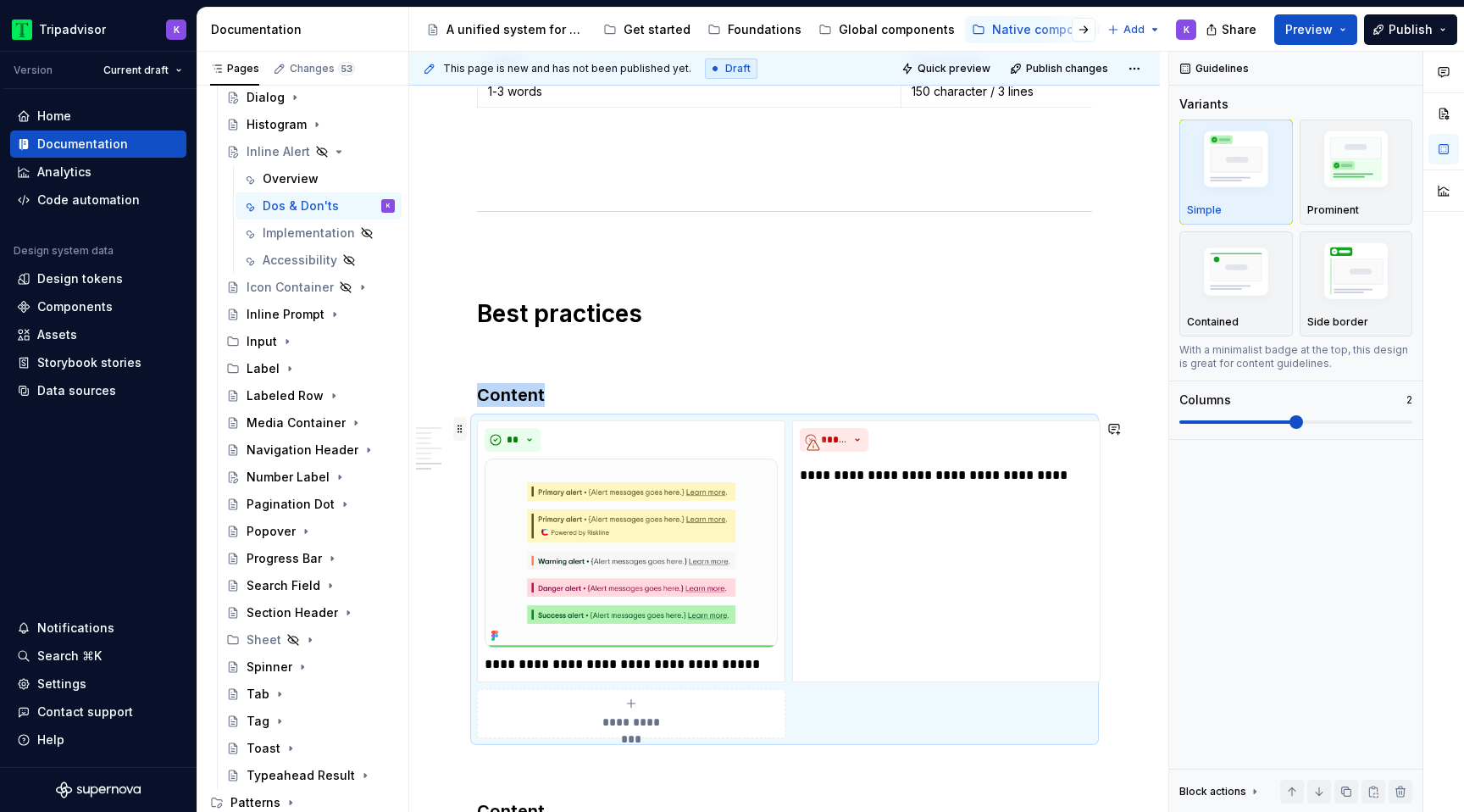
click at [464, 429] on span at bounding box center [460, 428] width 13 height 24
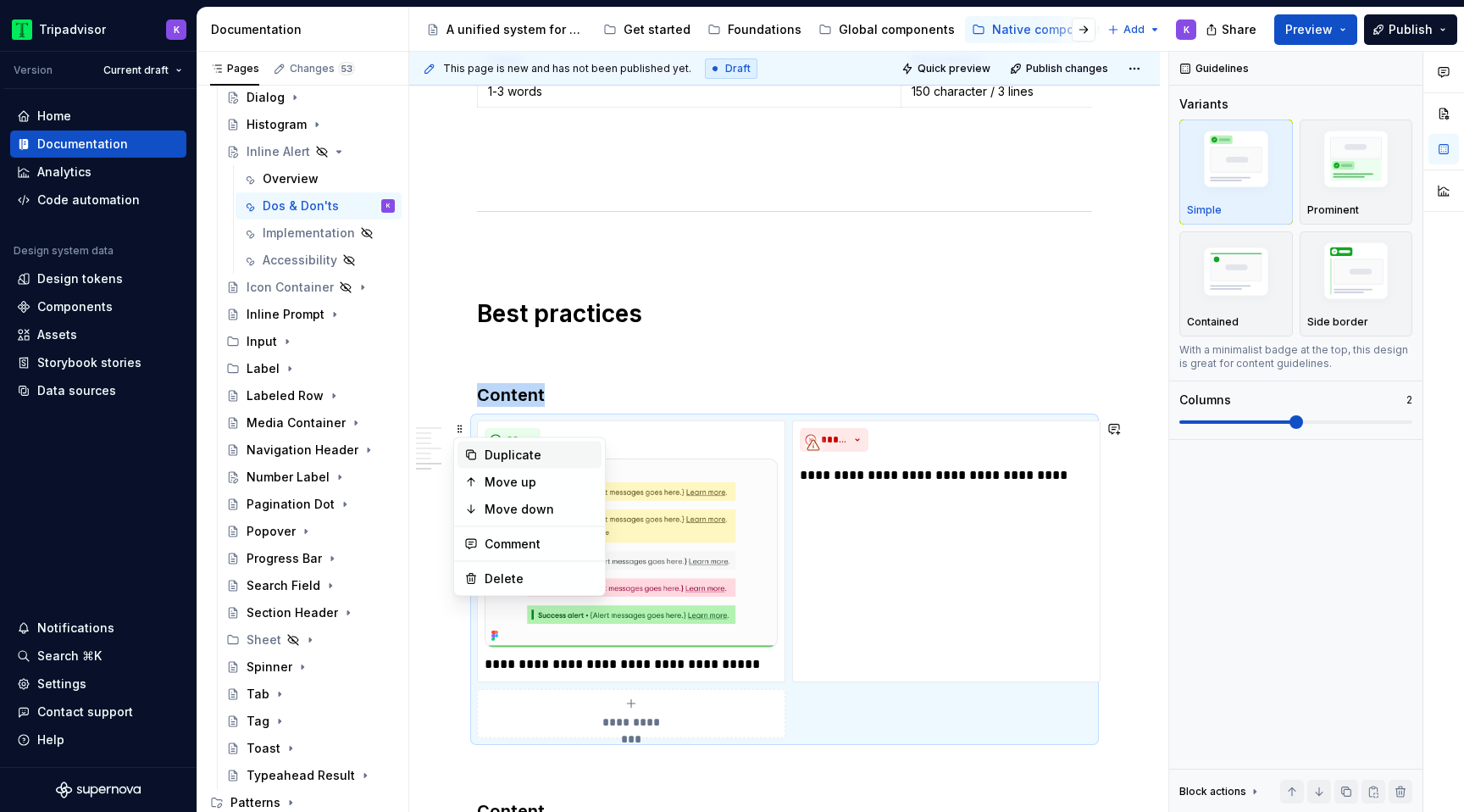
click at [500, 448] on div "Duplicate" at bounding box center [540, 455] width 110 height 17
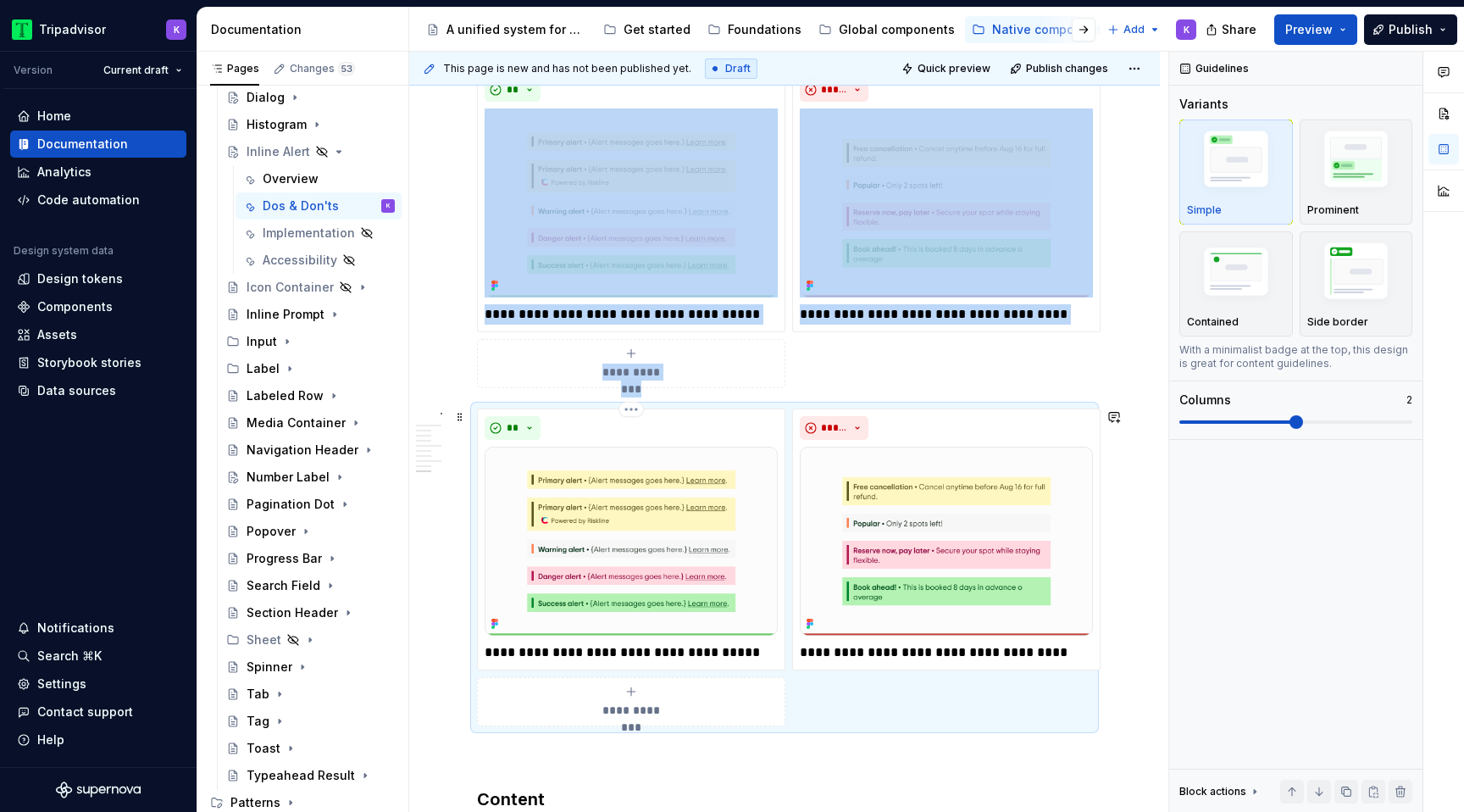
scroll to position [2027, 0]
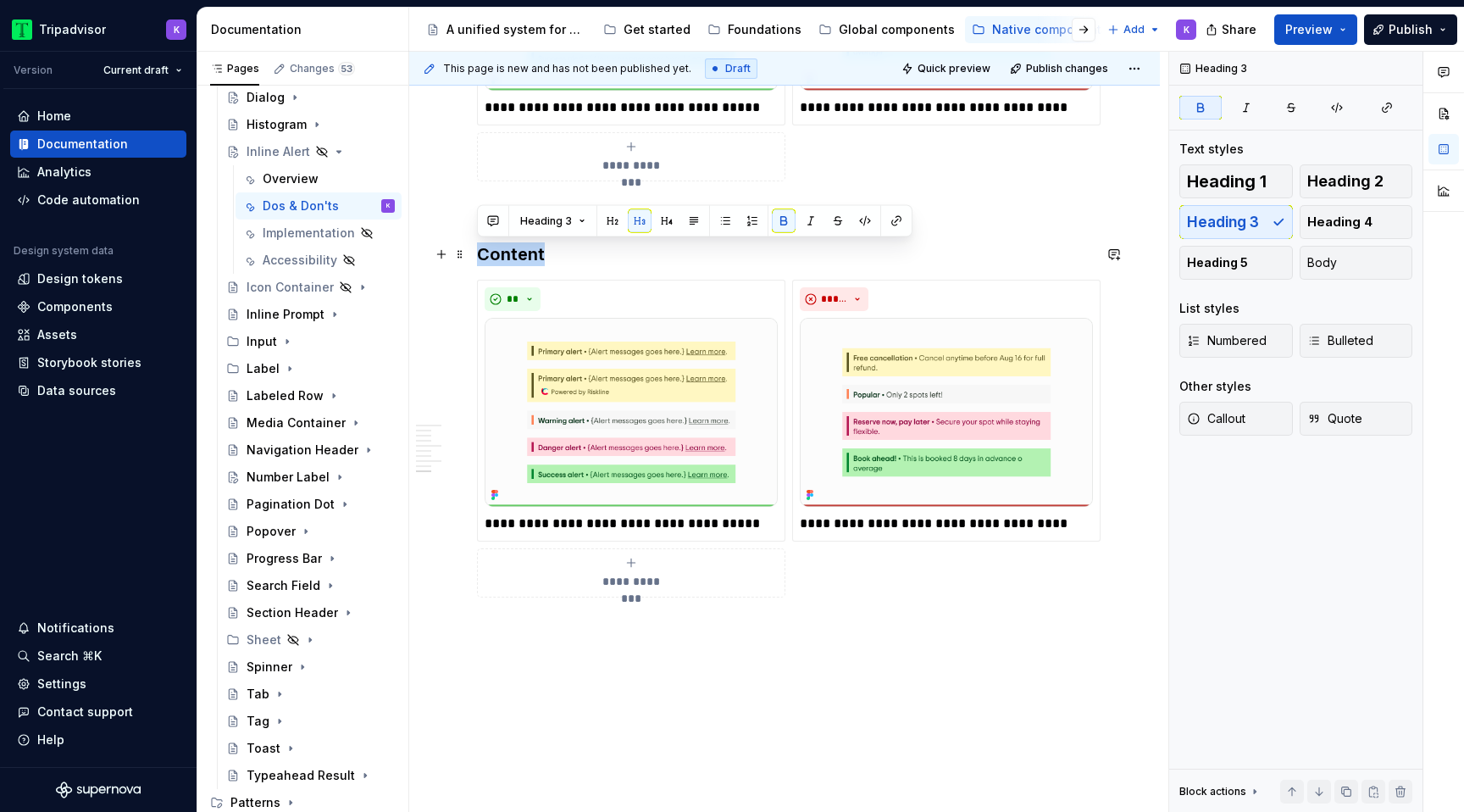
drag, startPoint x: 540, startPoint y: 255, endPoint x: 473, endPoint y: 254, distance: 67.0
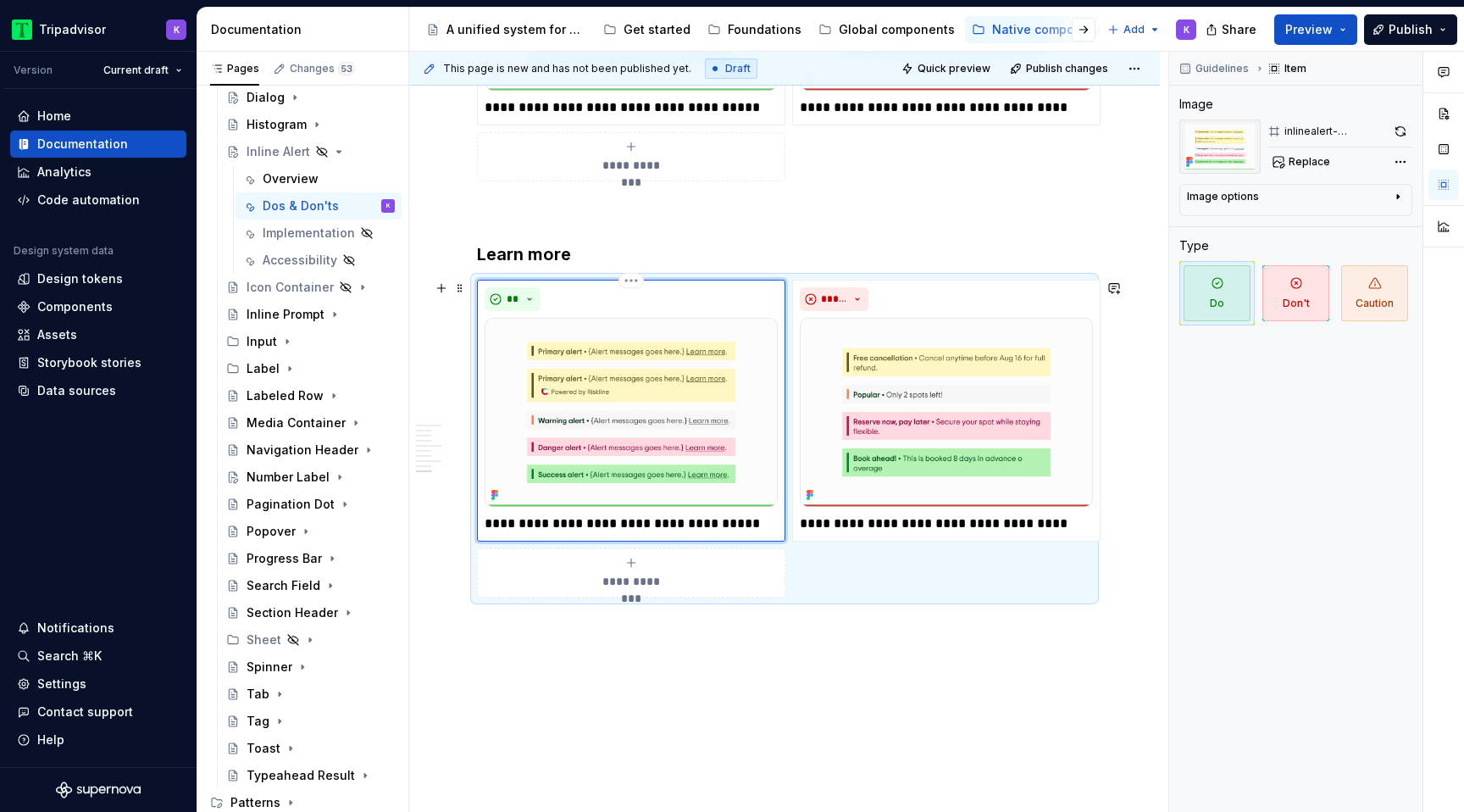
click at [611, 414] on img at bounding box center [631, 412] width 293 height 188
click at [1295, 157] on span "Replace" at bounding box center [1310, 162] width 42 height 13
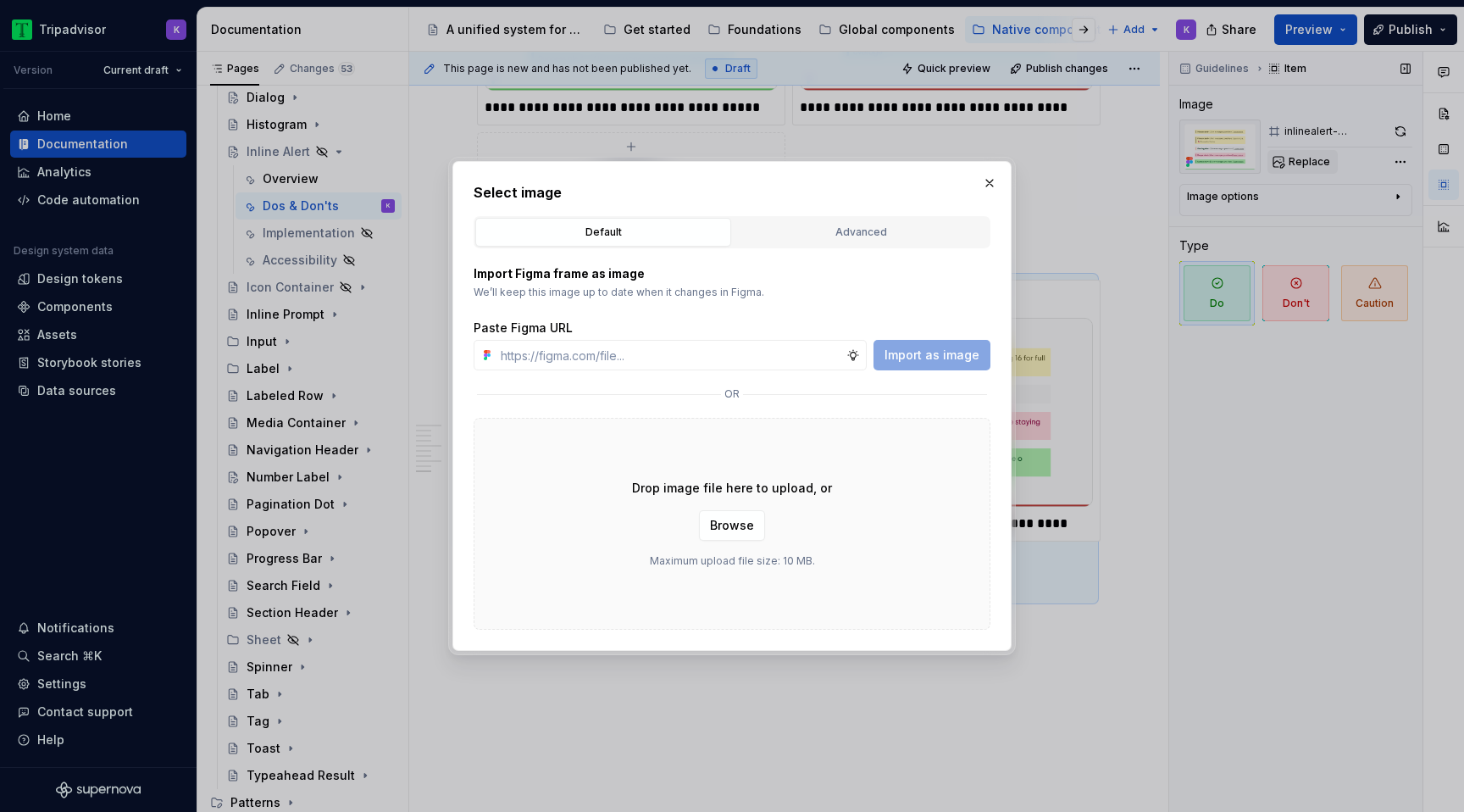
type textarea "*"
type input "https://www.figma.com/design/eWzZGbXTCMsZ0gwC1u1MU0/Altas-Native-Documentation?…"
click at [949, 366] on button "Import as image" at bounding box center [931, 355] width 117 height 30
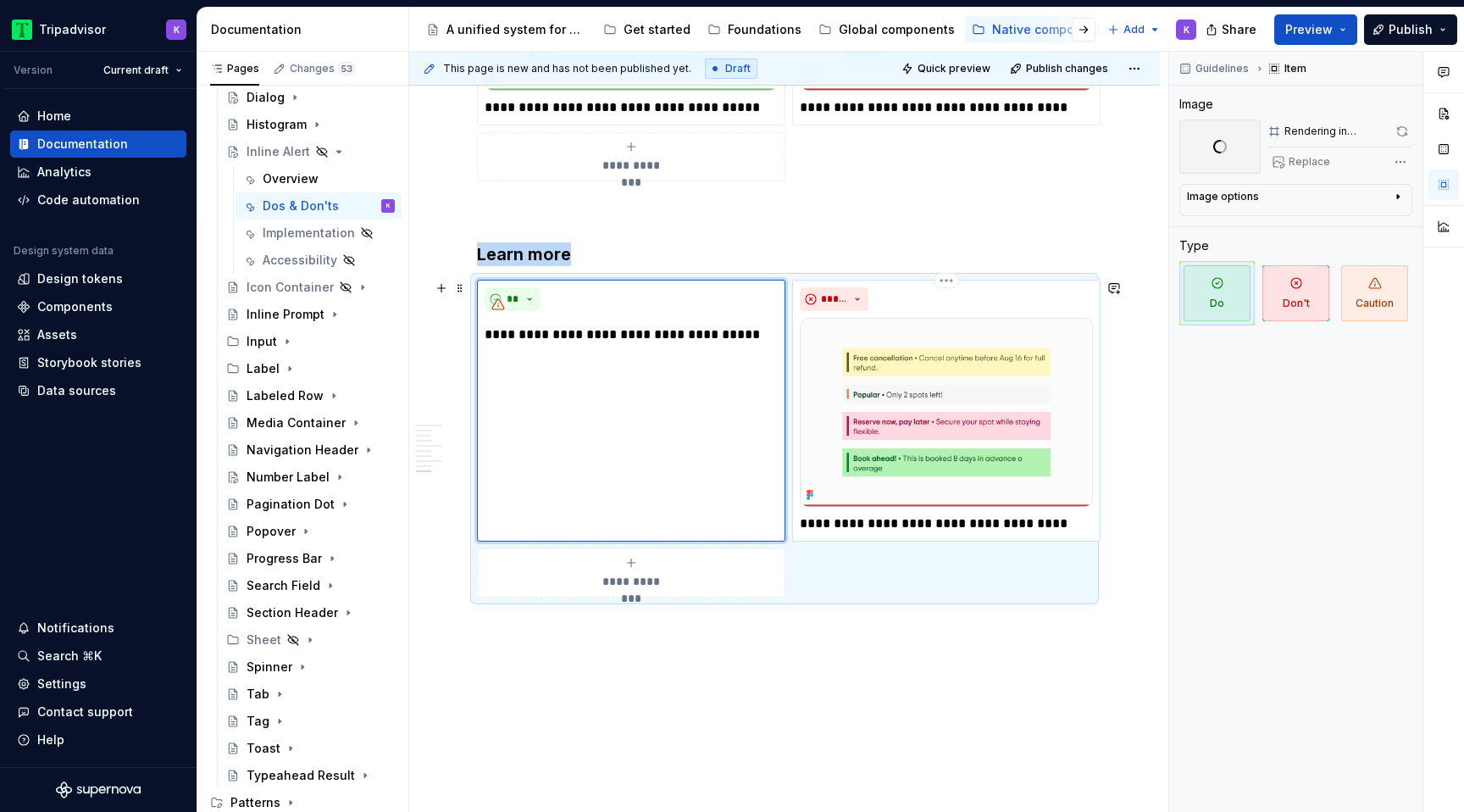
click at [920, 386] on img at bounding box center [946, 412] width 293 height 188
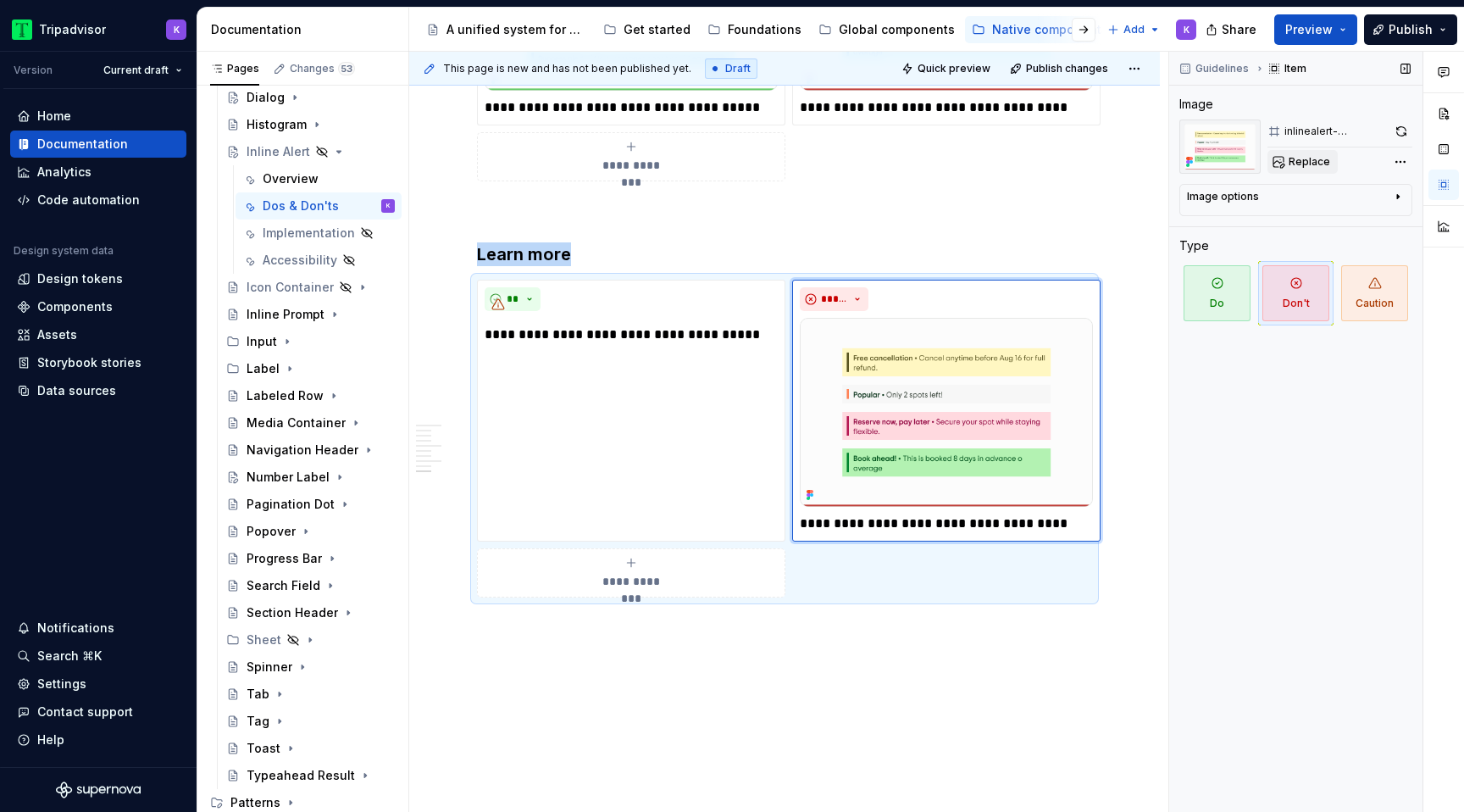
click at [1294, 162] on span "Replace" at bounding box center [1310, 162] width 42 height 13
type textarea "*"
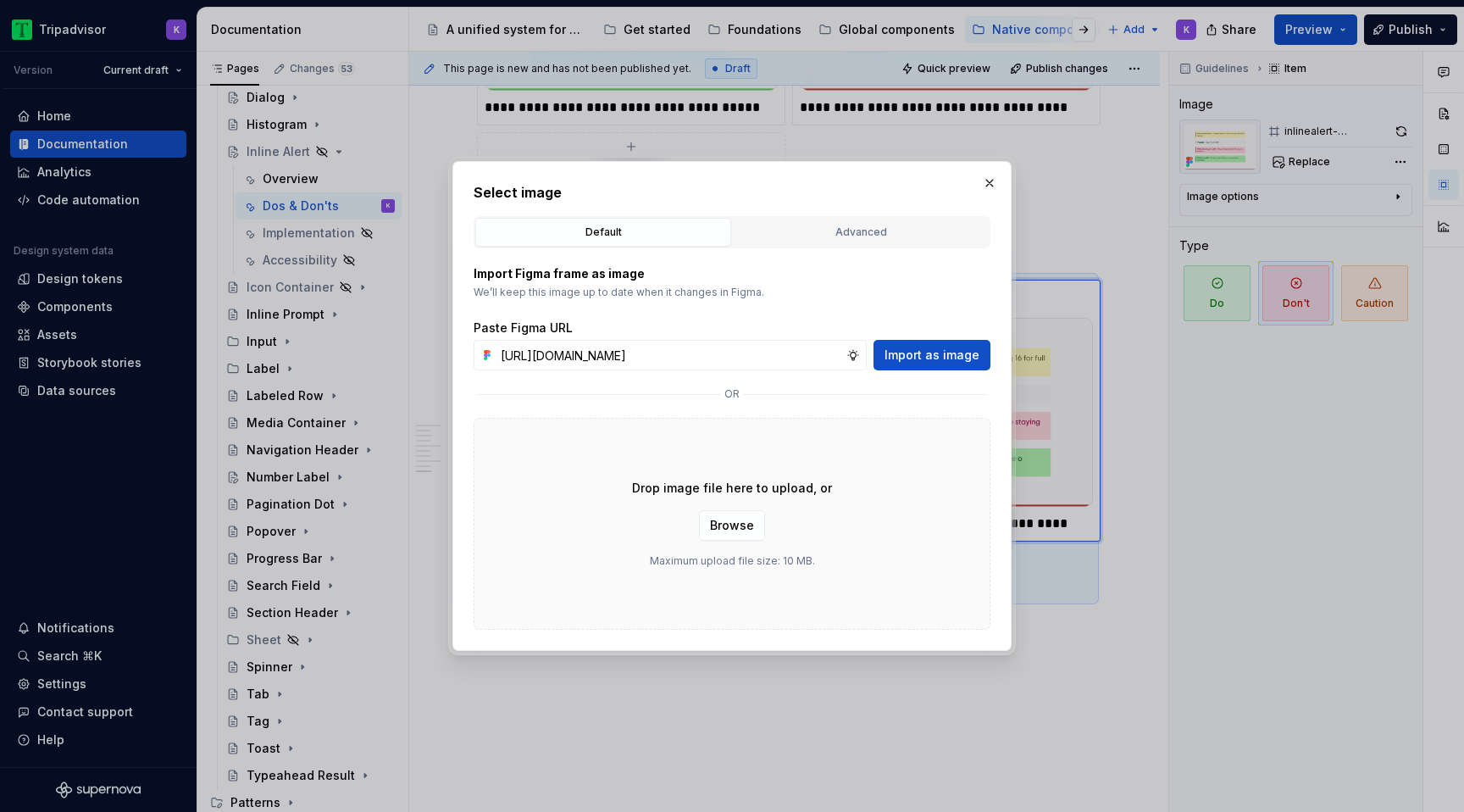
scroll to position [0, 435]
type input "https://www.figma.com/design/eWzZGbXTCMsZ0gwC1u1MU0/Altas-Native-Documentation?…"
click at [918, 359] on span "Import as image" at bounding box center [932, 355] width 95 height 17
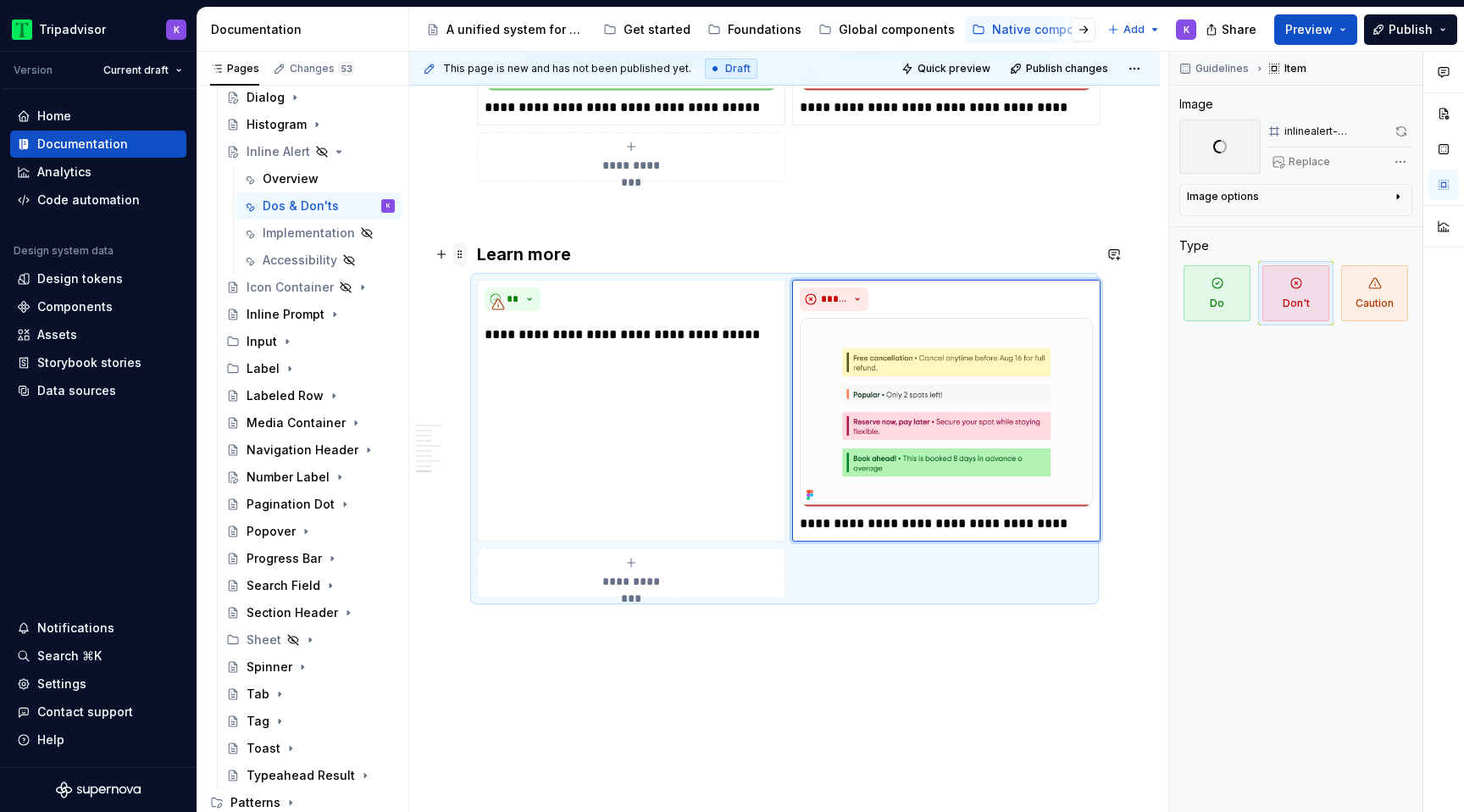
click at [462, 248] on span at bounding box center [460, 254] width 13 height 24
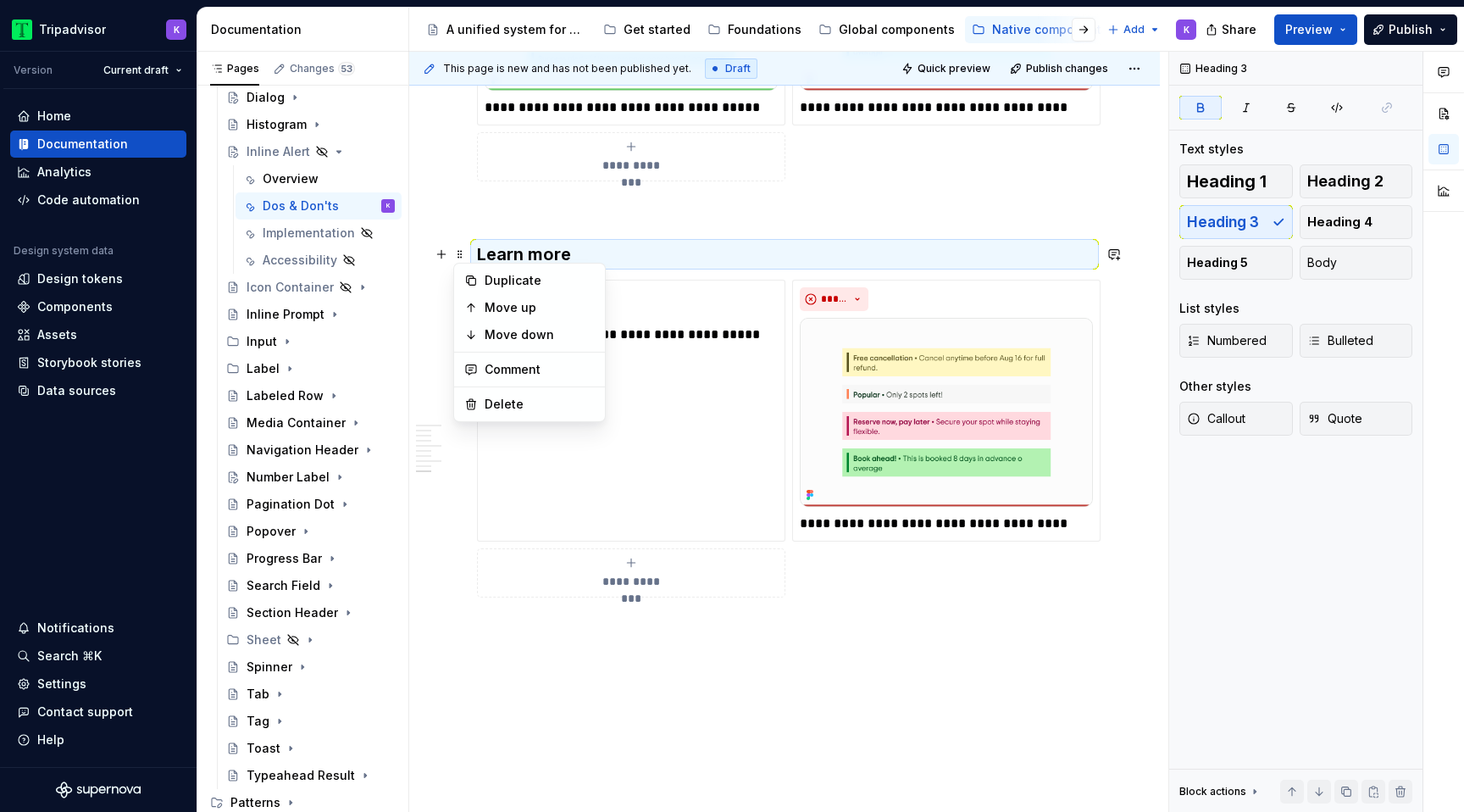
click at [504, 287] on div "Duplicate" at bounding box center [540, 281] width 110 height 17
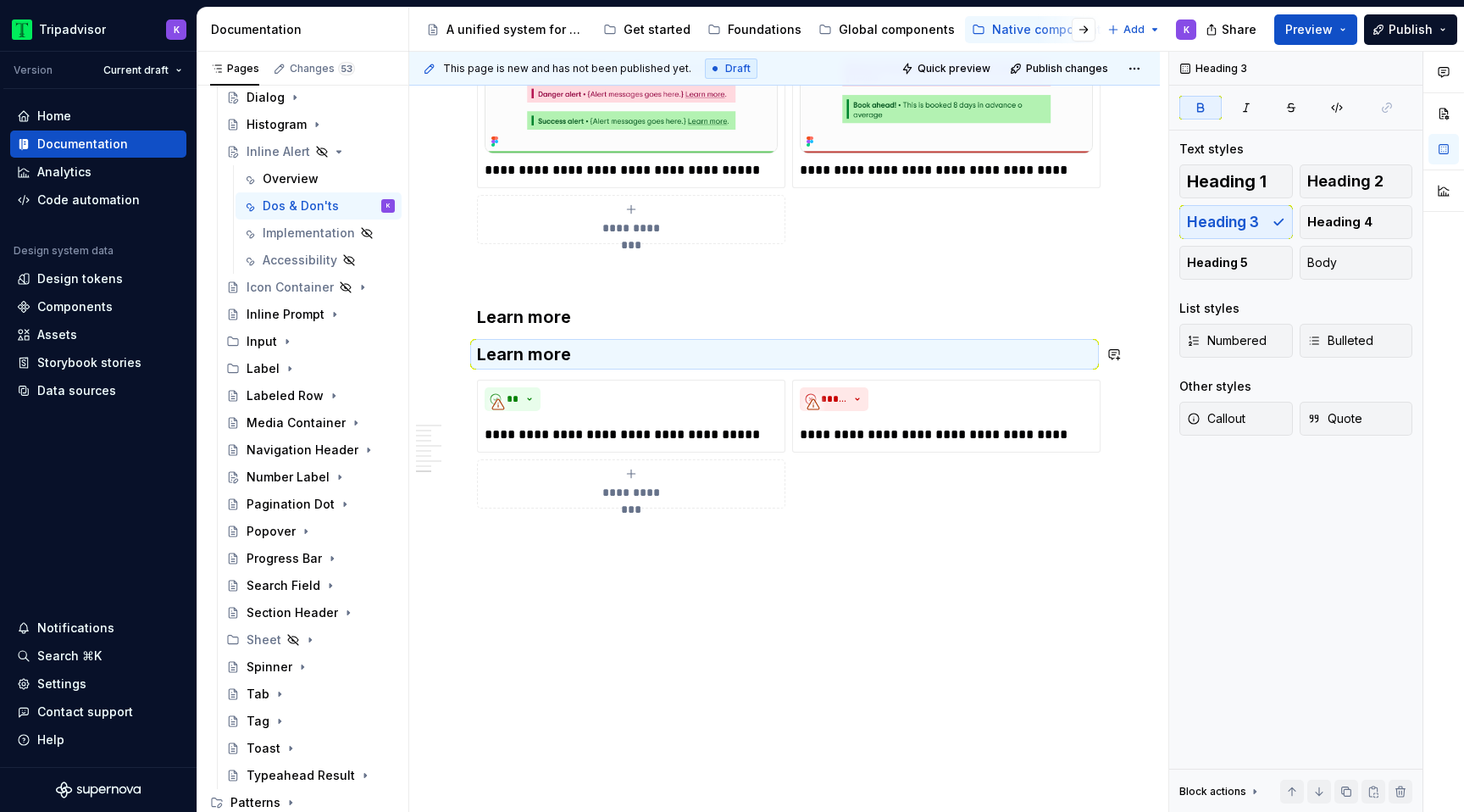
scroll to position [1965, 0]
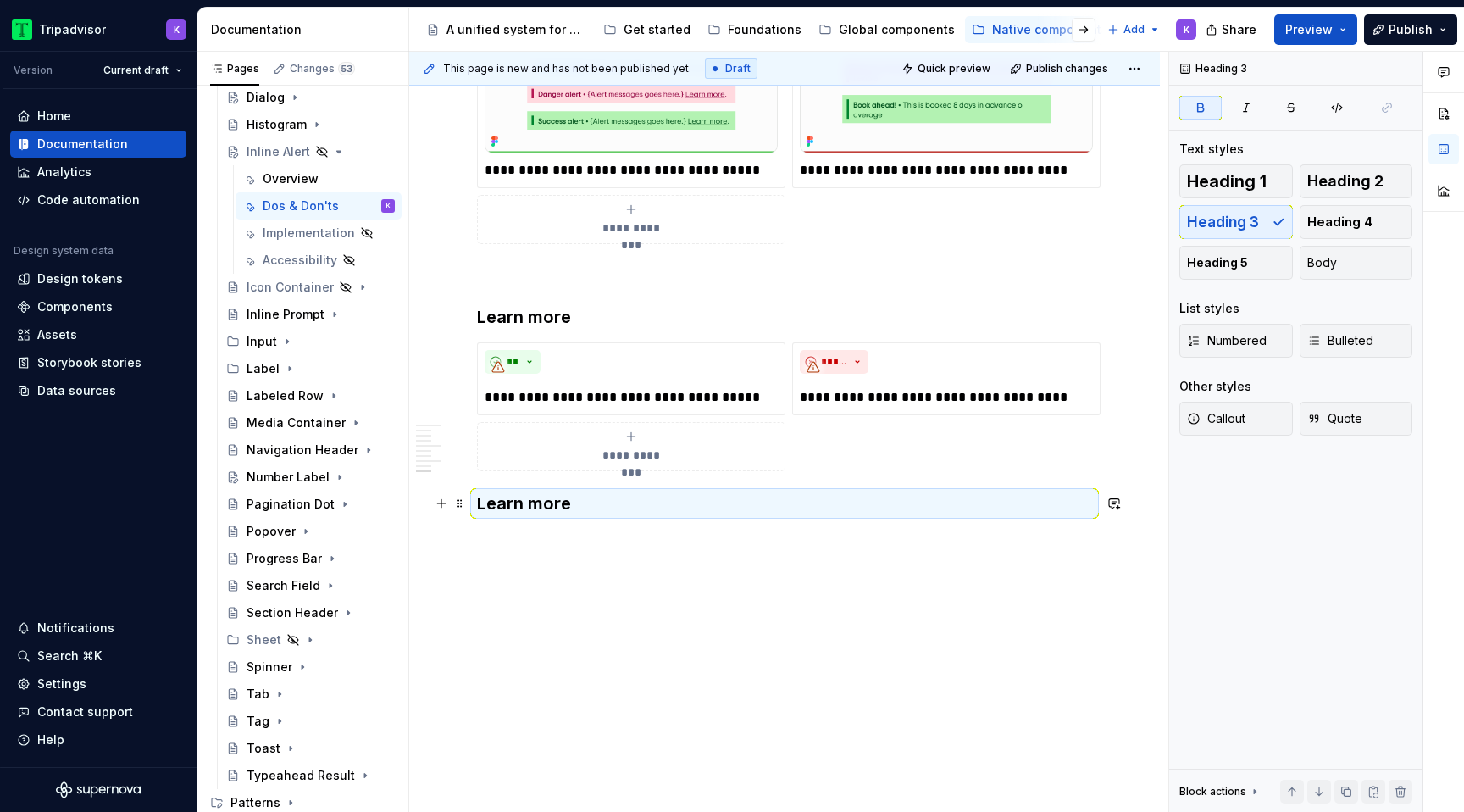
click at [477, 505] on h3 "Learn more" at bounding box center [784, 503] width 615 height 24
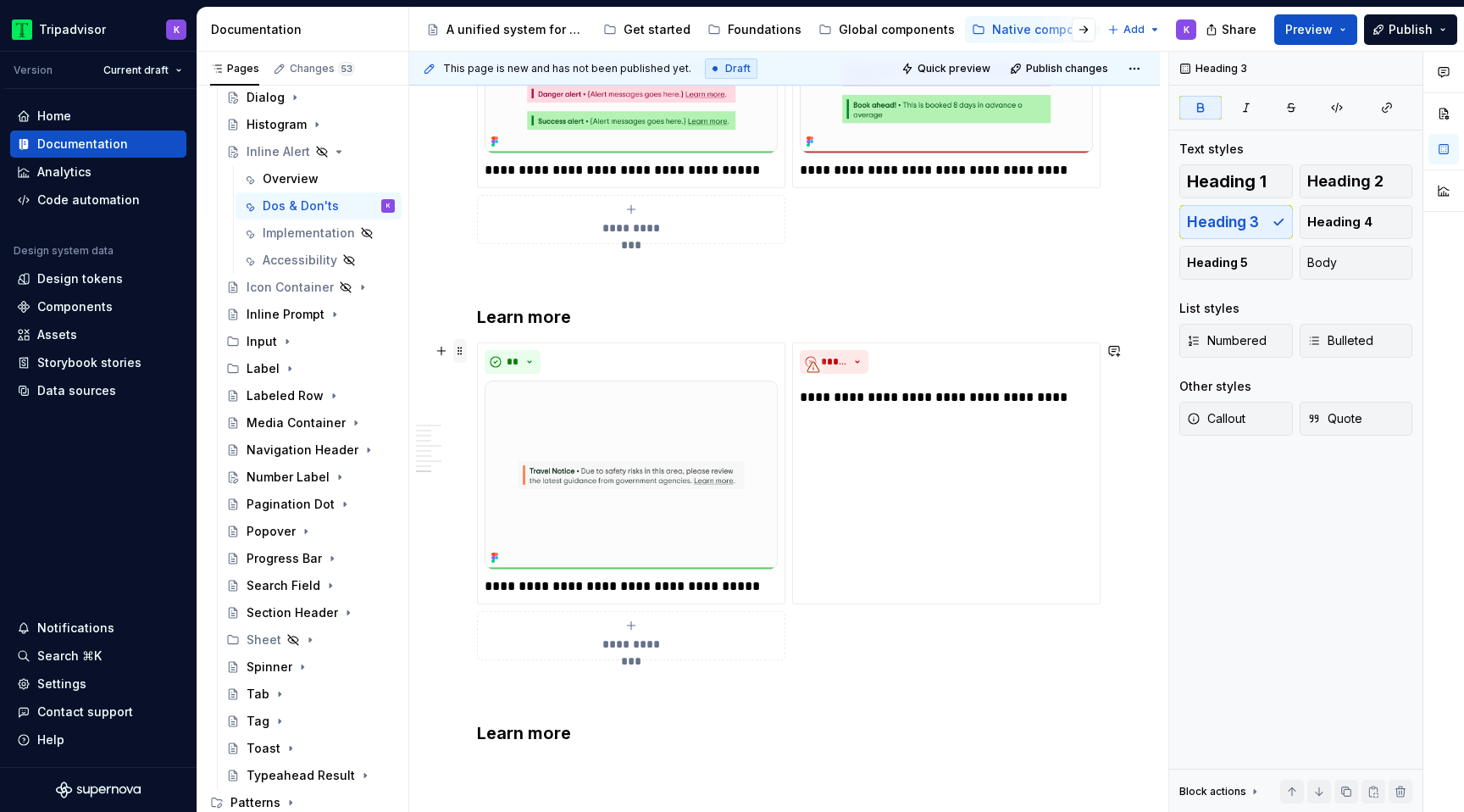
click at [464, 350] on span at bounding box center [460, 350] width 13 height 24
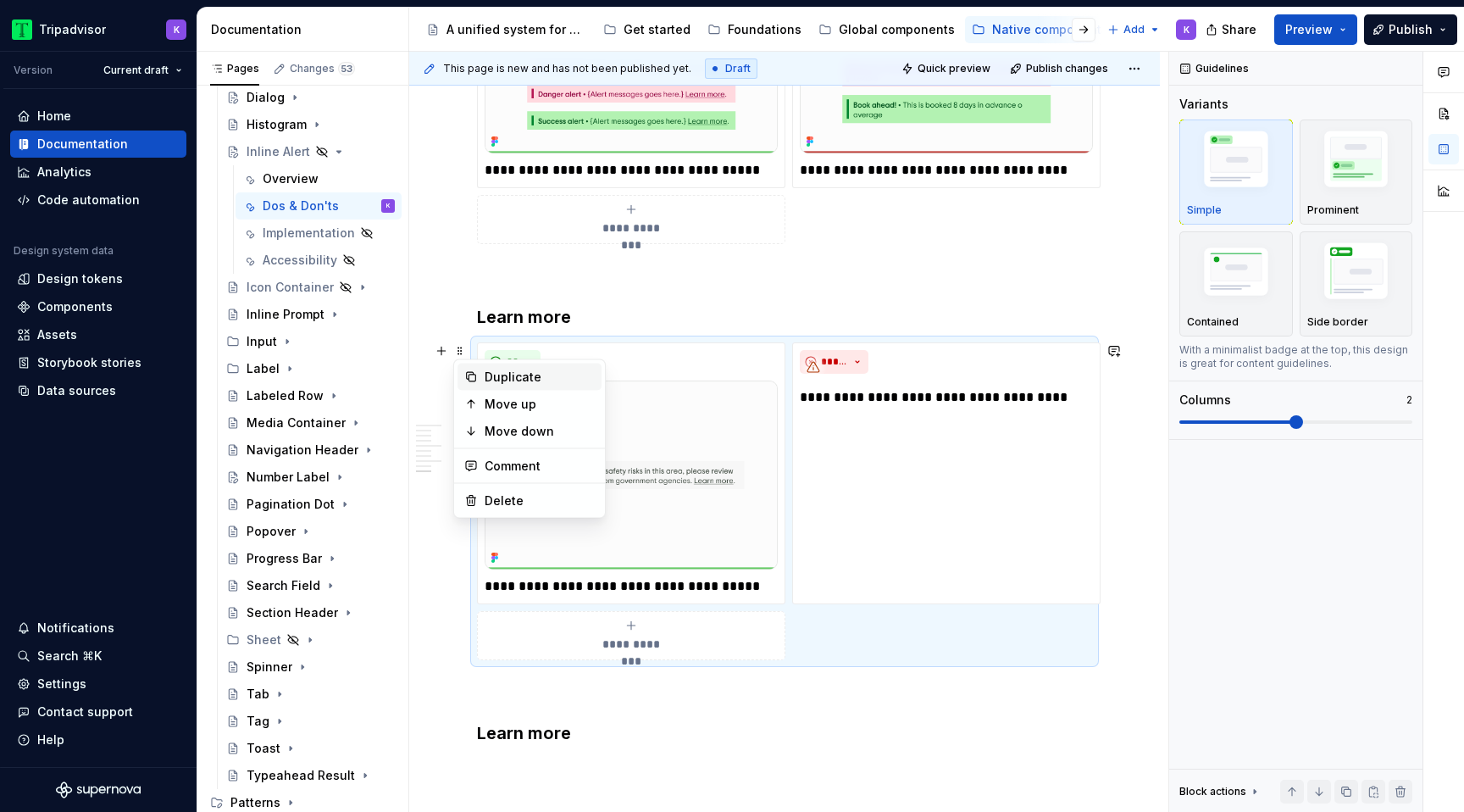
click at [484, 379] on div "Duplicate" at bounding box center [529, 377] width 144 height 27
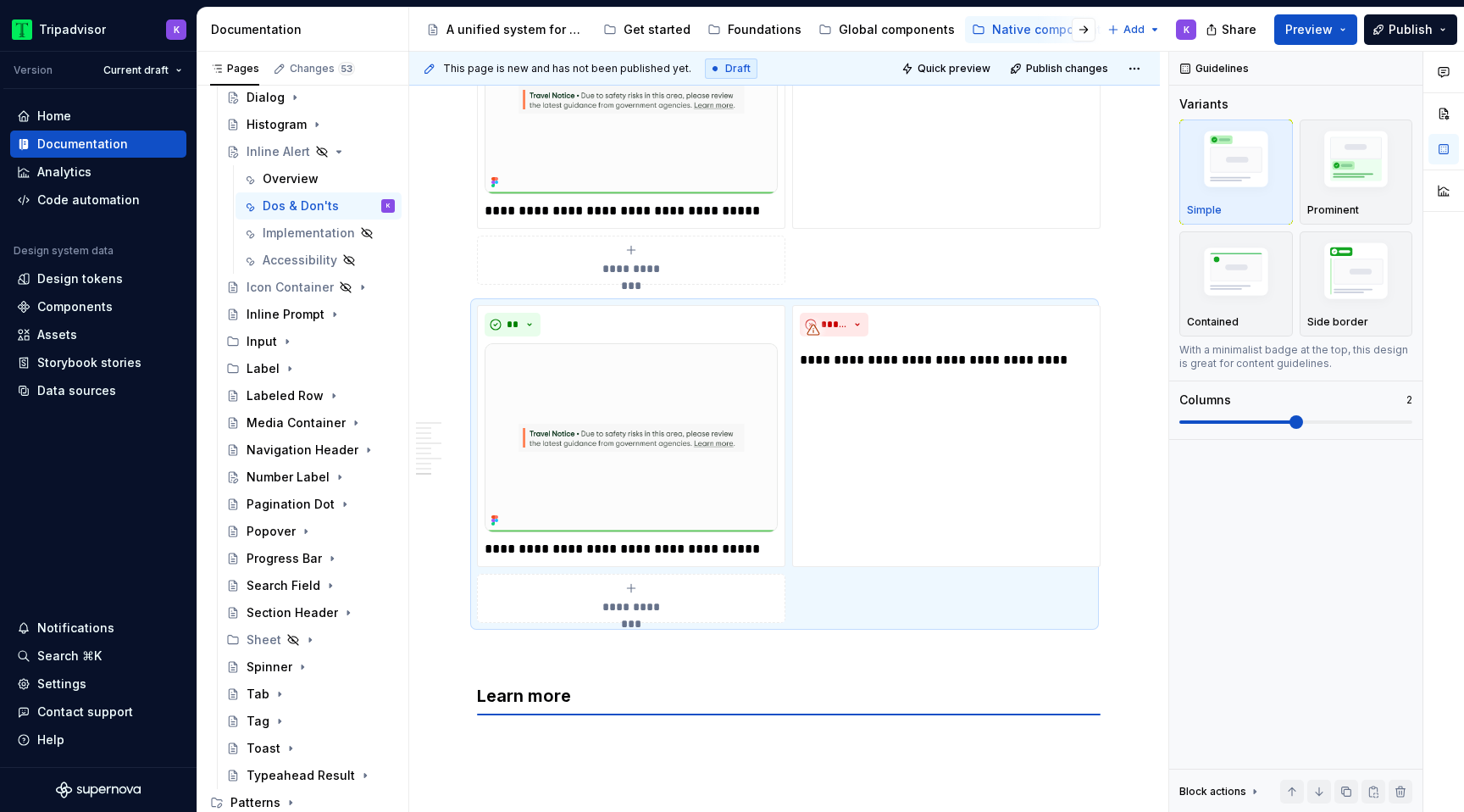
scroll to position [2342, 0]
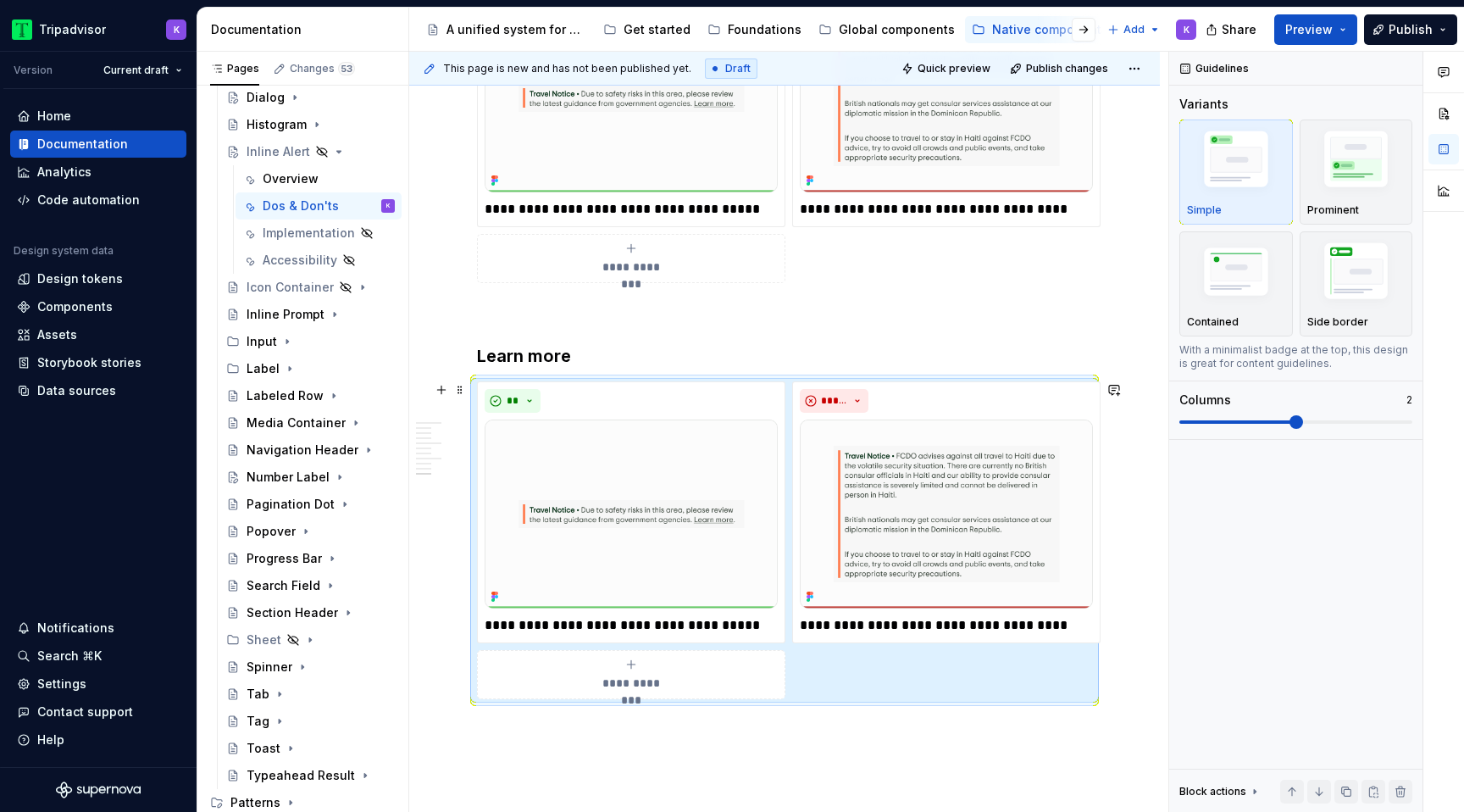
click at [519, 722] on p at bounding box center [784, 729] width 615 height 20
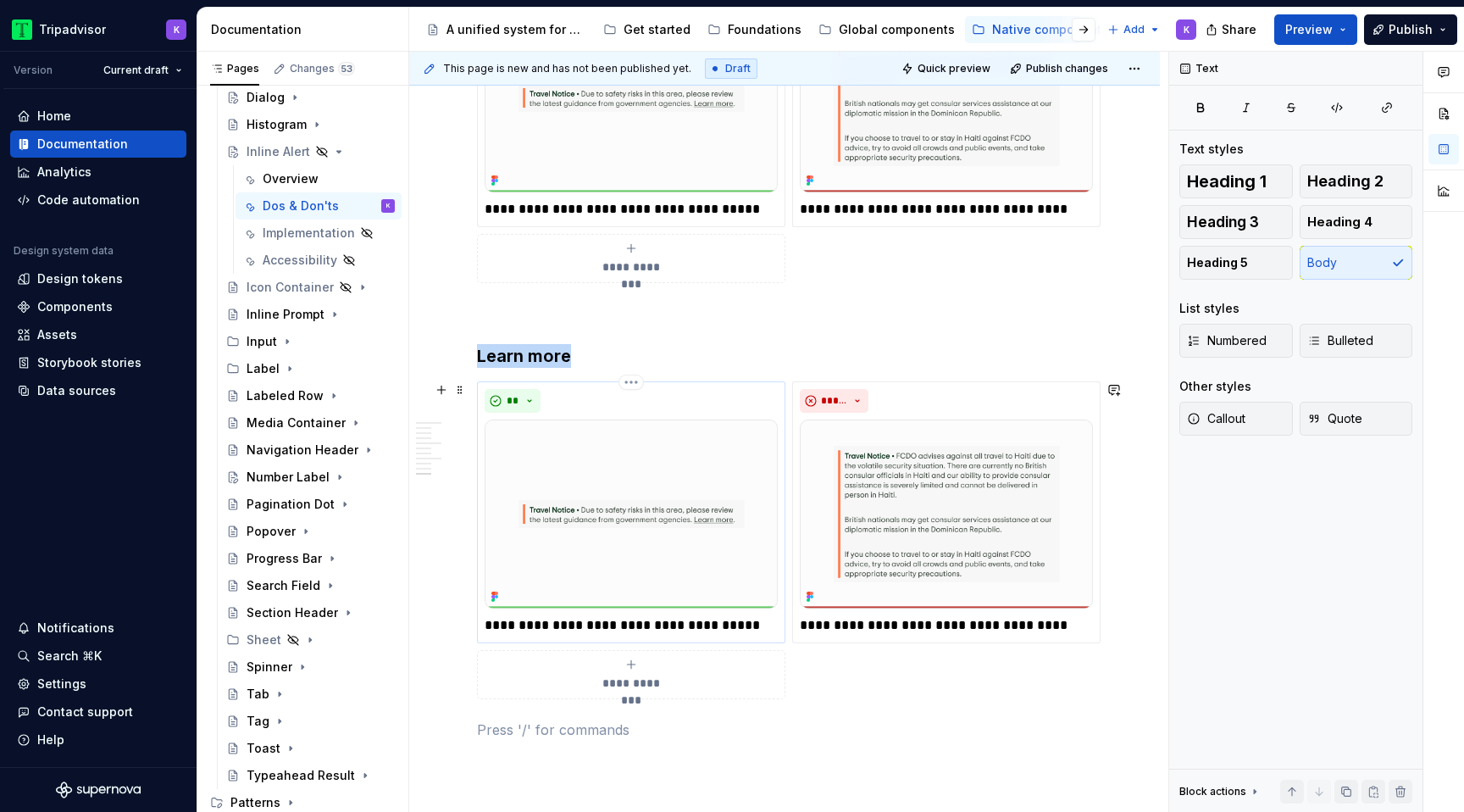
click at [643, 551] on img at bounding box center [631, 513] width 293 height 188
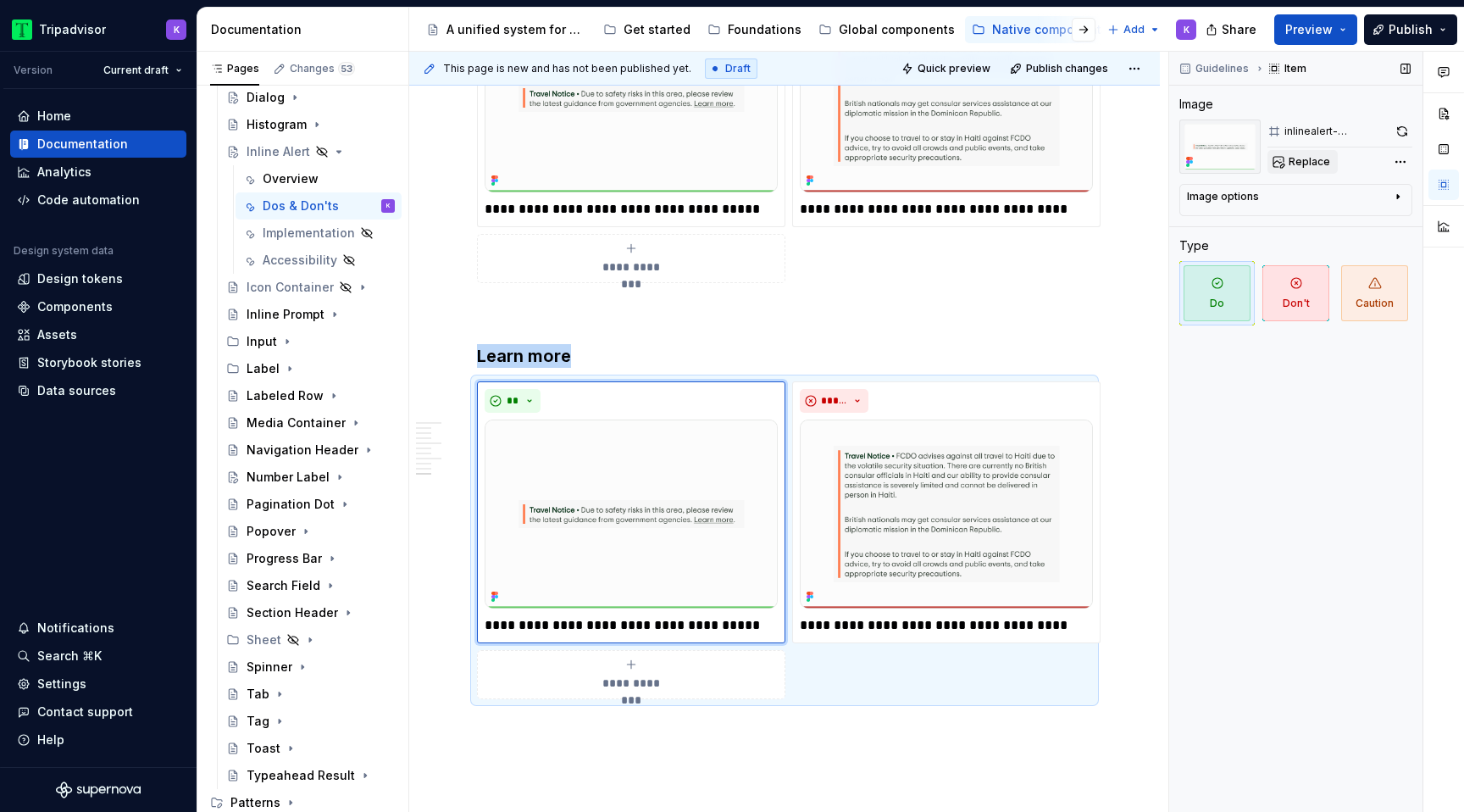
click at [1298, 150] on button "Replace" at bounding box center [1302, 162] width 70 height 24
type textarea "*"
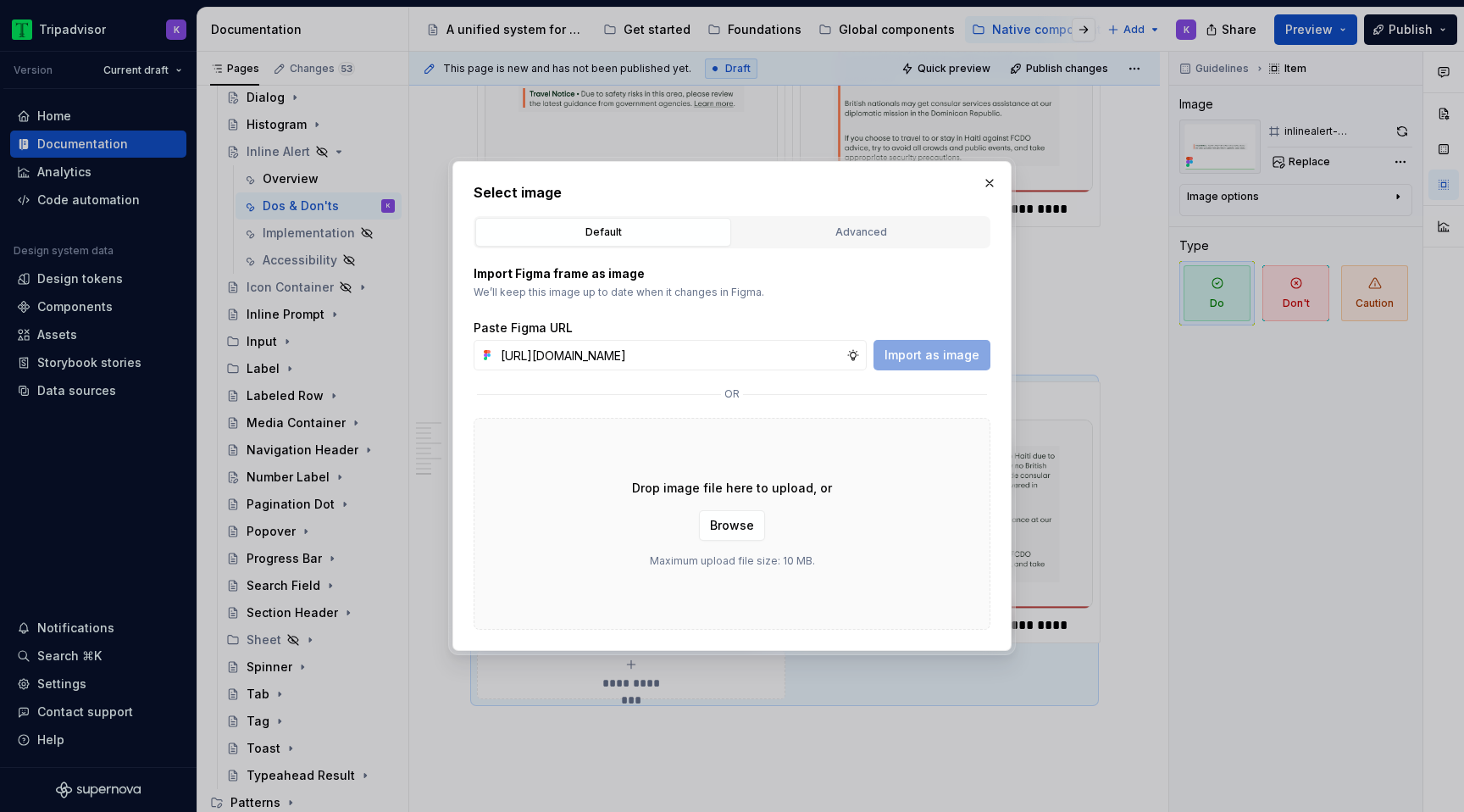
scroll to position [0, 435]
type input "https://www.figma.com/design/eWzZGbXTCMsZ0gwC1u1MU0/Altas-Native-Documentation?…"
click at [950, 346] on button "Import as image" at bounding box center [931, 355] width 117 height 30
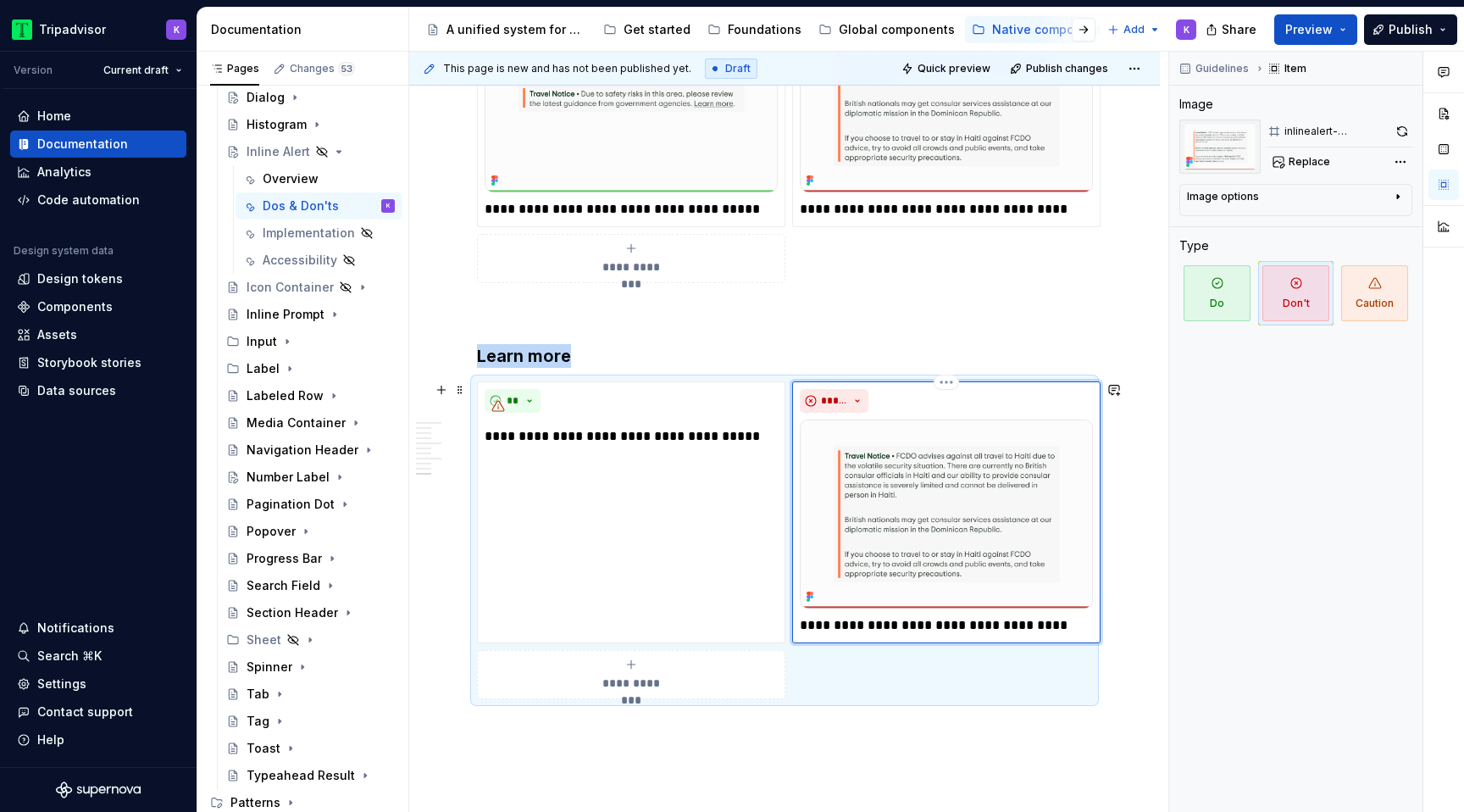
click at [939, 534] on img at bounding box center [946, 513] width 293 height 188
click at [1304, 161] on span "Replace" at bounding box center [1310, 162] width 42 height 13
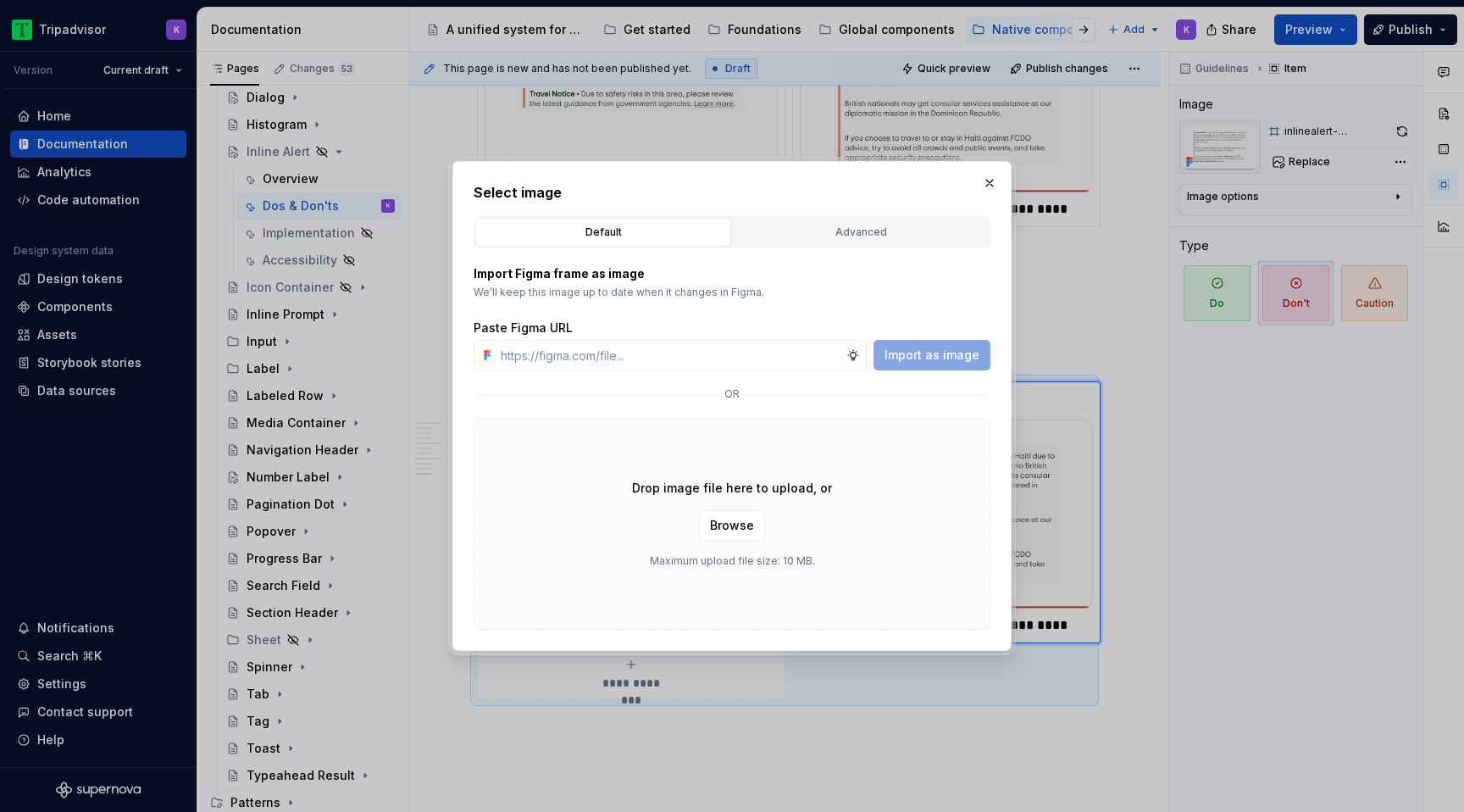
type textarea "*"
type input "https://www.figma.com/design/eWzZGbXTCMsZ0gwC1u1MU0/Altas-Native-Documentation?…"
type textarea "*"
type input "https://www.figma.com/design/eWzZGbXTCMsZ0gwC1u1MU0/Altas-Native-Documentation?…"
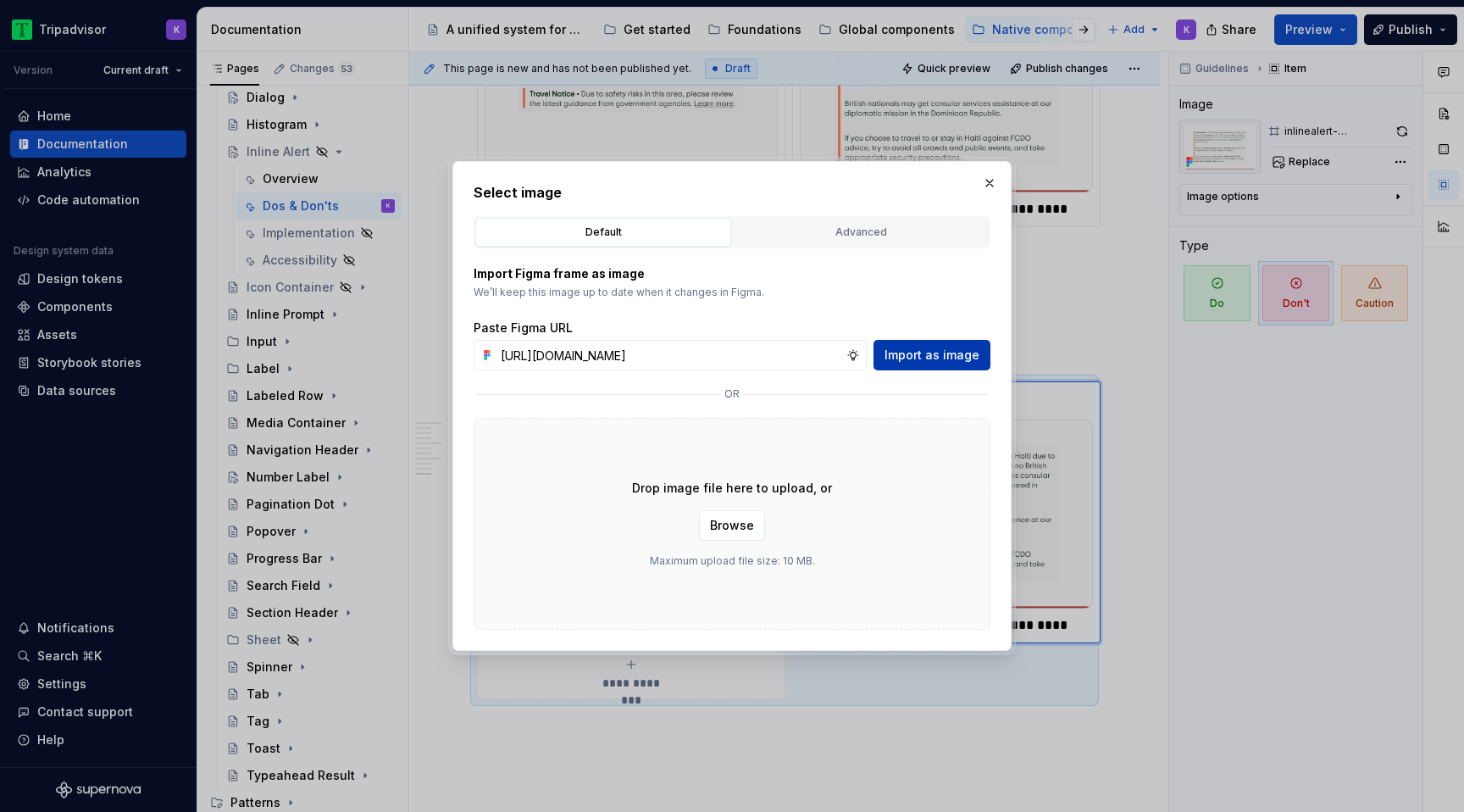
click at [935, 360] on span "Import as image" at bounding box center [932, 355] width 95 height 17
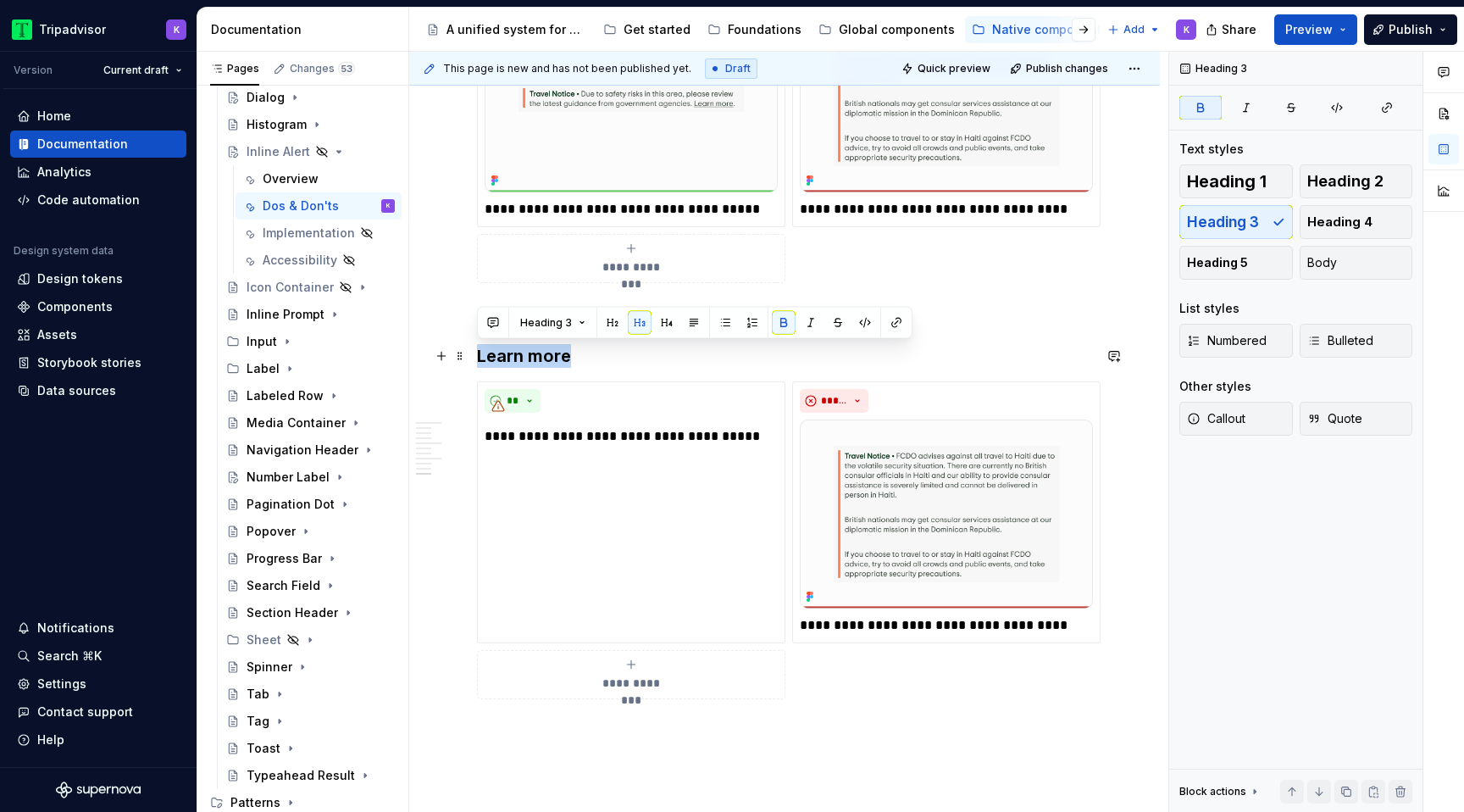
drag, startPoint x: 577, startPoint y: 359, endPoint x: 473, endPoint y: 358, distance: 104.0
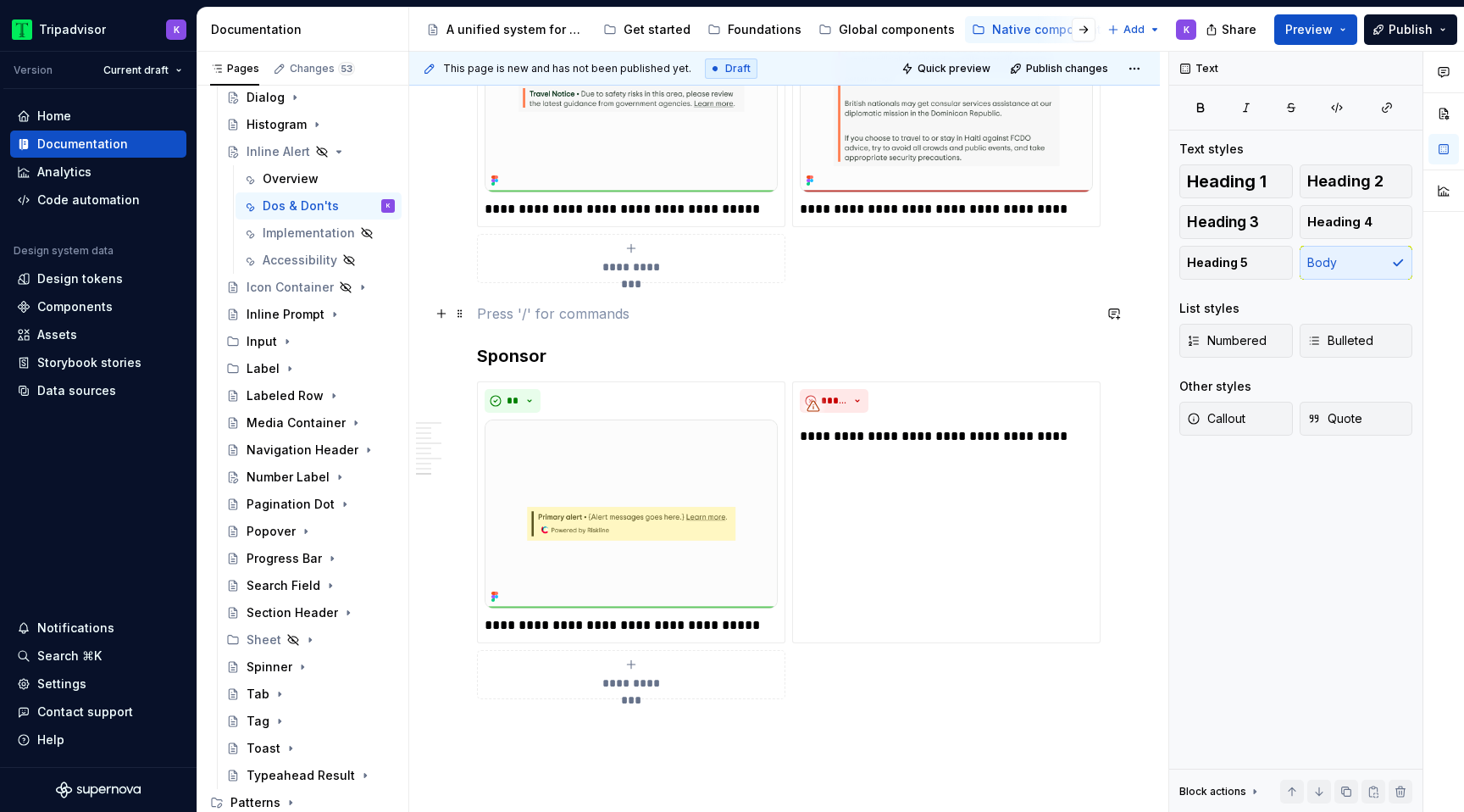
click at [657, 304] on p at bounding box center [784, 313] width 615 height 20
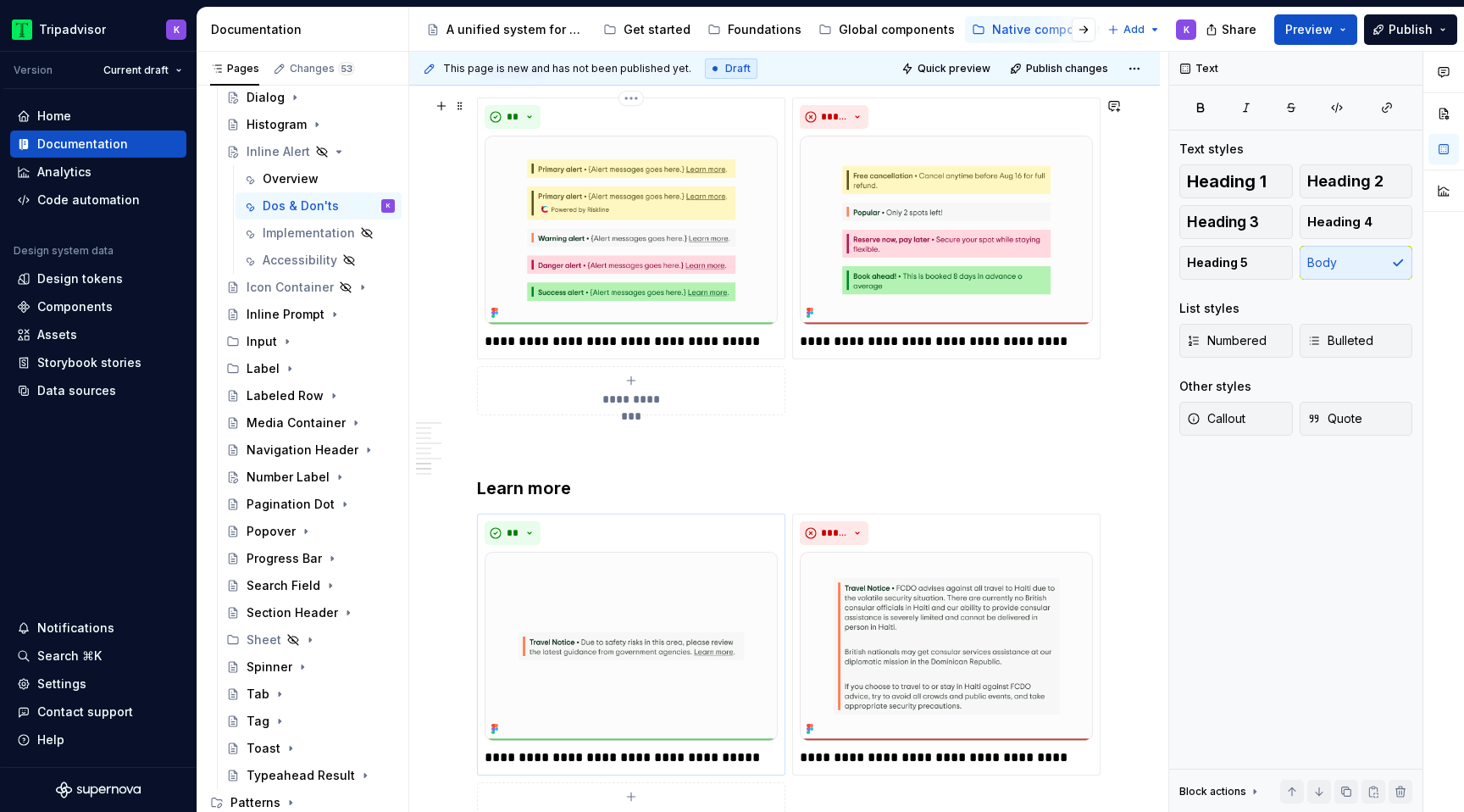
scroll to position [1640, 0]
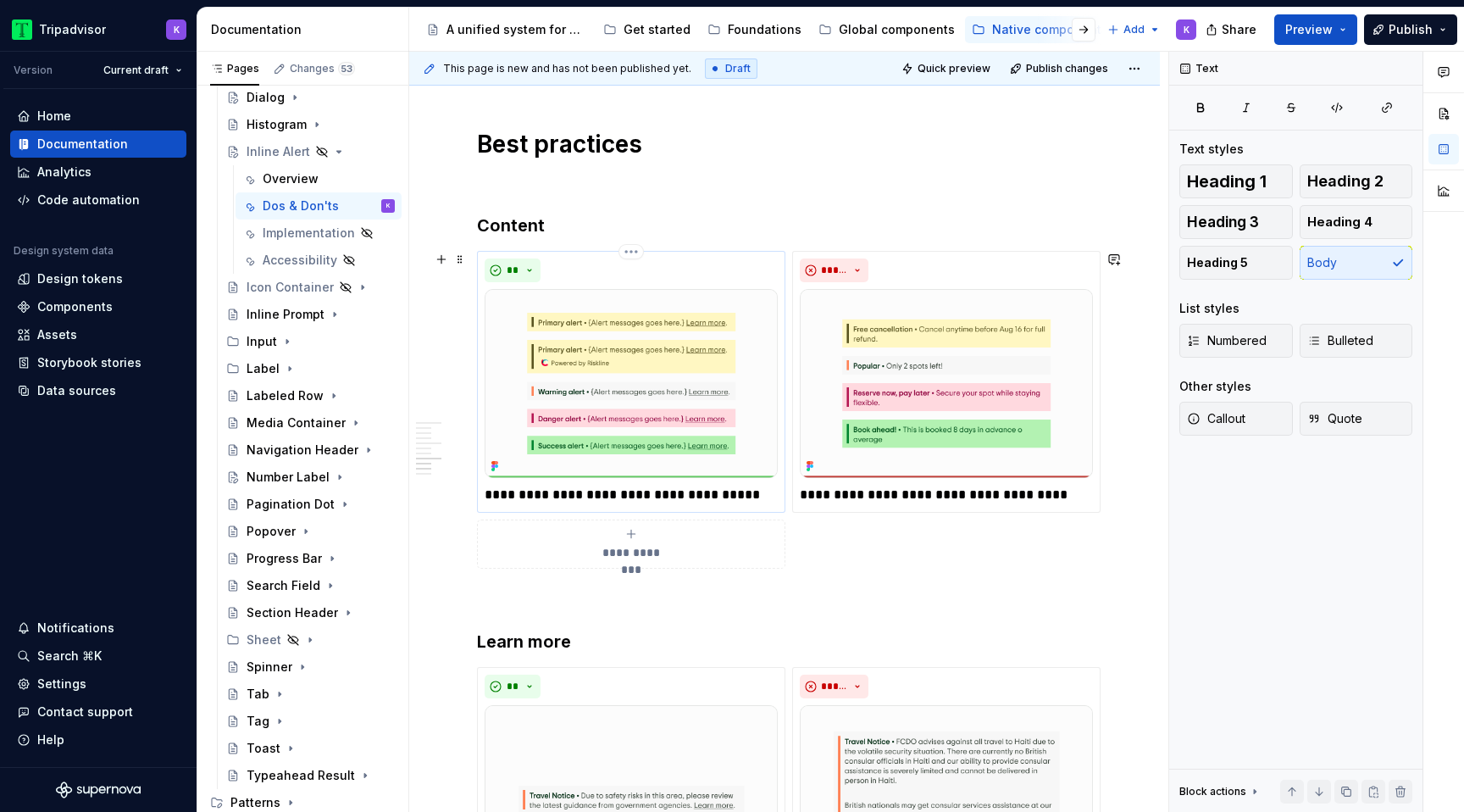
click at [632, 487] on p "**********" at bounding box center [631, 494] width 293 height 20
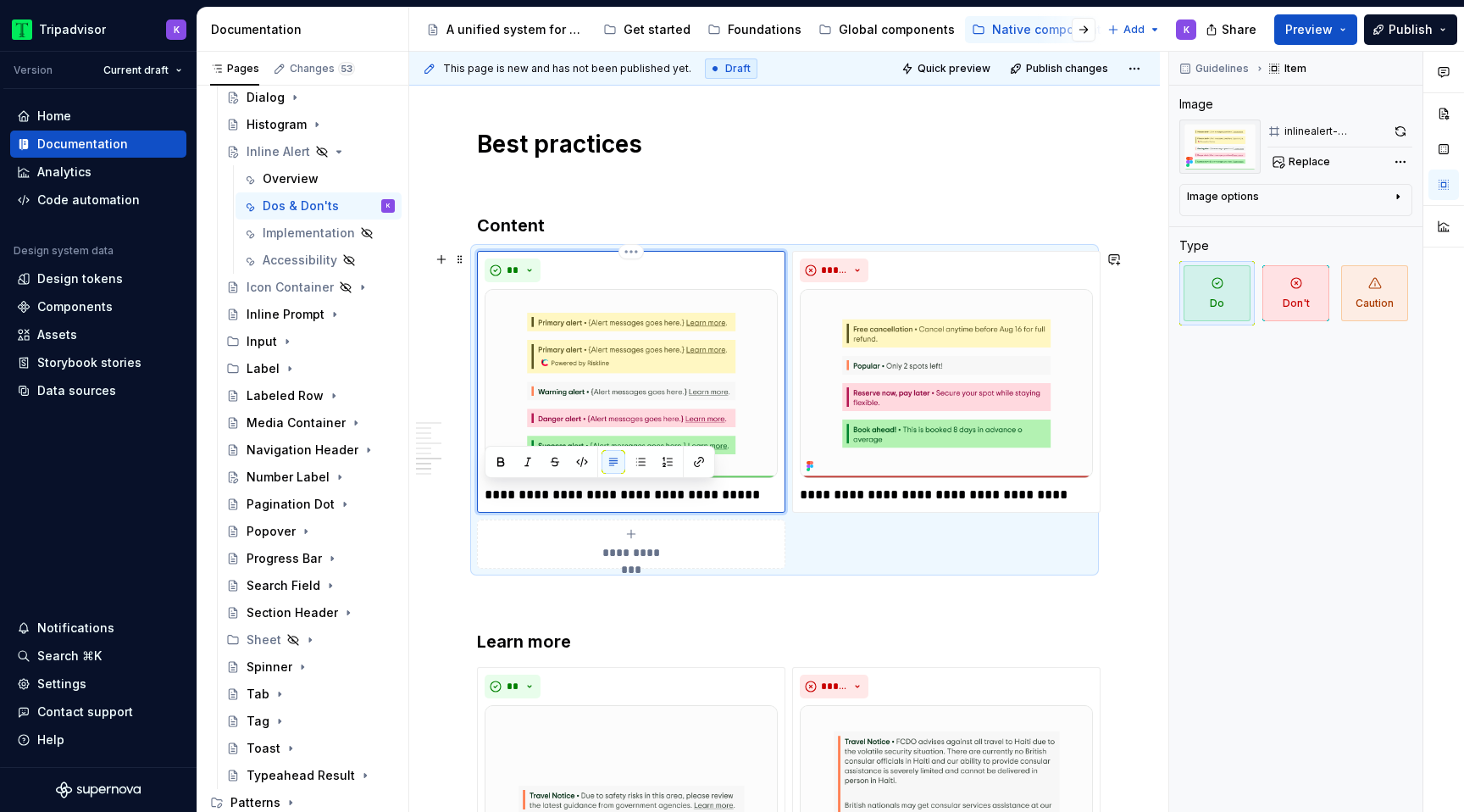
paste div
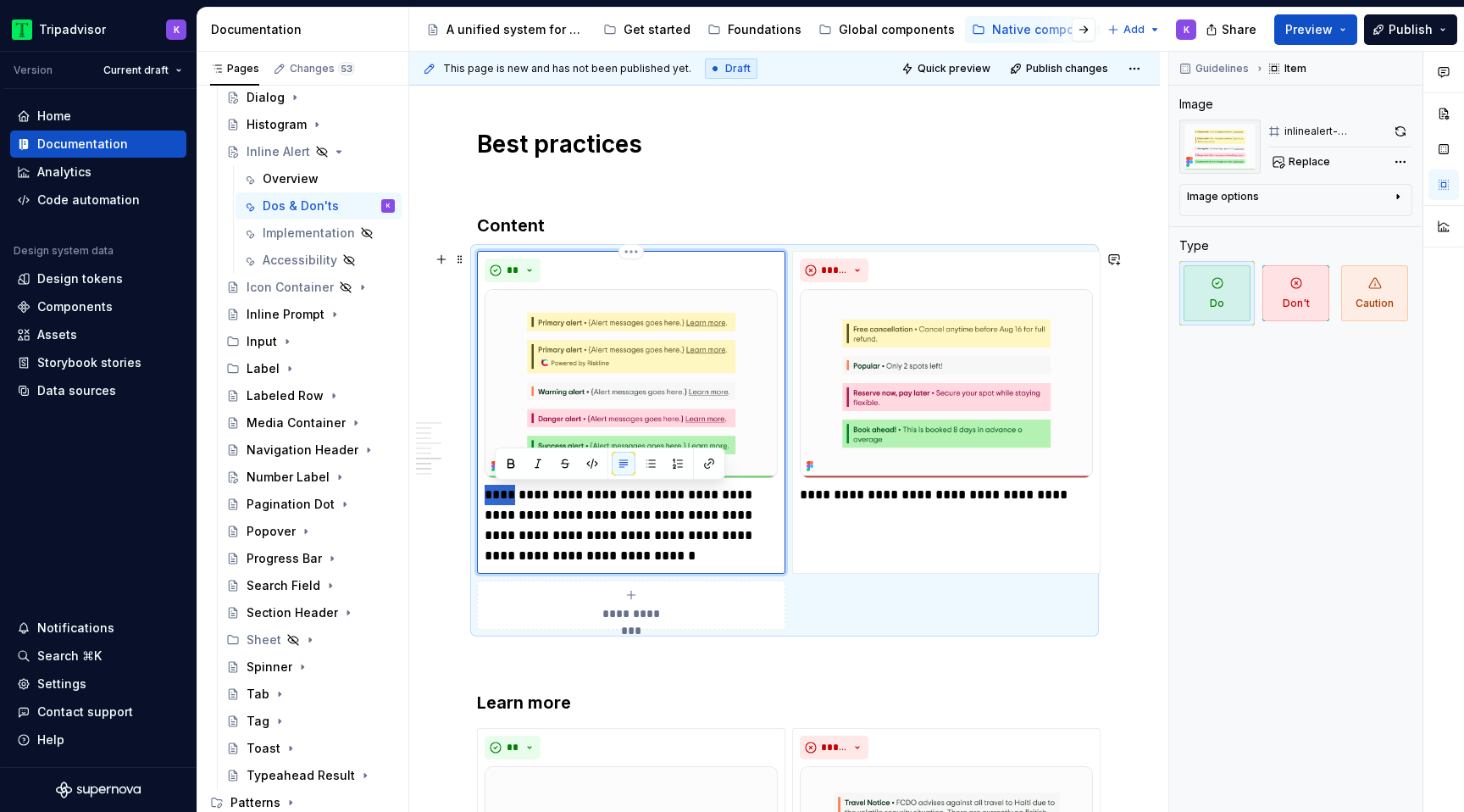
drag, startPoint x: 513, startPoint y: 498, endPoint x: 476, endPoint y: 498, distance: 37.0
click at [477, 498] on div "**********" at bounding box center [631, 411] width 308 height 323
click at [532, 490] on p "**********" at bounding box center [631, 525] width 293 height 81
type textarea "*"
drag, startPoint x: 558, startPoint y: 493, endPoint x: 622, endPoint y: 492, distance: 64.0
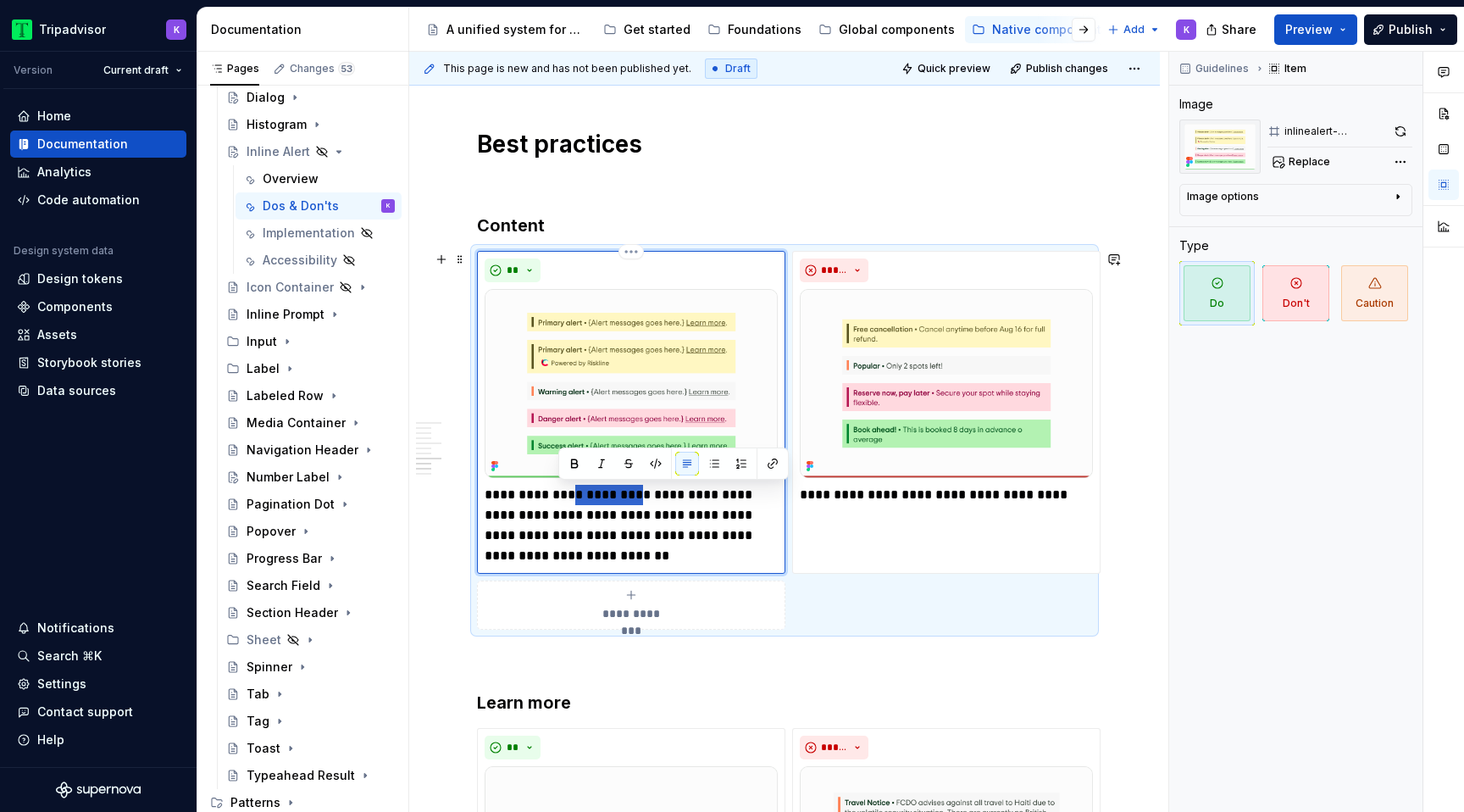
click at [623, 493] on p "**********" at bounding box center [631, 525] width 293 height 81
click at [699, 557] on p "**********" at bounding box center [631, 525] width 293 height 81
click at [838, 493] on p "**********" at bounding box center [946, 494] width 293 height 20
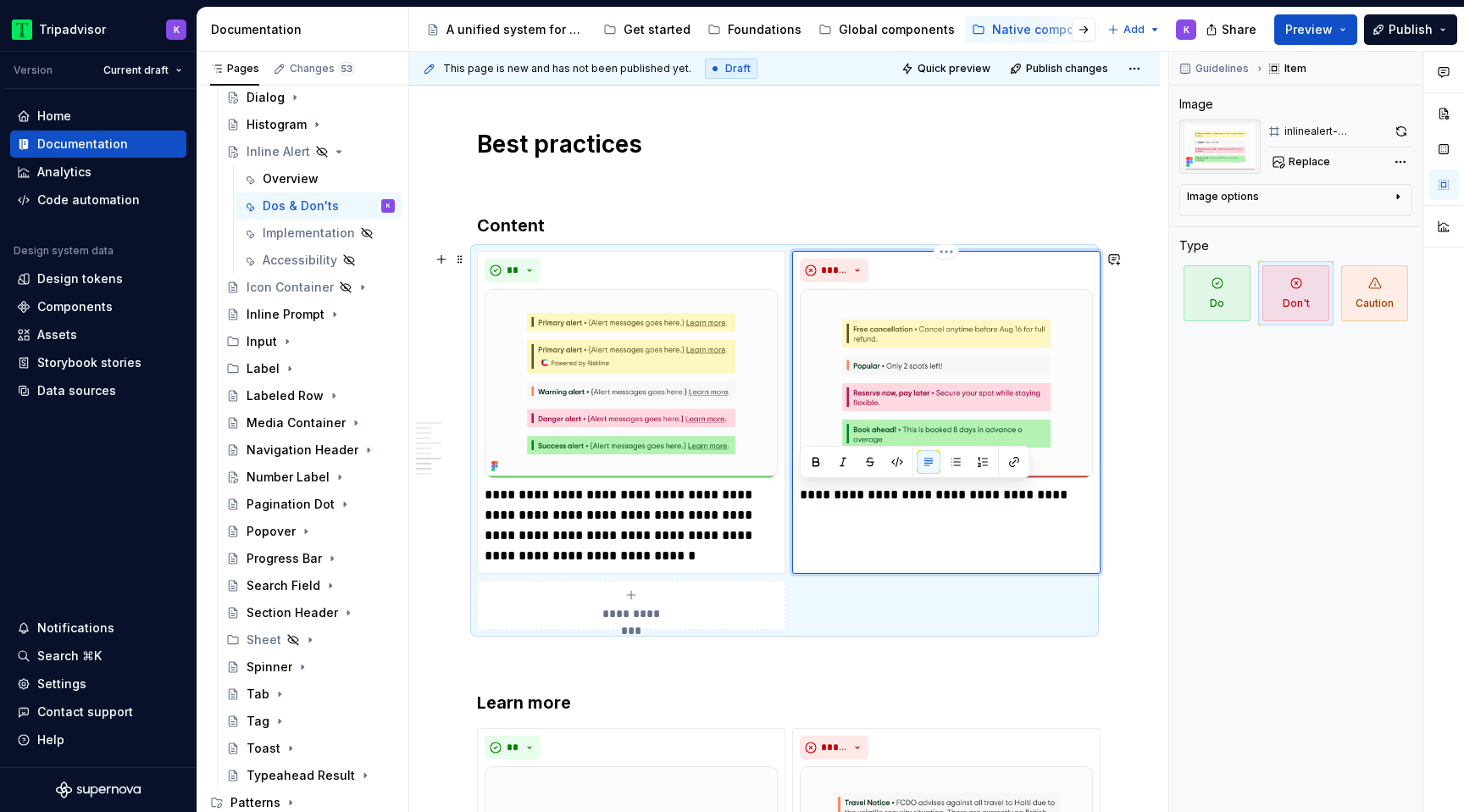
paste div
click at [875, 492] on p "**********" at bounding box center [946, 515] width 293 height 61
type textarea "*"
click at [936, 493] on p "**********" at bounding box center [946, 515] width 293 height 61
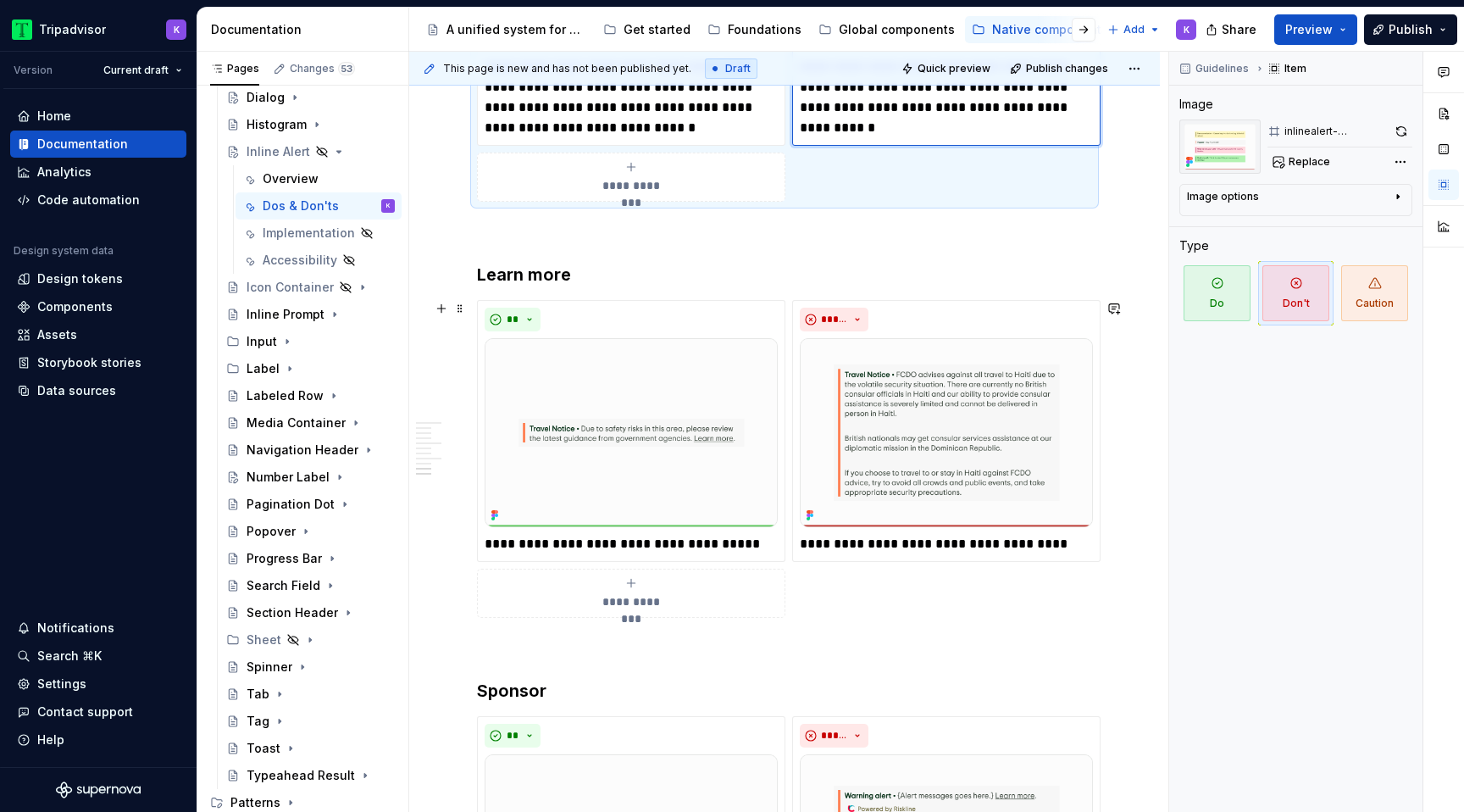
scroll to position [365, 0]
click at [547, 535] on p "**********" at bounding box center [631, 544] width 293 height 20
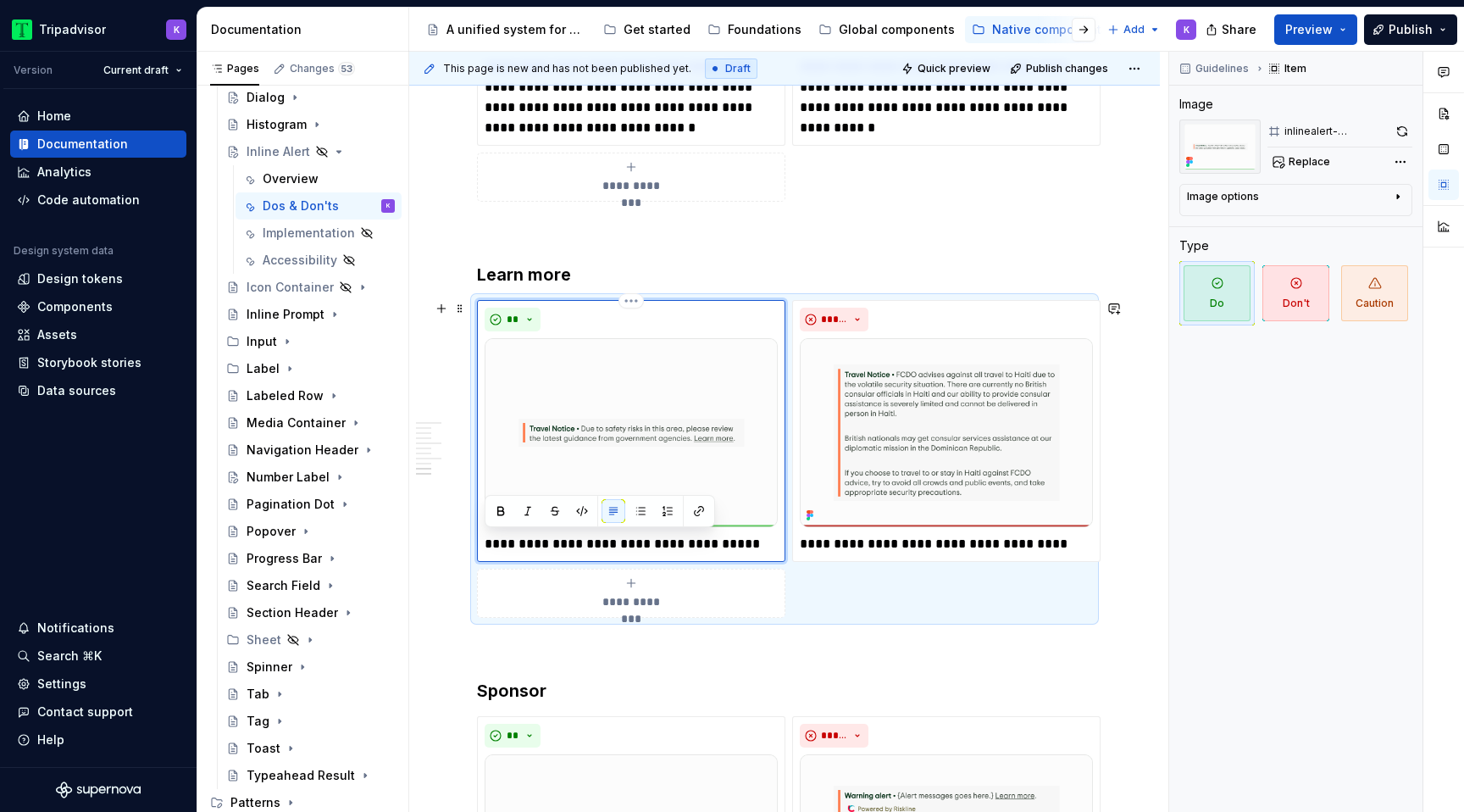
paste div
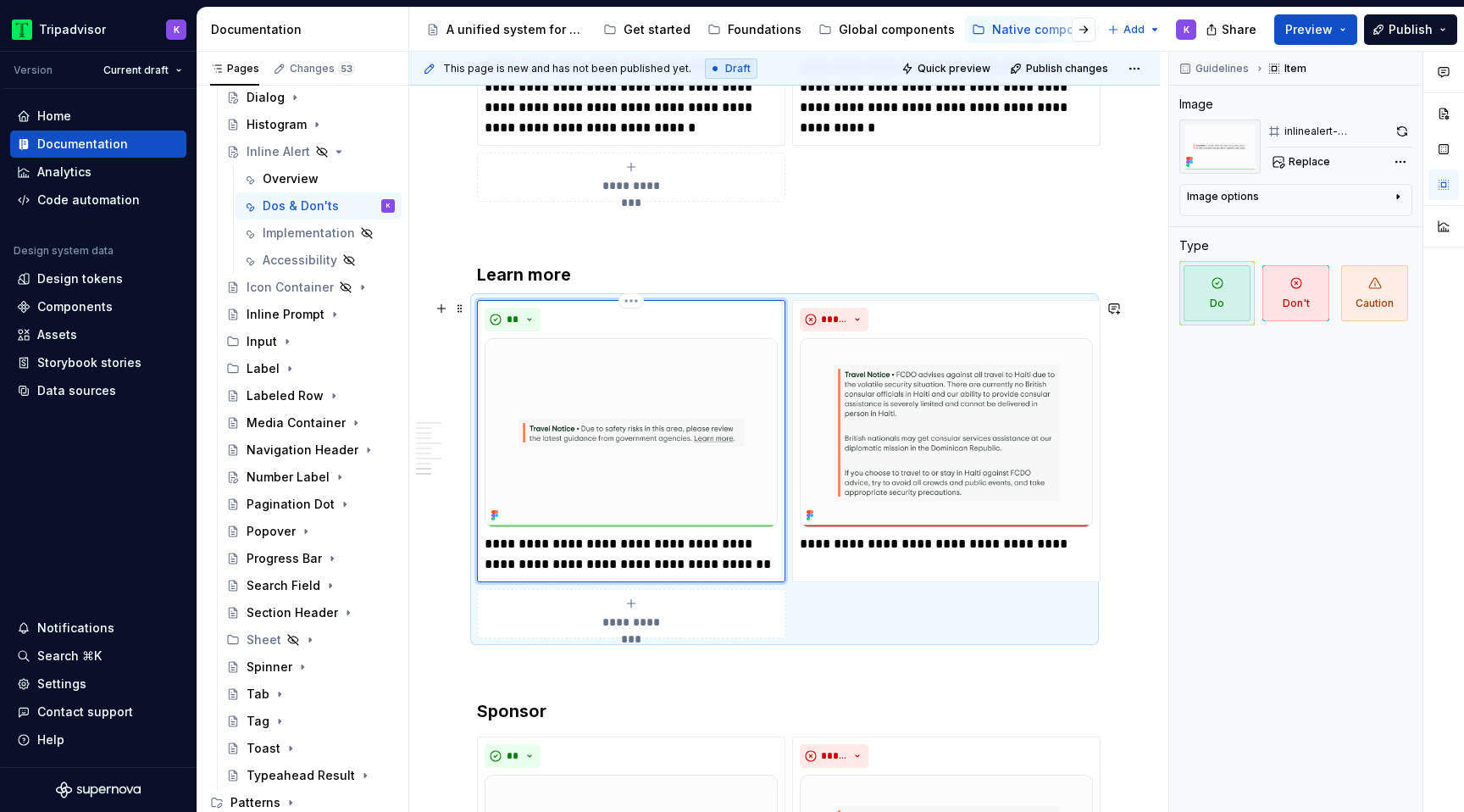
type textarea "*"
click at [896, 539] on p "**********" at bounding box center [946, 544] width 293 height 20
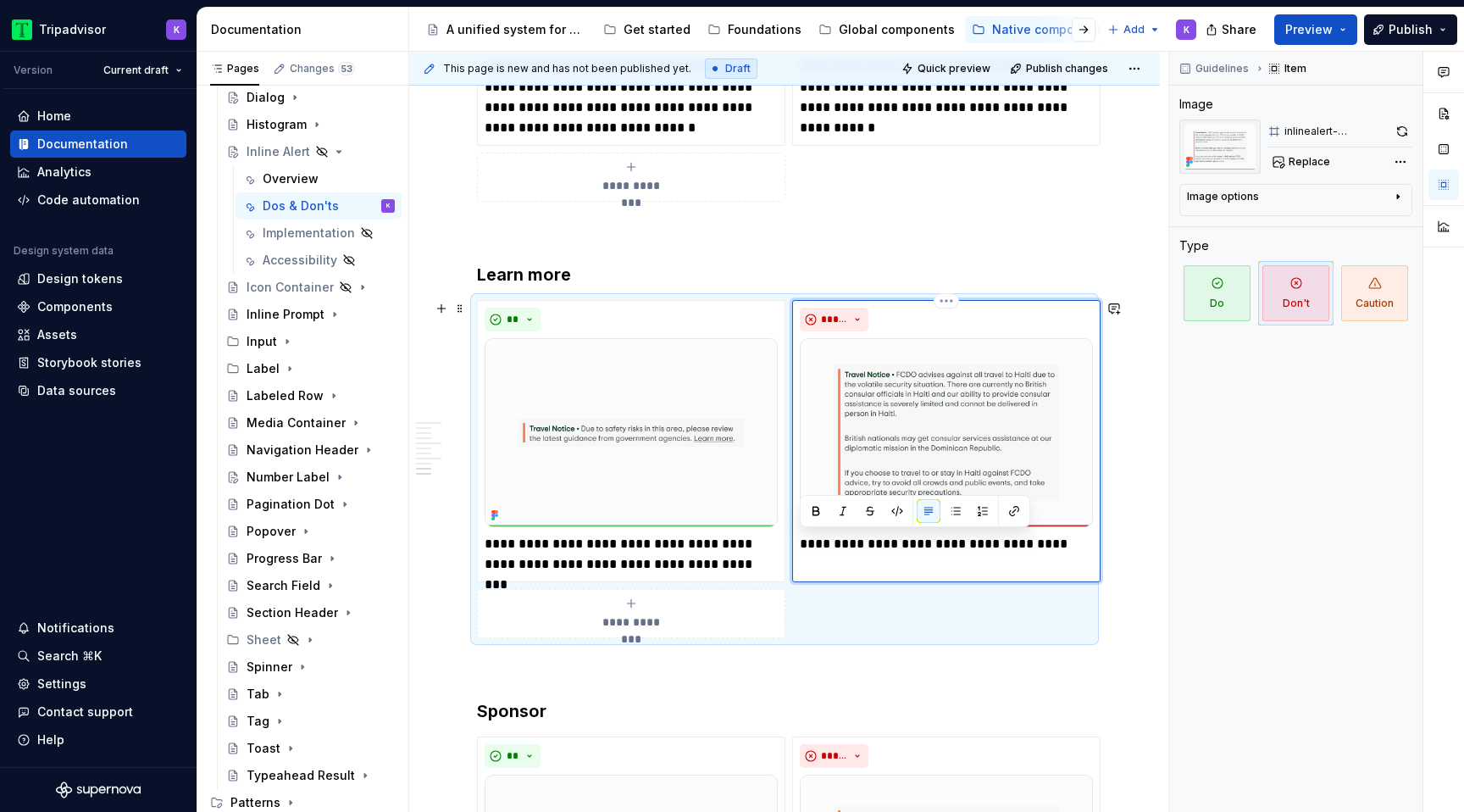
paste div
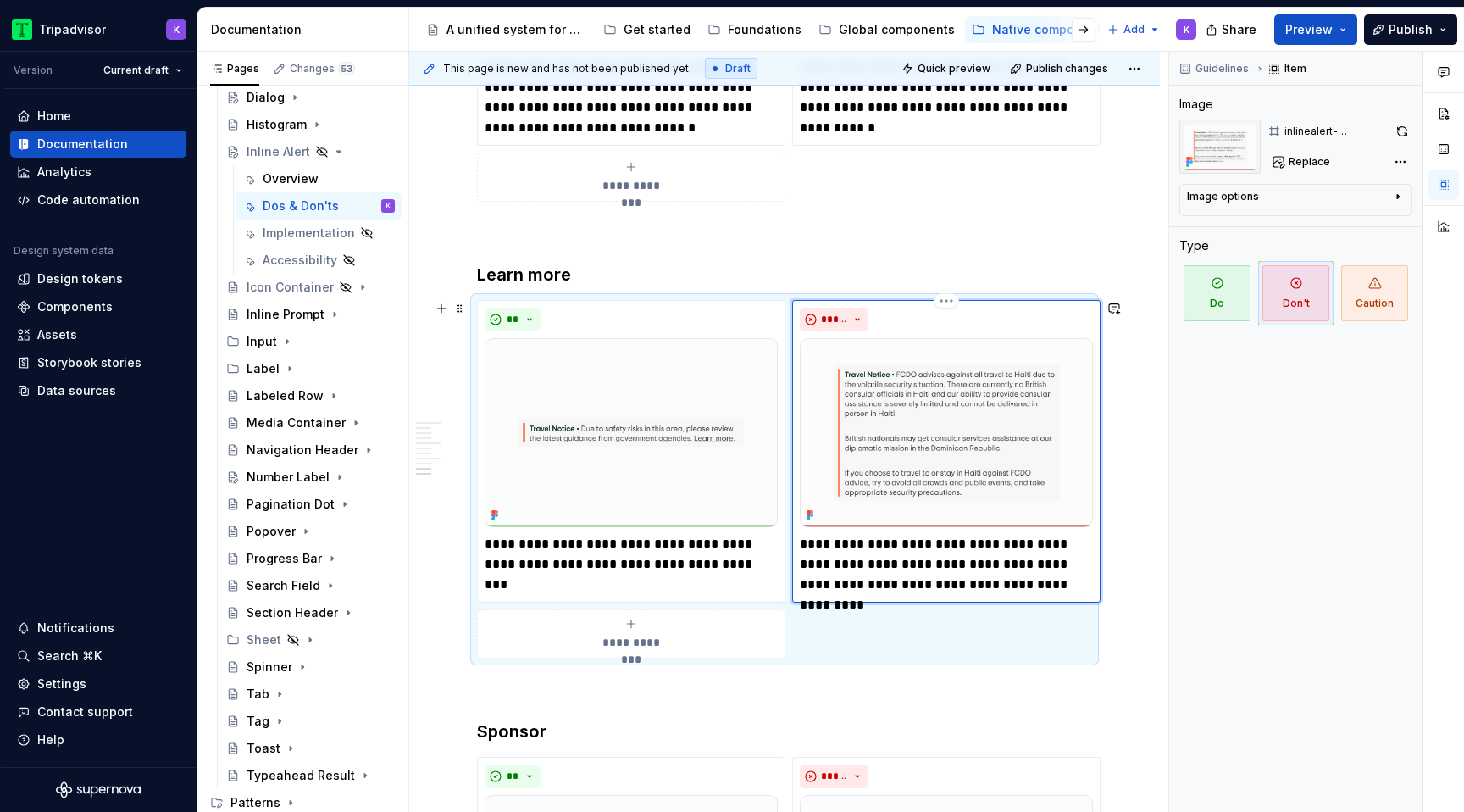
click at [888, 543] on p "**********" at bounding box center [946, 564] width 293 height 61
type textarea "*"
click at [931, 547] on p "**********" at bounding box center [946, 564] width 293 height 61
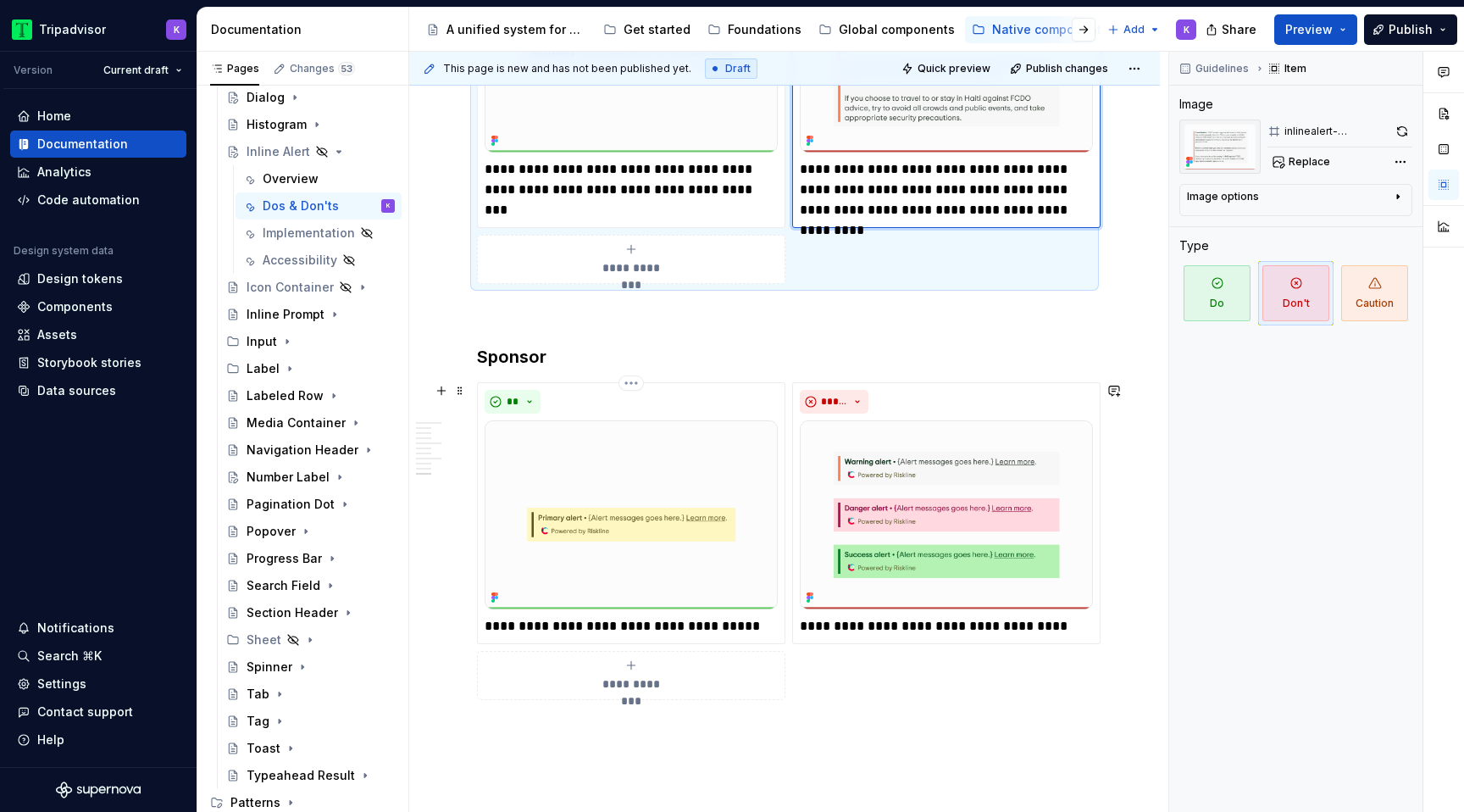
scroll to position [2464, 0]
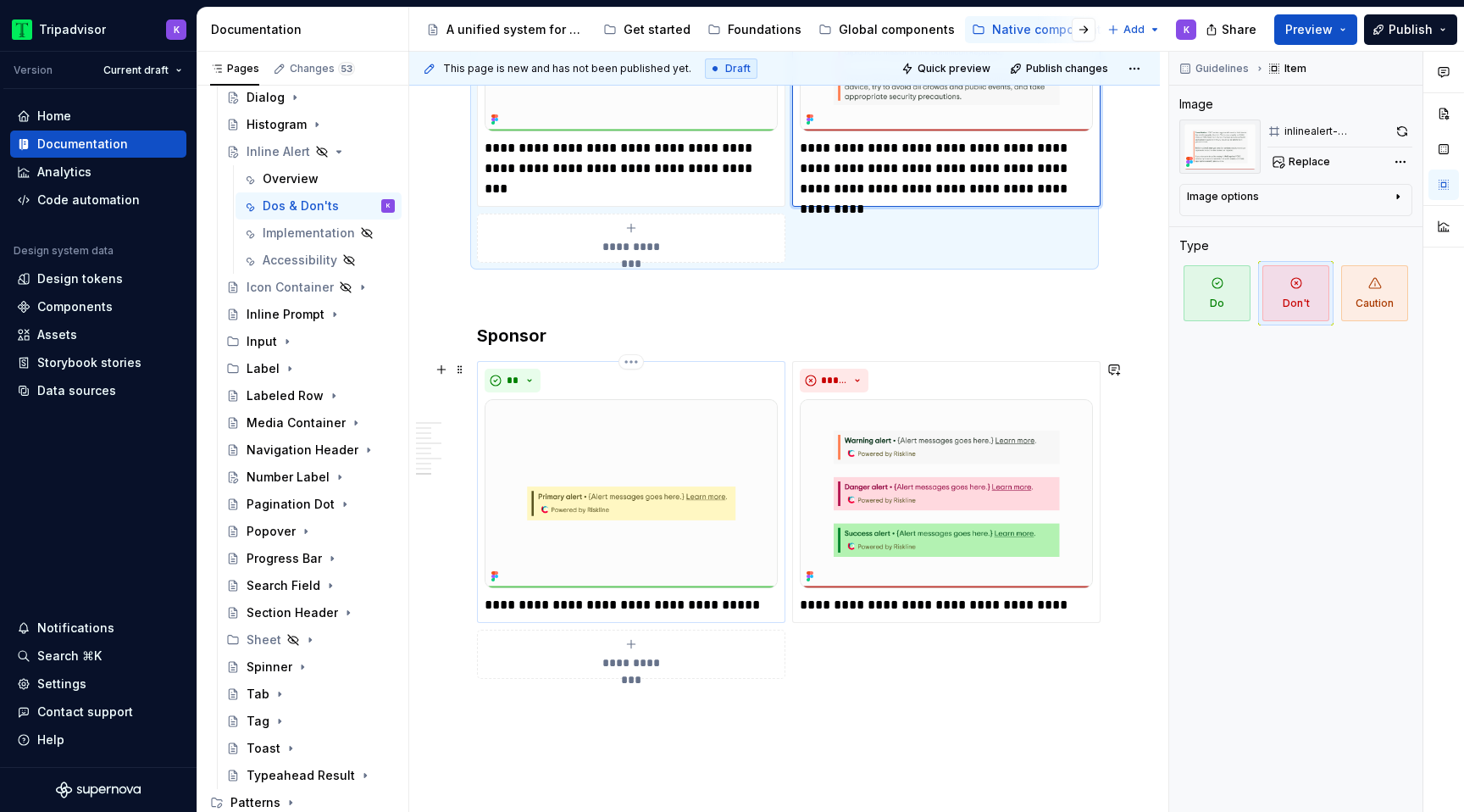
click at [623, 602] on p "**********" at bounding box center [631, 604] width 293 height 20
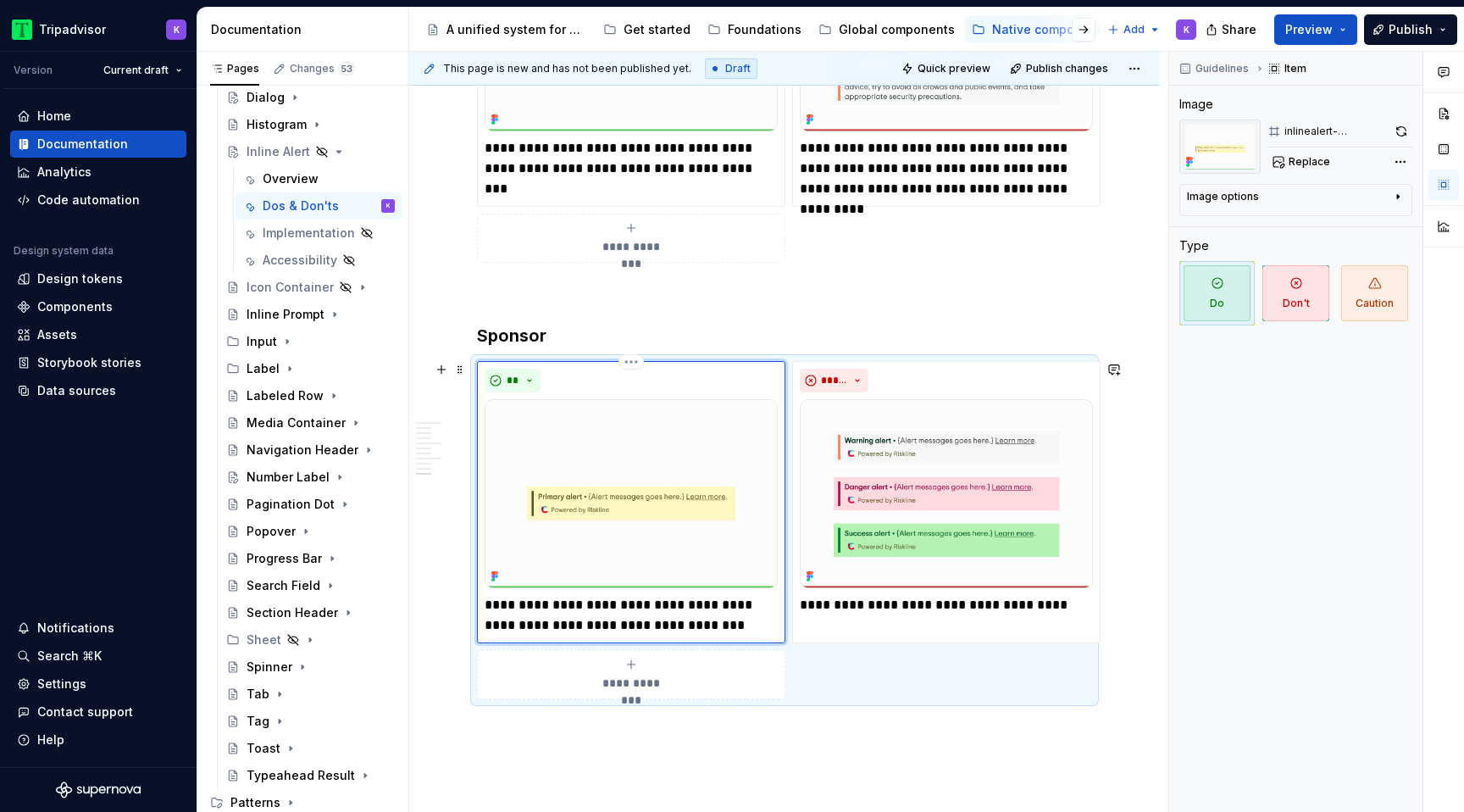
click at [544, 598] on p "**********" at bounding box center [631, 615] width 293 height 41
click at [880, 604] on p "**********" at bounding box center [946, 604] width 293 height 20
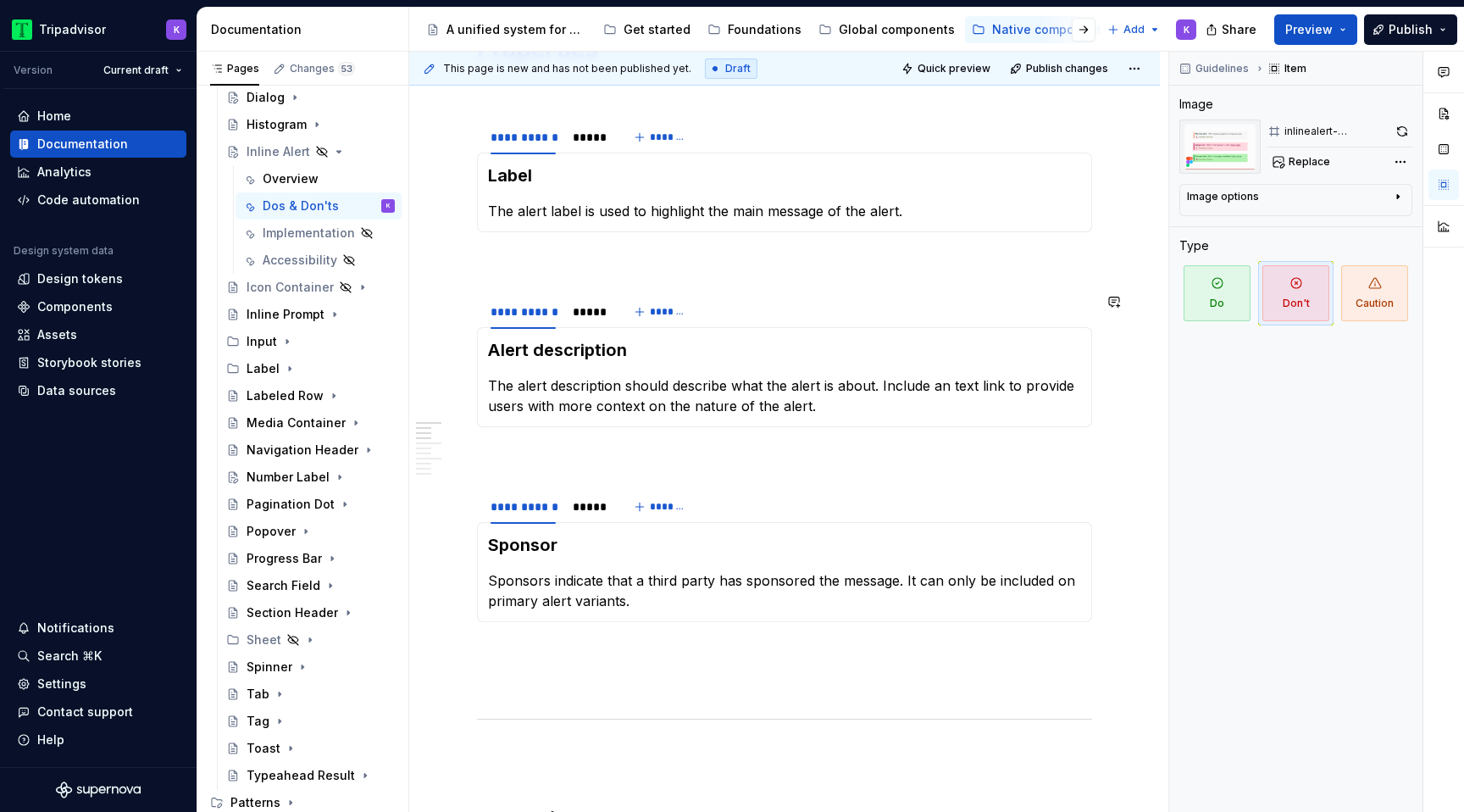
scroll to position [0, 0]
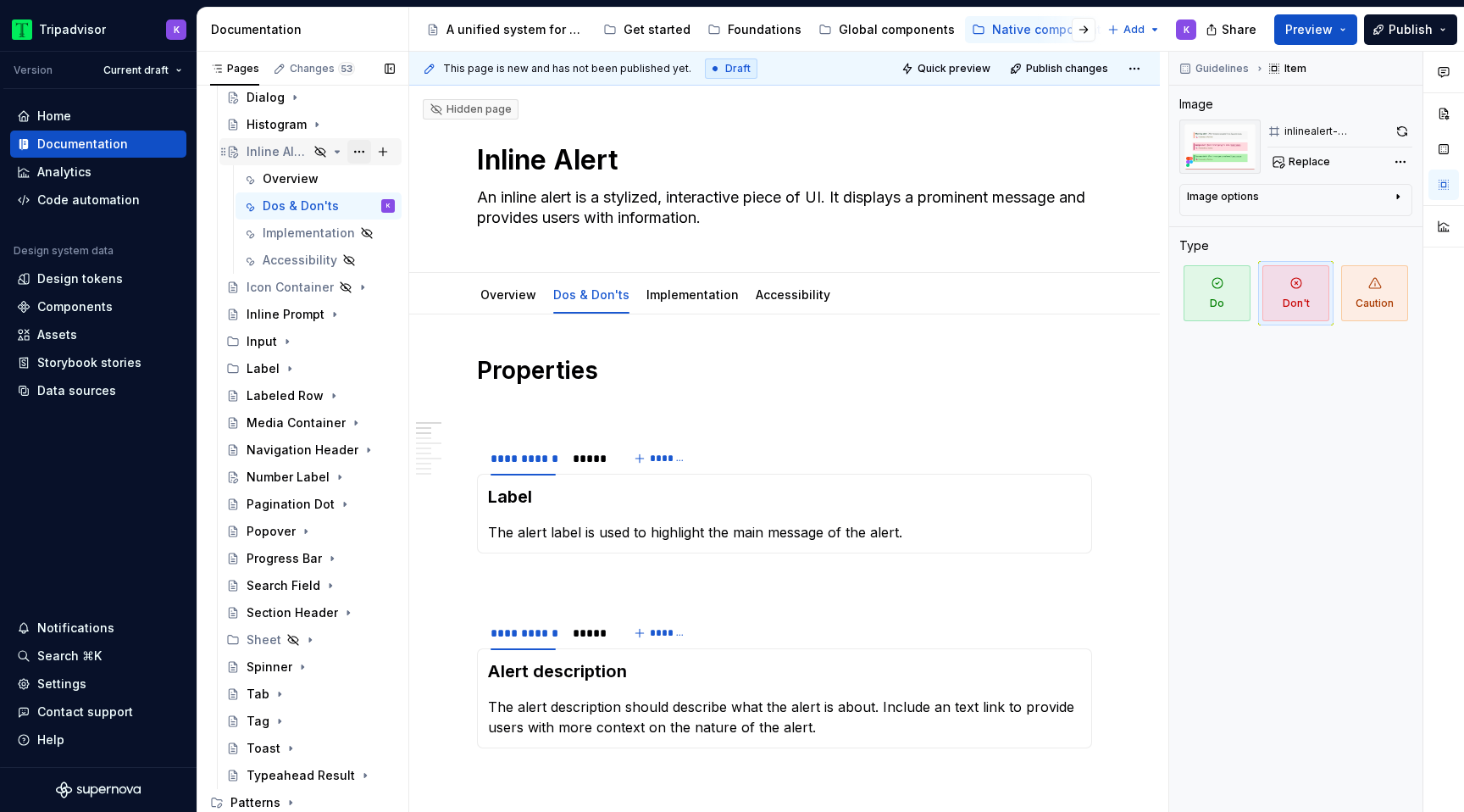
click at [359, 149] on button "Page tree" at bounding box center [359, 151] width 24 height 24
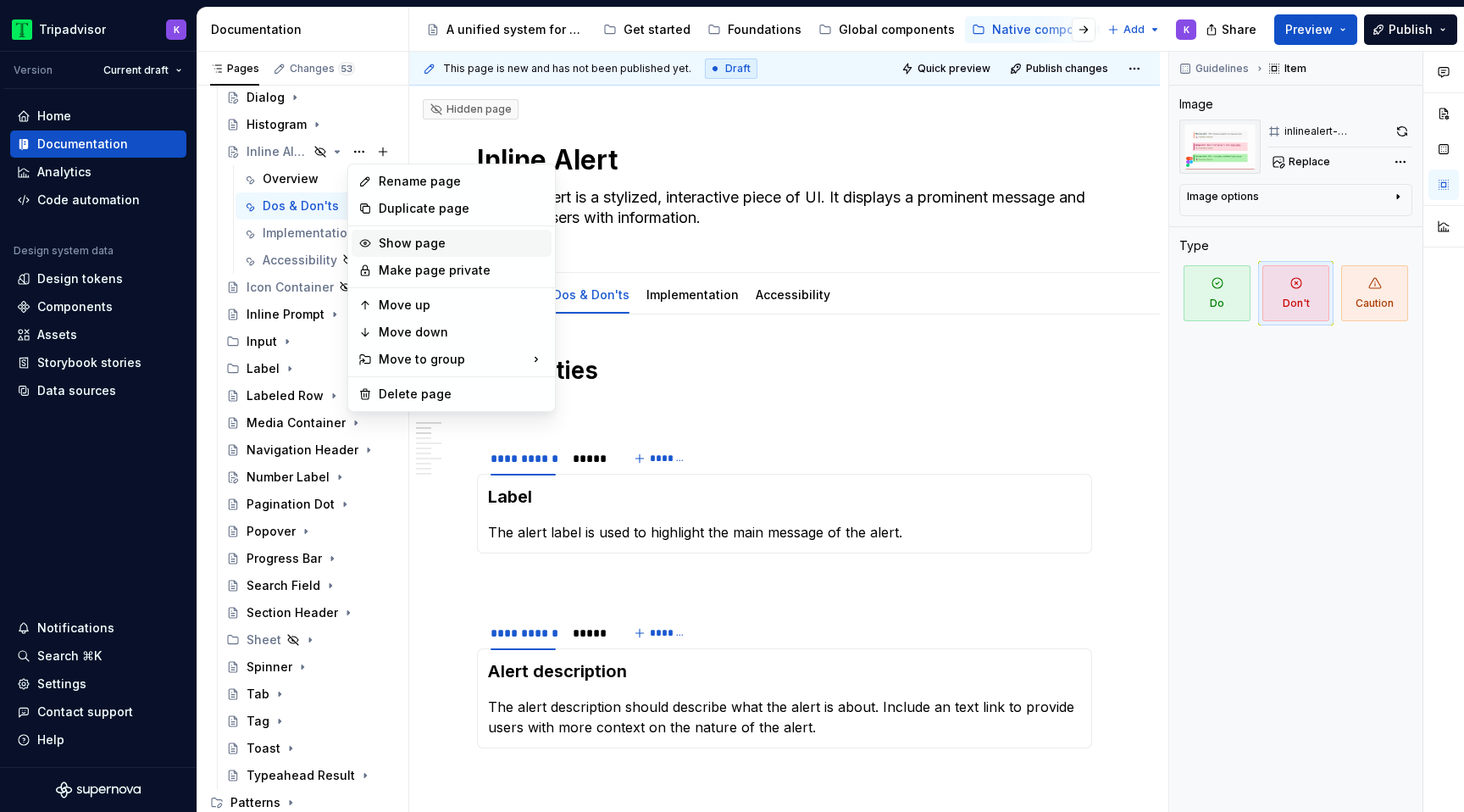
click at [421, 240] on div "Show page" at bounding box center [462, 243] width 166 height 17
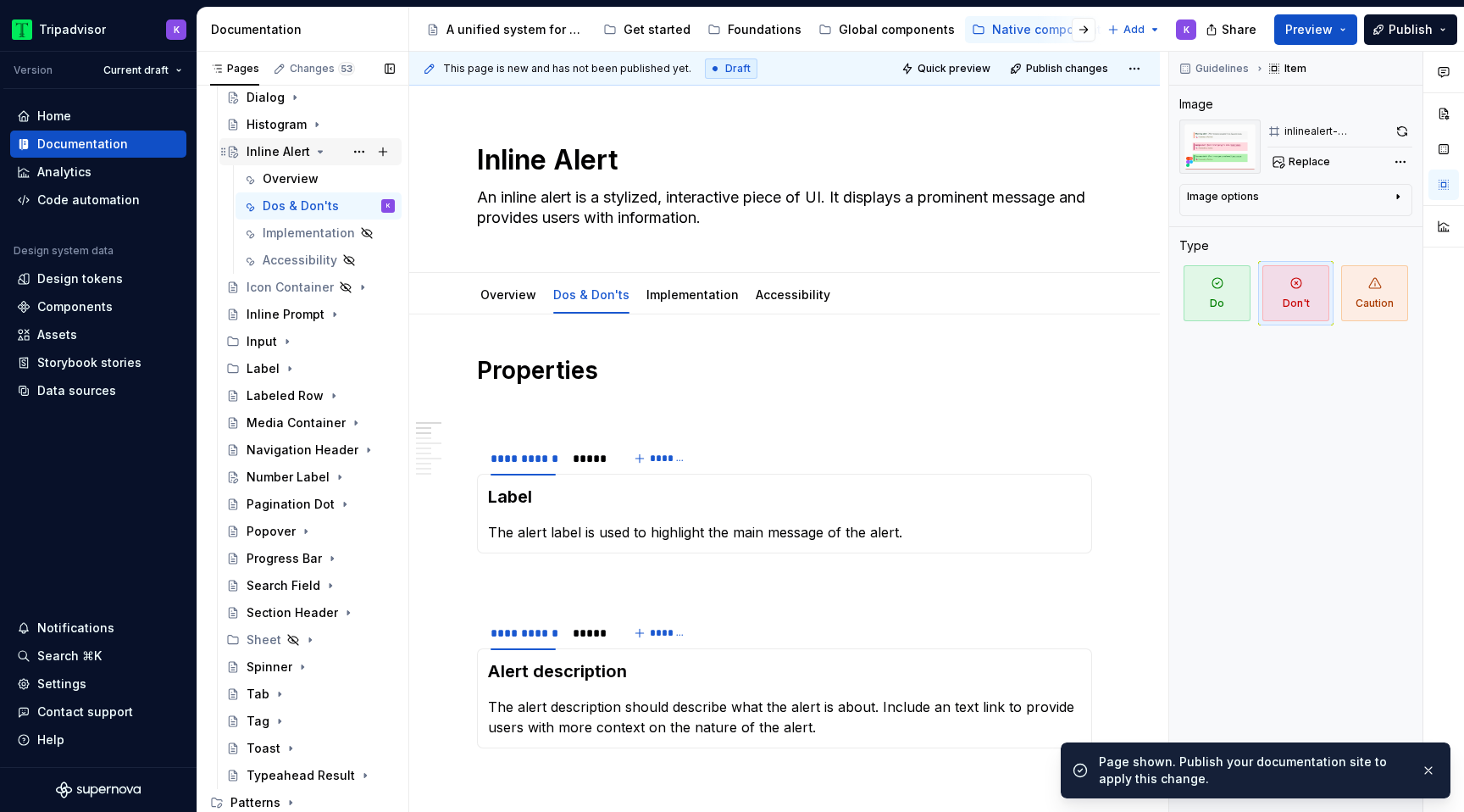
click at [313, 154] on icon "Page tree" at bounding box center [320, 151] width 13 height 13
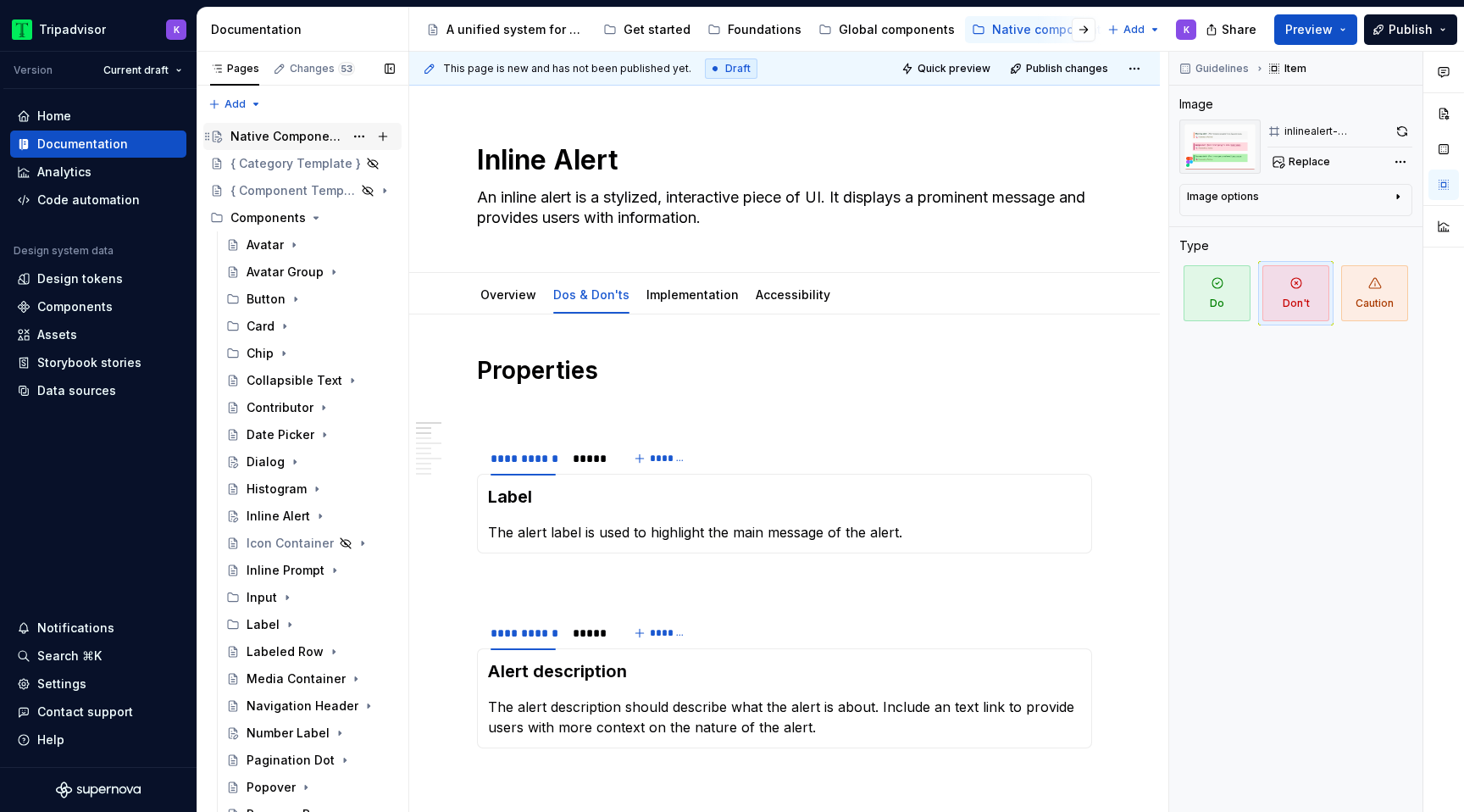
click at [299, 142] on div "Native Components" at bounding box center [287, 136] width 113 height 17
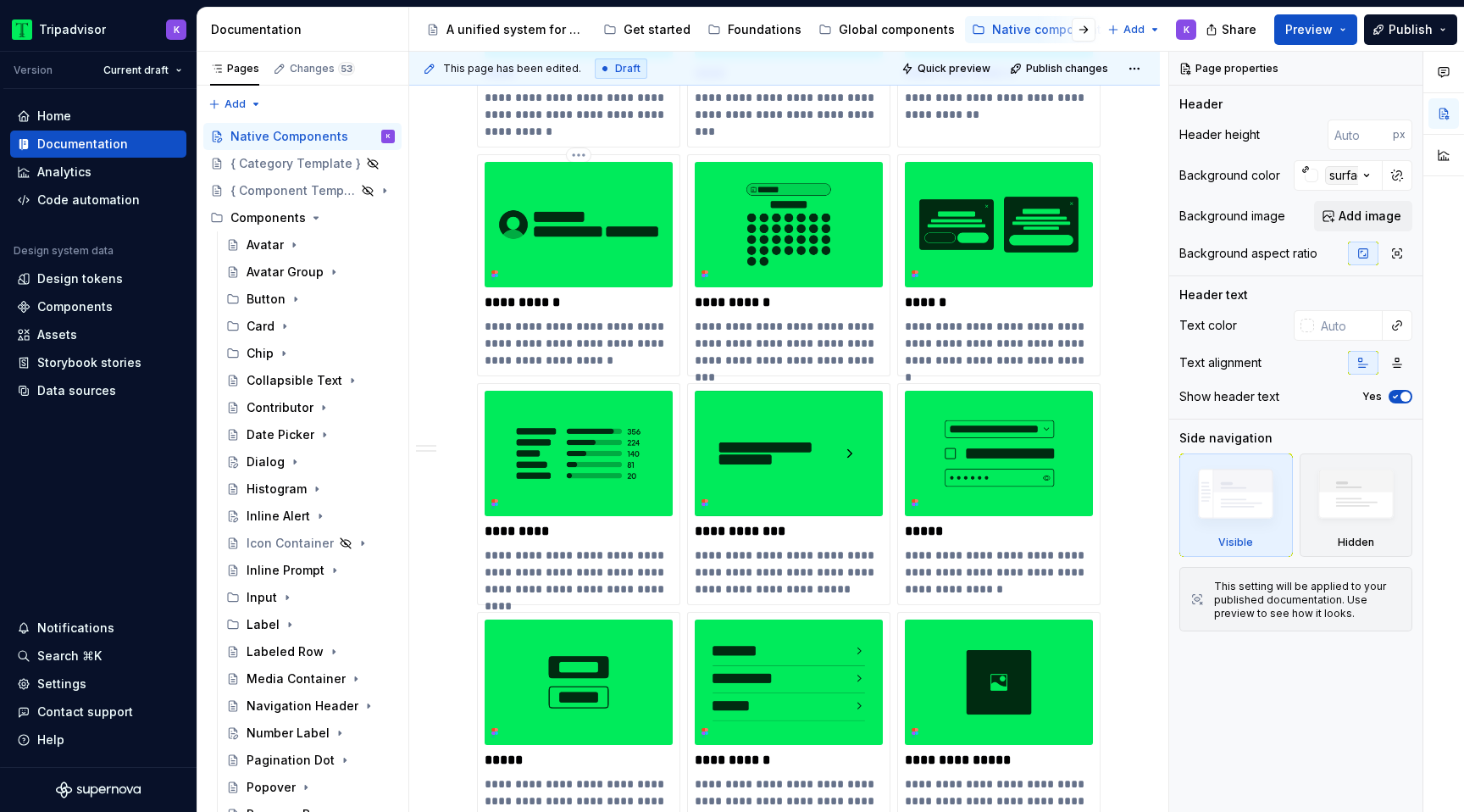
scroll to position [872, 0]
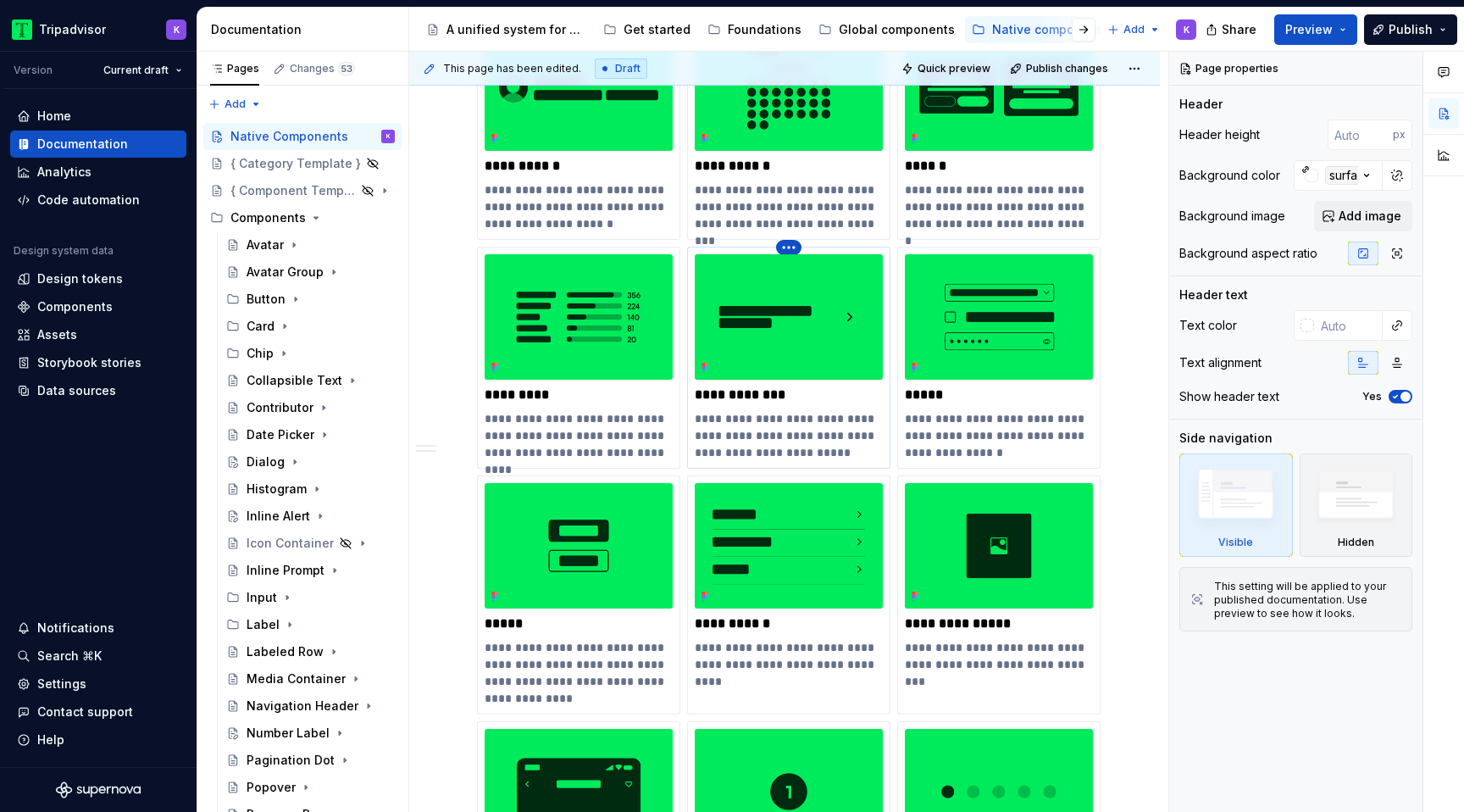
click at [793, 248] on html "Tripadvisor K Version Current draft Home Documentation Analytics Code automatio…" at bounding box center [732, 406] width 1464 height 812
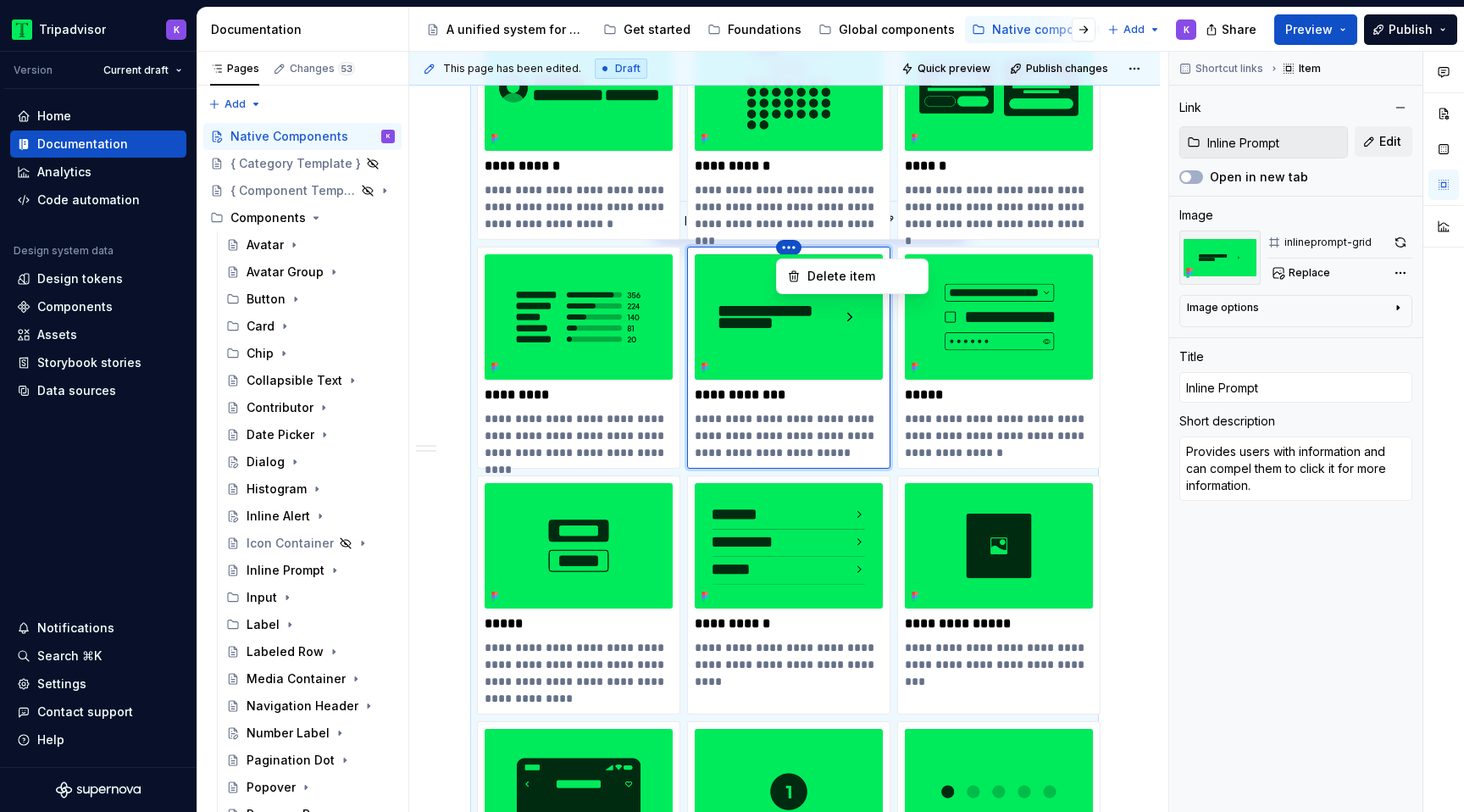
click at [765, 406] on html "Tripadvisor K Version Current draft Home Documentation Analytics Code automatio…" at bounding box center [732, 406] width 1464 height 812
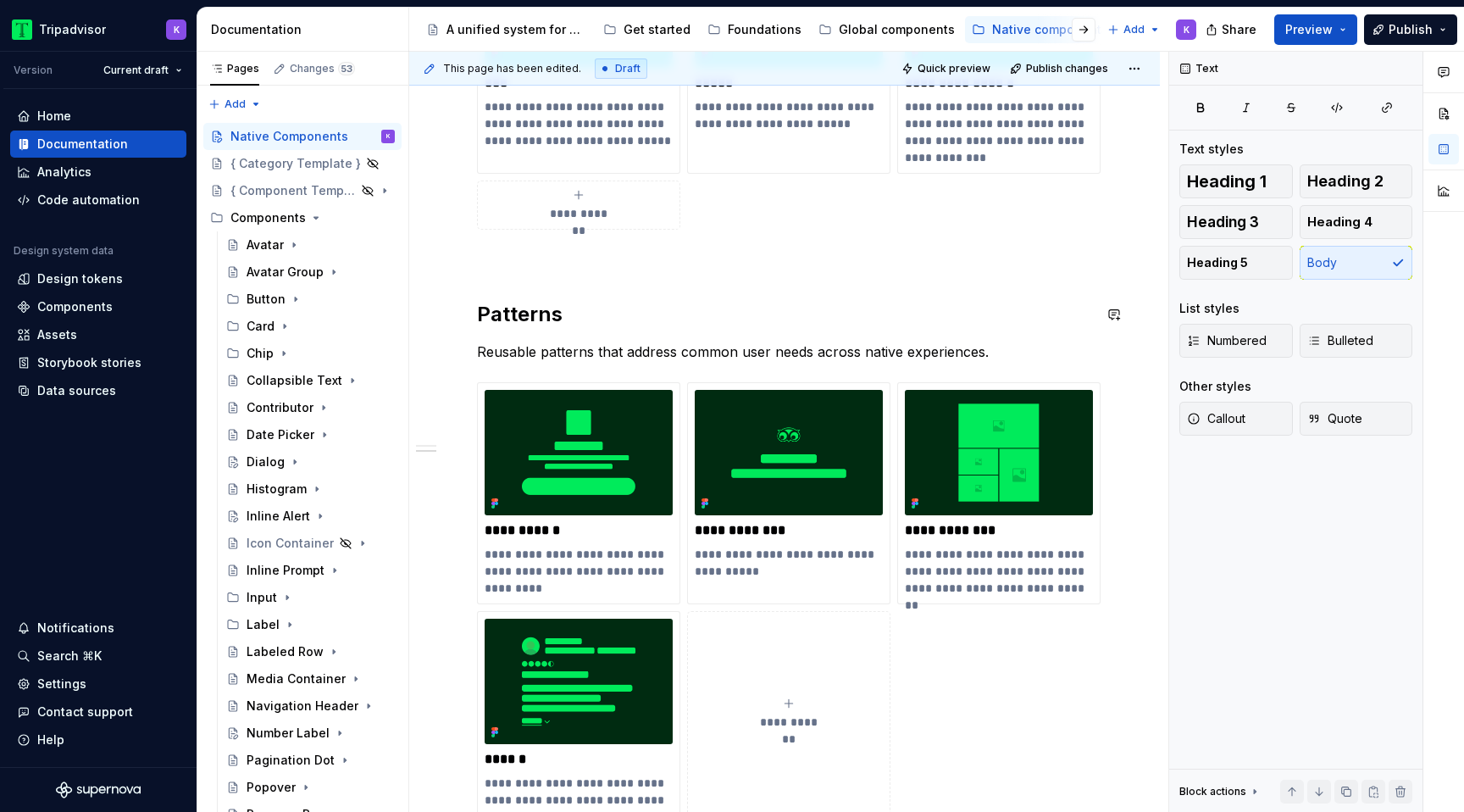
scroll to position [2166, 0]
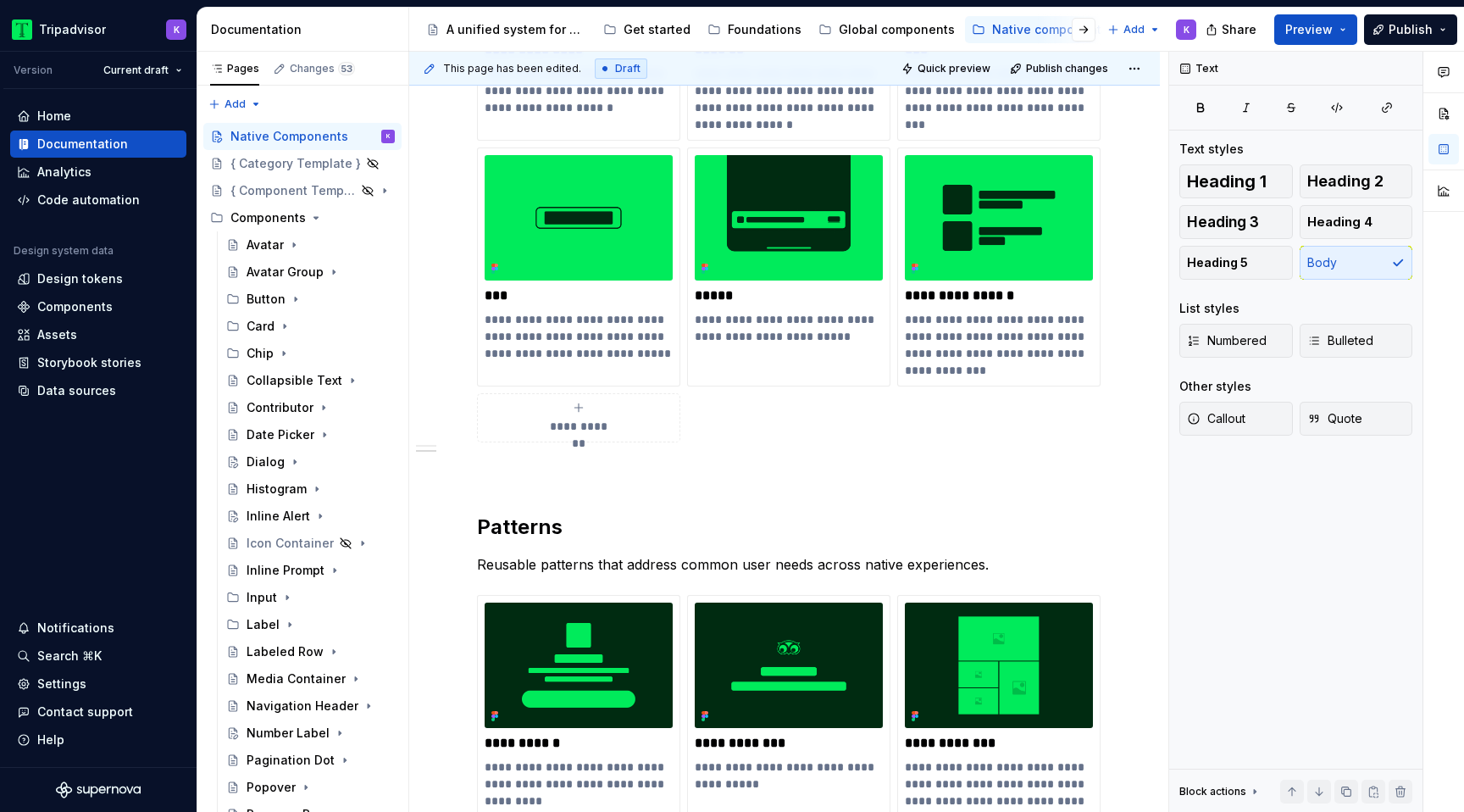
click at [539, 428] on div "**********" at bounding box center [579, 418] width 188 height 34
type textarea "*"
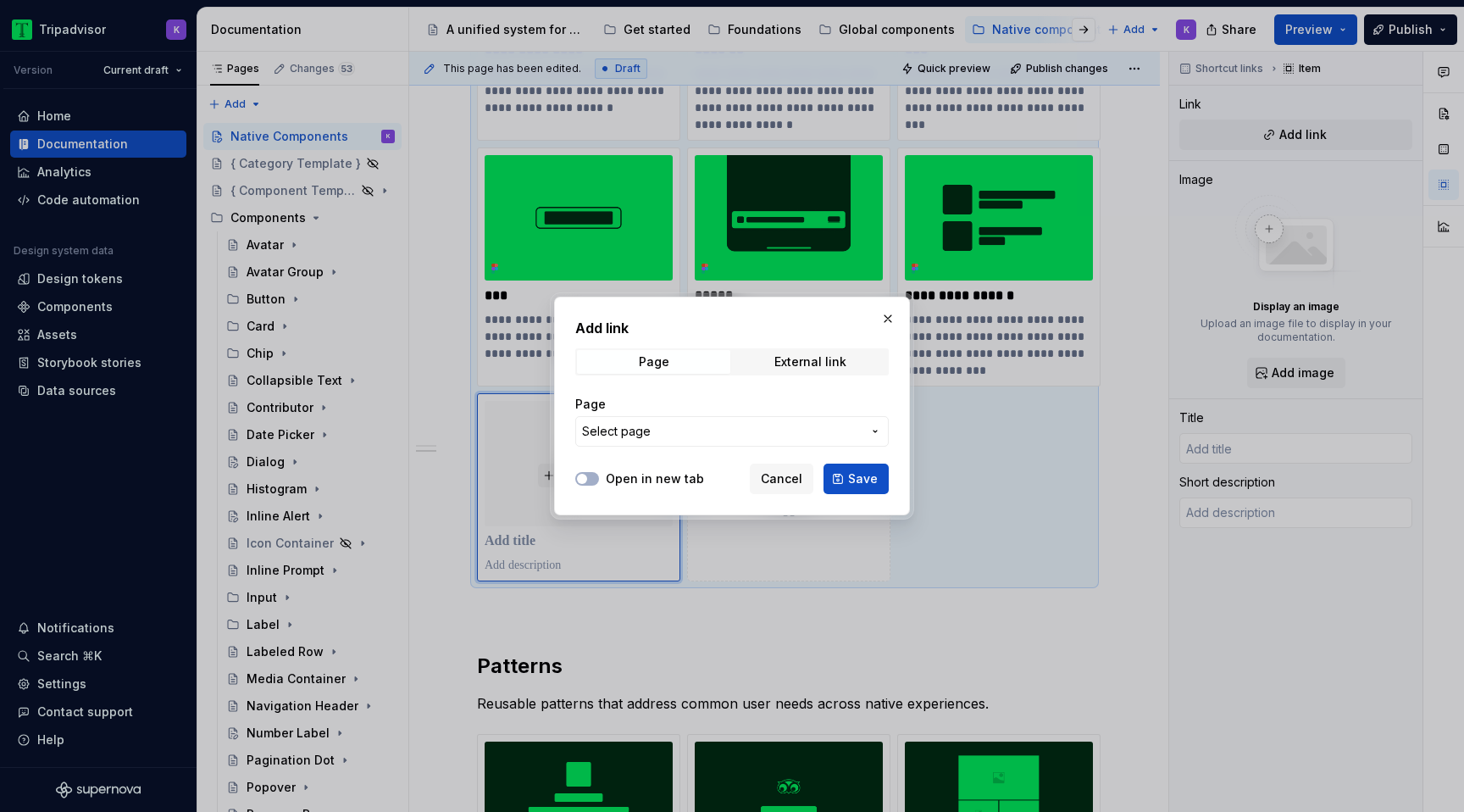
click at [658, 441] on button "Select page" at bounding box center [731, 431] width 313 height 30
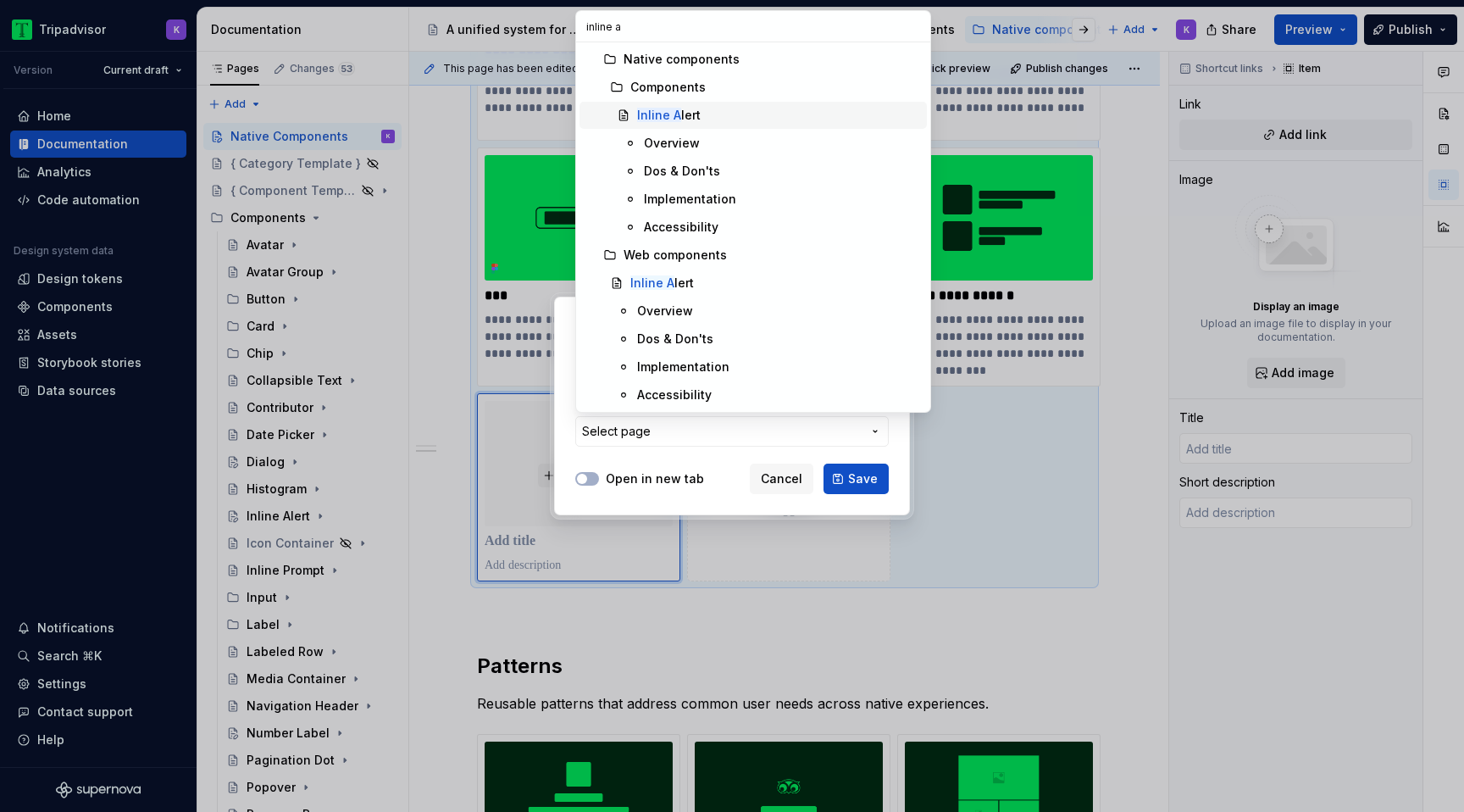
type input "inline a"
click at [733, 117] on div "Inline A lert" at bounding box center [778, 115] width 283 height 17
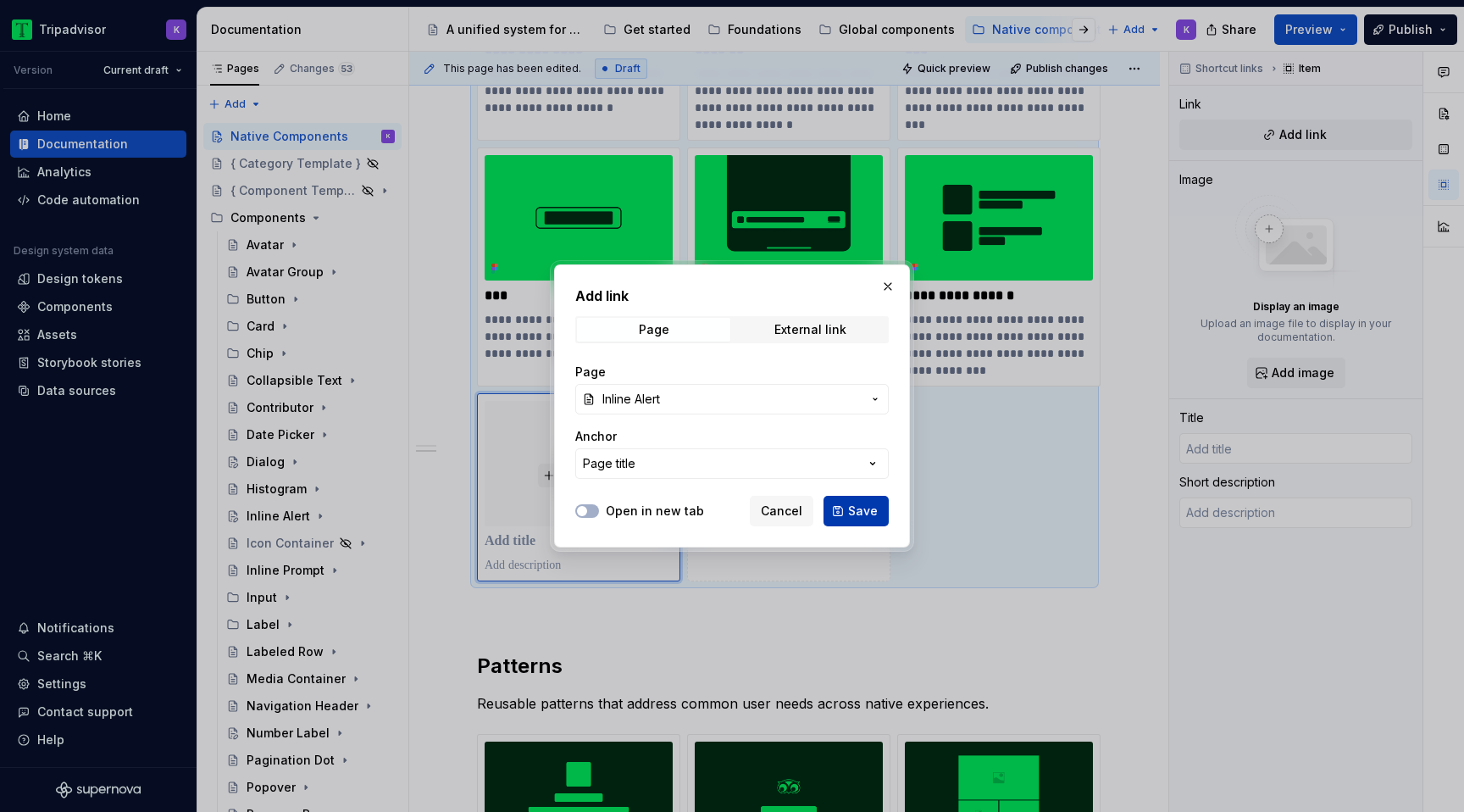
click at [861, 513] on span "Save" at bounding box center [862, 511] width 30 height 17
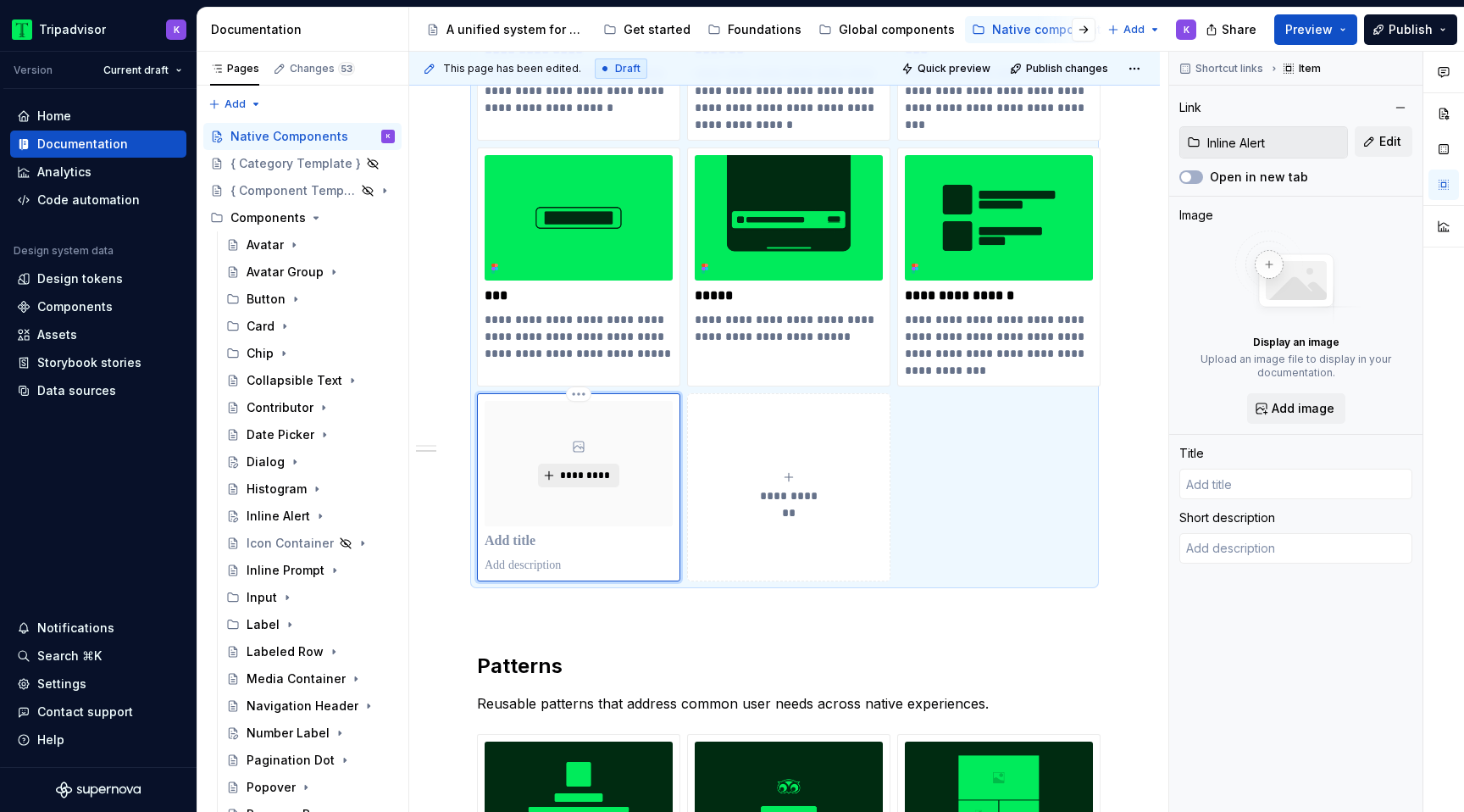
click at [590, 474] on span "*********" at bounding box center [584, 475] width 51 height 13
type textarea "*"
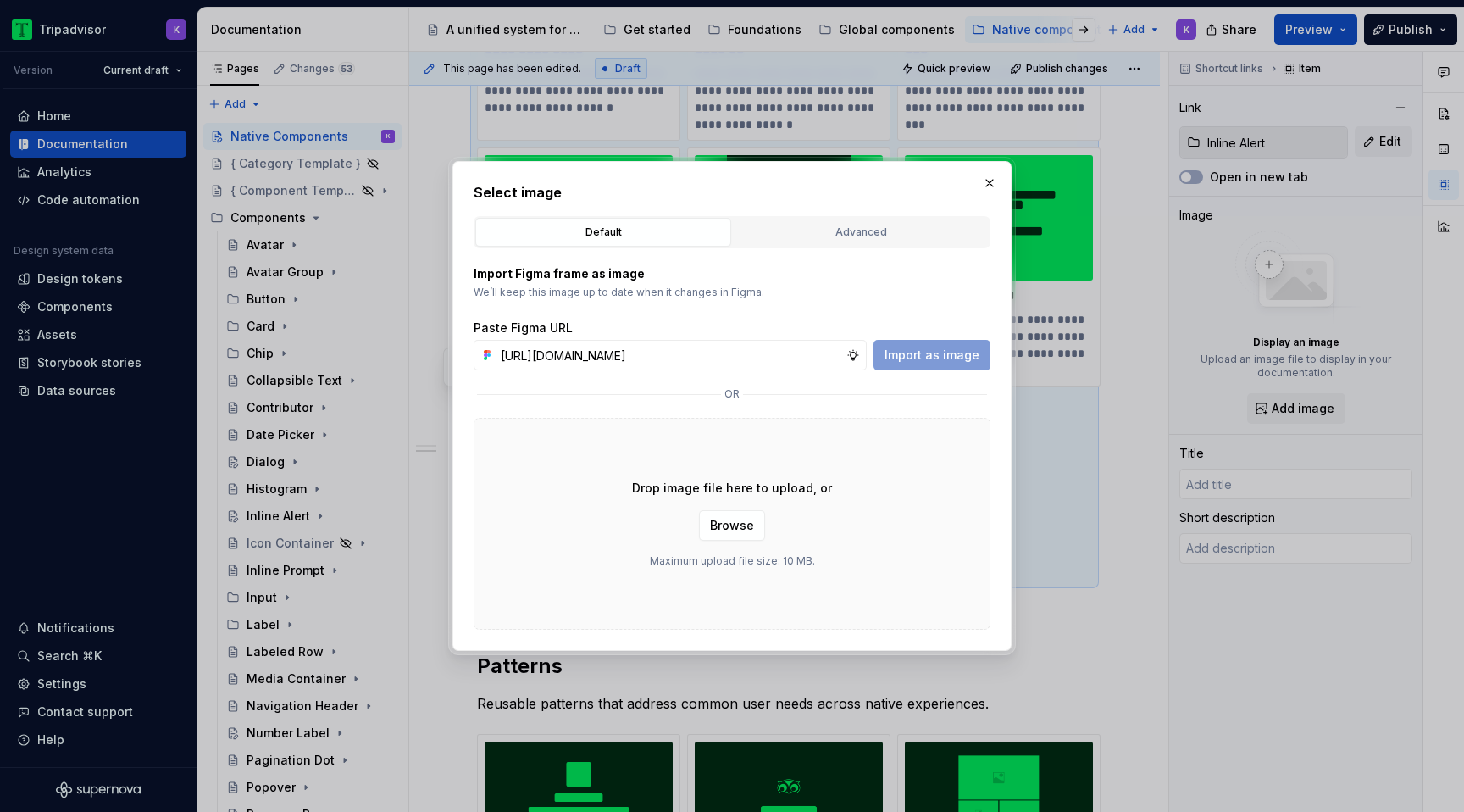
scroll to position [0, 430]
type input "https://www.figma.com/design/eWzZGbXTCMsZ0gwC1u1MU0/Altas-Native-Documentation?…"
click at [931, 359] on span "Import as image" at bounding box center [932, 355] width 95 height 17
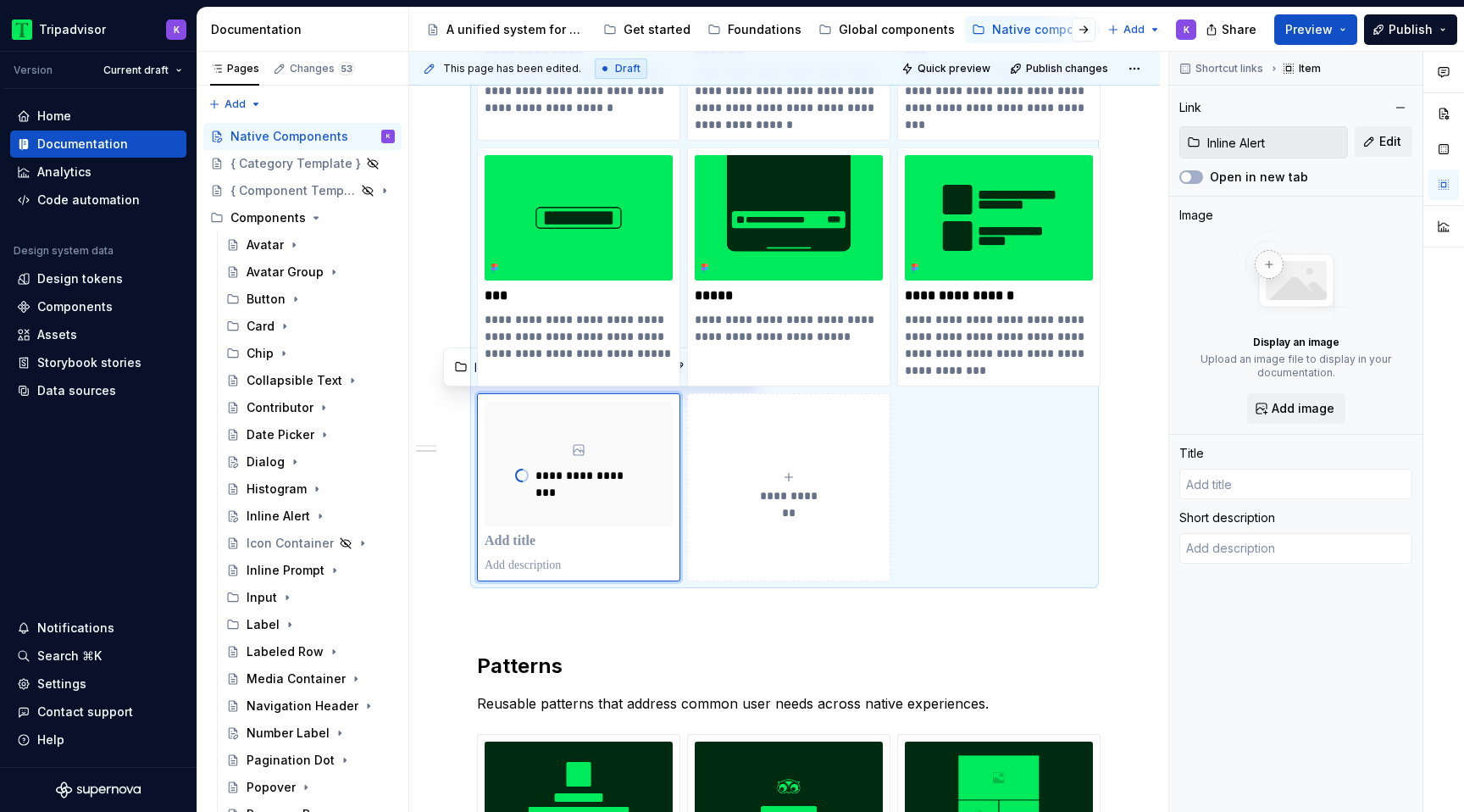
type textarea "*"
type input "Inline Alert"
type textarea "An inline alert is a stylized, interactive piece of UI. It displays a prominent…"
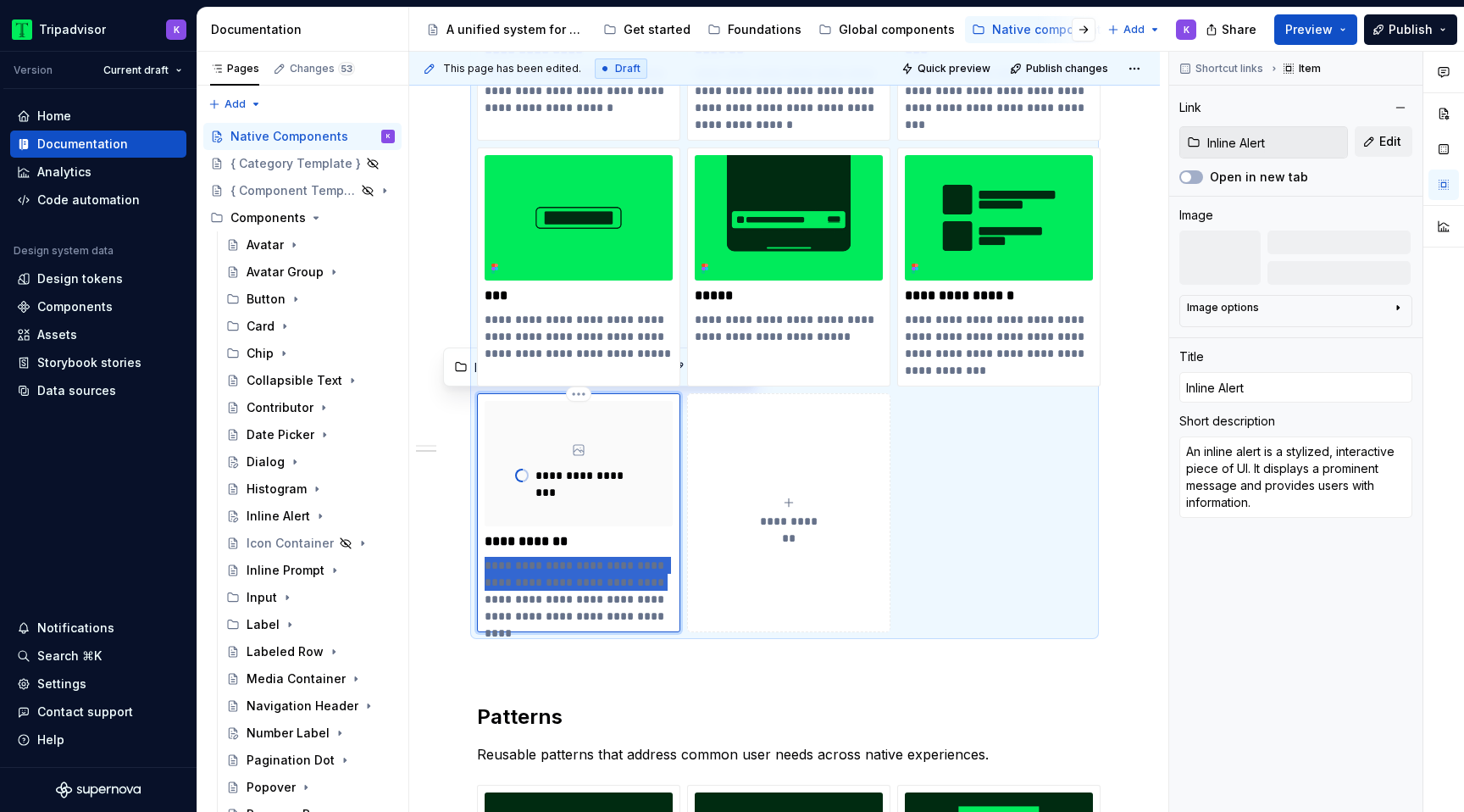
drag, startPoint x: 629, startPoint y: 581, endPoint x: 482, endPoint y: 570, distance: 147.4
click at [482, 570] on div "**********" at bounding box center [579, 512] width 204 height 239
type textarea "*"
type textarea "Displays a prominent message and provides users with information."
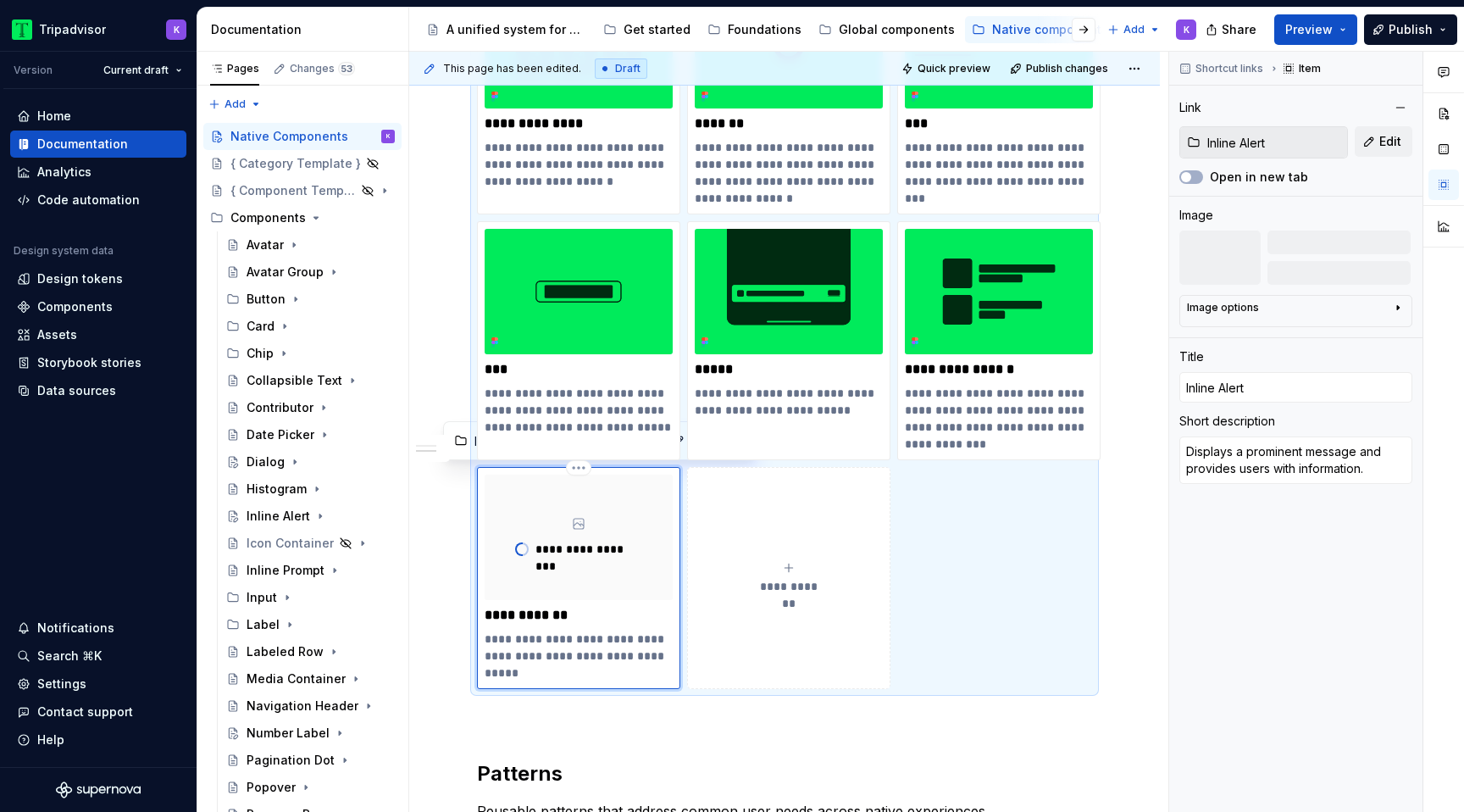
scroll to position [2081, 0]
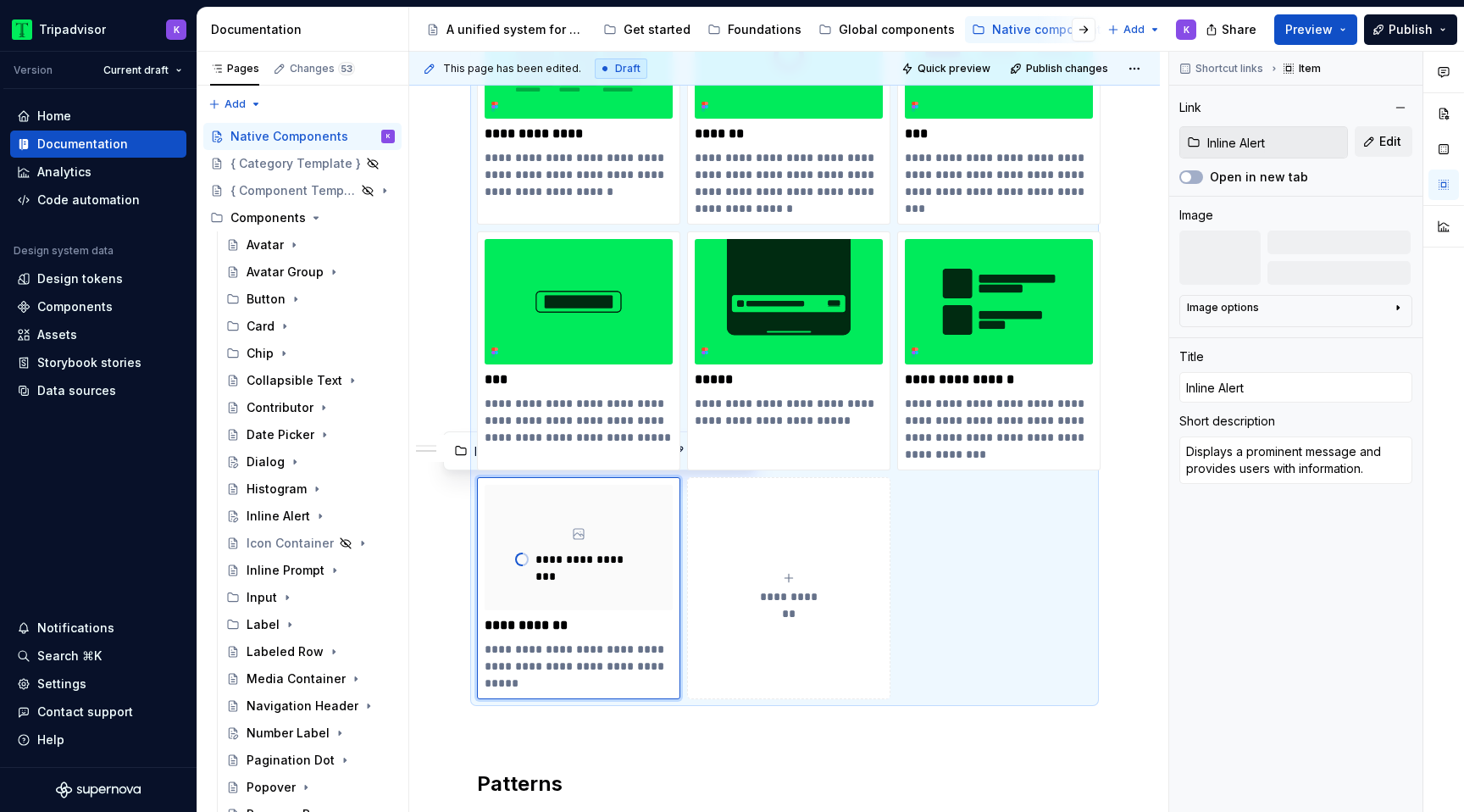
click at [781, 589] on span "**********" at bounding box center [788, 597] width 73 height 17
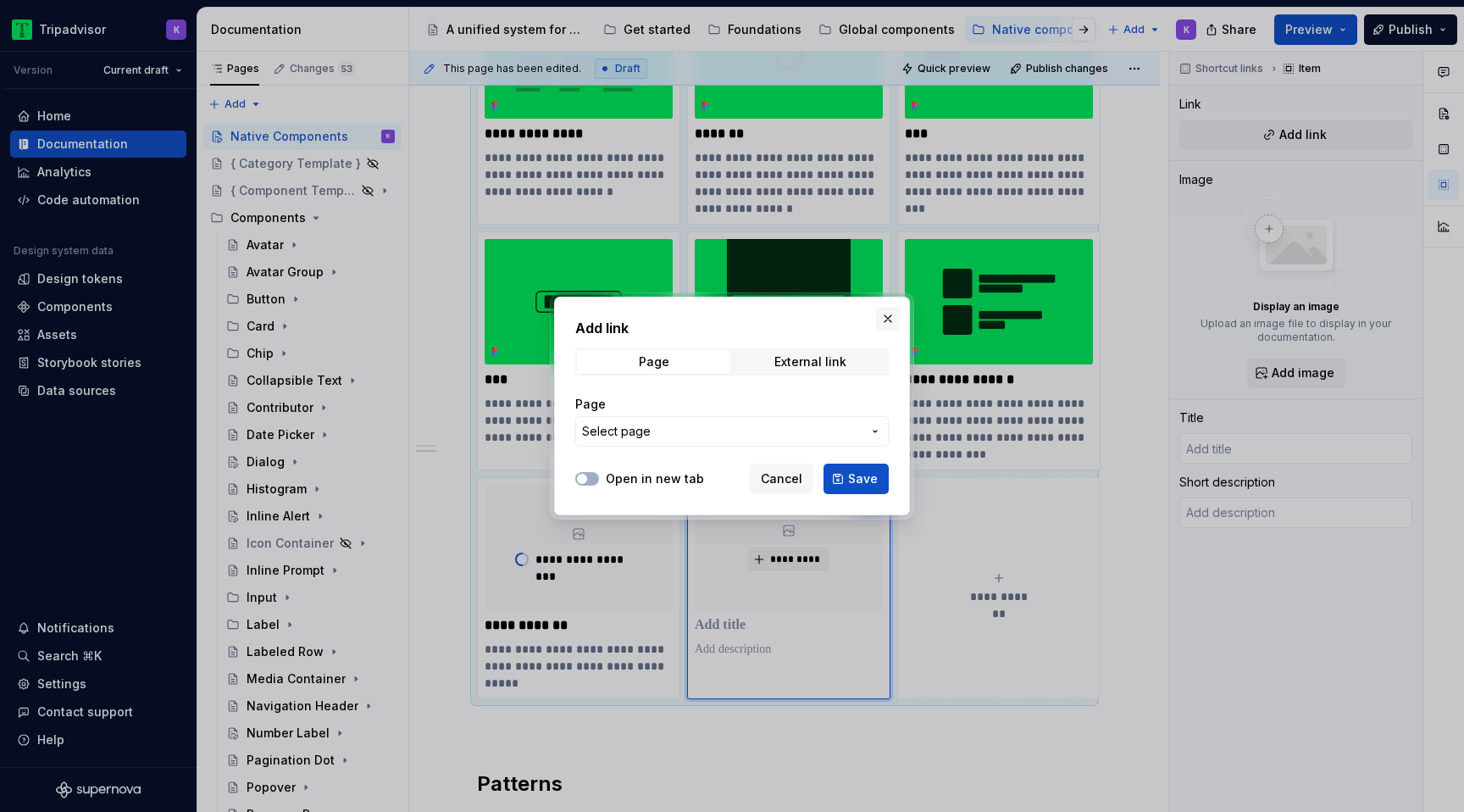
click at [888, 319] on button "button" at bounding box center [887, 318] width 24 height 24
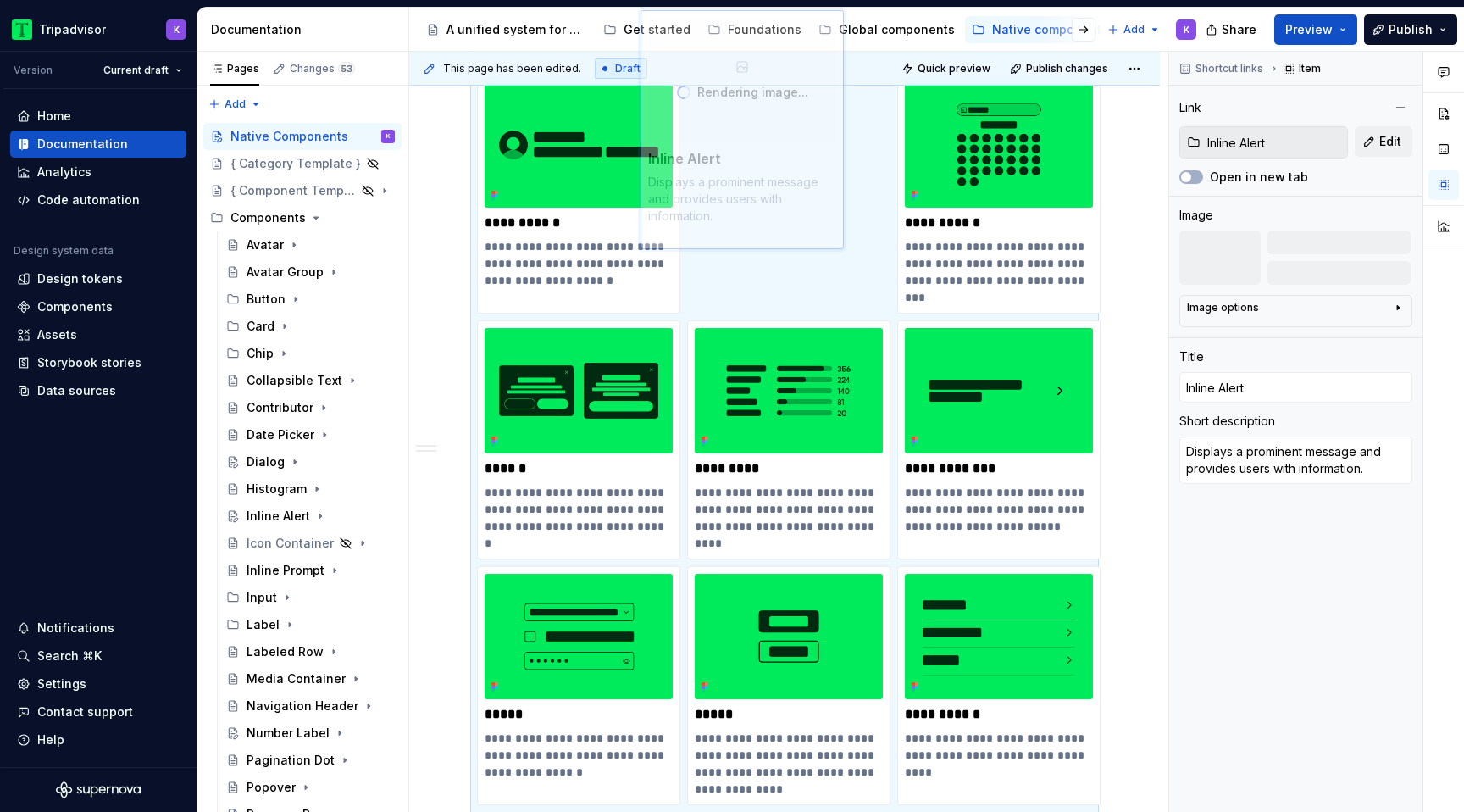
scroll to position [841, 0]
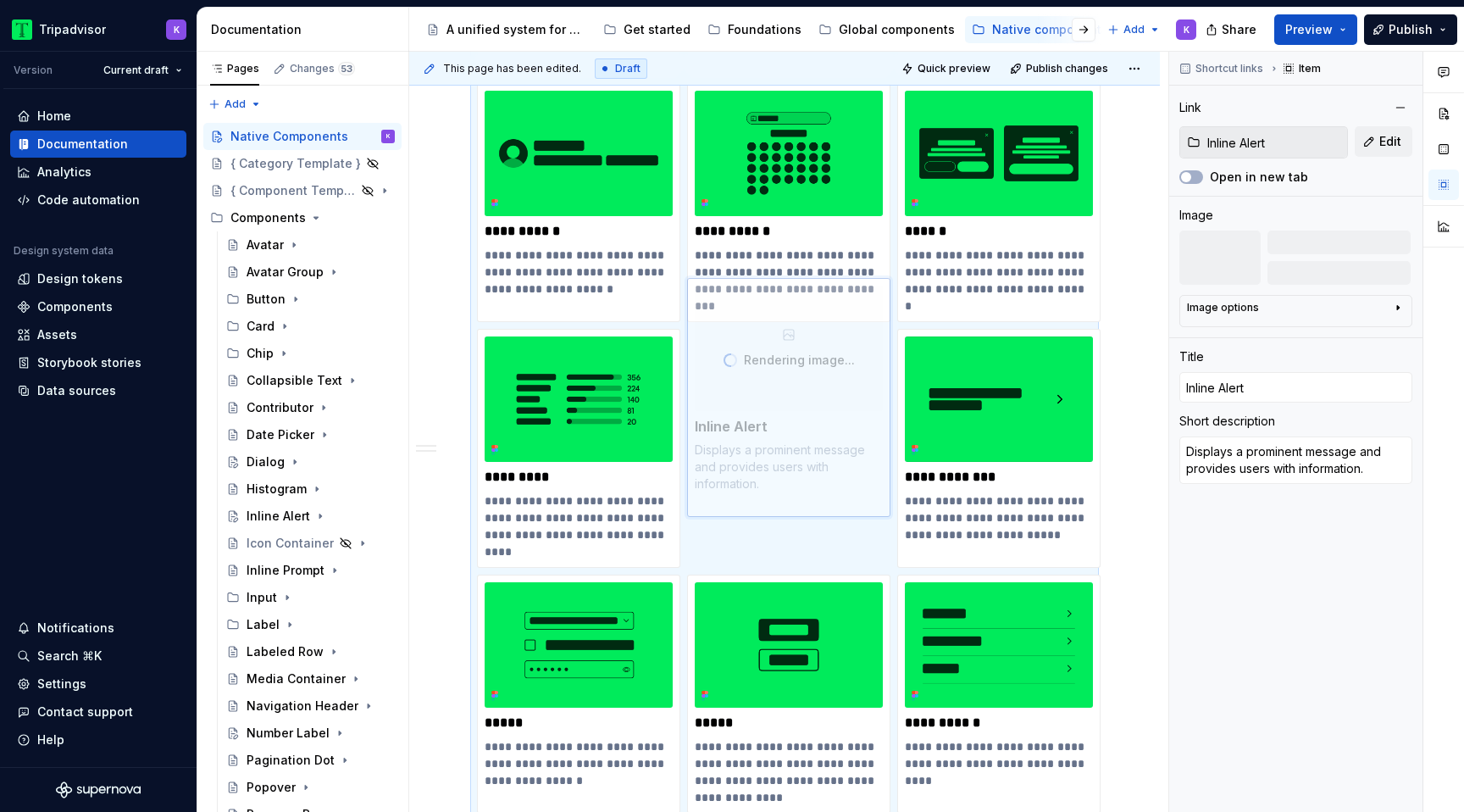
drag, startPoint x: 606, startPoint y: 543, endPoint x: 801, endPoint y: 472, distance: 207.5
click at [801, 472] on body "Tripadvisor K Version Current draft Home Documentation Analytics Code automatio…" at bounding box center [732, 406] width 1464 height 812
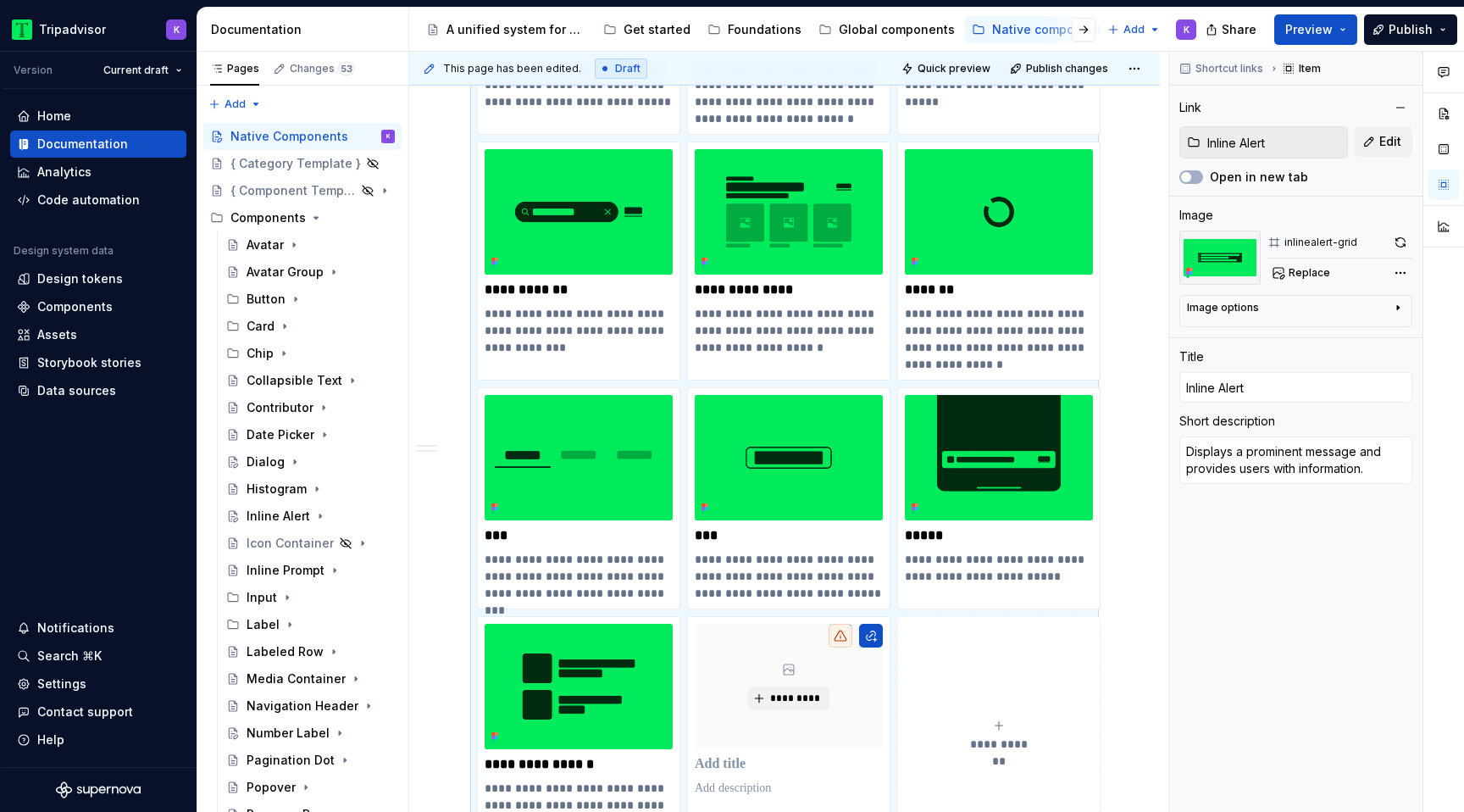
scroll to position [2076, 0]
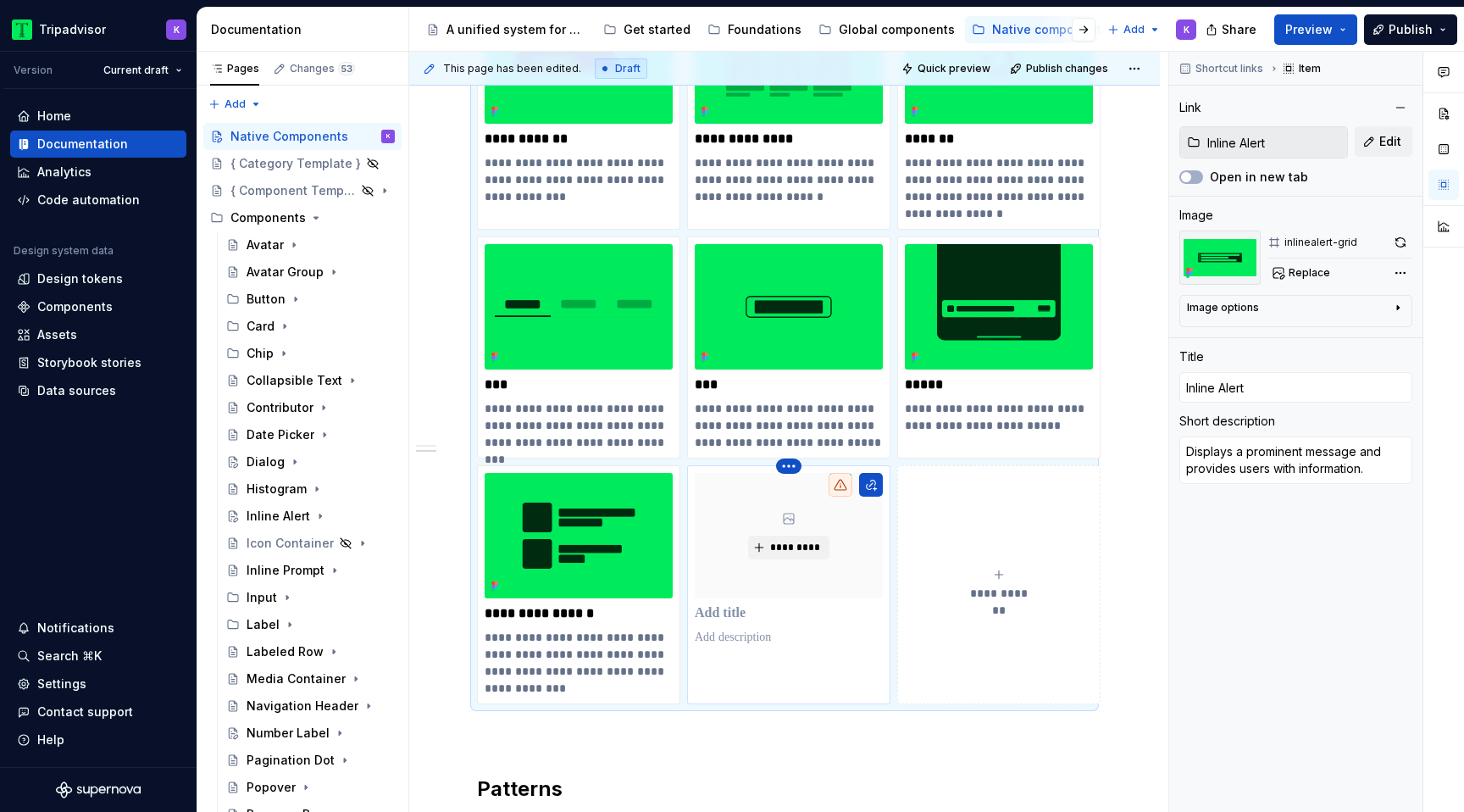
click at [794, 466] on html "Tripadvisor K Version Current draft Home Documentation Analytics Code automatio…" at bounding box center [732, 406] width 1464 height 812
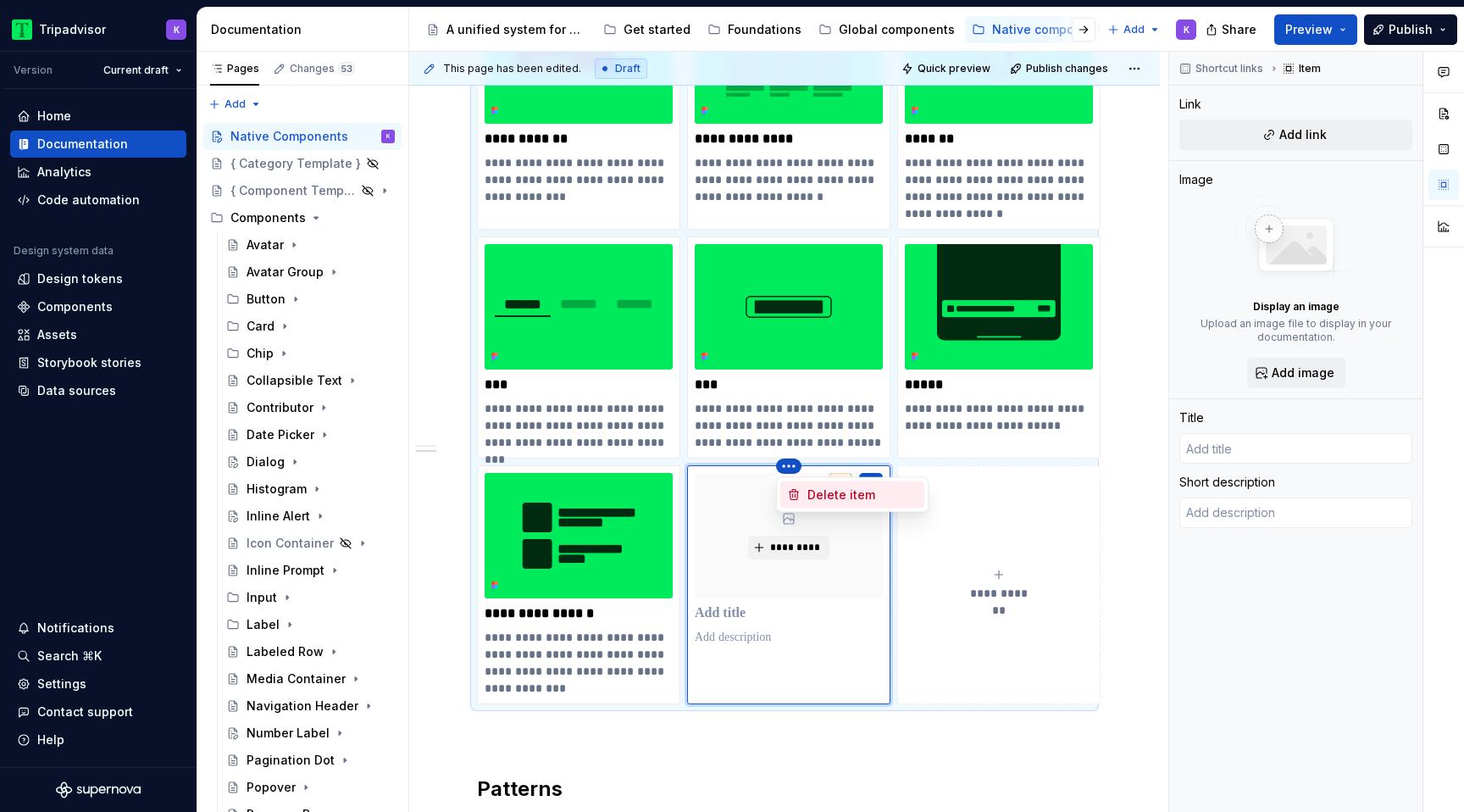
click at [819, 498] on div "Delete item" at bounding box center [862, 495] width 110 height 17
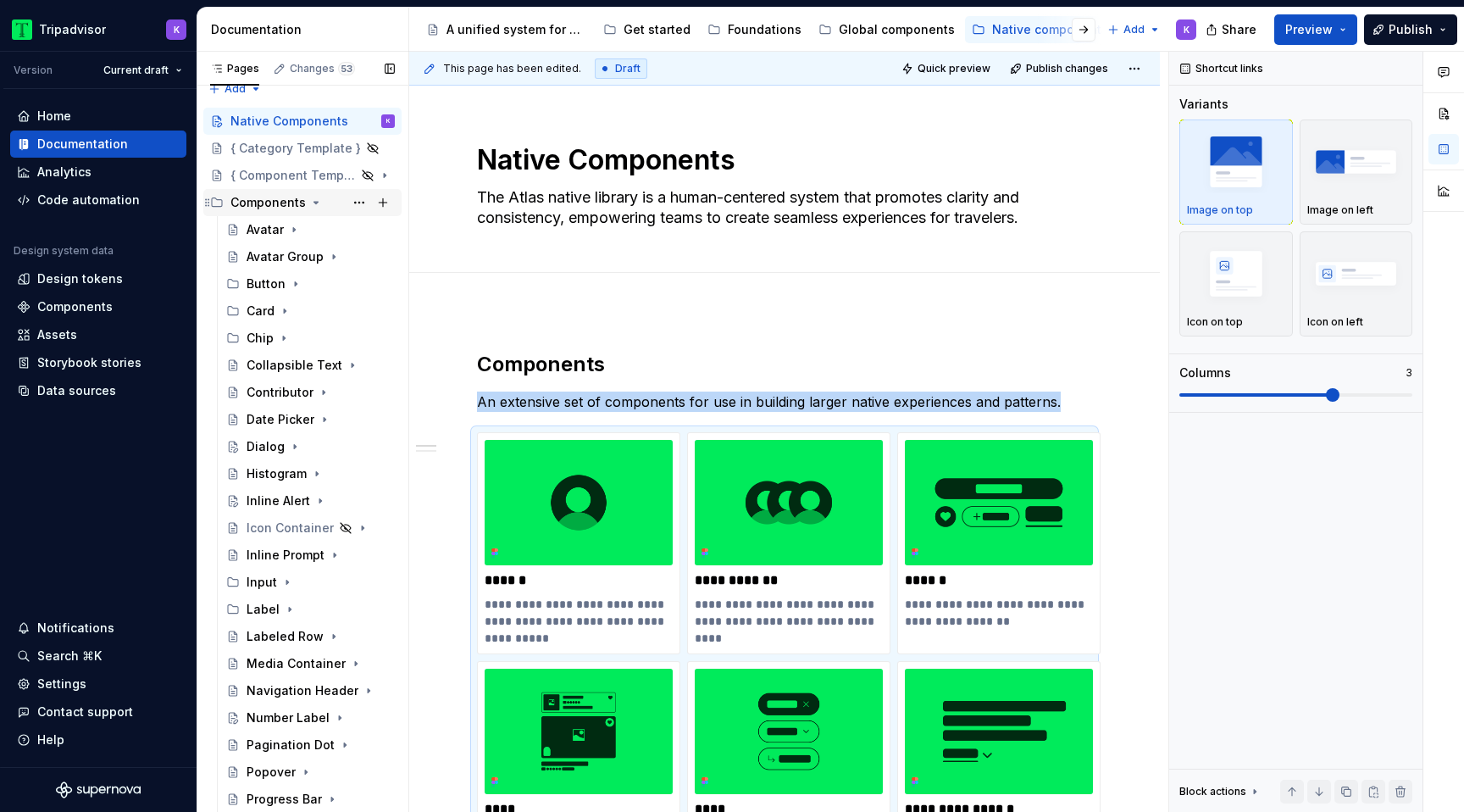
scroll to position [0, 0]
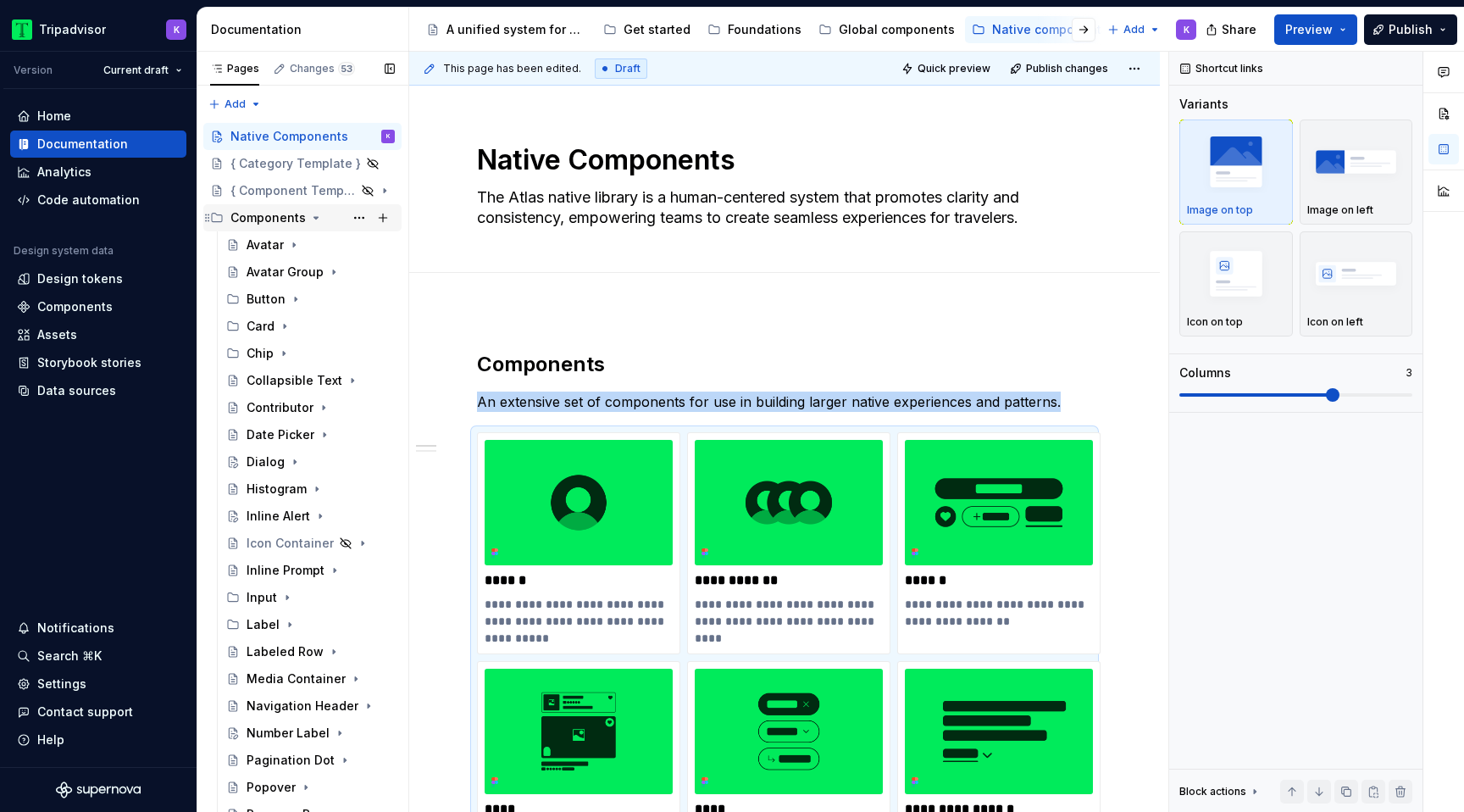
click at [311, 220] on icon "Page tree" at bounding box center [316, 218] width 13 height 13
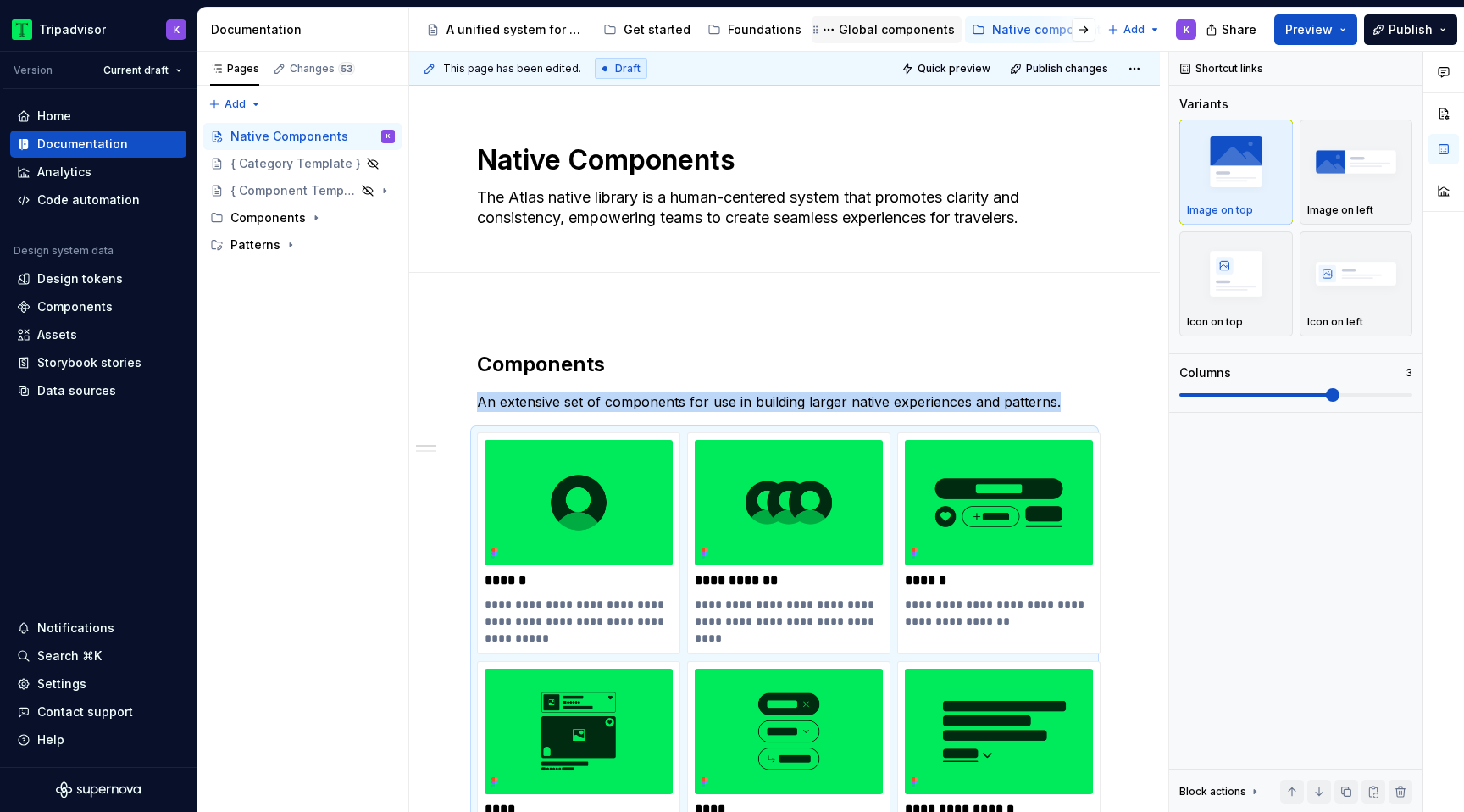
click at [876, 30] on div "Global components" at bounding box center [897, 30] width 116 height 17
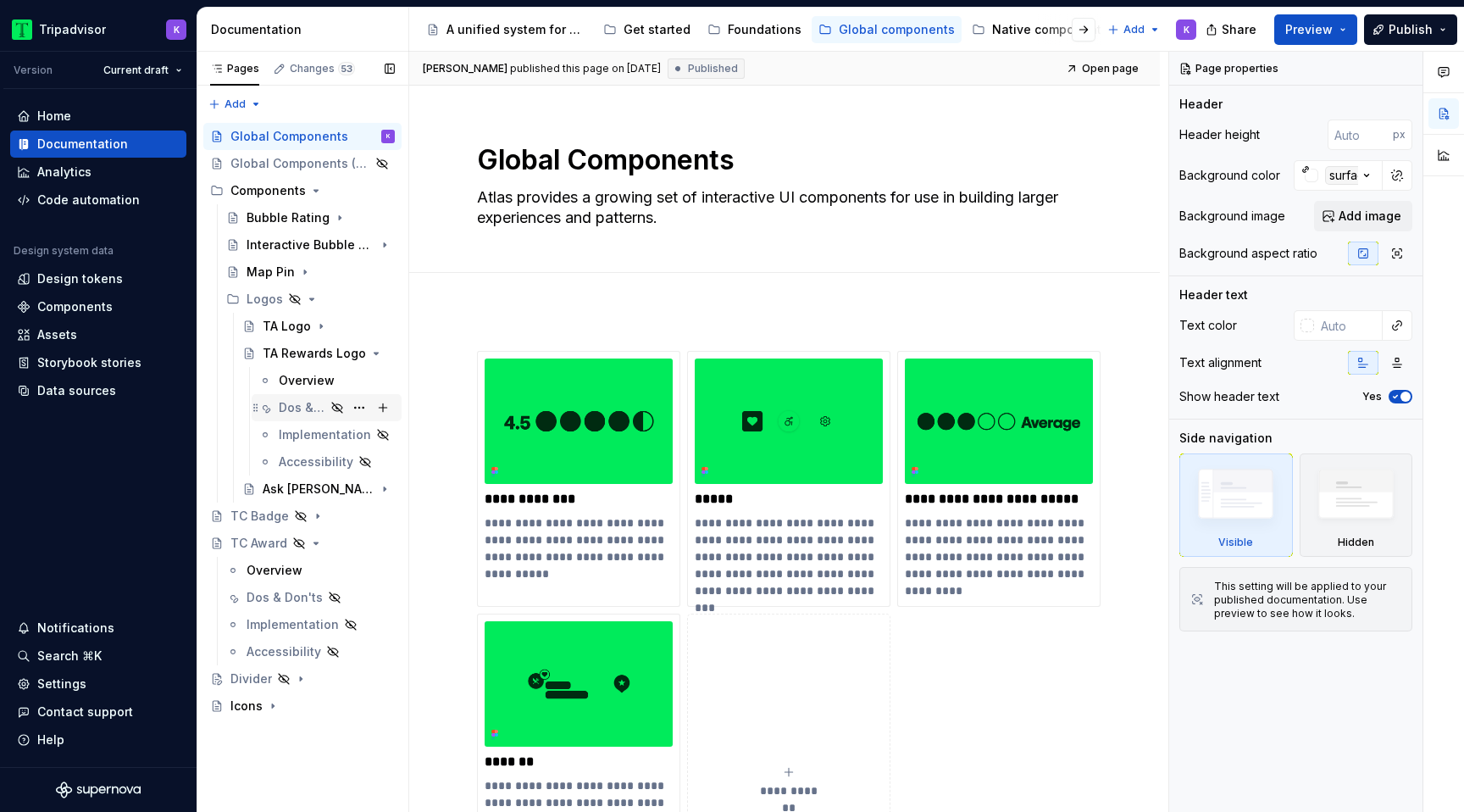
click at [308, 404] on div "Dos & Don'ts" at bounding box center [302, 407] width 47 height 17
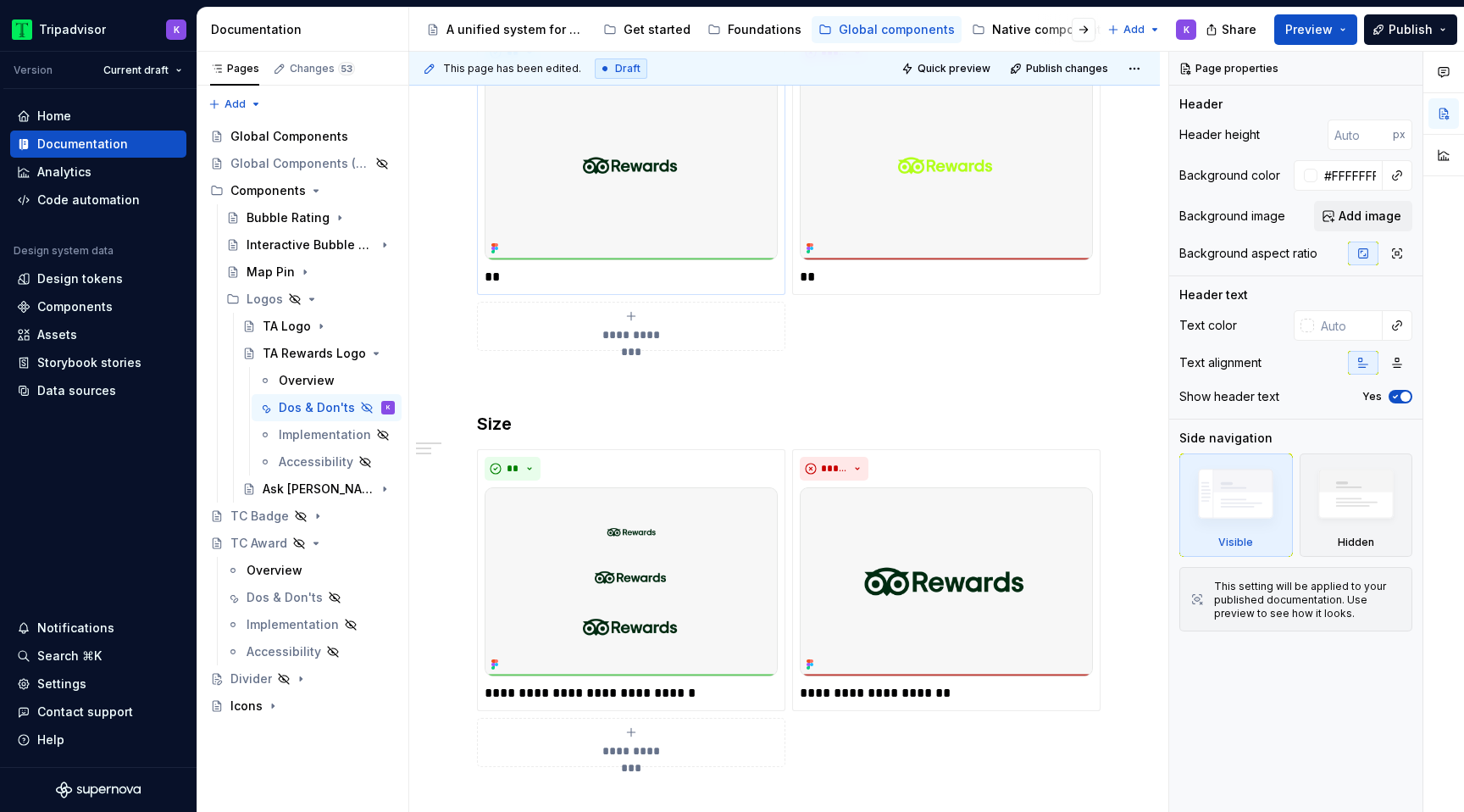
scroll to position [581, 0]
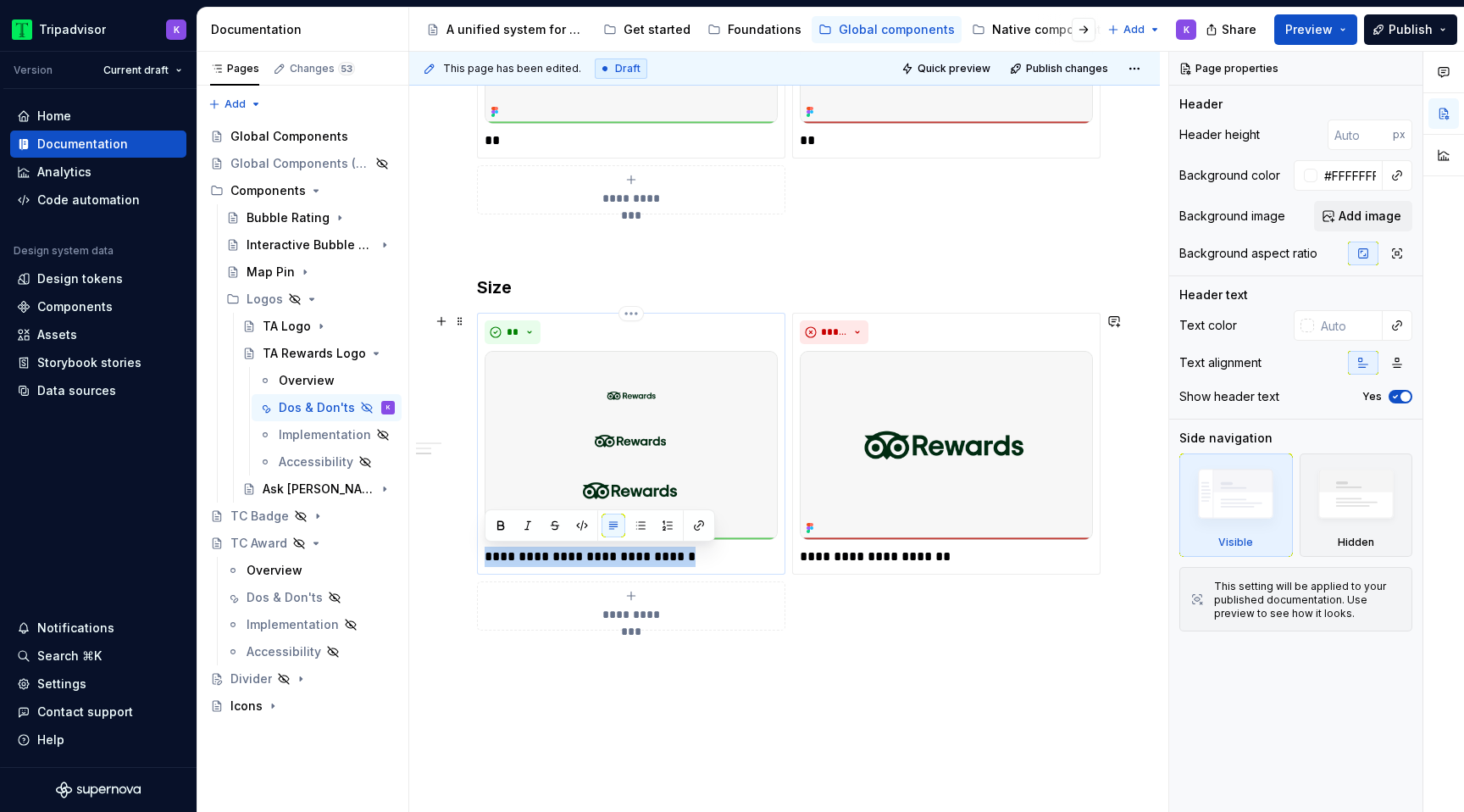
drag, startPoint x: 724, startPoint y: 556, endPoint x: 483, endPoint y: 553, distance: 241.0
click at [483, 553] on div "**********" at bounding box center [631, 443] width 308 height 262
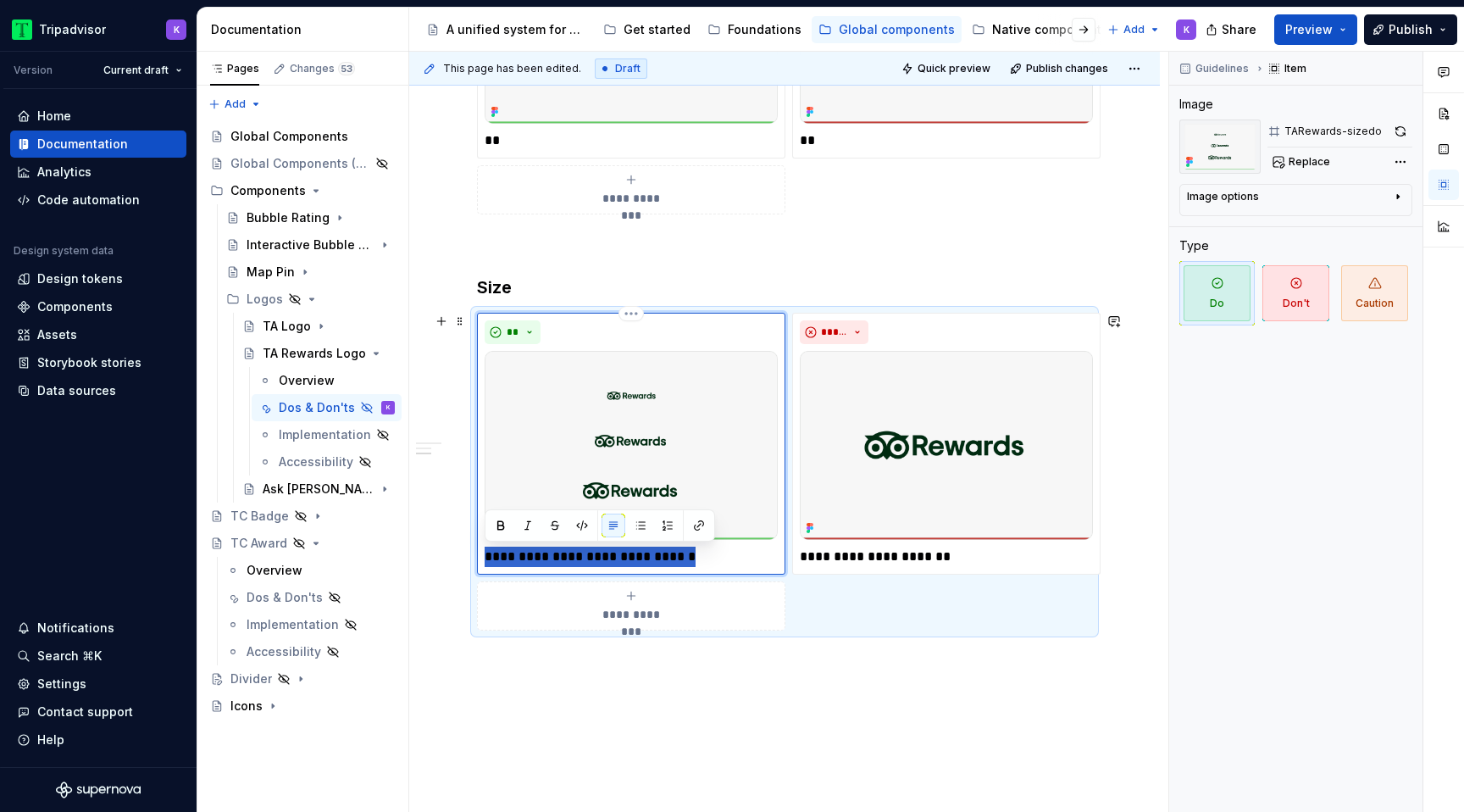
type textarea "*"
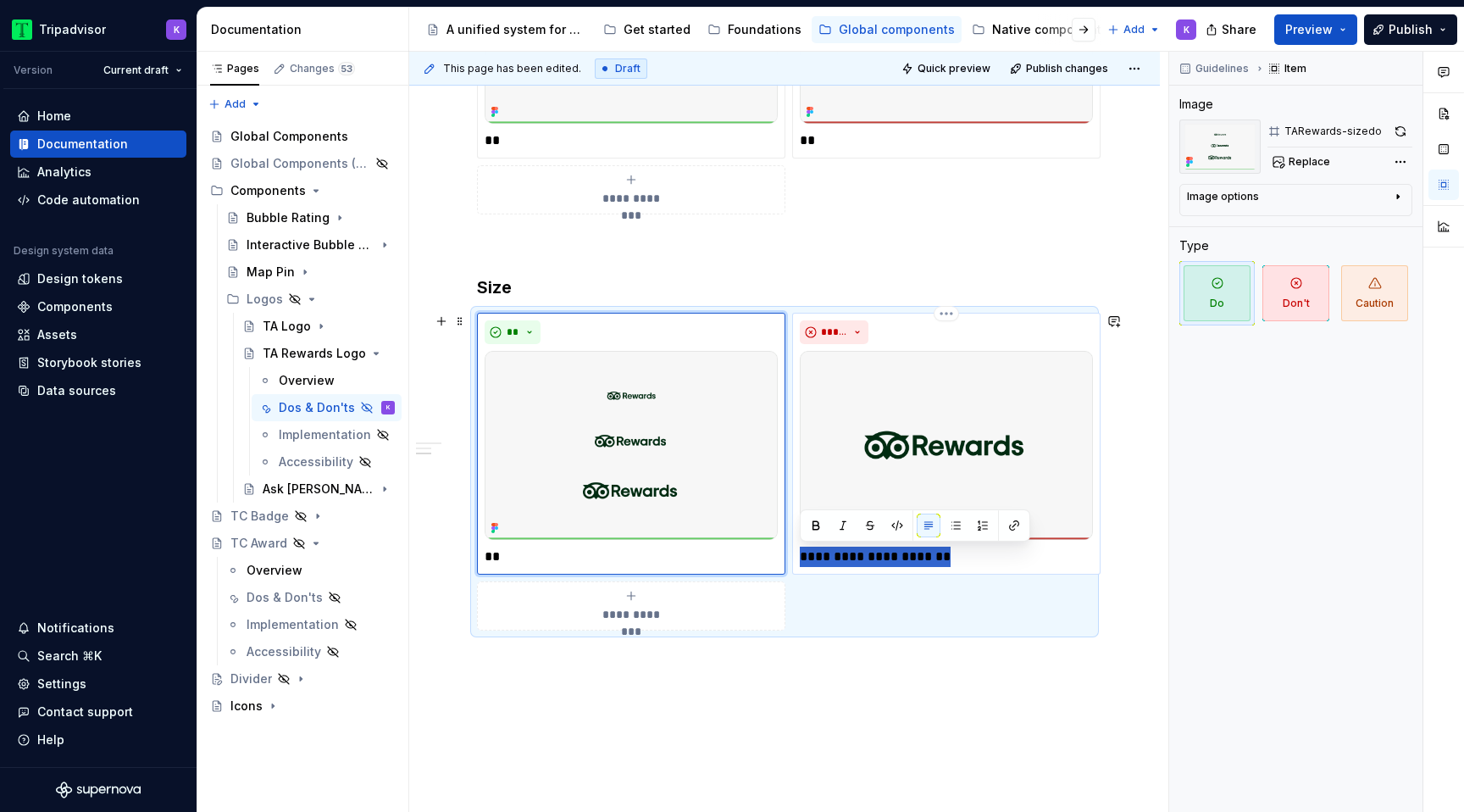
drag, startPoint x: 938, startPoint y: 553, endPoint x: 800, endPoint y: 554, distance: 138.0
click at [800, 554] on p "**********" at bounding box center [946, 556] width 293 height 20
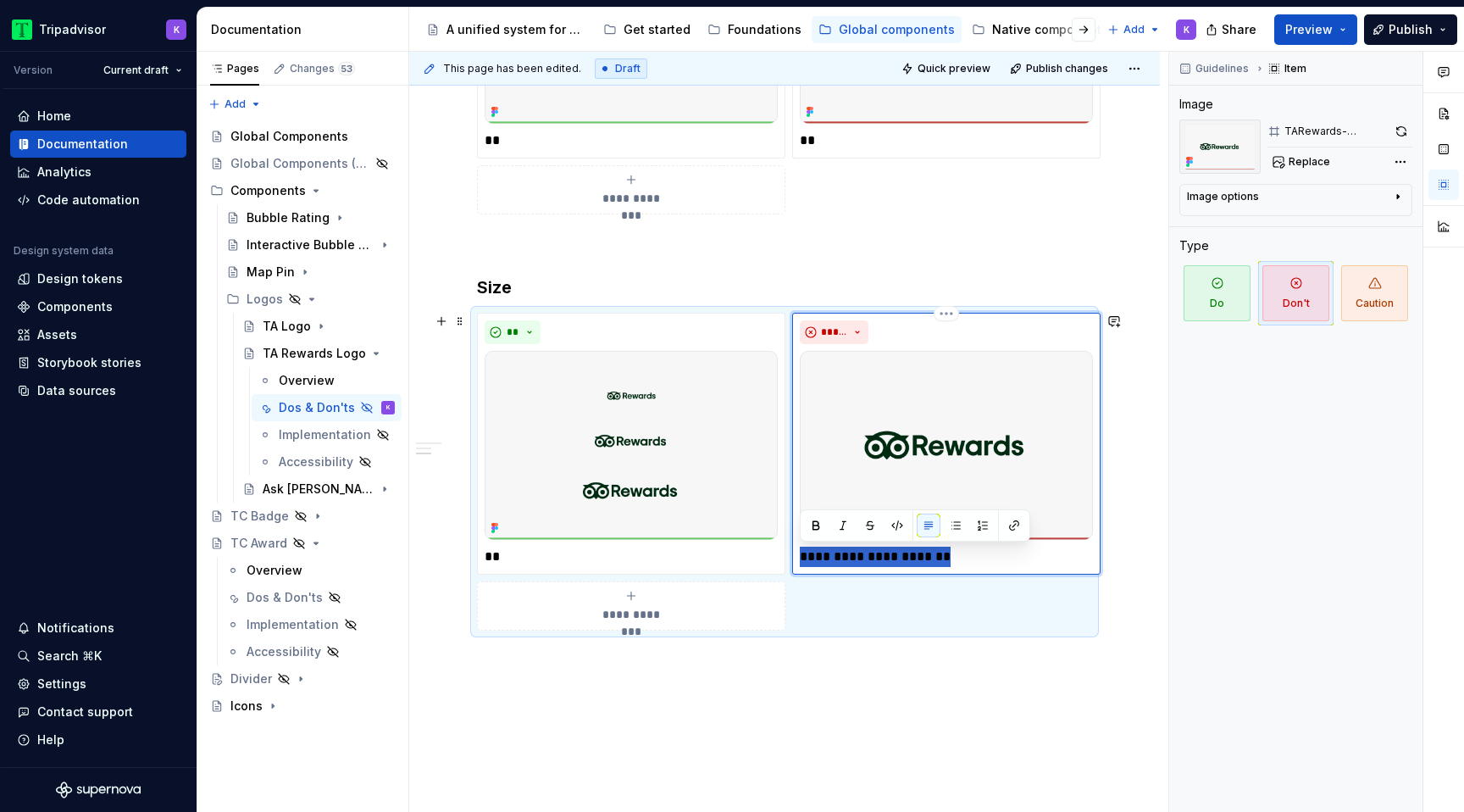
type textarea "*"
click at [681, 688] on p at bounding box center [784, 690] width 615 height 20
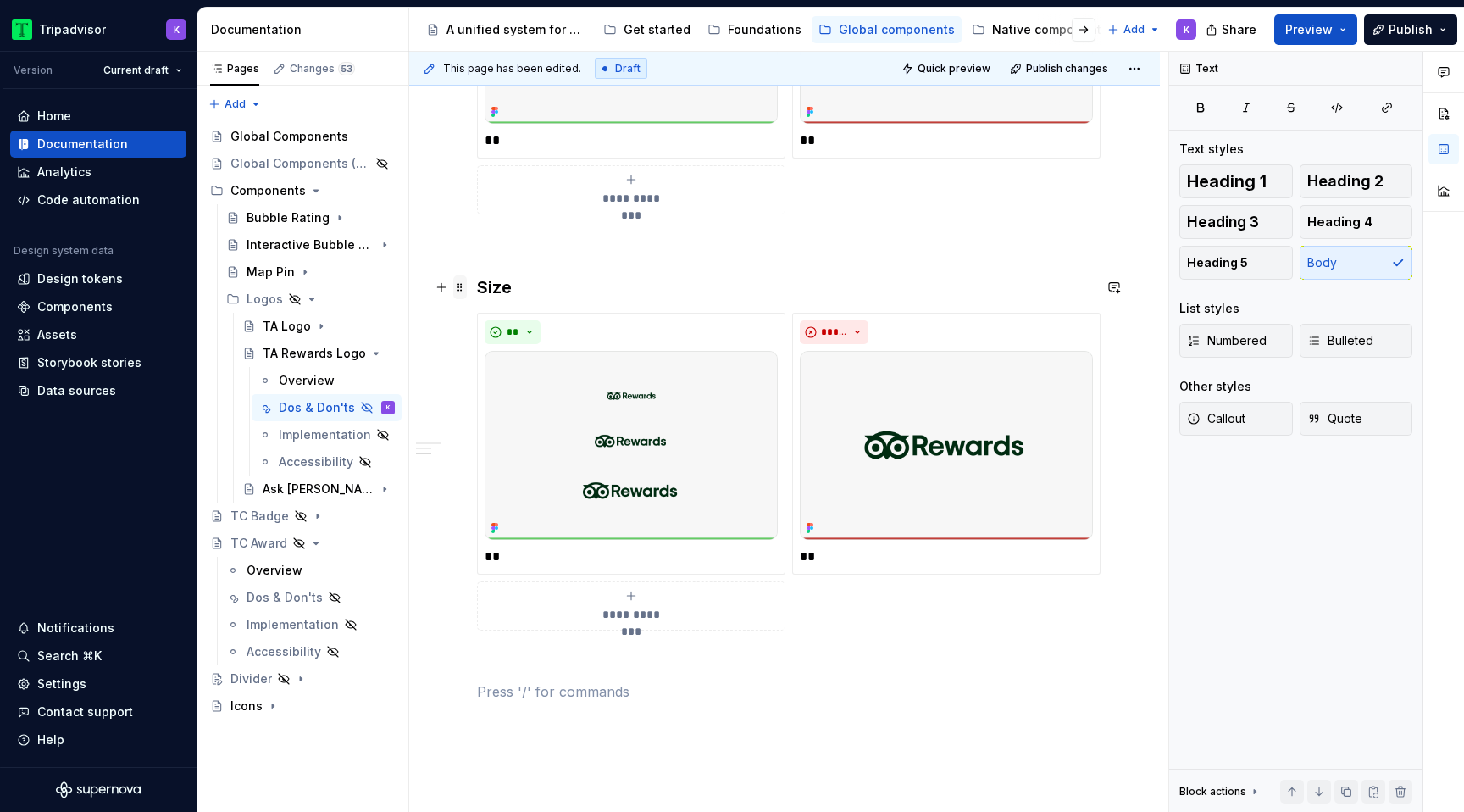
click at [462, 287] on span at bounding box center [460, 287] width 13 height 24
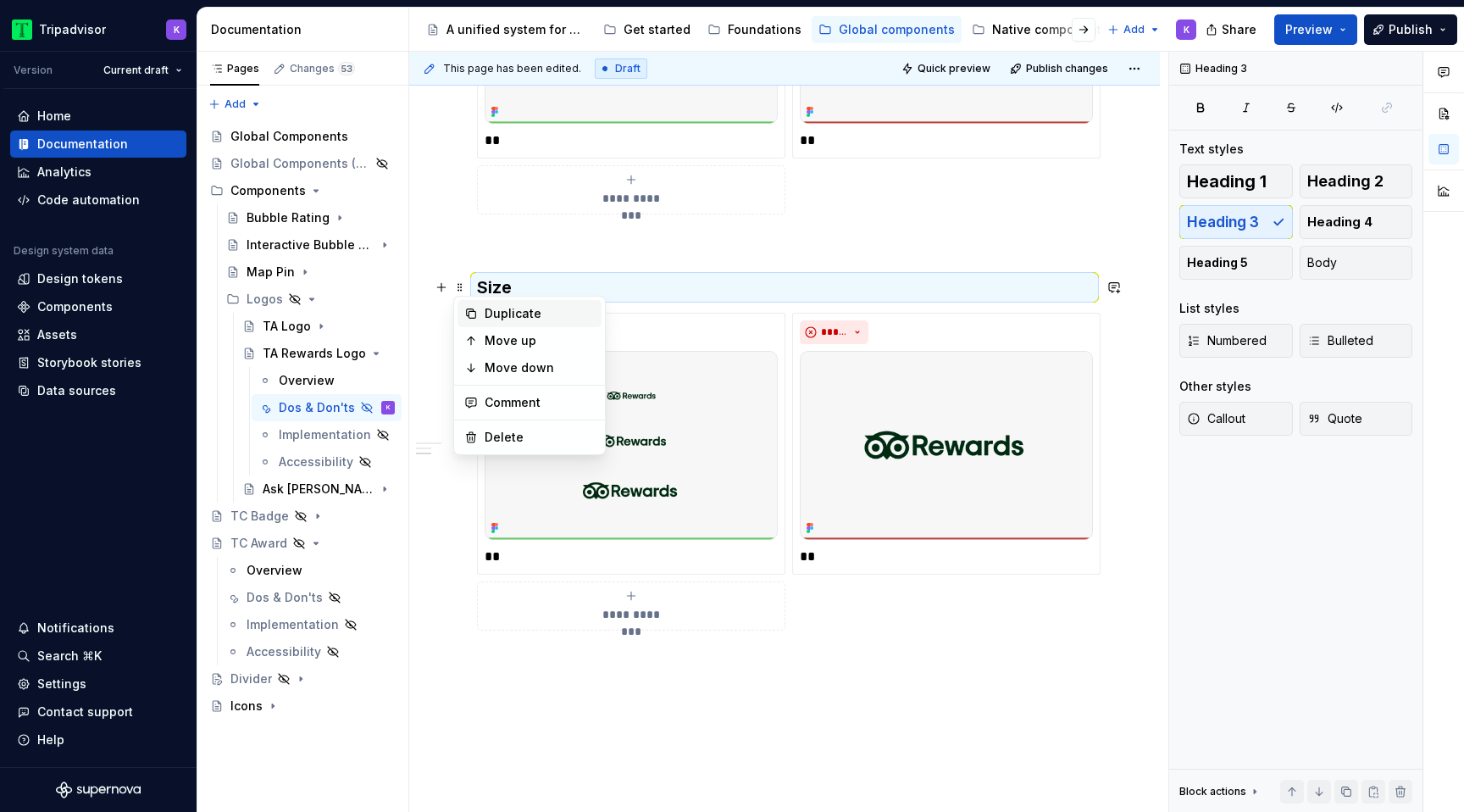
click at [509, 310] on div "Duplicate" at bounding box center [540, 313] width 110 height 17
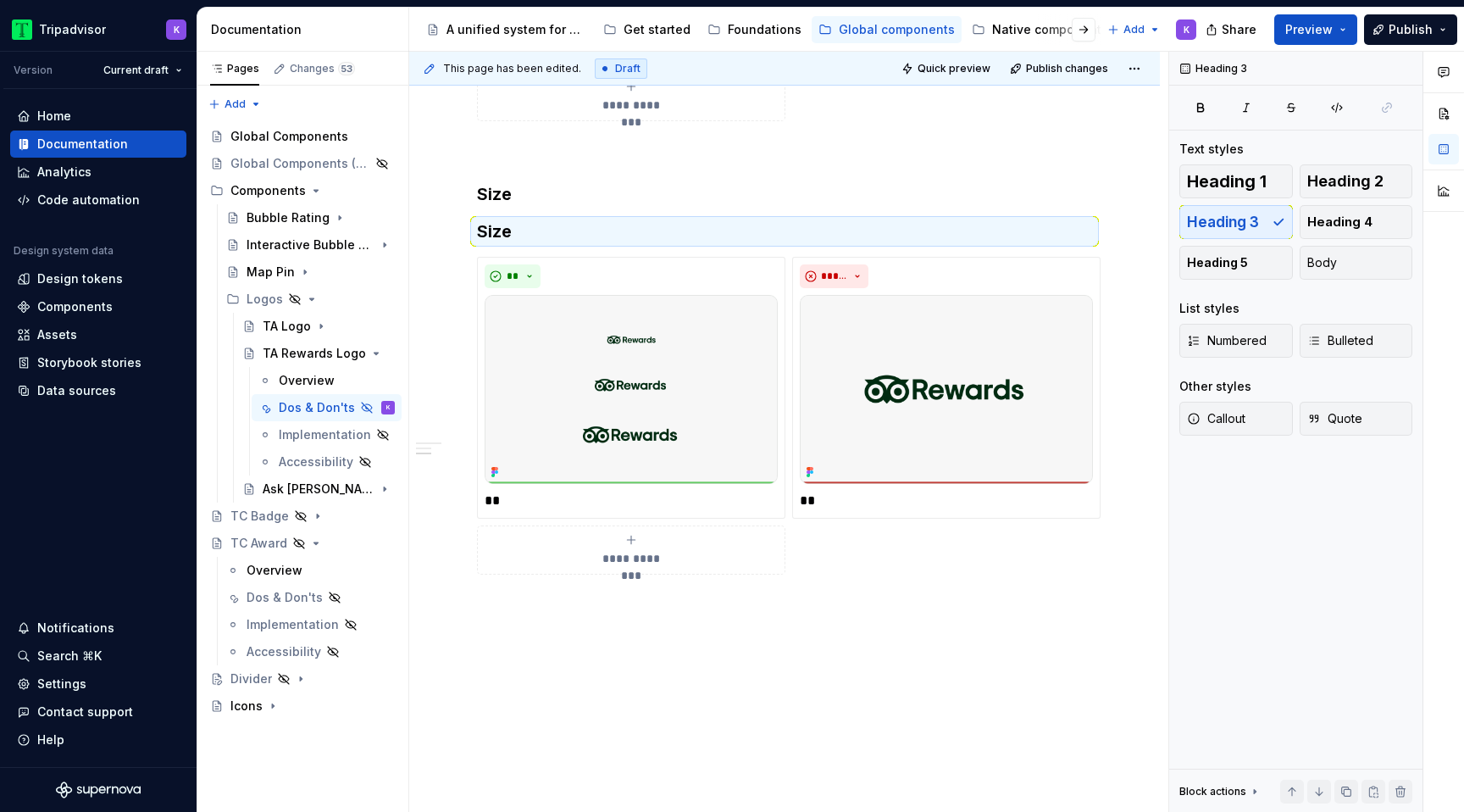
scroll to position [694, 0]
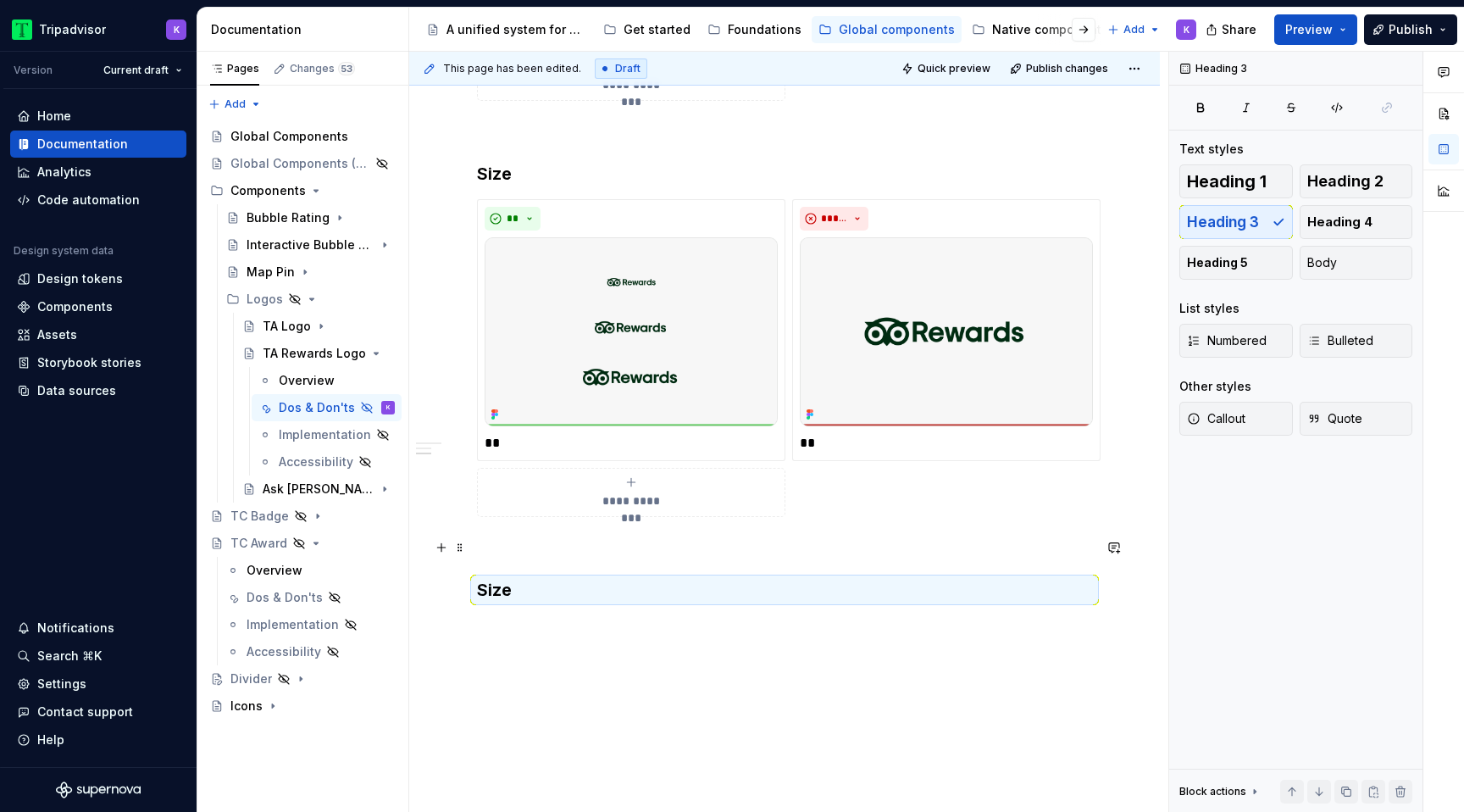
click at [524, 550] on p at bounding box center [784, 546] width 615 height 20
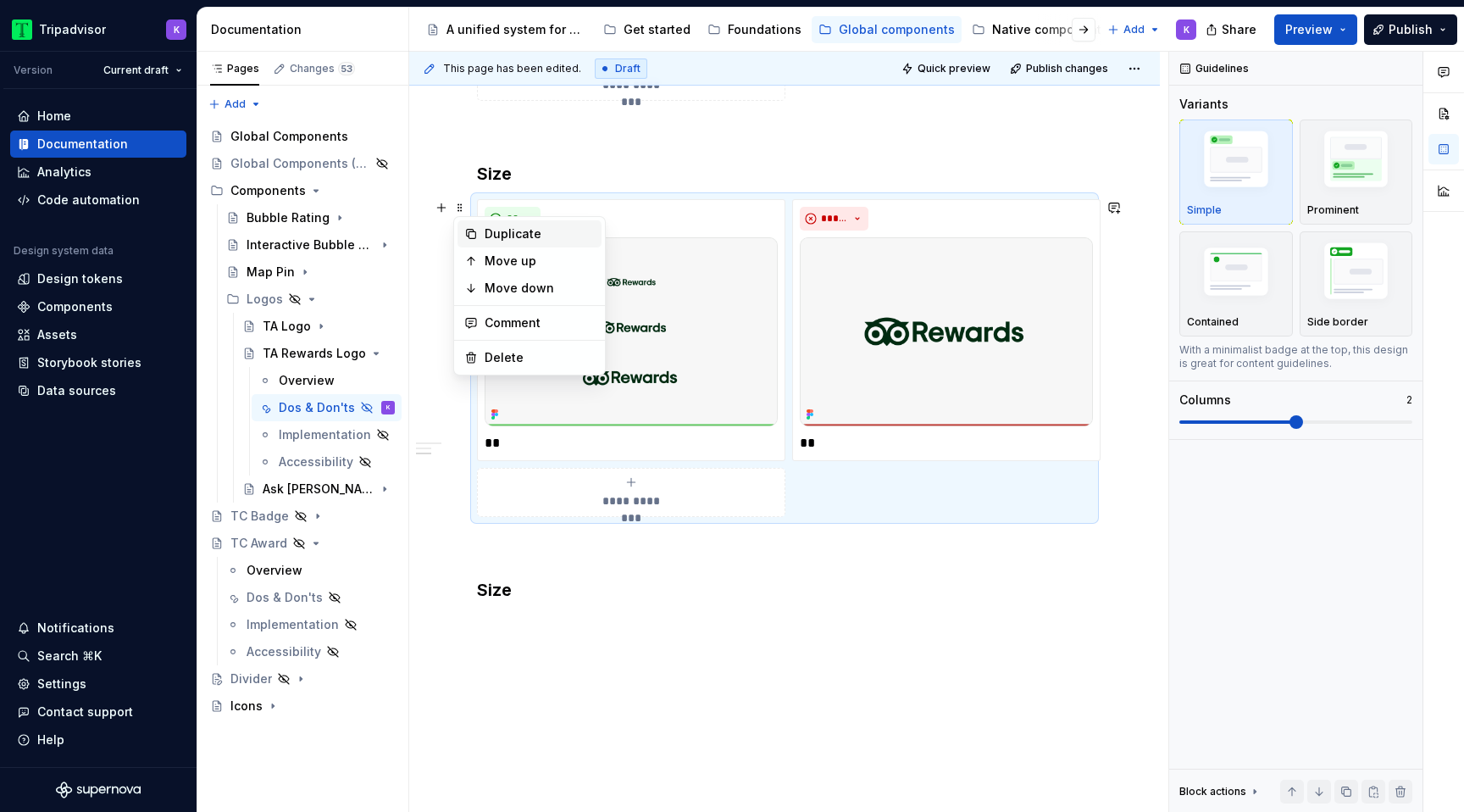
click at [488, 235] on div "Duplicate" at bounding box center [540, 234] width 110 height 17
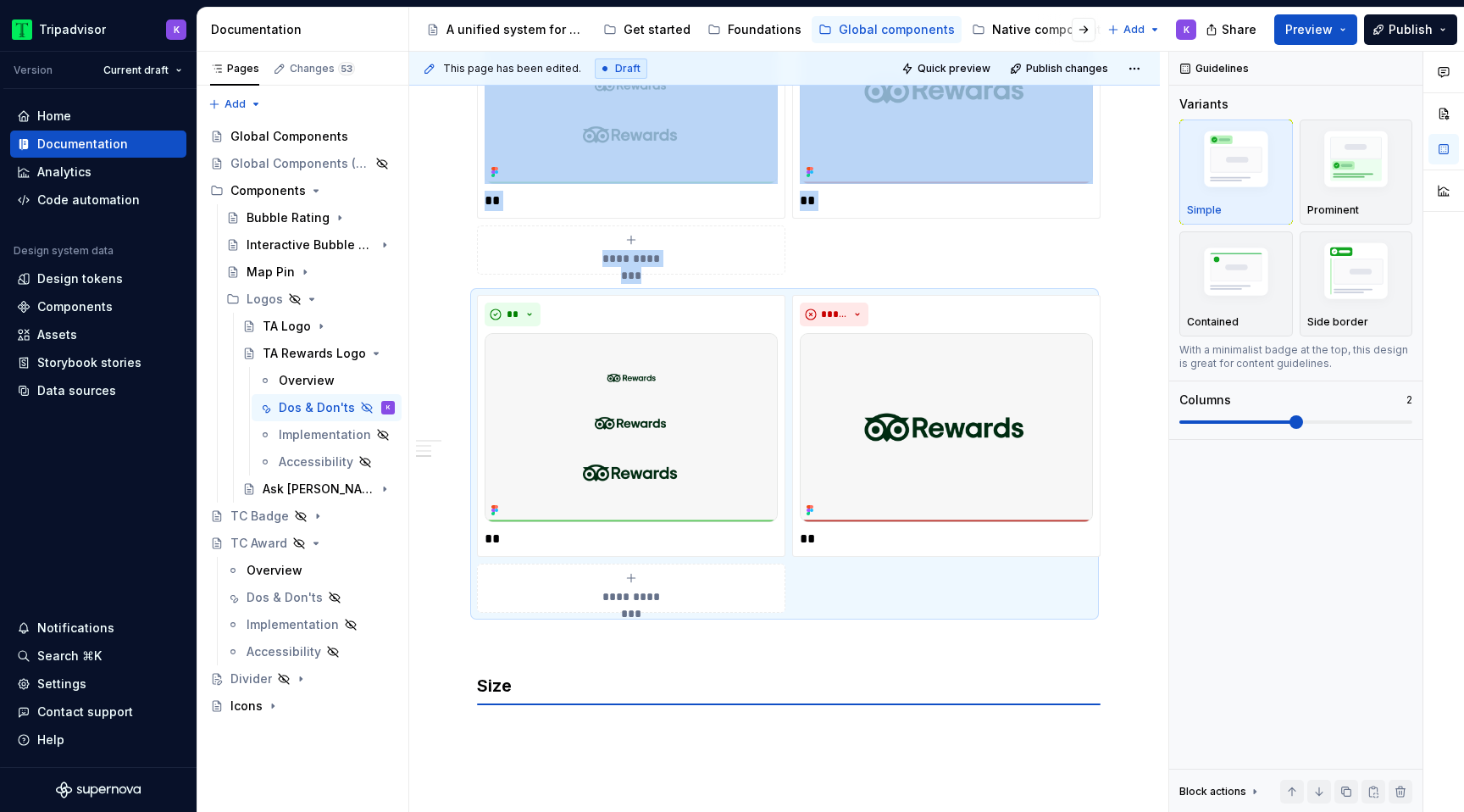
scroll to position [939, 0]
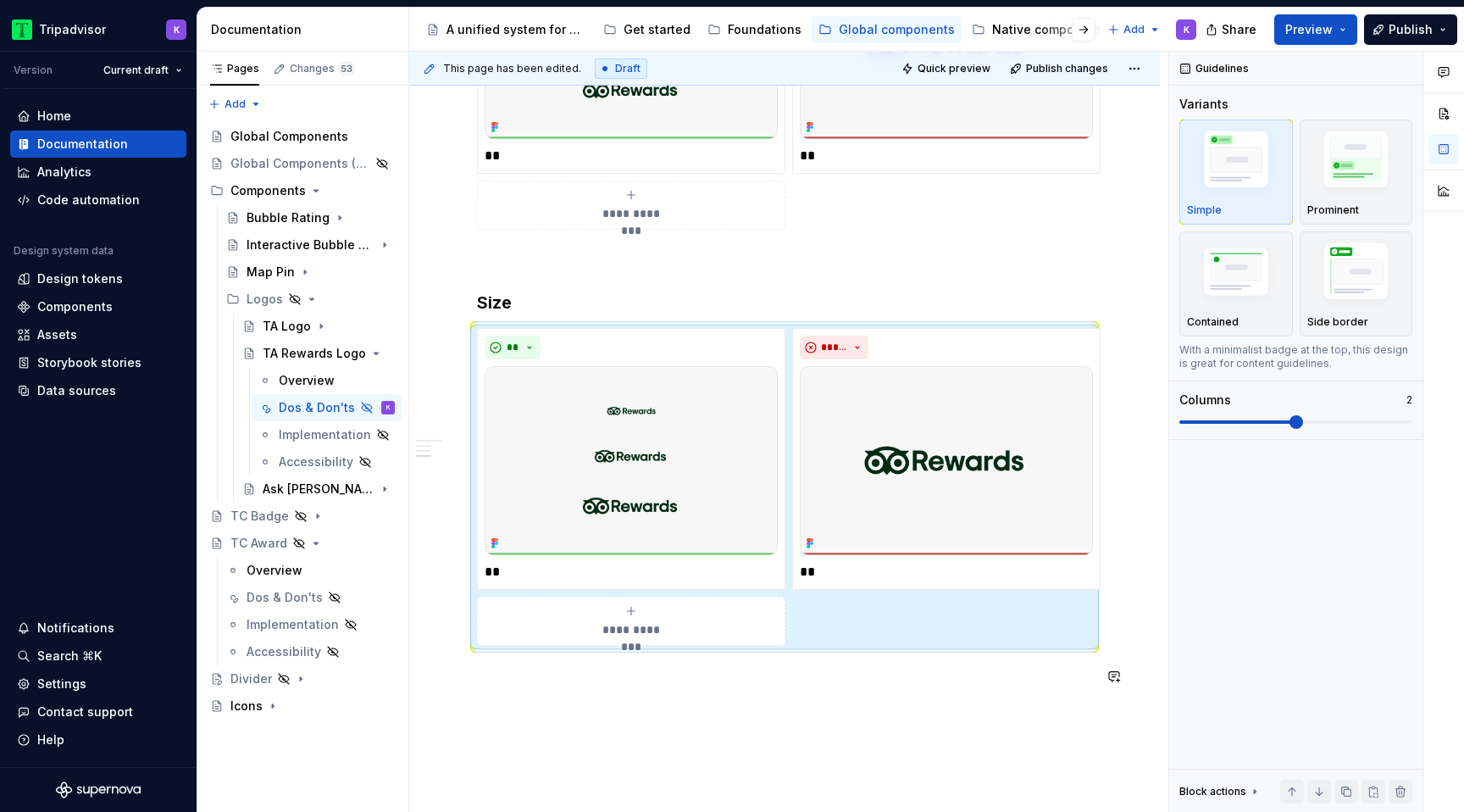
click at [550, 704] on p at bounding box center [784, 705] width 615 height 20
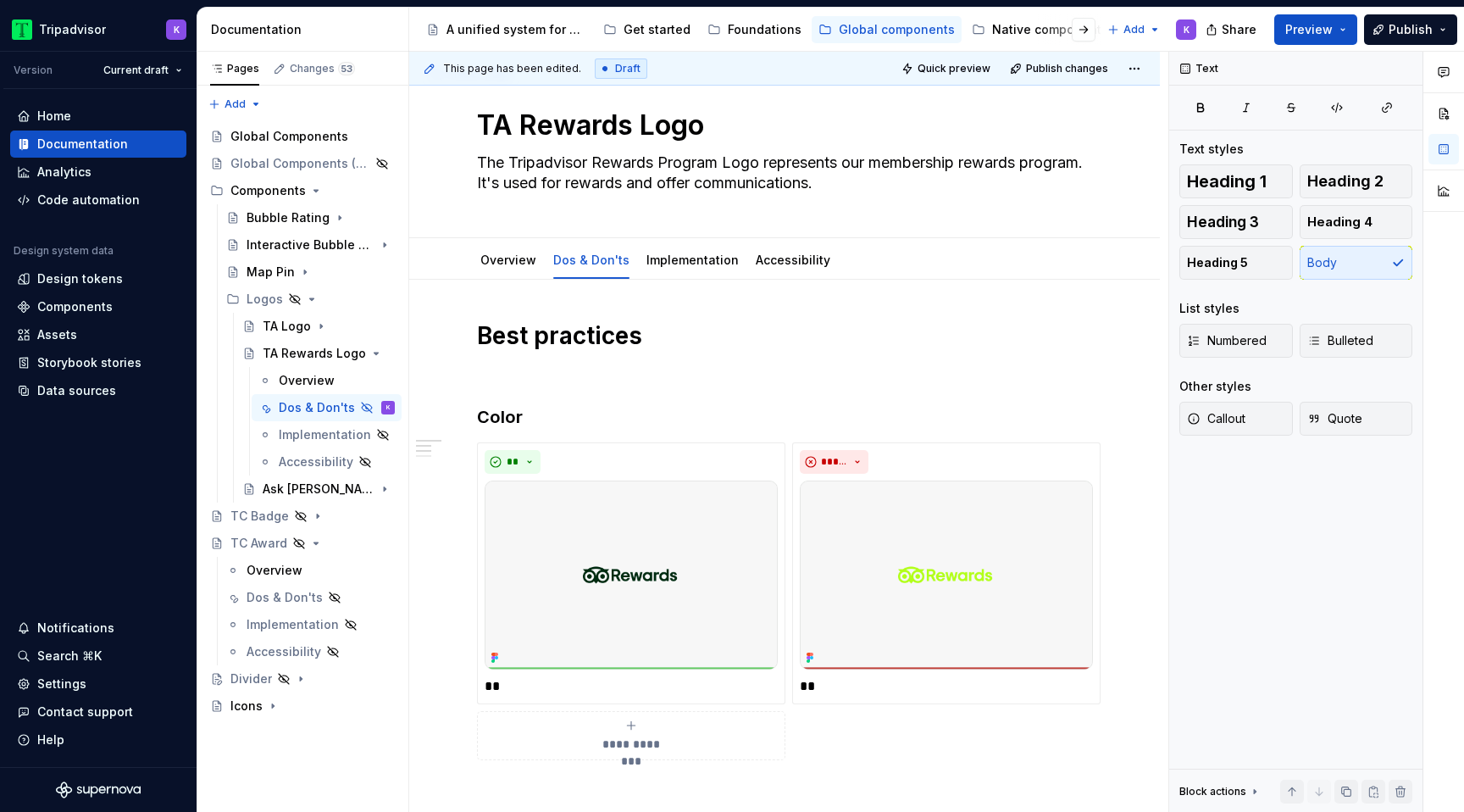
scroll to position [0, 0]
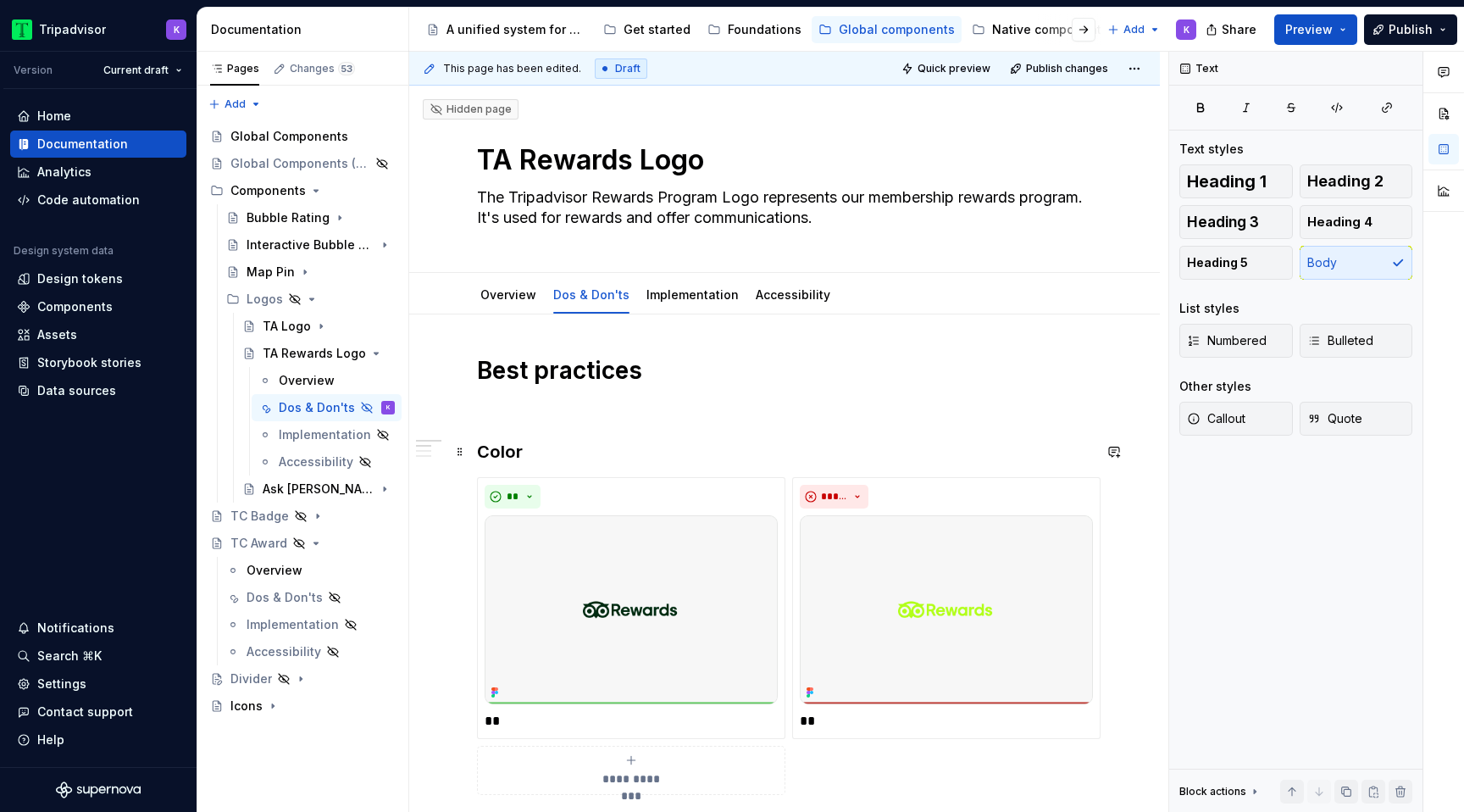
type textarea "*"
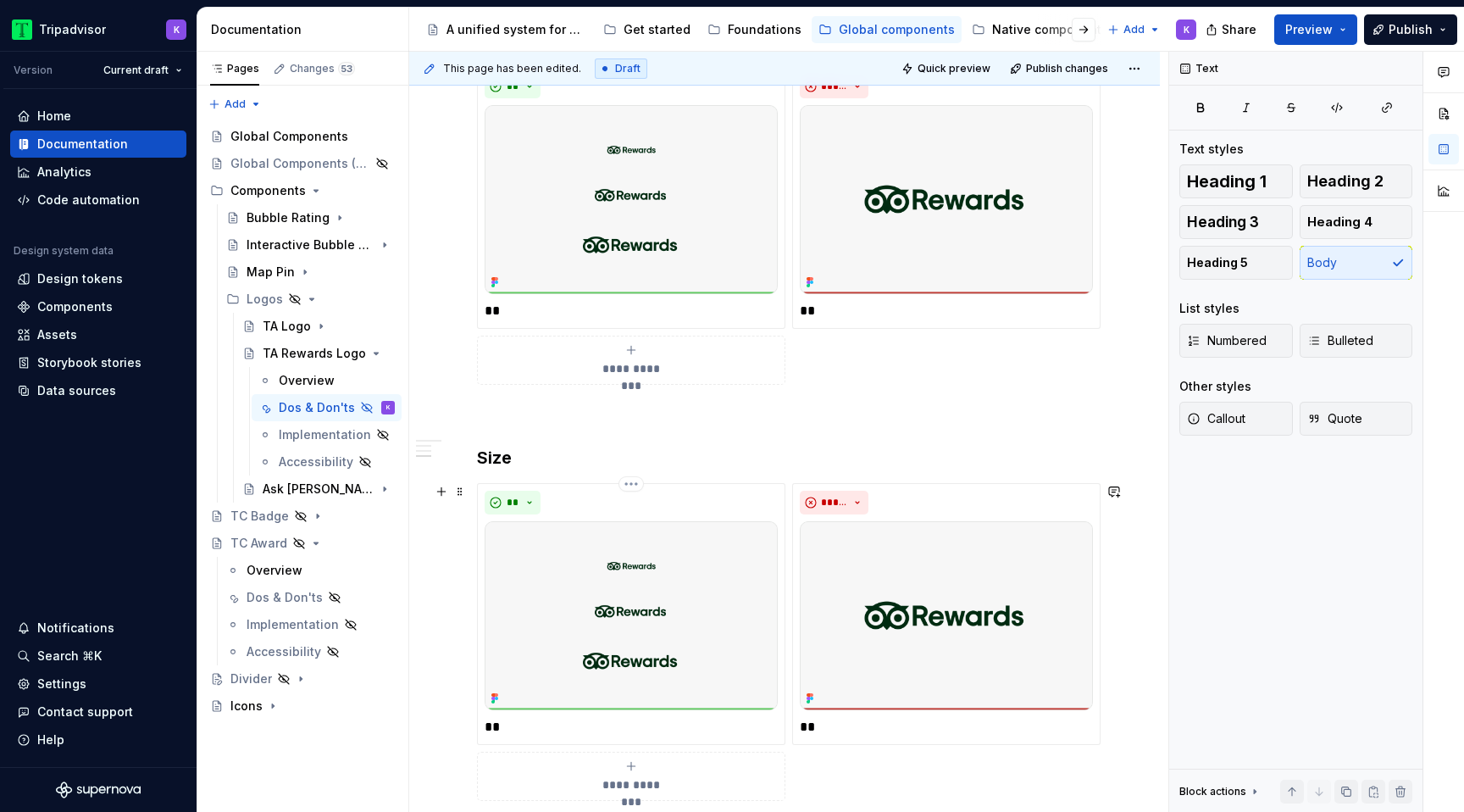
scroll to position [867, 0]
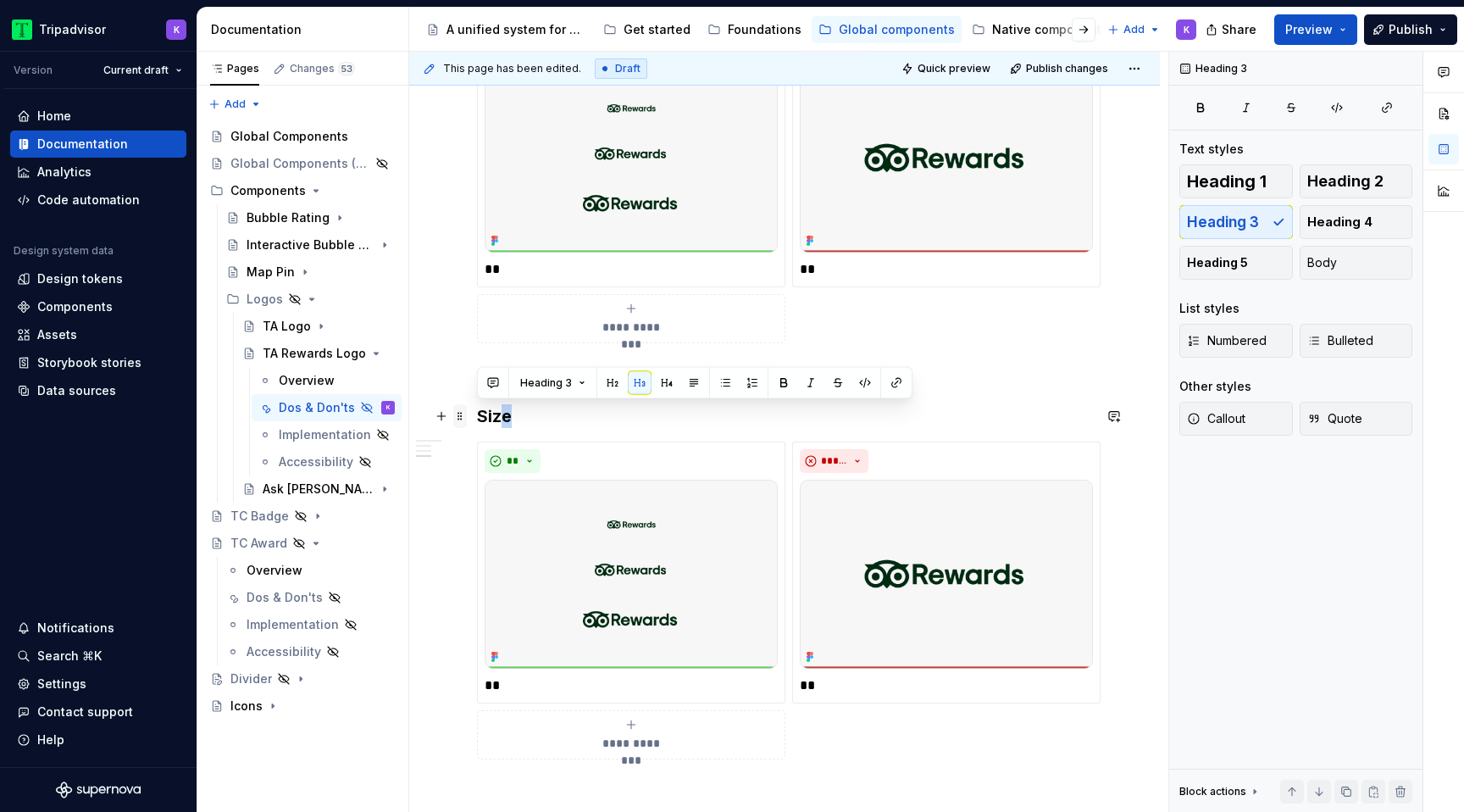
drag, startPoint x: 519, startPoint y: 407, endPoint x: 465, endPoint y: 407, distance: 54.0
click at [477, 407] on div "**********" at bounding box center [784, 169] width 615 height 1363
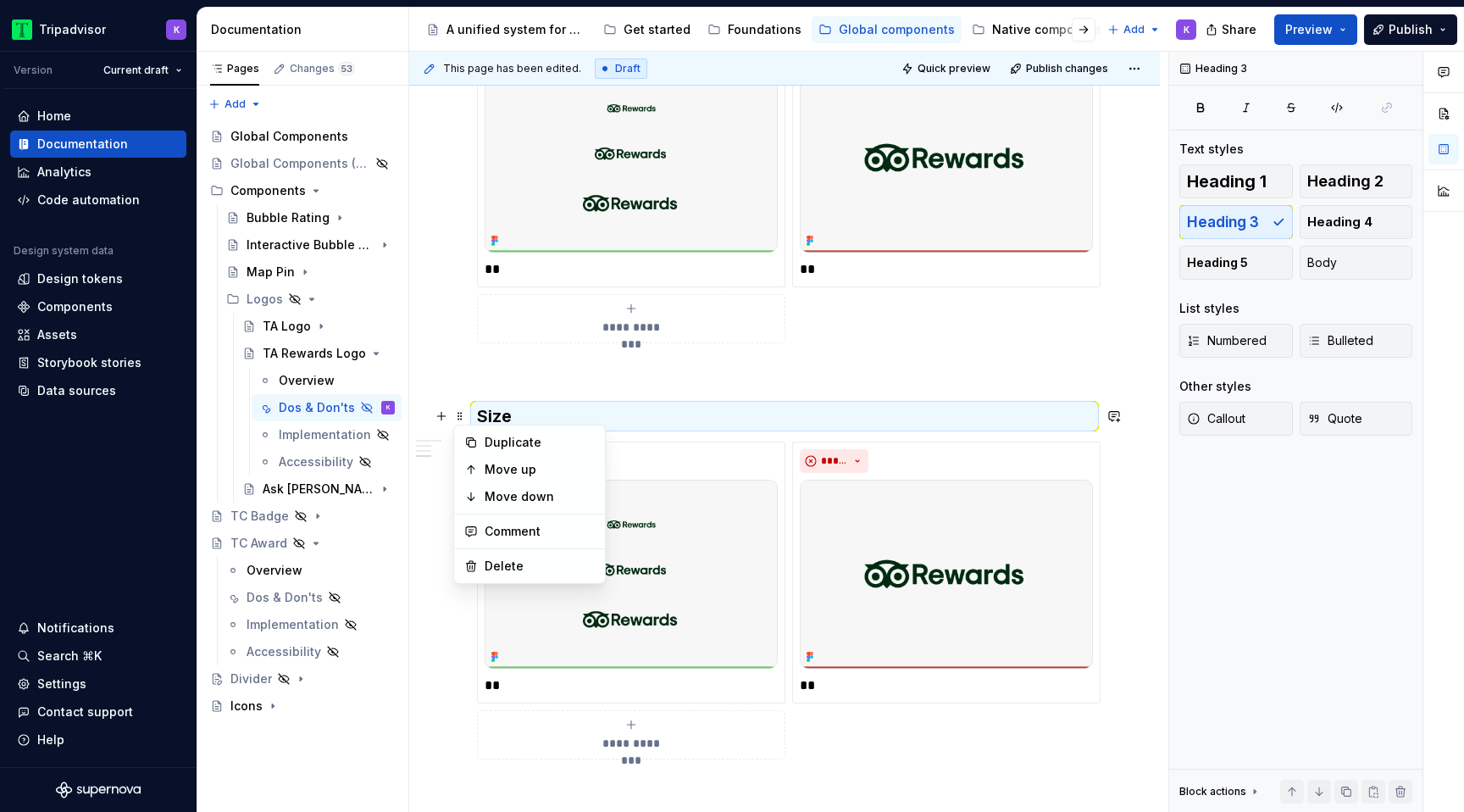
click at [546, 396] on div "**********" at bounding box center [784, 159] width 615 height 1342
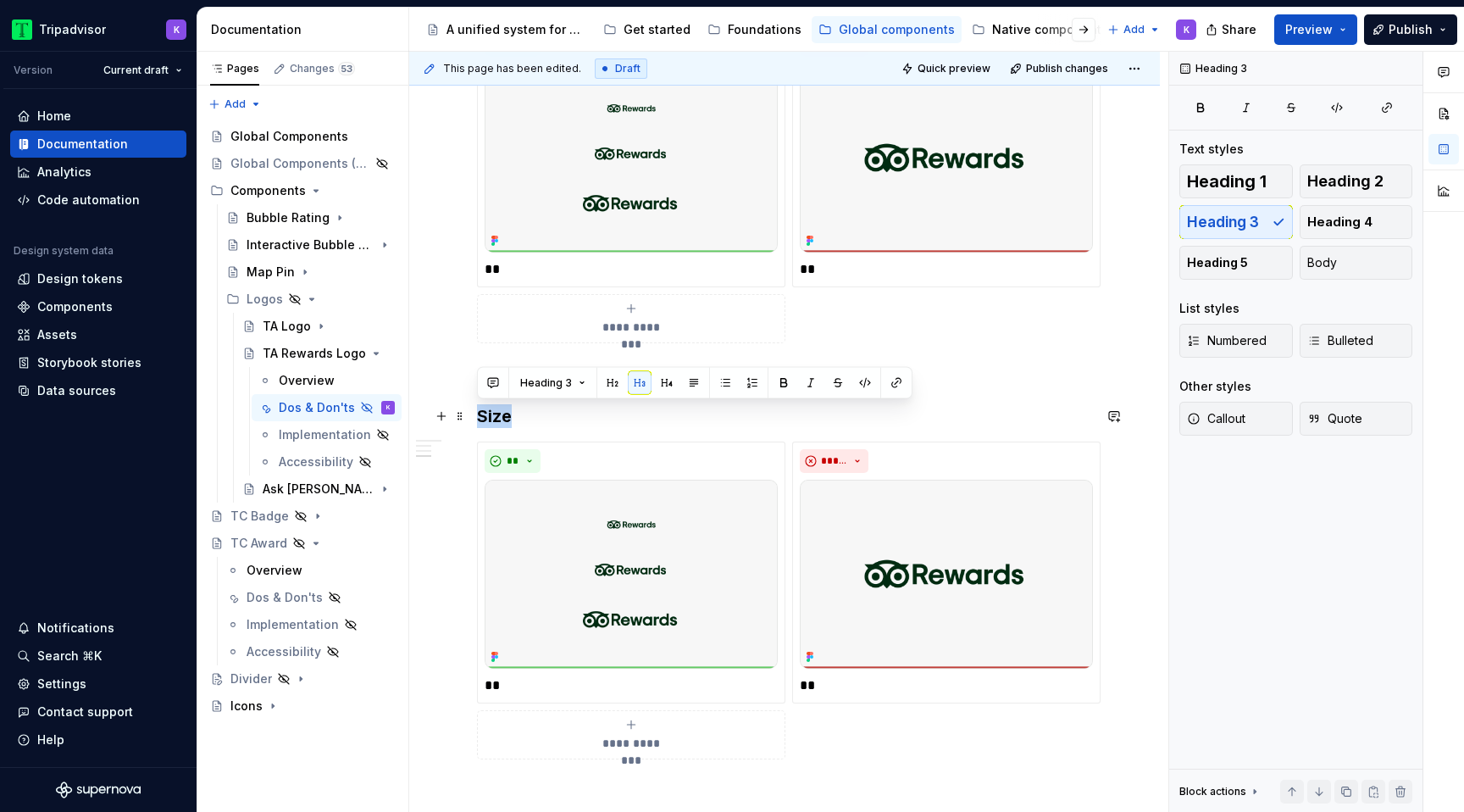
drag, startPoint x: 509, startPoint y: 422, endPoint x: 467, endPoint y: 422, distance: 42.0
click at [467, 422] on div "**********" at bounding box center [784, 270] width 750 height 1647
click at [588, 376] on p at bounding box center [784, 373] width 615 height 20
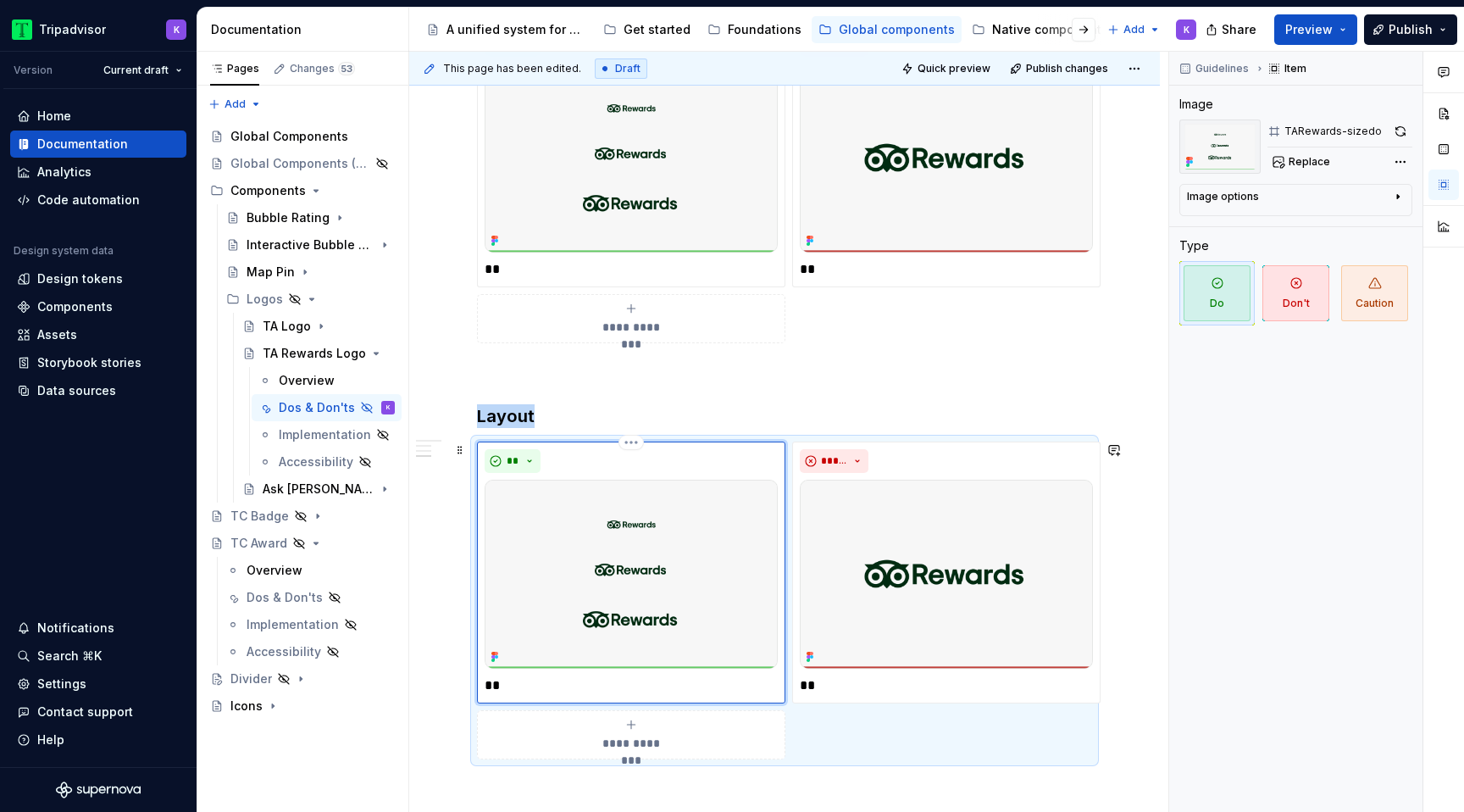
click at [718, 521] on img at bounding box center [631, 574] width 293 height 188
click at [1303, 155] on span "Replace" at bounding box center [1310, 162] width 42 height 13
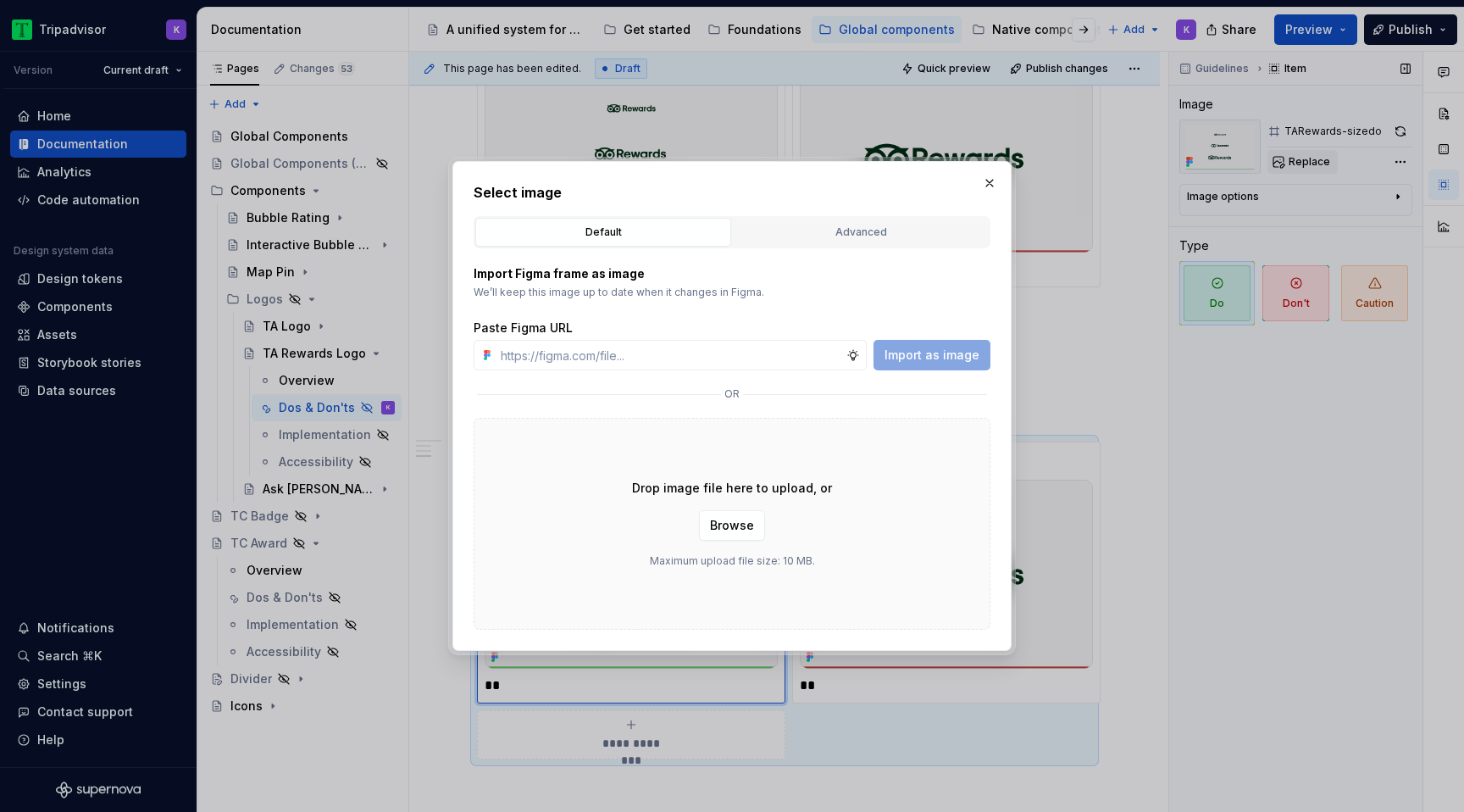
type textarea "*"
type input "https://www.figma.com/design/O7XqqhVnEFFDdE6rERiqfo/Atlas-Global-Documentation?…"
type textarea "*"
type input "https://www.figma.com/design/O7XqqhVnEFFDdE6rERiqfo/Atlas-Global-Documentation?…"
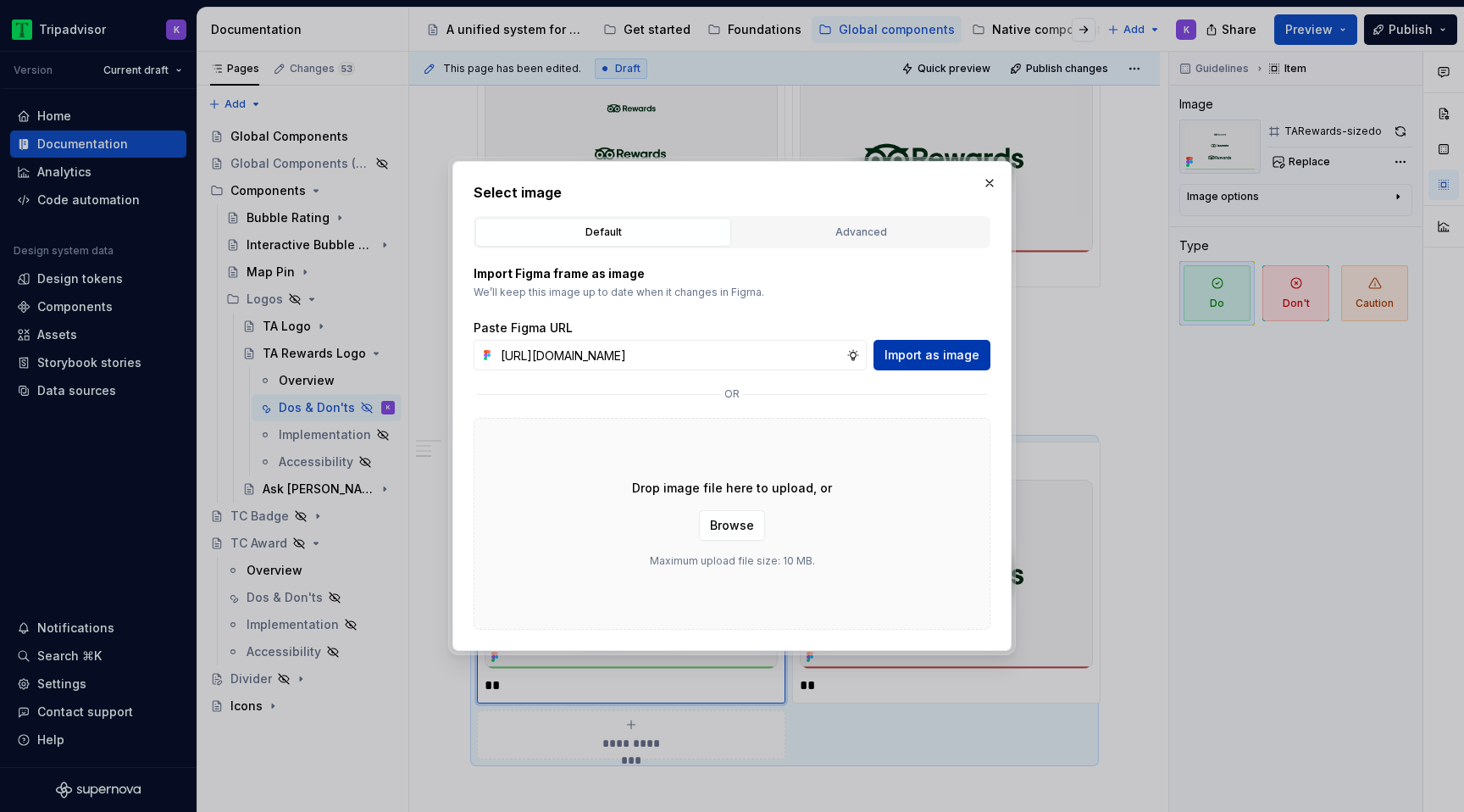
scroll to position [0, 0]
click at [957, 349] on span "Import as image" at bounding box center [932, 355] width 95 height 17
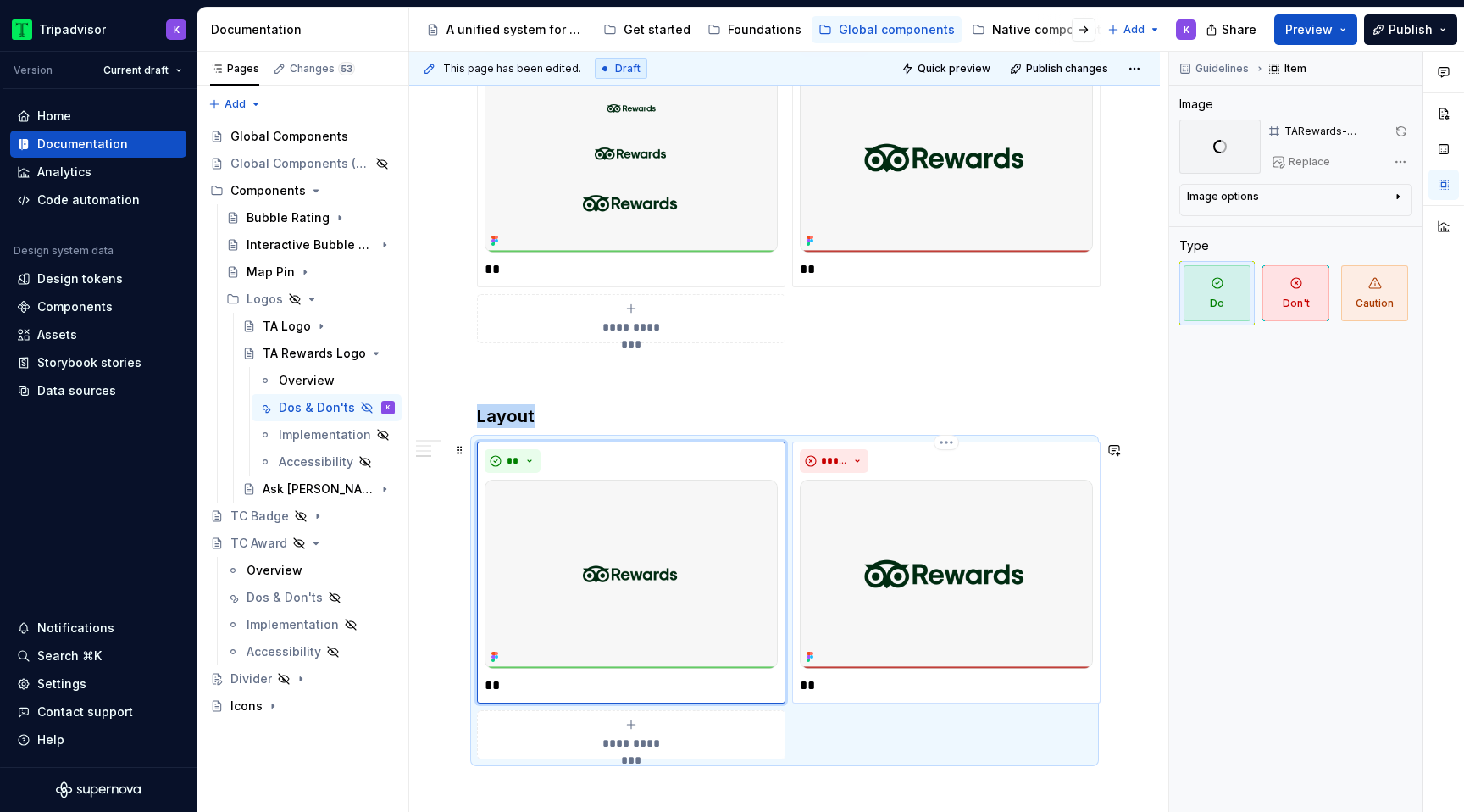
click at [975, 555] on img at bounding box center [946, 574] width 293 height 188
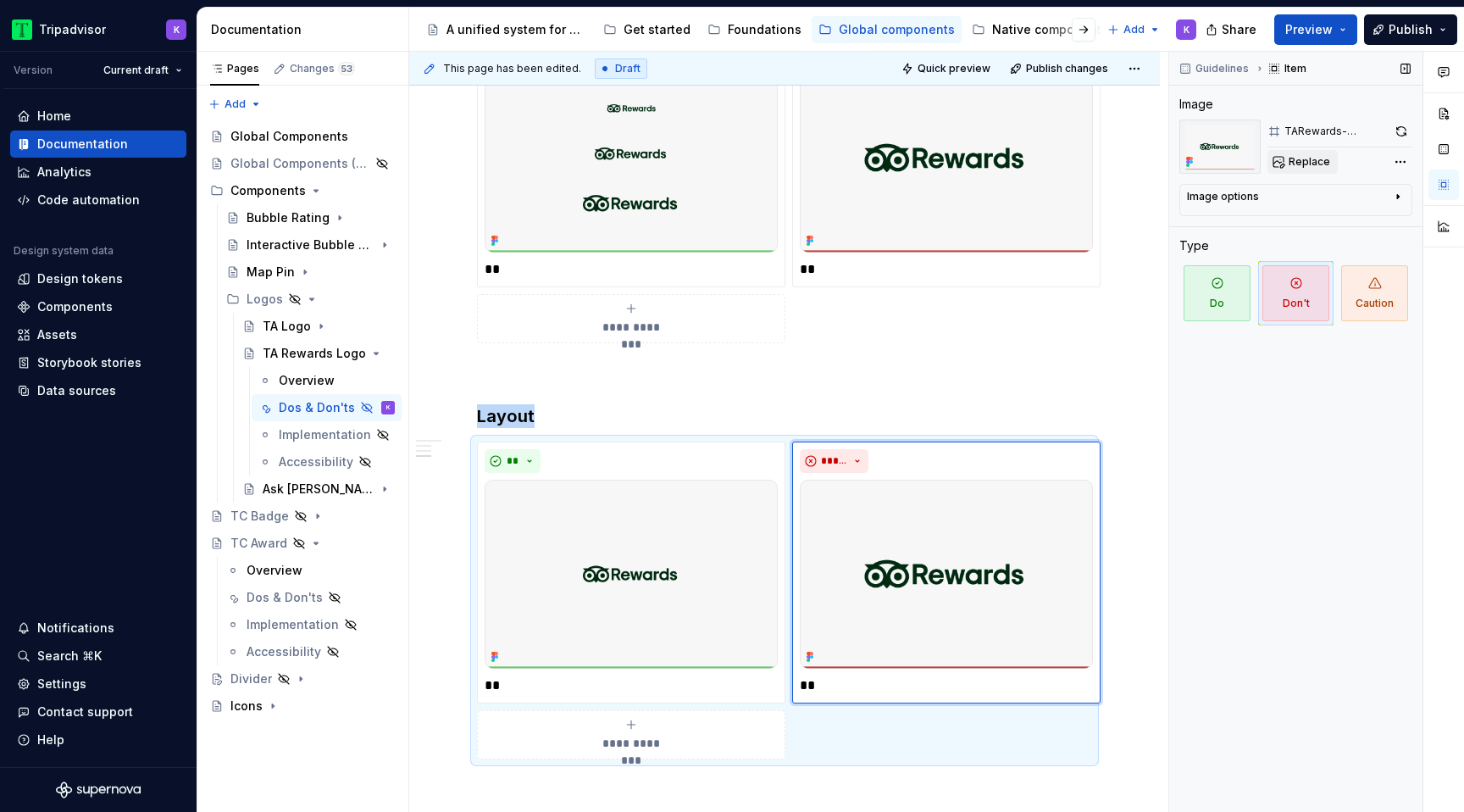
click at [1319, 158] on span "Replace" at bounding box center [1310, 162] width 42 height 13
type textarea "*"
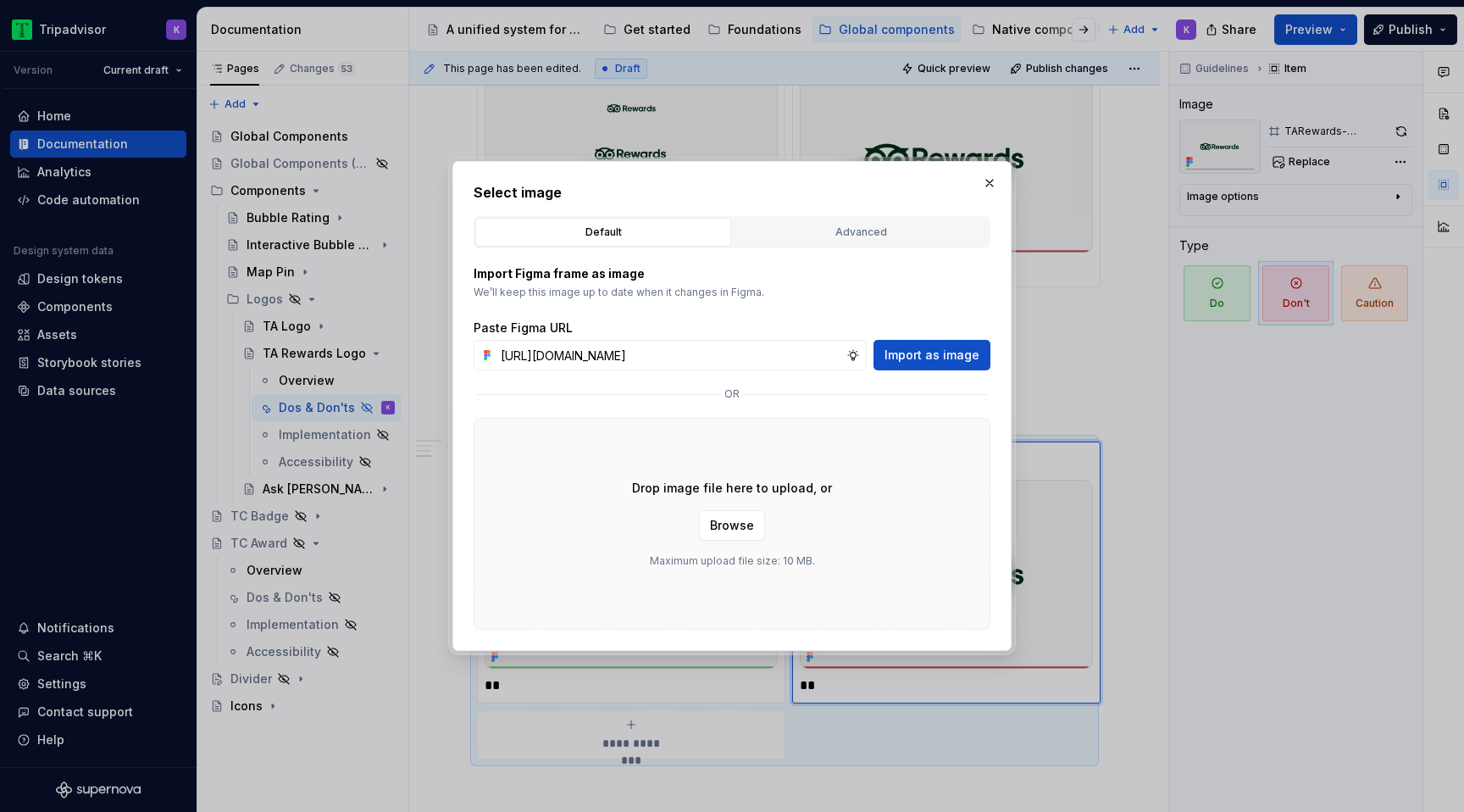
scroll to position [0, 389]
type input "https://www.figma.com/design/O7XqqhVnEFFDdE6rERiqfo/Atlas-Global-Documentation?…"
click at [949, 353] on span "Import as image" at bounding box center [932, 355] width 95 height 17
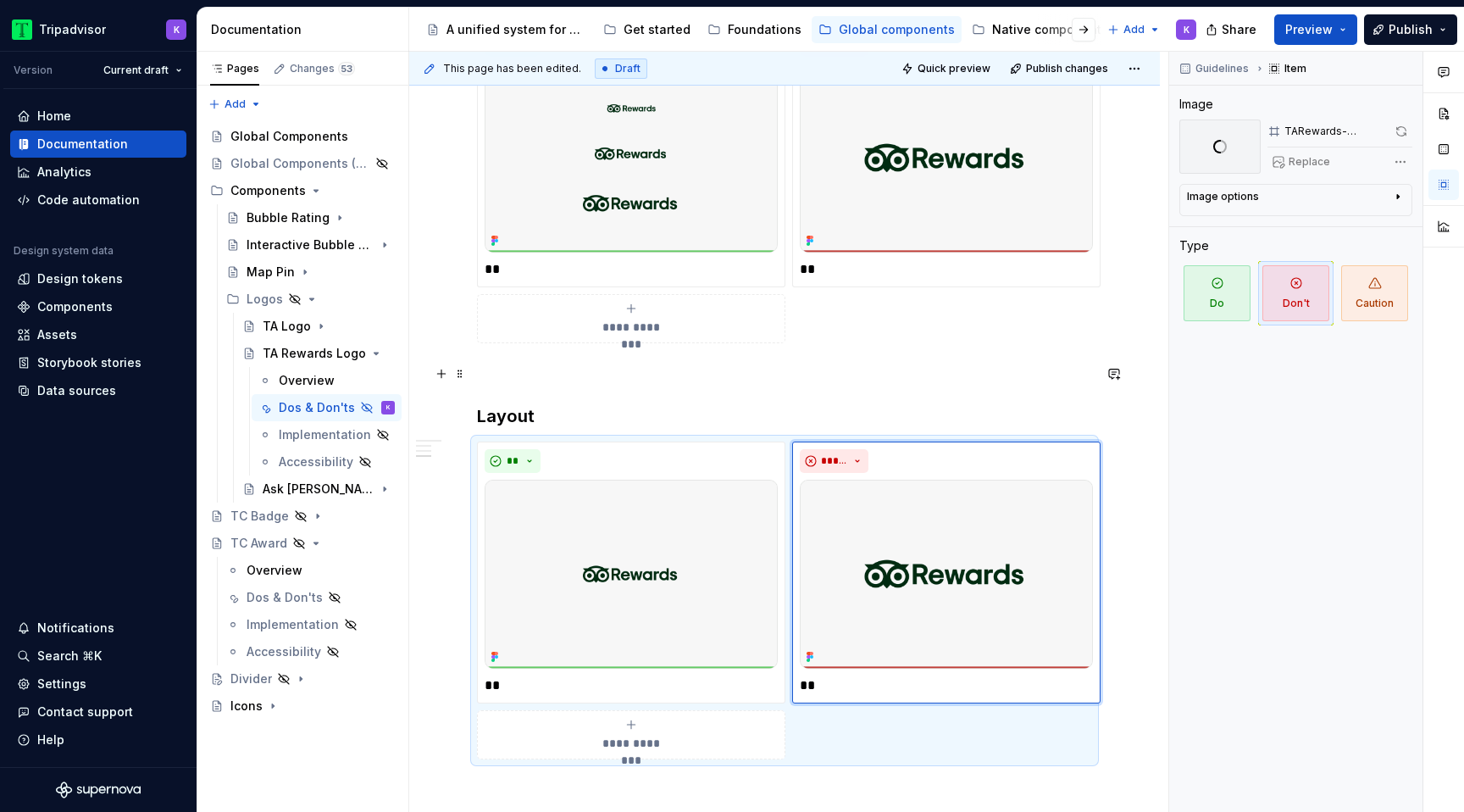
click at [853, 362] on div "**********" at bounding box center [784, 159] width 615 height 1342
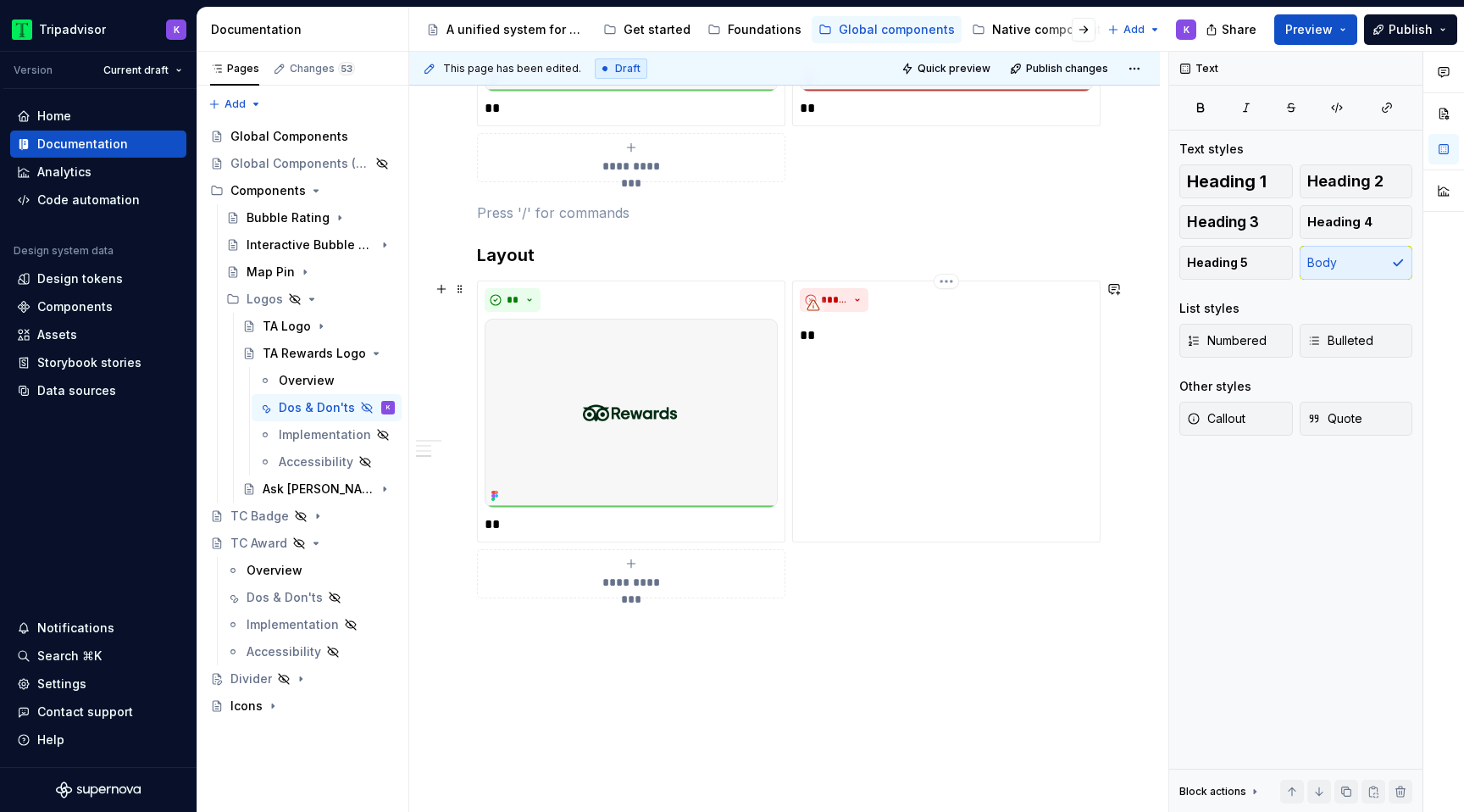
scroll to position [1035, 0]
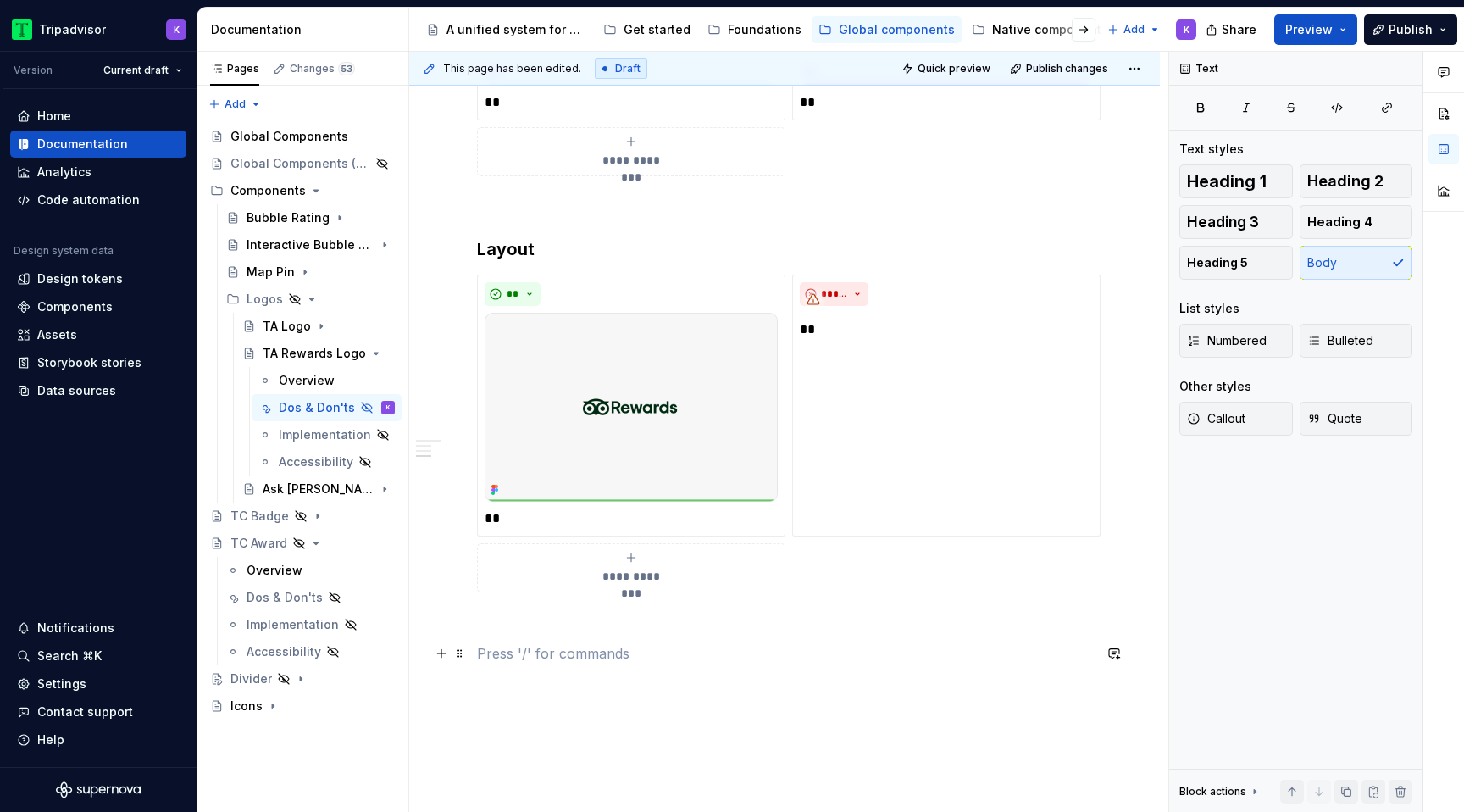
click at [678, 644] on p at bounding box center [784, 652] width 615 height 20
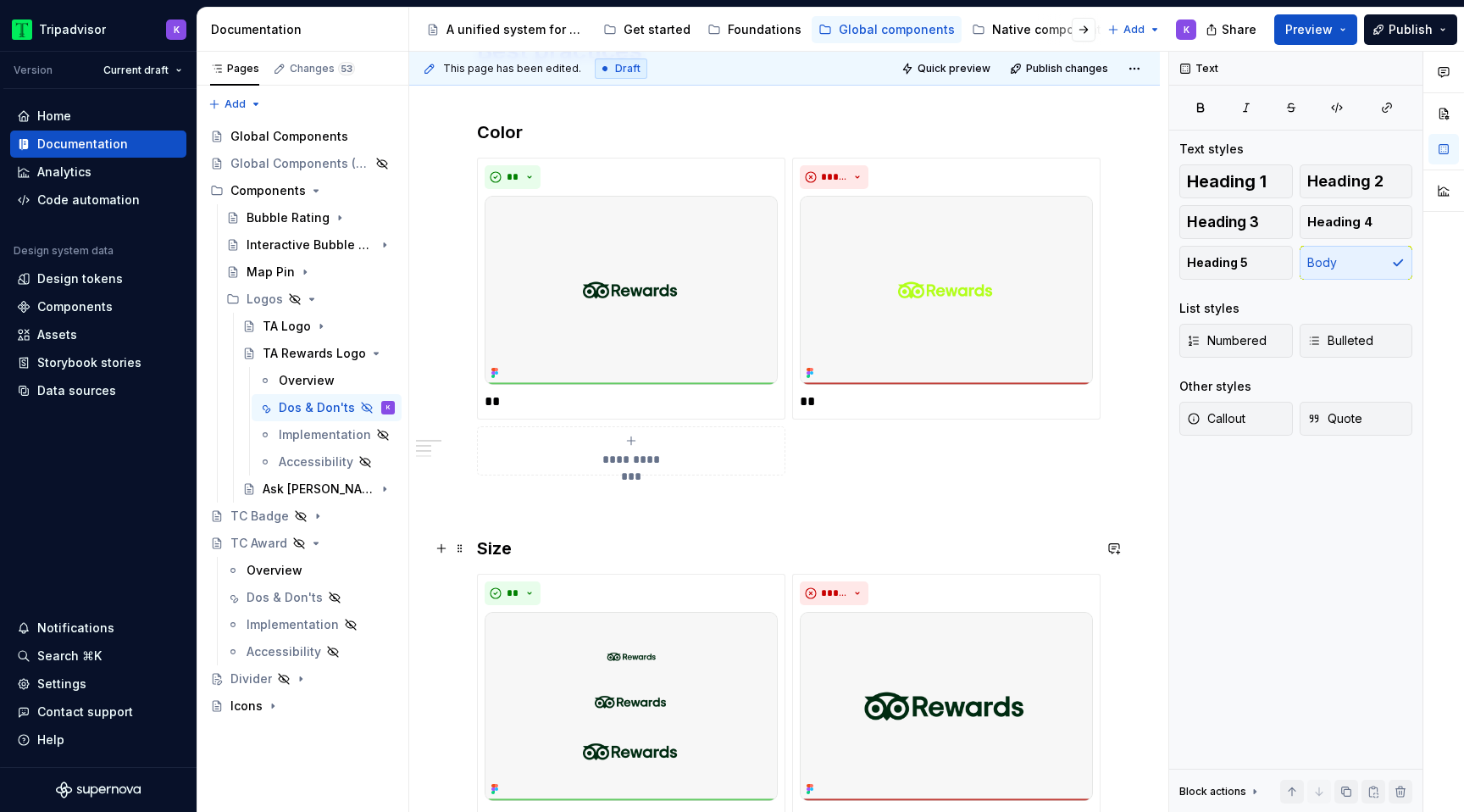
scroll to position [276, 0]
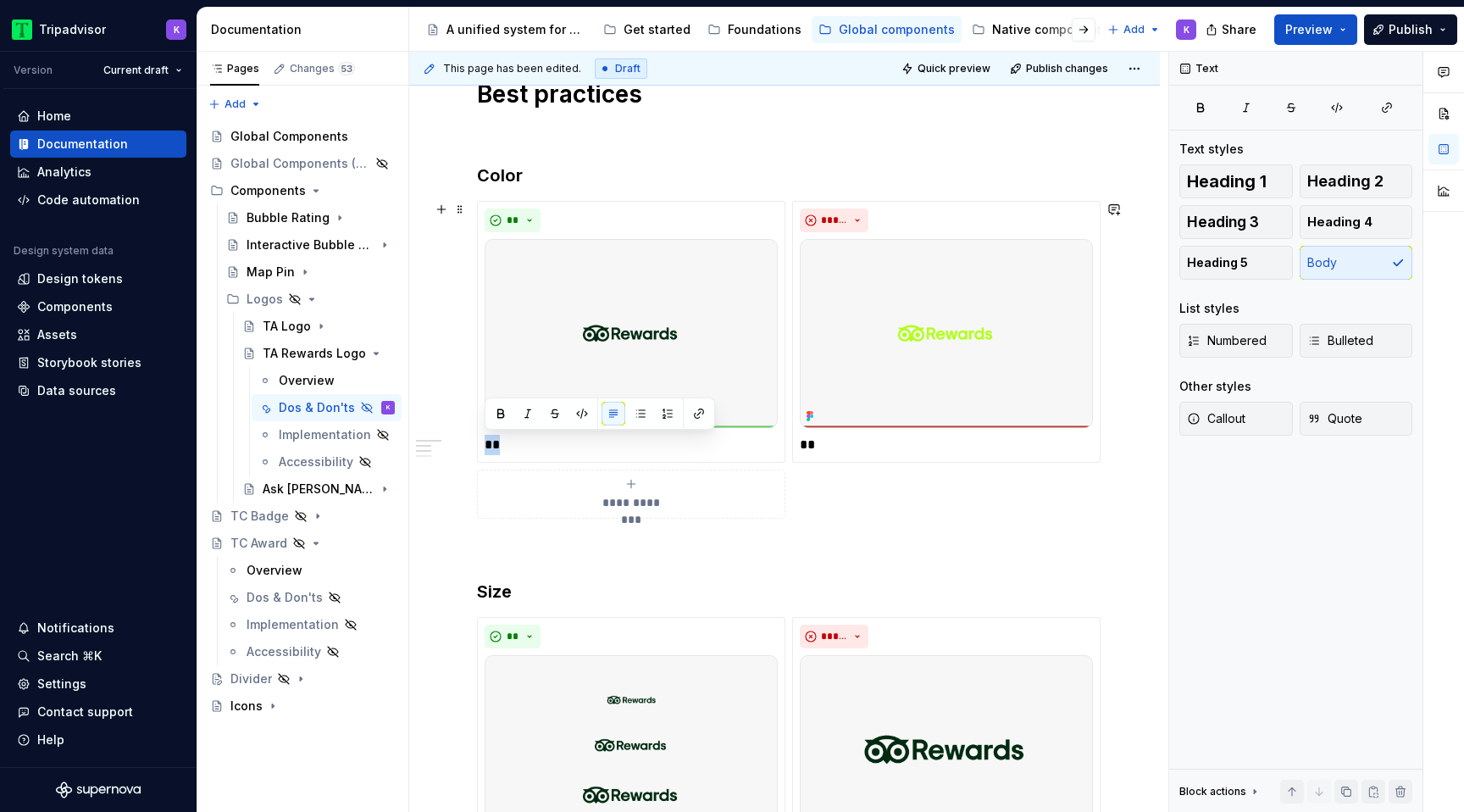
drag, startPoint x: 526, startPoint y: 447, endPoint x: 471, endPoint y: 447, distance: 55.0
click at [477, 447] on div "**********" at bounding box center [784, 360] width 615 height 318
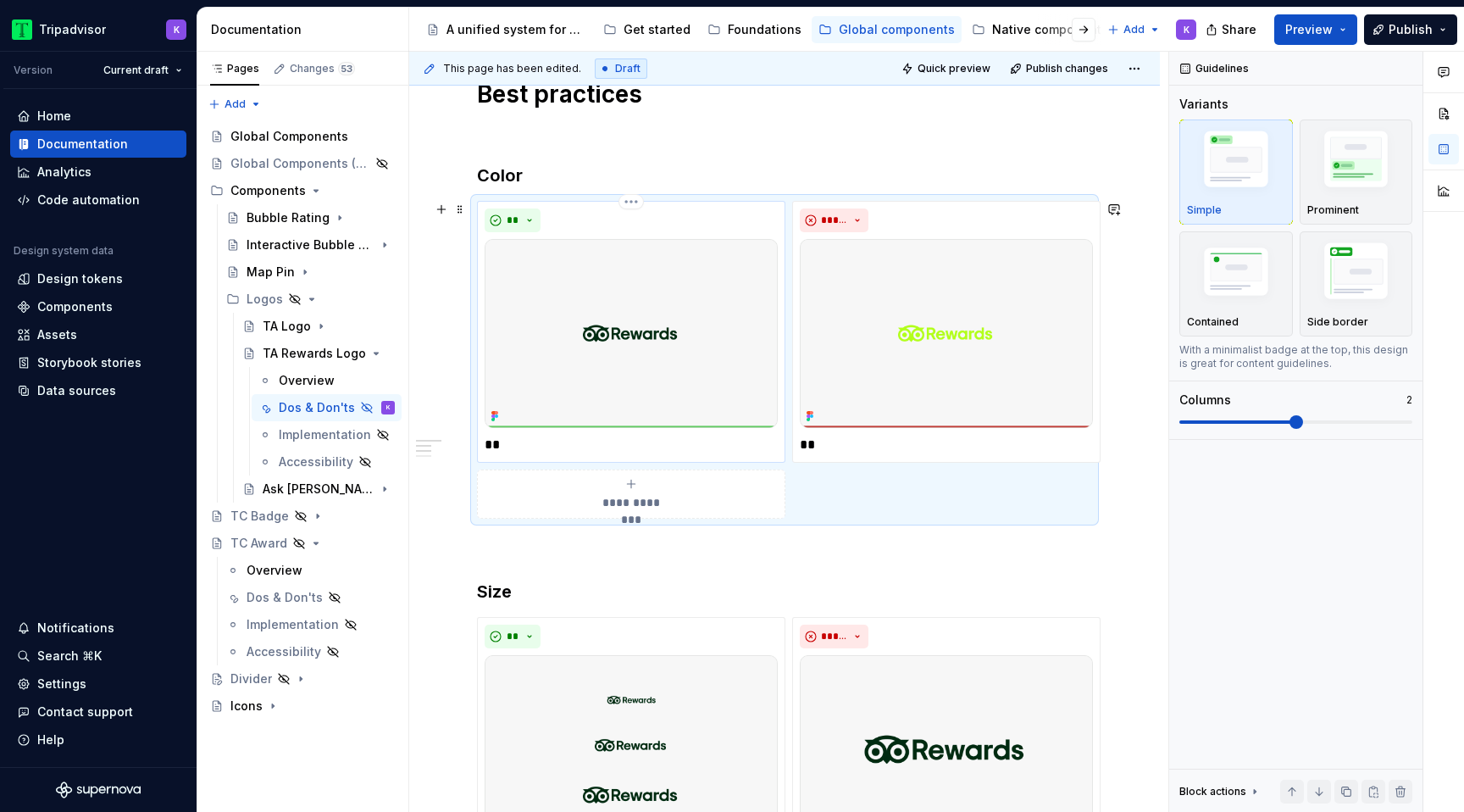
click at [630, 455] on div "** **" at bounding box center [631, 331] width 308 height 262
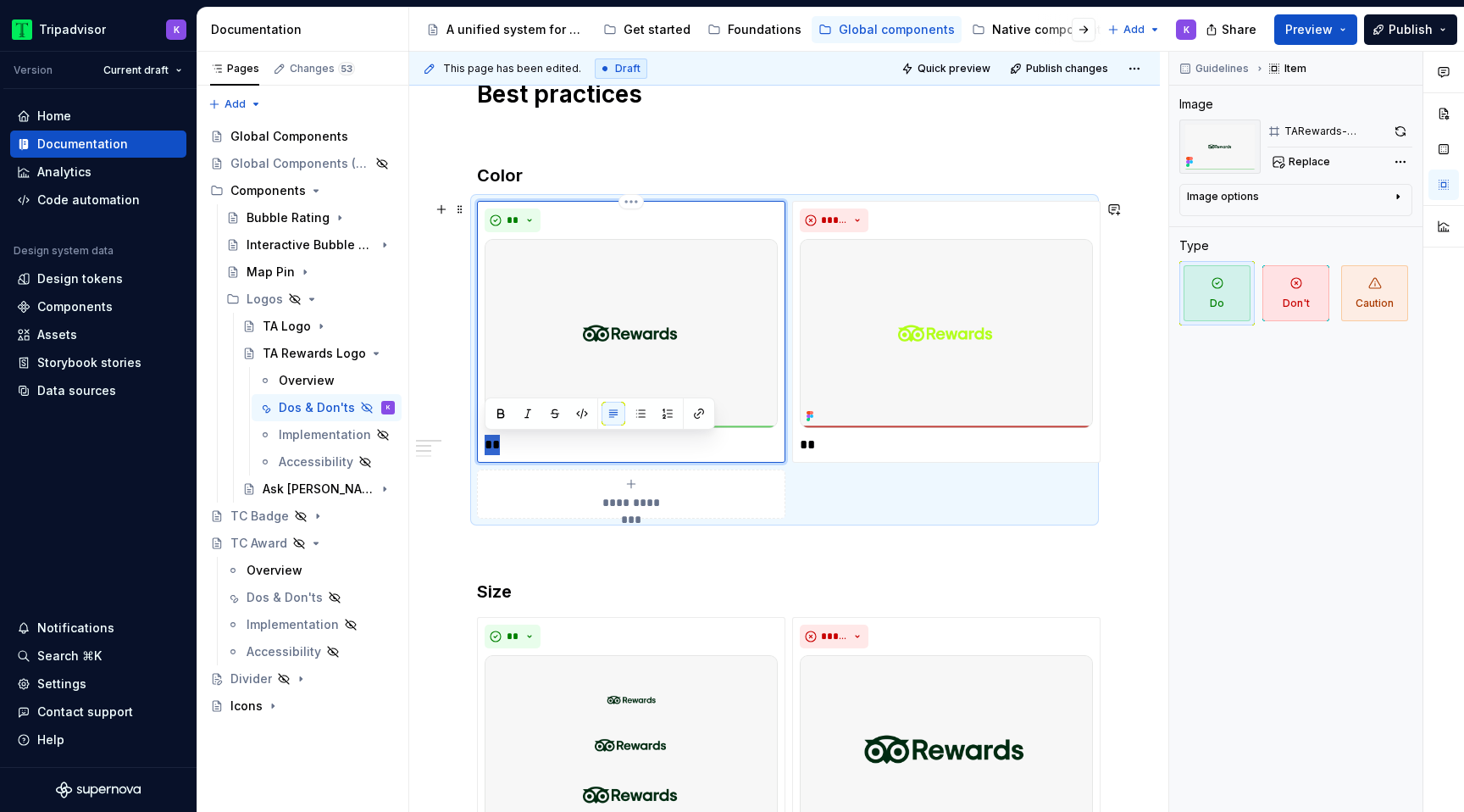
drag, startPoint x: 525, startPoint y: 447, endPoint x: 485, endPoint y: 447, distance: 40.0
click at [485, 447] on p "**" at bounding box center [631, 445] width 293 height 20
type textarea "*"
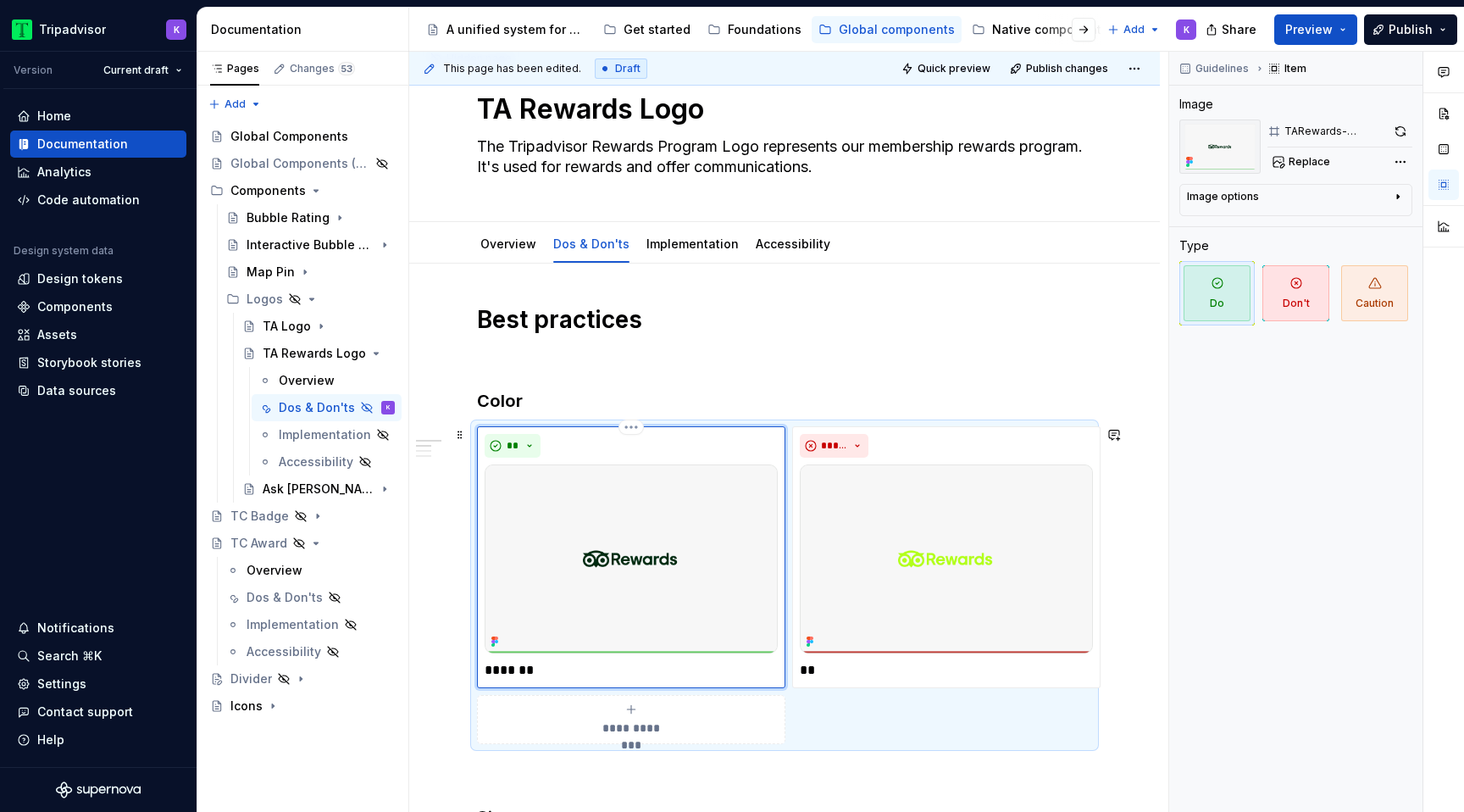
scroll to position [18, 0]
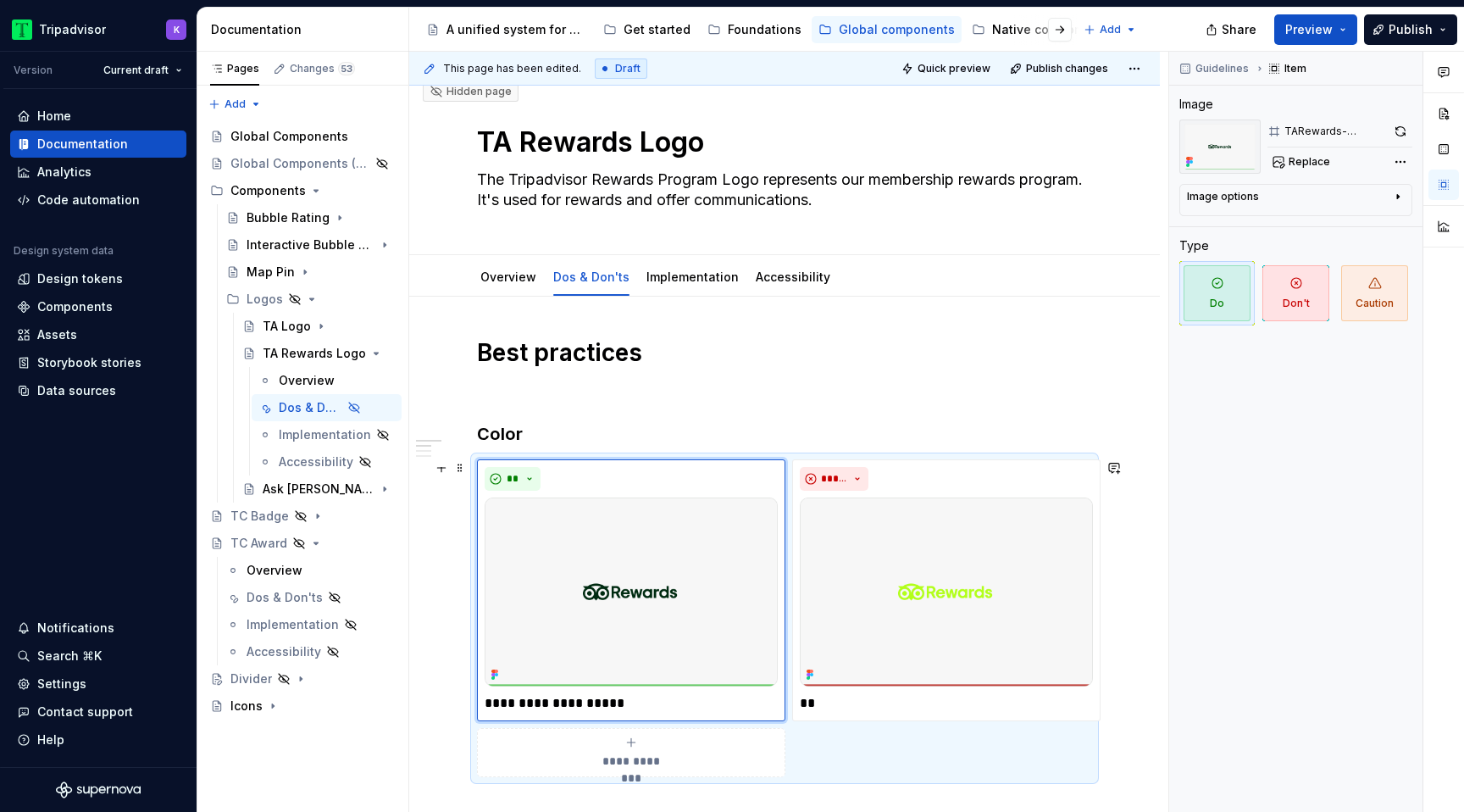
type textarea "*"
